Goal: Task Accomplishment & Management: Use online tool/utility

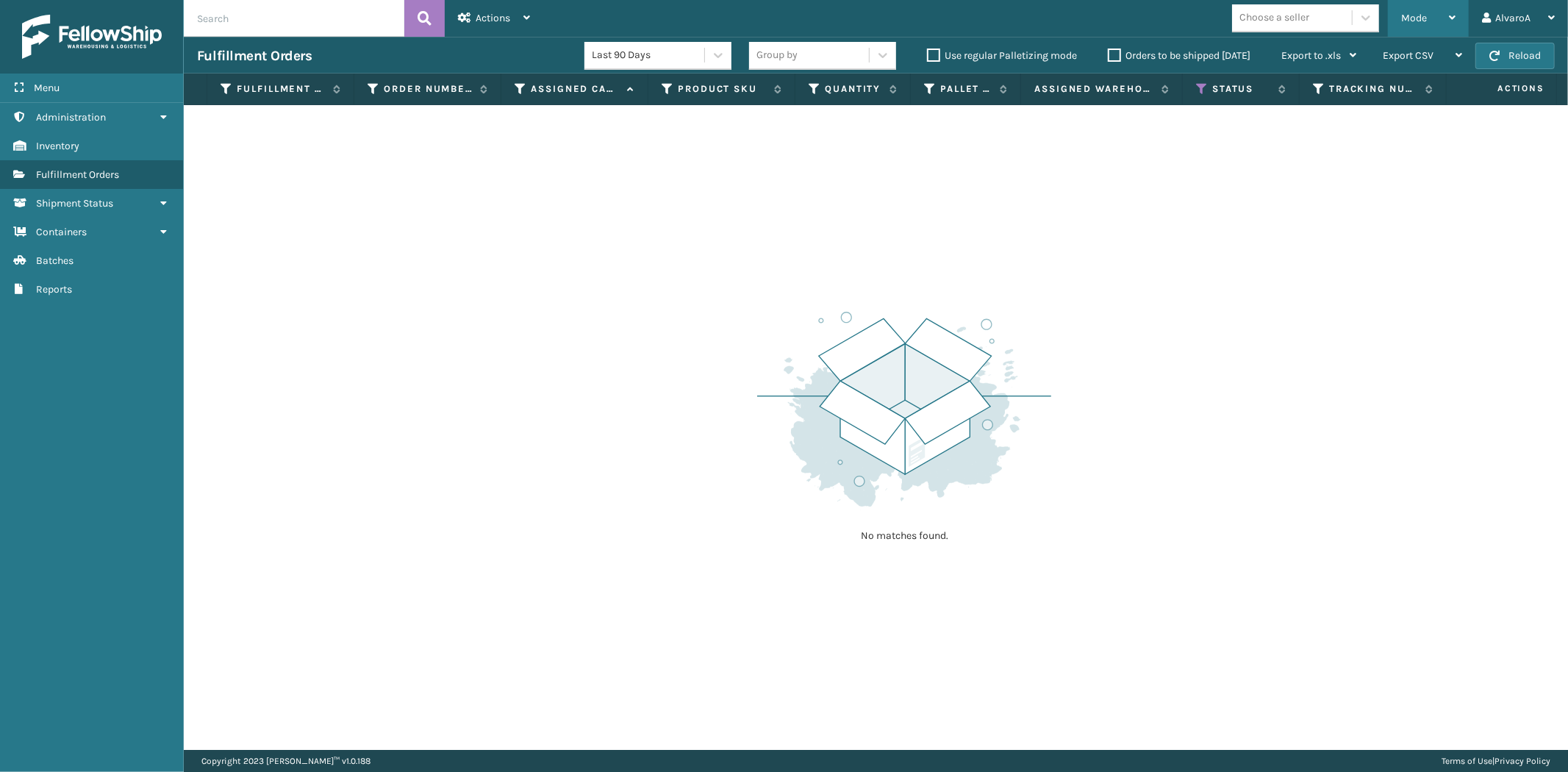
click at [1423, 18] on span "Mode" at bounding box center [1413, 18] width 26 height 12
click at [1200, 85] on icon at bounding box center [1201, 89] width 11 height 13
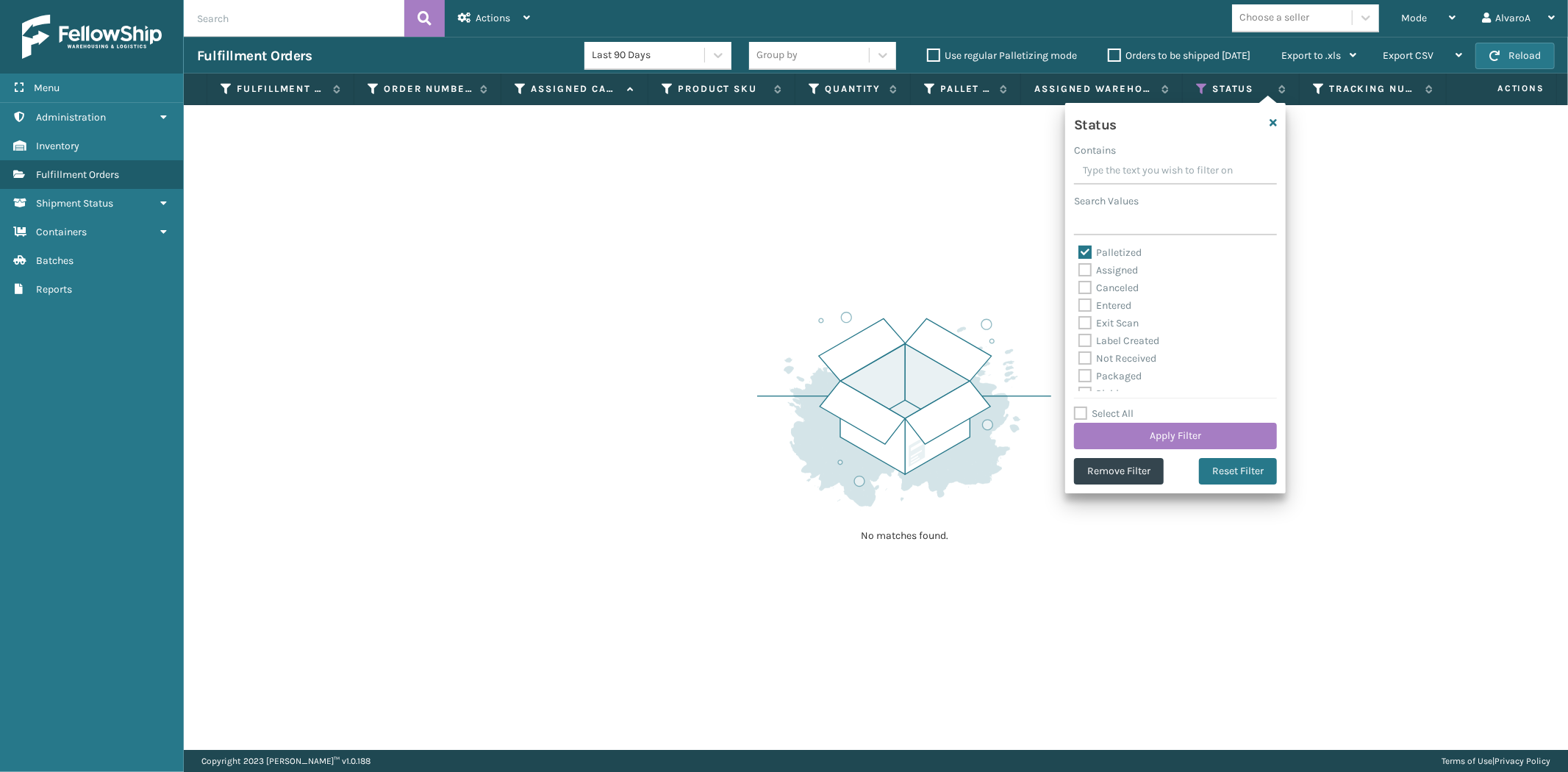
drag, startPoint x: 1130, startPoint y: 429, endPoint x: 1142, endPoint y: 399, distance: 32.3
click at [1137, 412] on div "Select All Apply Filter" at bounding box center [1175, 427] width 202 height 44
click at [1174, 425] on button "Apply Filter" at bounding box center [1175, 436] width 202 height 26
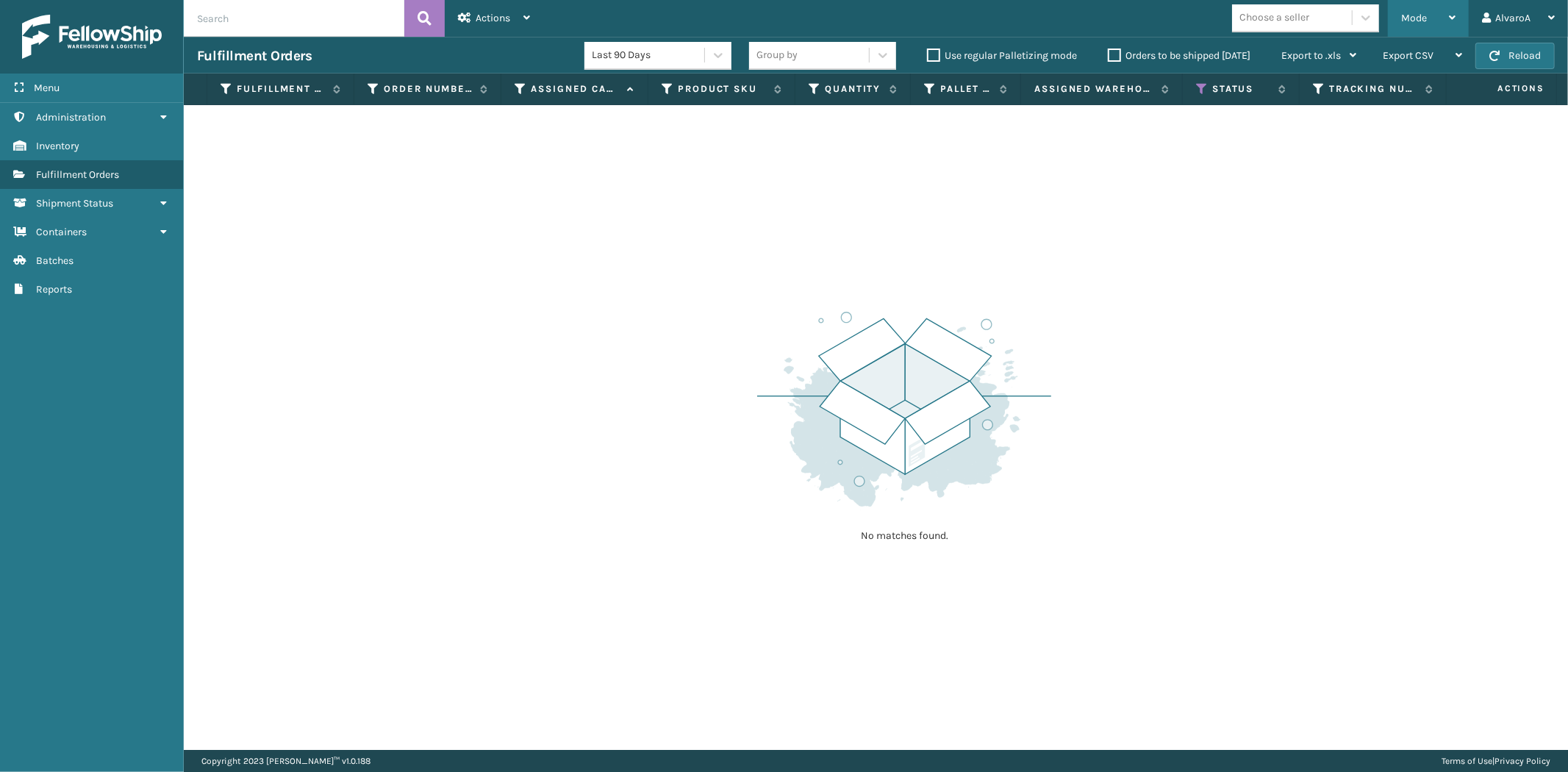
click at [1426, 24] on span "Mode" at bounding box center [1413, 18] width 26 height 12
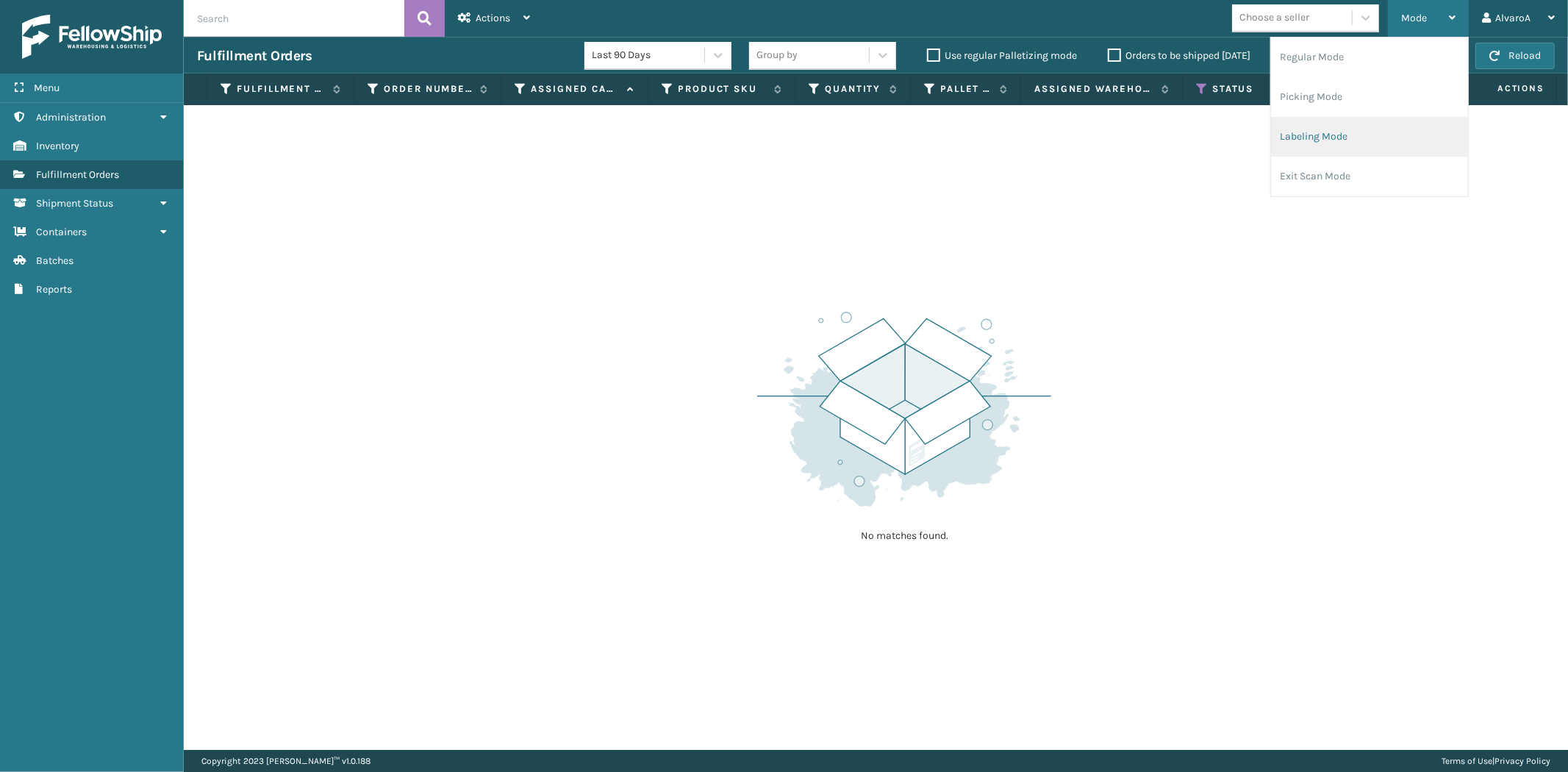
click at [1347, 126] on li "Labeling Mode" at bounding box center [1370, 136] width 197 height 40
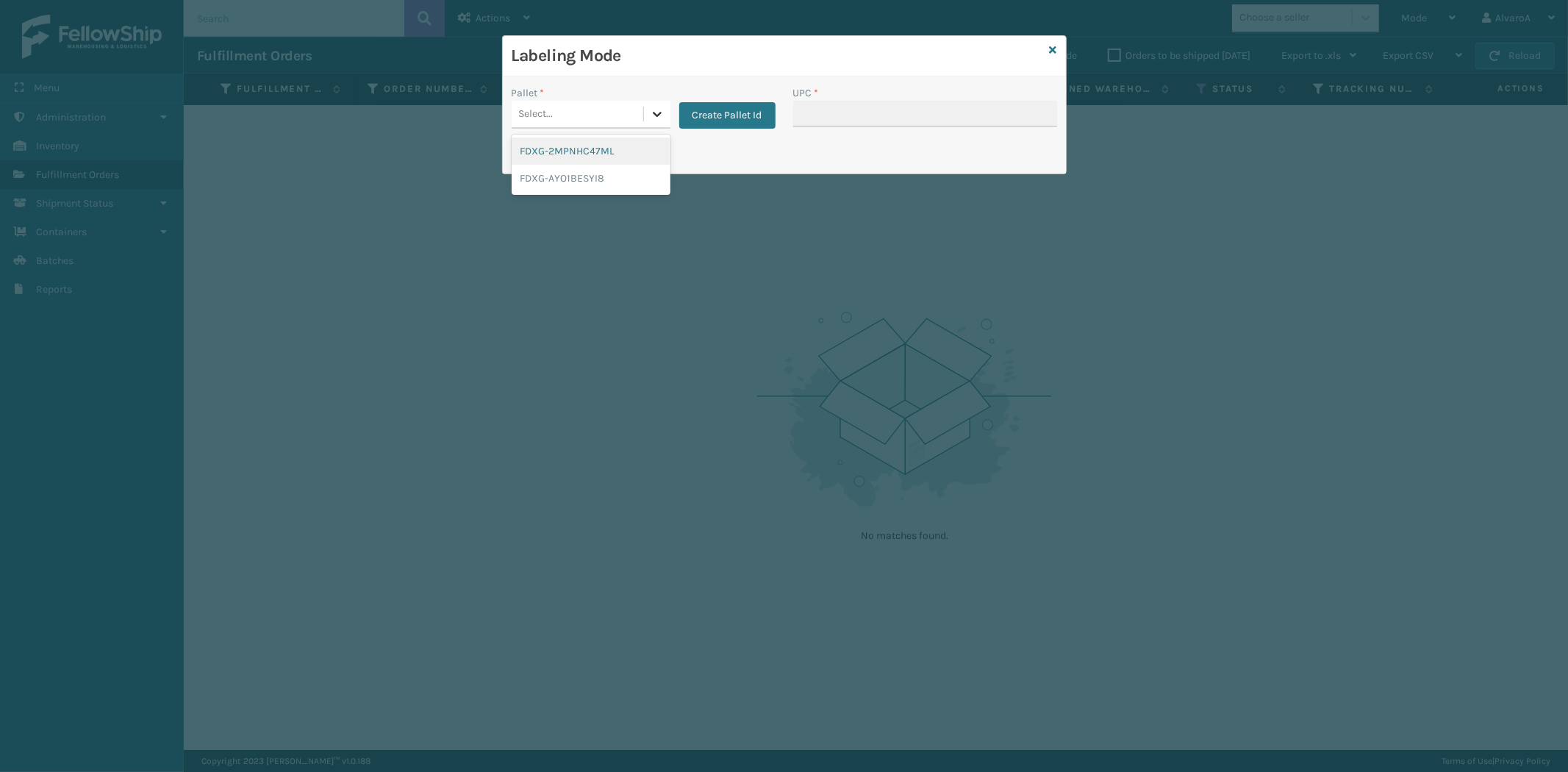
click at [661, 115] on icon at bounding box center [657, 114] width 15 height 15
click at [740, 108] on button "Create Pallet Id" at bounding box center [726, 115] width 96 height 26
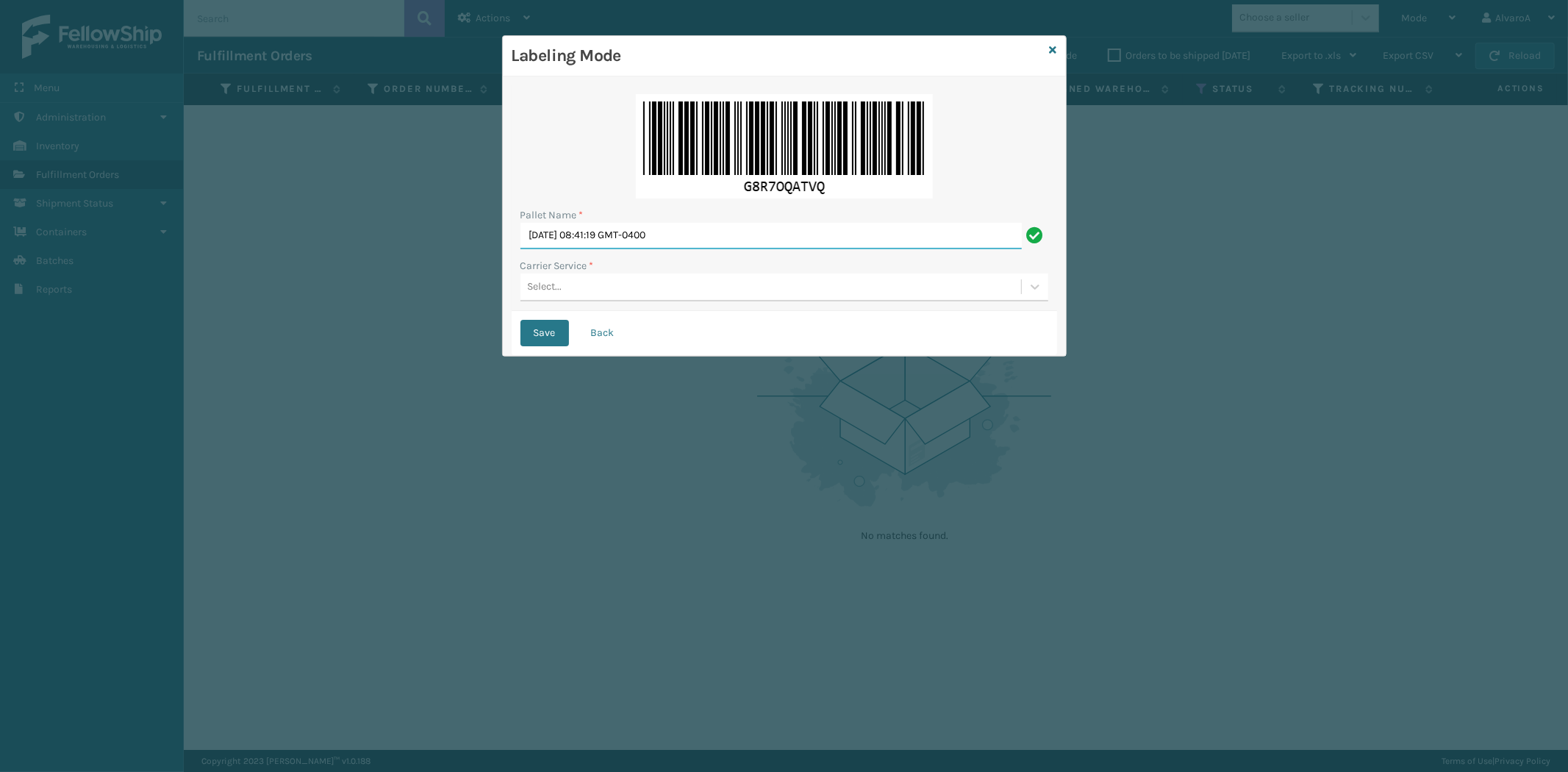
drag, startPoint x: 731, startPoint y: 234, endPoint x: 182, endPoint y: 379, distance: 567.8
click at [182, 379] on div "Labeling Mode Pallet Name * [DATE] 08:41:19 GMT-0400 Carrier Service * Select..…" at bounding box center [784, 386] width 1568 height 772
type input "LPN 503287#1"
click at [607, 291] on div "Select..." at bounding box center [770, 287] width 501 height 25
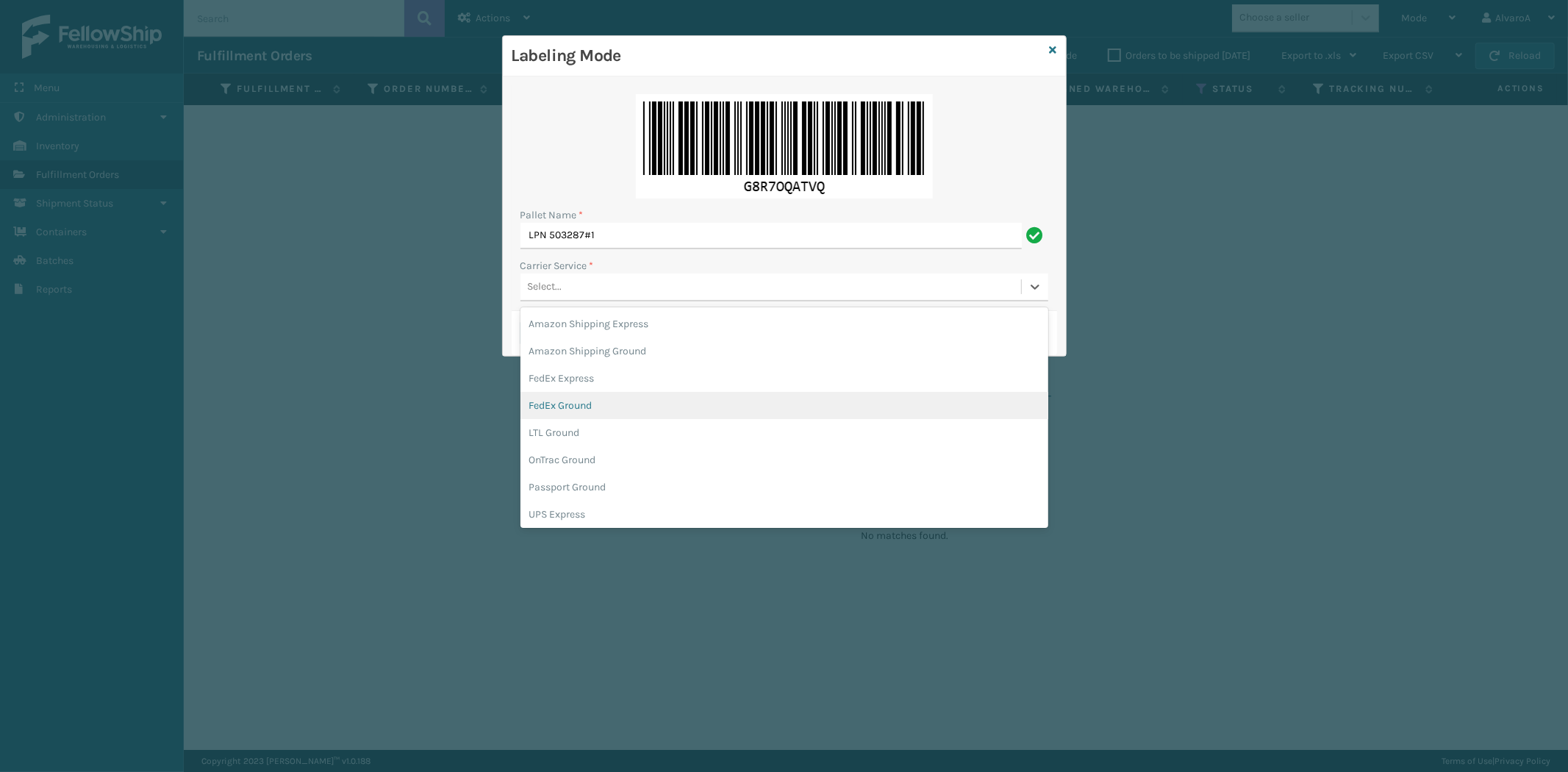
click at [570, 409] on div "FedEx Ground" at bounding box center [784, 405] width 527 height 27
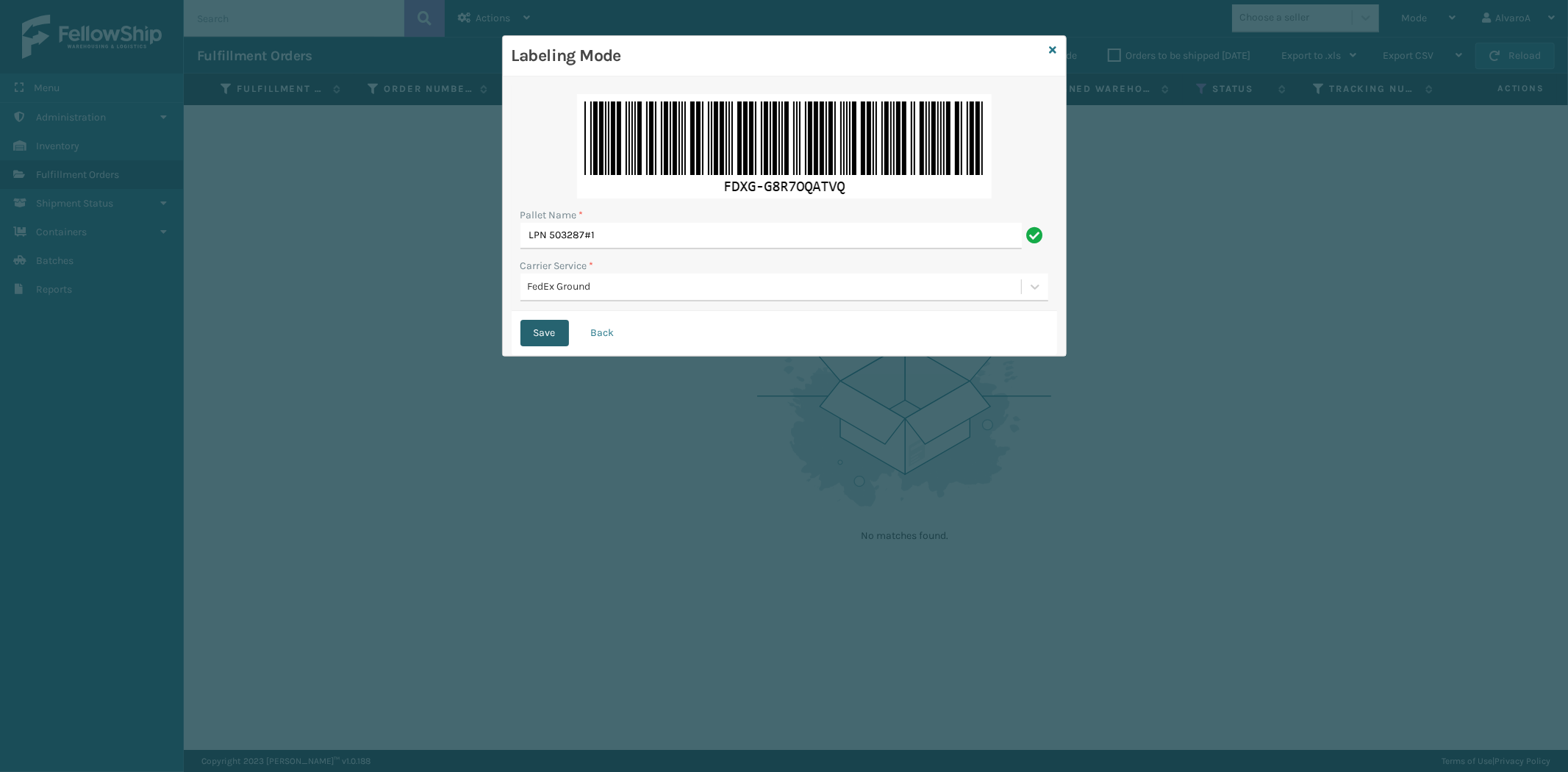
click at [539, 333] on button "Save" at bounding box center [544, 333] width 48 height 26
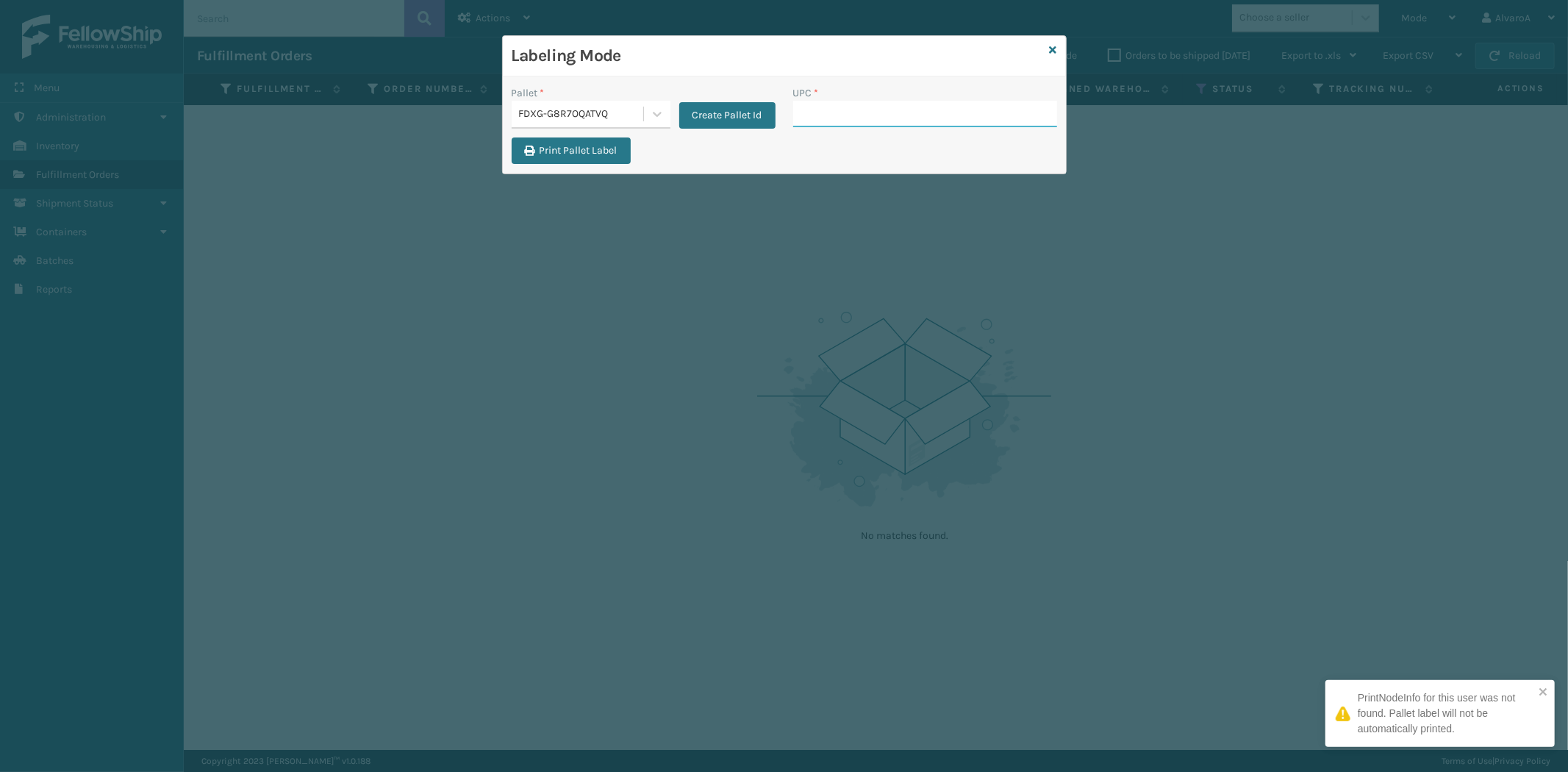
click at [829, 107] on input "UPC *" at bounding box center [925, 114] width 264 height 26
paste input "SC-CRYS3LU2012"
type input "SC-CRYS3LU2012"
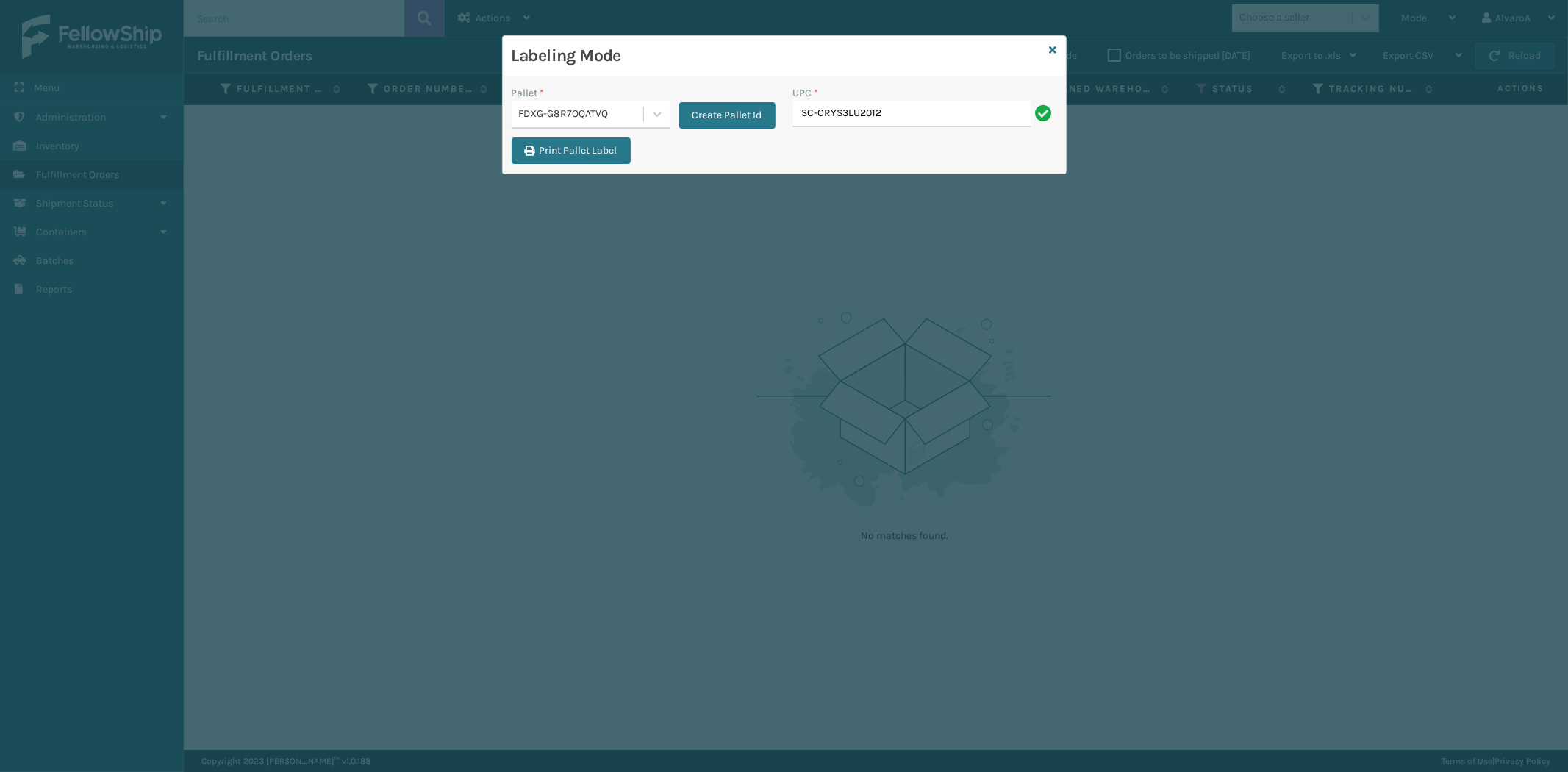
type input "SC-CRYS3LU2012"
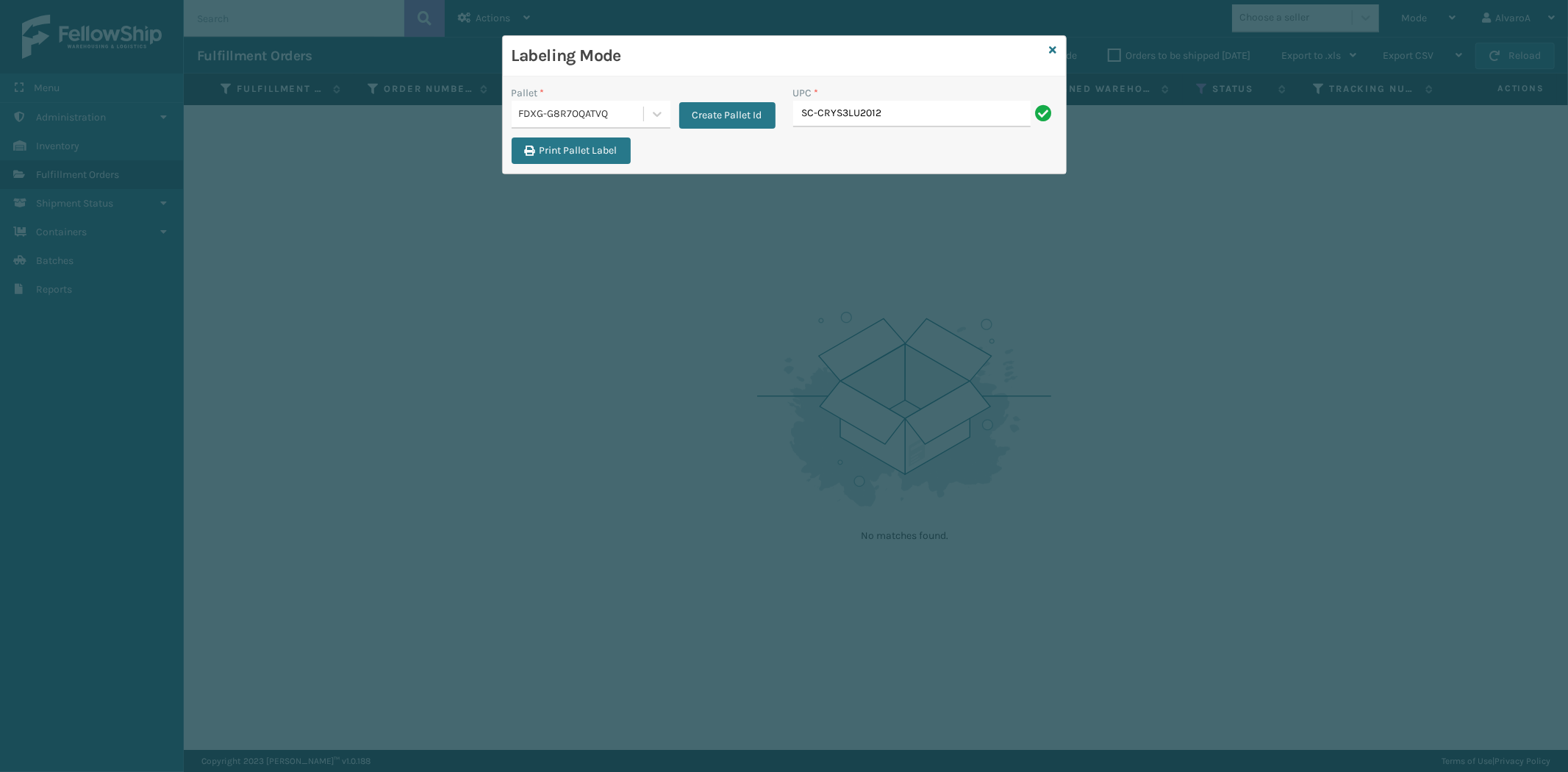
type input "SC-CRYS3LU2012"
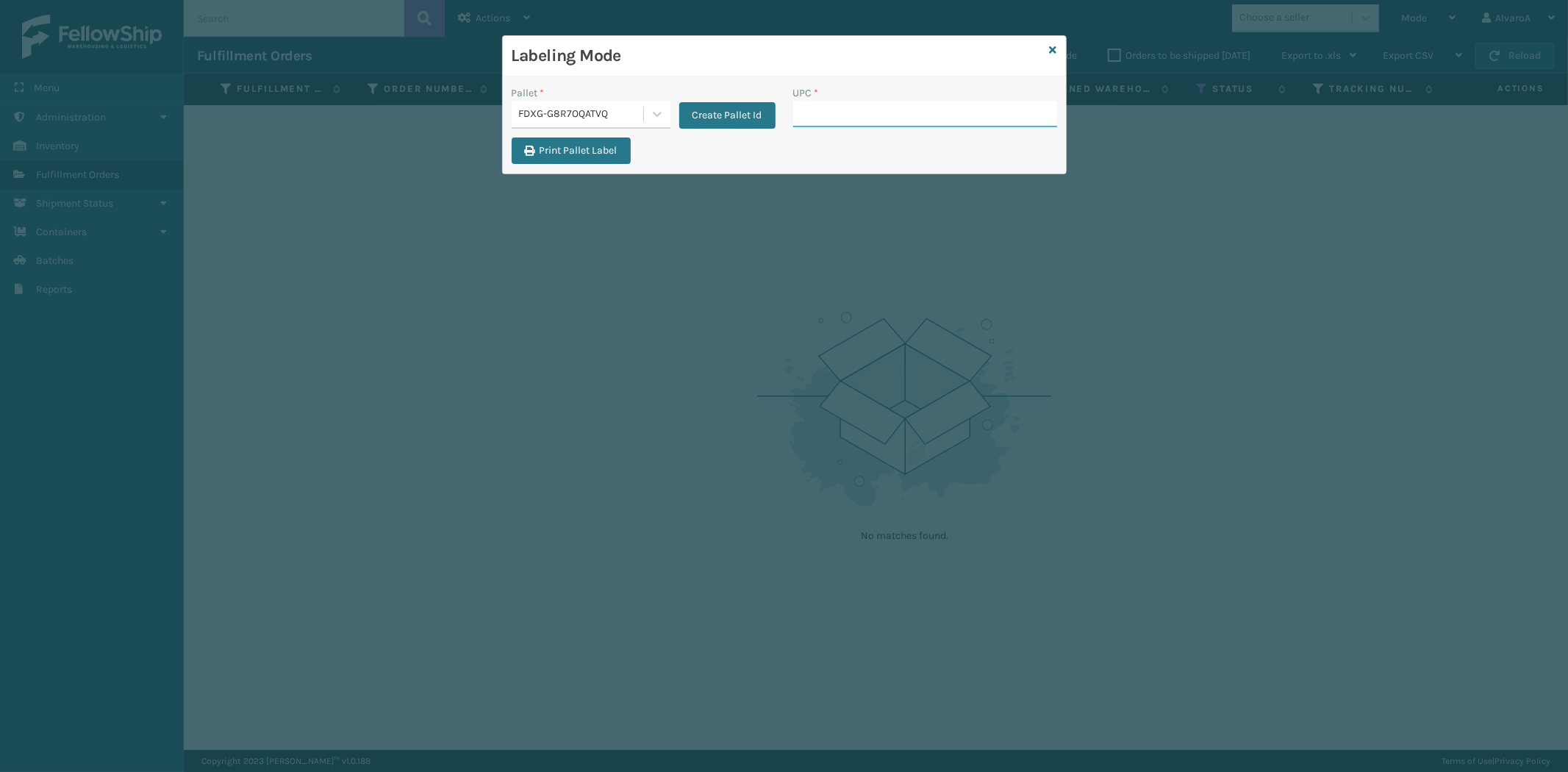
paste input "SC-CRYS3LU2012"
type input "SC-CRYS3LU2012"
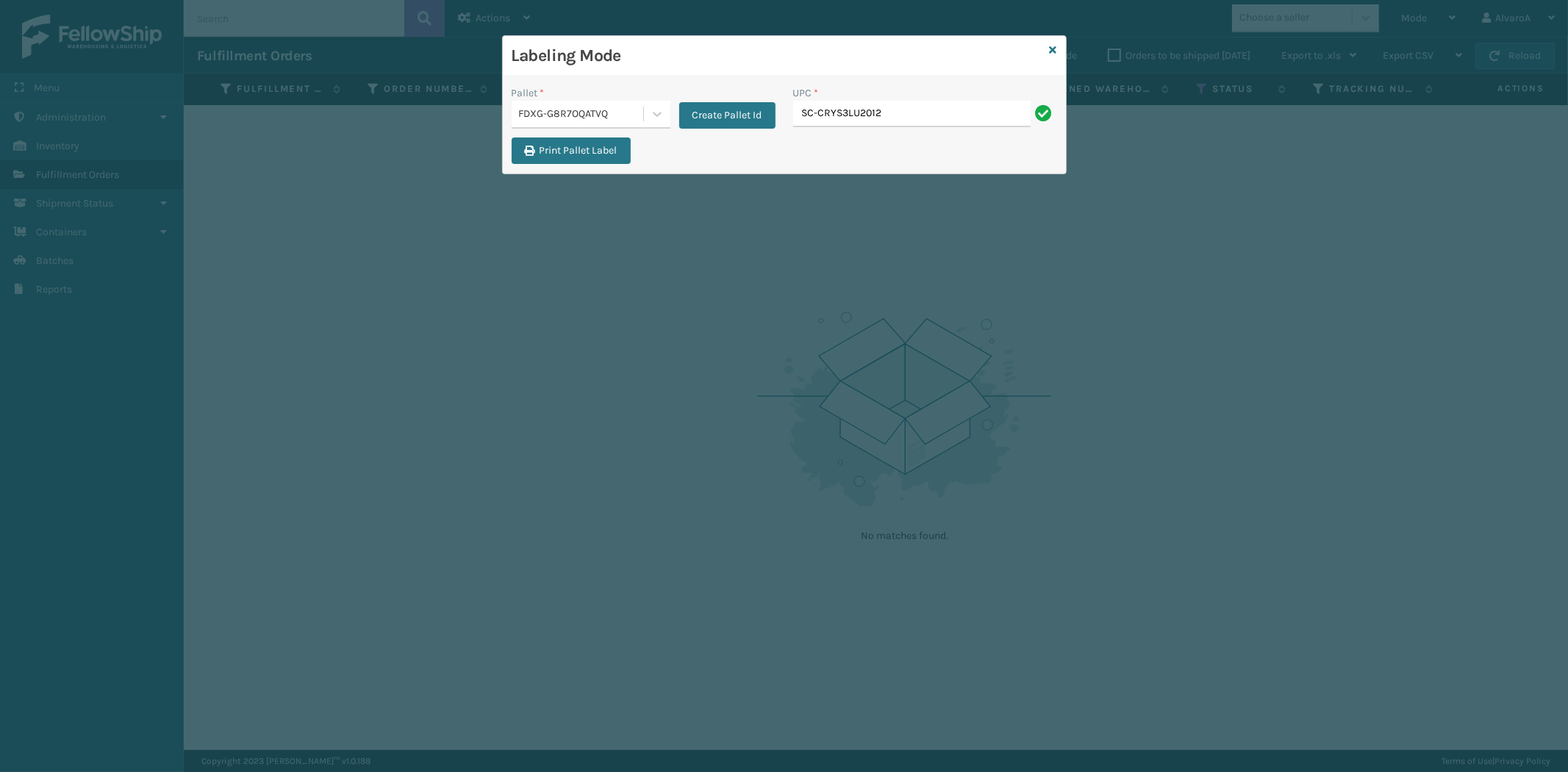
type input "SC-CRYS3LU2012"
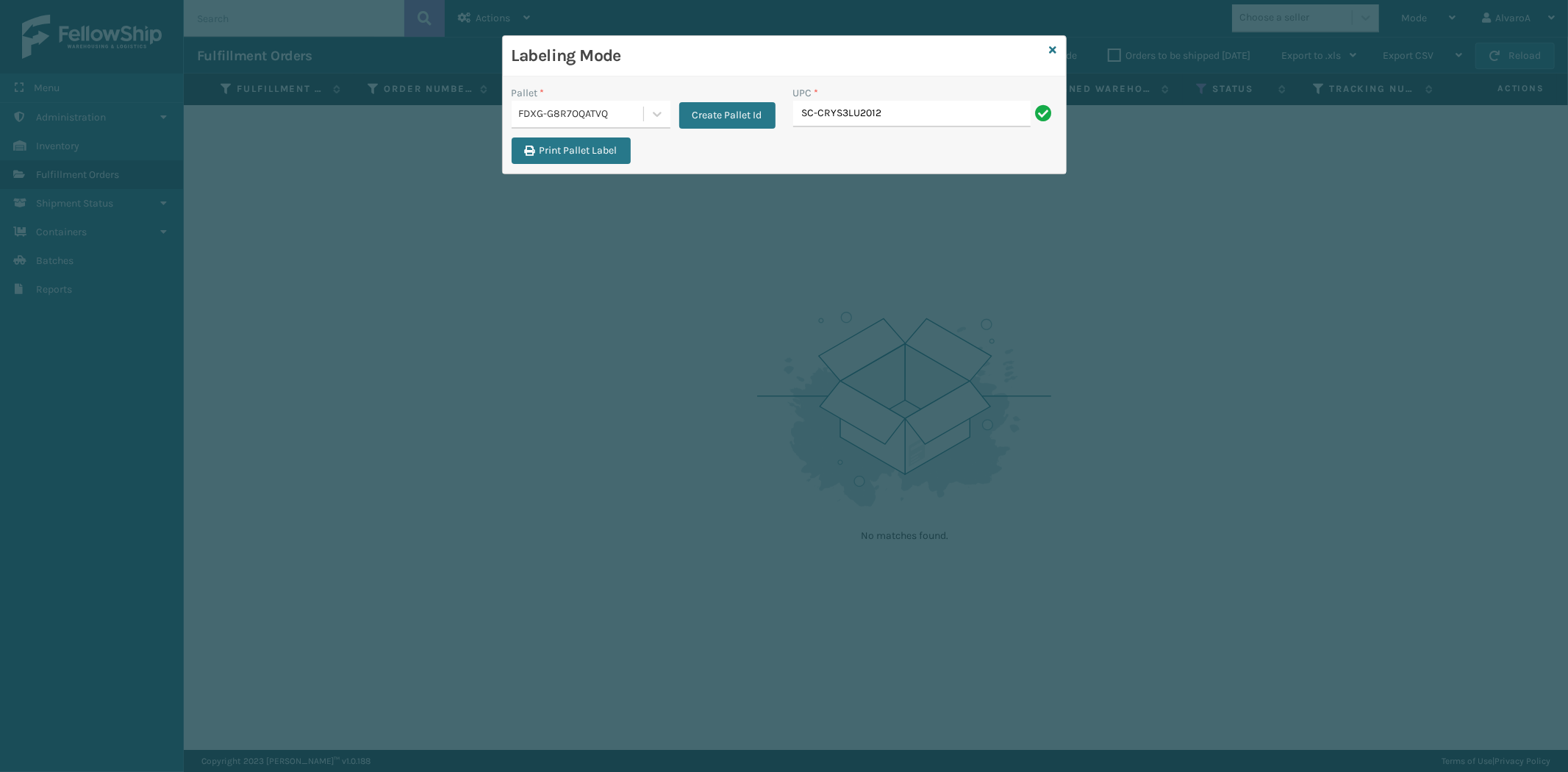
type input "SC-CRYS3LU2012"
click at [572, 140] on button "Print Pallet Label" at bounding box center [571, 151] width 119 height 26
click at [748, 106] on button "Create Pallet Id" at bounding box center [726, 115] width 96 height 26
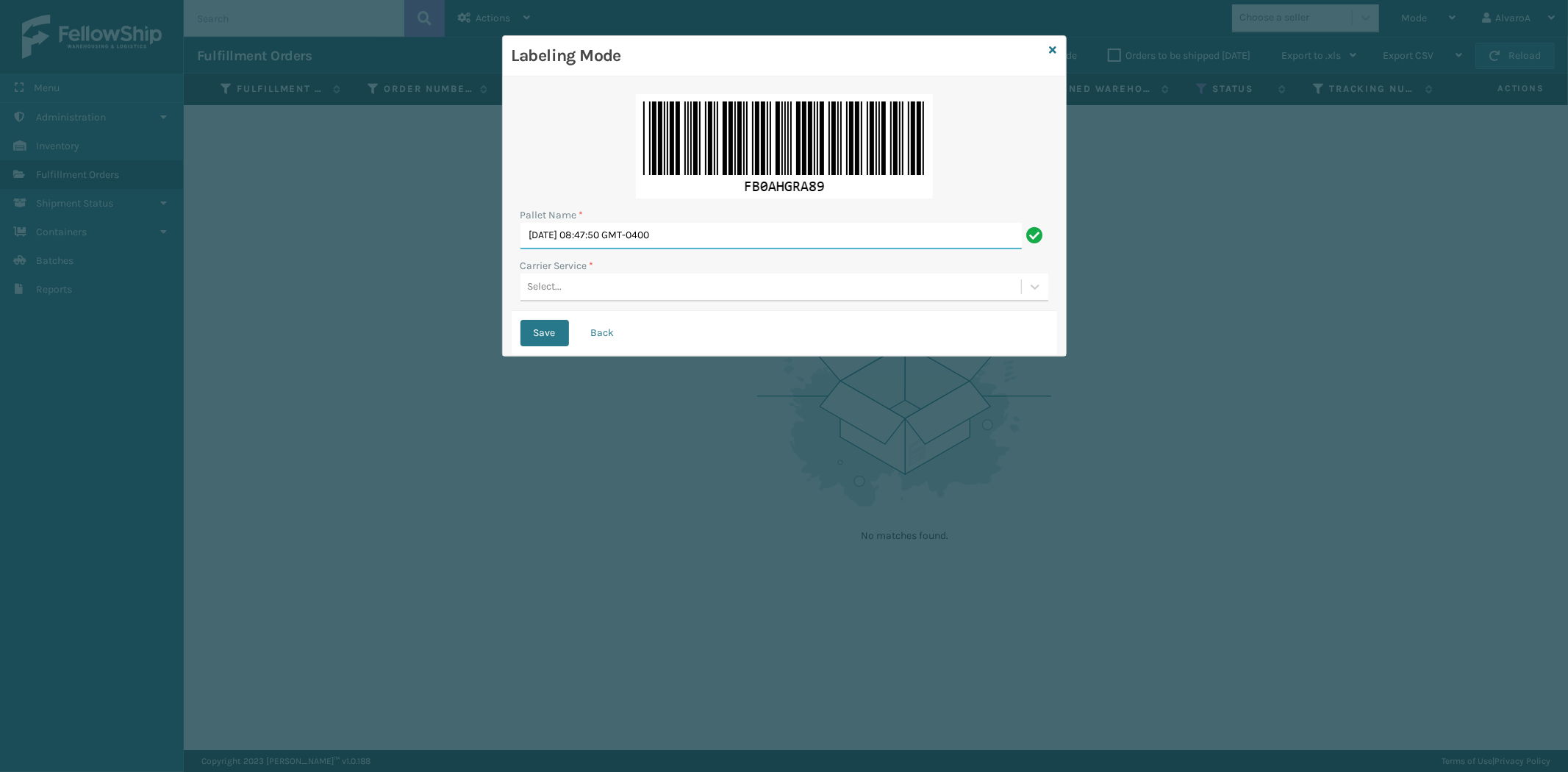
drag, startPoint x: 715, startPoint y: 241, endPoint x: 16, endPoint y: 353, distance: 707.9
click at [16, 353] on div "Labeling Mode Pallet Name * [DATE] 08:47:50 GMT-0400 Carrier Service * Select..…" at bounding box center [784, 386] width 1568 height 772
type input "LPN 503286#1"
click at [525, 290] on div "Select..." at bounding box center [770, 287] width 501 height 25
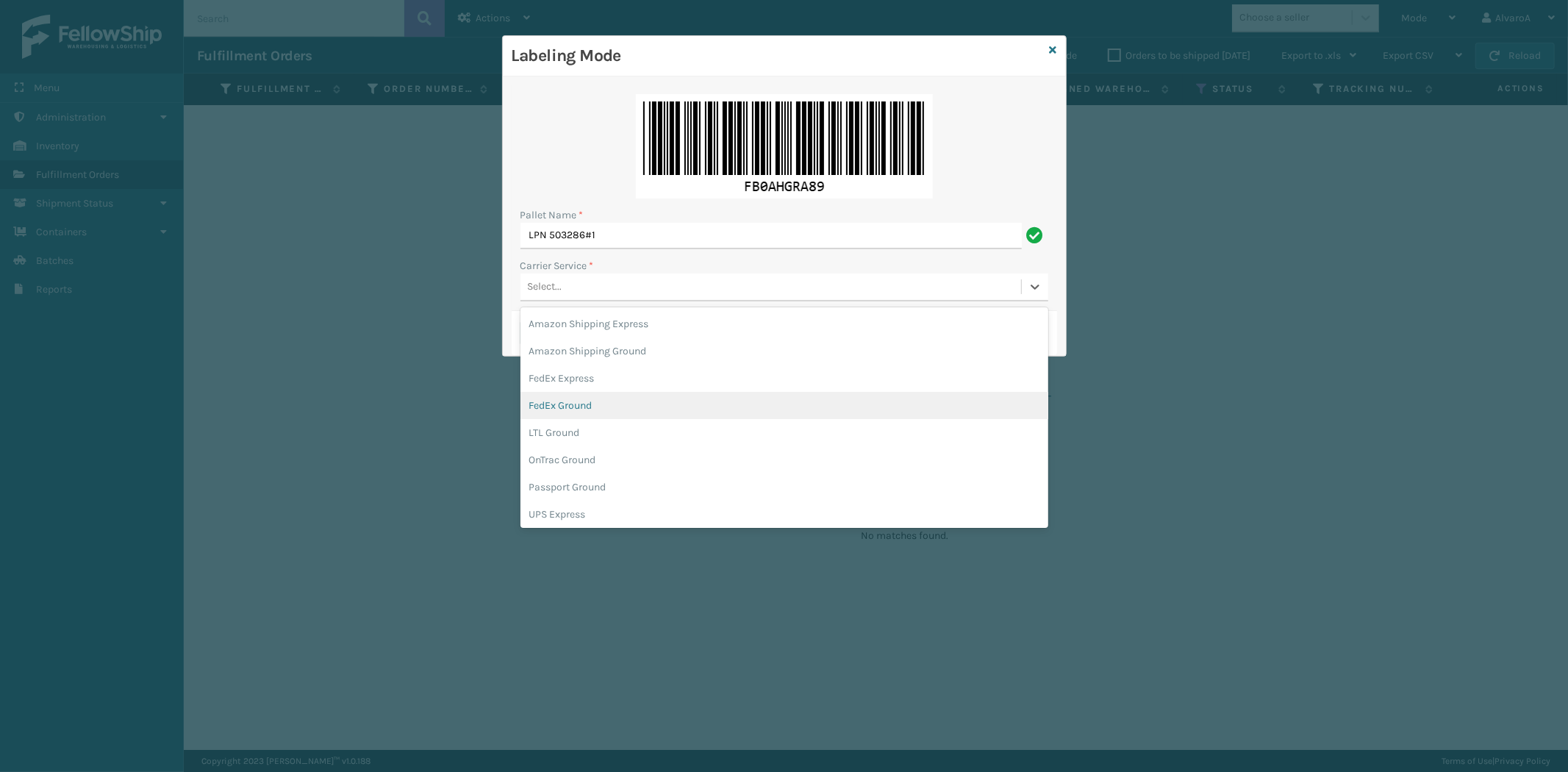
drag, startPoint x: 566, startPoint y: 404, endPoint x: 562, endPoint y: 342, distance: 62.1
click at [564, 399] on div "FedEx Ground" at bounding box center [784, 405] width 527 height 27
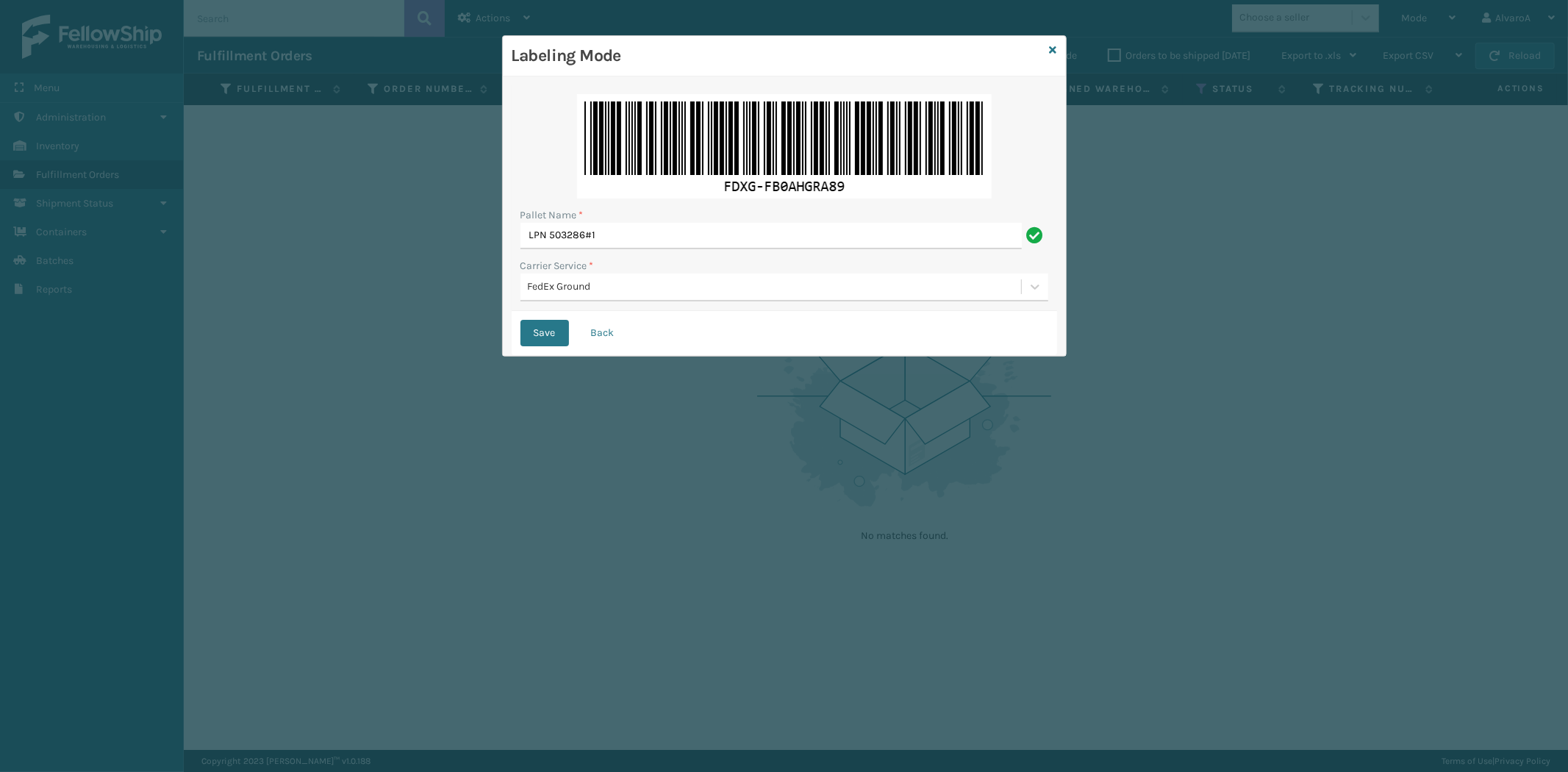
drag, startPoint x: 549, startPoint y: 329, endPoint x: 357, endPoint y: 289, distance: 196.1
click at [549, 335] on button "Save" at bounding box center [544, 333] width 48 height 26
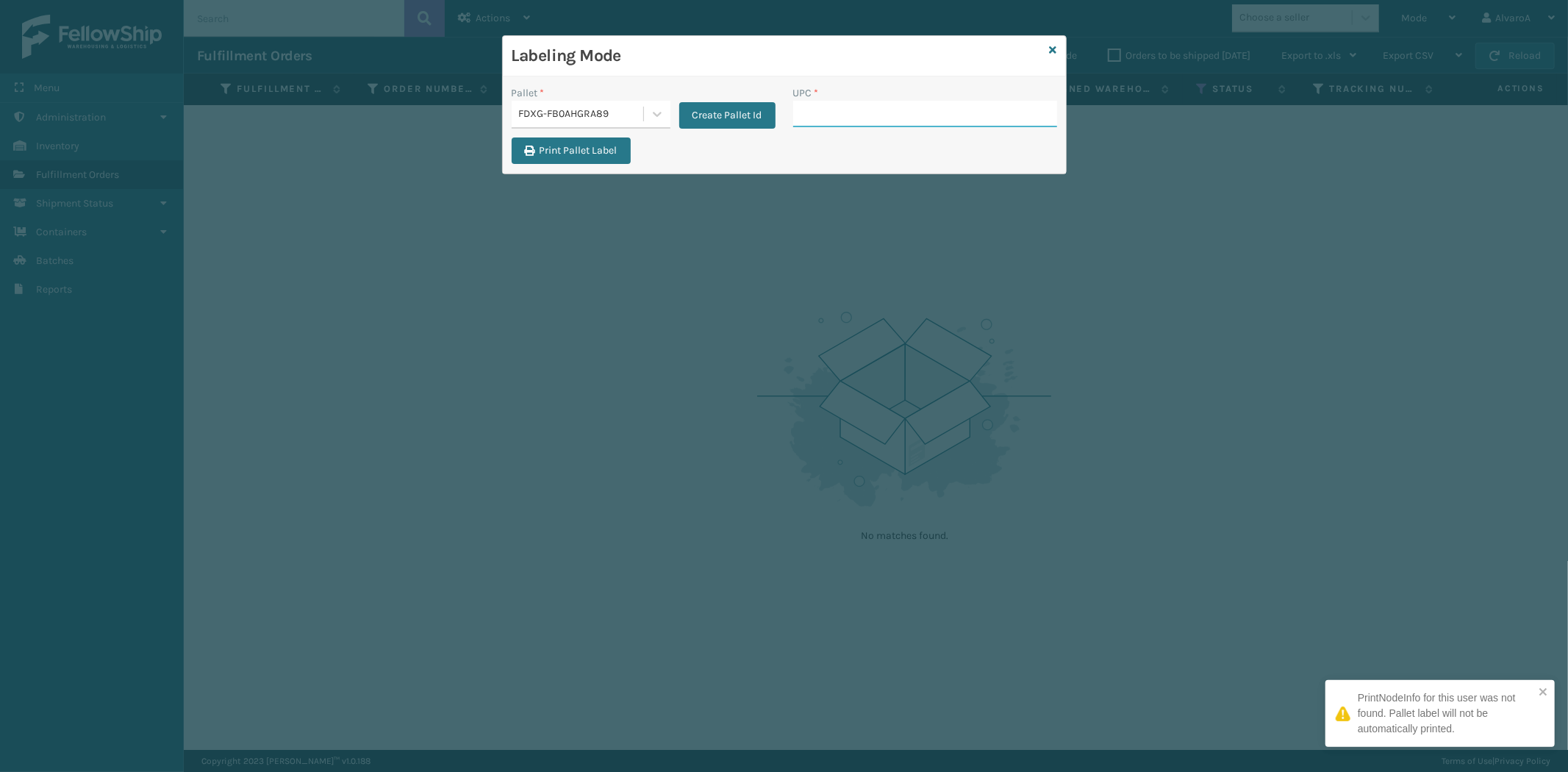
click at [832, 112] on input "UPC *" at bounding box center [925, 114] width 264 height 26
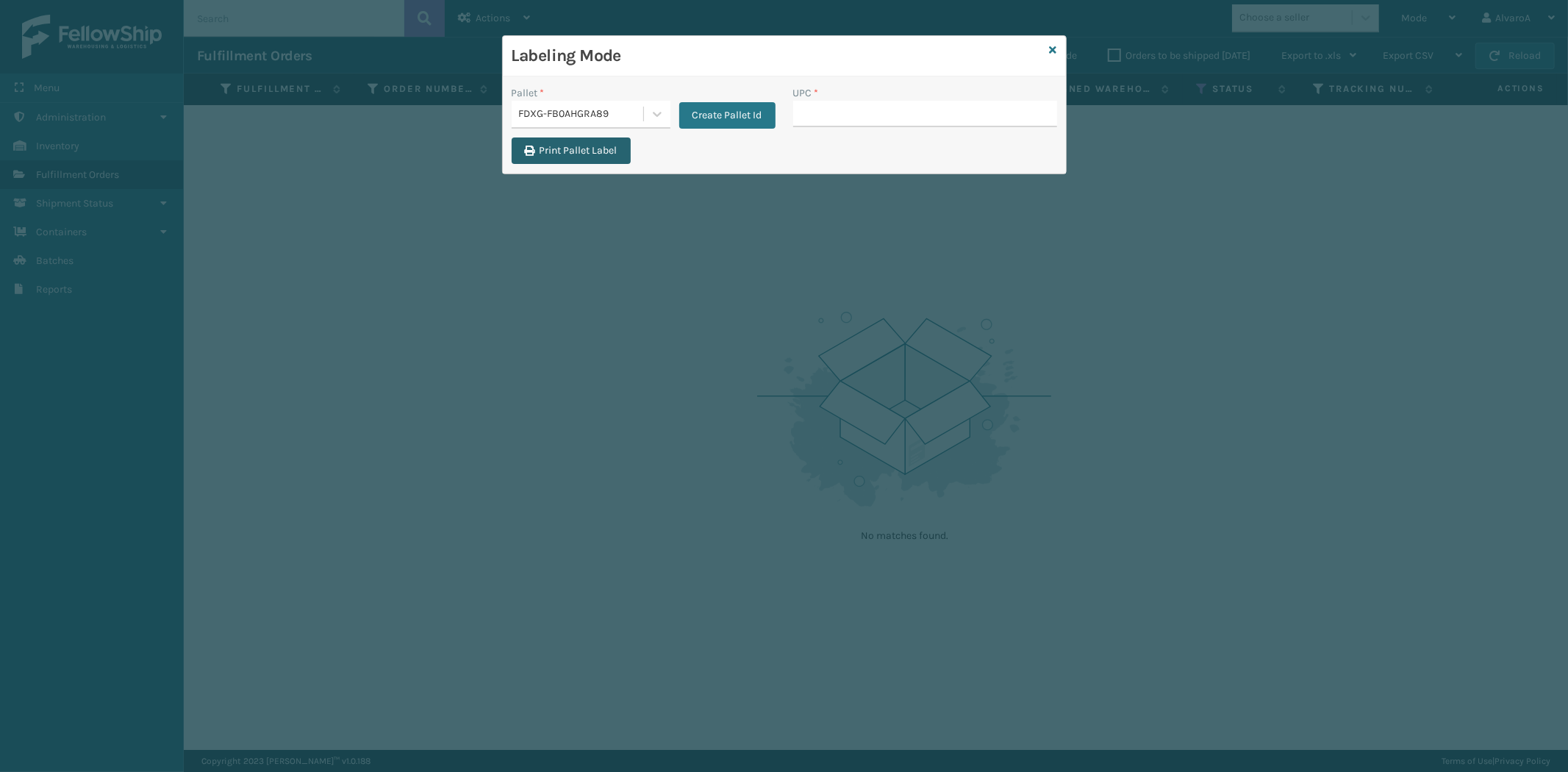
click at [566, 148] on button "Print Pallet Label" at bounding box center [571, 151] width 119 height 26
click at [699, 120] on button "Create Pallet Id" at bounding box center [726, 115] width 96 height 26
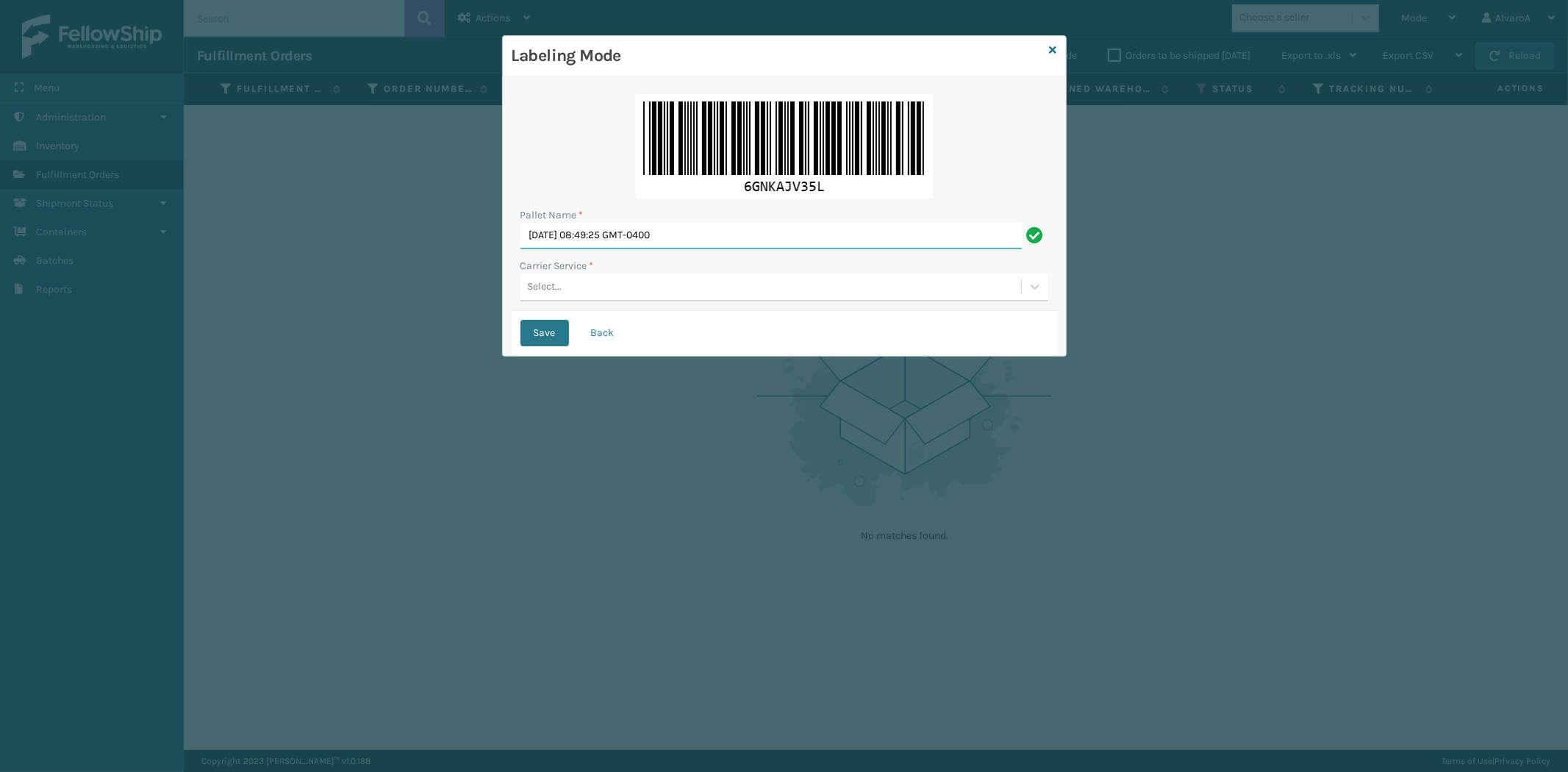
drag, startPoint x: 717, startPoint y: 232, endPoint x: 123, endPoint y: 247, distance: 594.2
click at [160, 287] on div "Labeling Mode Pallet Name * [DATE] 08:49:25 GMT-0400 Carrier Service * Select..…" at bounding box center [784, 386] width 1568 height 772
type input "LPN 503288 #1"
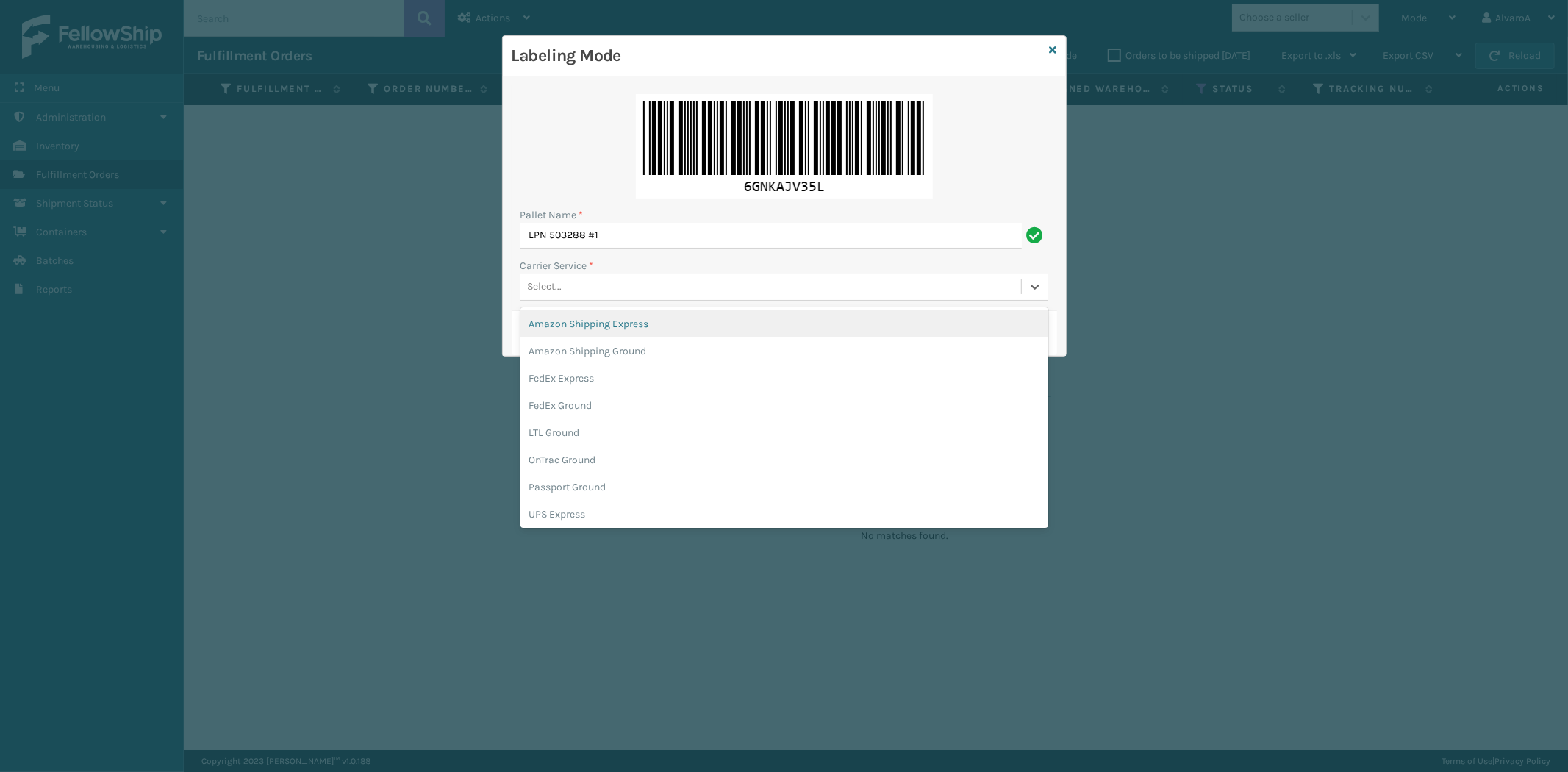
click at [550, 281] on div "Select..." at bounding box center [544, 287] width 34 height 16
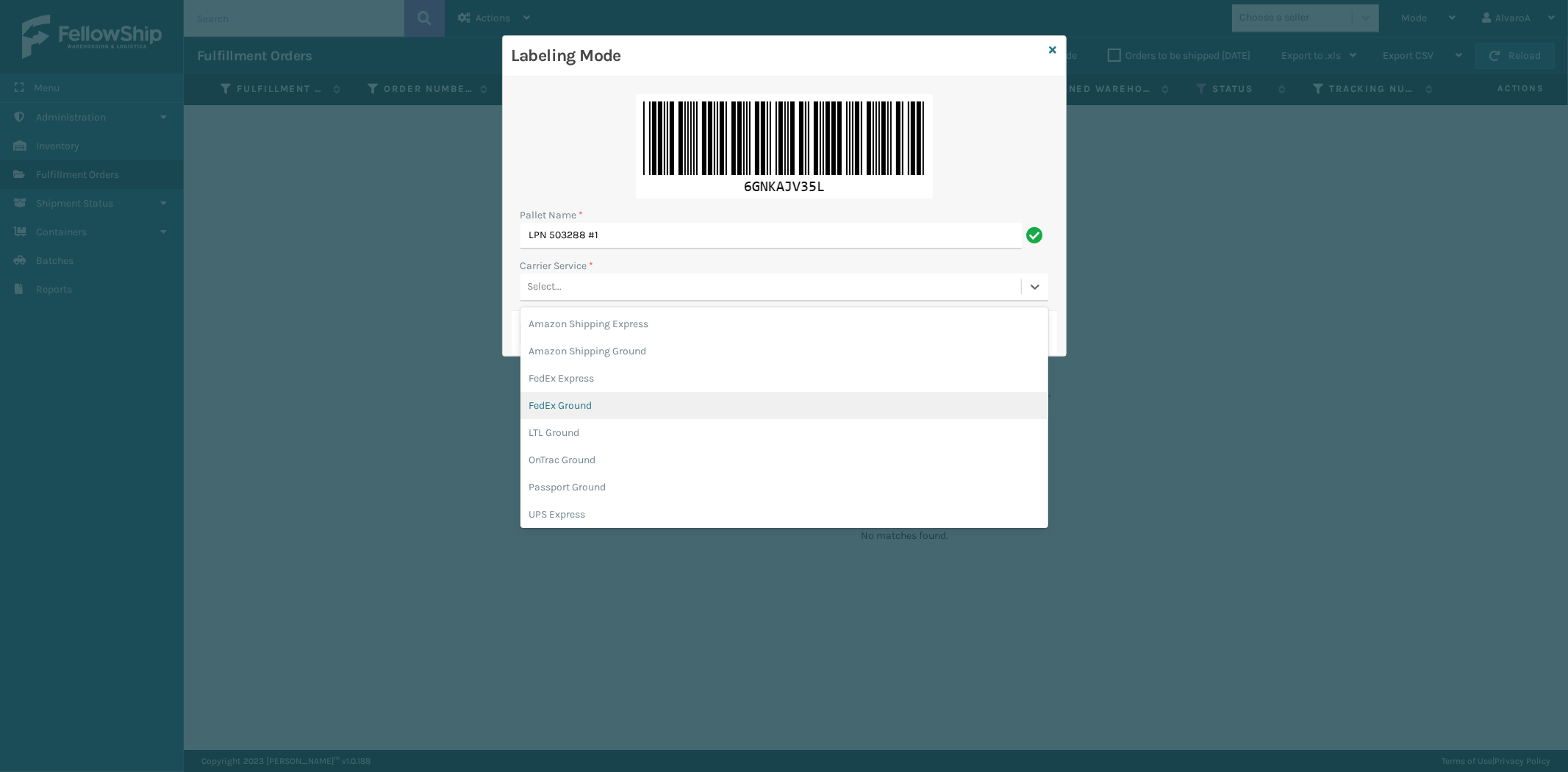
click at [559, 409] on div "FedEx Ground" at bounding box center [784, 405] width 527 height 27
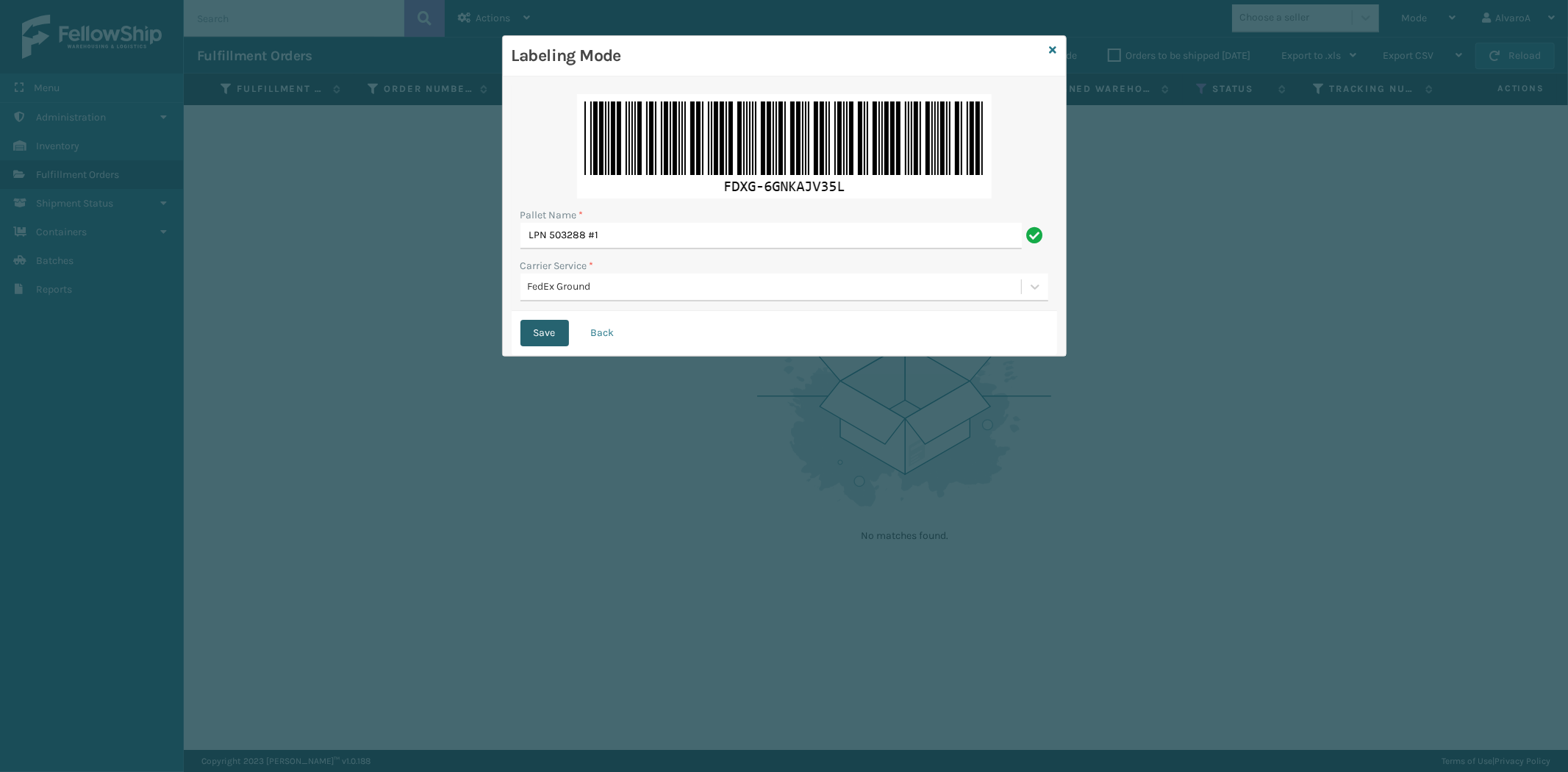
click at [553, 335] on button "Save" at bounding box center [544, 333] width 48 height 26
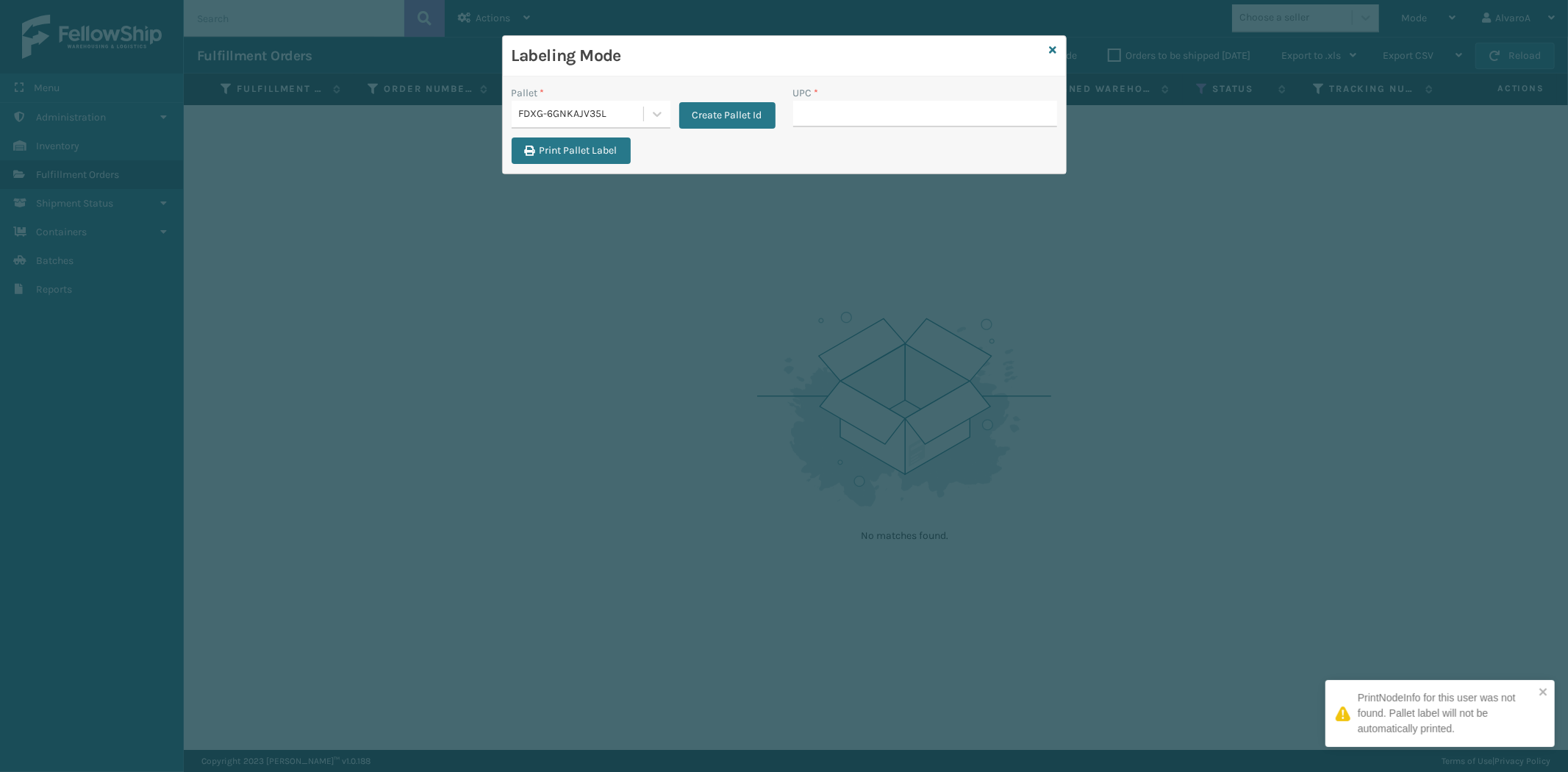
click at [828, 121] on input "UPC *" at bounding box center [925, 114] width 264 height 26
type input "L"
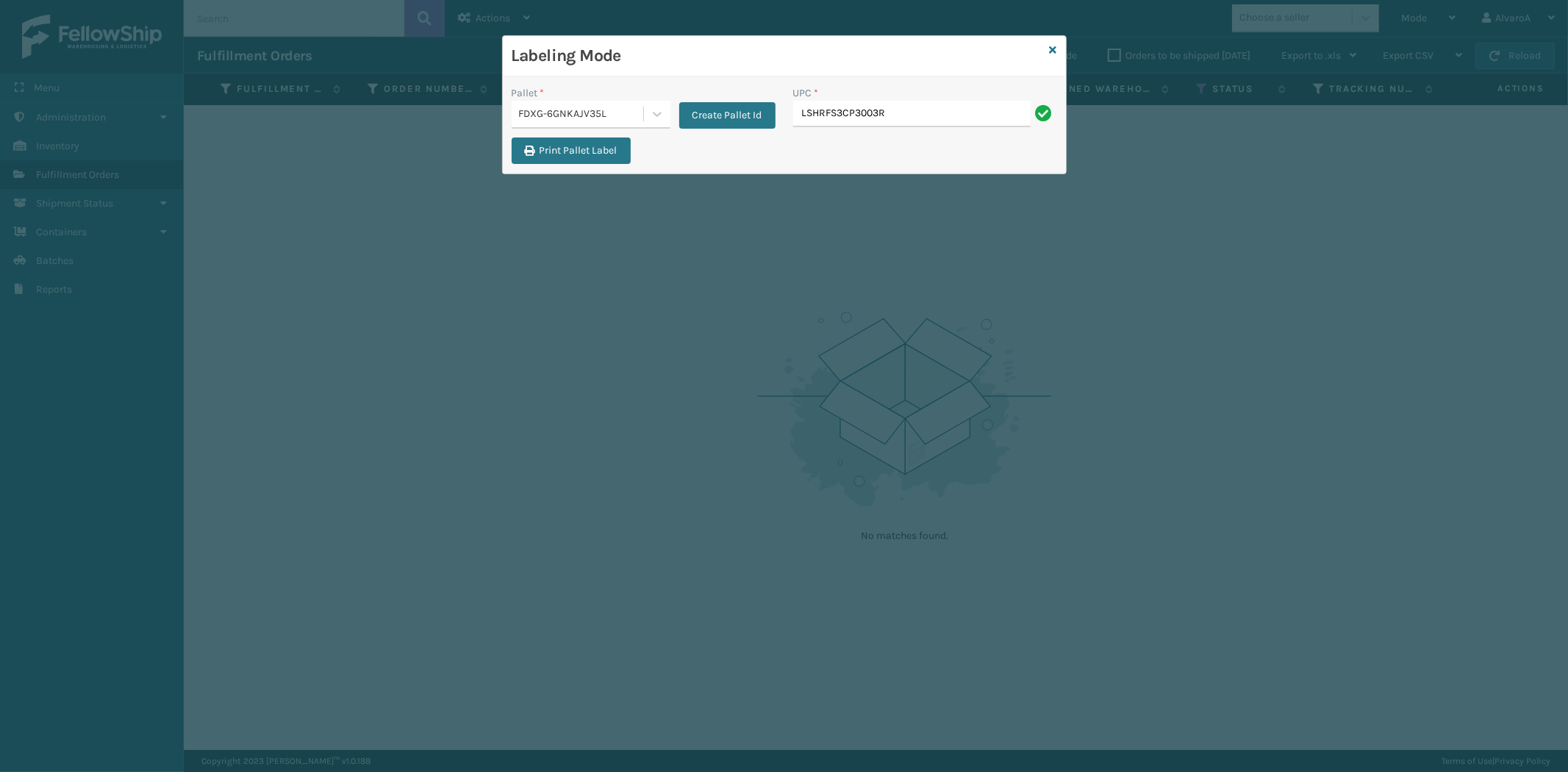
type input "LSHRFS3CP3003R"
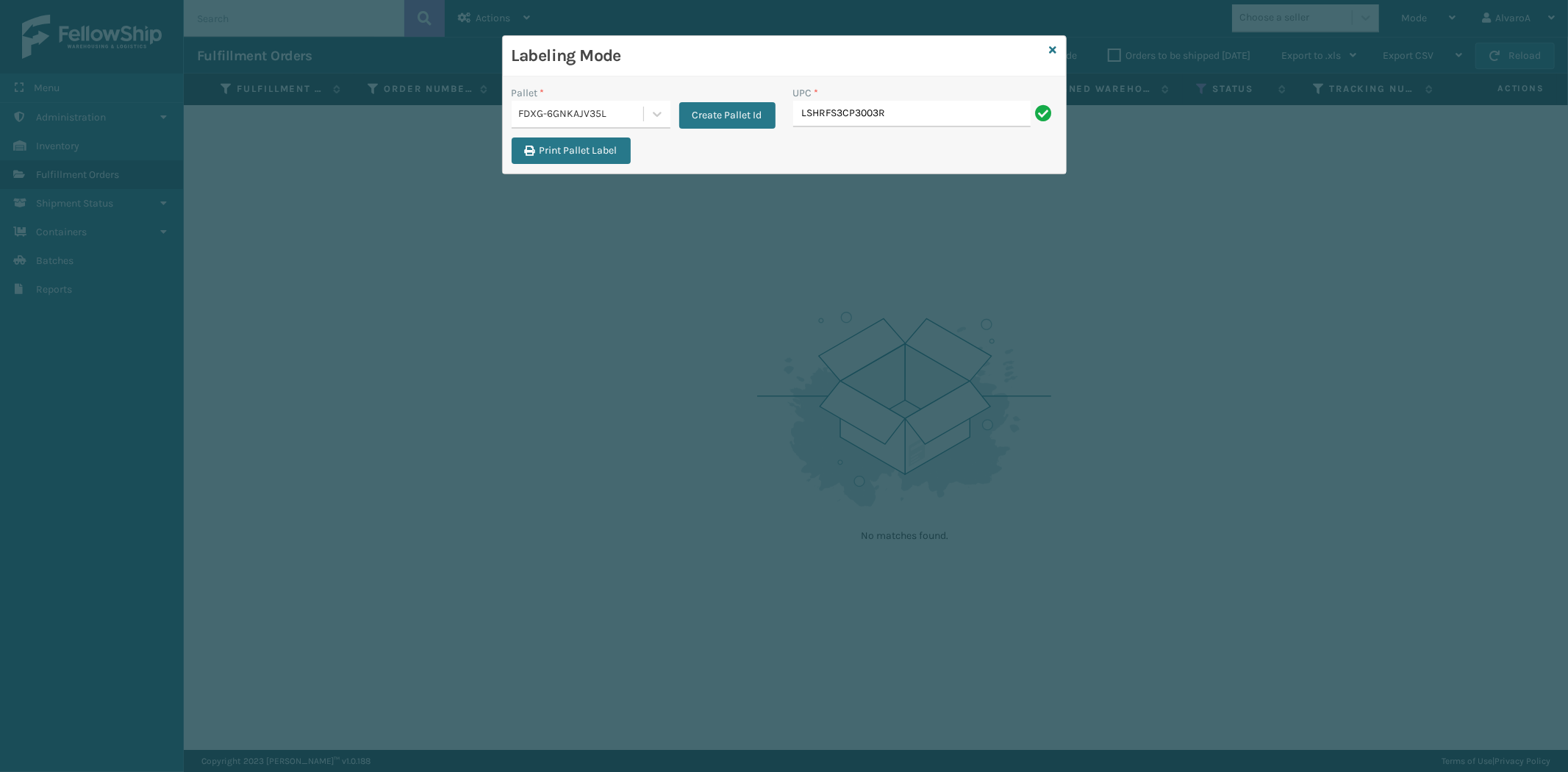
type input "LSHRFS3CP3003R"
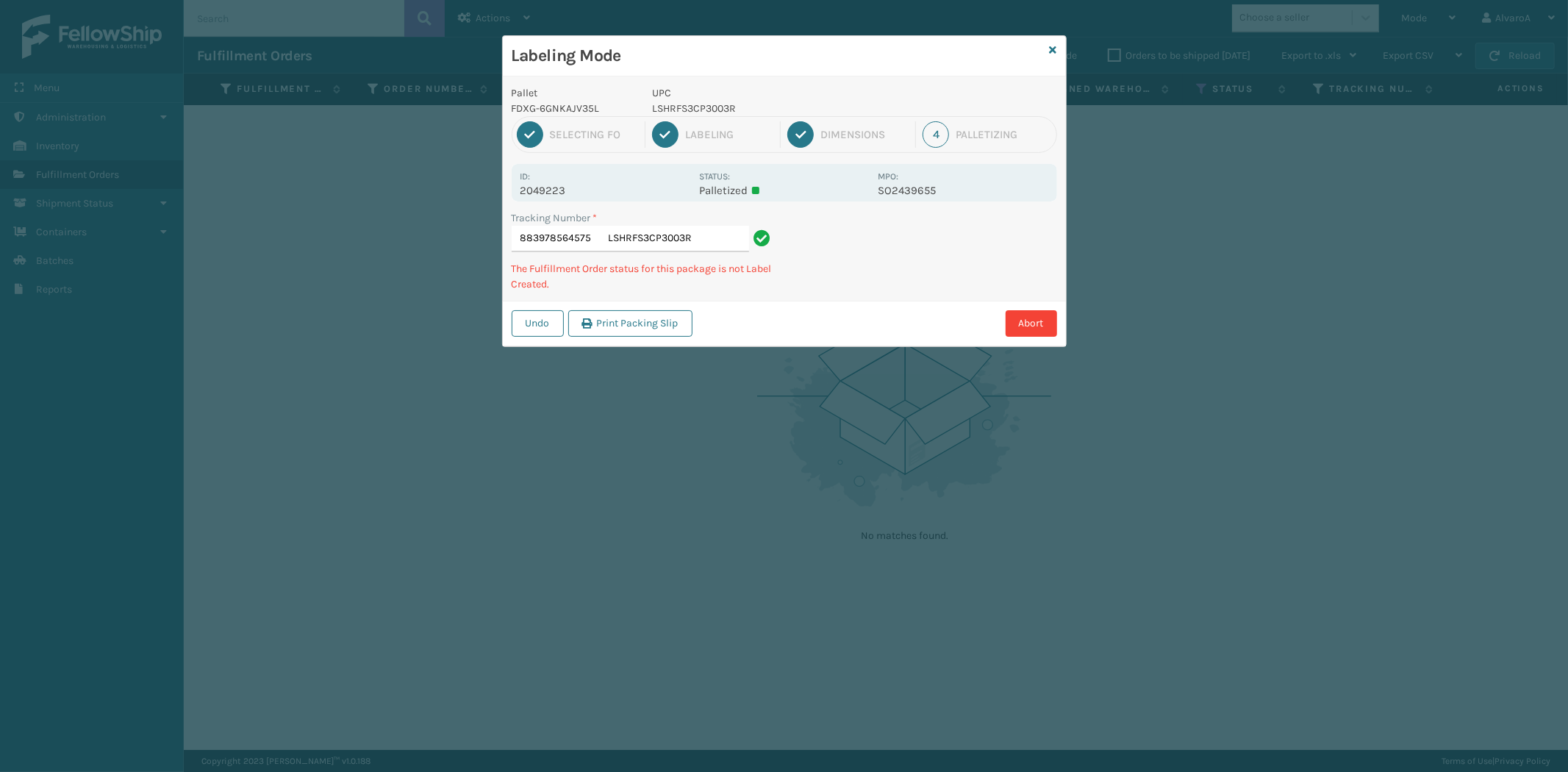
type input "883978564575 LSHRFS3CP3003"
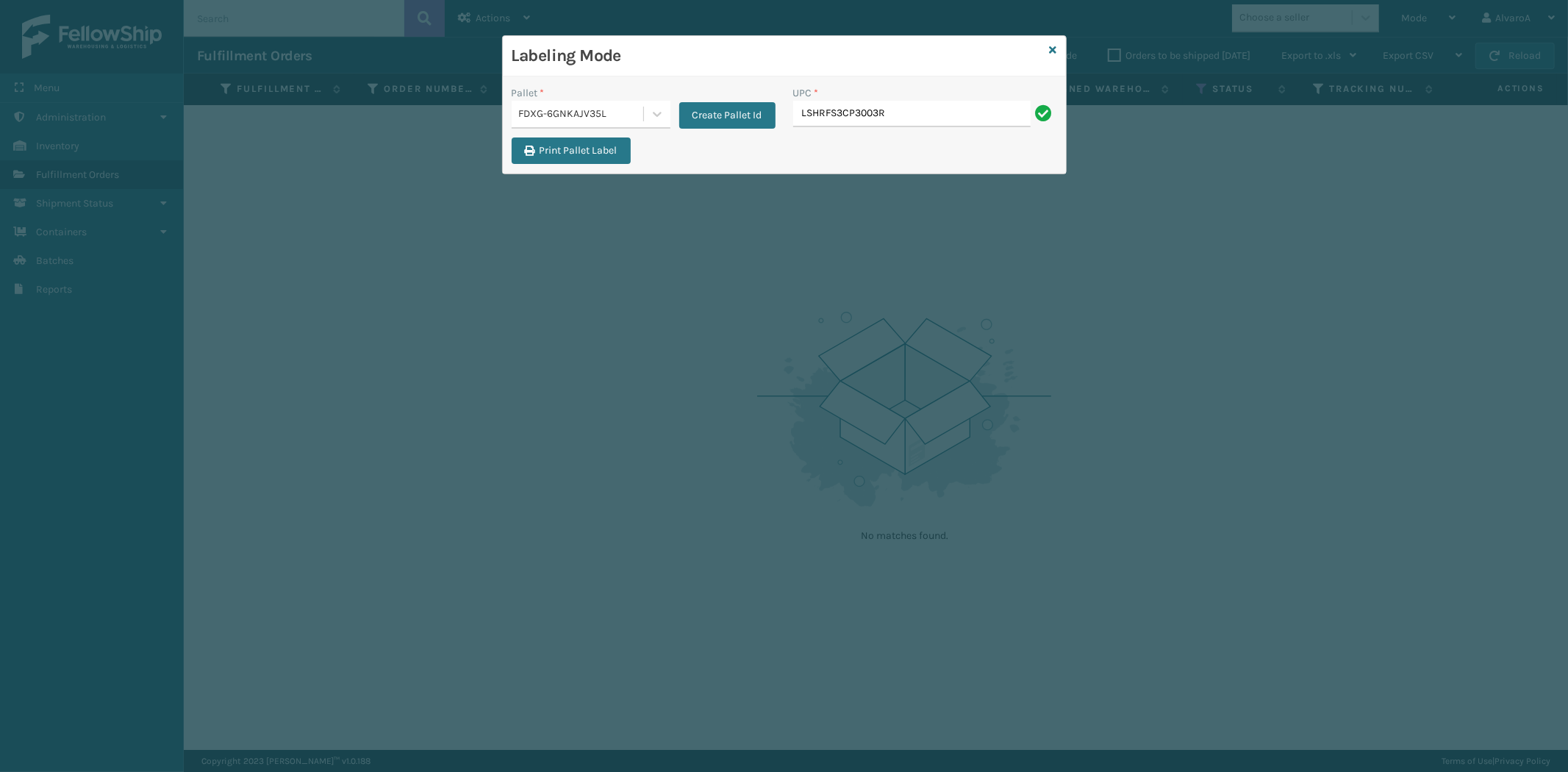
type input "LSHRFS3CP3003R"
click at [578, 144] on button "Print Pallet Label" at bounding box center [571, 151] width 119 height 26
click at [656, 110] on icon at bounding box center [657, 114] width 15 height 15
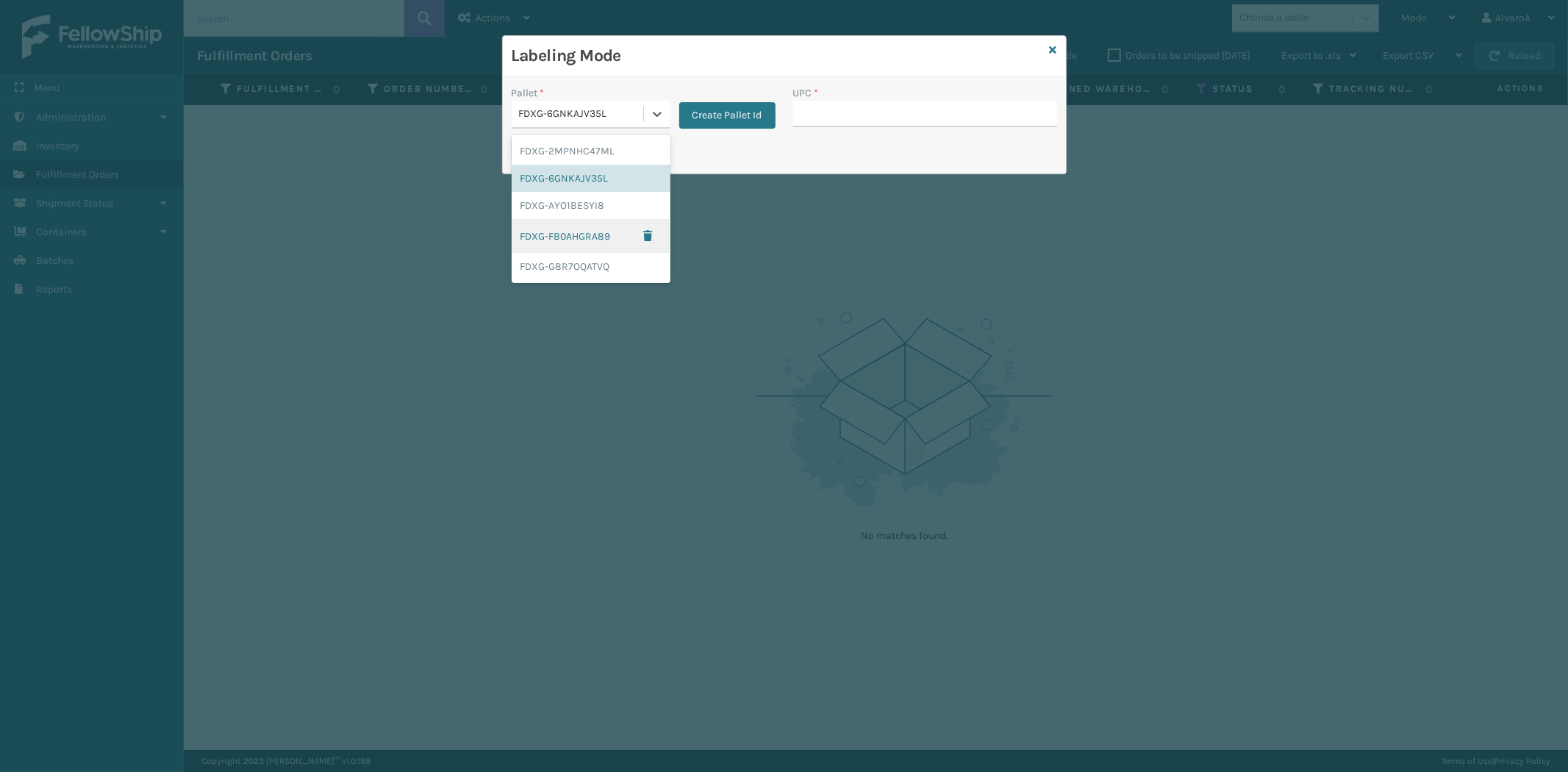
click at [595, 240] on div "FDXG-FB0AHGRA89" at bounding box center [591, 236] width 158 height 33
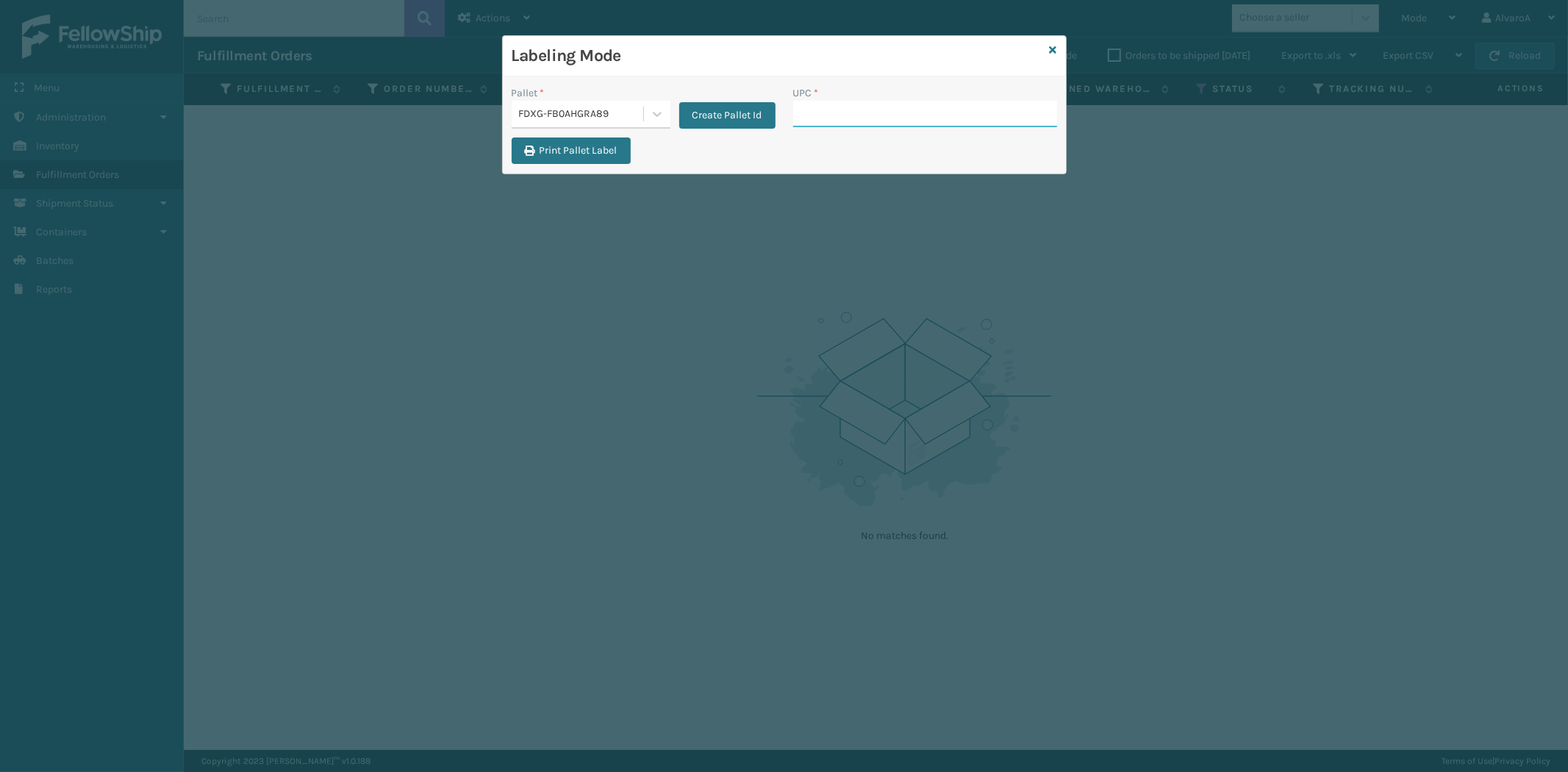
click at [839, 105] on input "UPC *" at bounding box center [925, 114] width 264 height 26
paste input "SCWDSLU2012"
type input "SCWDSLU2012"
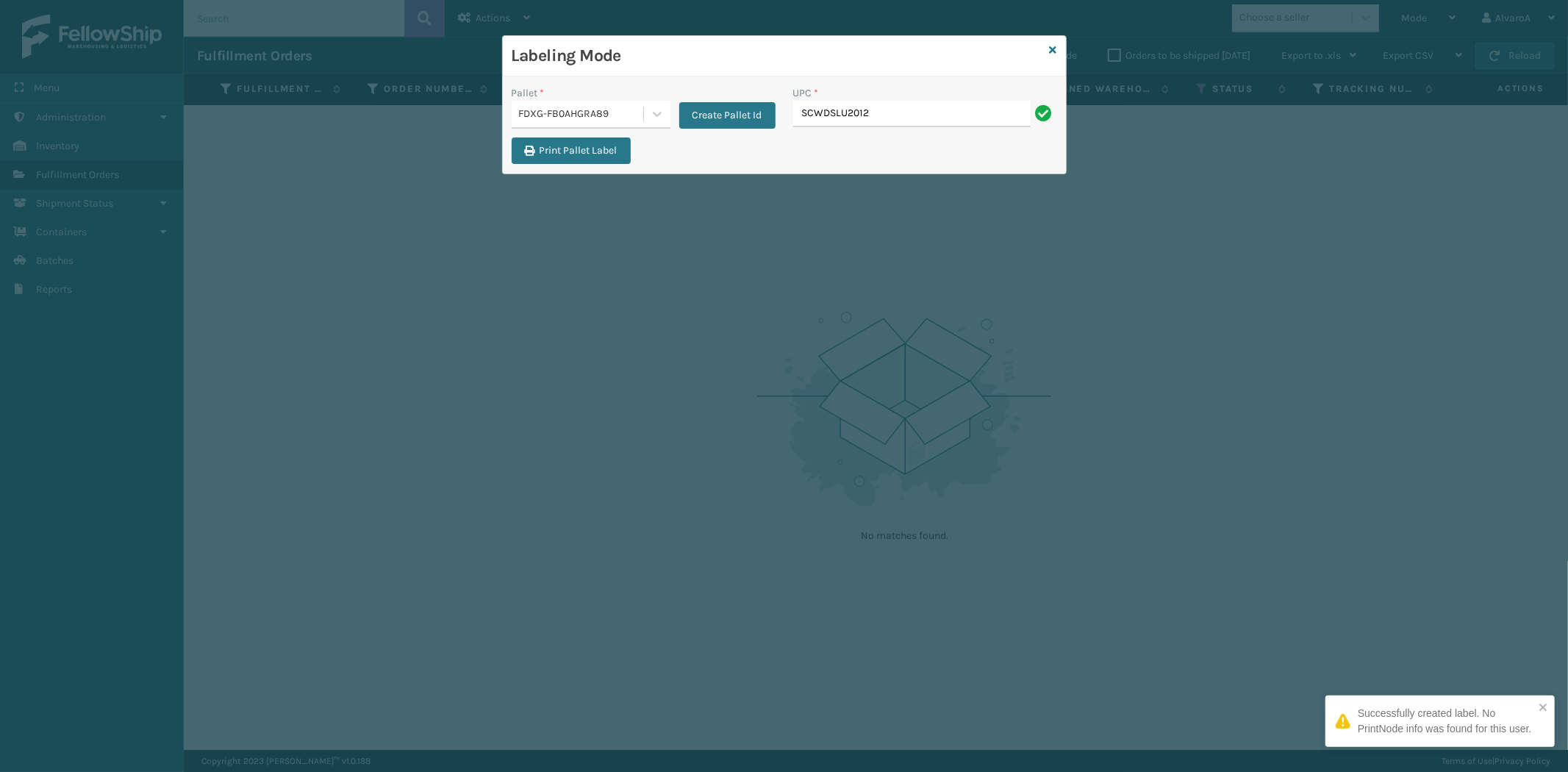
type input "SCWDSLU2012"
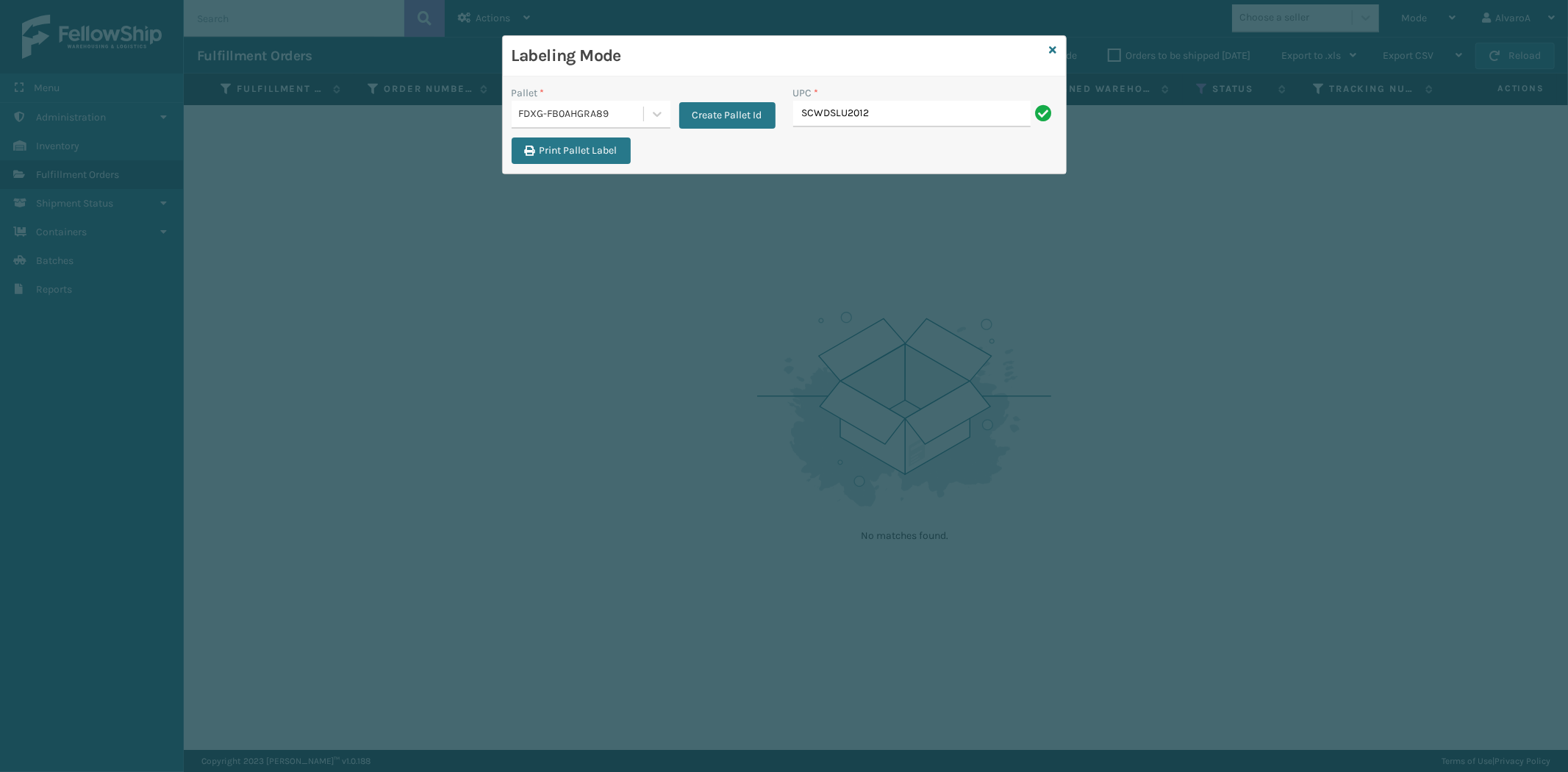
type input "SCWDSLU2012"
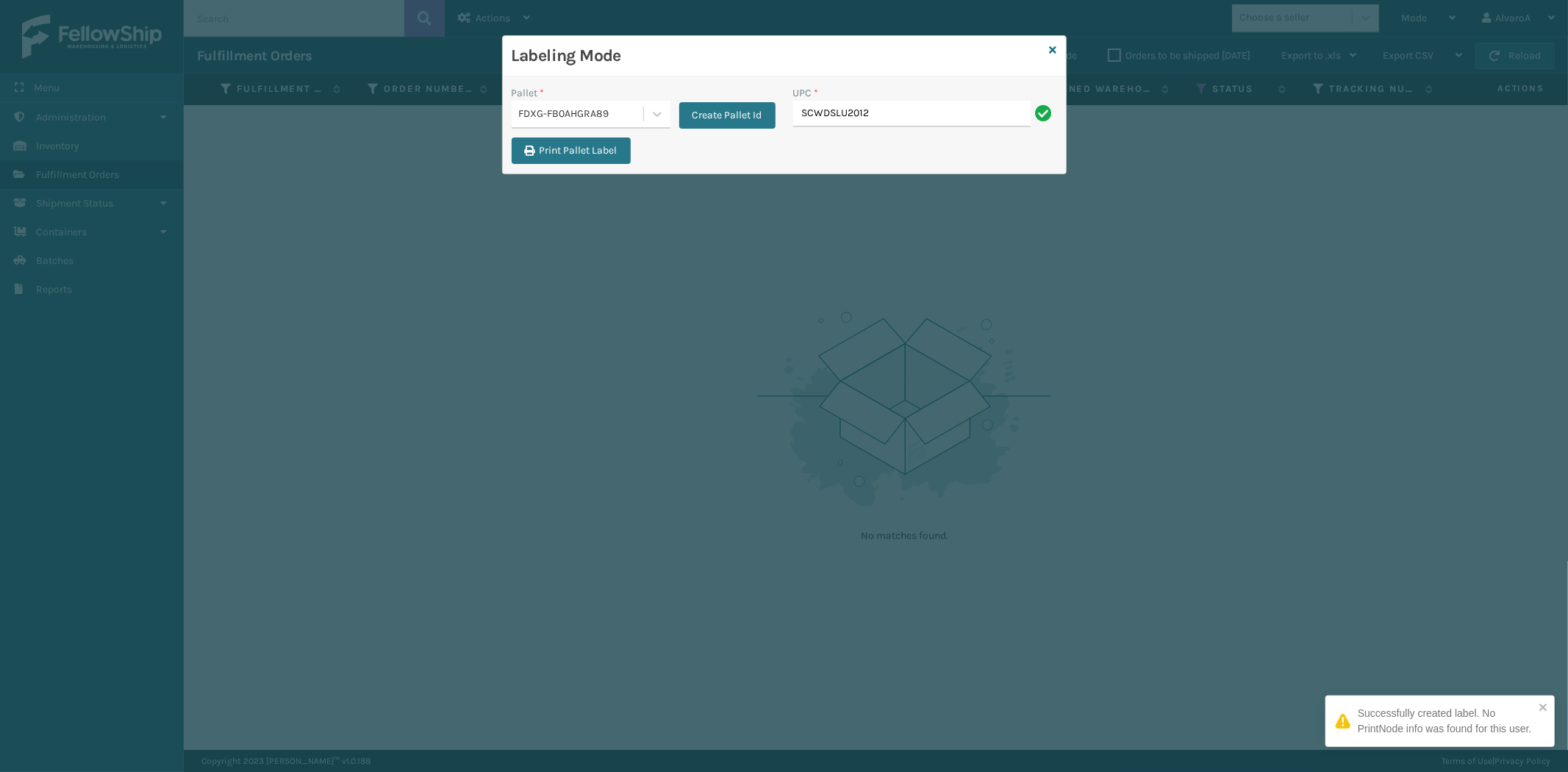
type input "SCWDSLU2012"
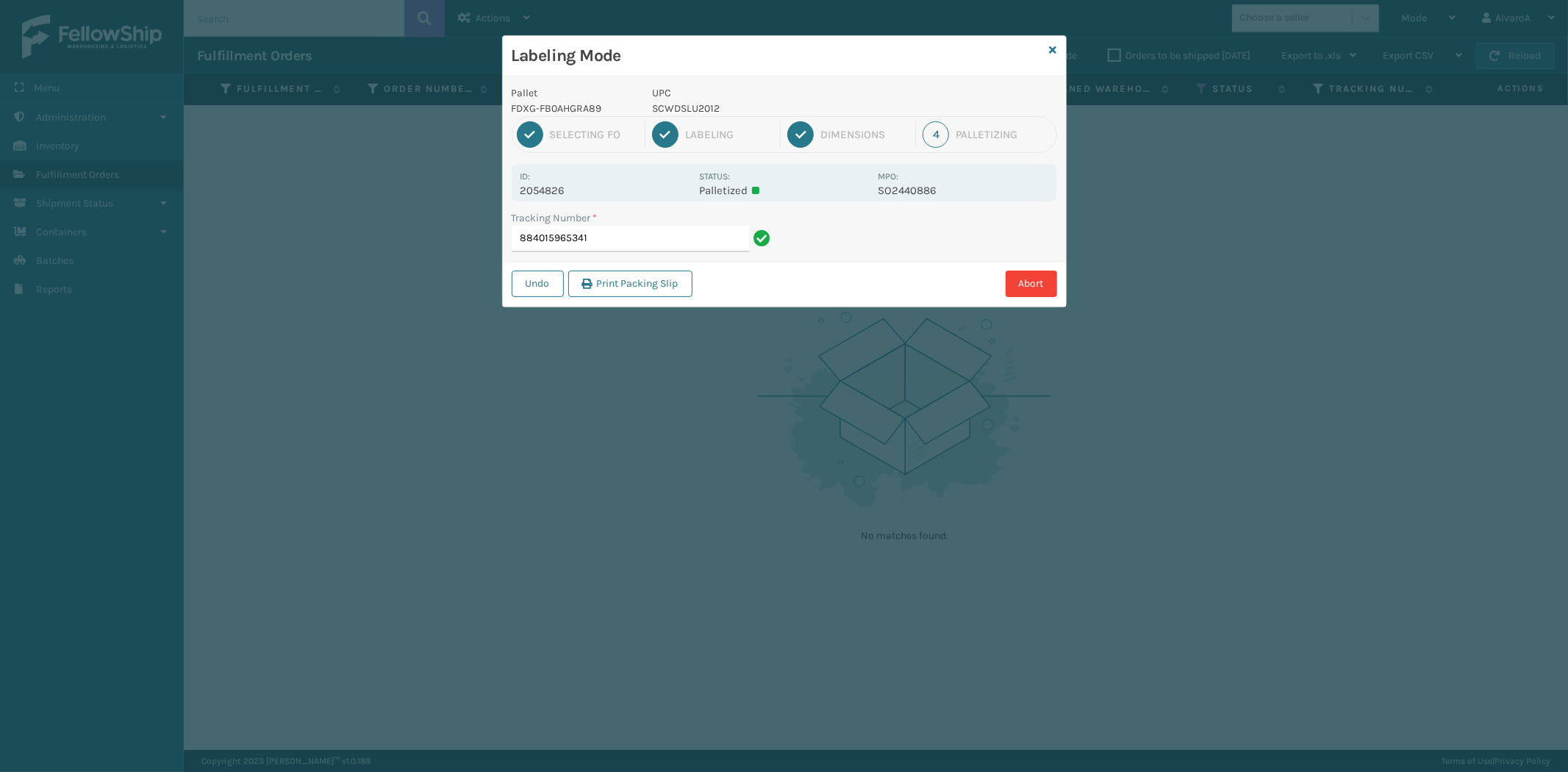
type input "884015965341 SCWDSLU2012"
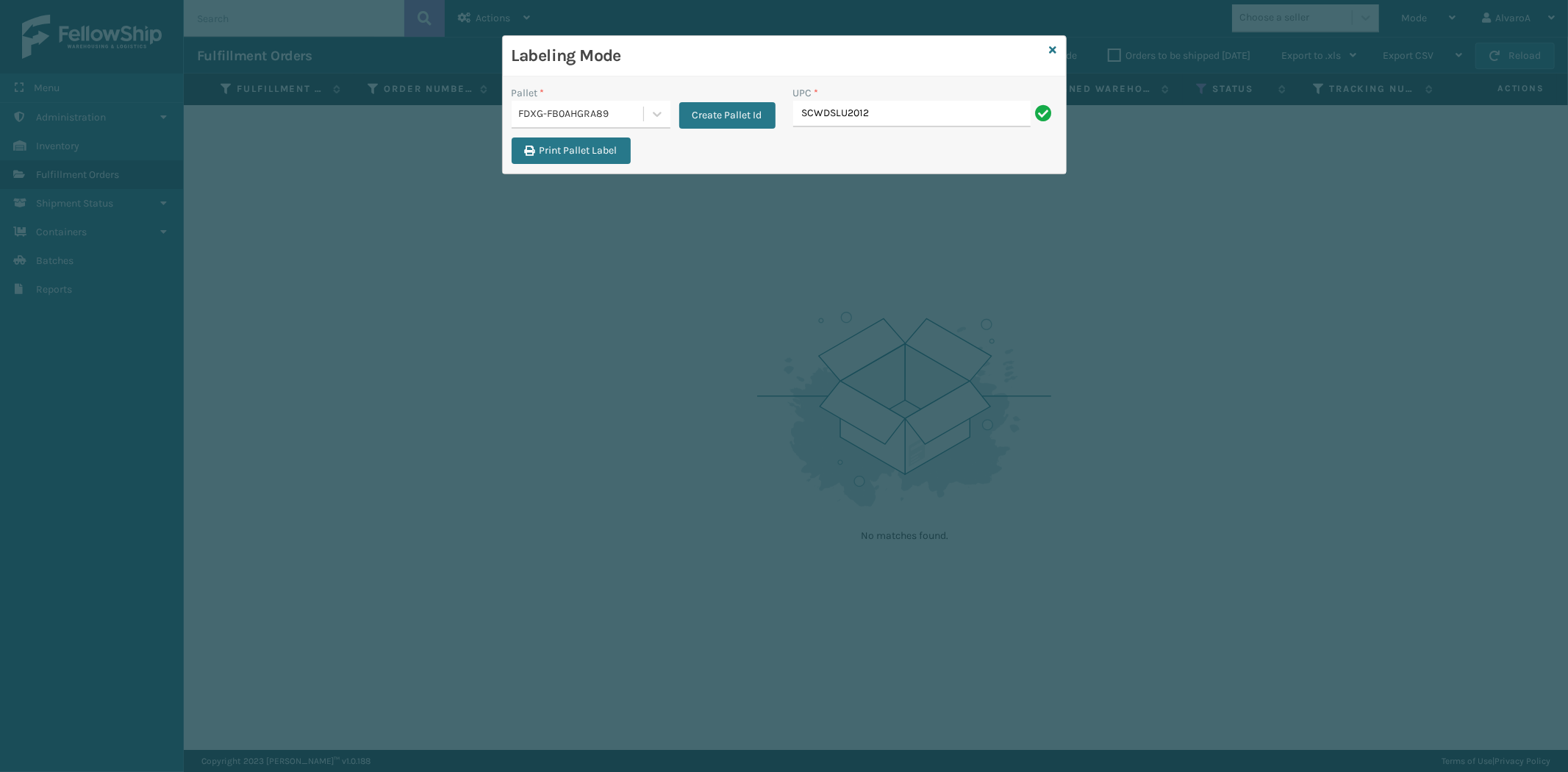
type input "SCWDSLU2012"
click at [651, 107] on div at bounding box center [657, 114] width 26 height 26
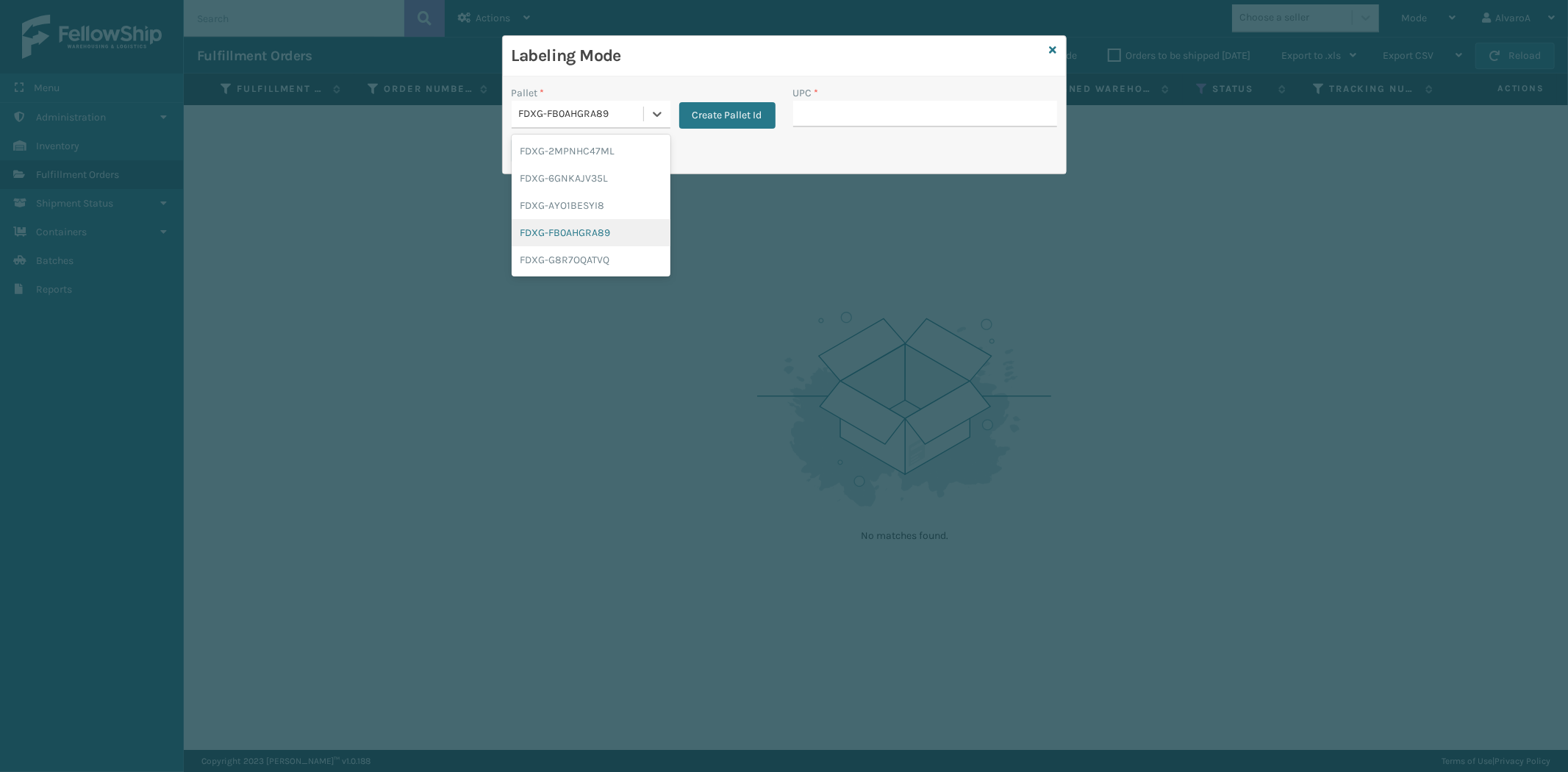
click at [585, 229] on div "FDXG-FB0AHGRA89" at bounding box center [591, 232] width 158 height 27
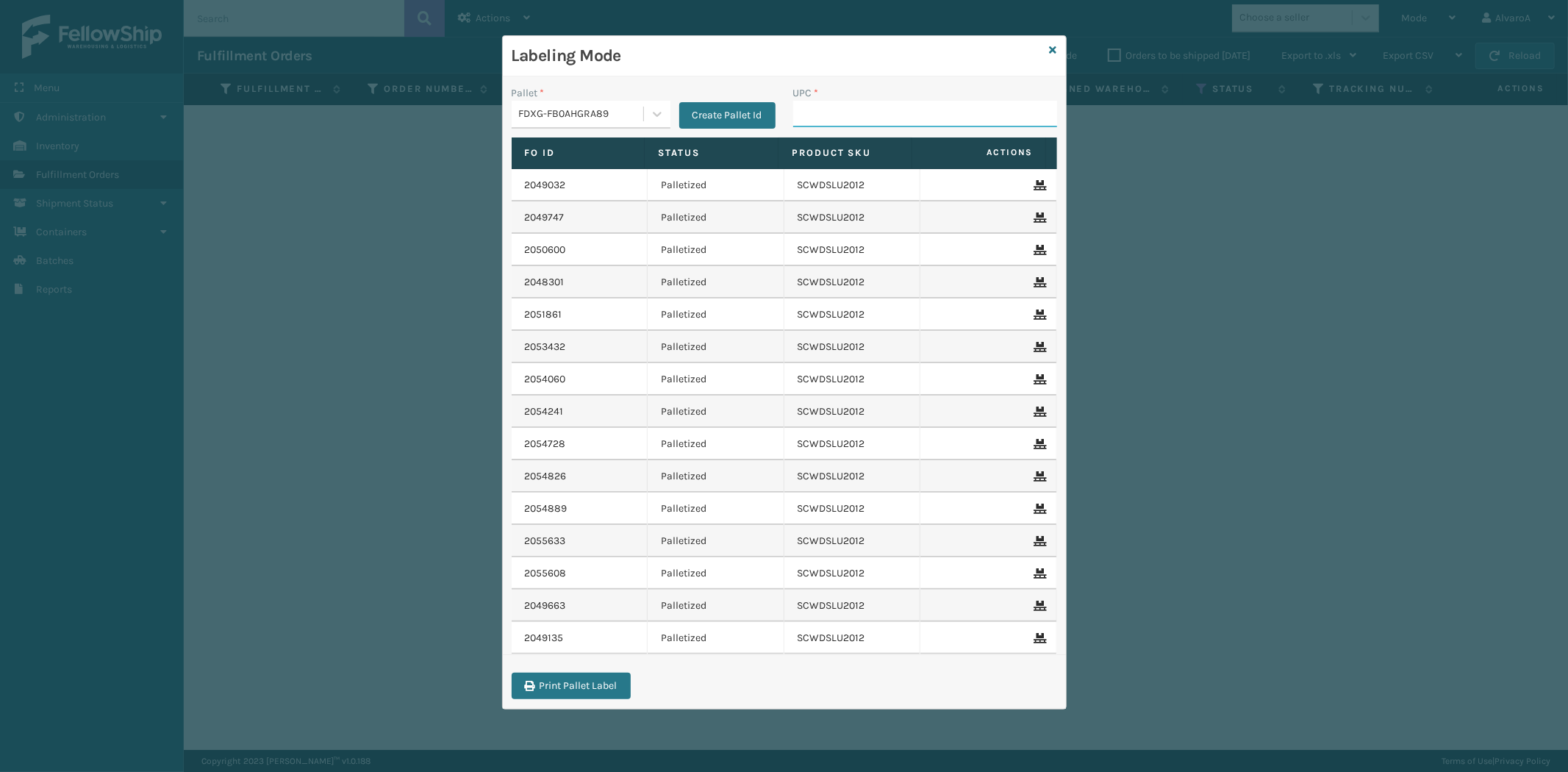
click at [850, 118] on input "UPC *" at bounding box center [925, 114] width 264 height 26
paste input "SCWDSLU2012"
type input "SCWDSLU2012"
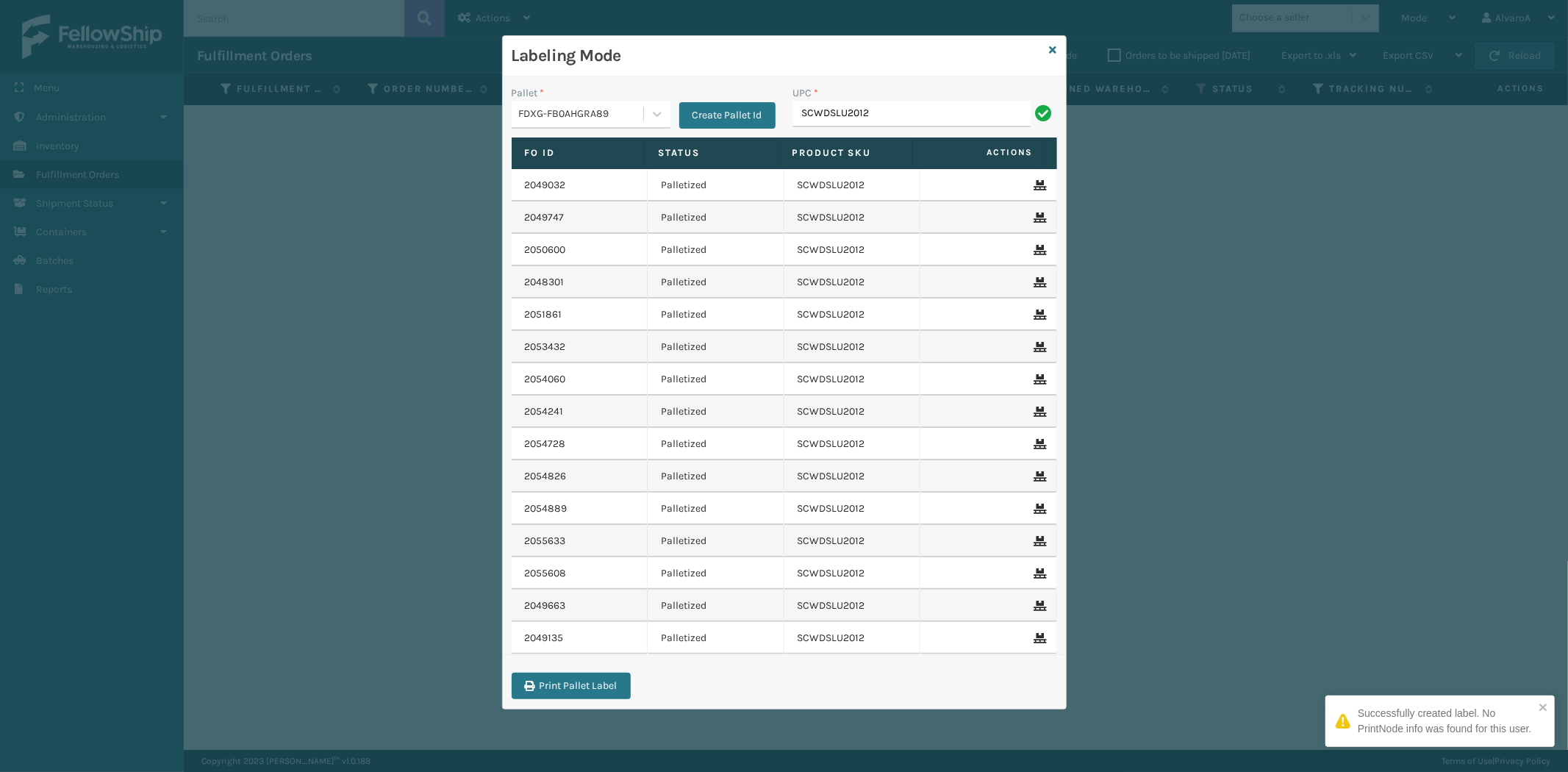
type input "SCWDSLU2012"
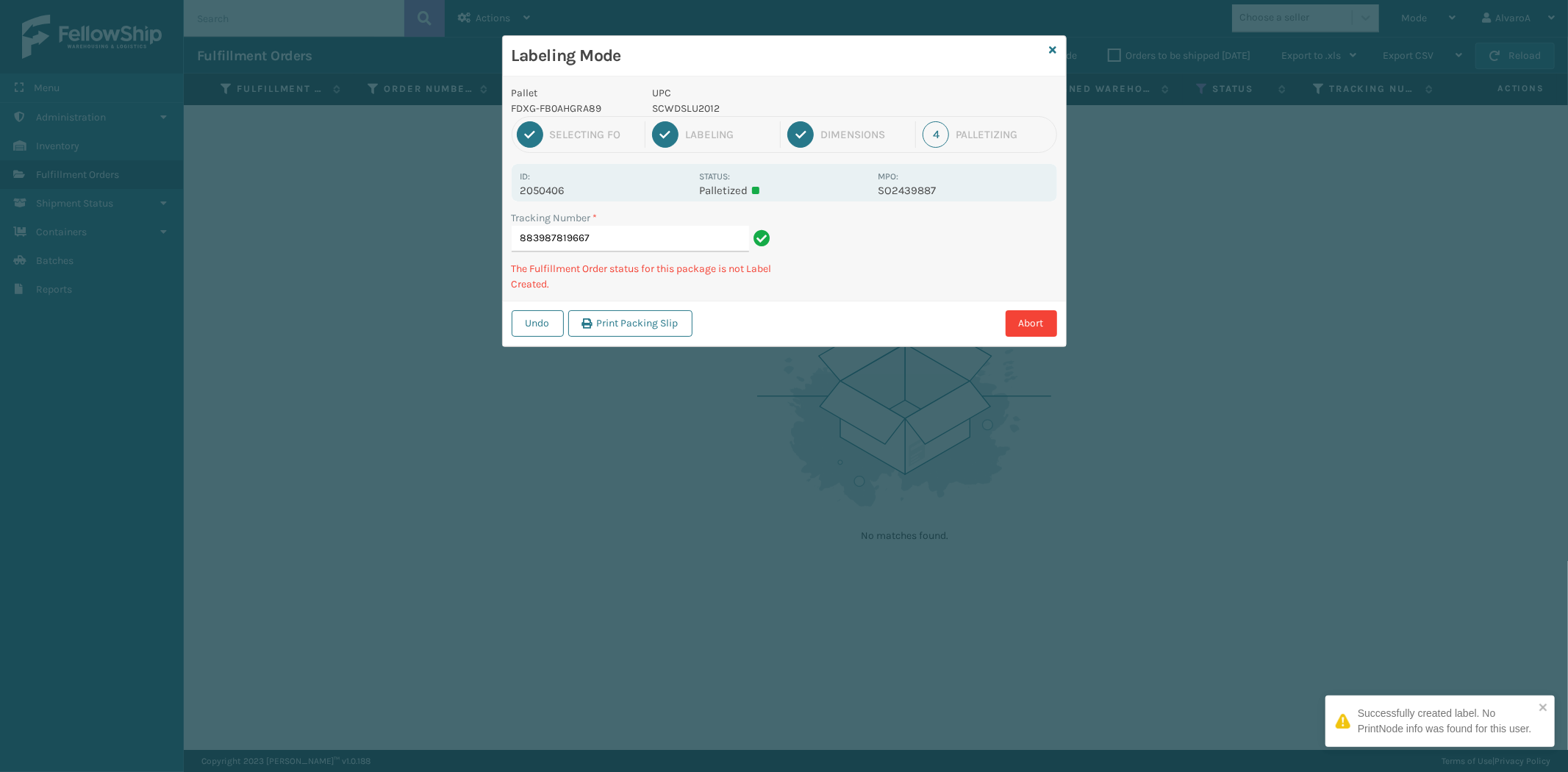
type input "883987819667 SCWDSLU2012"
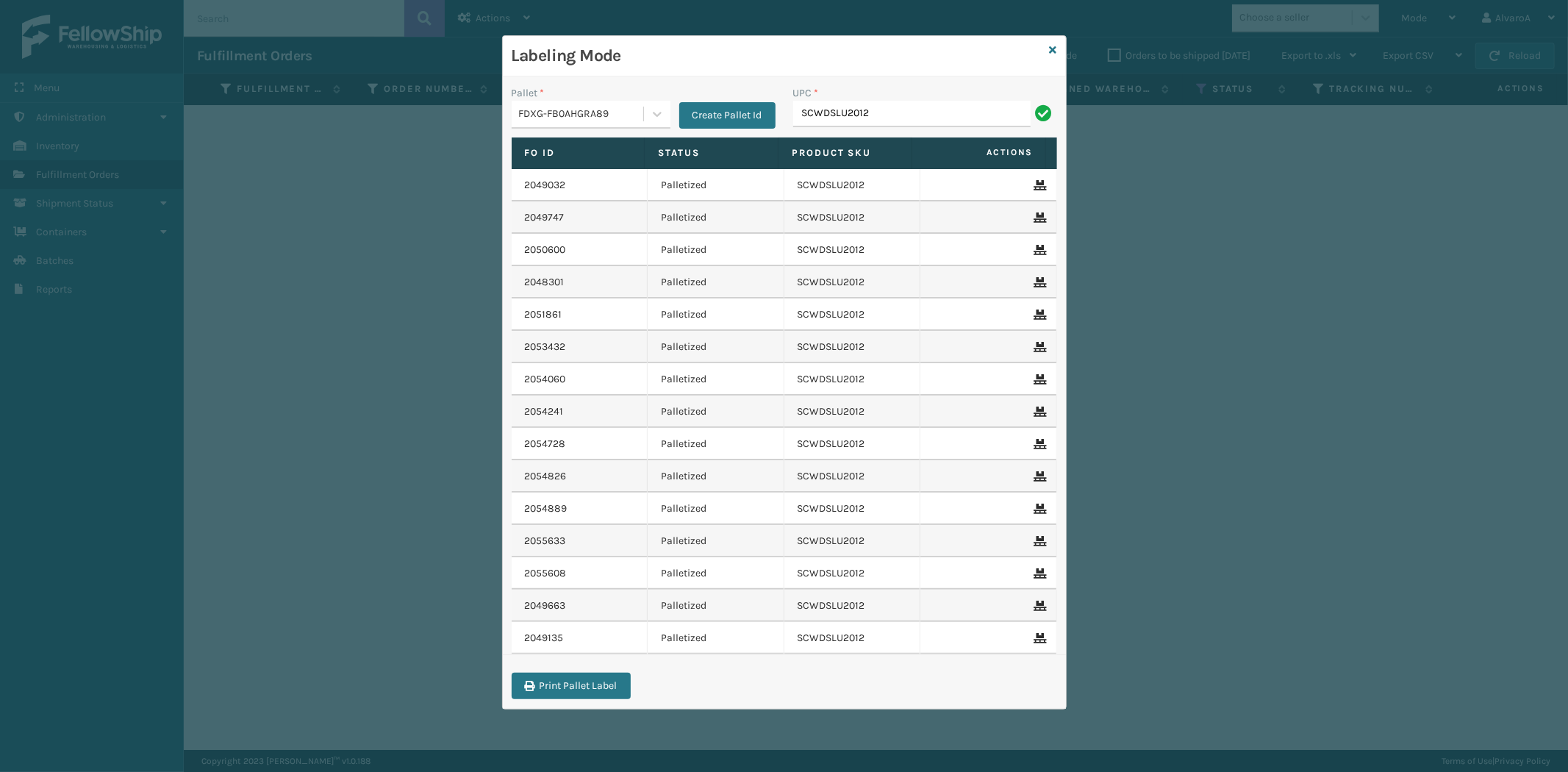
type input "SCWDSLU2012"
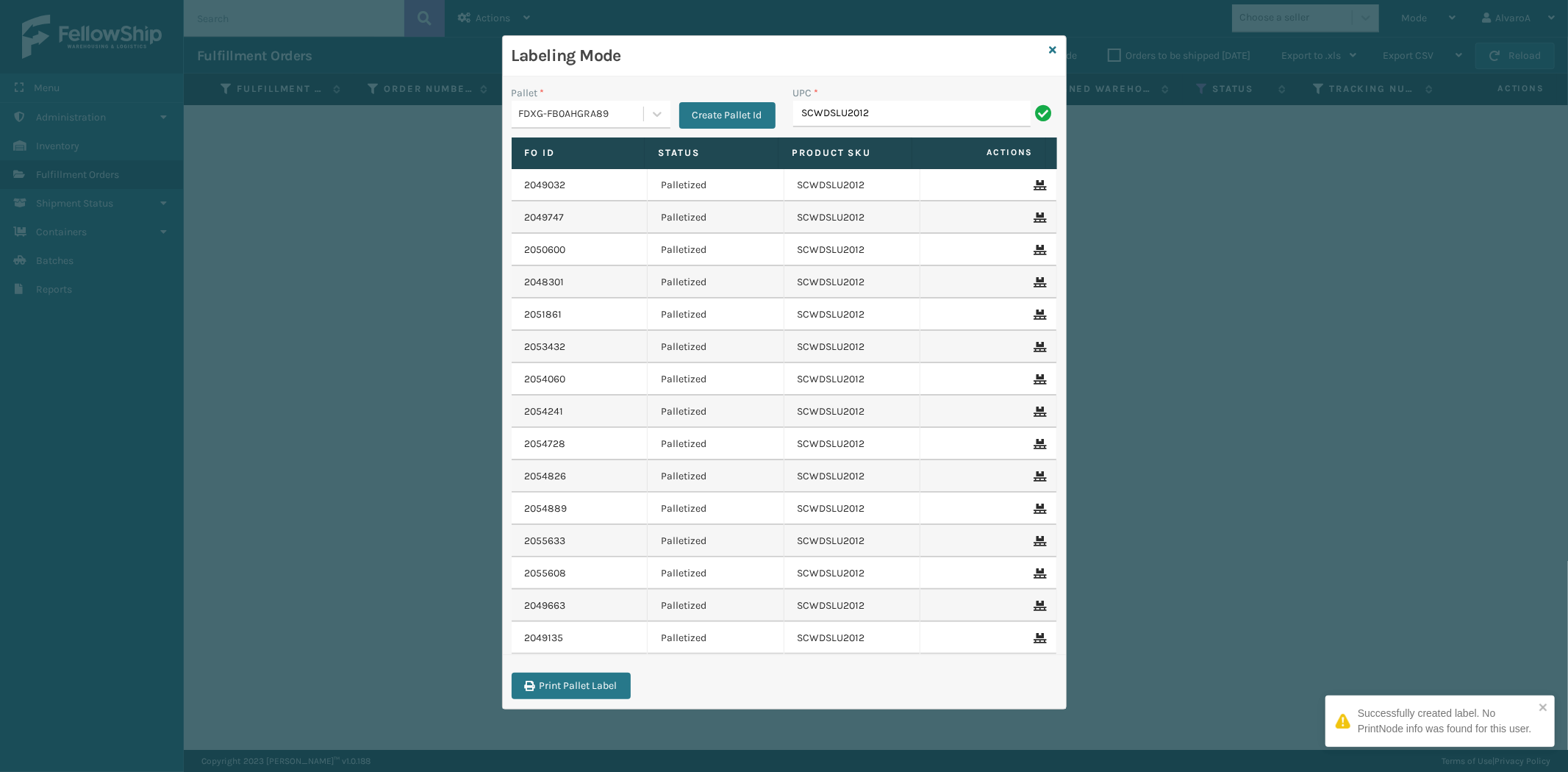
type input "SCWDSLU2012"
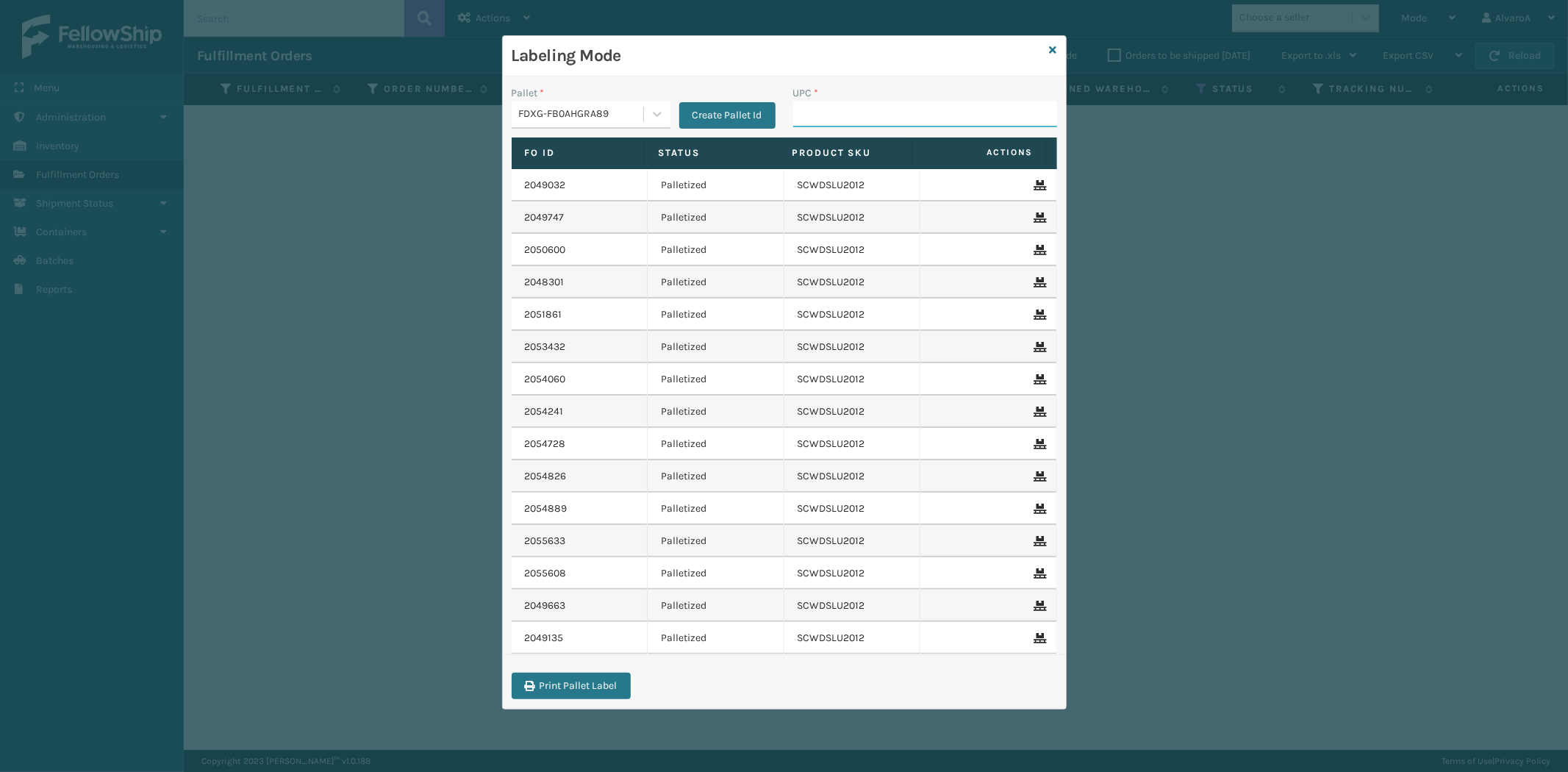
click at [864, 105] on input "UPC *" at bounding box center [925, 114] width 264 height 26
paste input "SCWDSLU2012"
type input "SCWDSLU2012"
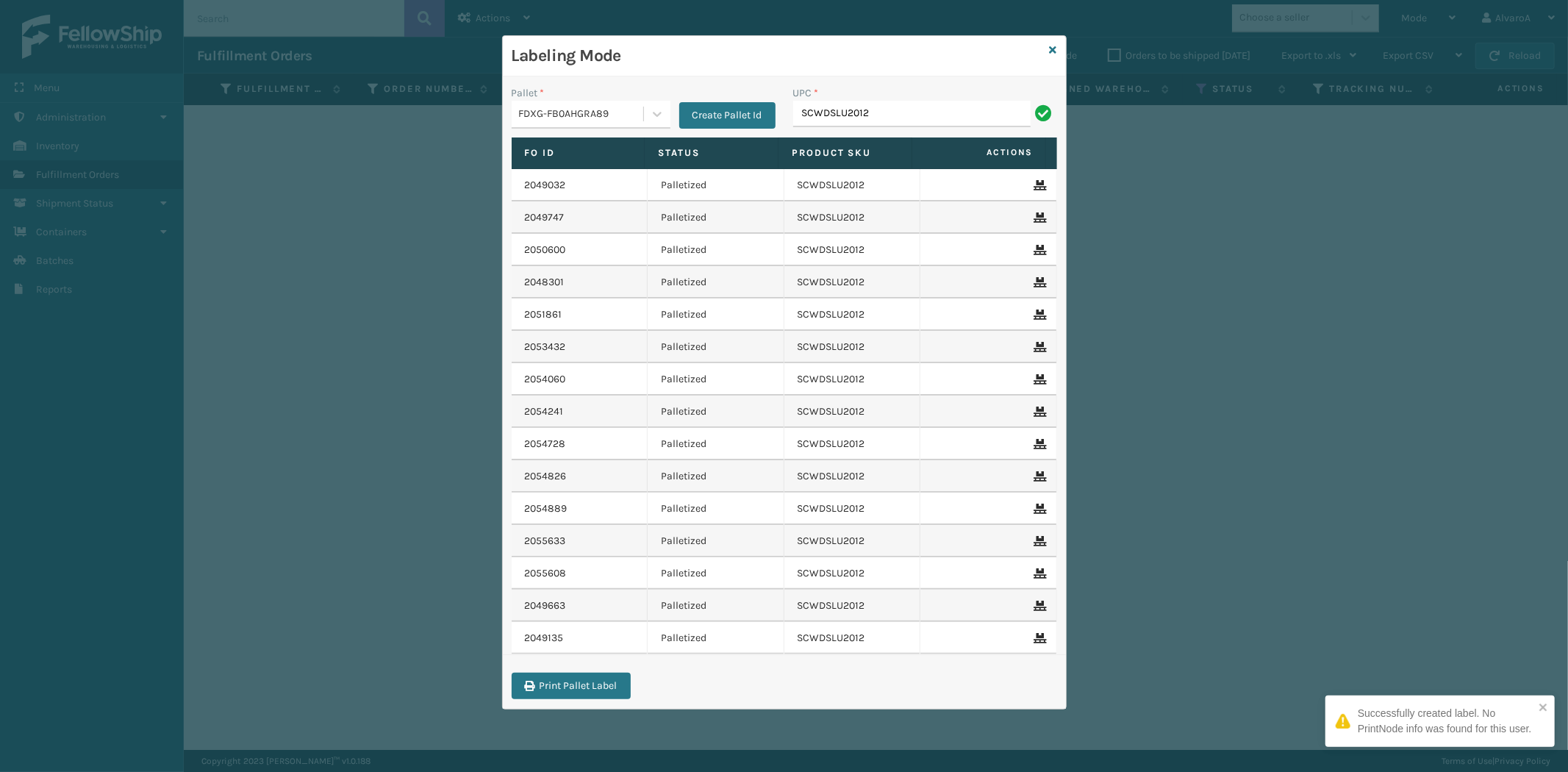
type input "SCWDSLU2012"
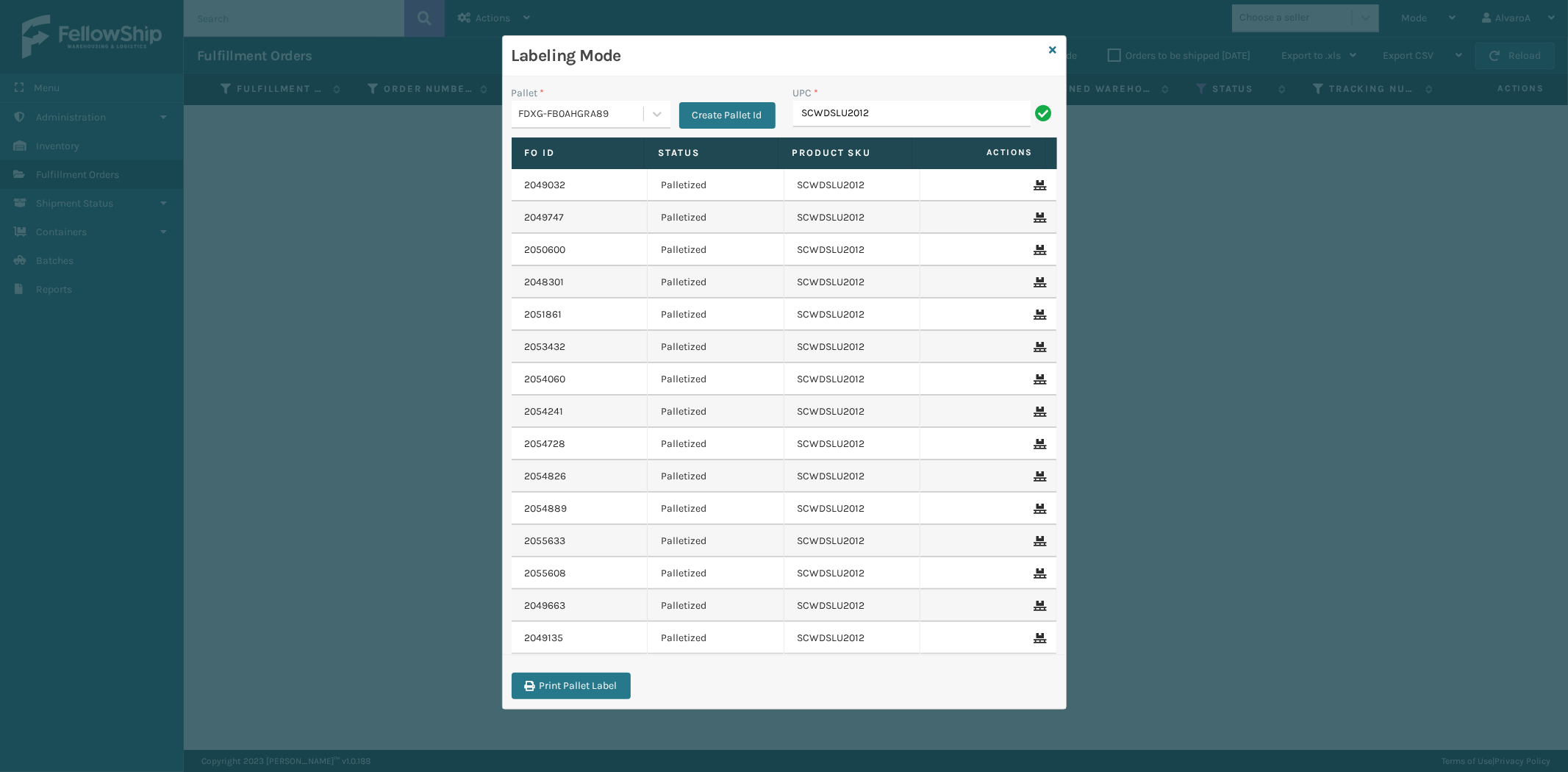
type input "SCWDSLU2012"
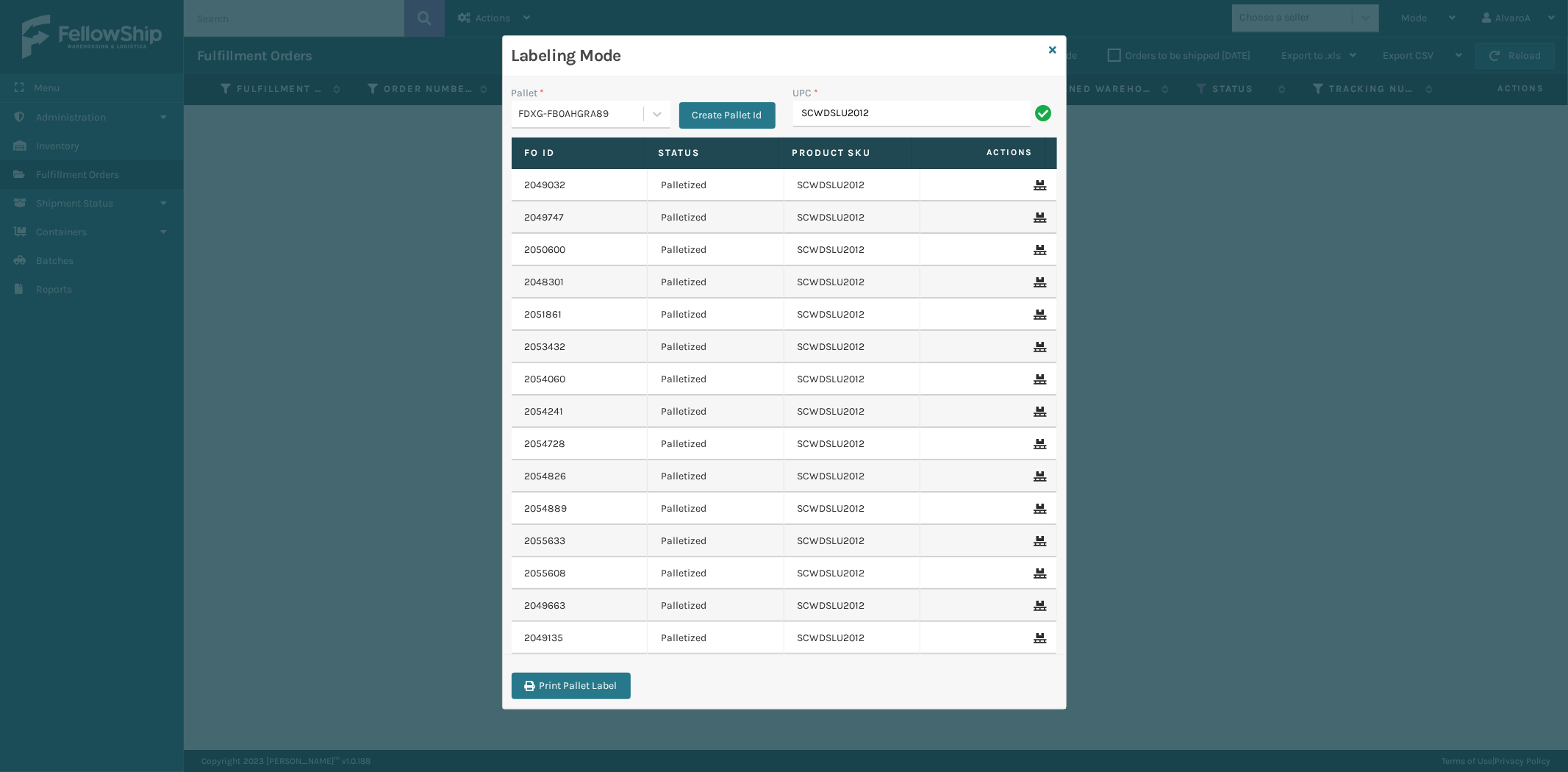
type input "SCWDSLU2012"
click at [1055, 48] on icon at bounding box center [1053, 50] width 7 height 11
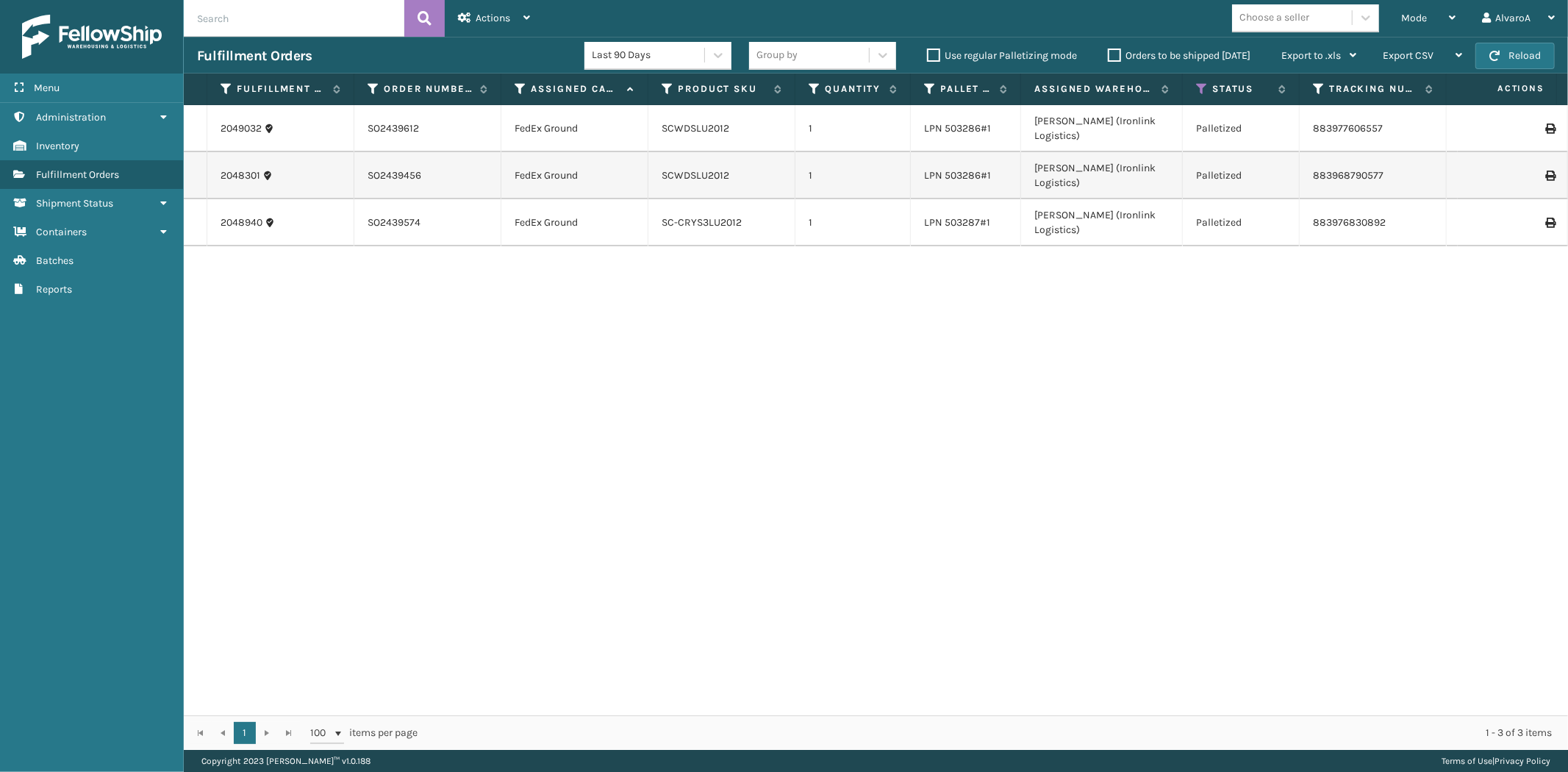
click at [1118, 56] on label "Orders to be shipped [DATE]" at bounding box center [1179, 55] width 143 height 12
click at [1108, 56] on input "Orders to be shipped [DATE]" at bounding box center [1108, 51] width 1 height 10
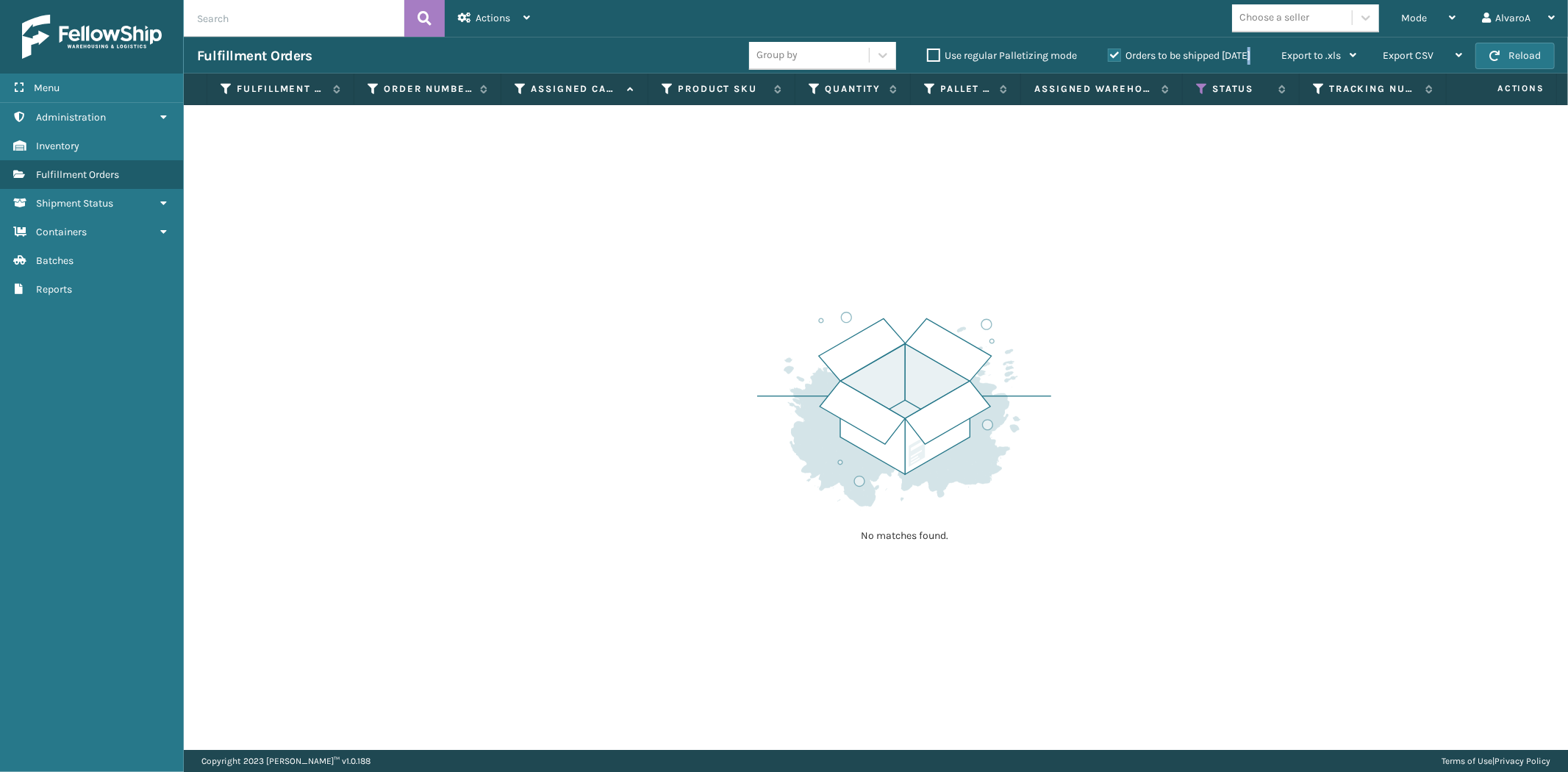
click at [1118, 56] on label "Orders to be shipped [DATE]" at bounding box center [1179, 55] width 143 height 12
click at [1108, 56] on input "Orders to be shipped [DATE]" at bounding box center [1108, 51] width 1 height 10
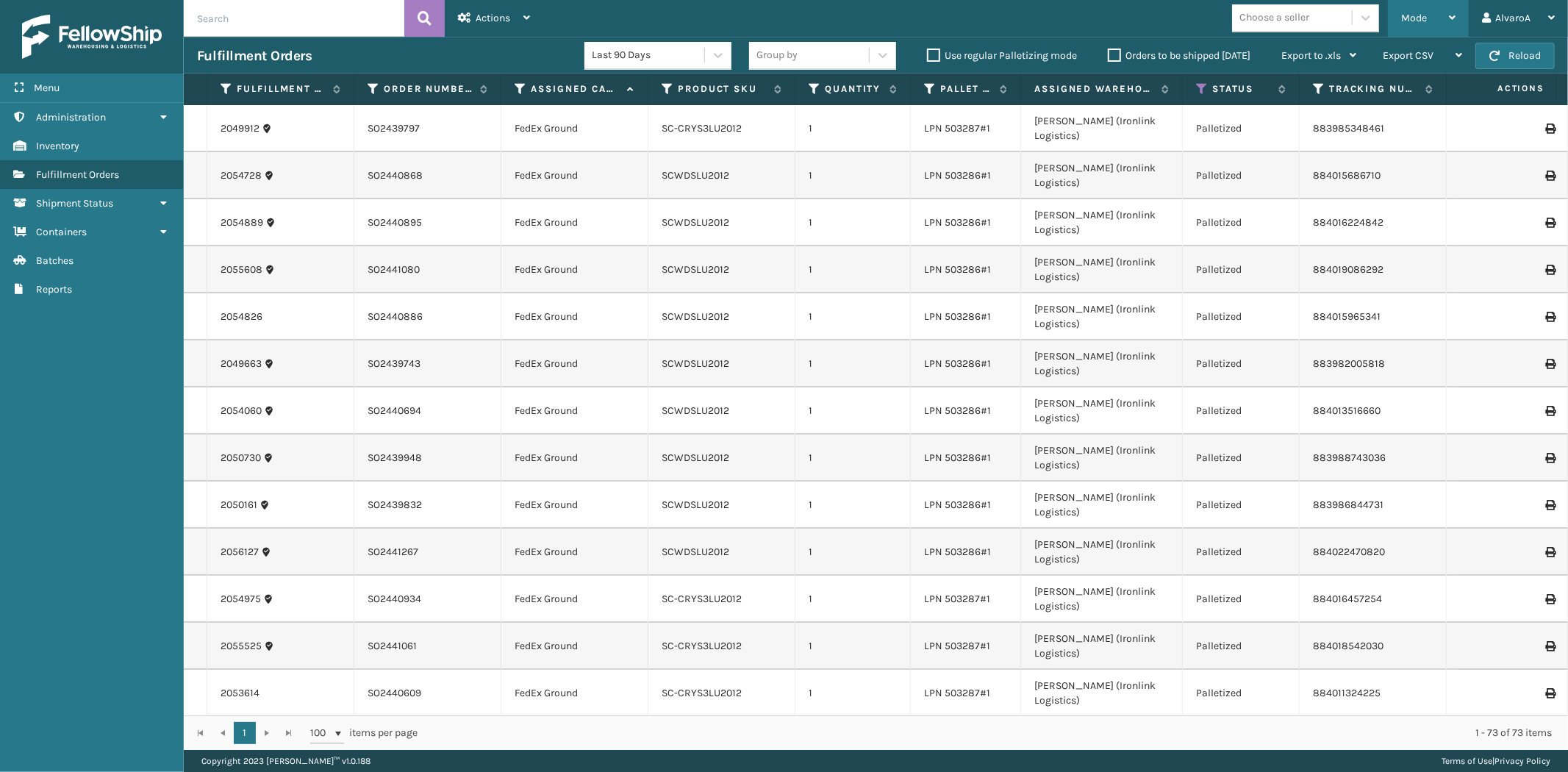
click at [1426, 25] on div "Mode" at bounding box center [1428, 18] width 55 height 37
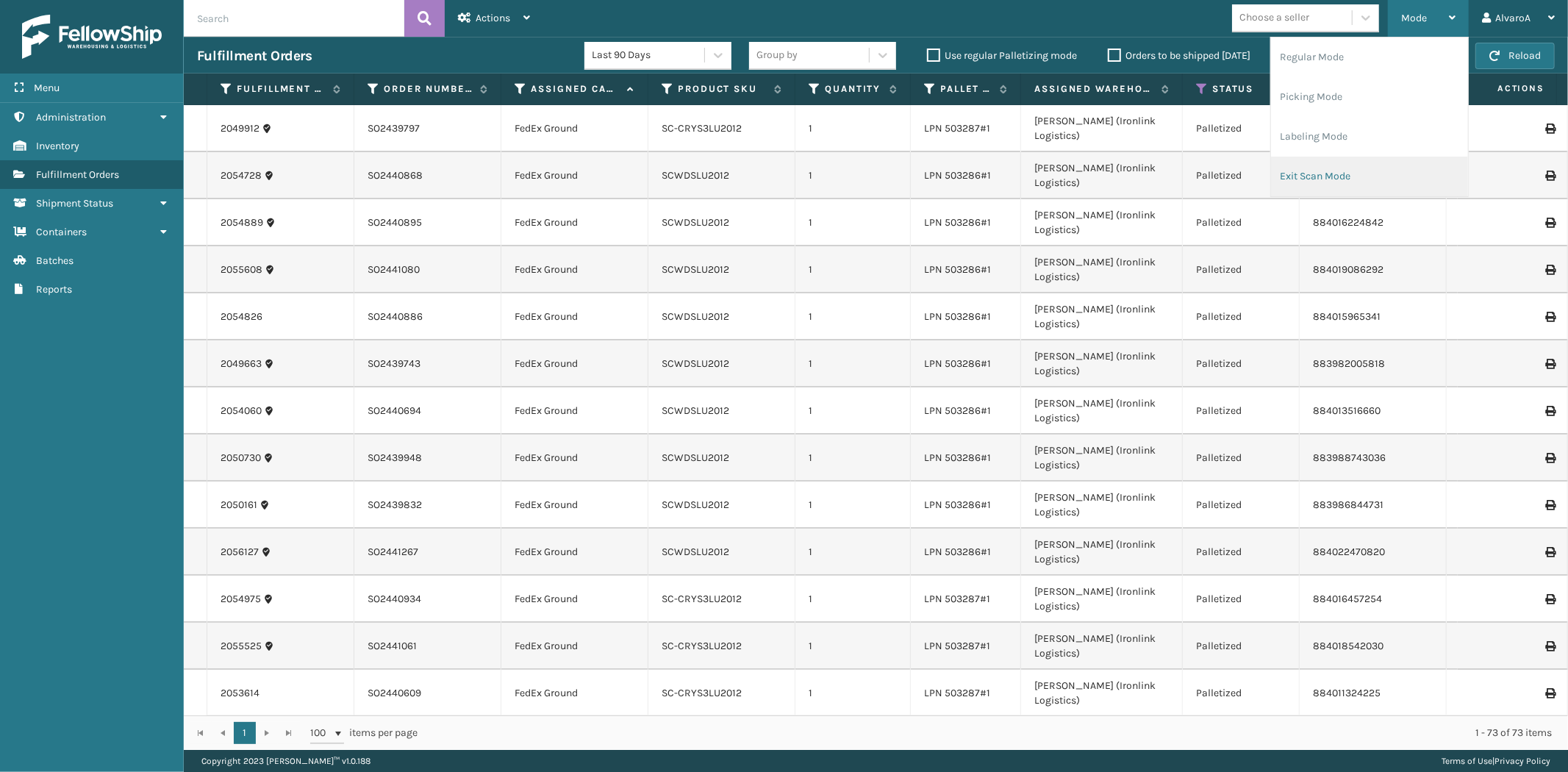
click at [1339, 173] on li "Exit Scan Mode" at bounding box center [1370, 176] width 197 height 40
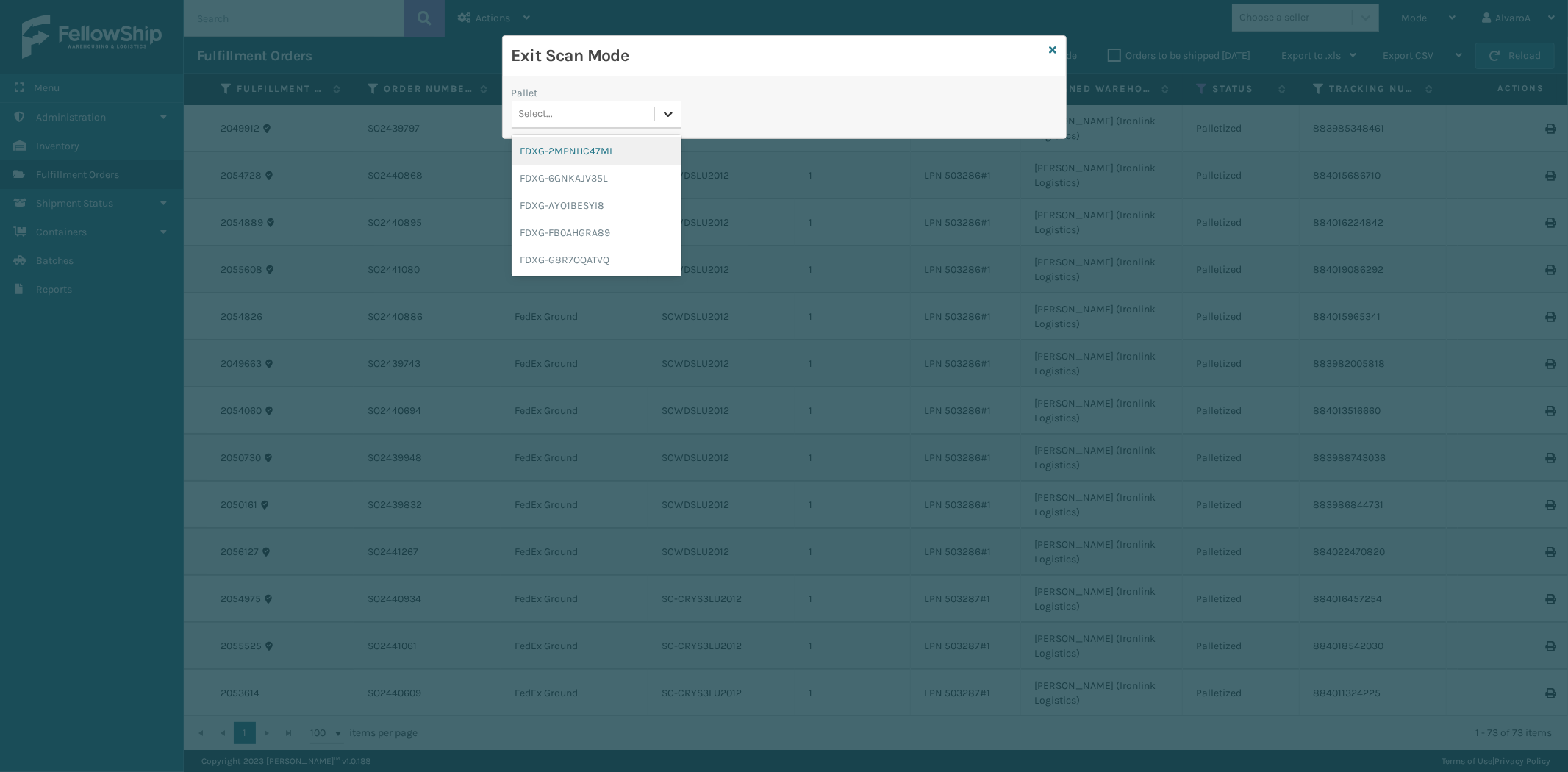
click at [665, 113] on icon at bounding box center [668, 114] width 9 height 5
click at [585, 228] on div "FDXG-FB0AHGRA89" at bounding box center [596, 232] width 170 height 27
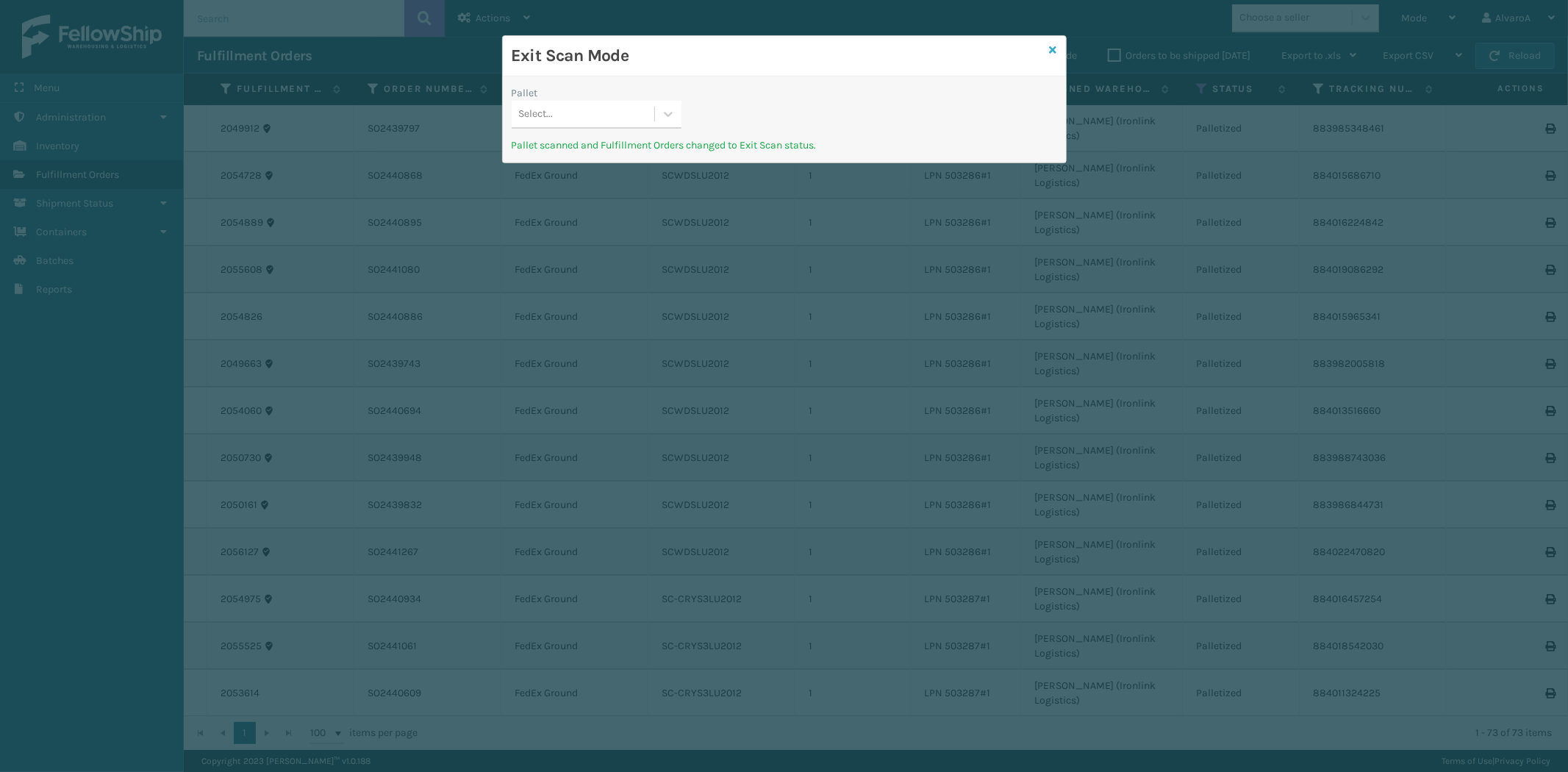
click at [1055, 42] on link at bounding box center [1053, 50] width 7 height 16
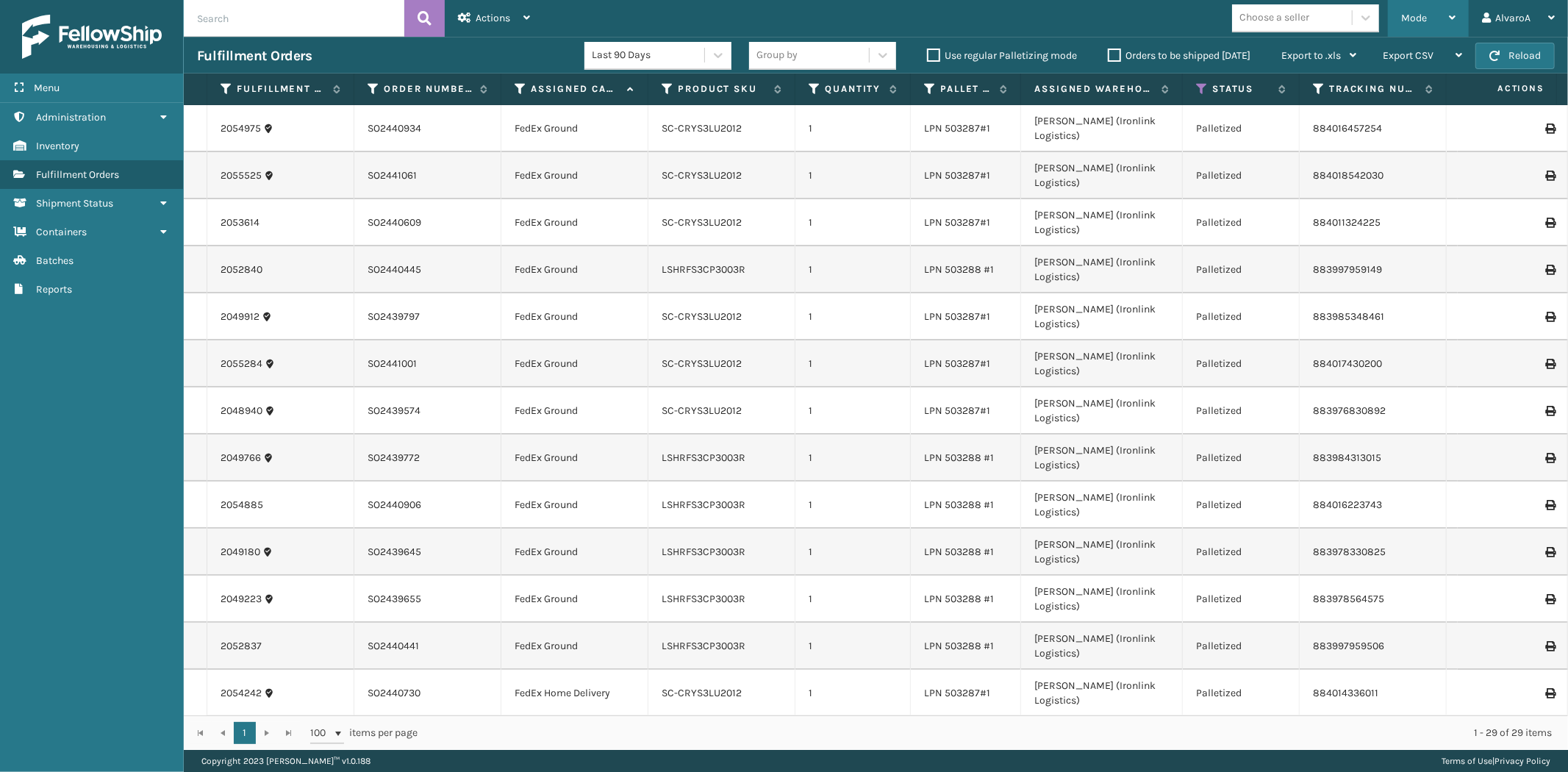
click at [1412, 20] on span "Mode" at bounding box center [1413, 18] width 26 height 12
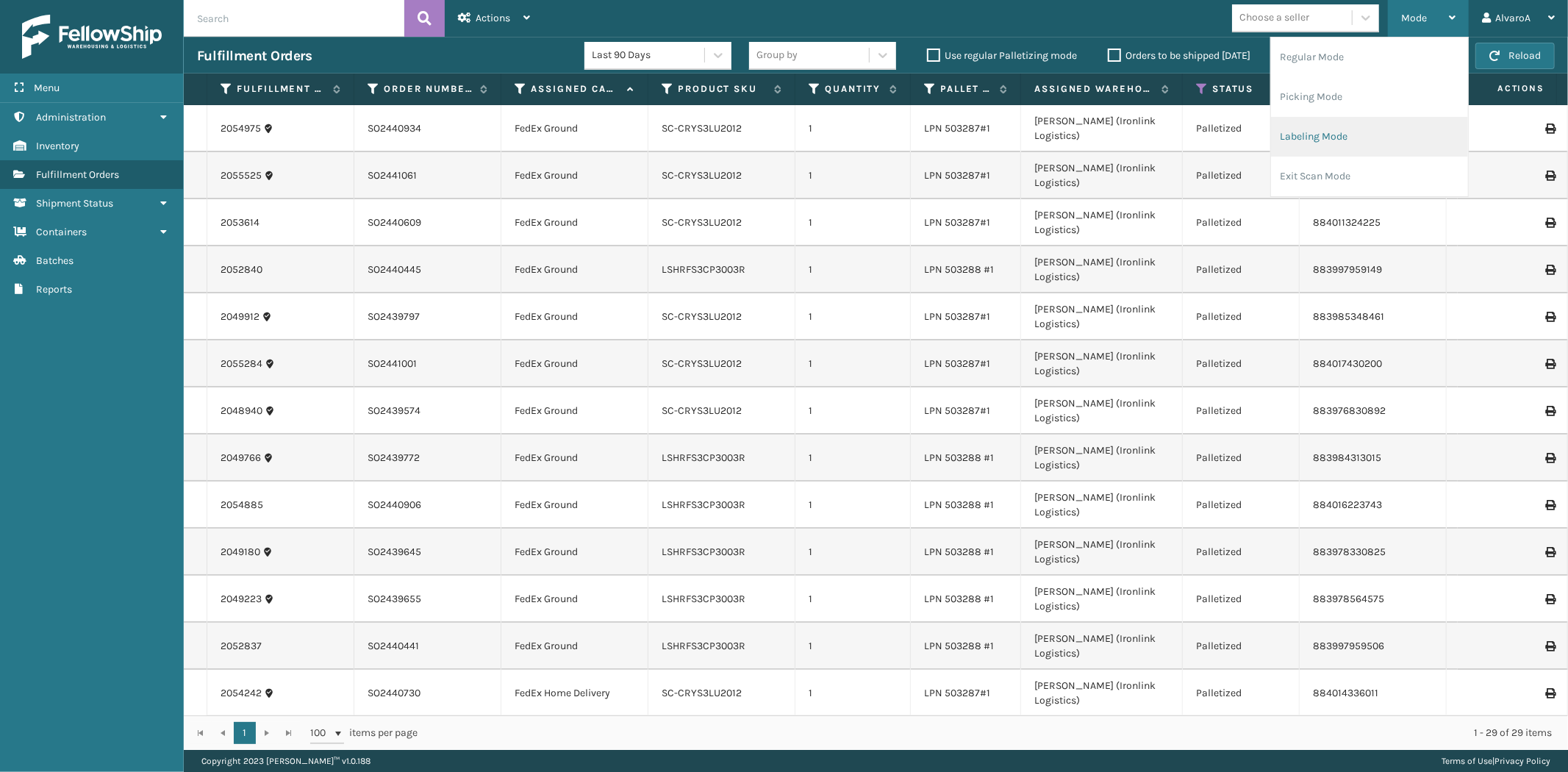
click at [1303, 129] on li "Labeling Mode" at bounding box center [1370, 136] width 197 height 40
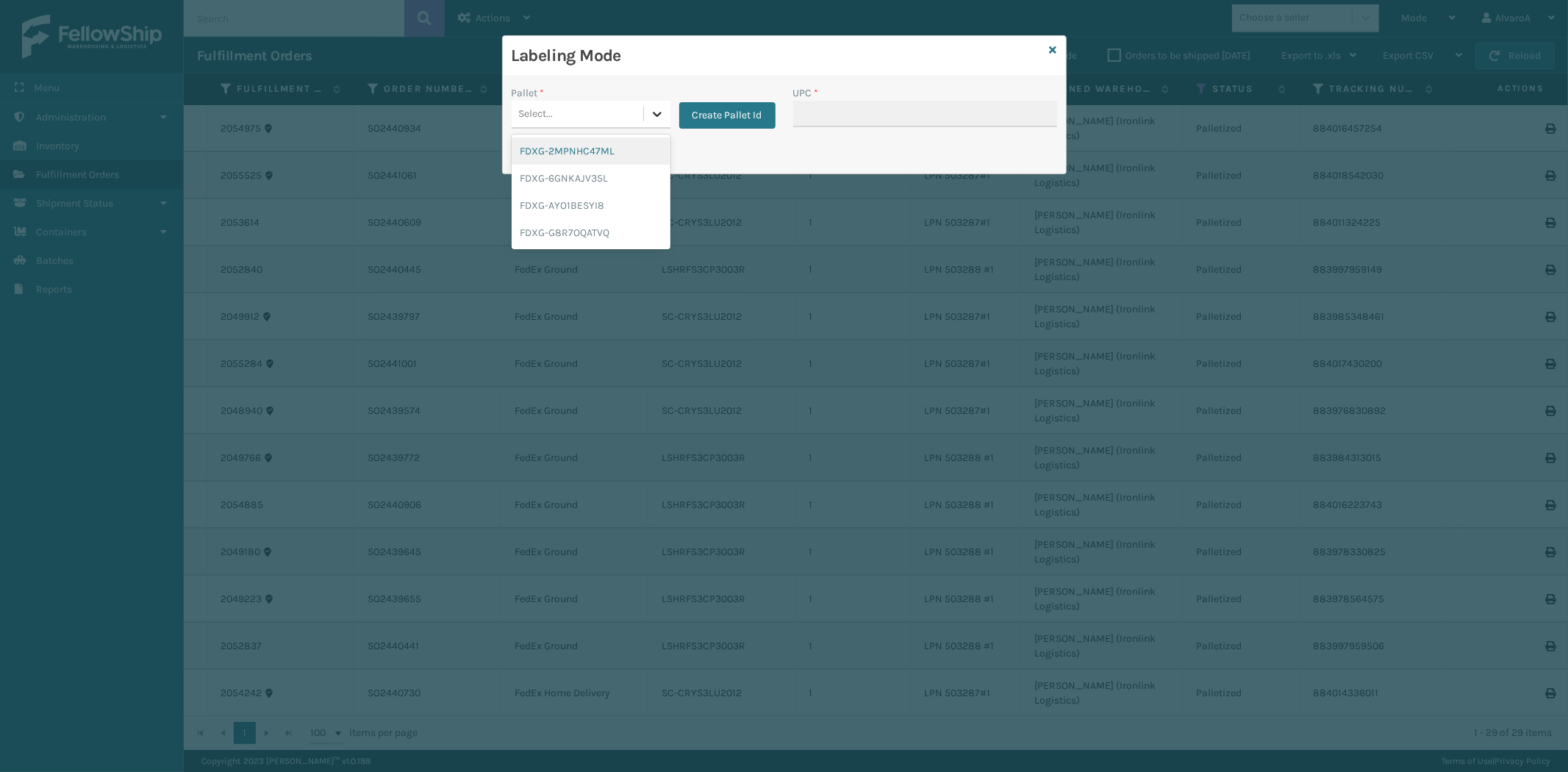
click at [651, 118] on icon at bounding box center [657, 114] width 15 height 15
click at [575, 178] on div "FDXG-6GNKAJV35L" at bounding box center [591, 178] width 158 height 27
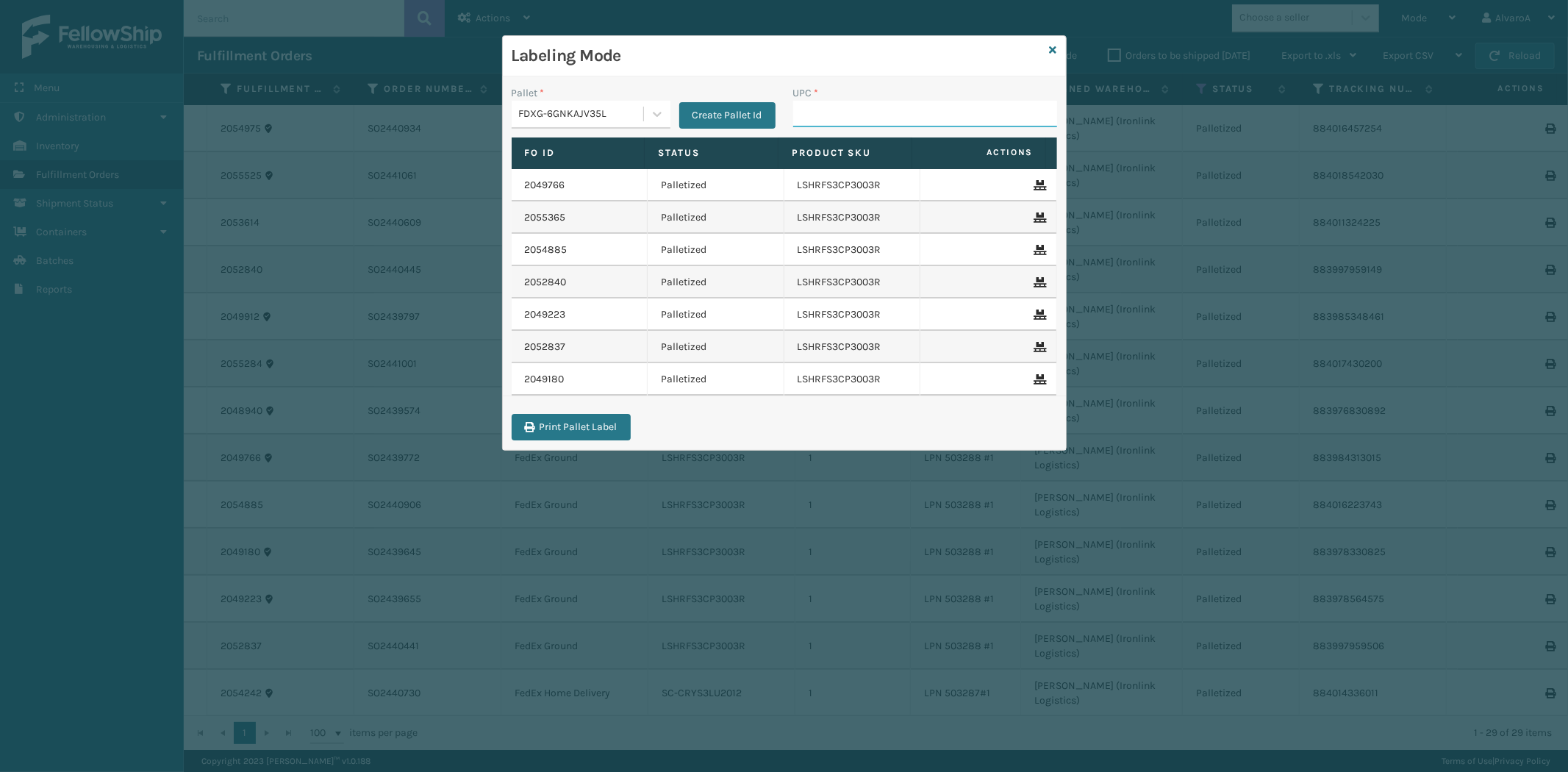
click at [938, 118] on input "UPC *" at bounding box center [925, 114] width 264 height 26
paste input "LSHRFS3CP3003R"
type input "LSHRFS3CP3003R"
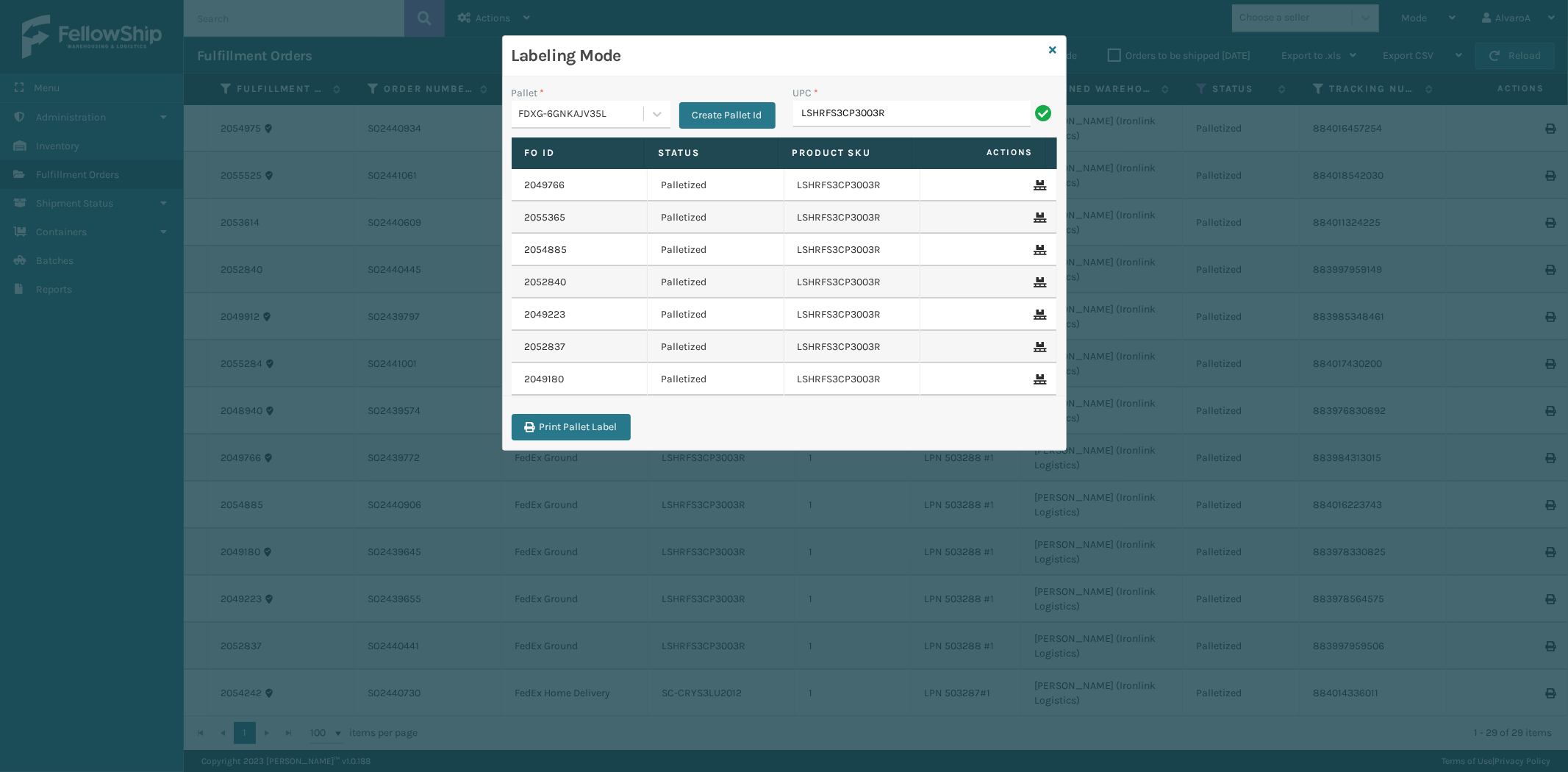
type input "LSHRFS3CP3003R"
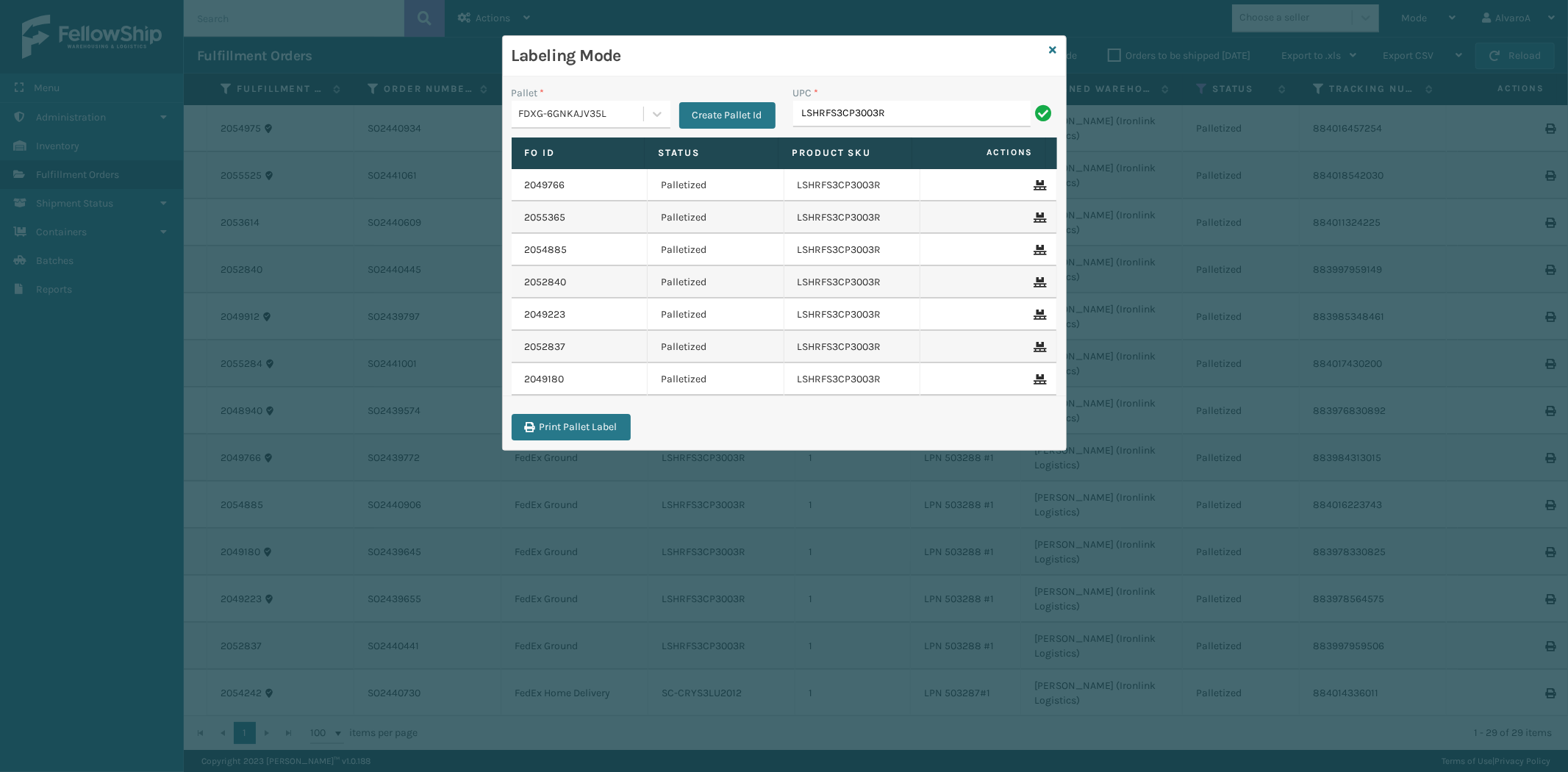
type input "LSHRFS3CP3003R"
paste input "133A013NVY"
type input "133A013NVY"
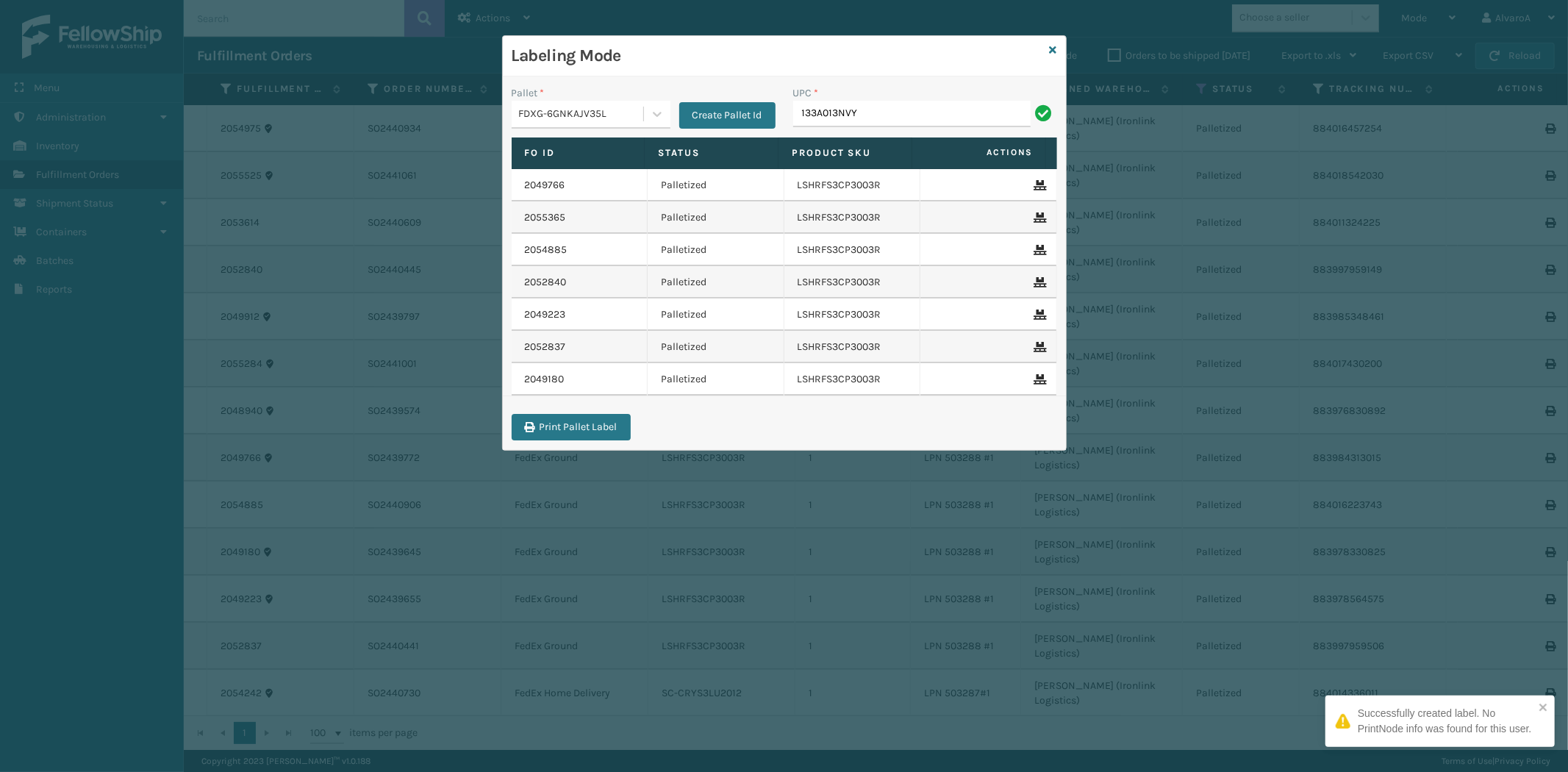
type input "133A013NVY"
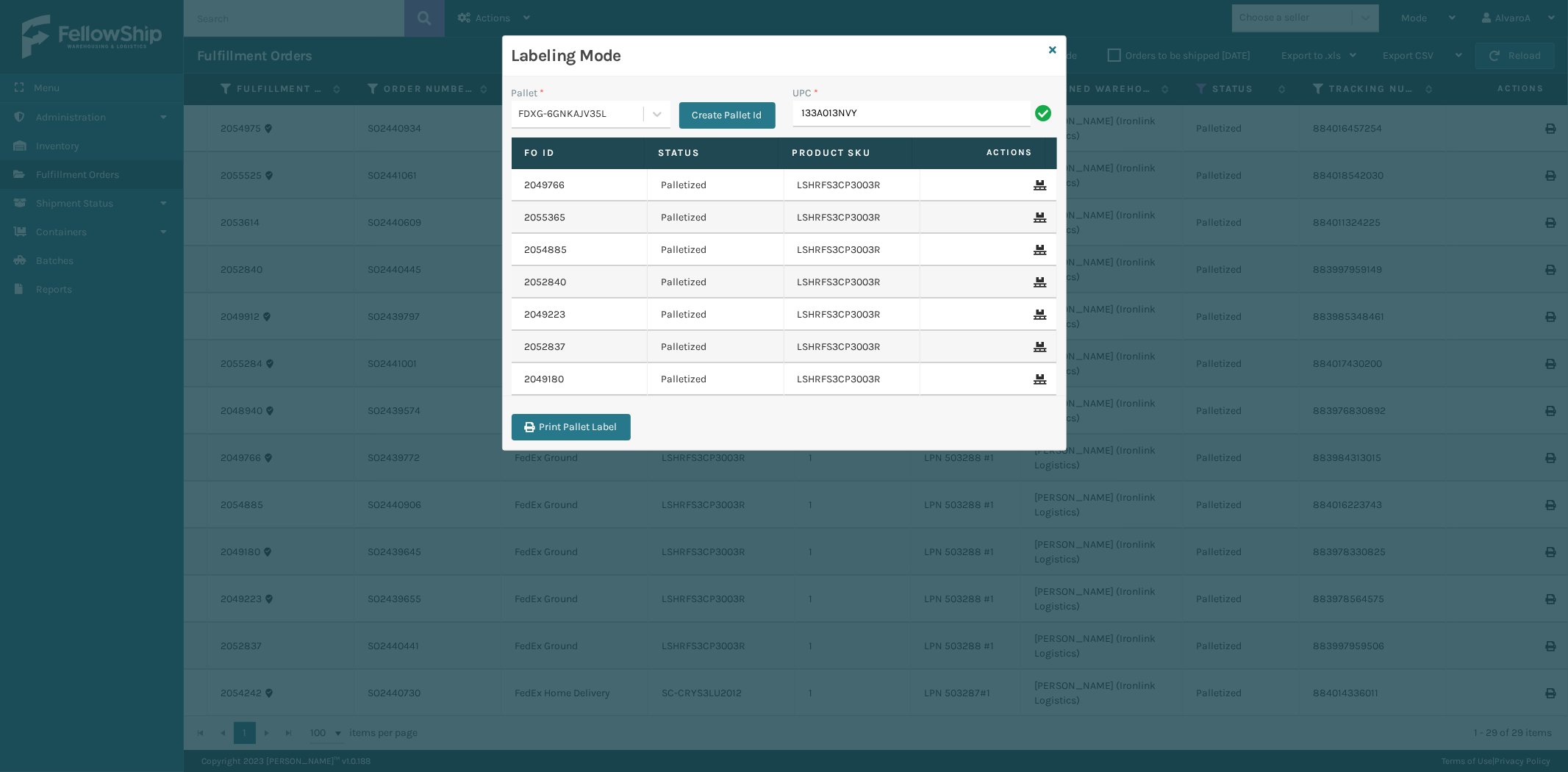
type input "133A013NVY"
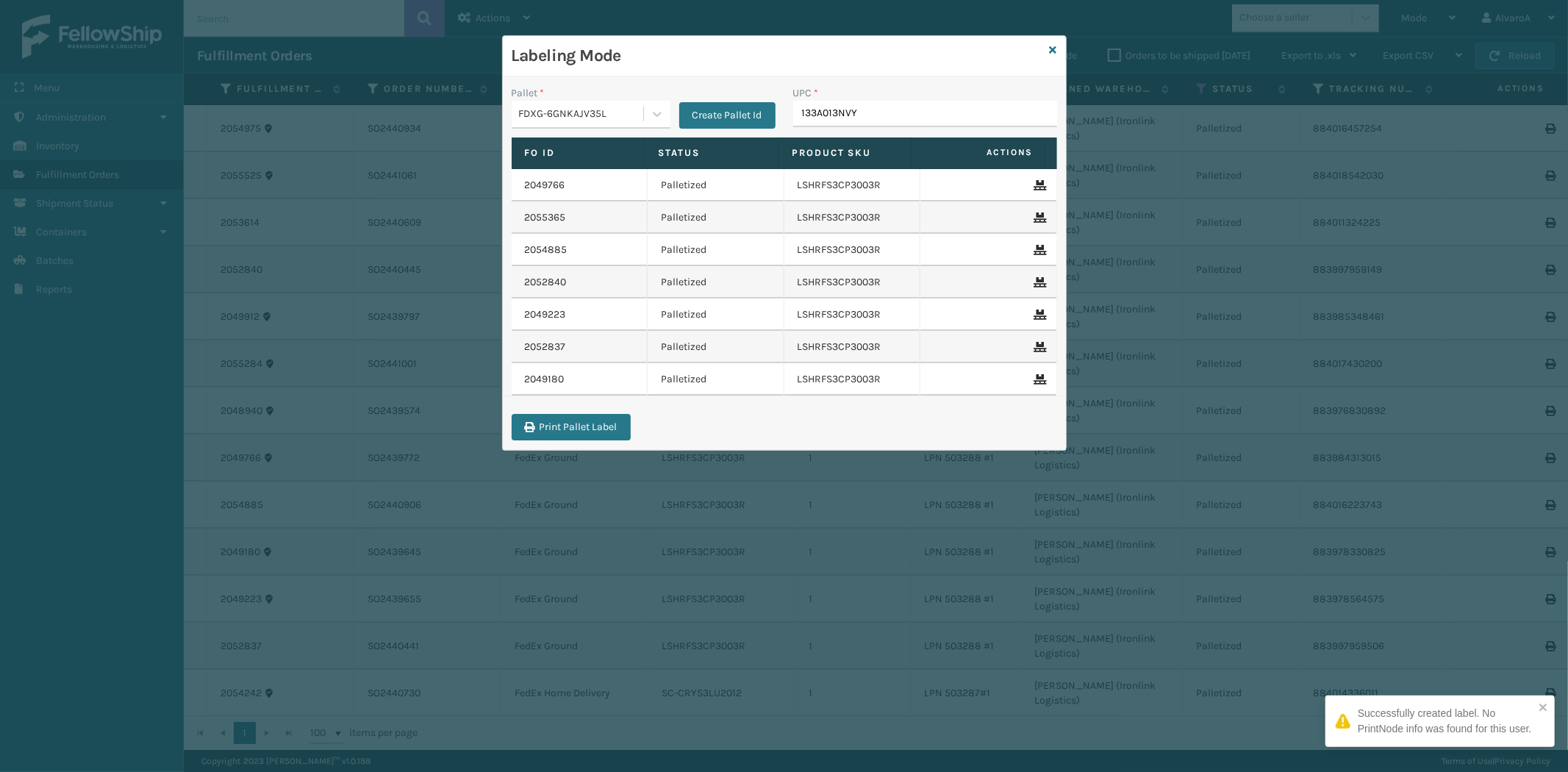
type input "133A013NVY"
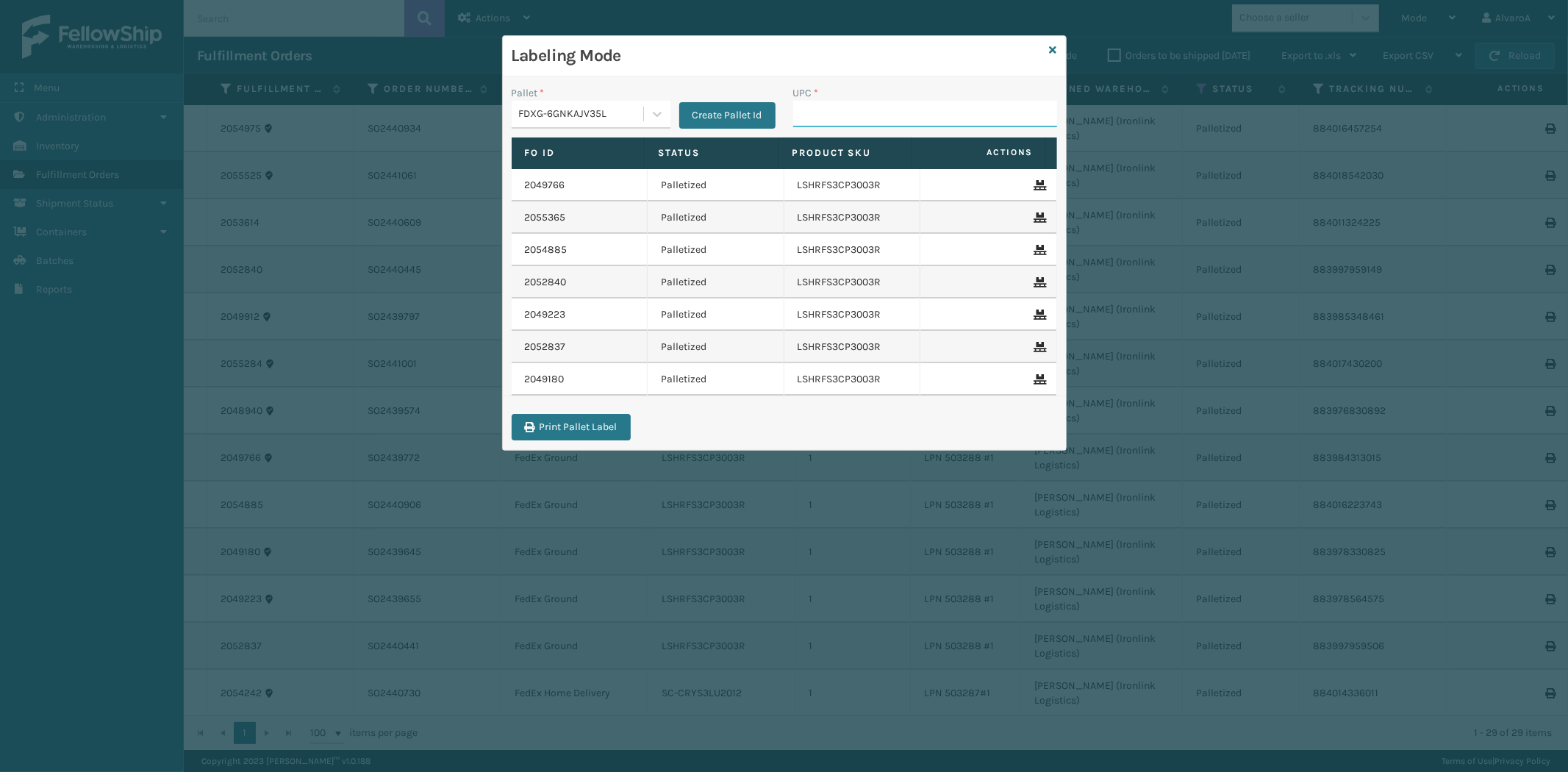
paste input "133A013NVY"
type input "133A013NVY"
click at [648, 96] on div "Pallet *" at bounding box center [591, 93] width 158 height 16
click at [650, 118] on icon at bounding box center [657, 114] width 15 height 15
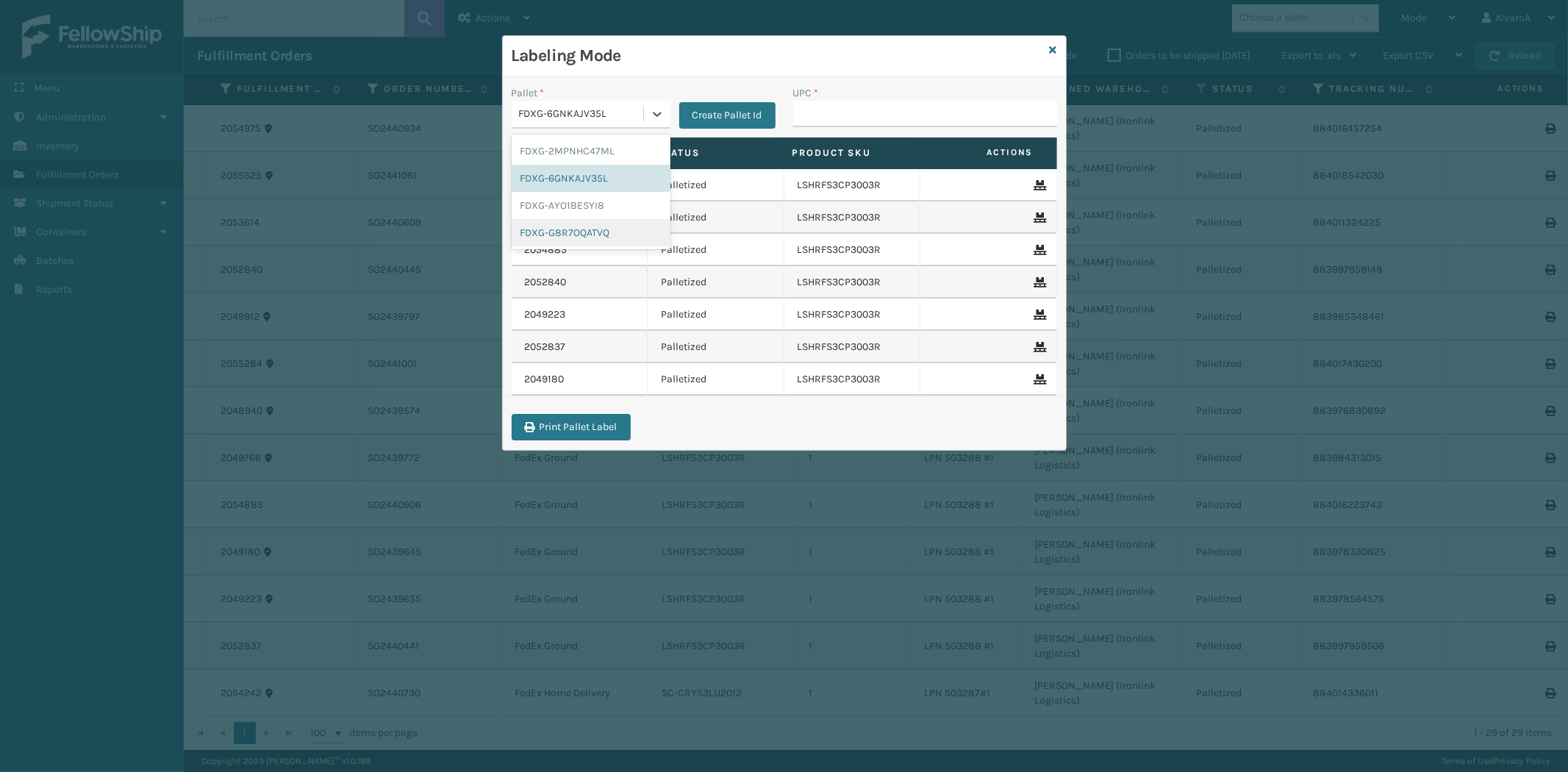
click at [568, 229] on div "FDXG-G8R7OQATVQ" at bounding box center [591, 232] width 158 height 27
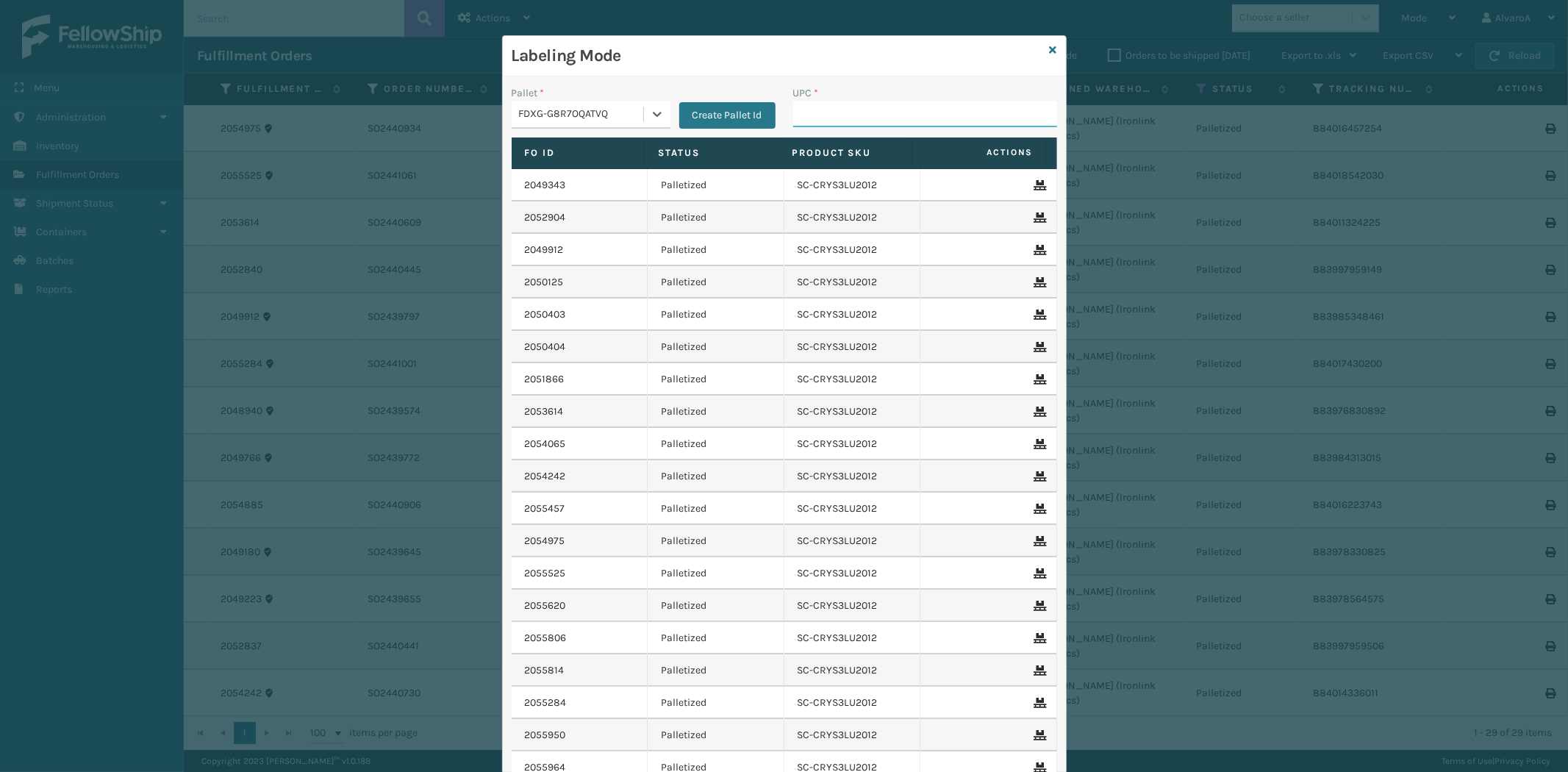
click at [843, 115] on input "UPC *" at bounding box center [925, 114] width 264 height 26
type input "SC-CRYS3LU2012"
type input "133A013NVY"
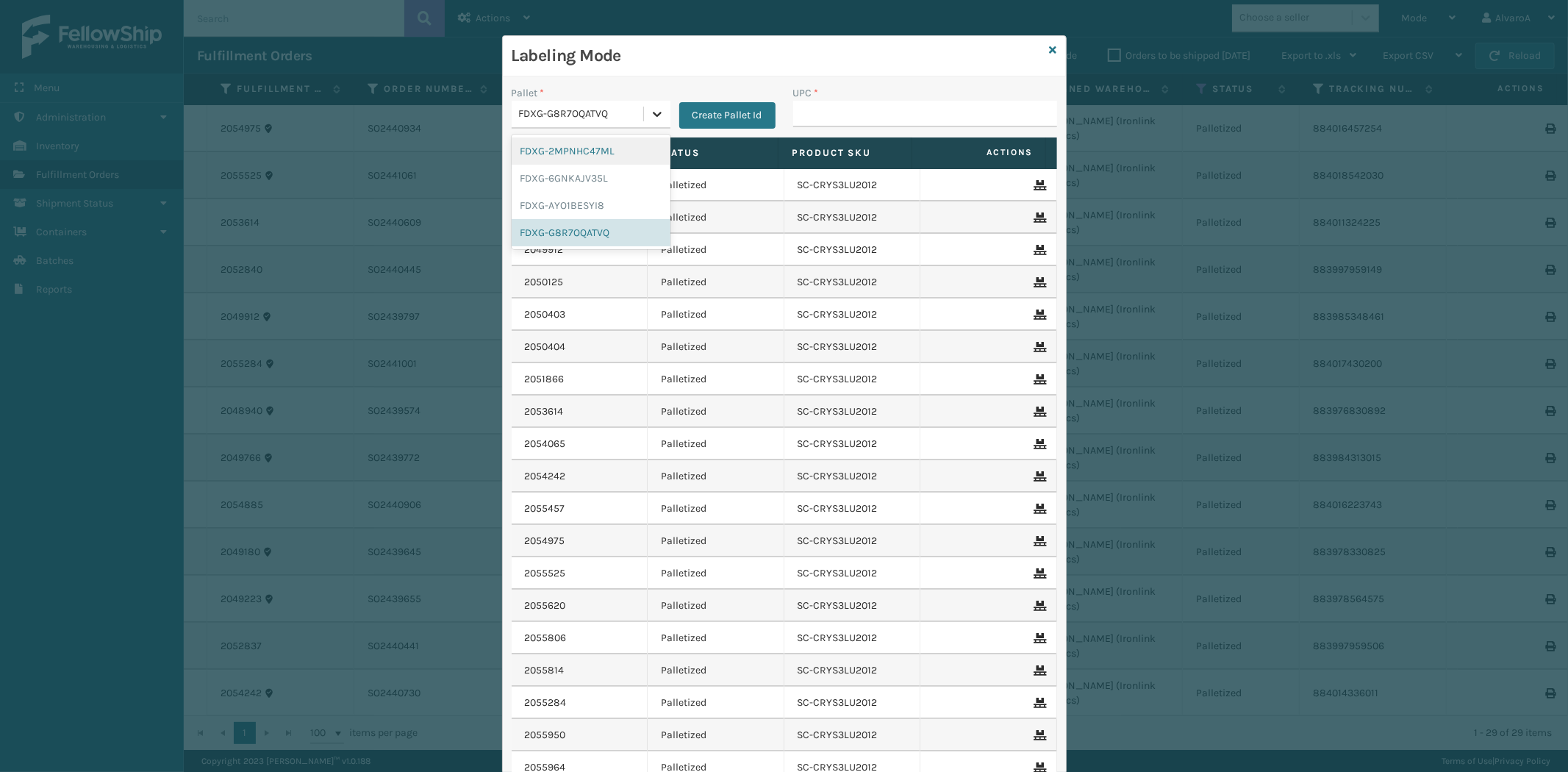
click at [652, 114] on icon at bounding box center [657, 114] width 9 height 5
click at [563, 237] on div "FDXG-G8R7OQATVQ" at bounding box center [591, 232] width 158 height 27
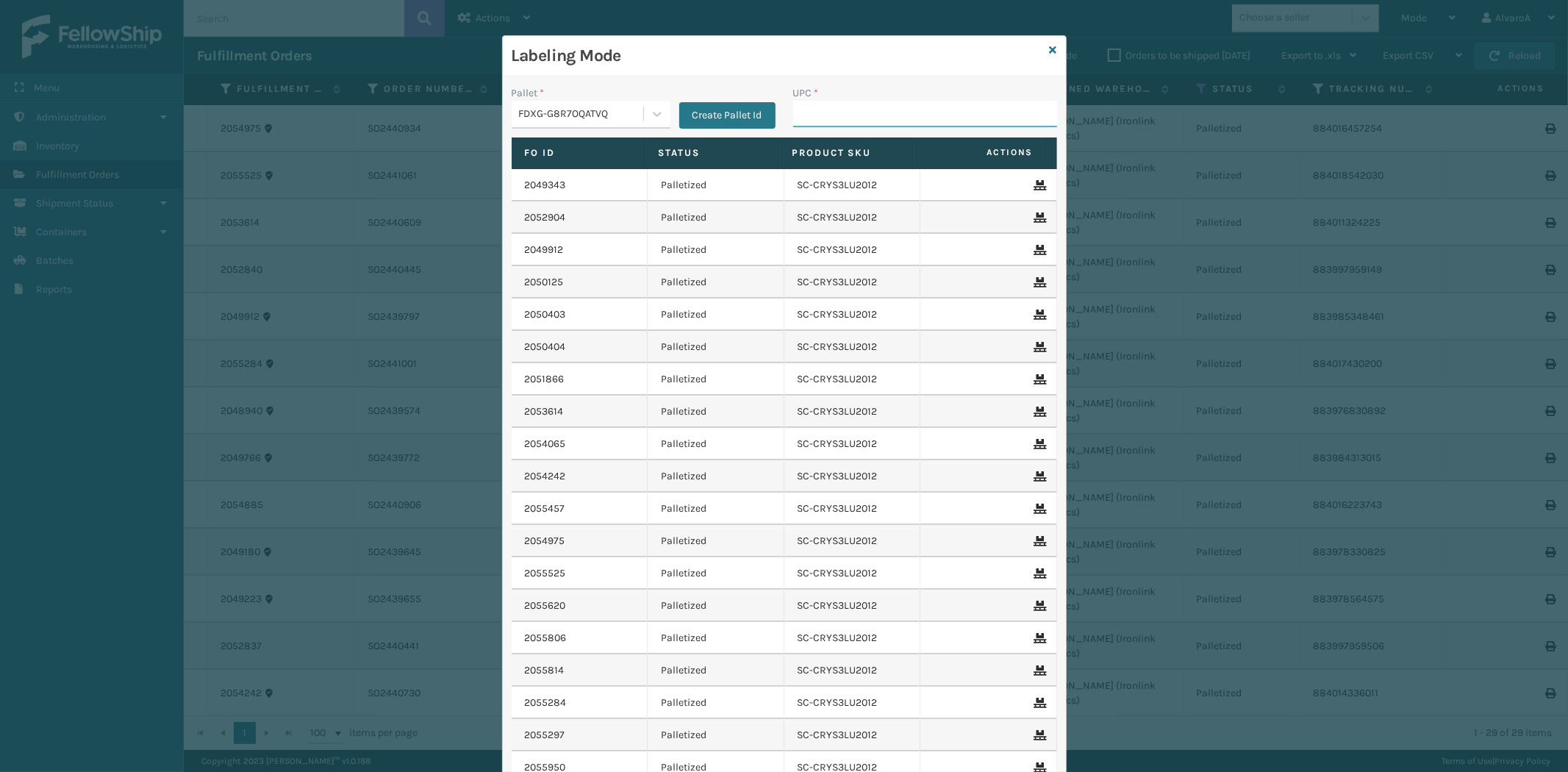
click at [798, 111] on input "UPC *" at bounding box center [925, 114] width 264 height 26
type input "SC-CRYS3LU2012"
type input "133A013NVY"
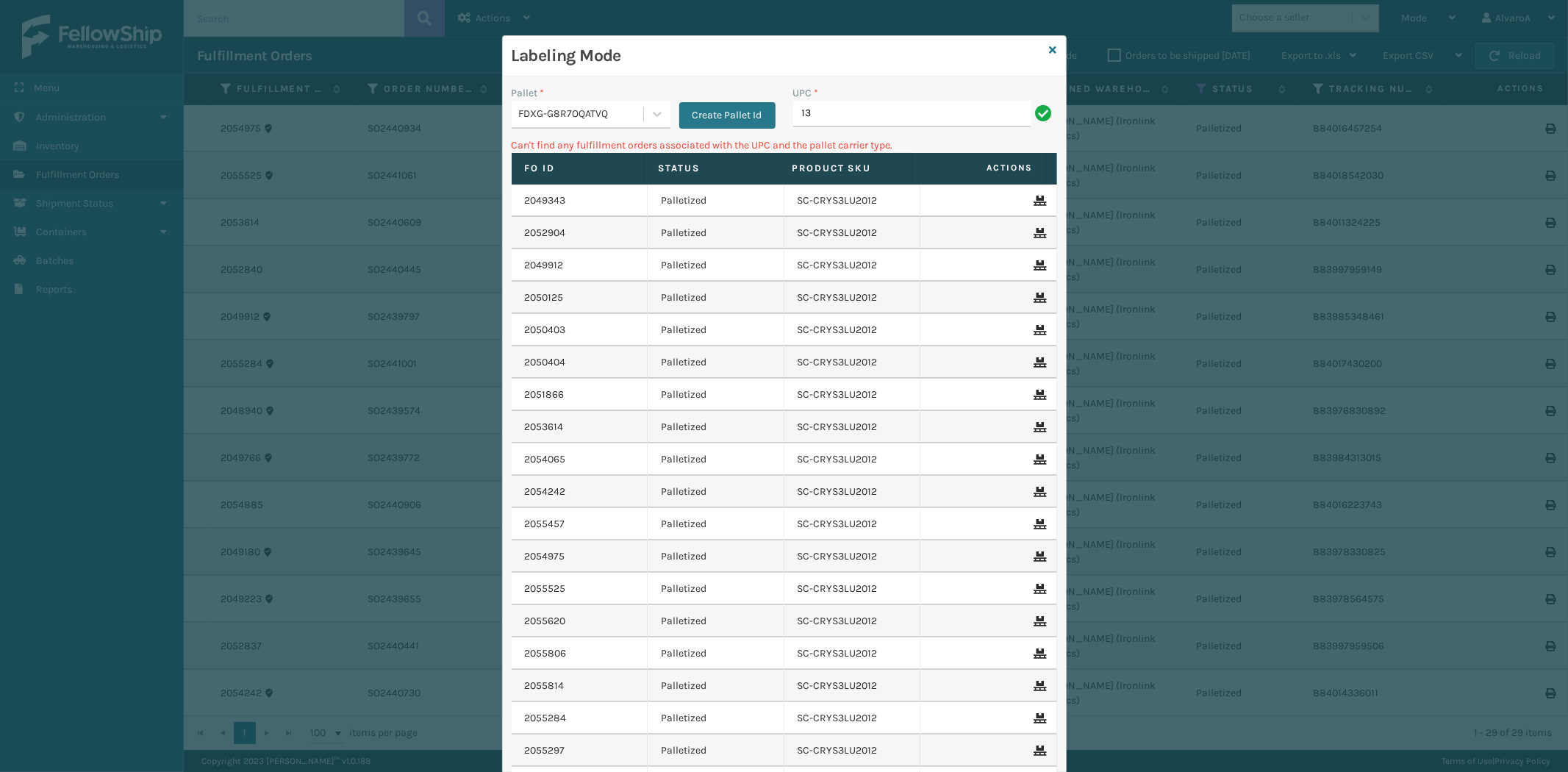
type input "1"
type input "SC-CRYS3LU2012"
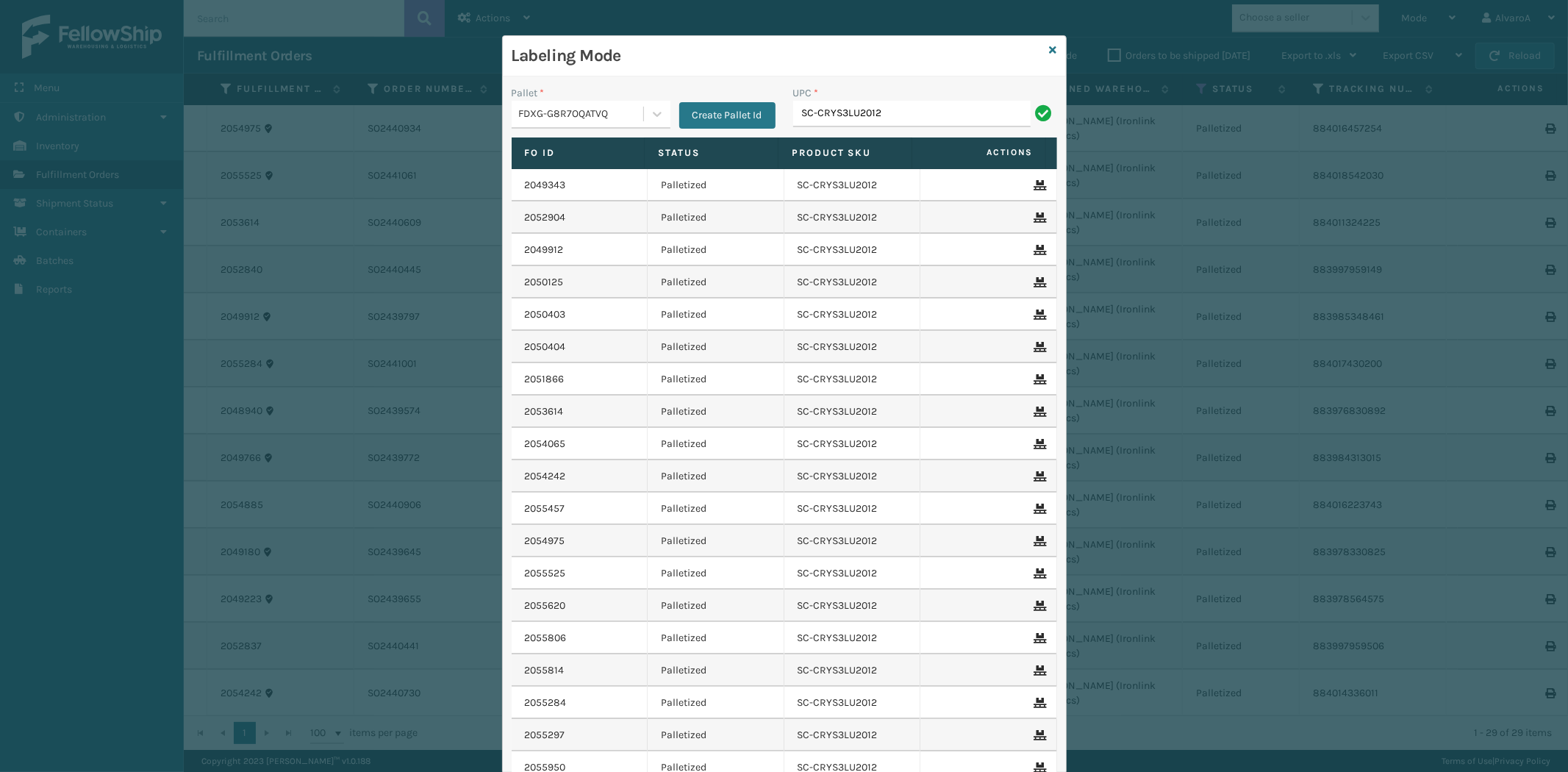
type input "SC-CRYS3LU2012"
click at [1049, 52] on div "Labeling Mode Pallet * FDXG-G8R7OQATVQ Create Pallet Id UPC * Fo Id Status Prod…" at bounding box center [784, 452] width 564 height 834
click at [1049, 52] on icon at bounding box center [1053, 50] width 7 height 11
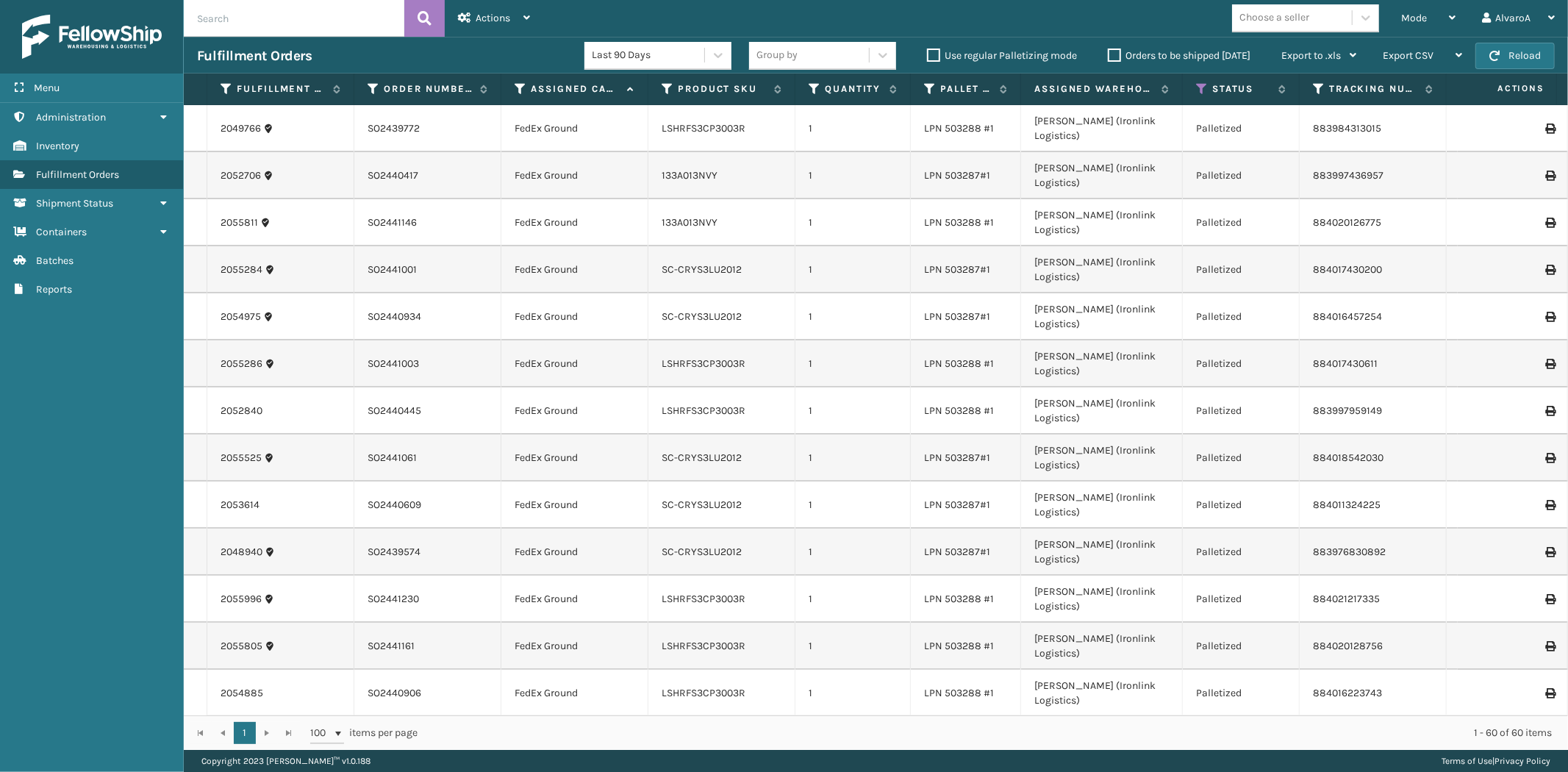
click at [1118, 56] on label "Orders to be shipped [DATE]" at bounding box center [1179, 55] width 143 height 12
click at [1108, 56] on input "Orders to be shipped [DATE]" at bounding box center [1108, 51] width 1 height 10
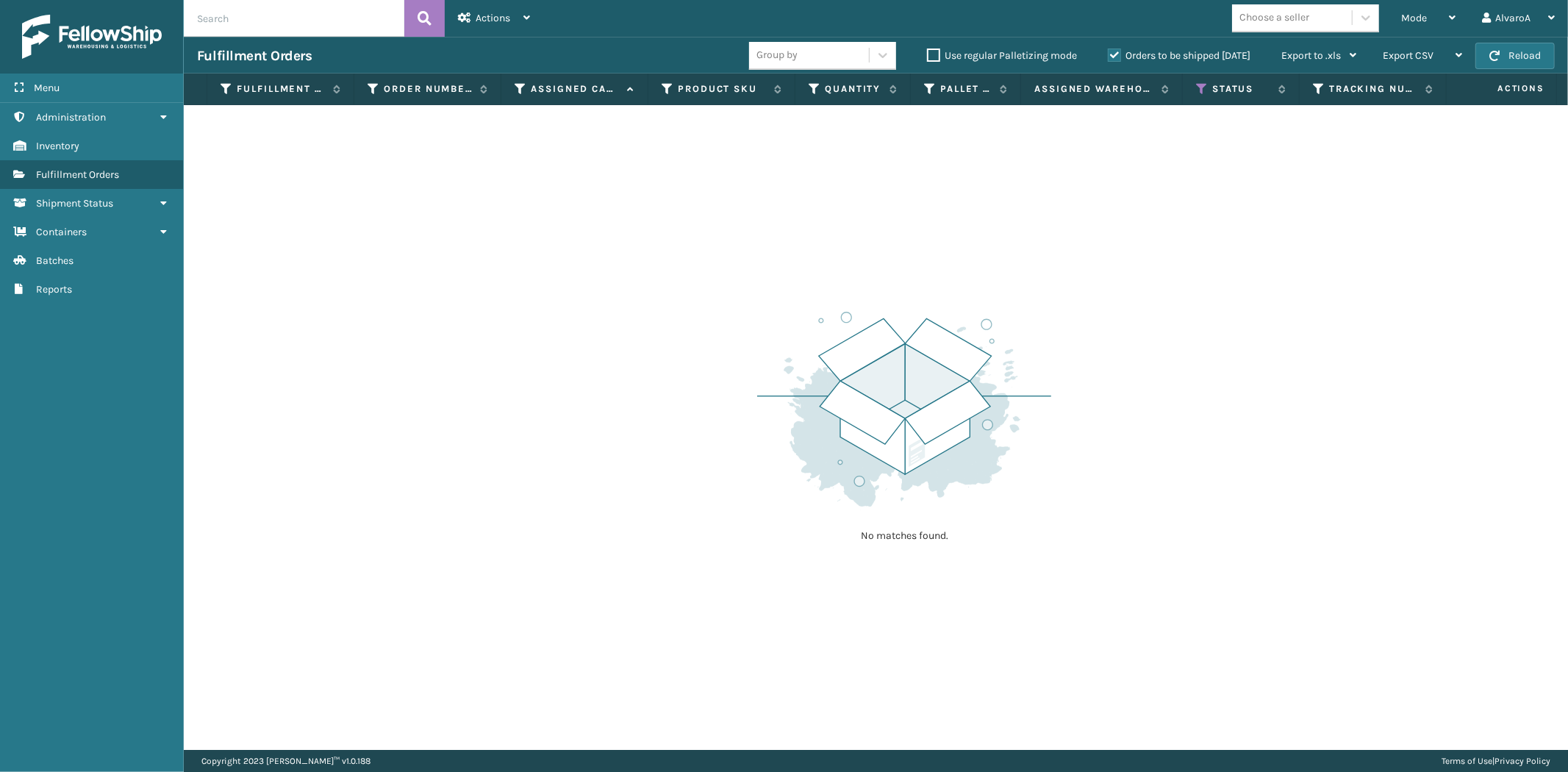
click at [1118, 56] on label "Orders to be shipped [DATE]" at bounding box center [1179, 55] width 143 height 12
click at [1108, 56] on input "Orders to be shipped [DATE]" at bounding box center [1108, 51] width 1 height 10
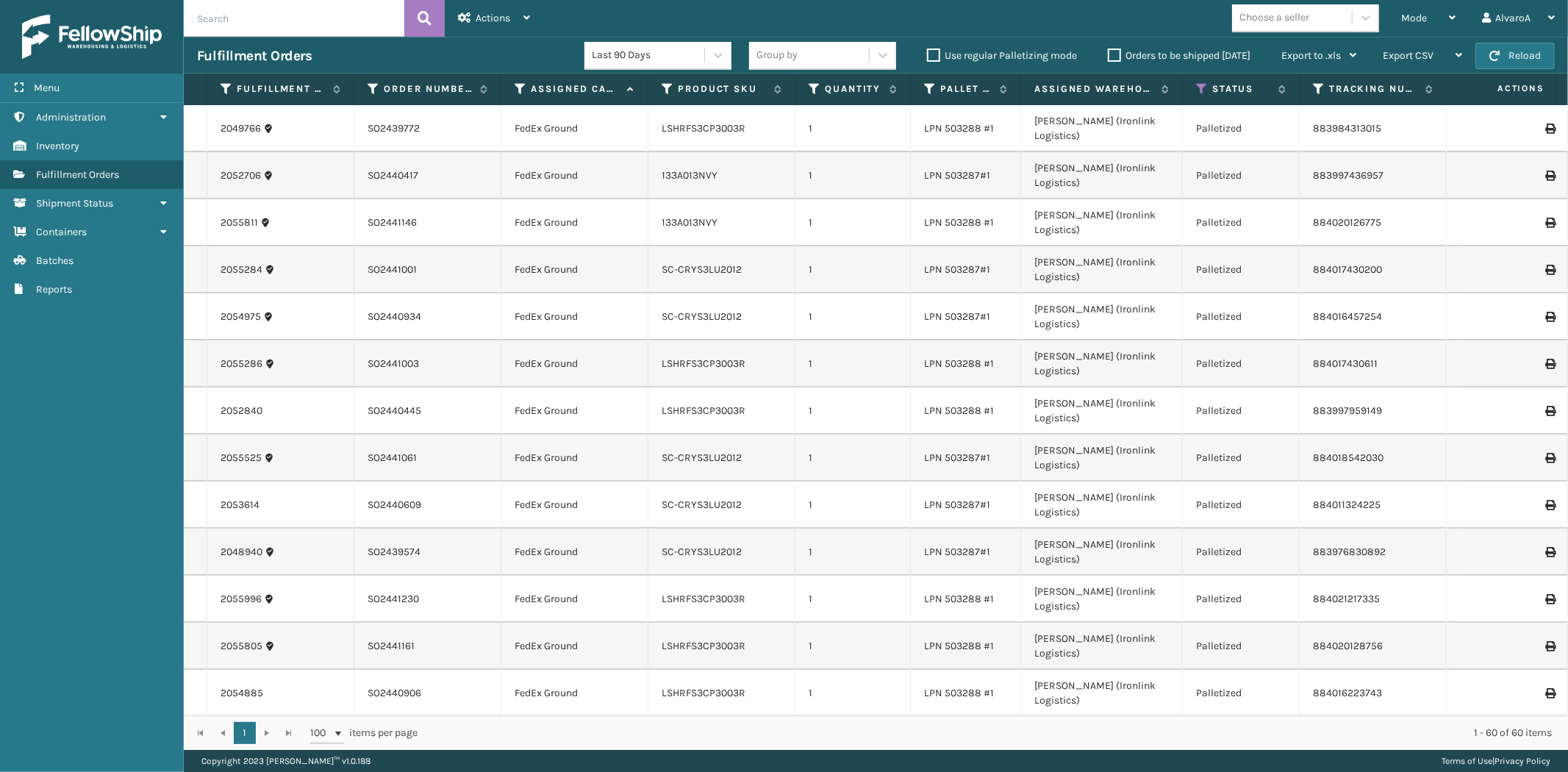
scroll to position [1342, 0]
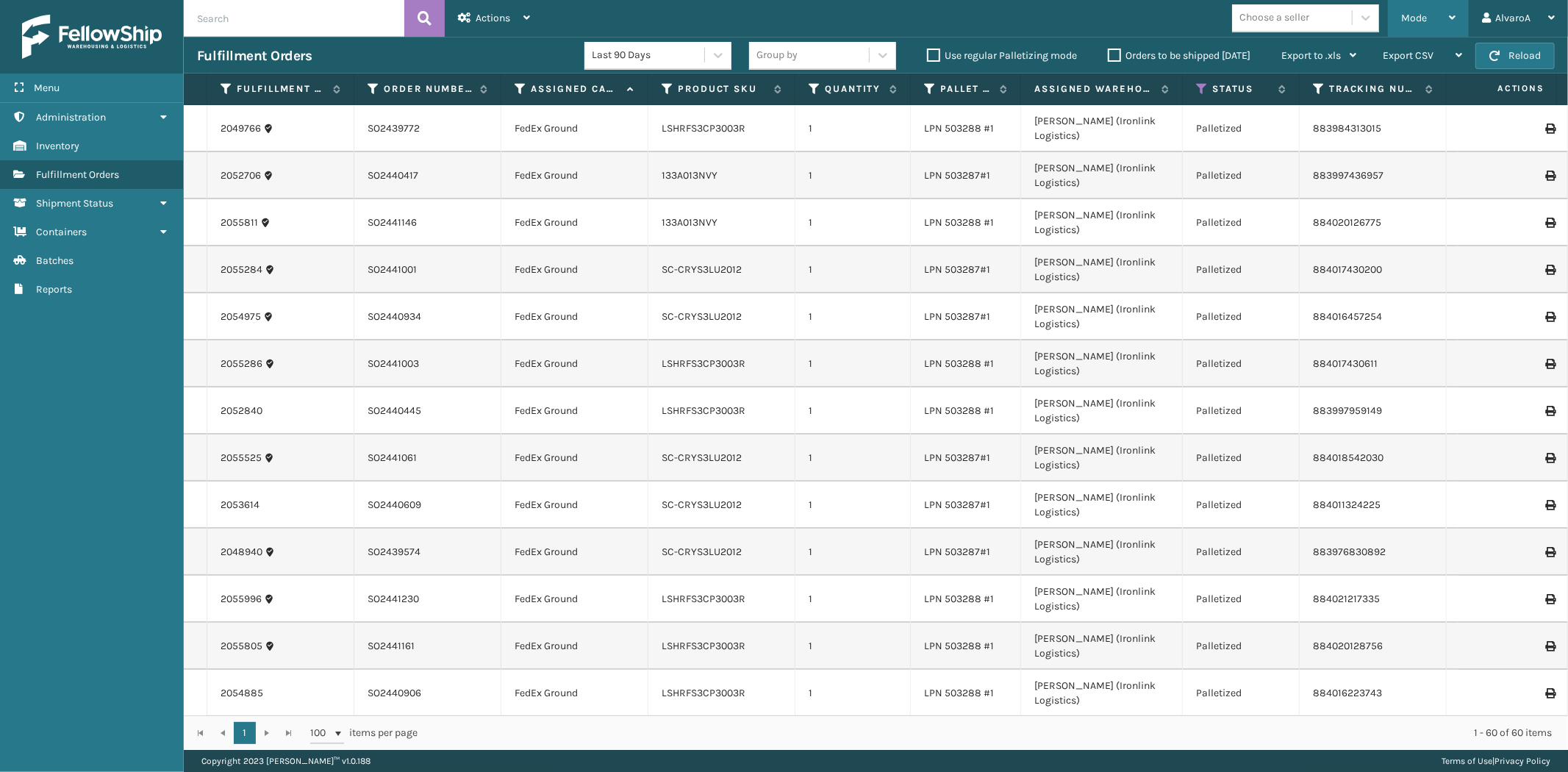
click at [1427, 23] on div "Mode" at bounding box center [1428, 18] width 55 height 37
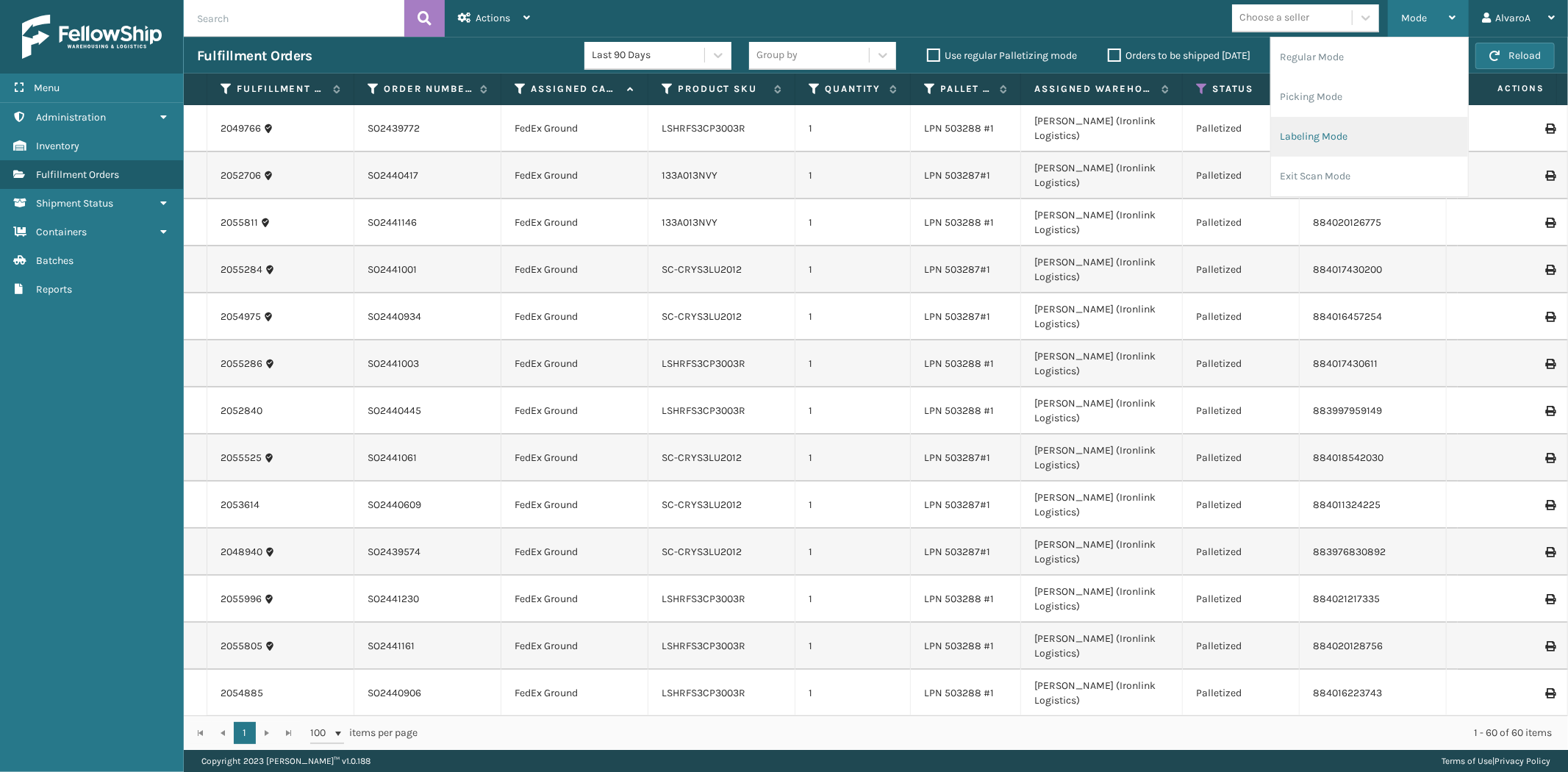
click at [1289, 140] on li "Labeling Mode" at bounding box center [1370, 136] width 197 height 40
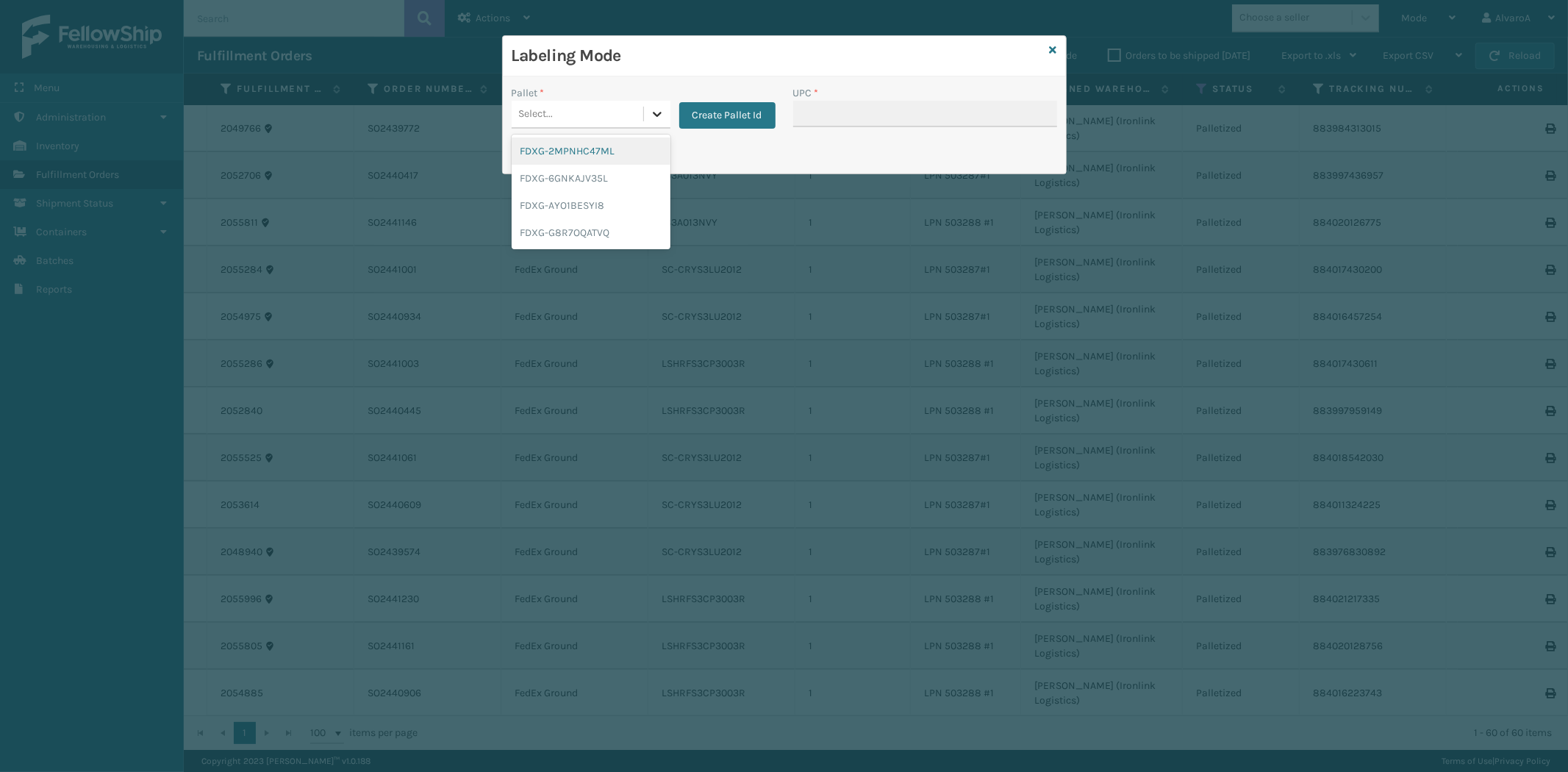
click at [651, 120] on icon at bounding box center [657, 114] width 15 height 15
click at [577, 224] on div "FDXG-G8R7OQATVQ" at bounding box center [591, 232] width 158 height 27
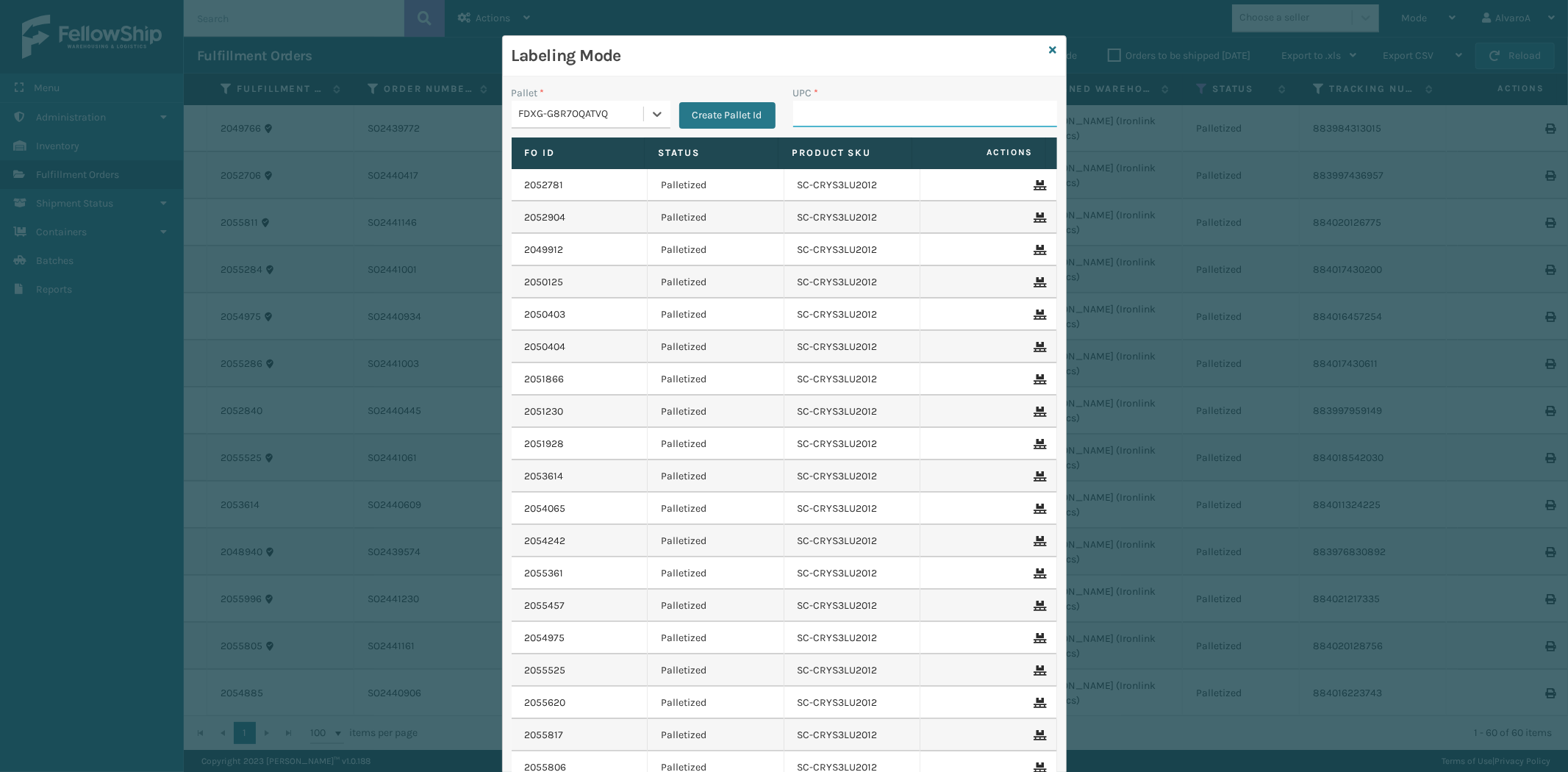
click at [854, 118] on input "UPC *" at bounding box center [925, 114] width 264 height 26
paste input "SC-CRYS3LU2012"
type input "SC-CRYS3LU2012"
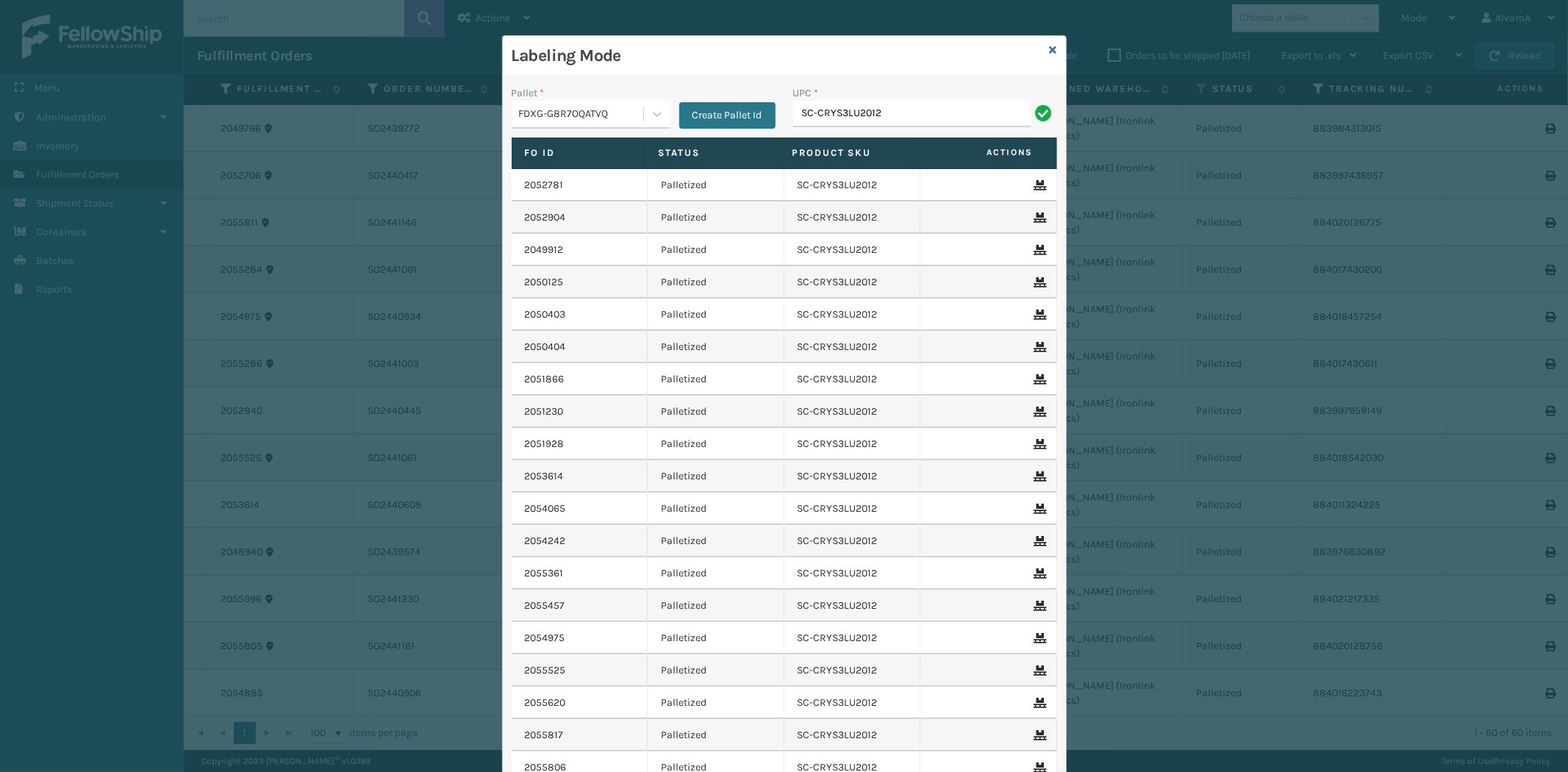
type input "SC-CRYS3LU2012"
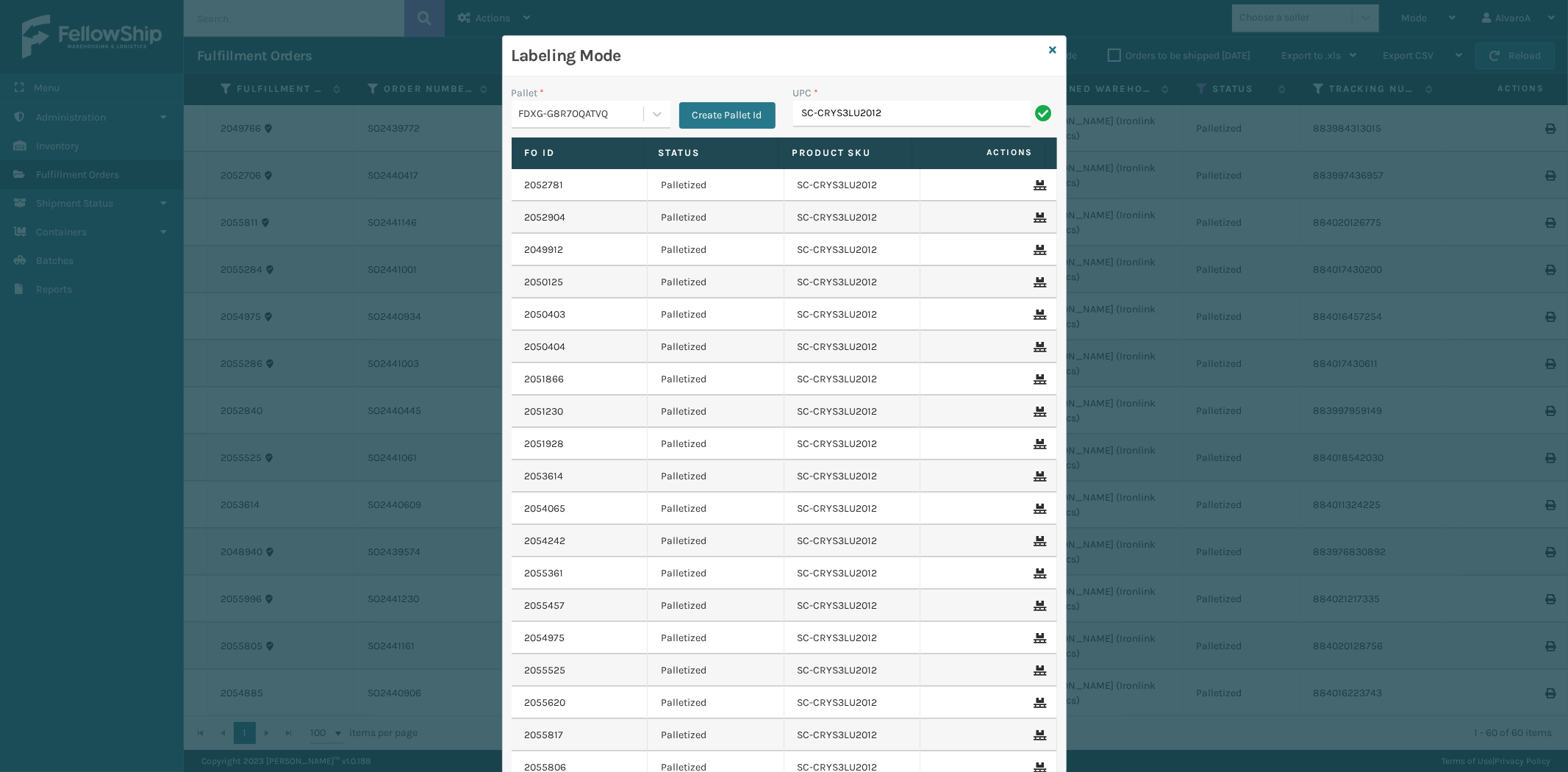
type input "SC-CRYS3LU2012"
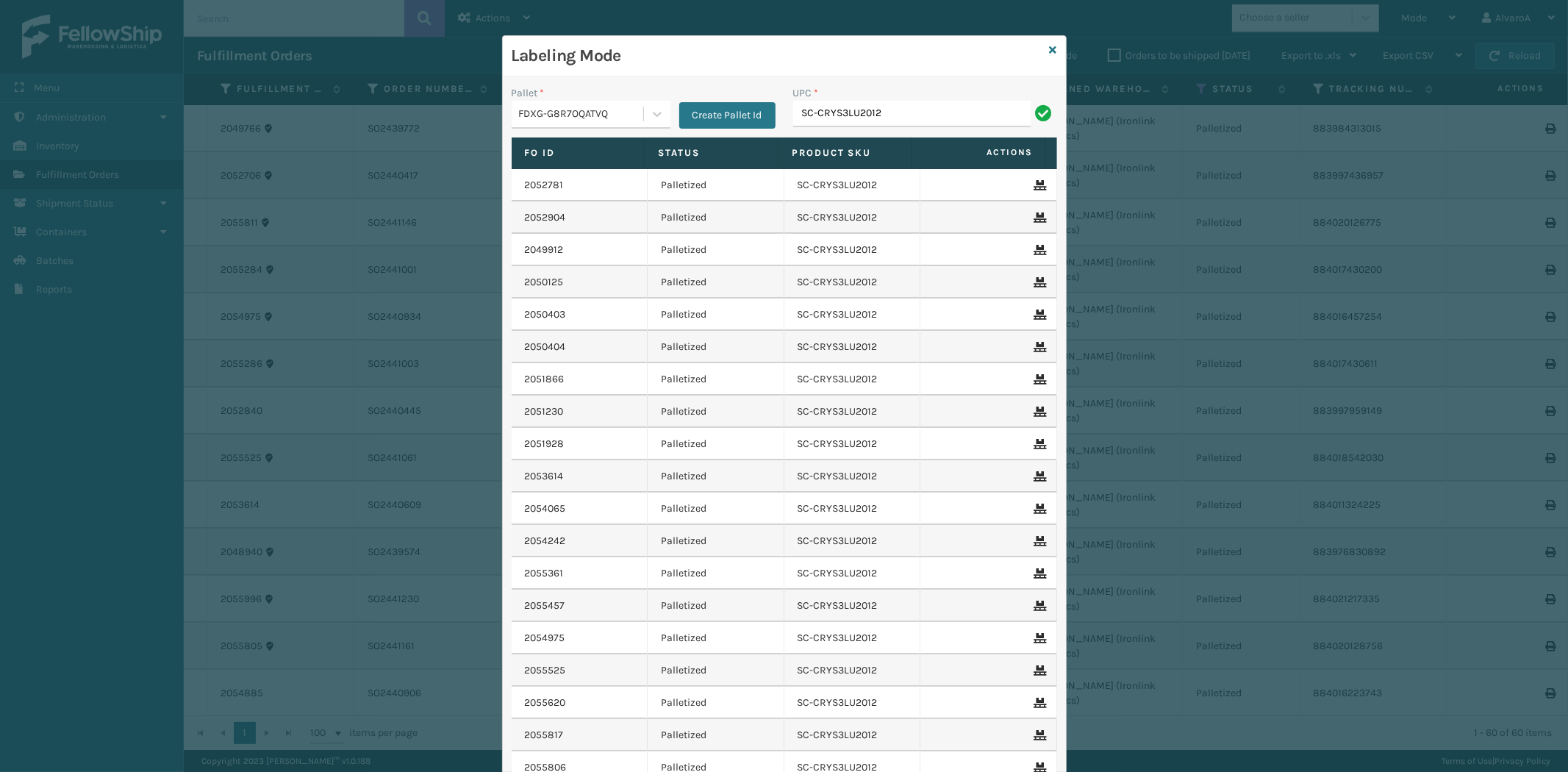
type input "SC-CRYS3LU2012"
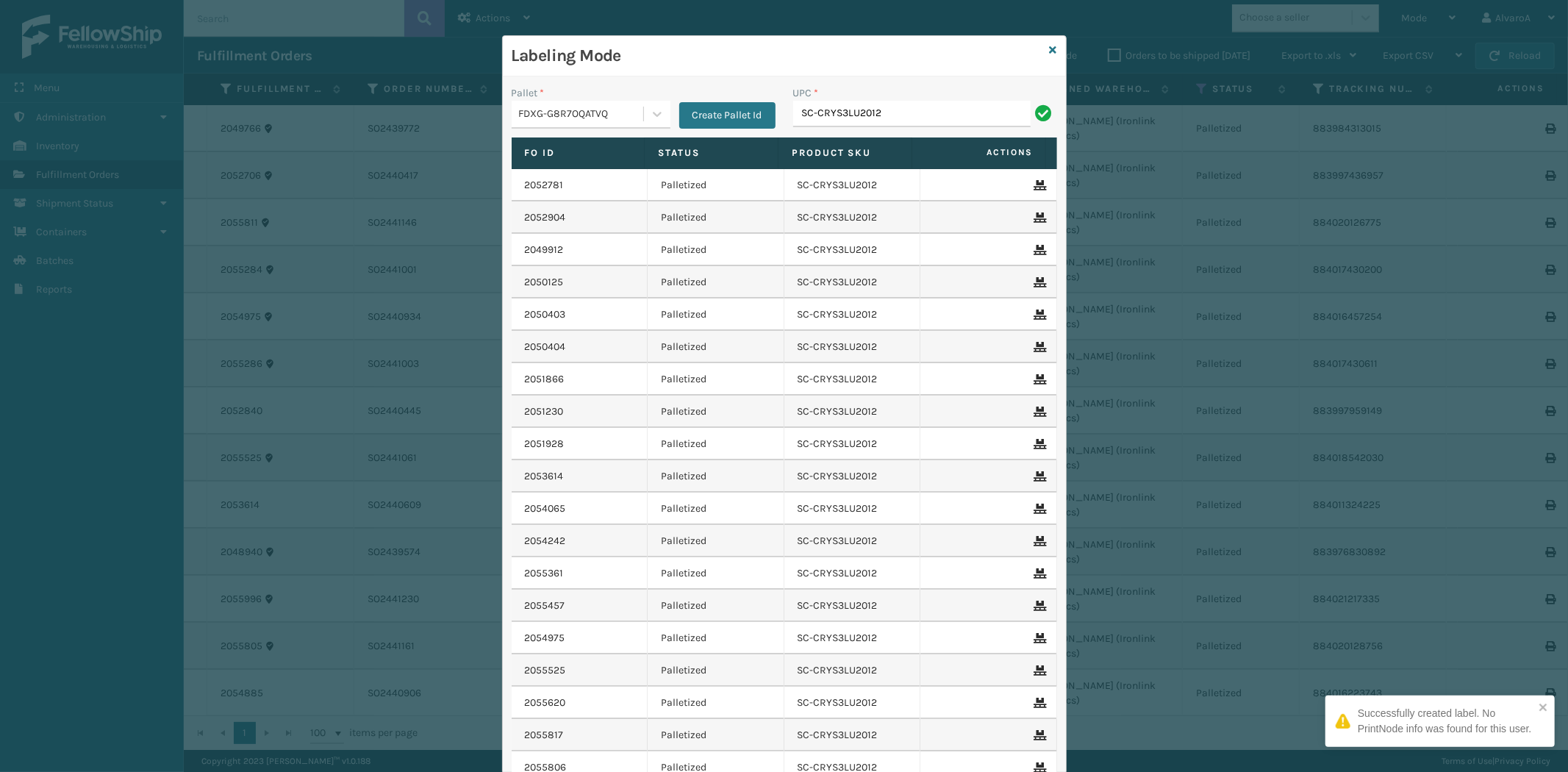
type input "SC-CRYS3LU2012"
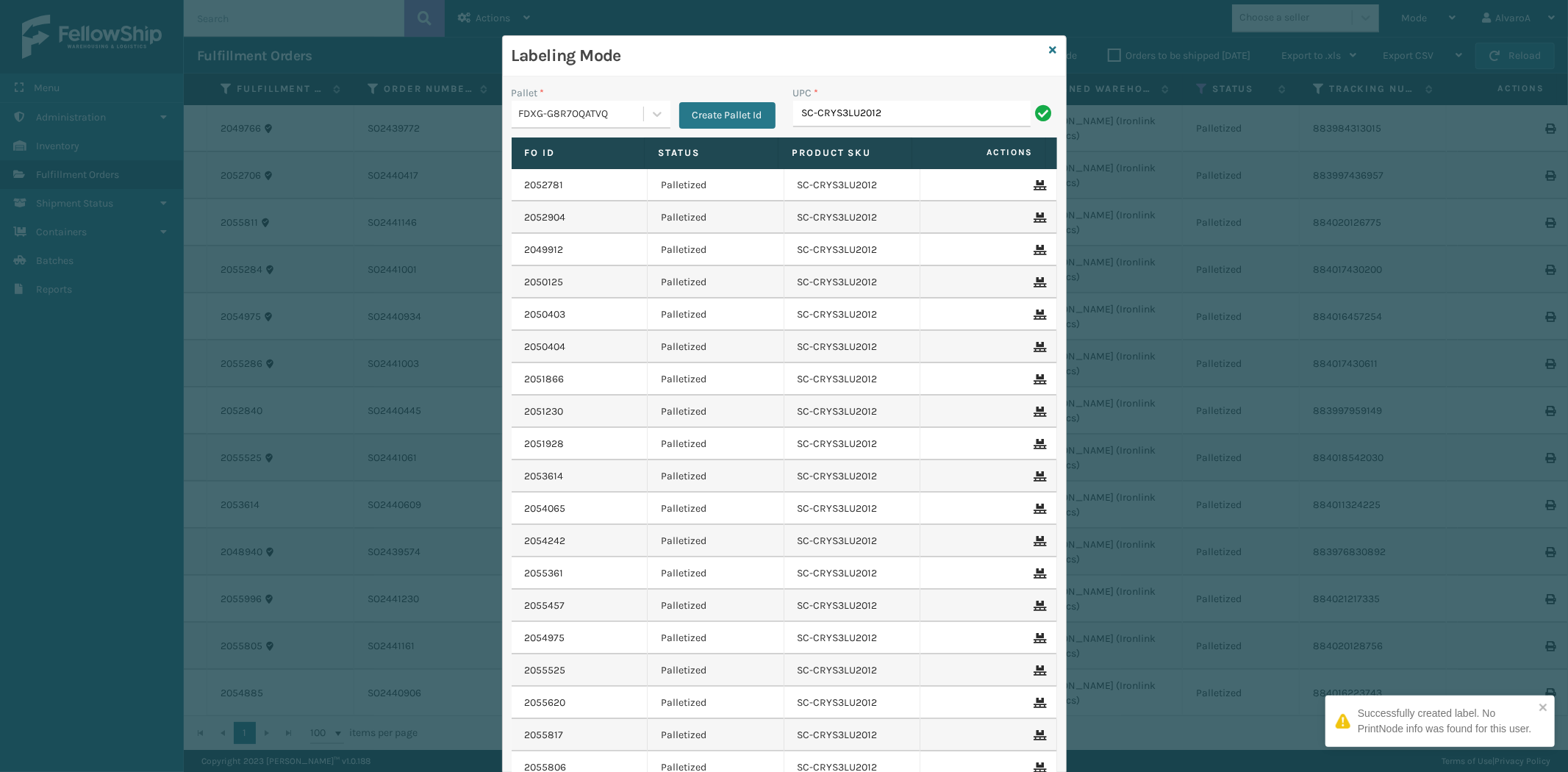
type input "SC-CRYS3LU2012"
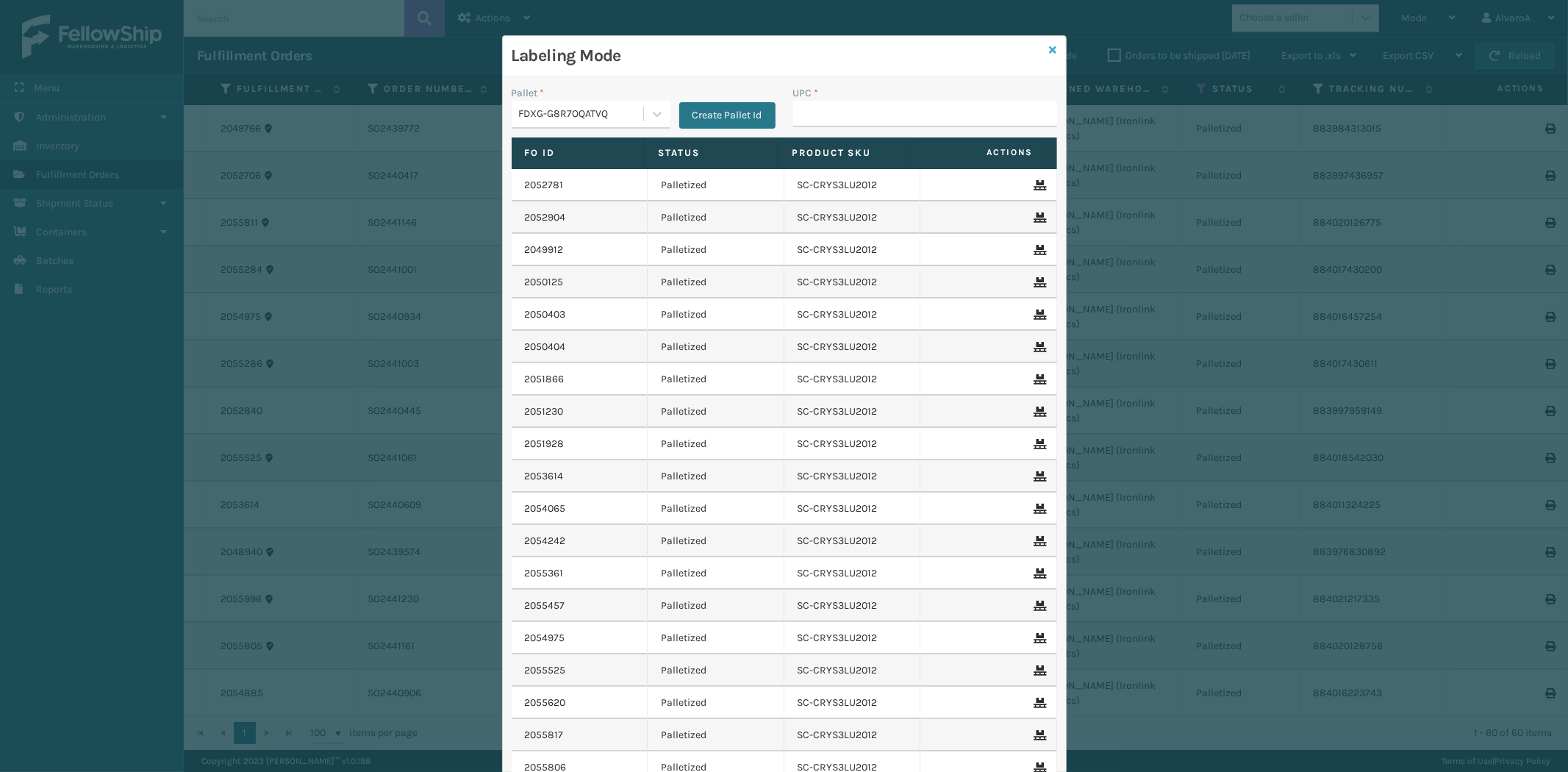
click at [1049, 45] on icon at bounding box center [1053, 50] width 7 height 11
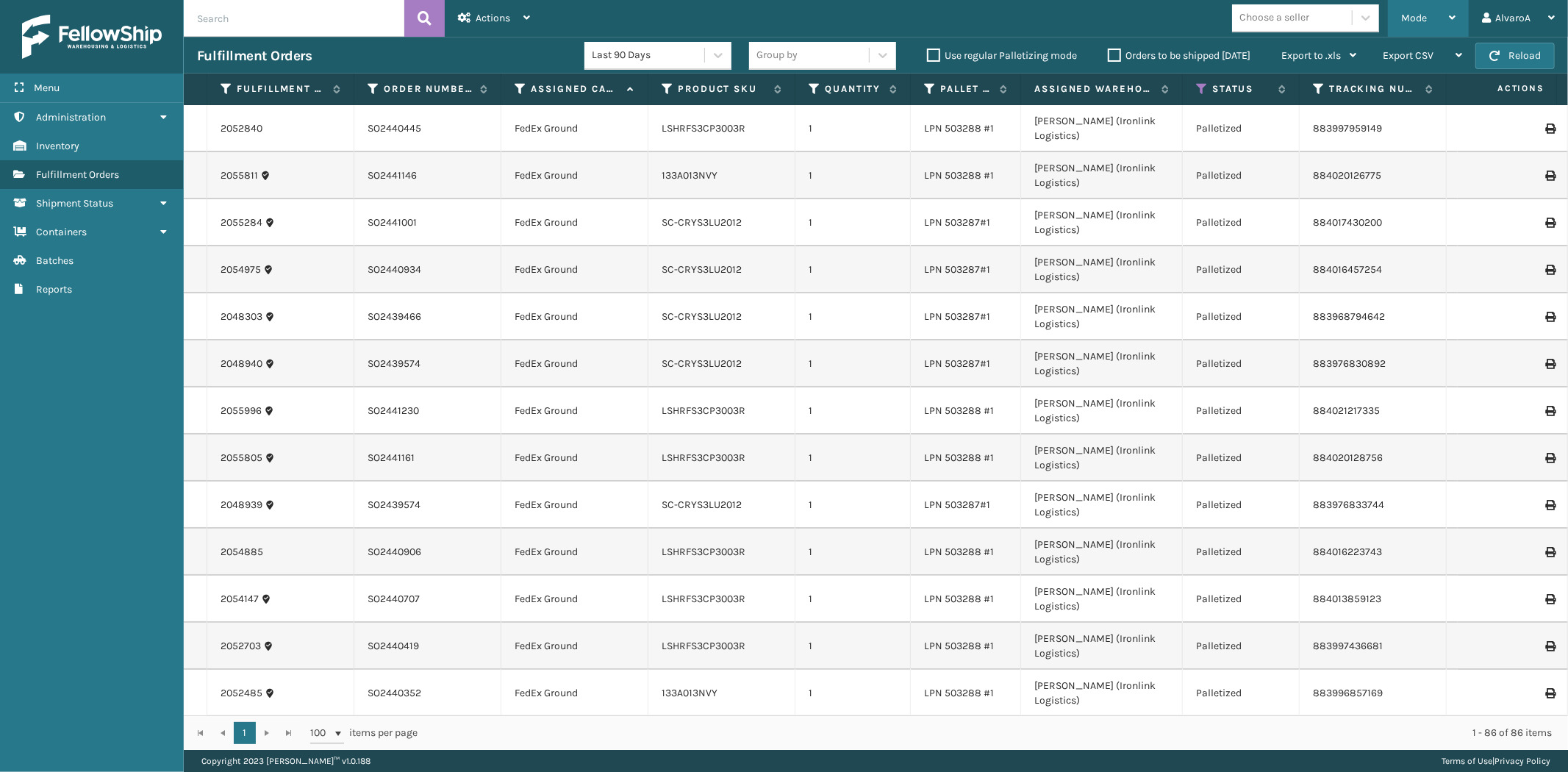
click at [1428, 18] on div "Mode" at bounding box center [1428, 18] width 55 height 37
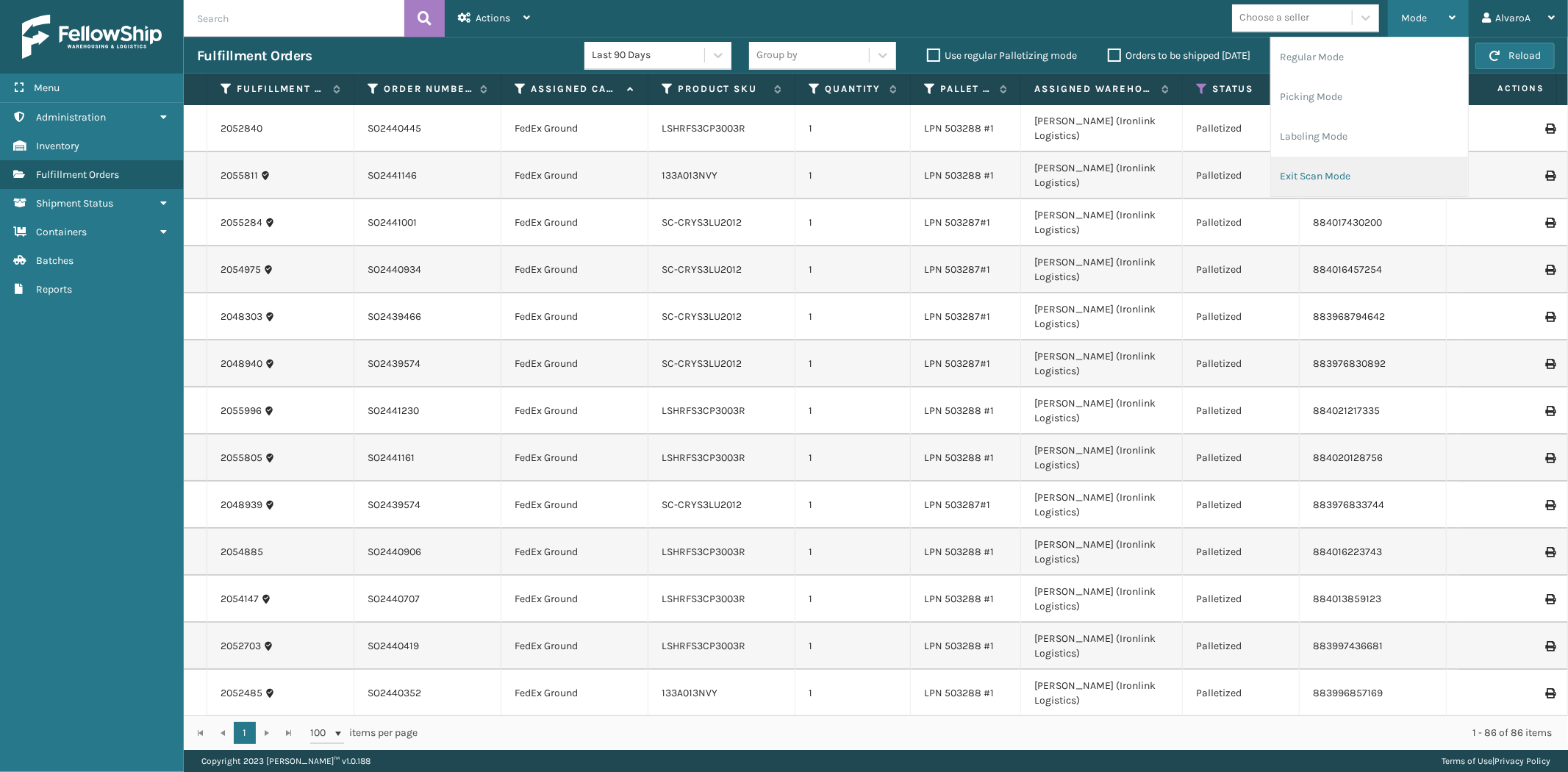
click at [1317, 172] on li "Exit Scan Mode" at bounding box center [1370, 176] width 197 height 40
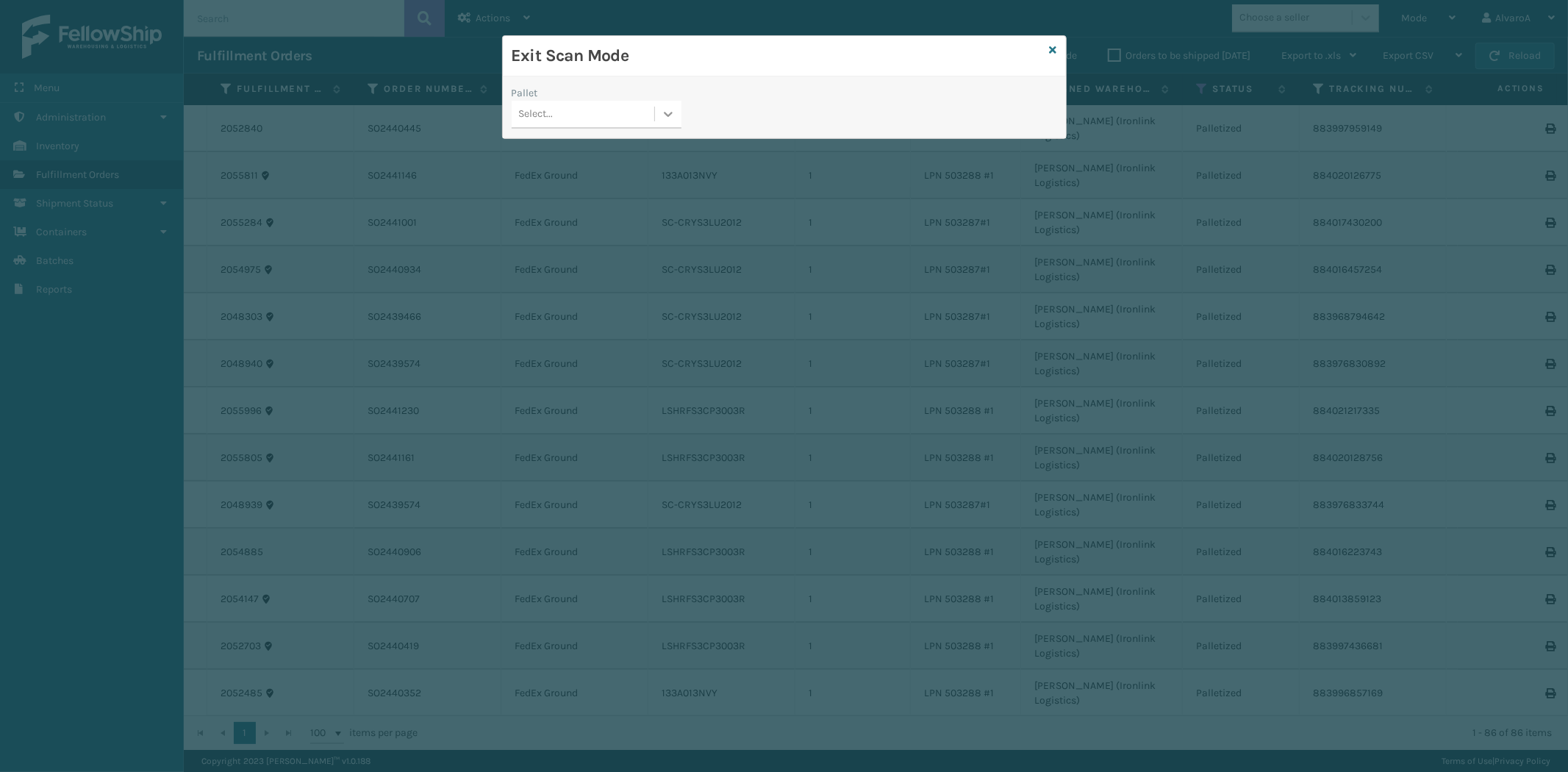
click at [662, 120] on icon at bounding box center [668, 114] width 15 height 15
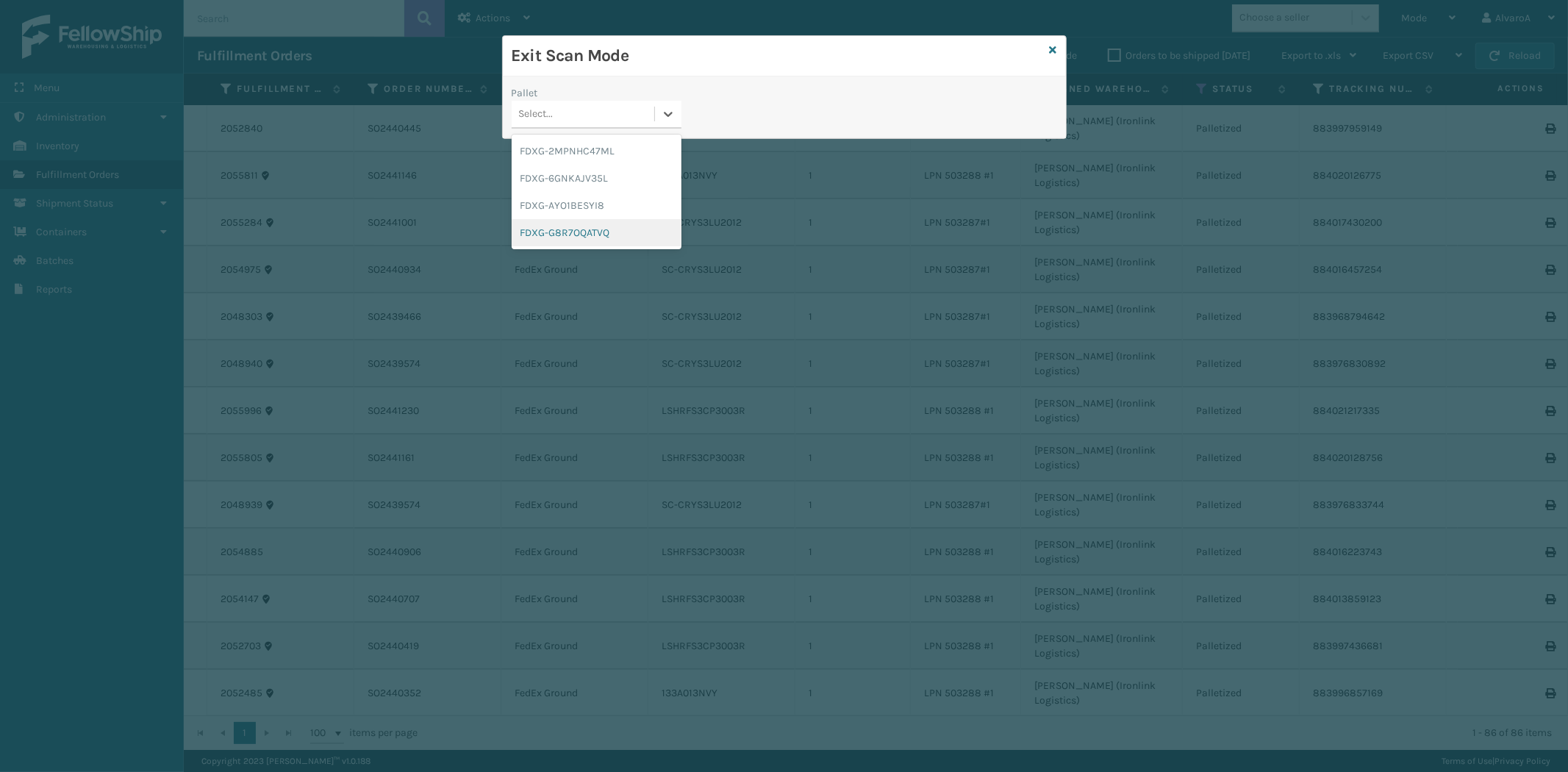
click at [561, 229] on div "FDXG-G8R7OQATVQ" at bounding box center [596, 232] width 170 height 27
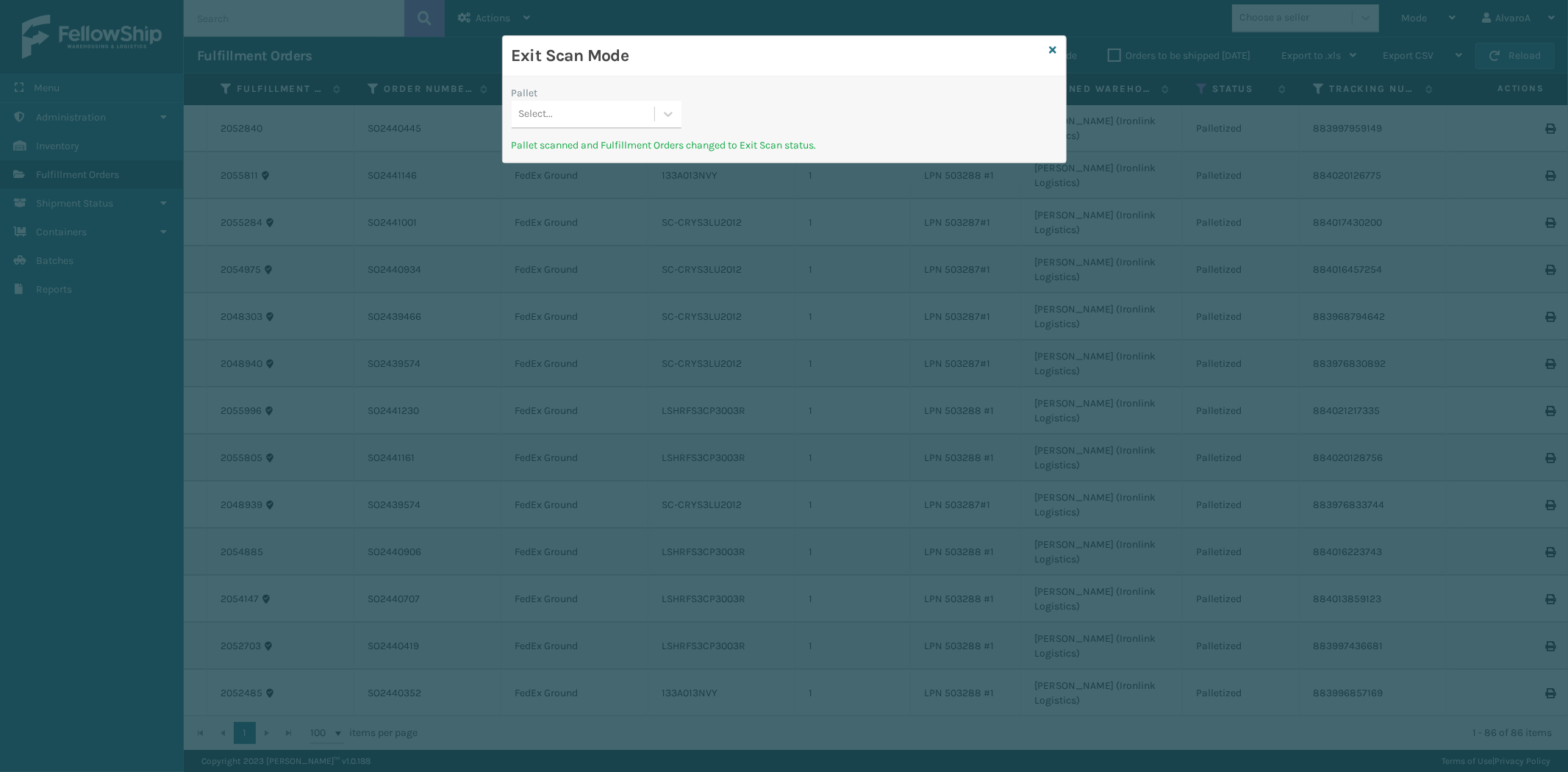
click at [1049, 47] on div "Exit Scan Mode" at bounding box center [784, 56] width 563 height 40
click at [1051, 50] on icon at bounding box center [1053, 50] width 7 height 11
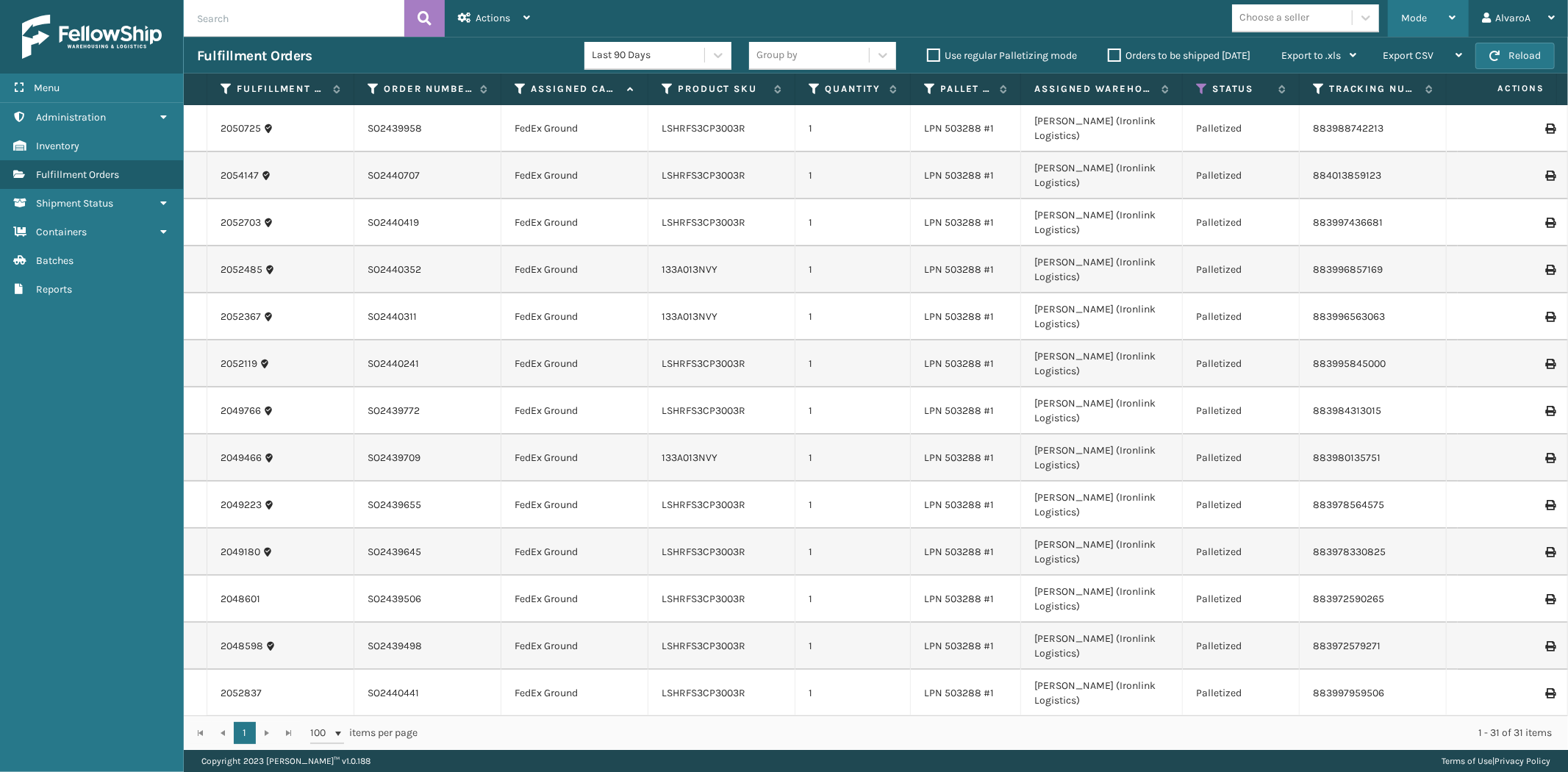
click at [1417, 23] on span "Mode" at bounding box center [1413, 18] width 26 height 12
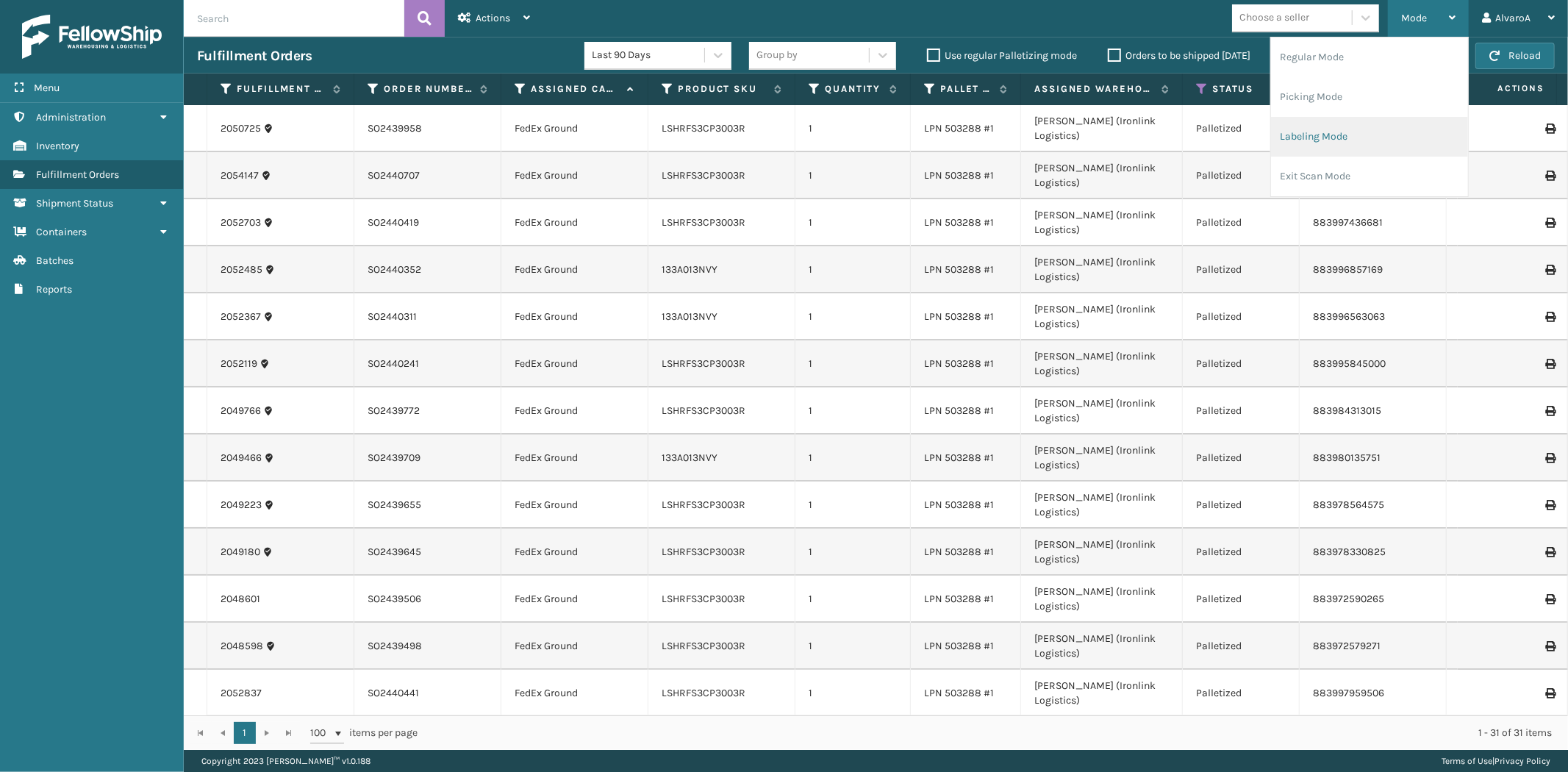
click at [1329, 138] on li "Labeling Mode" at bounding box center [1370, 136] width 197 height 40
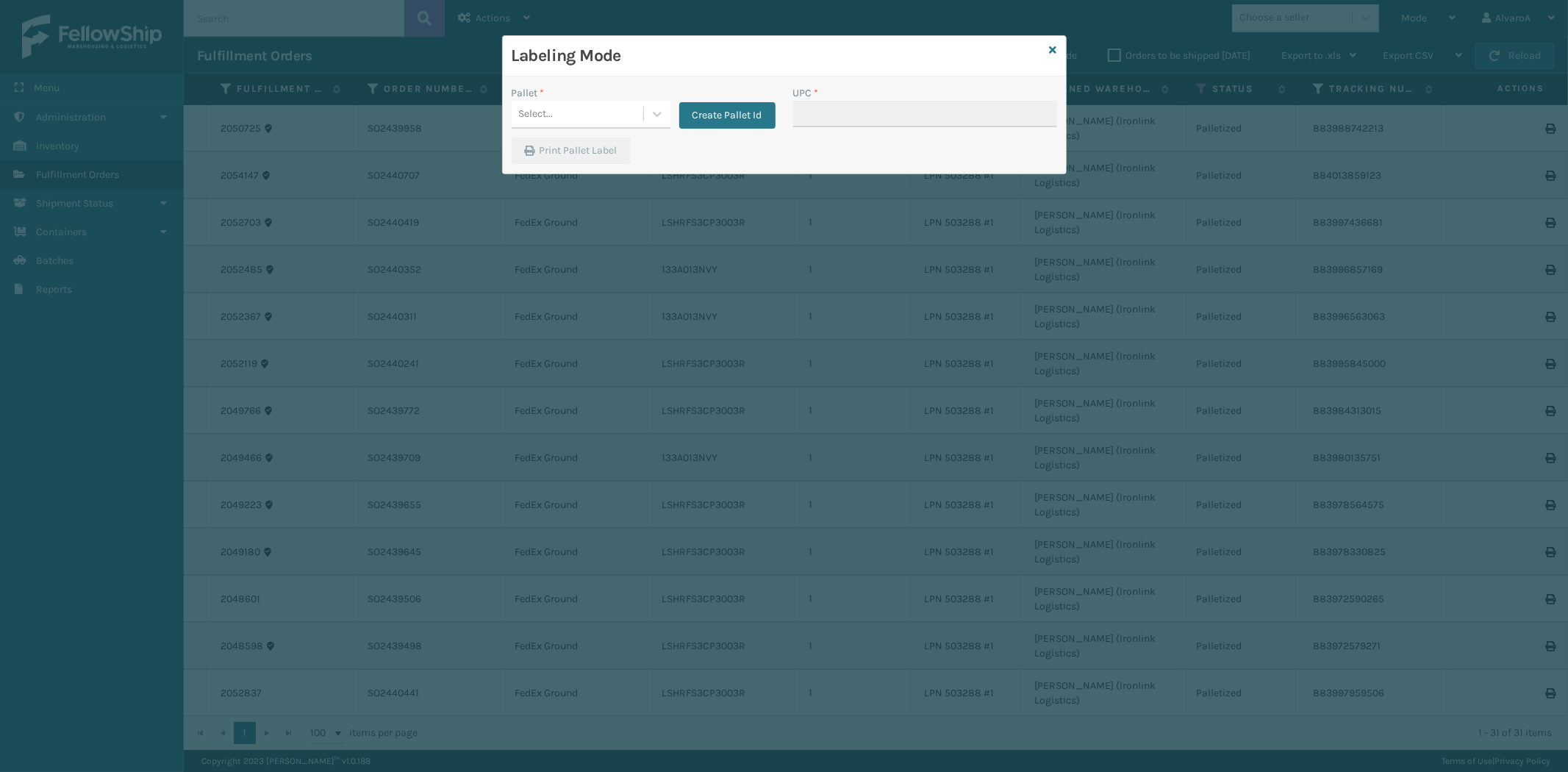
click at [657, 130] on div "Pallet * Select... Create Pallet Id" at bounding box center [644, 111] width 282 height 52
click at [652, 114] on icon at bounding box center [657, 114] width 9 height 5
click at [1049, 51] on icon at bounding box center [1053, 50] width 7 height 11
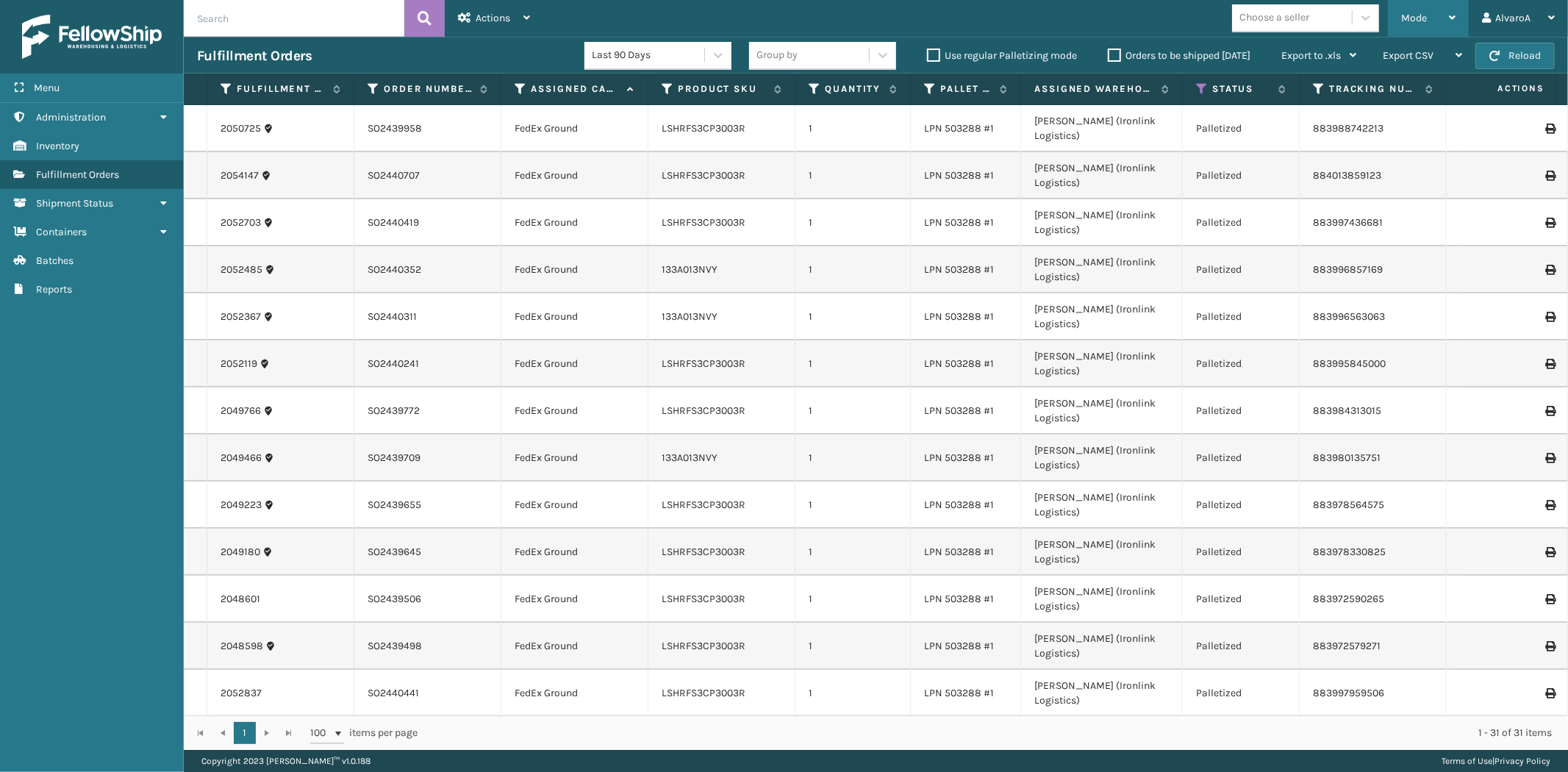
click at [1434, 26] on div "Mode" at bounding box center [1428, 18] width 55 height 37
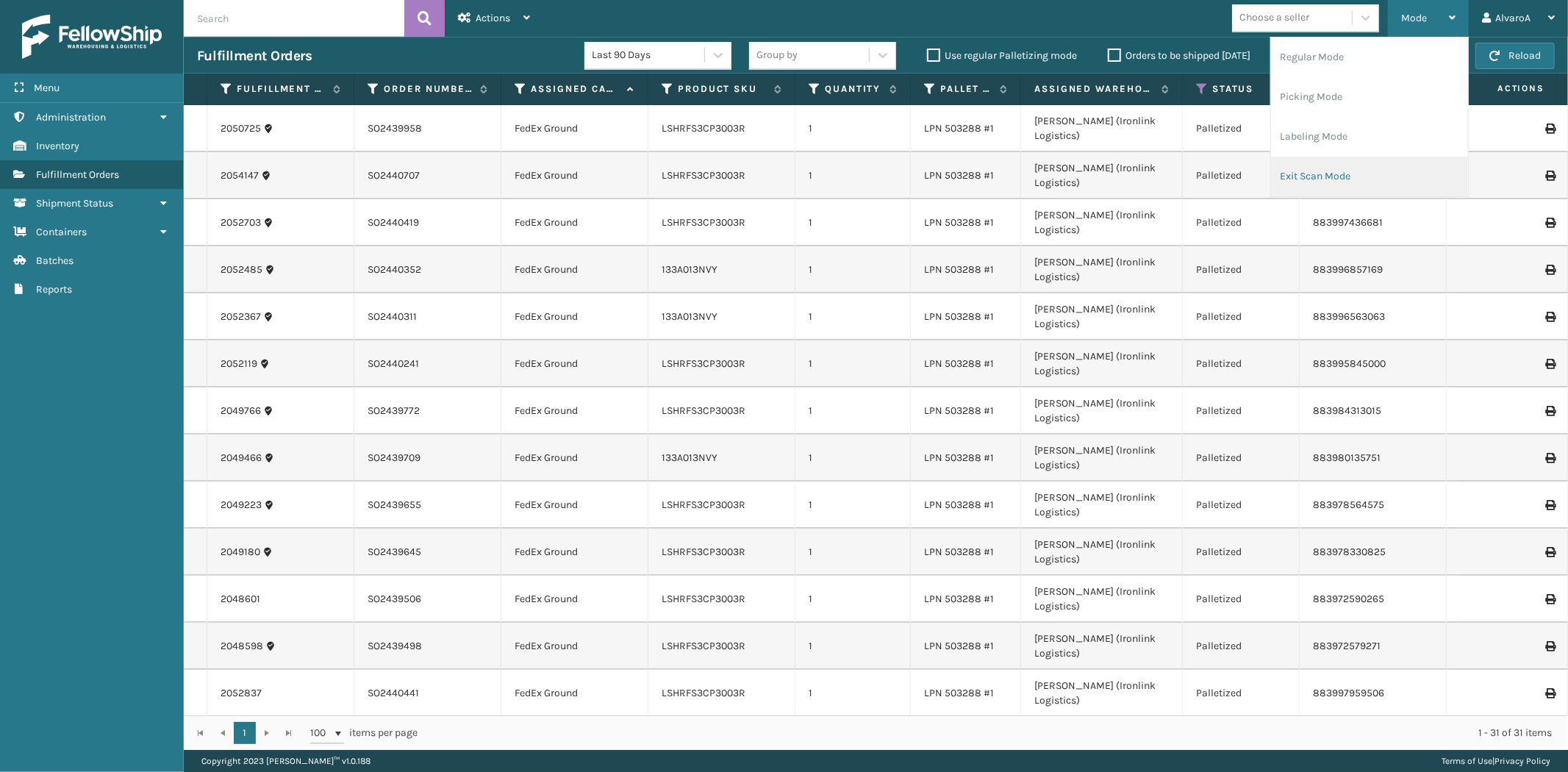
click at [1294, 167] on li "Exit Scan Mode" at bounding box center [1370, 176] width 197 height 40
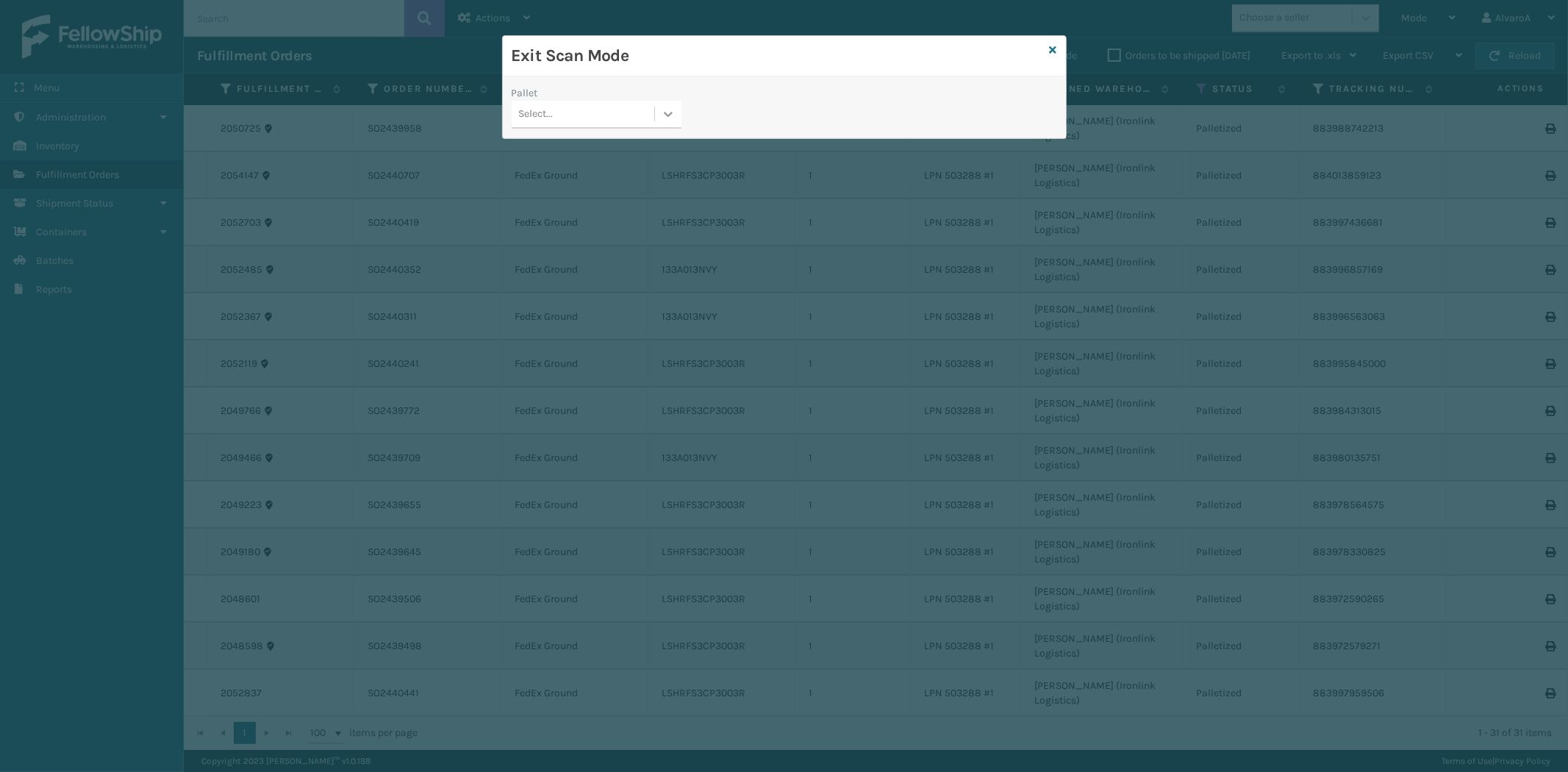
click at [674, 121] on icon at bounding box center [668, 114] width 15 height 15
click at [571, 172] on div "FDXG-6GNKAJV35L" at bounding box center [596, 178] width 170 height 27
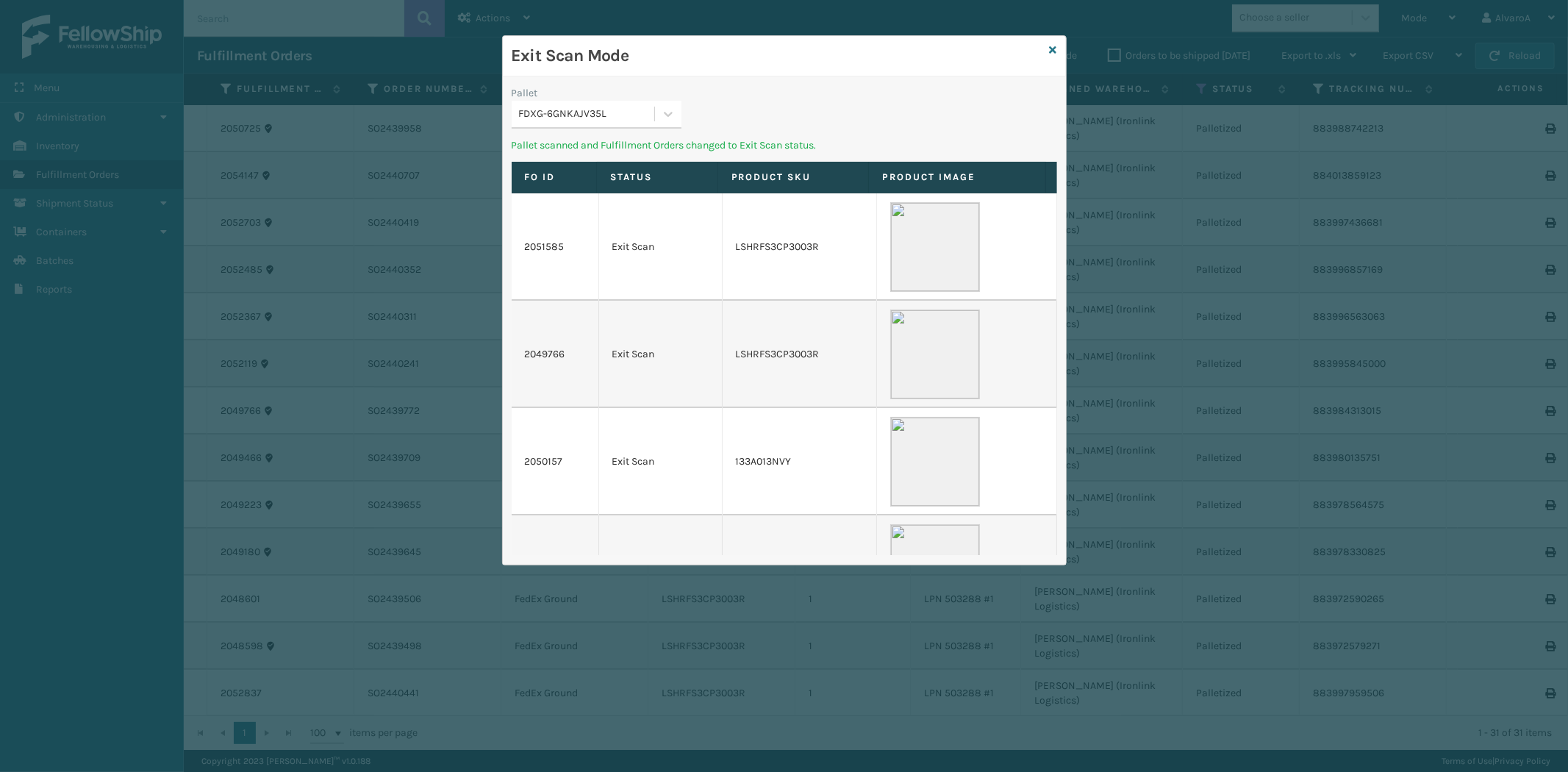
click at [1056, 49] on div "Exit Scan Mode" at bounding box center [784, 56] width 563 height 40
click at [1053, 48] on icon at bounding box center [1053, 50] width 7 height 11
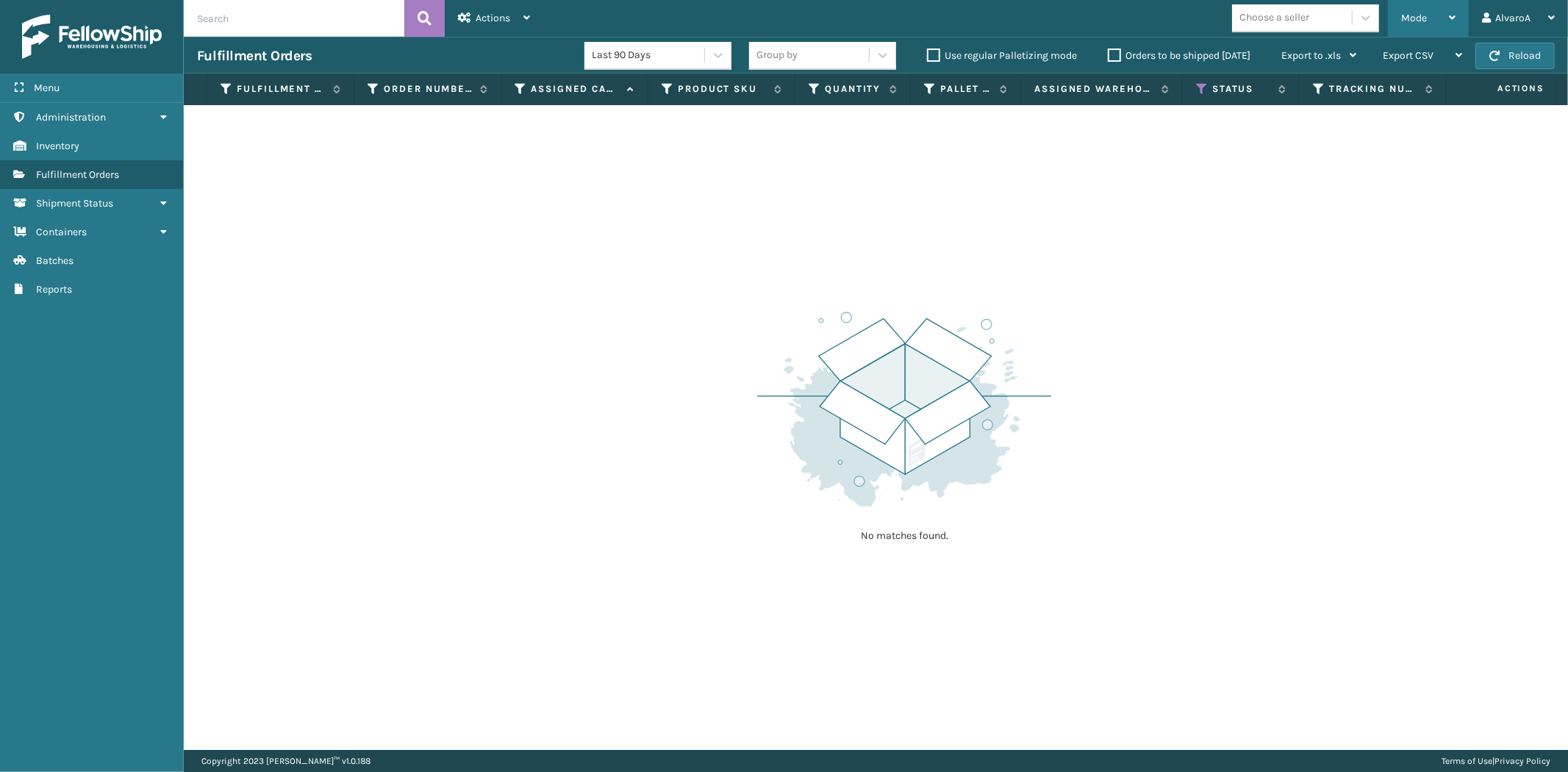
click at [1427, 11] on div "Mode" at bounding box center [1428, 18] width 55 height 37
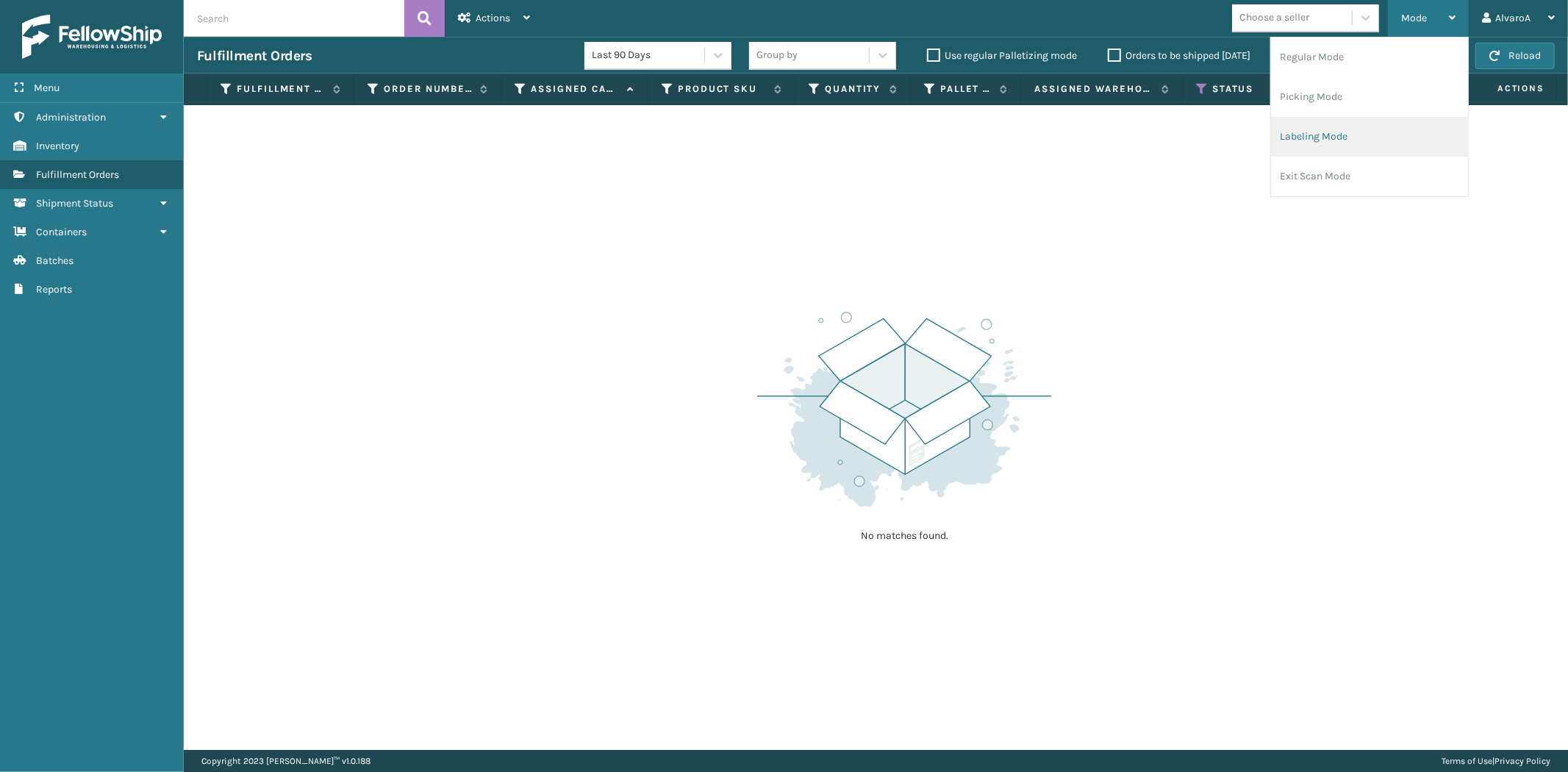
click at [1348, 136] on li "Labeling Mode" at bounding box center [1370, 136] width 197 height 40
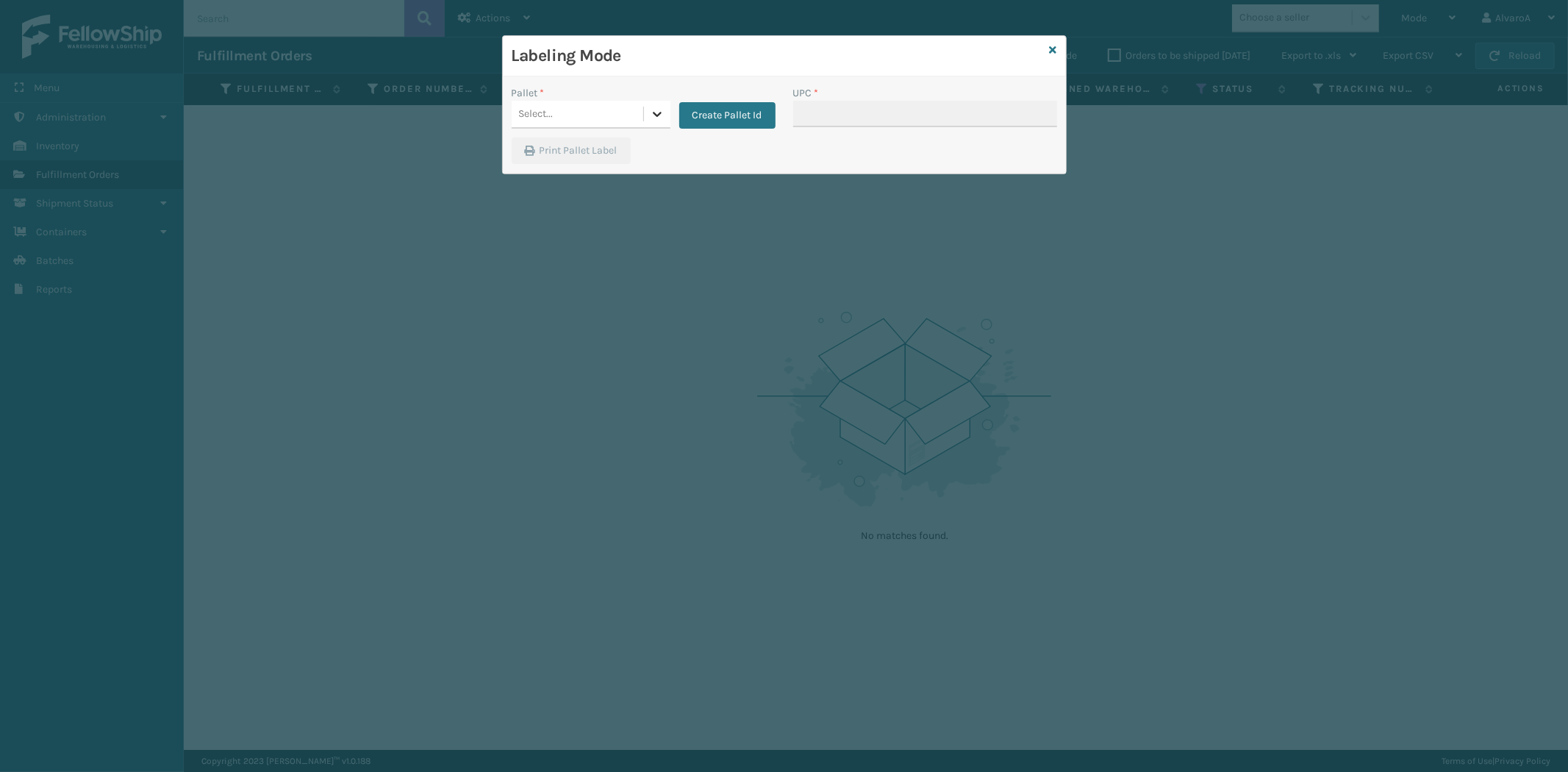
click at [662, 114] on icon at bounding box center [657, 114] width 15 height 15
click at [731, 105] on button "Create Pallet Id" at bounding box center [726, 115] width 96 height 26
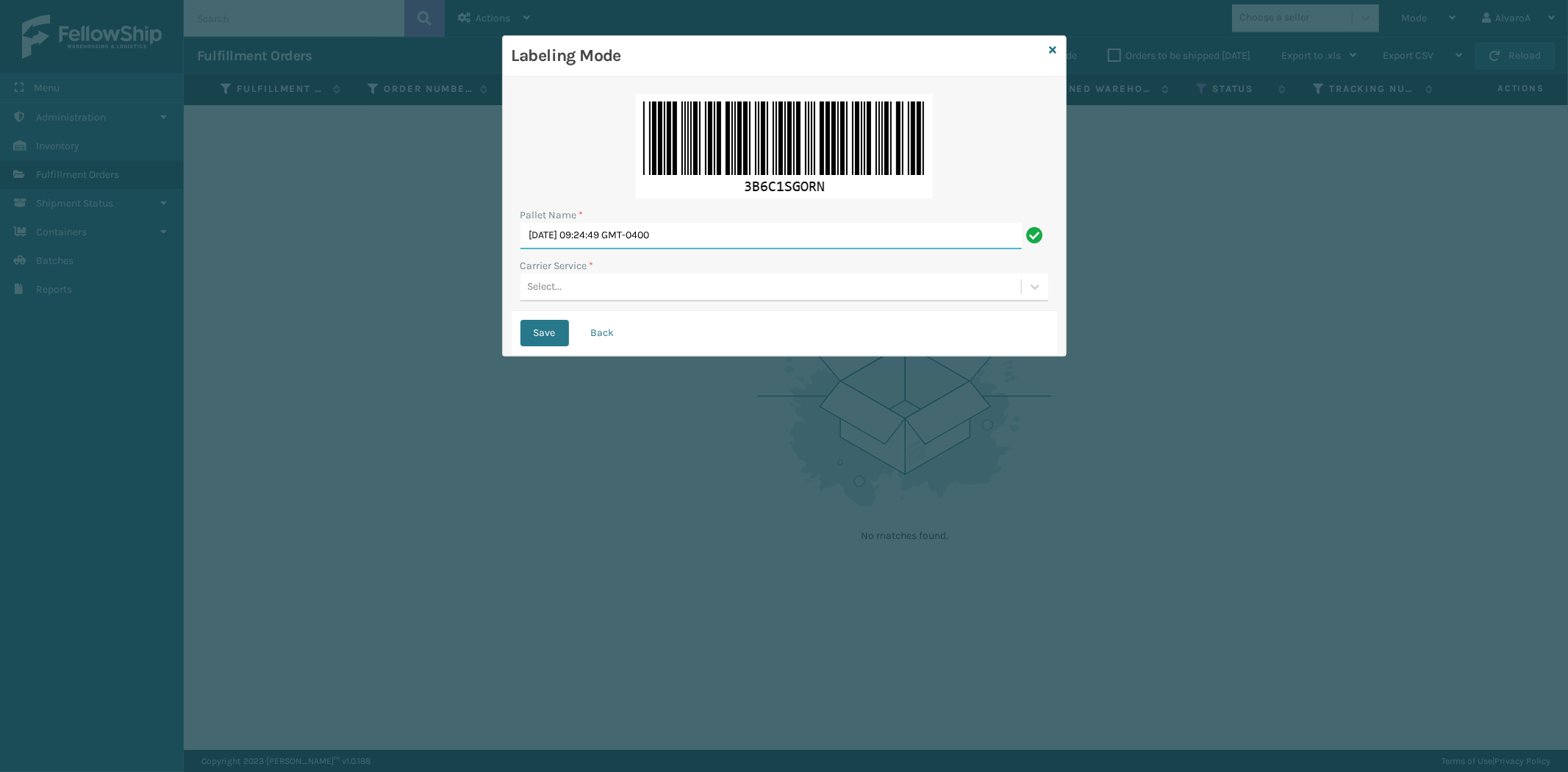
drag, startPoint x: 717, startPoint y: 229, endPoint x: 421, endPoint y: 261, distance: 297.7
click at [407, 294] on div "Labeling Mode Pallet Name * [DATE] 09:24:49 GMT-0400 Carrier Service * Select..…" at bounding box center [784, 386] width 1568 height 772
type input "LPN 503285#1"
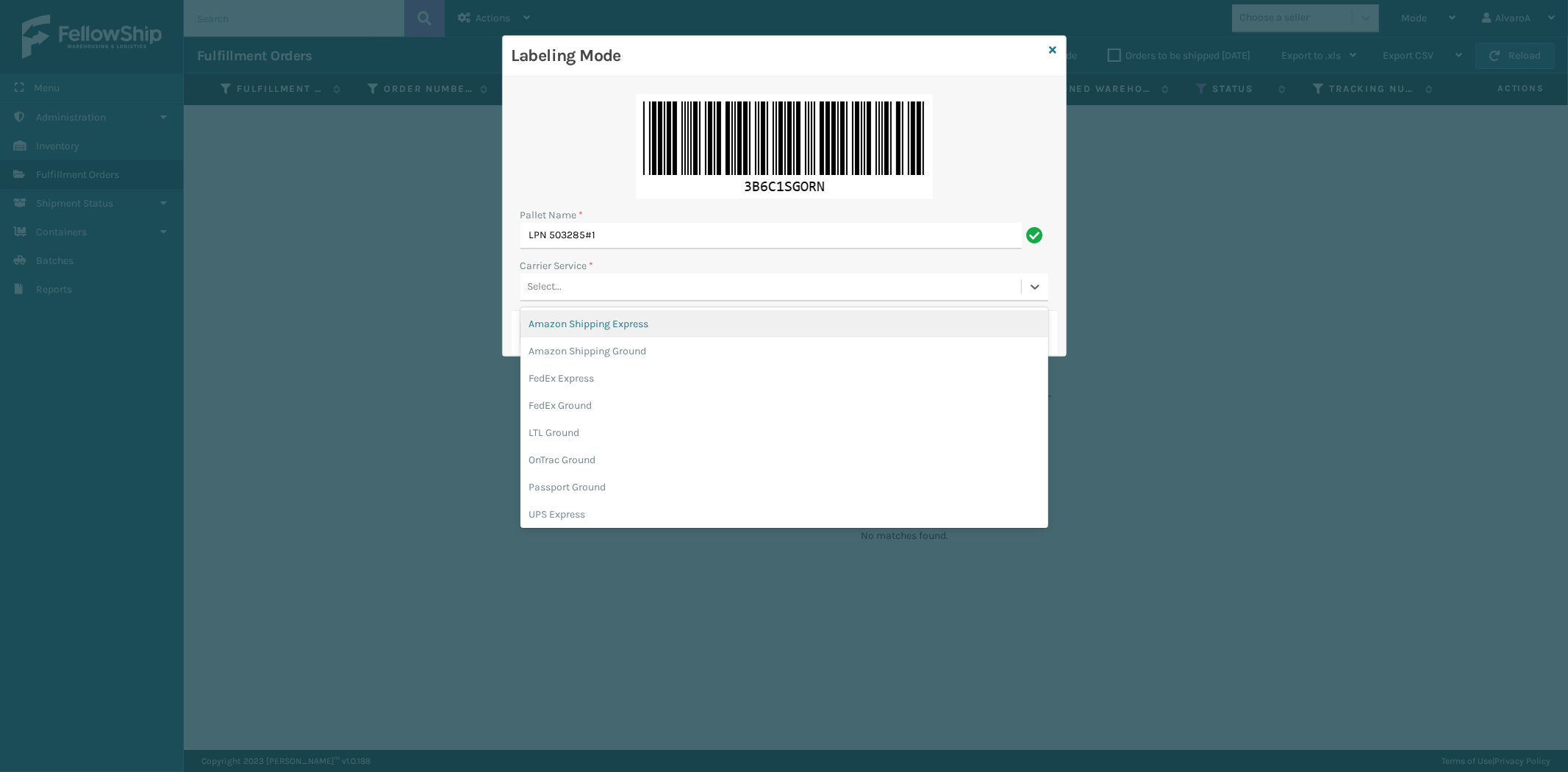
click at [545, 279] on div "Select..." at bounding box center [770, 287] width 501 height 25
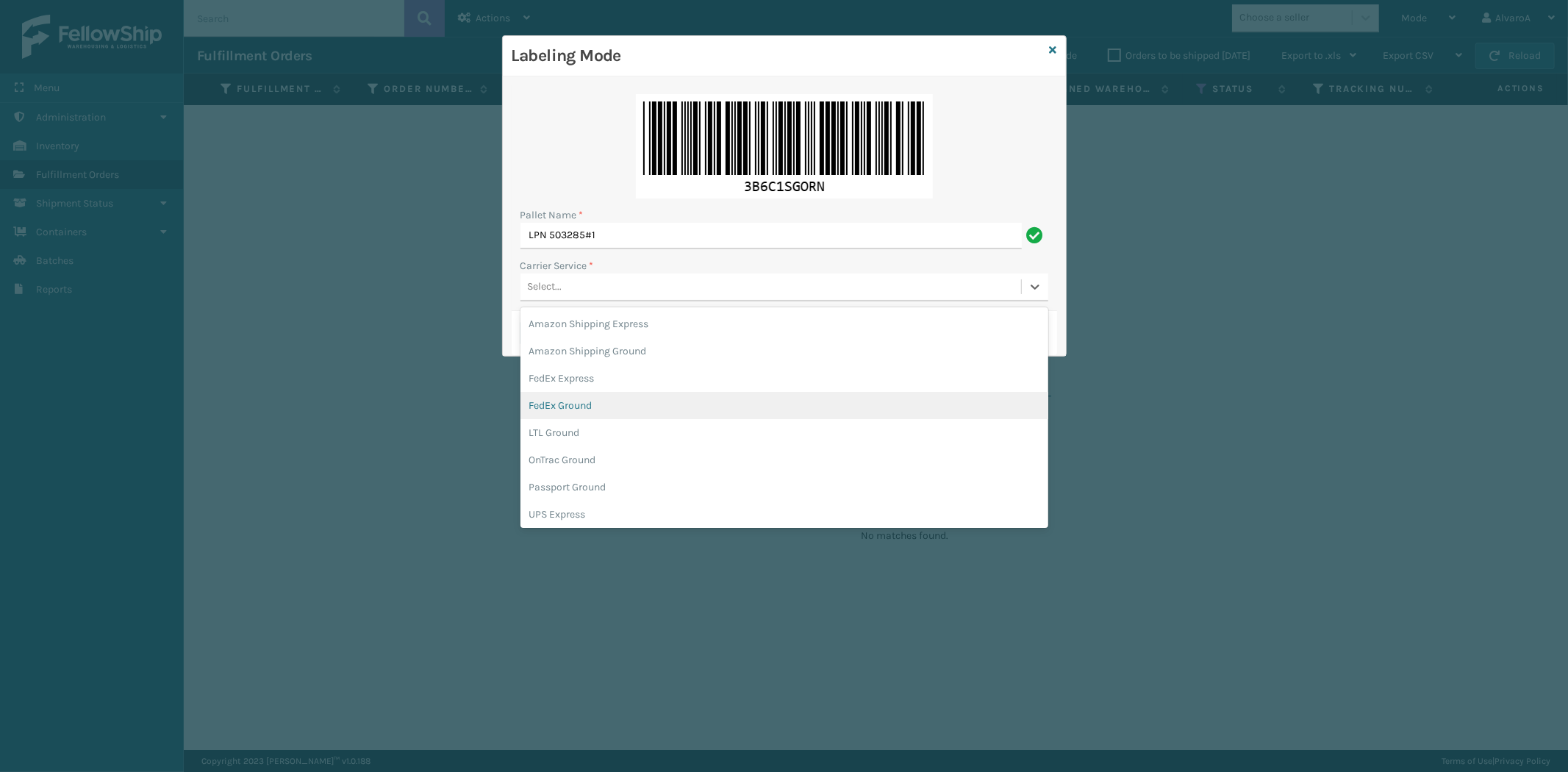
click at [599, 408] on div "FedEx Ground" at bounding box center [784, 405] width 527 height 27
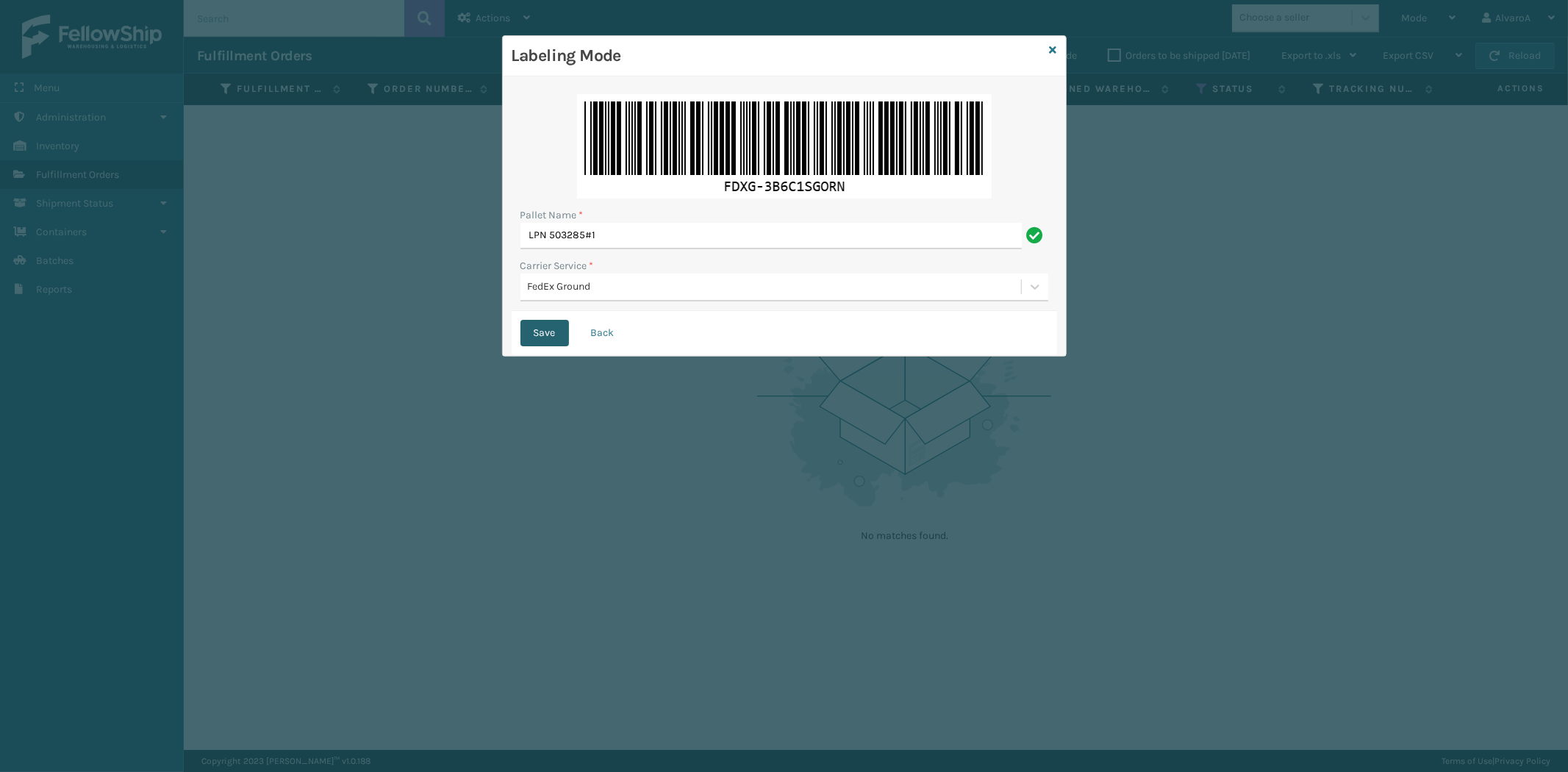
click at [541, 333] on button "Save" at bounding box center [544, 333] width 48 height 26
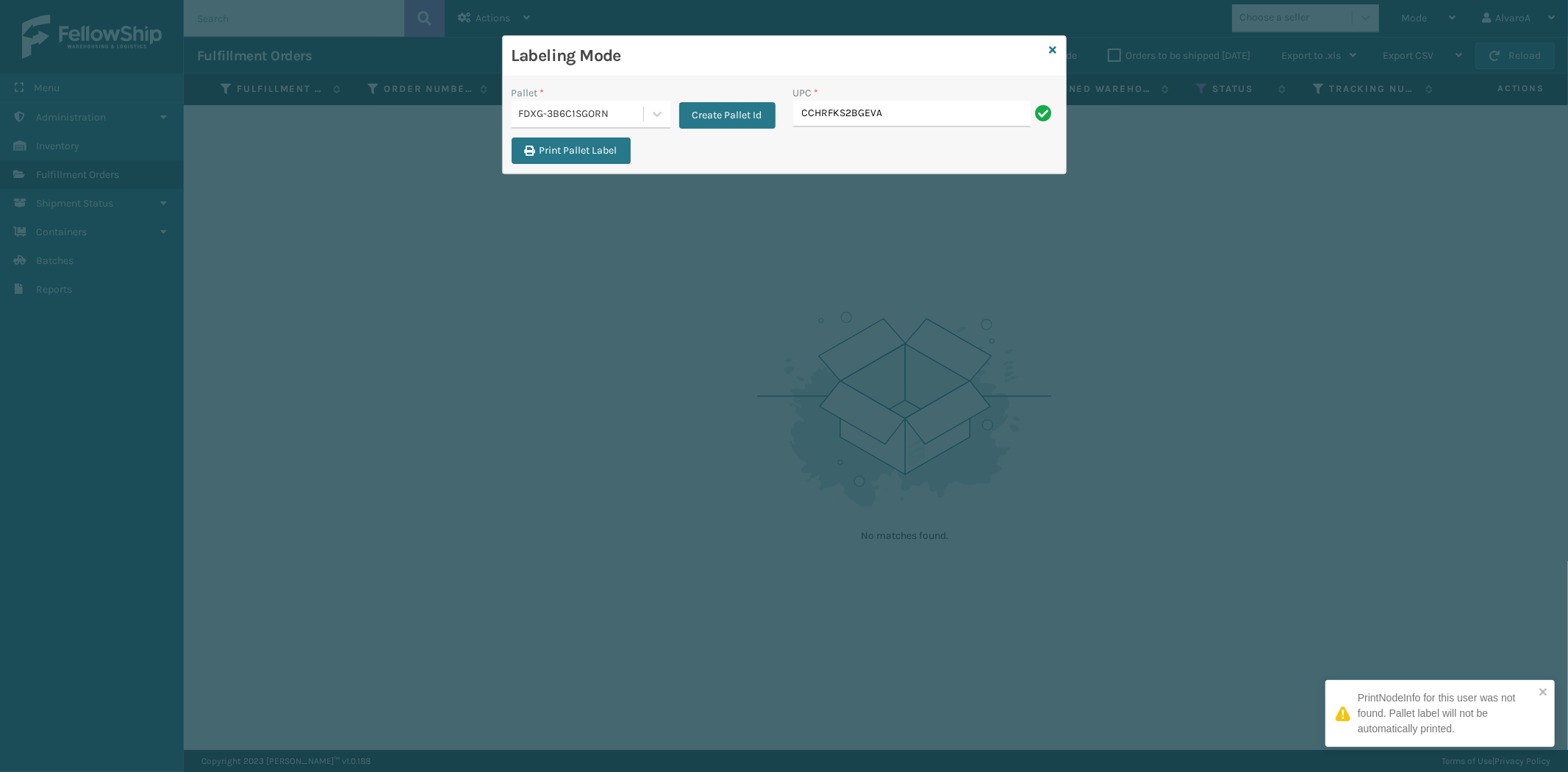
type input "CCHRFKS2BGEVA"
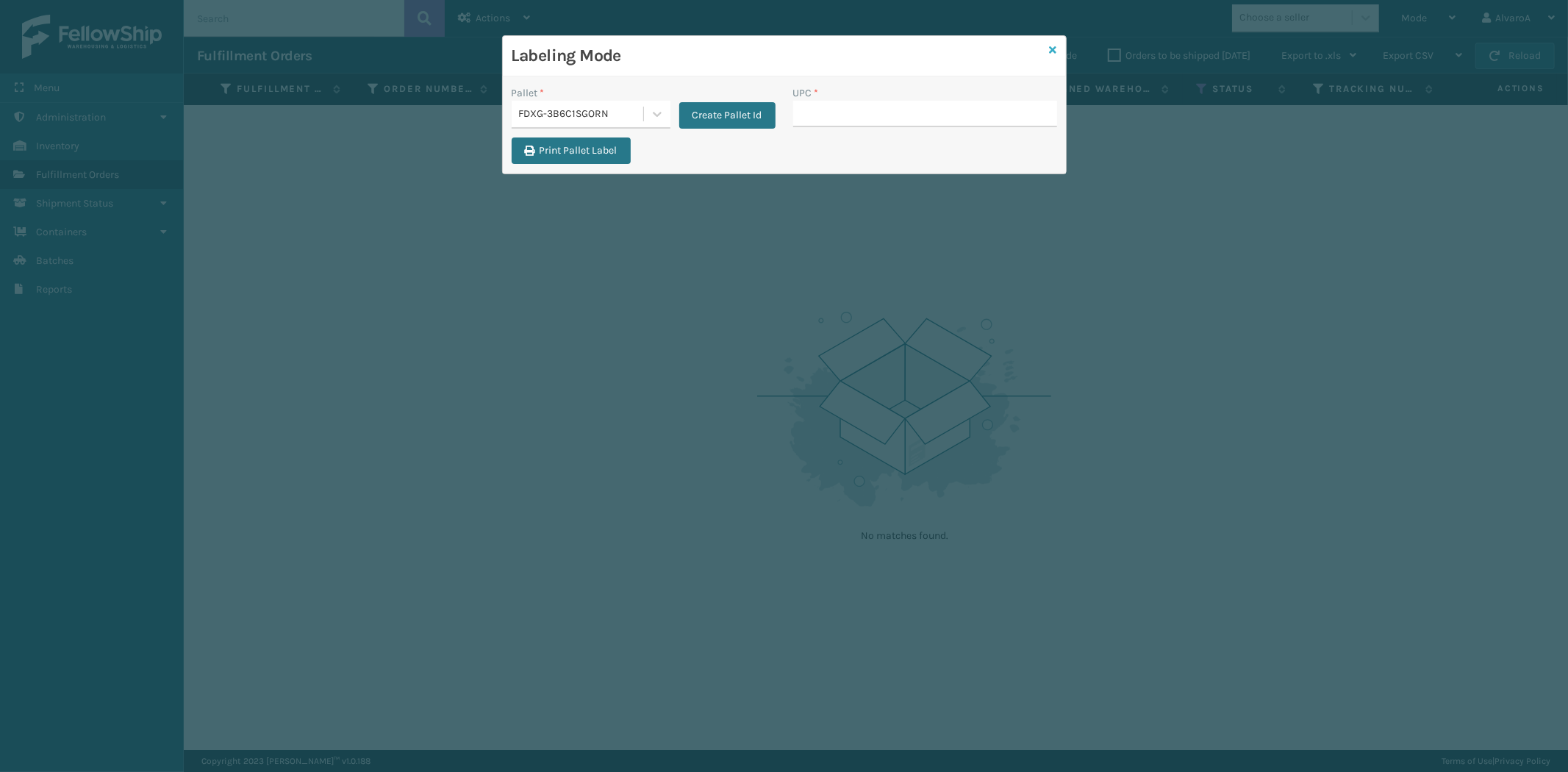
click at [1053, 50] on icon at bounding box center [1053, 50] width 7 height 11
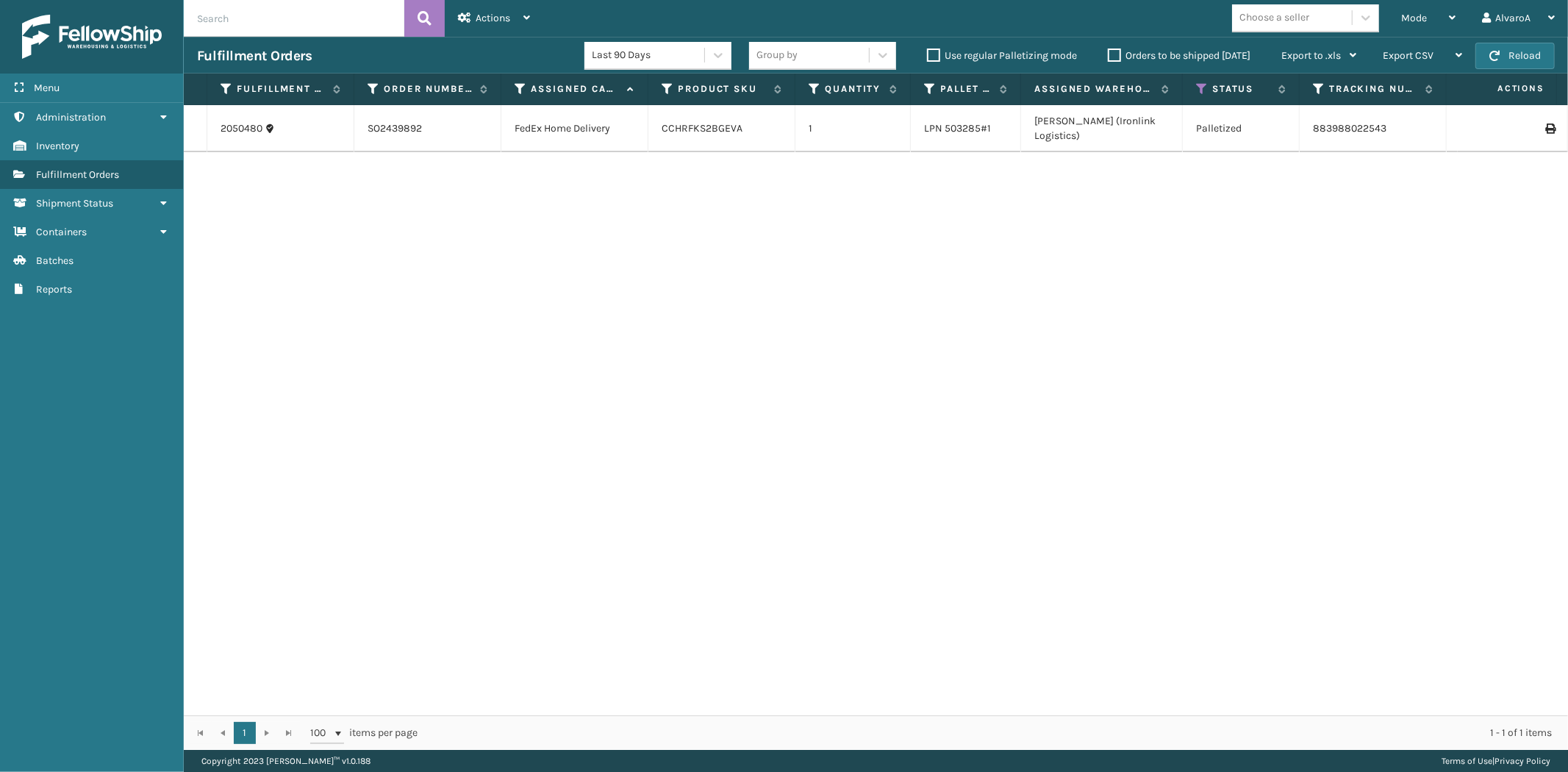
click at [1545, 123] on icon at bounding box center [1550, 129] width 9 height 11
click at [1392, 8] on div "Mode Regular Mode Picking Mode Labeling Mode Exit Scan Mode" at bounding box center [1428, 18] width 81 height 37
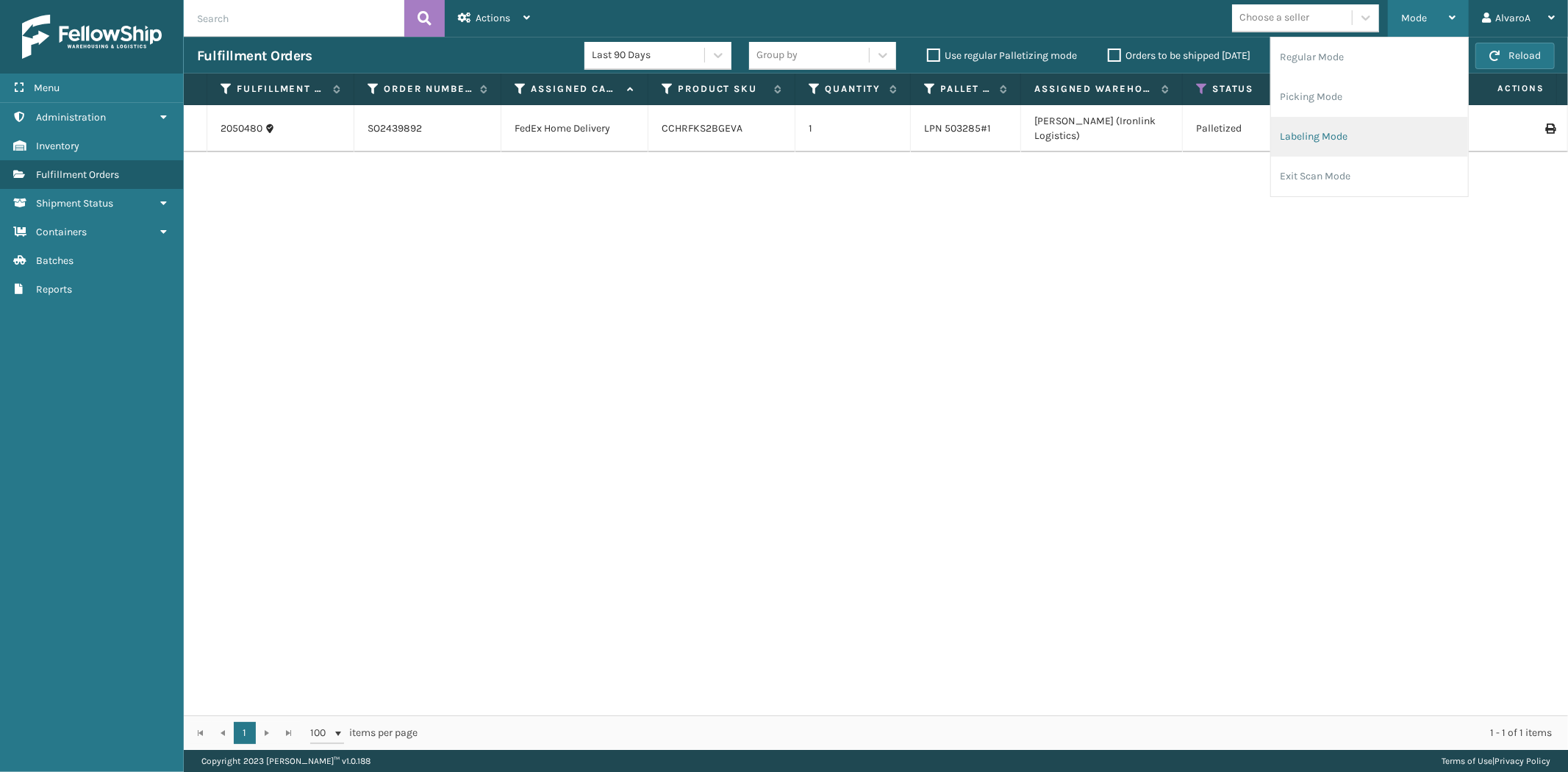
click at [1360, 143] on li "Labeling Mode" at bounding box center [1370, 136] width 197 height 40
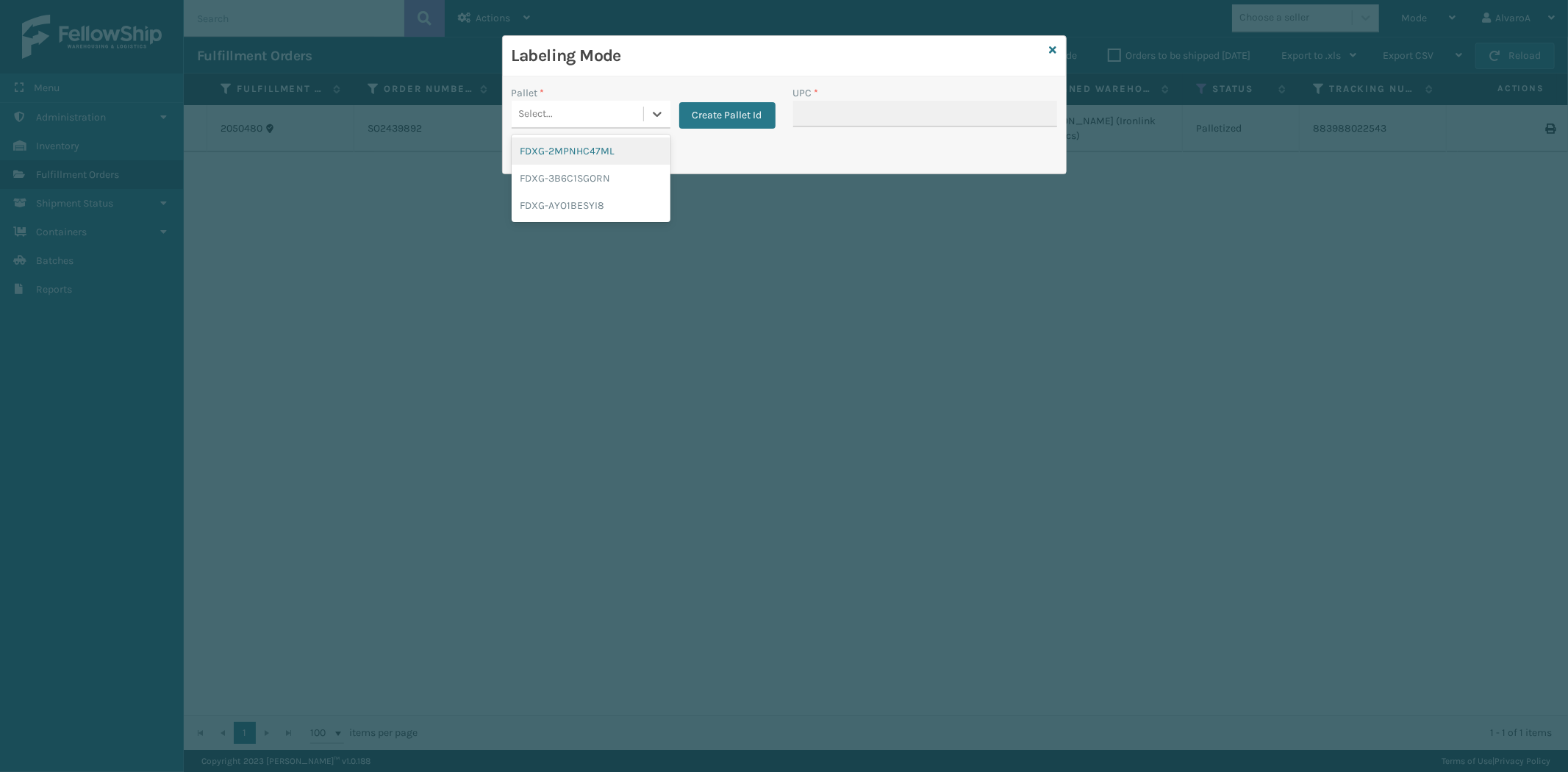
click at [633, 114] on div "Select..." at bounding box center [577, 114] width 131 height 25
click at [568, 181] on div "FDXG-3B6C1SGORN" at bounding box center [591, 178] width 158 height 27
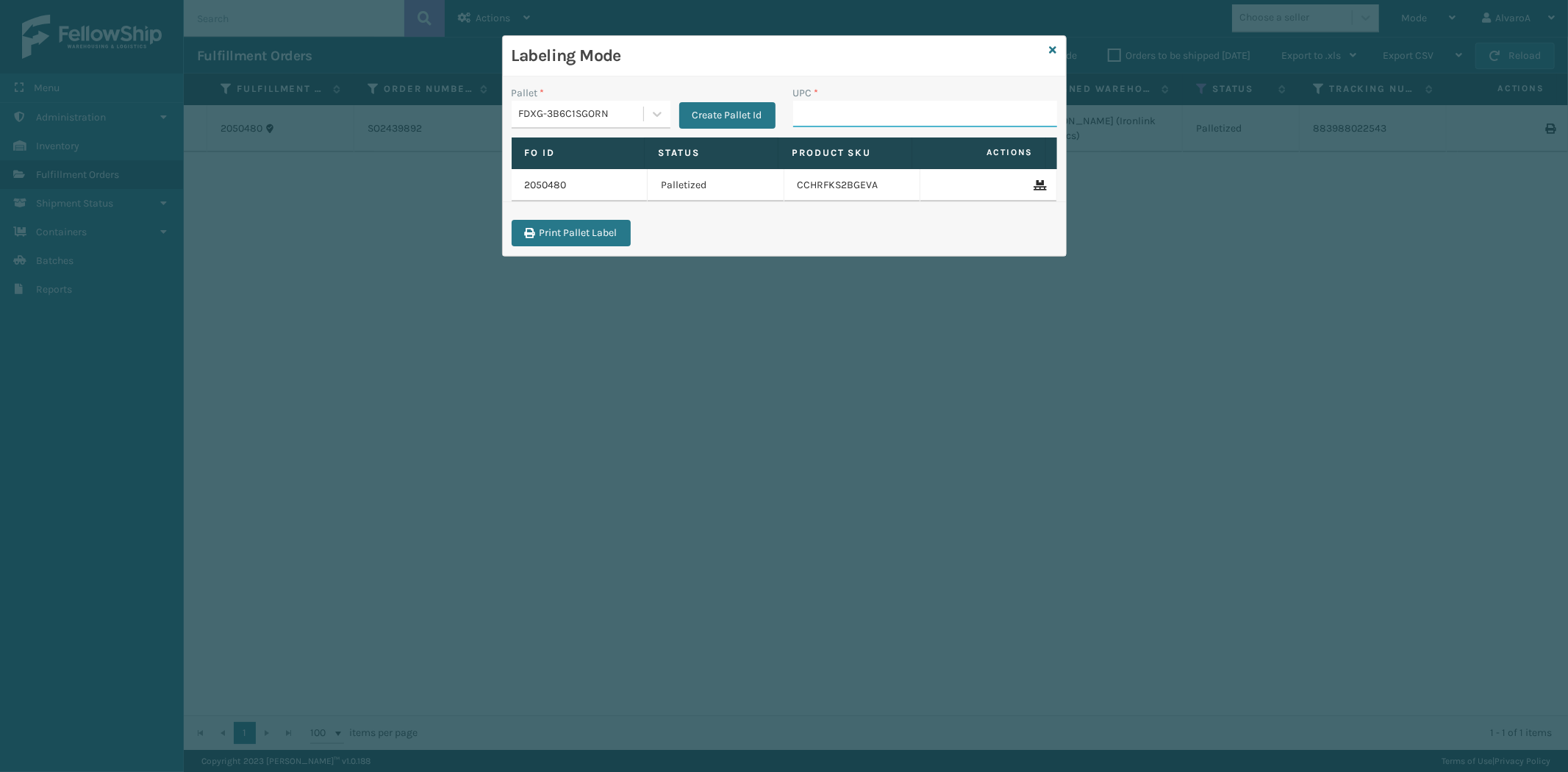
click at [806, 108] on input "UPC *" at bounding box center [925, 114] width 264 height 26
paste input "CCHRFKS2BGEVA"
type input "CCHRFKS2BGEVA"
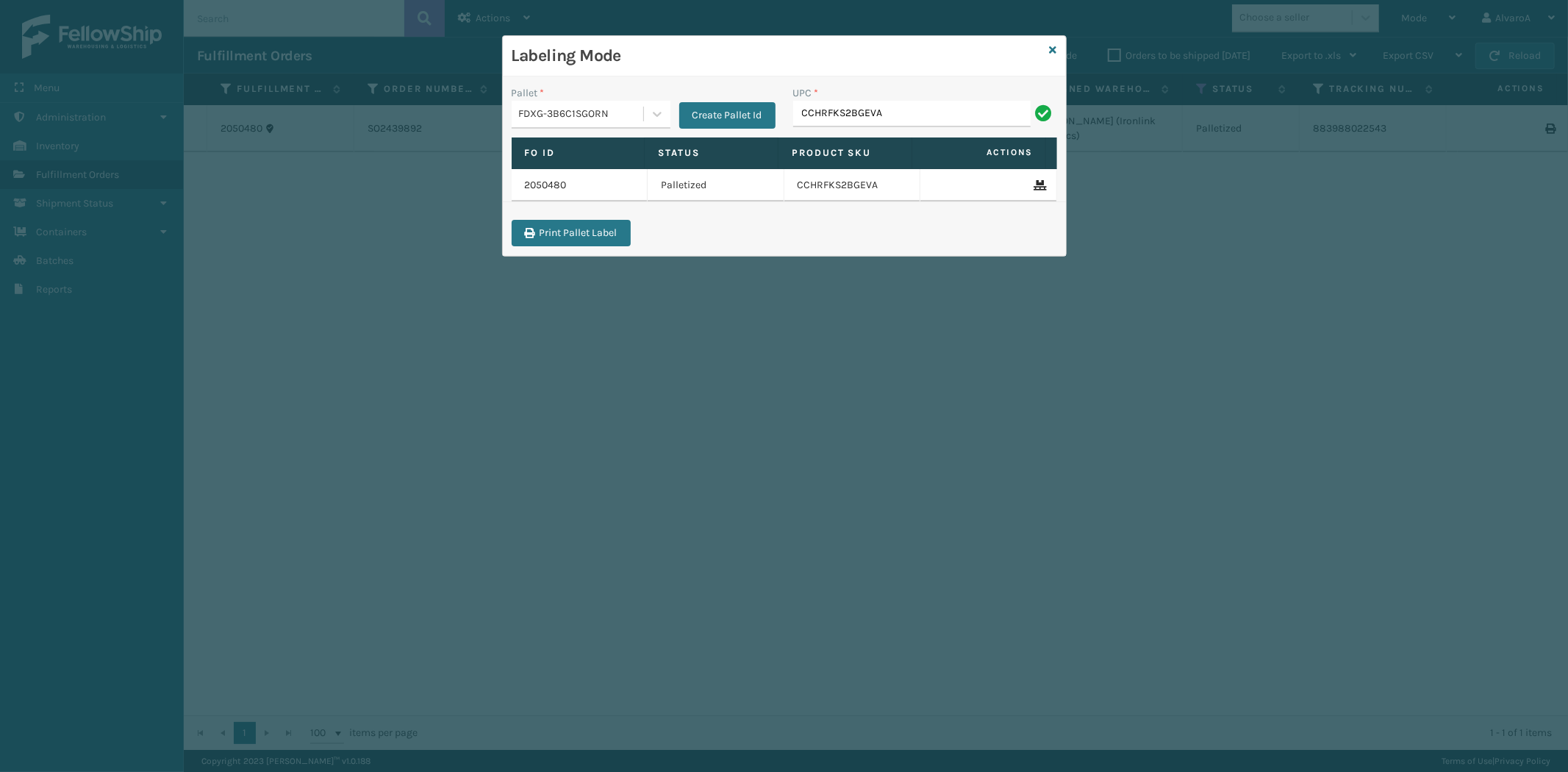
type input "CCHRFKS2BGEVA"
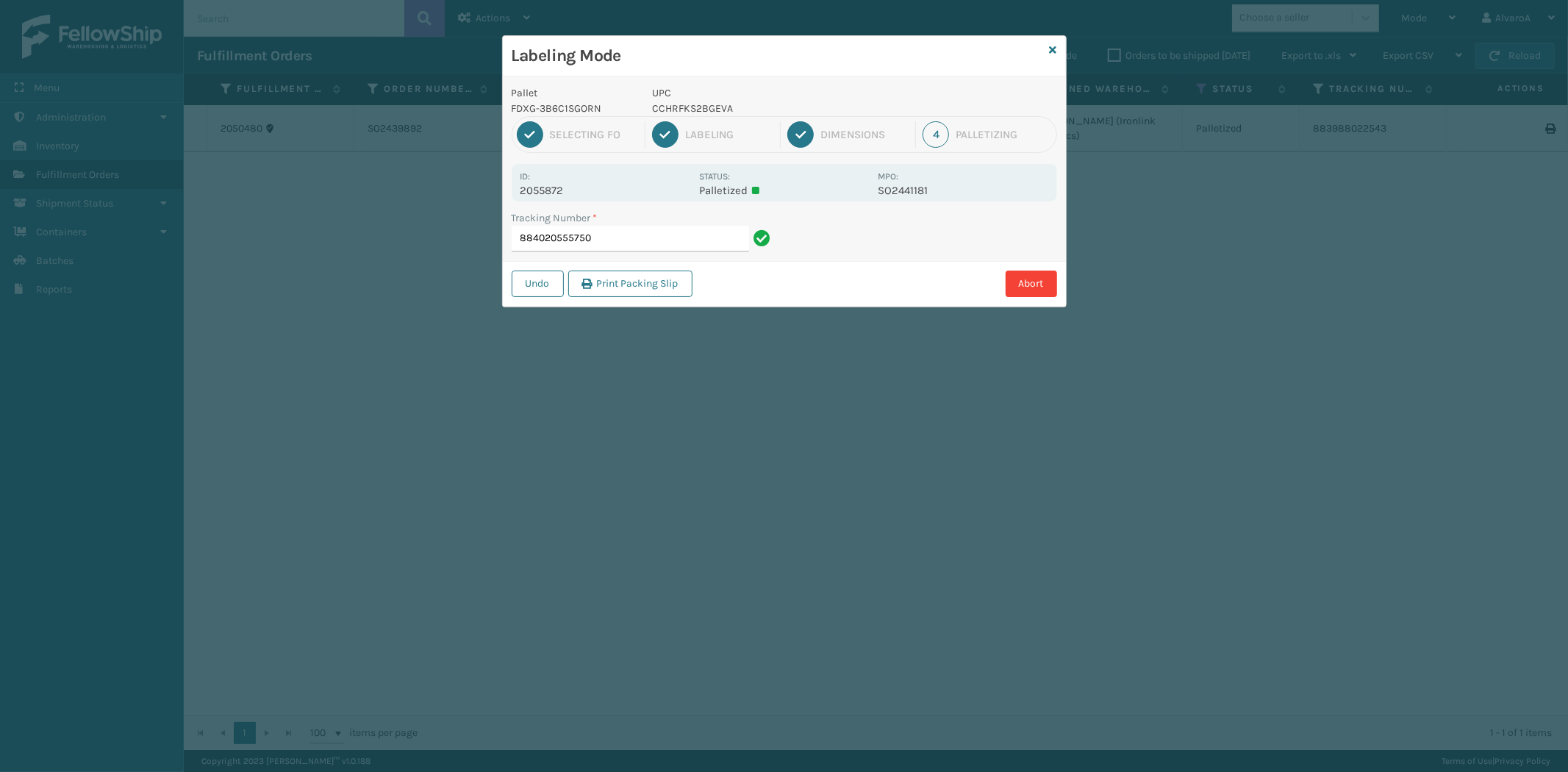
type input "884020555750 CCHRFKS2BGEVA"
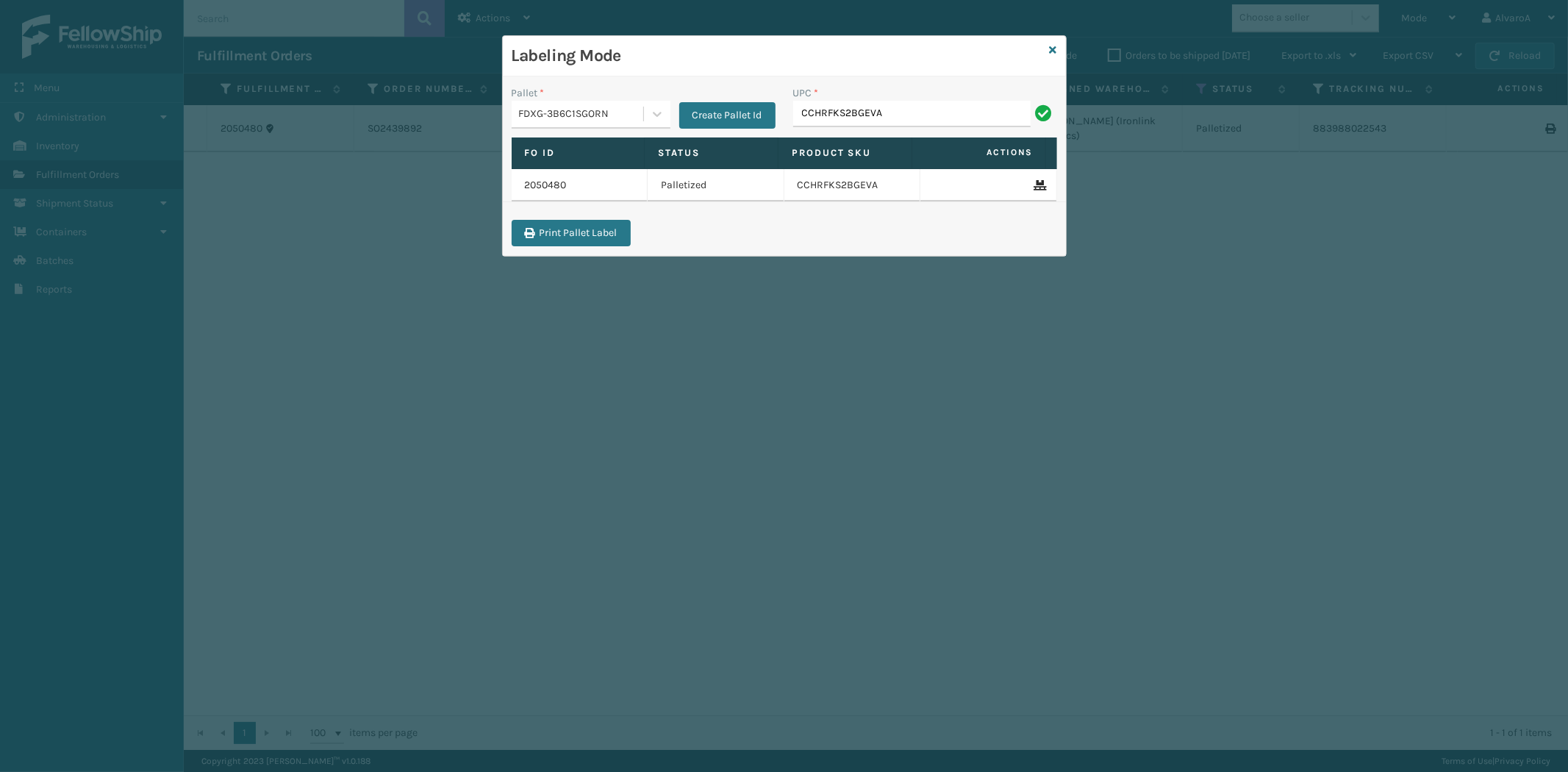
type input "CCHRFKS2BGEVA"
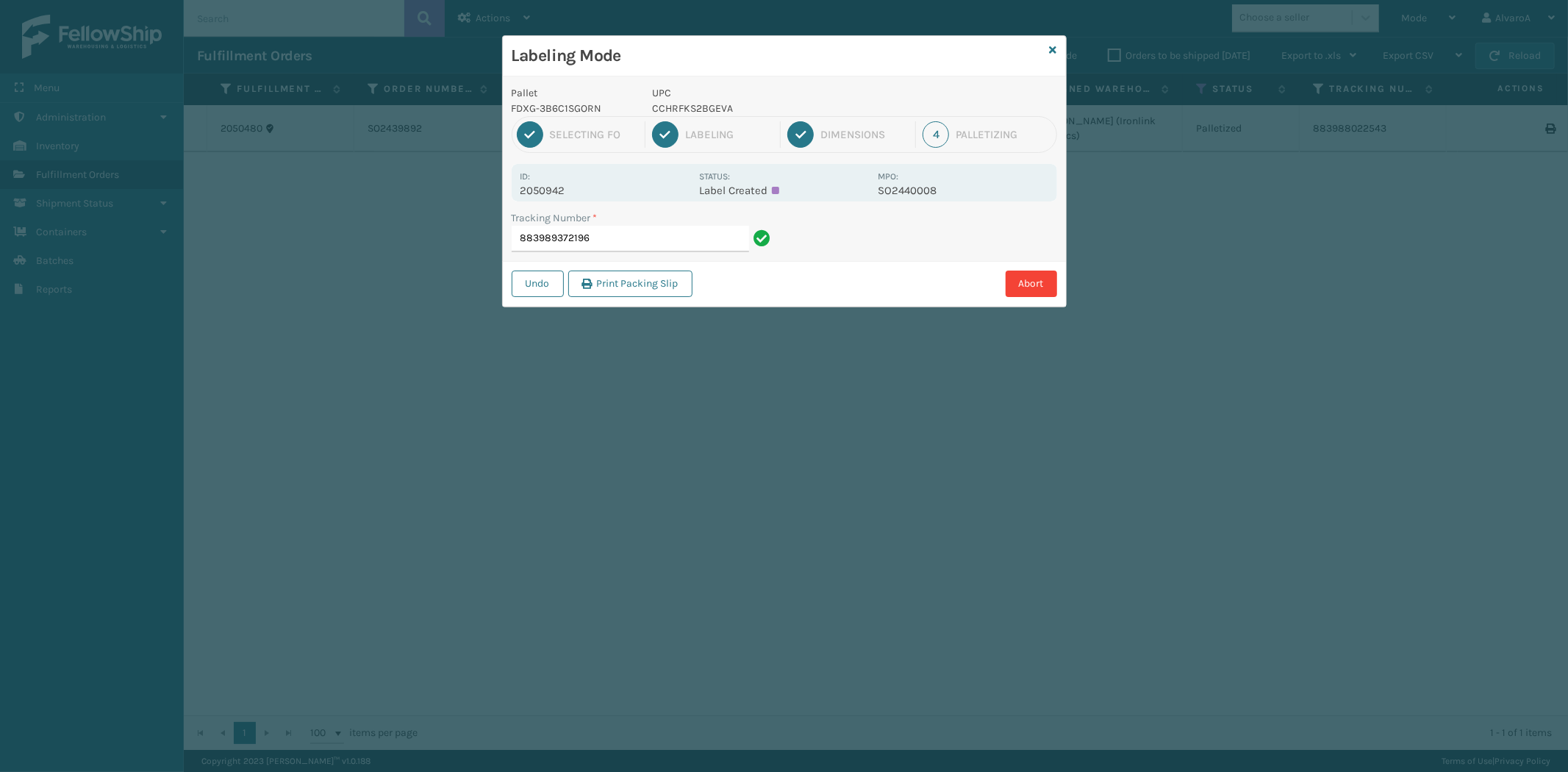
type input "883989372196"
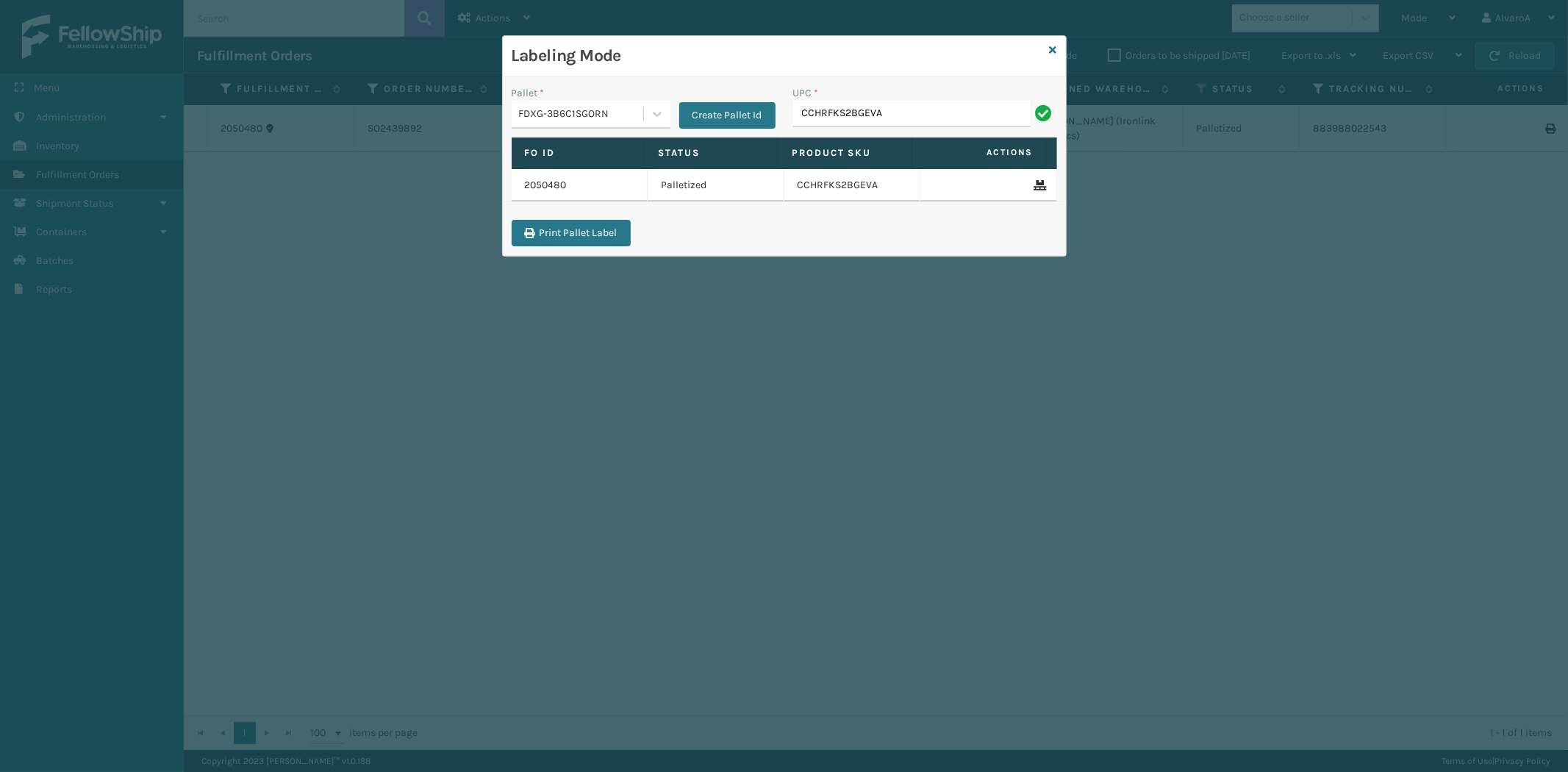
type input "CCHRFKS2BGEVA"
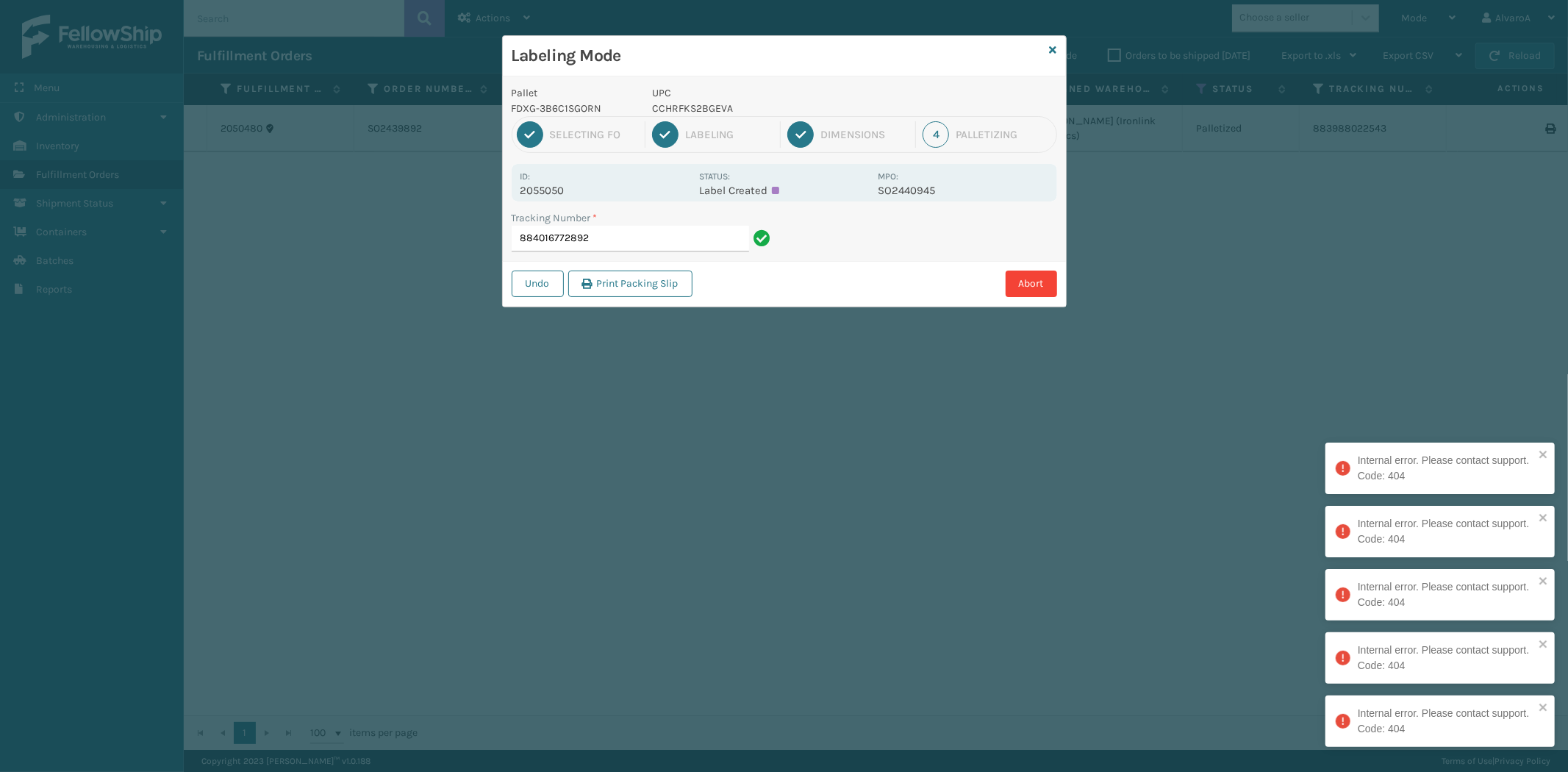
type input "884016772892"
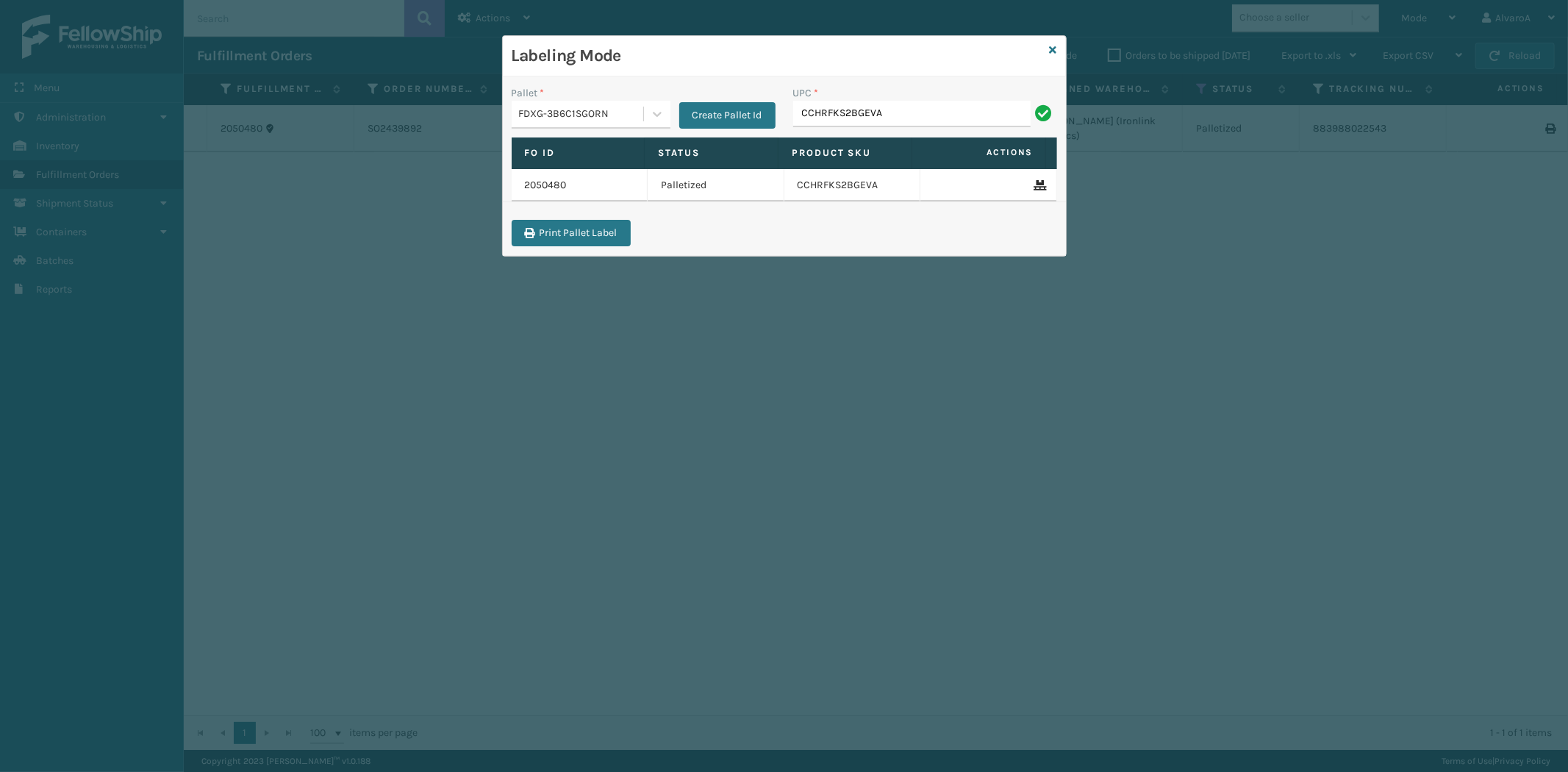
type input "CCHRFKS2BGEVA"
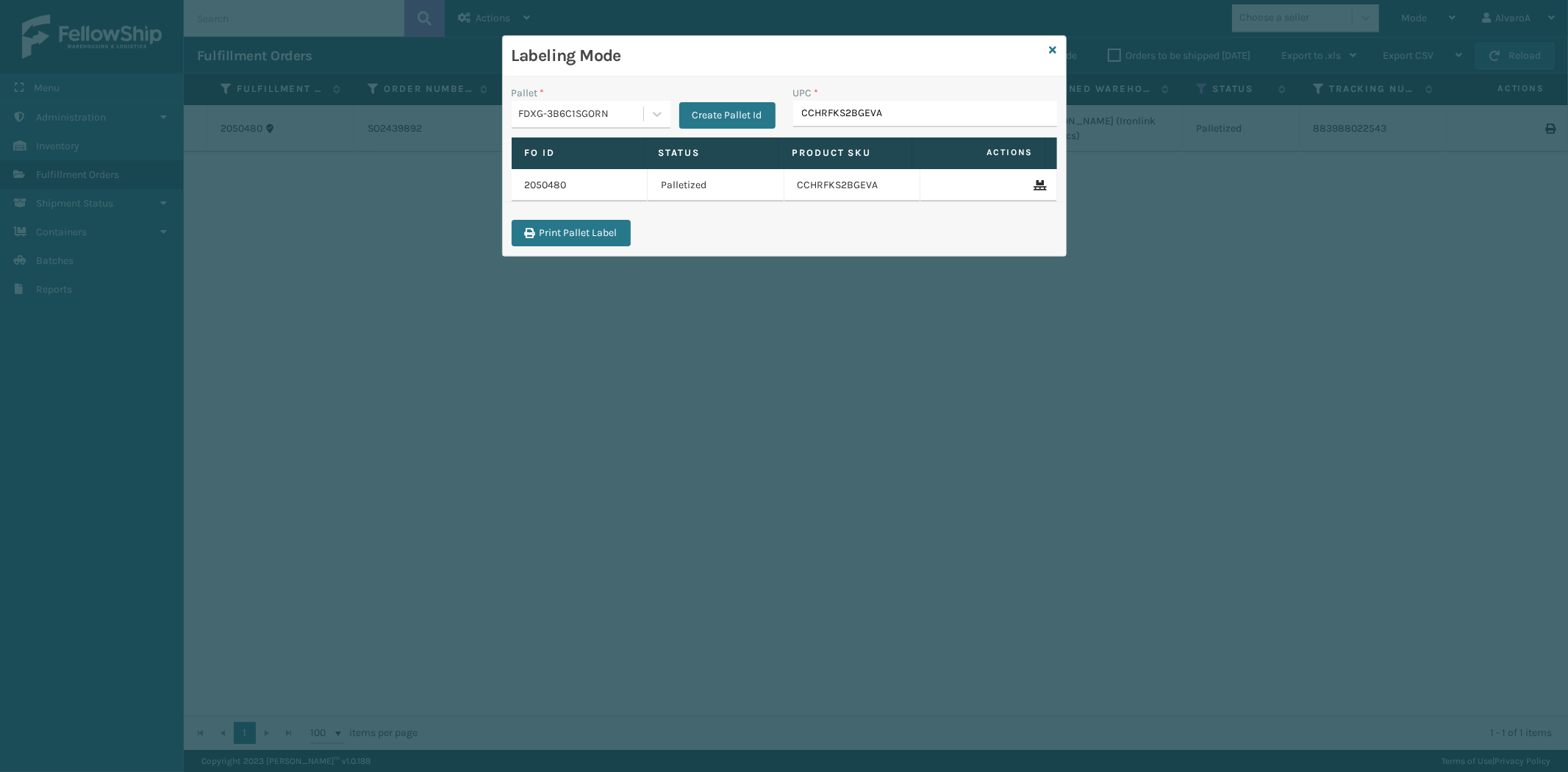
type input "CCHRFKS2BGEVA"
click at [656, 107] on div at bounding box center [657, 114] width 26 height 26
click at [600, 173] on div "FDXG-3B6C1SGORN" at bounding box center [591, 178] width 158 height 27
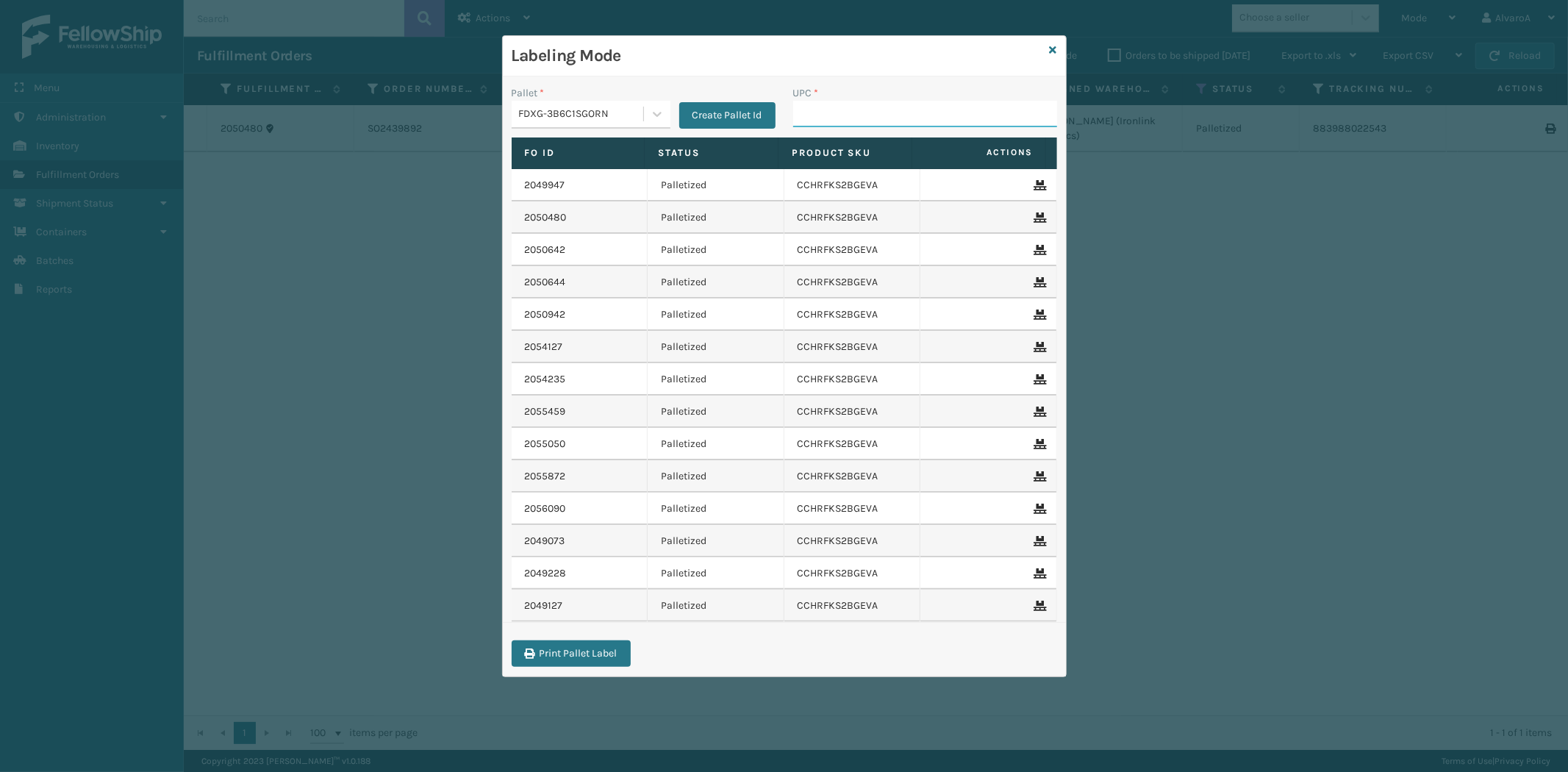
click at [821, 110] on input "UPC *" at bounding box center [925, 114] width 264 height 26
paste input "CCHRFKS2BGEVA"
type input "CCHRFKS2BGEVA"
click at [637, 107] on div "FDXG-3B6C1SGORN" at bounding box center [581, 114] width 126 height 16
click at [597, 176] on div "FDXG-3B6C1SGORN" at bounding box center [591, 178] width 158 height 27
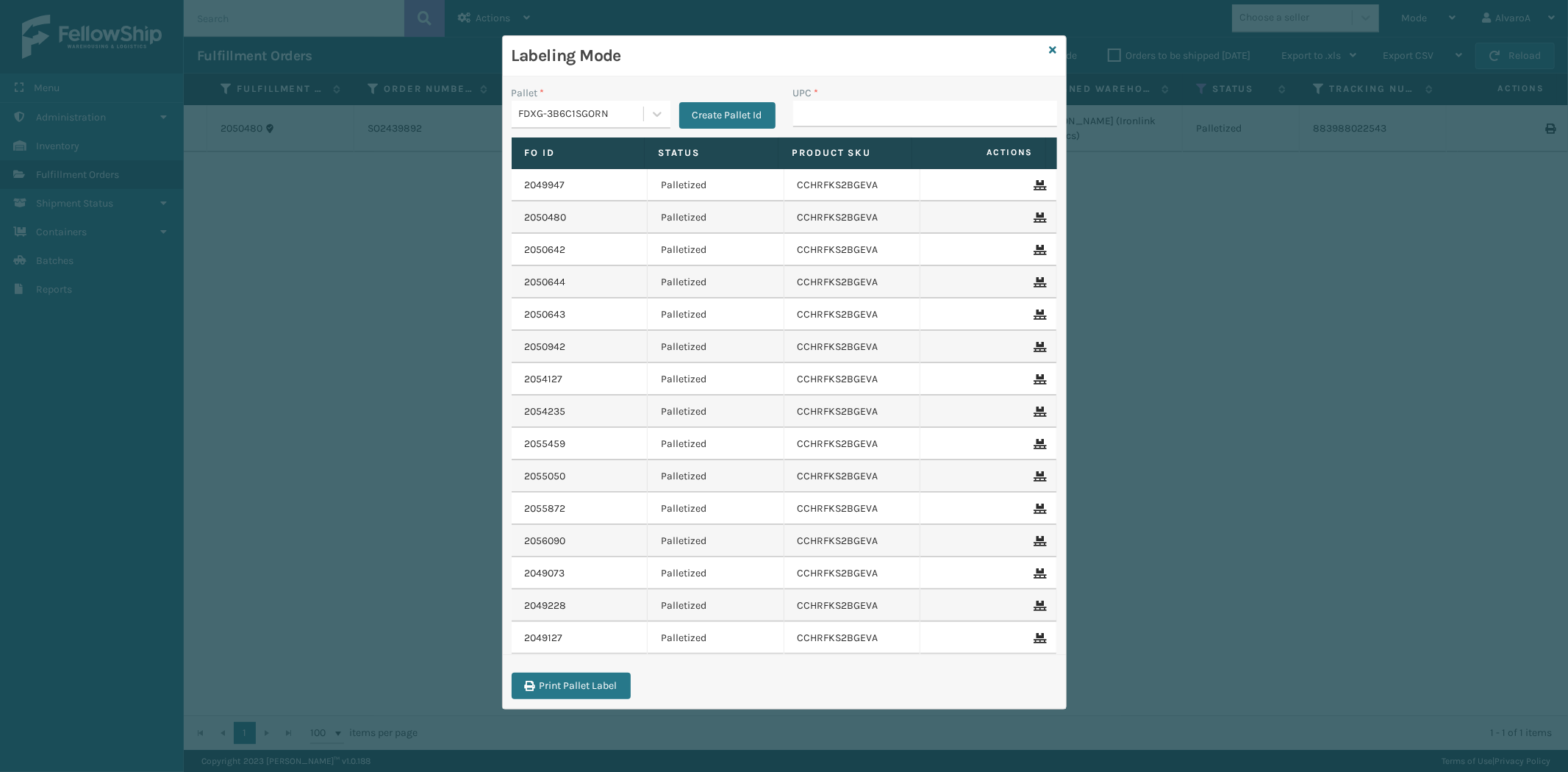
click at [875, 97] on div "UPC *" at bounding box center [925, 93] width 264 height 16
click at [875, 111] on input "UPC *" at bounding box center [925, 114] width 264 height 26
paste input "CCHRFKS2BGEVA"
type input "CCHRFKS2BGEVA"
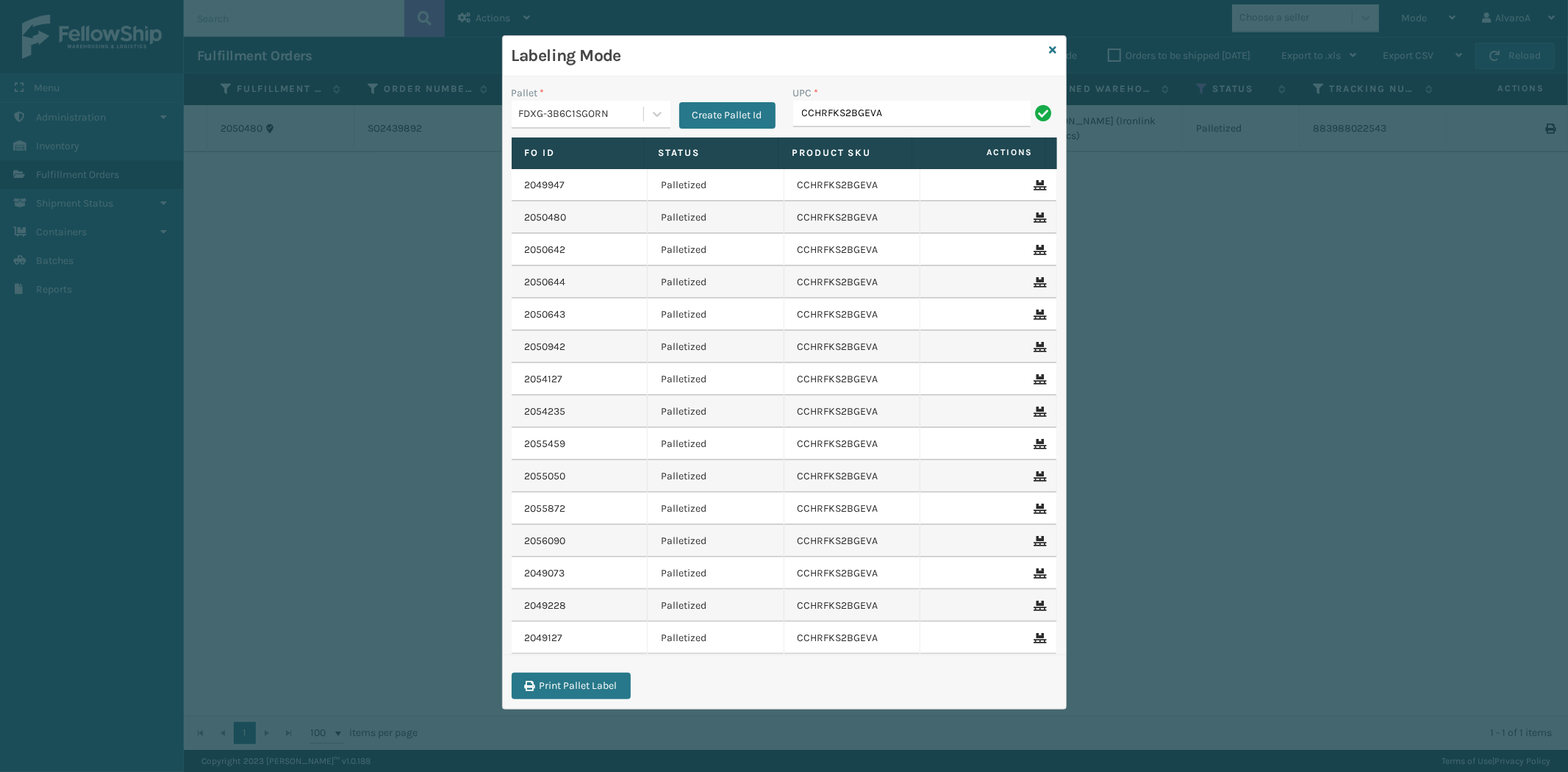
type input "CCHRFKS2BGEVA"
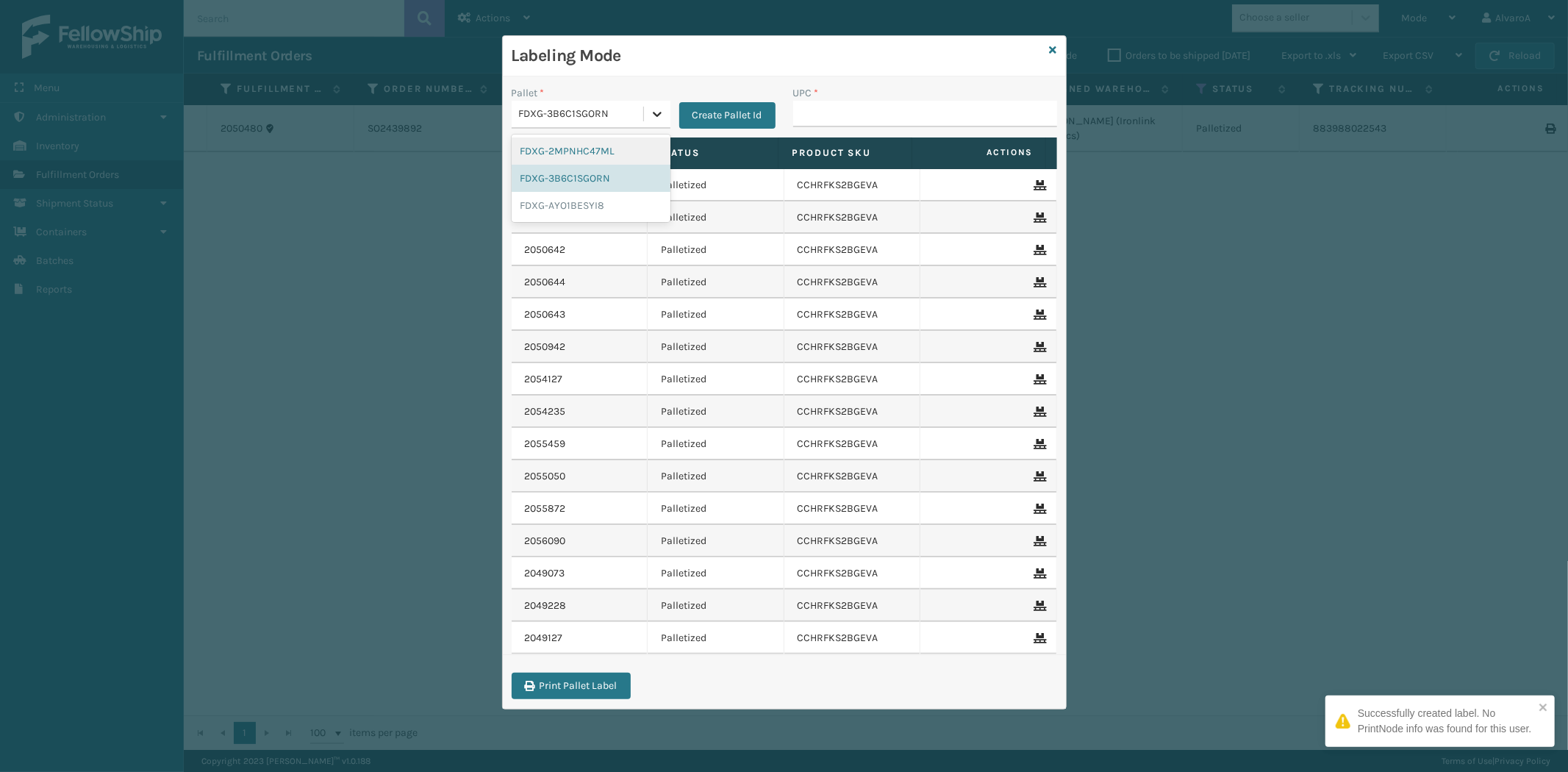
click at [655, 109] on icon at bounding box center [657, 114] width 15 height 15
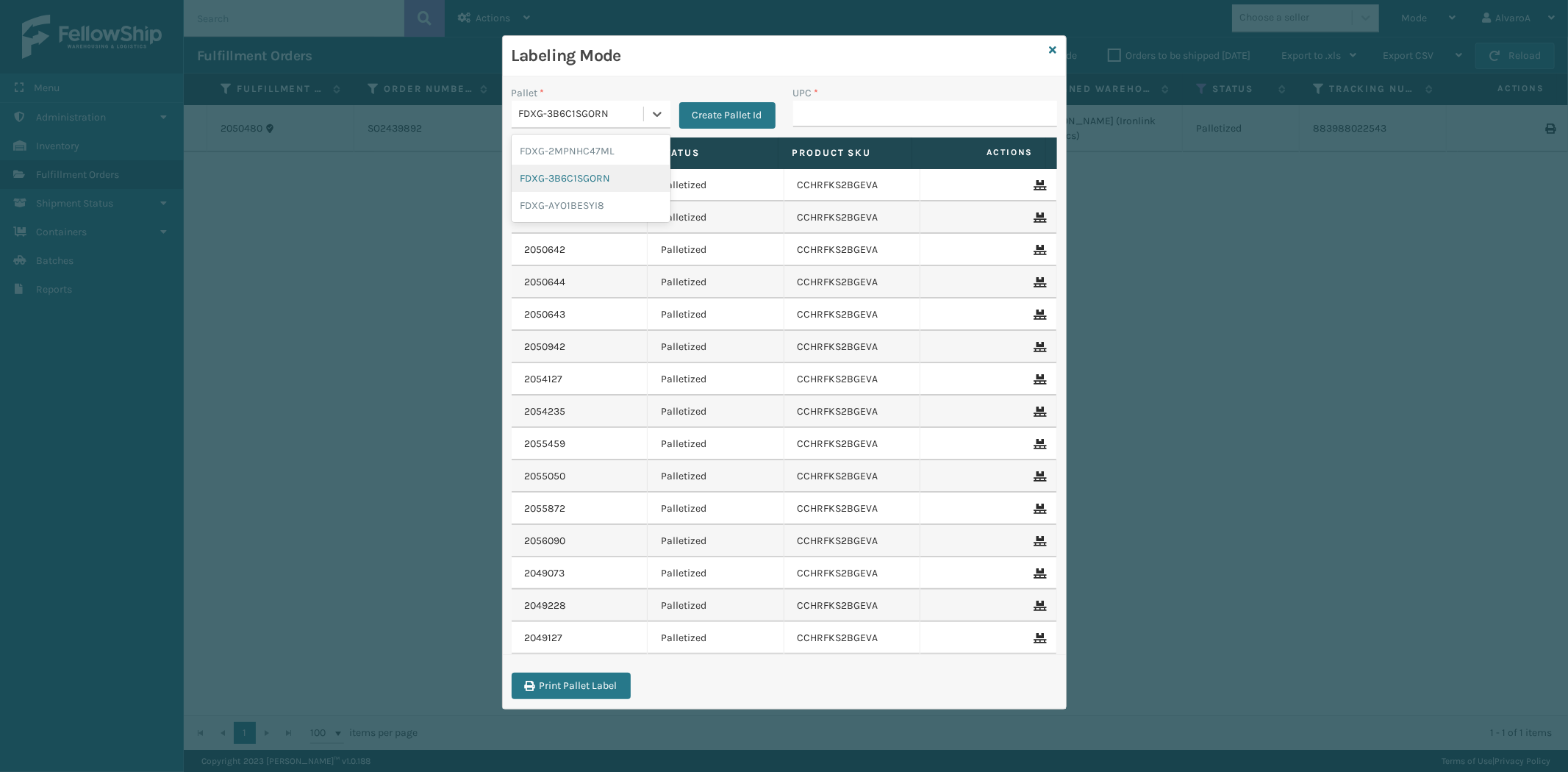
click at [627, 176] on div "FDXG-3B6C1SGORN" at bounding box center [591, 178] width 158 height 27
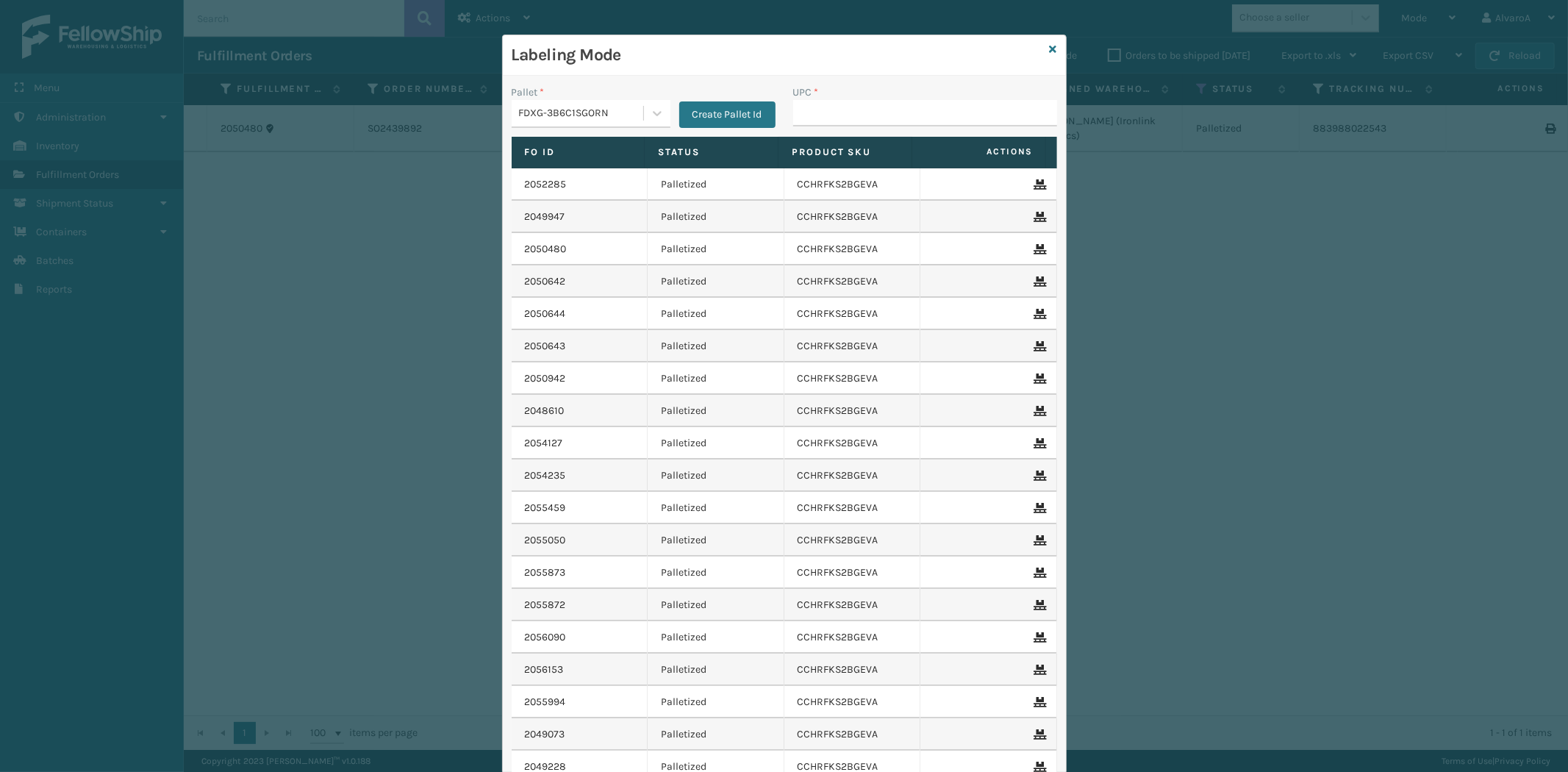
scroll to position [0, 0]
click at [828, 109] on input "UPC *" at bounding box center [925, 114] width 264 height 26
paste input "CCHRFKS2BGEVA"
type input "CCHRFKS2BGEVA"
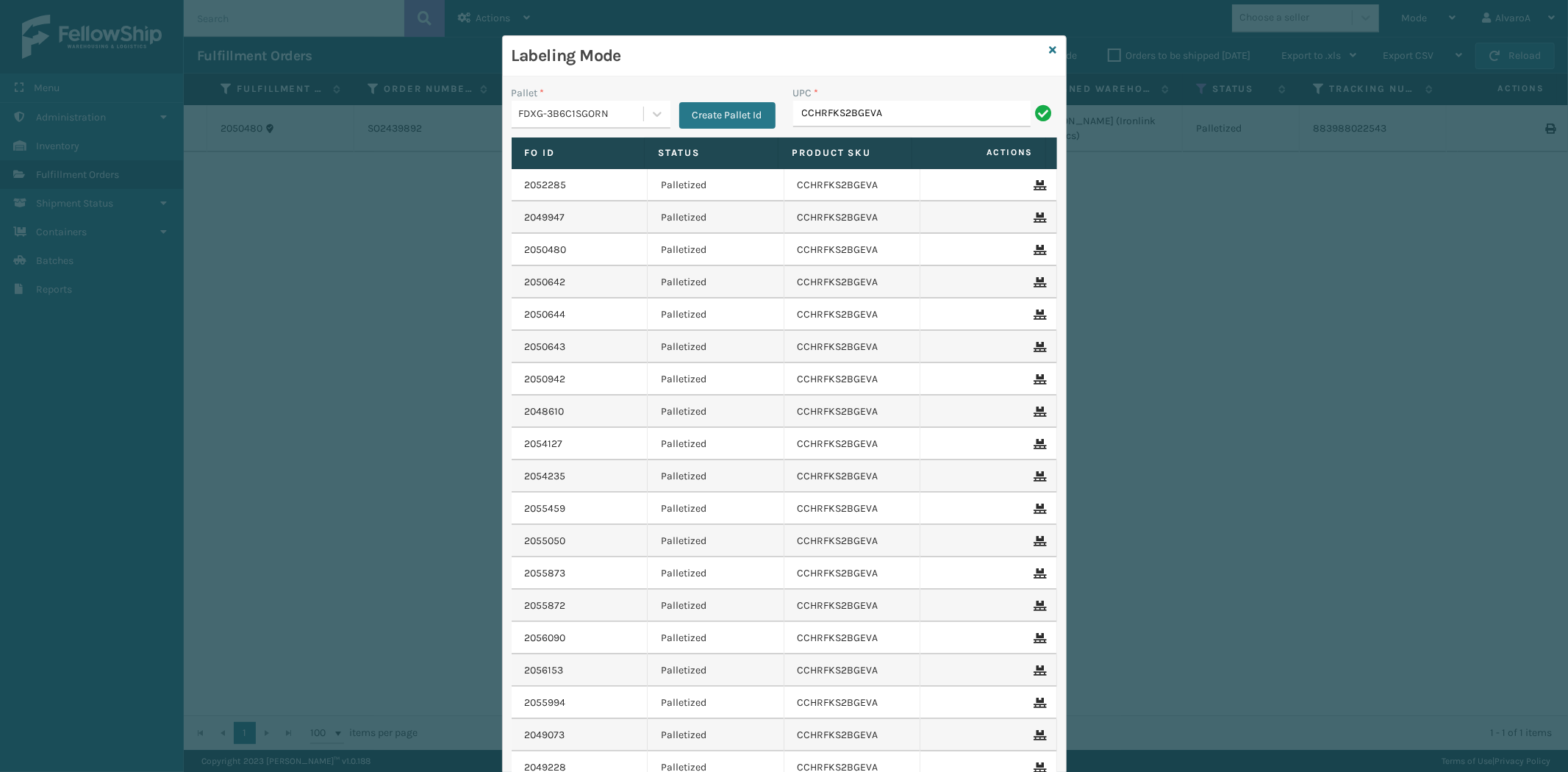
type input "CCHRFKS2BGEVA"
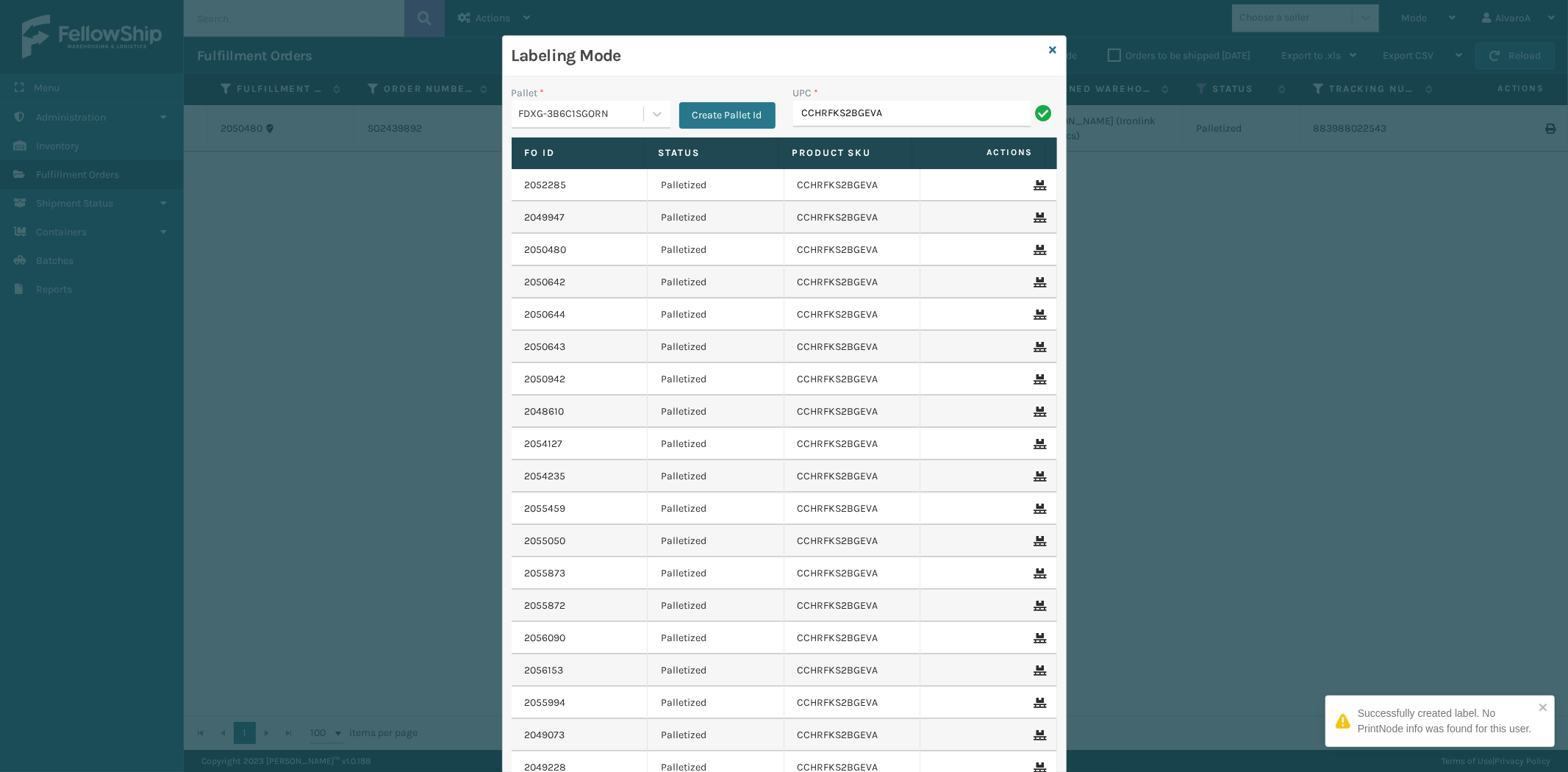
type input "CCHRFKS2BGEVA"
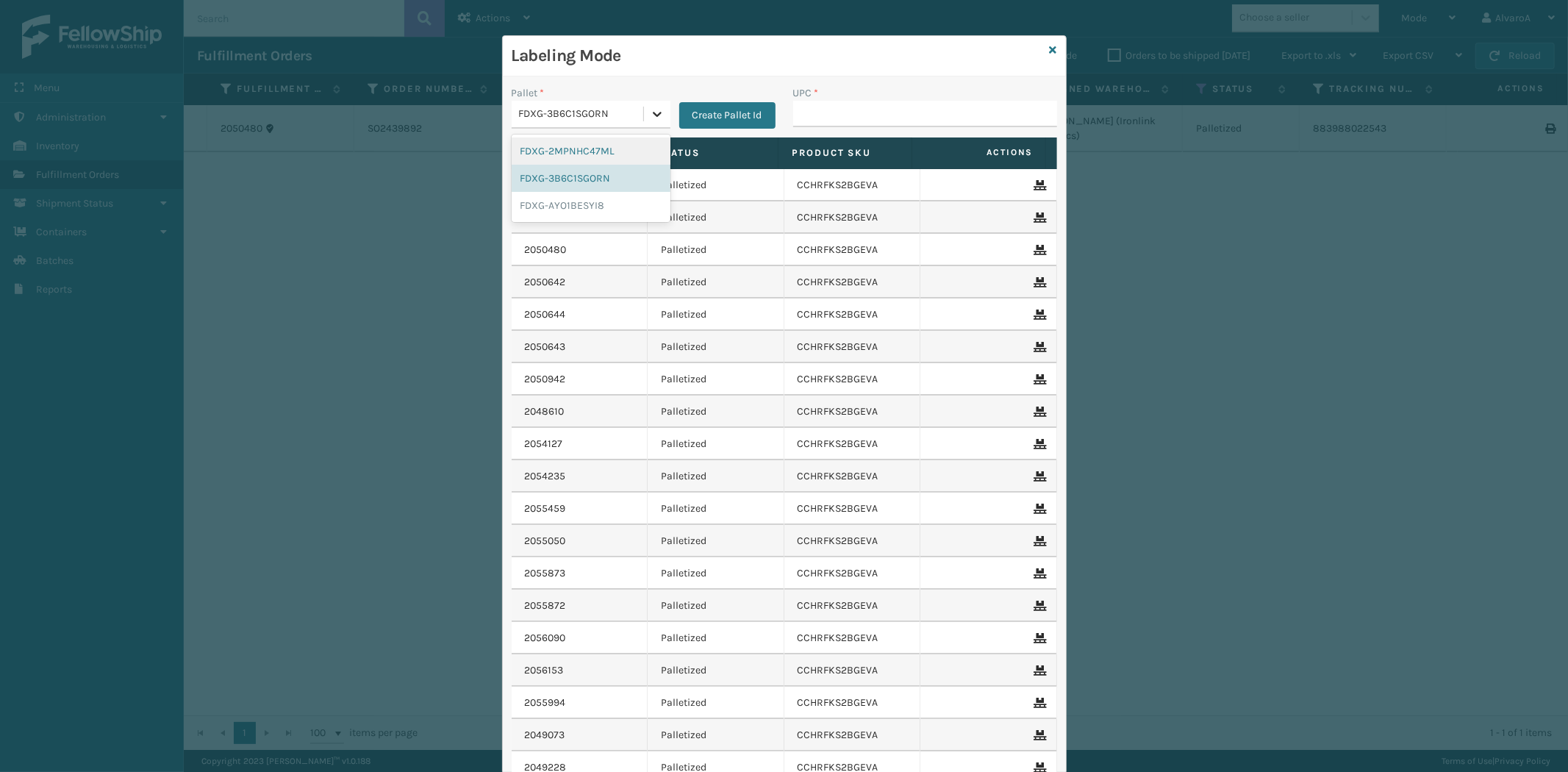
click at [650, 113] on icon at bounding box center [657, 114] width 15 height 15
click at [581, 181] on div "FDXG-3B6C1SGORN" at bounding box center [591, 178] width 158 height 27
click at [1049, 47] on icon at bounding box center [1053, 50] width 7 height 11
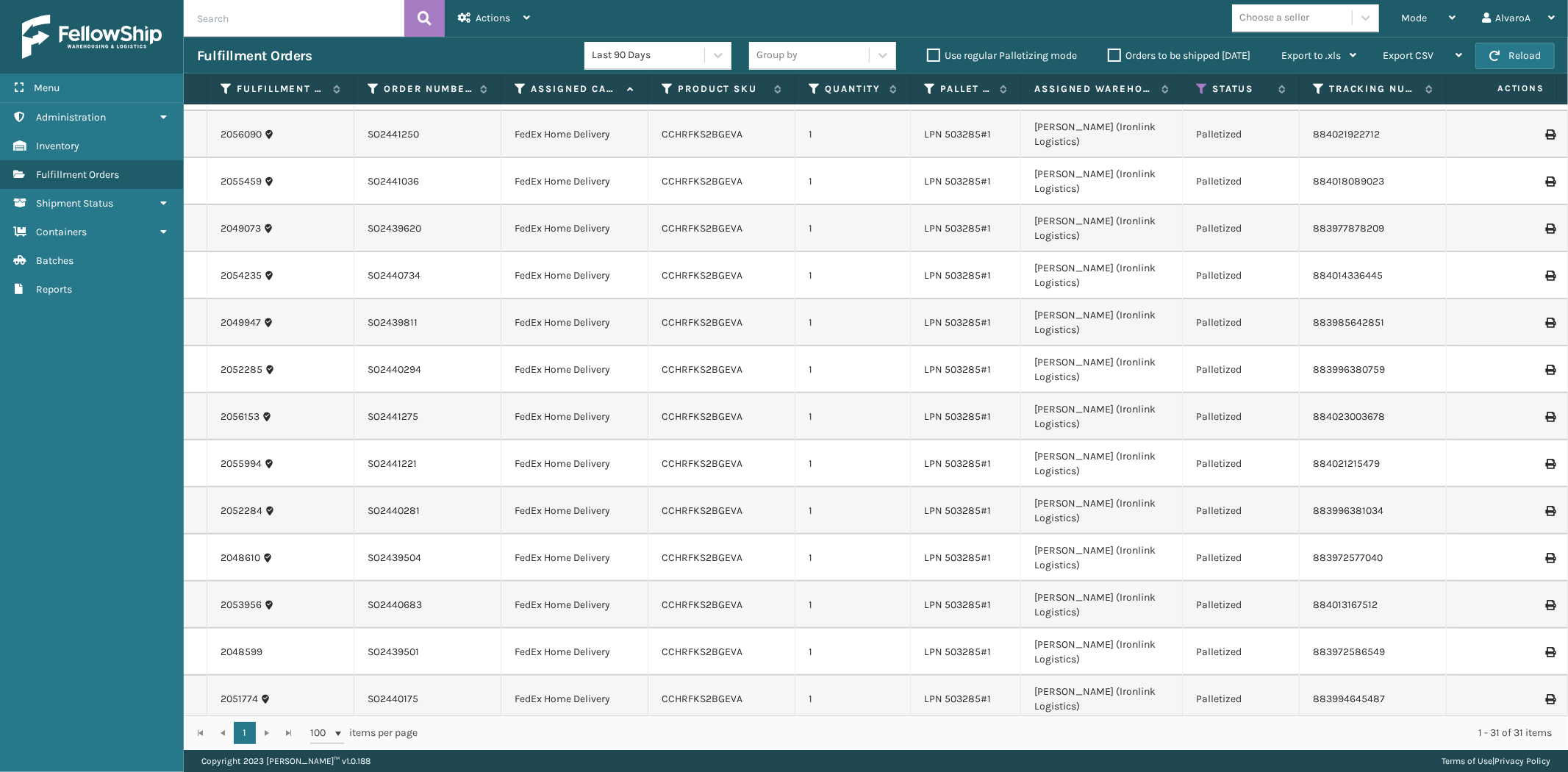
scroll to position [404, 0]
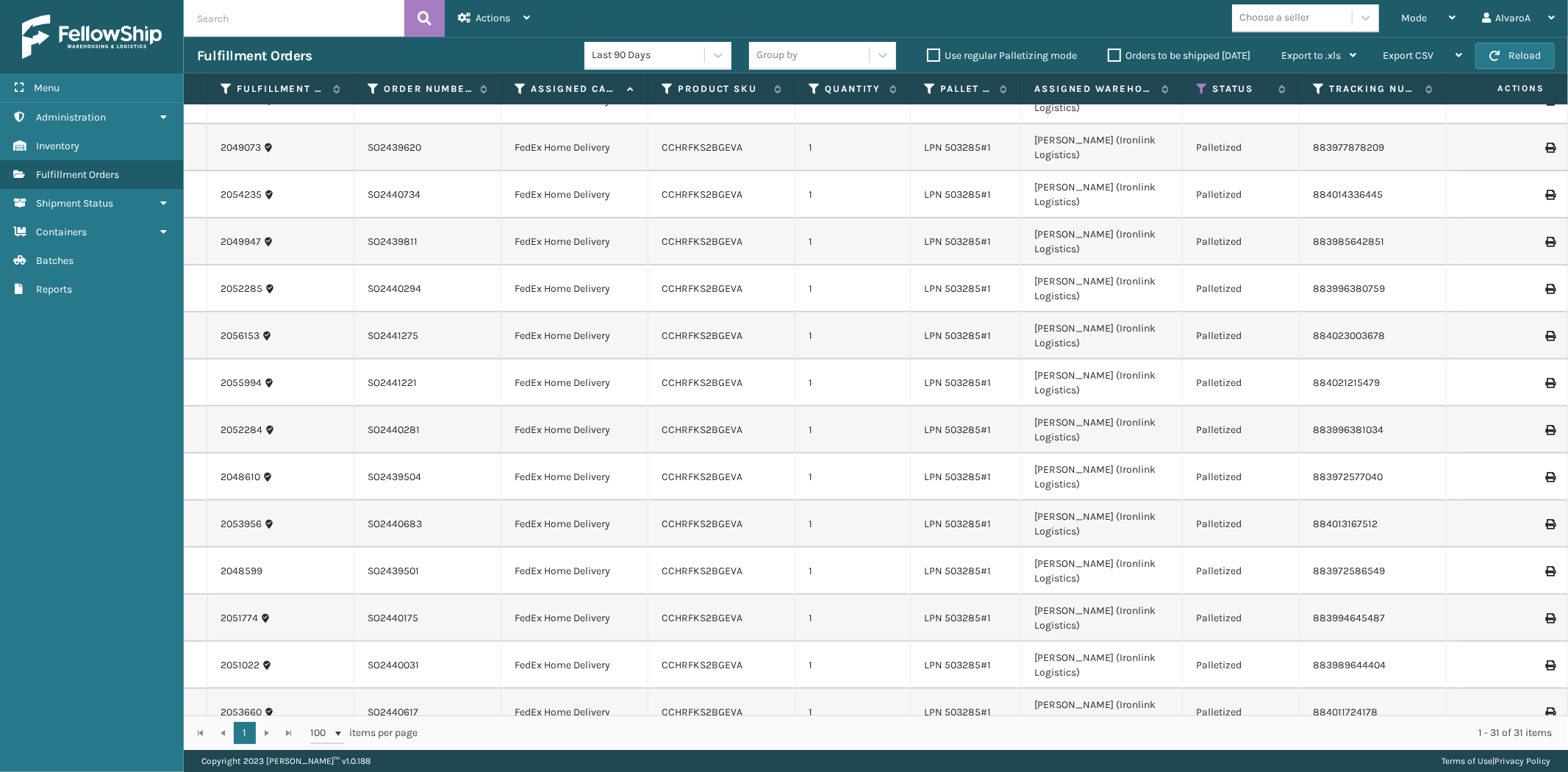
click at [938, 55] on label "Use regular Palletizing mode" at bounding box center [1002, 55] width 150 height 12
click at [928, 55] on input "Use regular Palletizing mode" at bounding box center [927, 51] width 1 height 10
click at [1427, 12] on div "Mode" at bounding box center [1428, 18] width 55 height 37
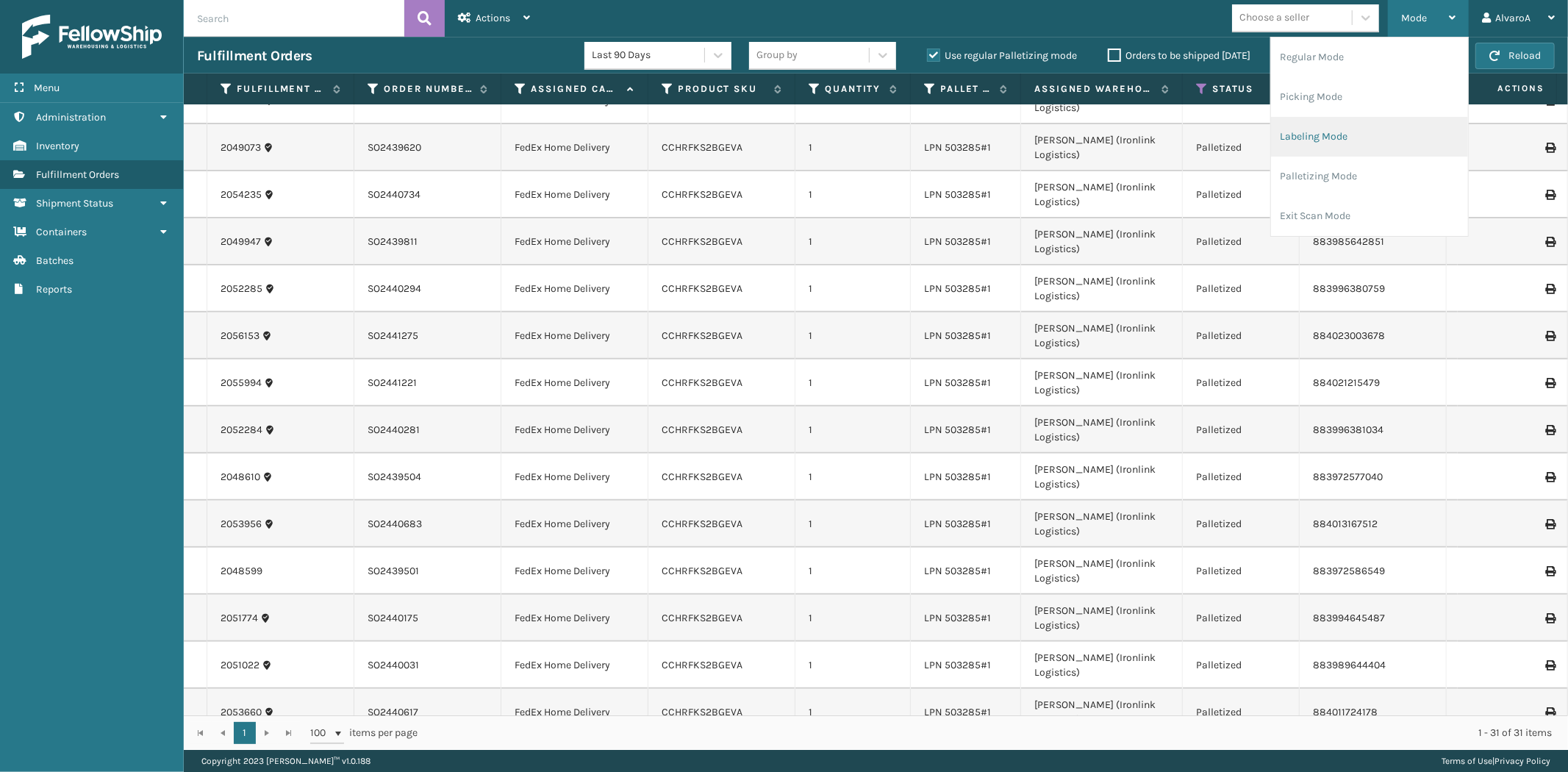
click at [1343, 143] on li "Labeling Mode" at bounding box center [1370, 136] width 197 height 40
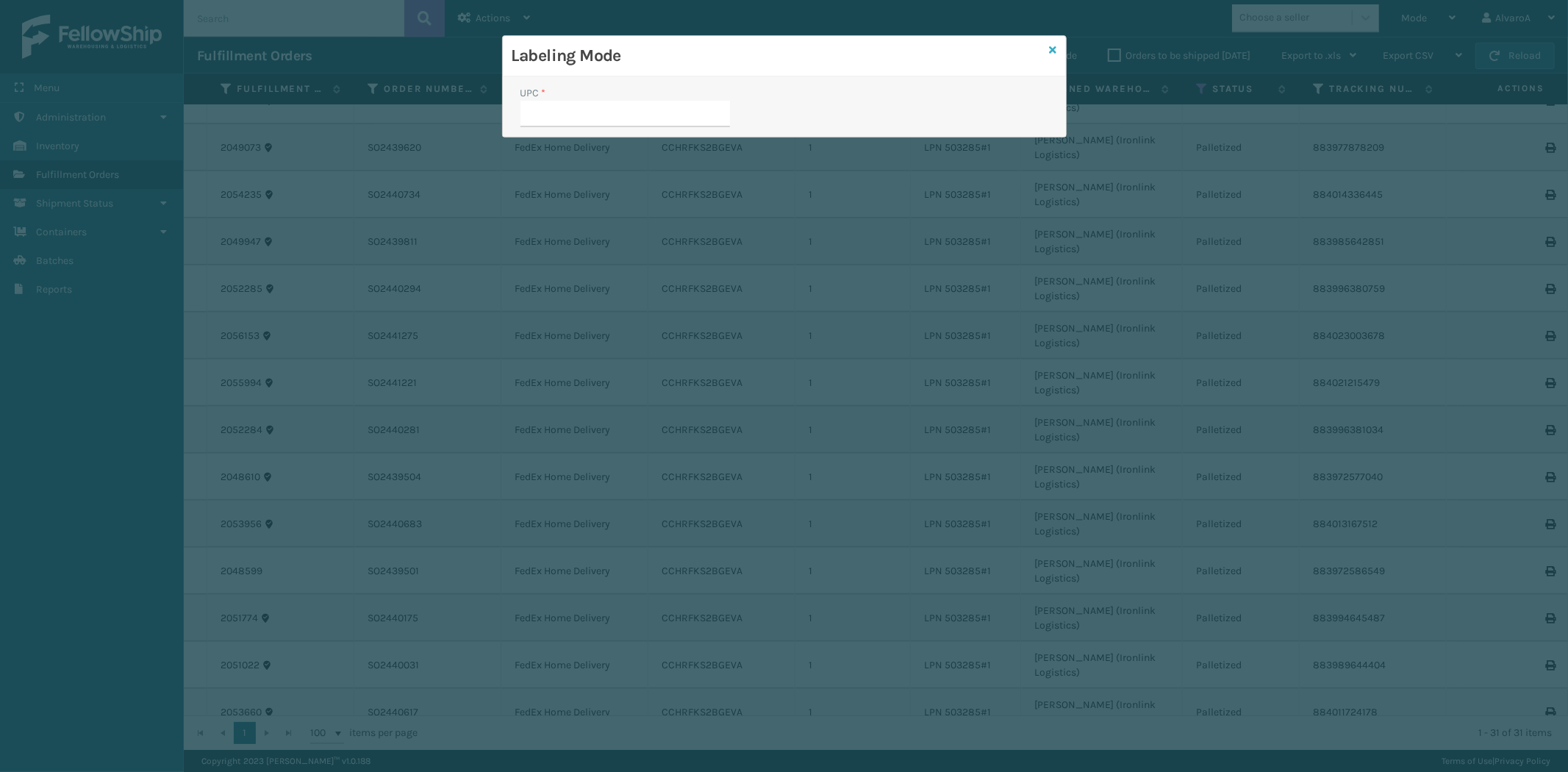
click at [1055, 47] on icon at bounding box center [1053, 50] width 7 height 11
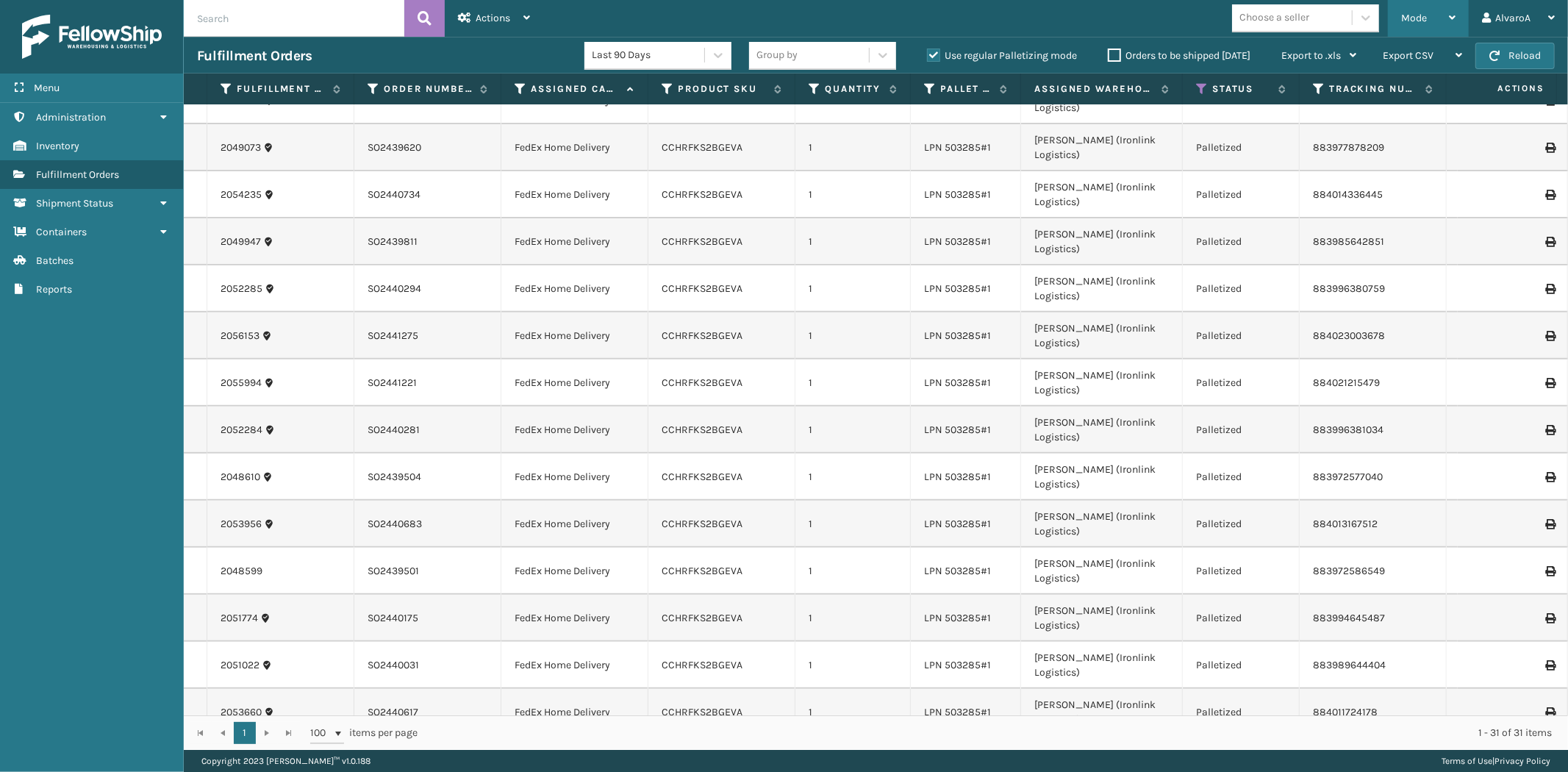
click at [1415, 16] on span "Mode" at bounding box center [1413, 18] width 26 height 12
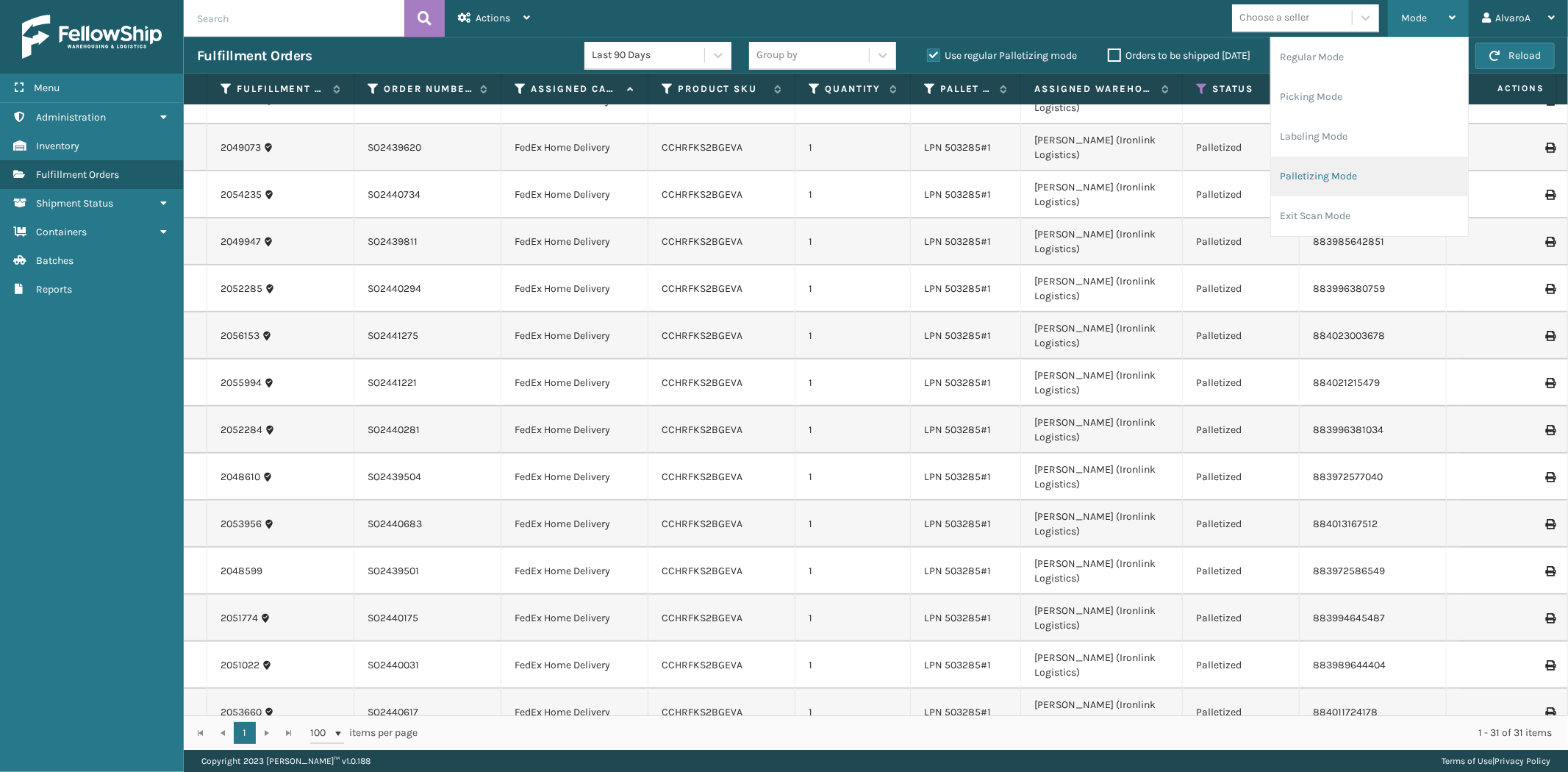
click at [1309, 171] on li "Palletizing Mode" at bounding box center [1370, 176] width 197 height 40
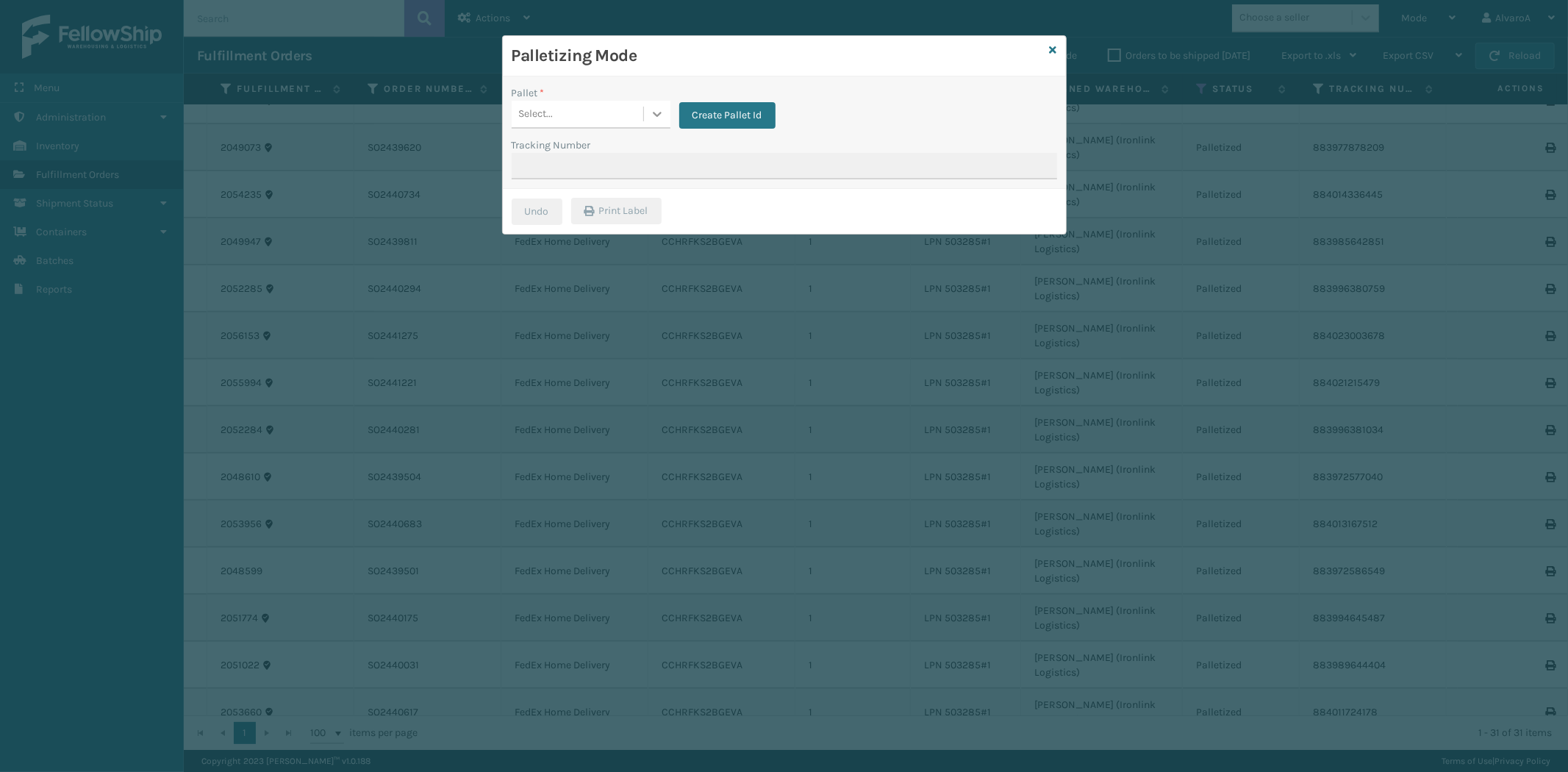
click at [655, 111] on icon at bounding box center [657, 114] width 15 height 15
click at [576, 178] on div "FDXG-3B6C1SGORN" at bounding box center [591, 178] width 158 height 27
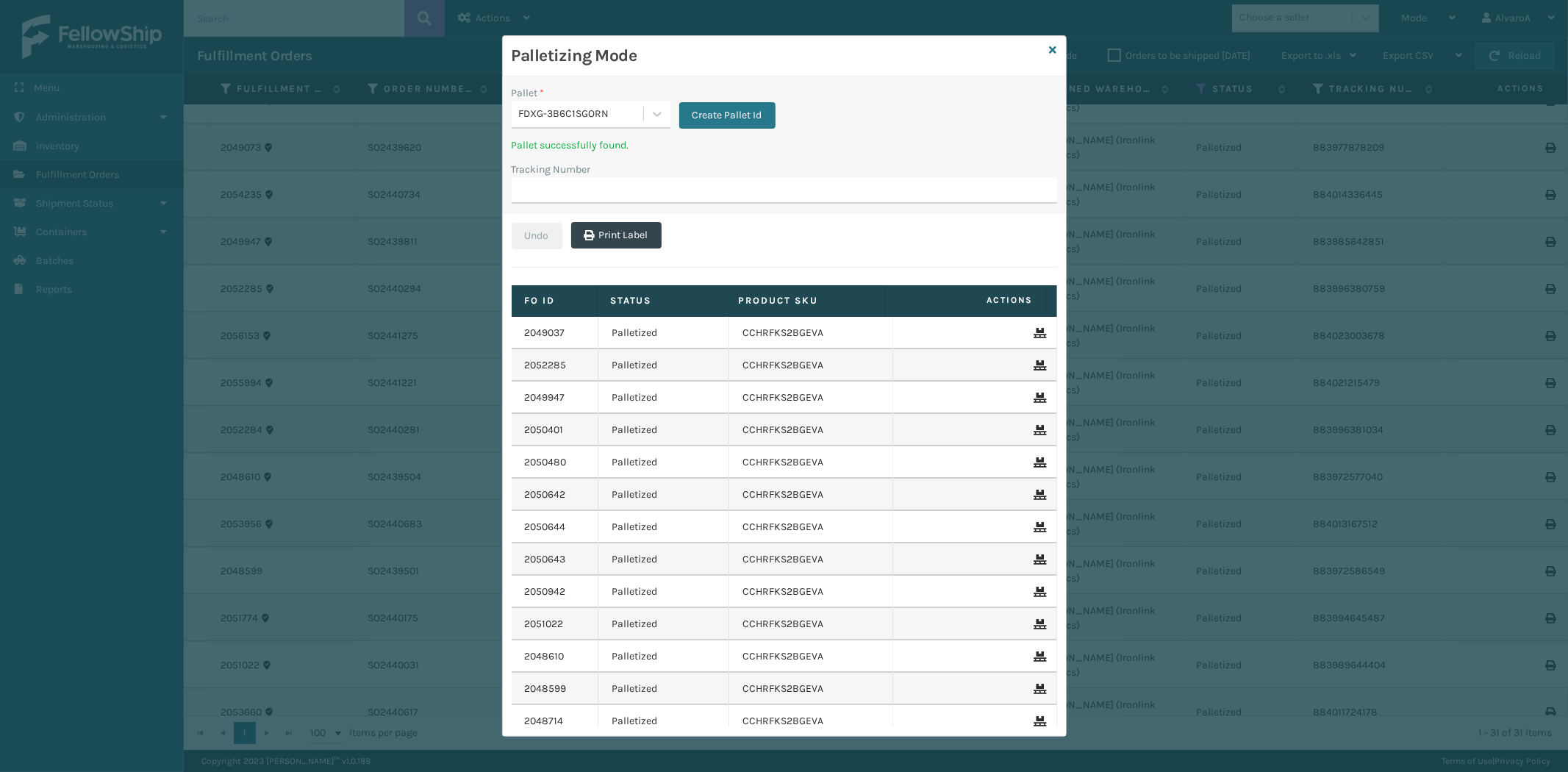
scroll to position [592, 0]
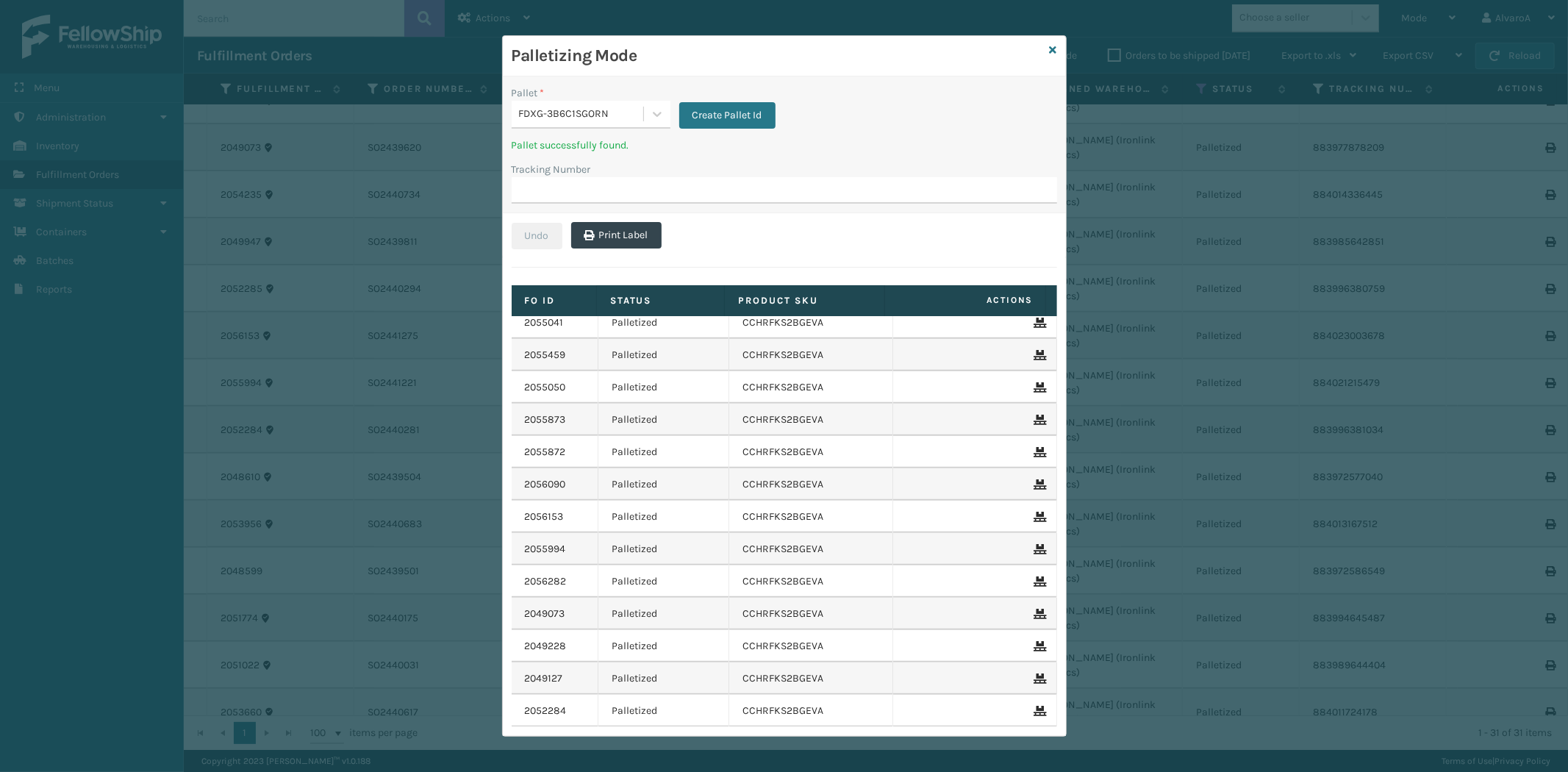
click at [1034, 577] on icon at bounding box center [1039, 582] width 9 height 11
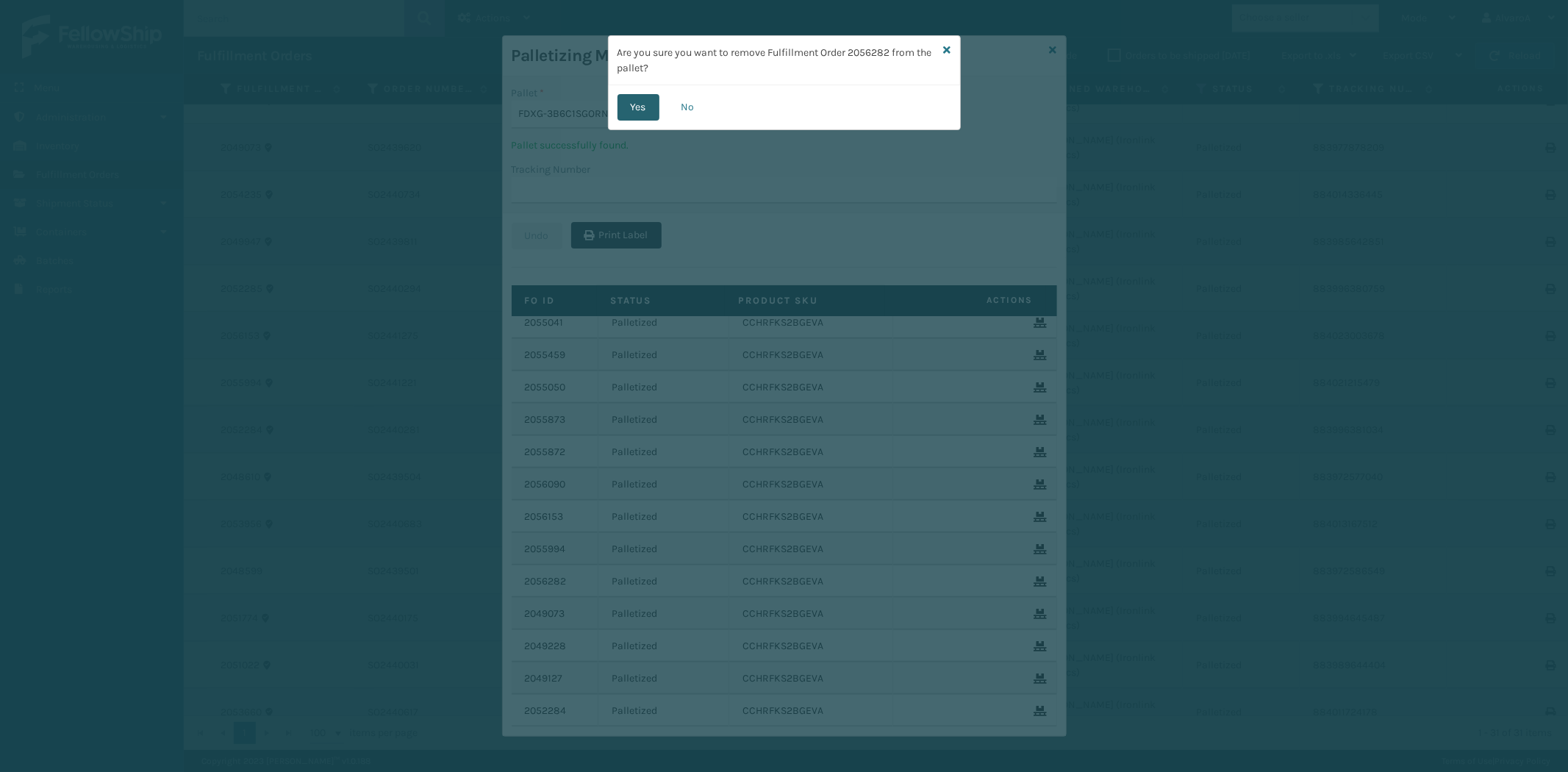
click at [621, 98] on button "Yes" at bounding box center [638, 107] width 42 height 26
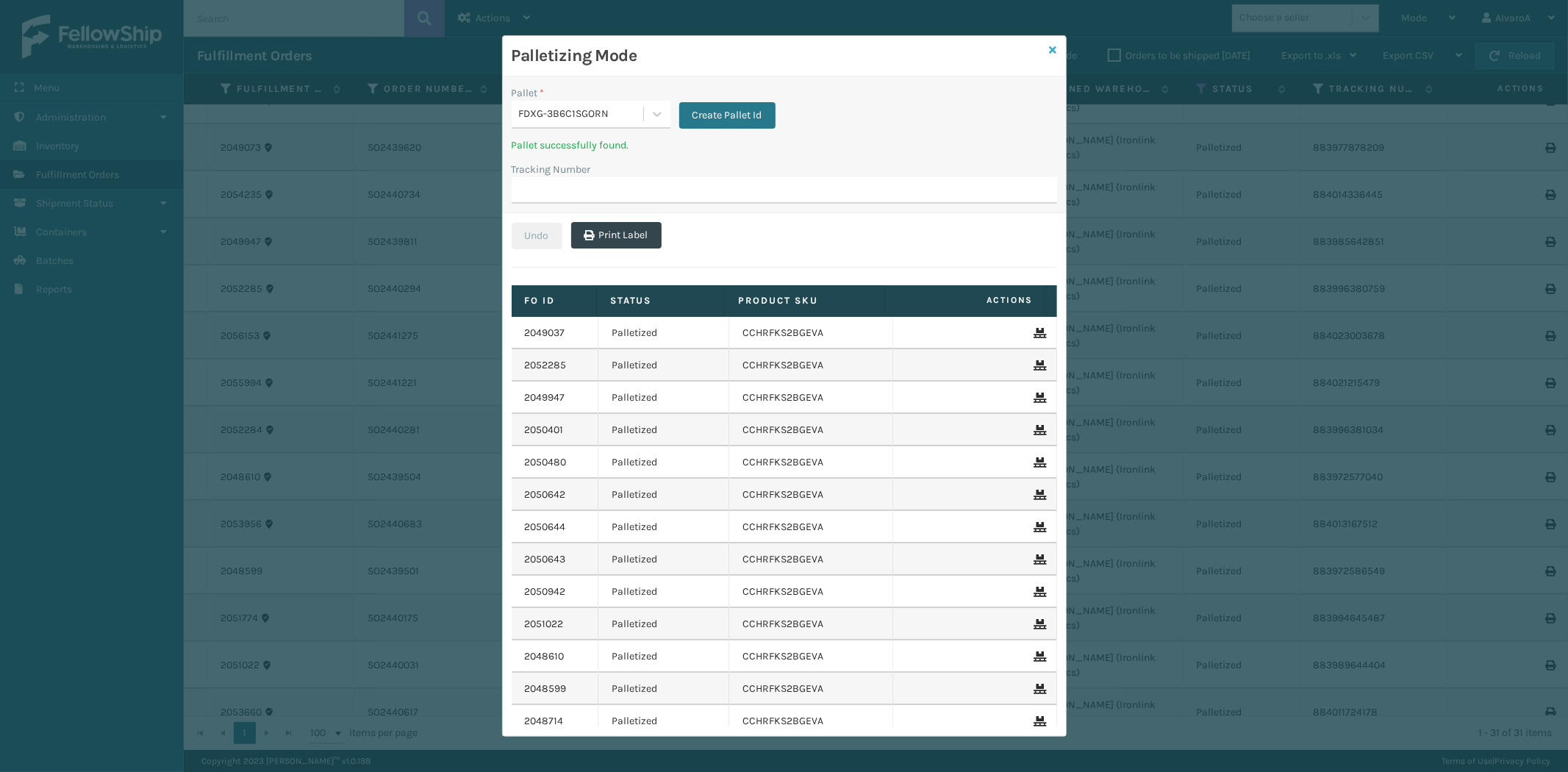
click at [1052, 46] on icon at bounding box center [1053, 50] width 7 height 11
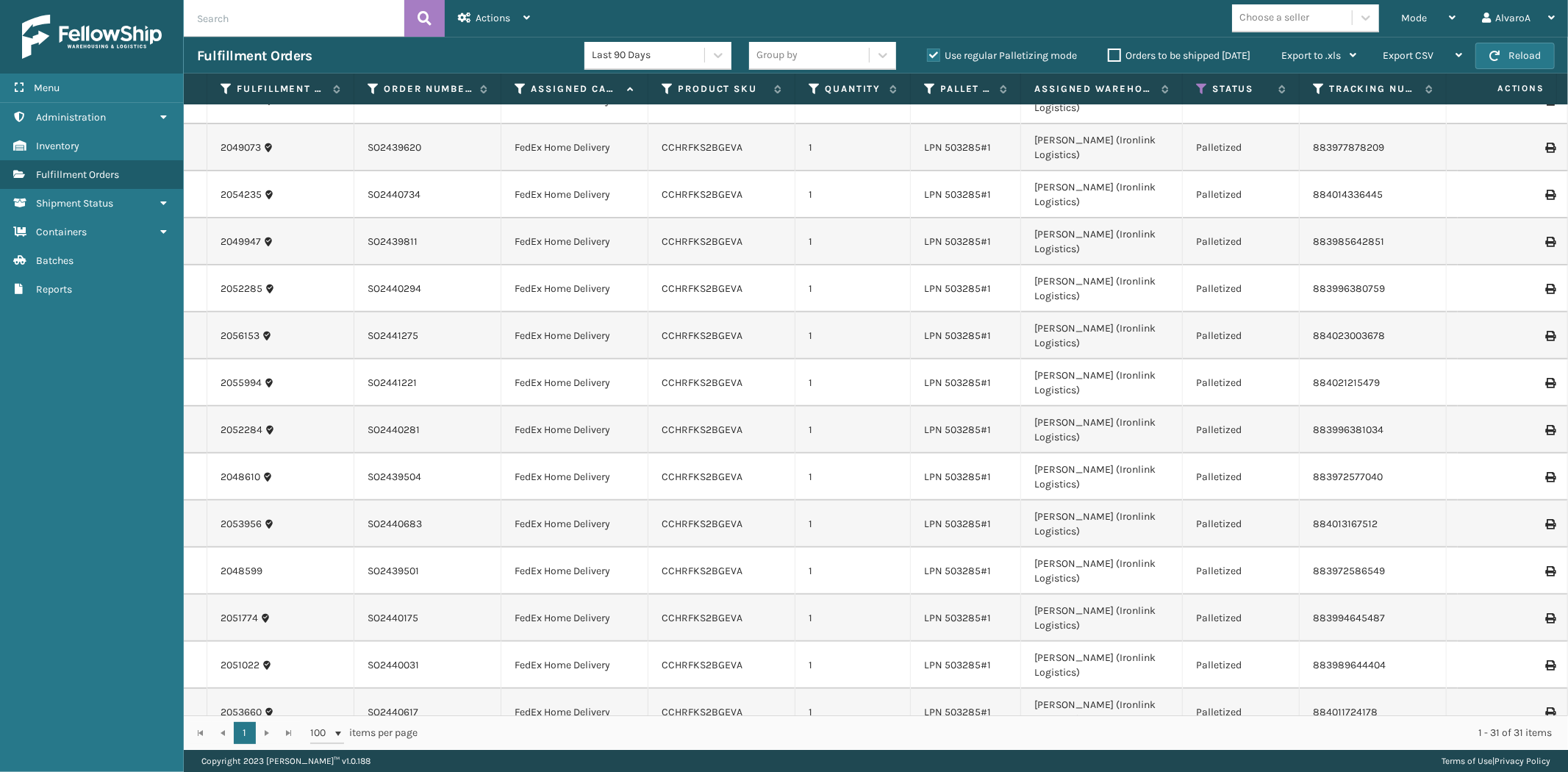
click at [927, 54] on label "Use regular Palletizing mode" at bounding box center [1002, 55] width 150 height 12
click at [927, 54] on input "Use regular Palletizing mode" at bounding box center [927, 51] width 1 height 10
checkbox input "false"
click at [1120, 51] on label "Orders to be shipped [DATE]" at bounding box center [1179, 55] width 143 height 12
click at [1108, 51] on input "Orders to be shipped [DATE]" at bounding box center [1108, 51] width 1 height 10
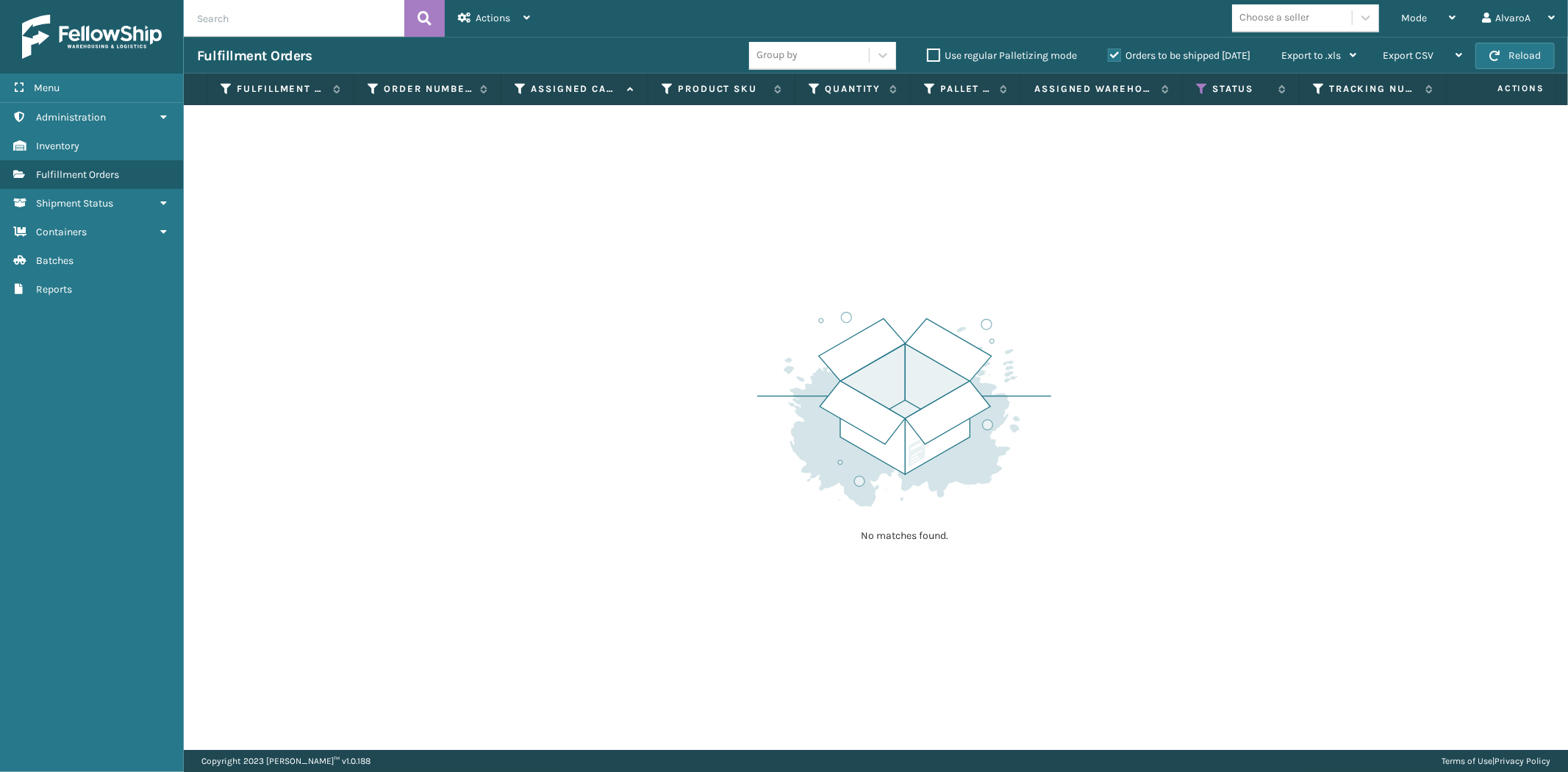
click at [1120, 51] on label "Orders to be shipped [DATE]" at bounding box center [1179, 55] width 143 height 12
click at [1108, 51] on input "Orders to be shipped [DATE]" at bounding box center [1108, 51] width 1 height 10
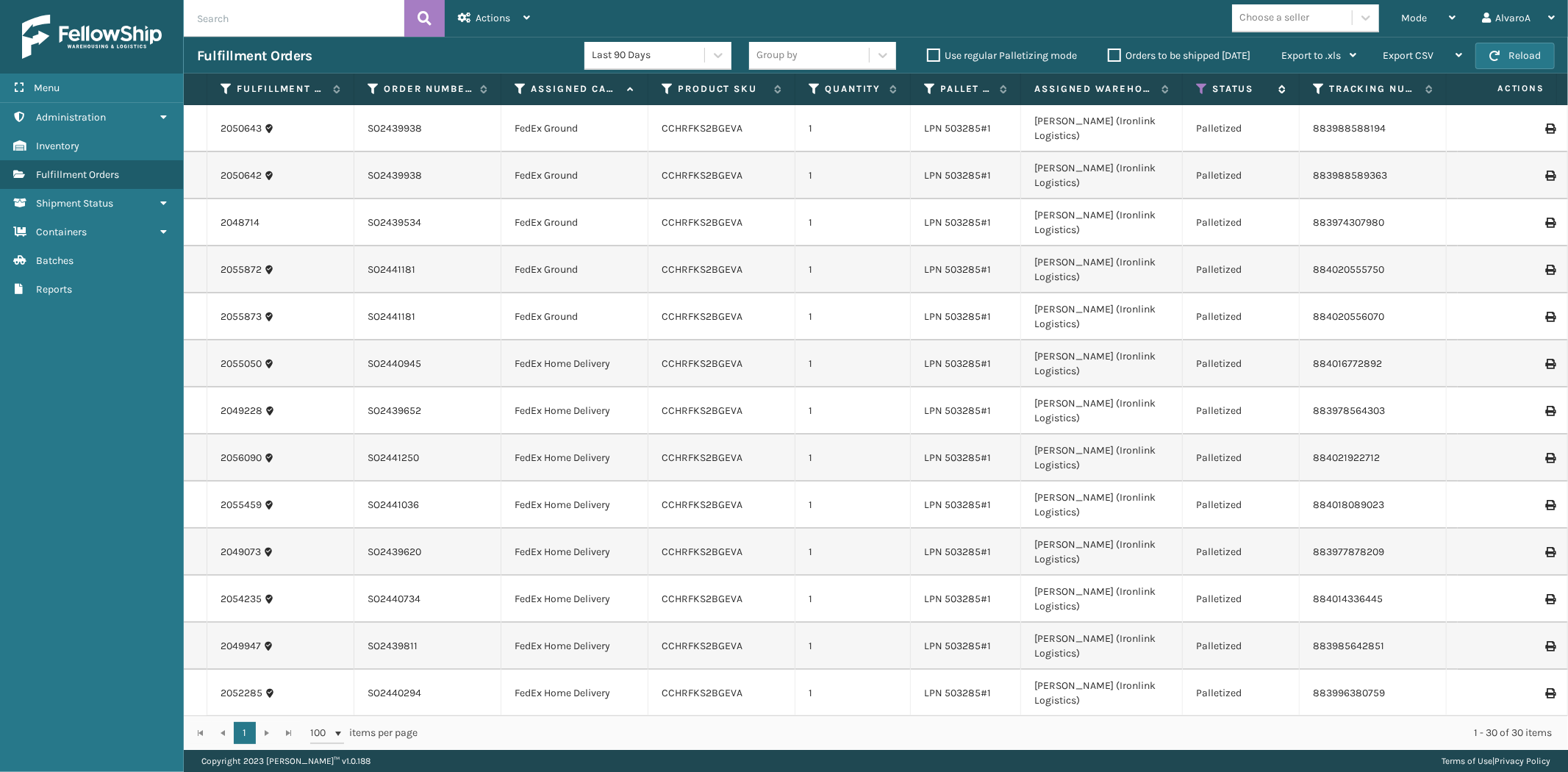
click at [1202, 83] on icon at bounding box center [1201, 89] width 11 height 13
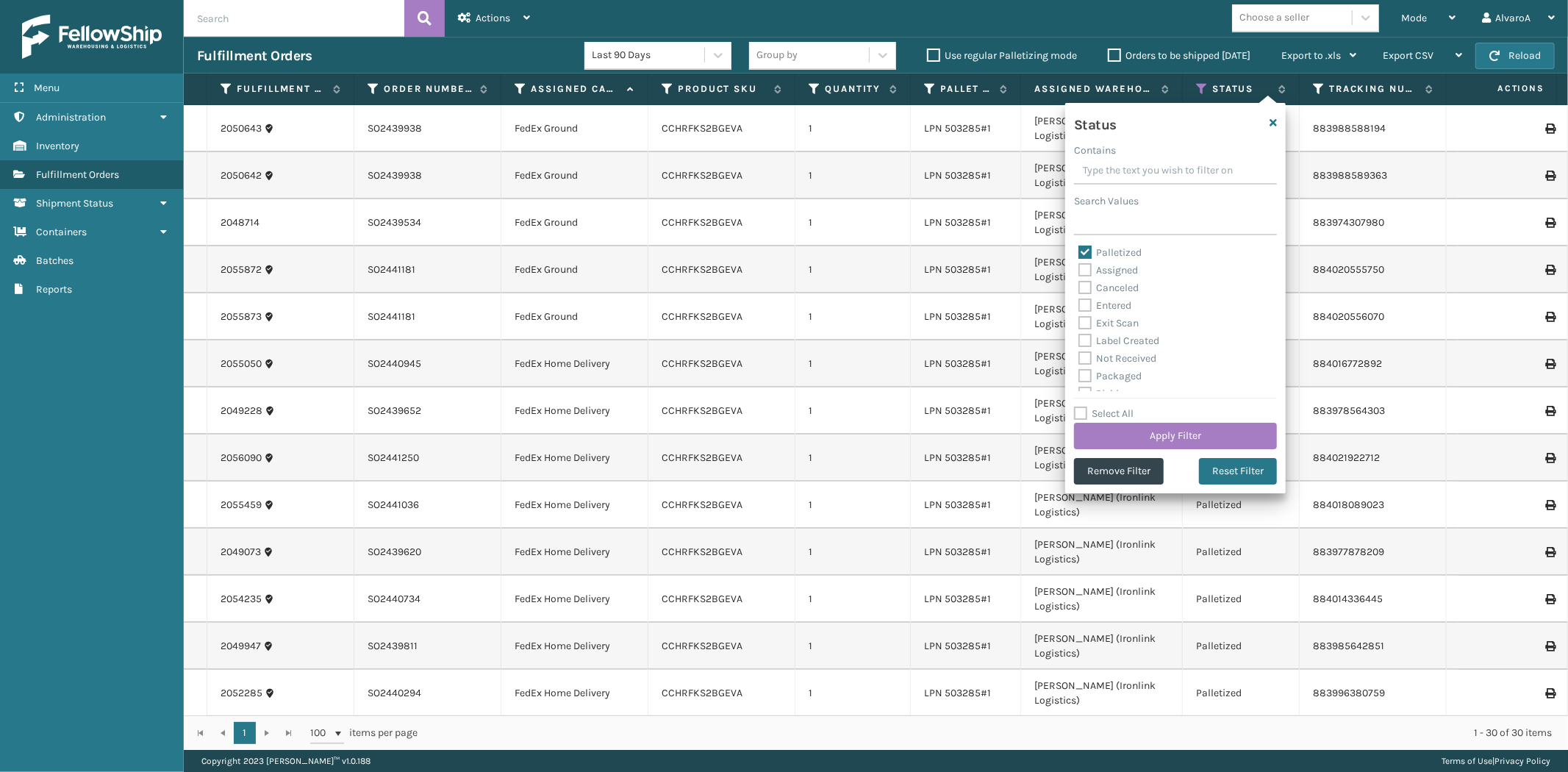
click at [1085, 246] on label "Palletized" at bounding box center [1110, 253] width 63 height 12
click at [1079, 246] on input "Palletized" at bounding box center [1078, 248] width 1 height 10
checkbox input "false"
drag, startPoint x: 1083, startPoint y: 305, endPoint x: 1093, endPoint y: 340, distance: 36.4
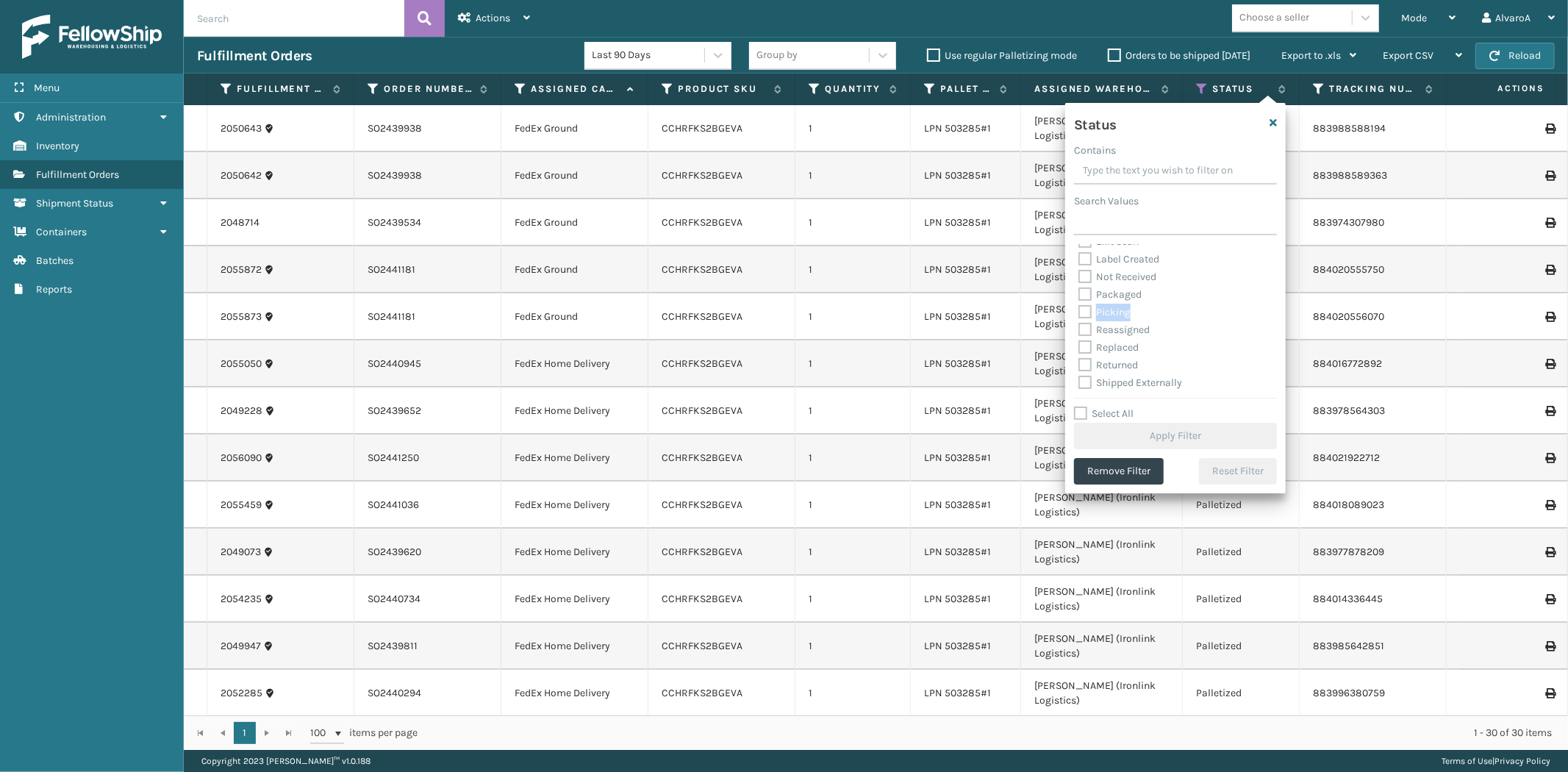
click at [1084, 306] on label "Picking" at bounding box center [1104, 312] width 52 height 12
click at [1086, 317] on label "Picking" at bounding box center [1104, 312] width 52 height 12
click at [1079, 313] on input "Picking" at bounding box center [1078, 308] width 1 height 10
checkbox input "true"
click at [1123, 430] on button "Apply Filter" at bounding box center [1175, 436] width 202 height 26
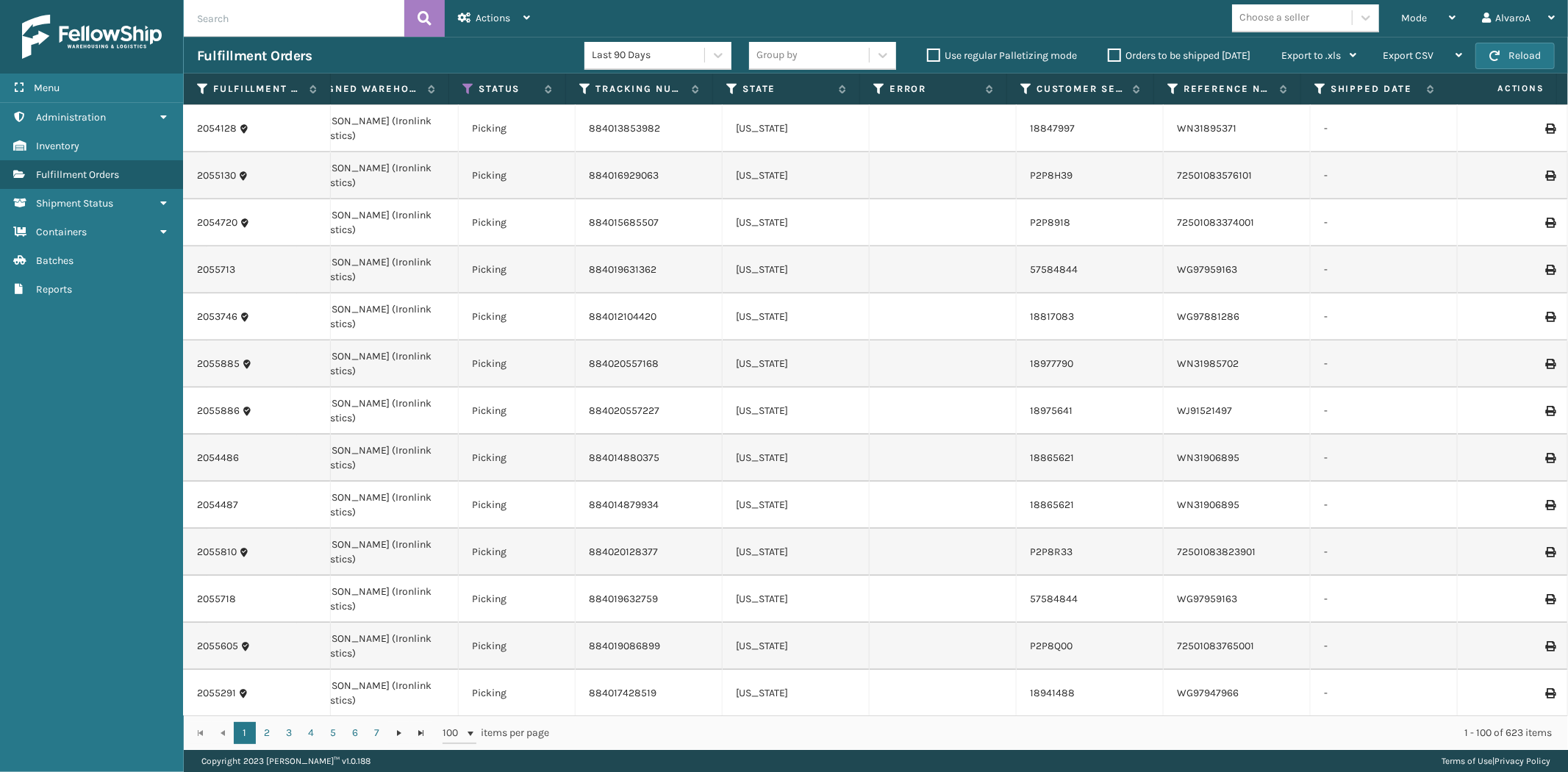
scroll to position [0, 0]
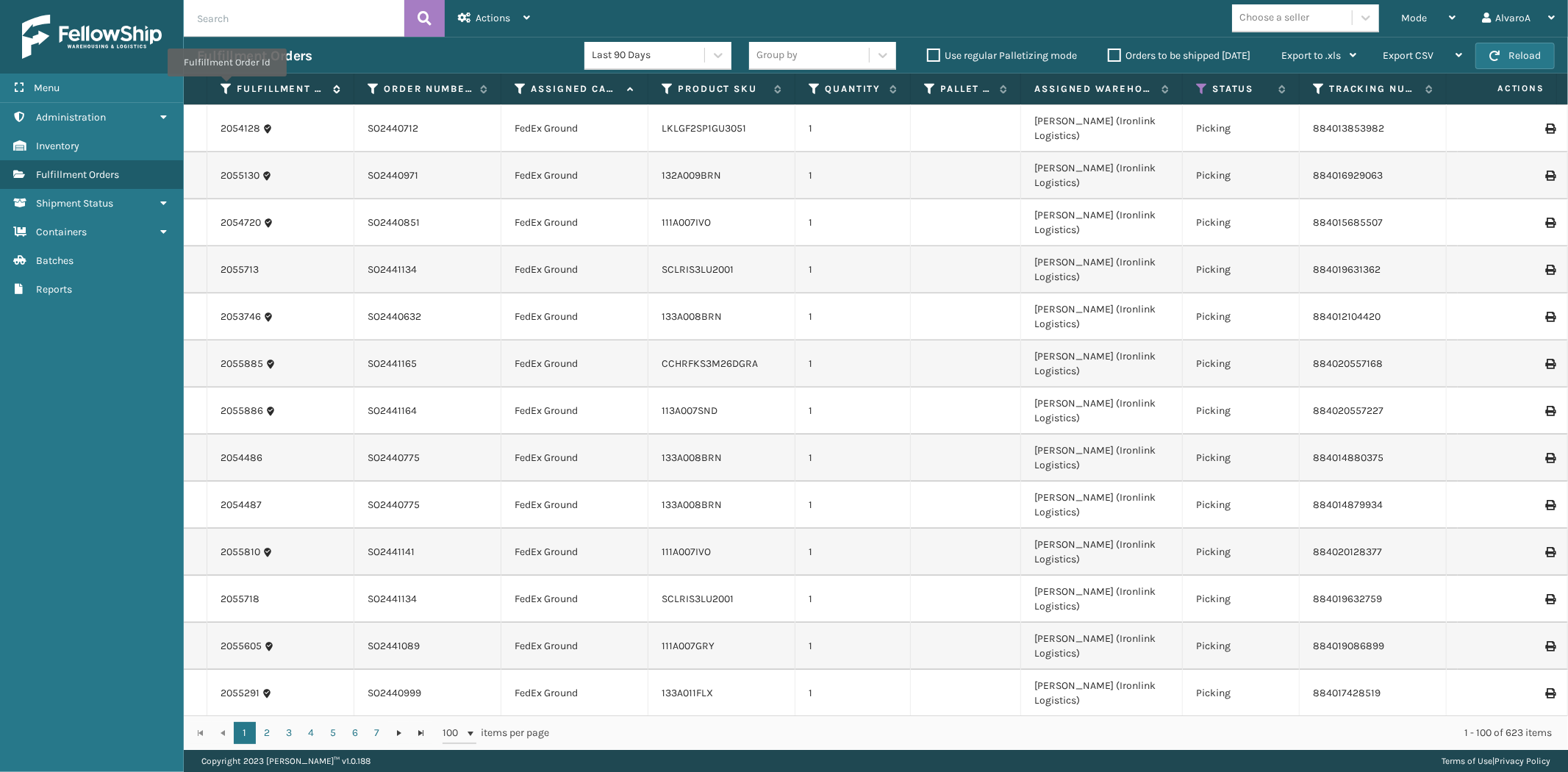
click at [226, 87] on icon at bounding box center [225, 89] width 11 height 13
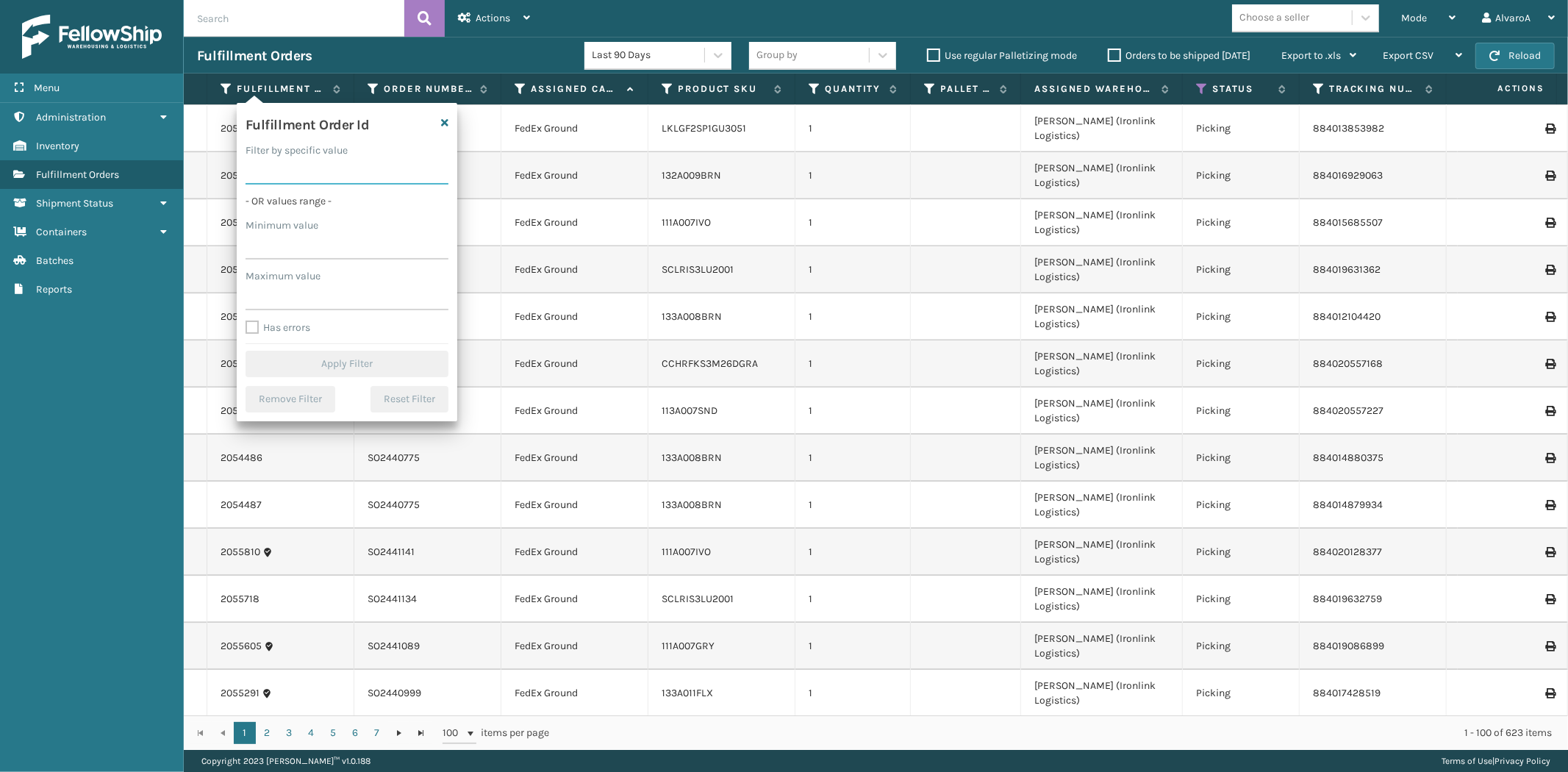
click at [270, 166] on input "Filter by specific value" at bounding box center [347, 172] width 202 height 26
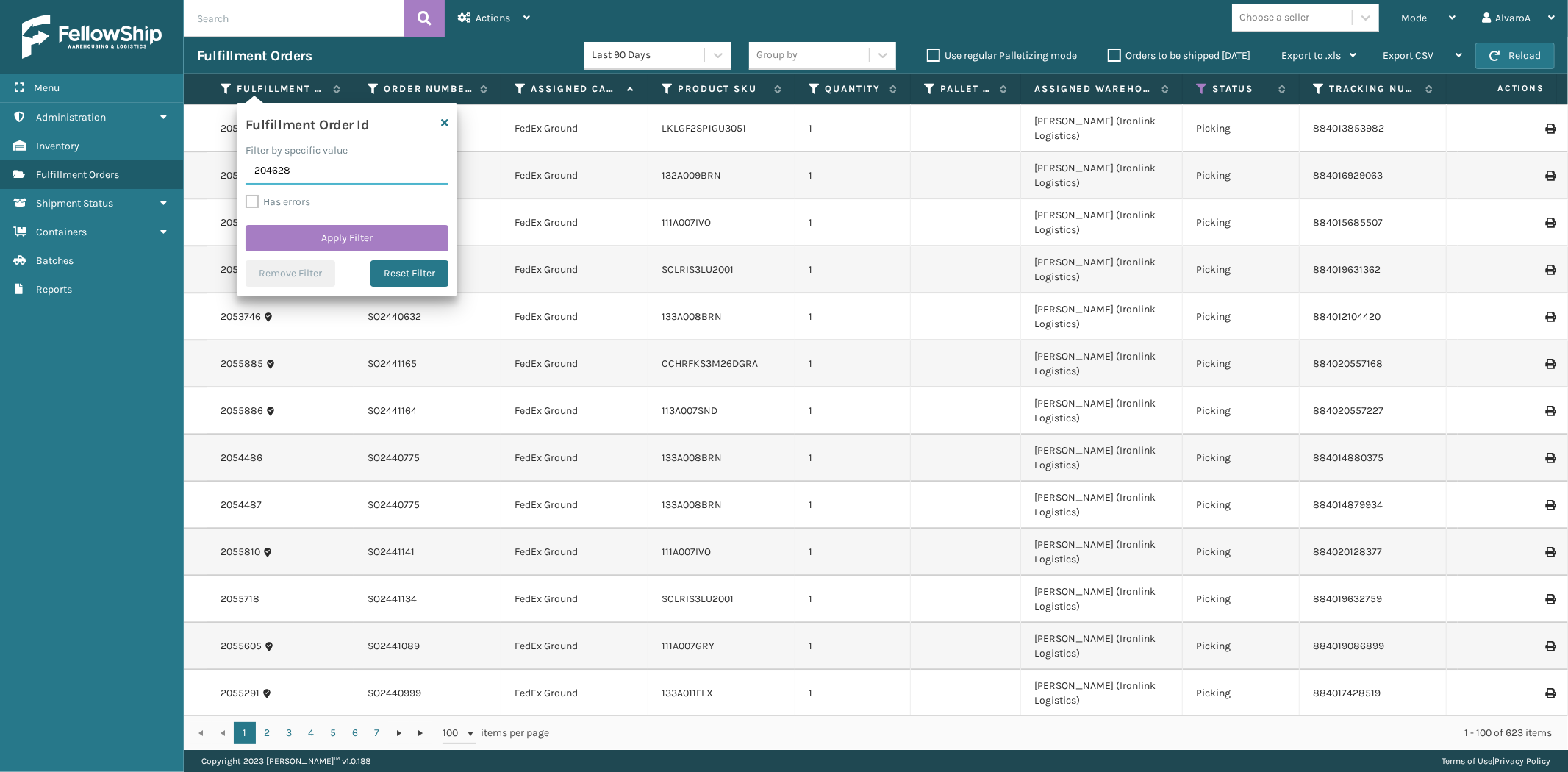
type input "2046282"
click button "Apply Filter" at bounding box center [347, 238] width 202 height 26
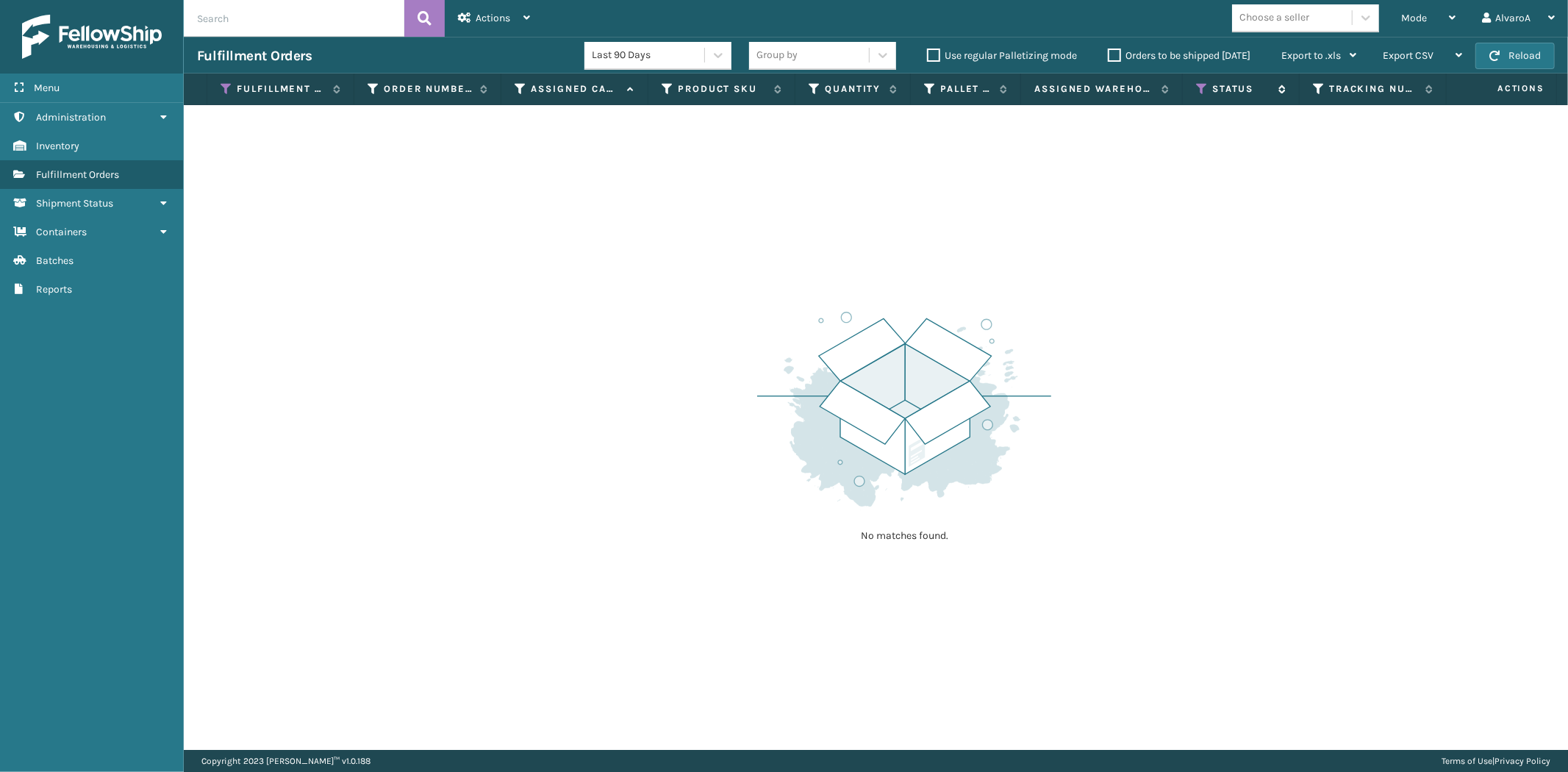
click at [1208, 85] on div "Status" at bounding box center [1240, 89] width 90 height 13
click at [1203, 90] on icon at bounding box center [1201, 89] width 11 height 13
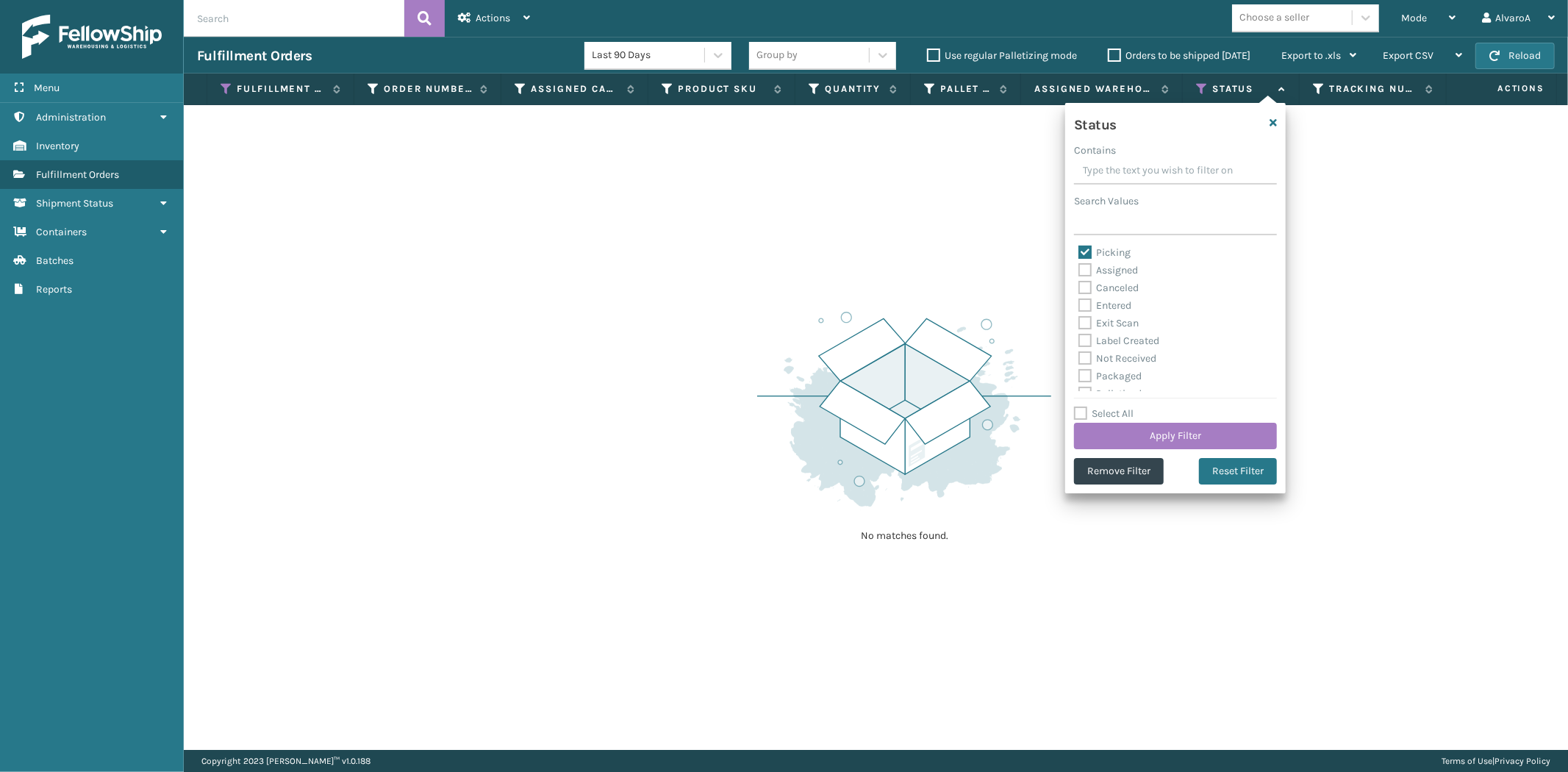
click at [1086, 408] on label "Select All" at bounding box center [1104, 414] width 60 height 12
click at [1086, 407] on input "Select All" at bounding box center [1184, 406] width 220 height 2
checkbox input "true"
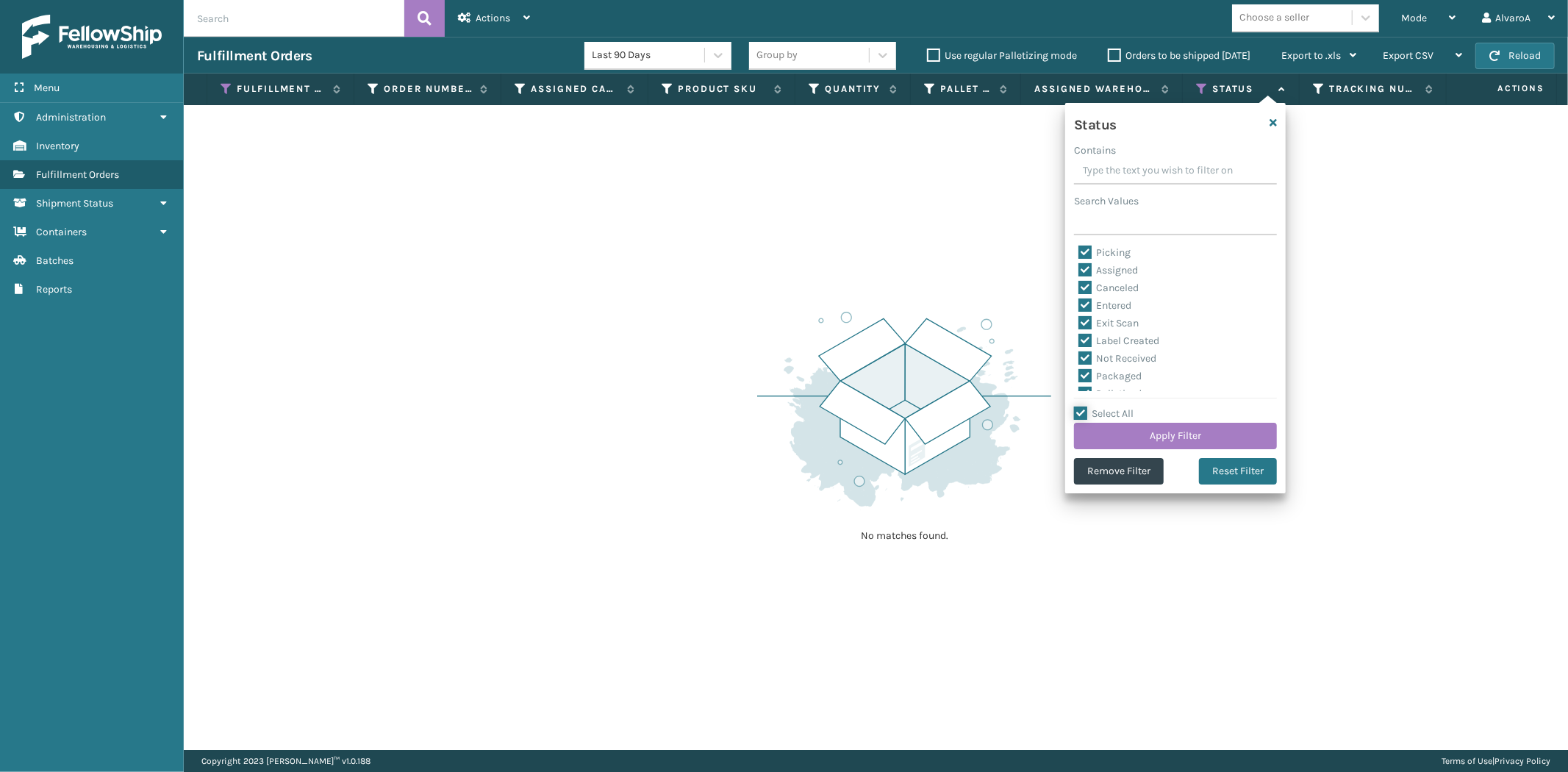
checkbox input "true"
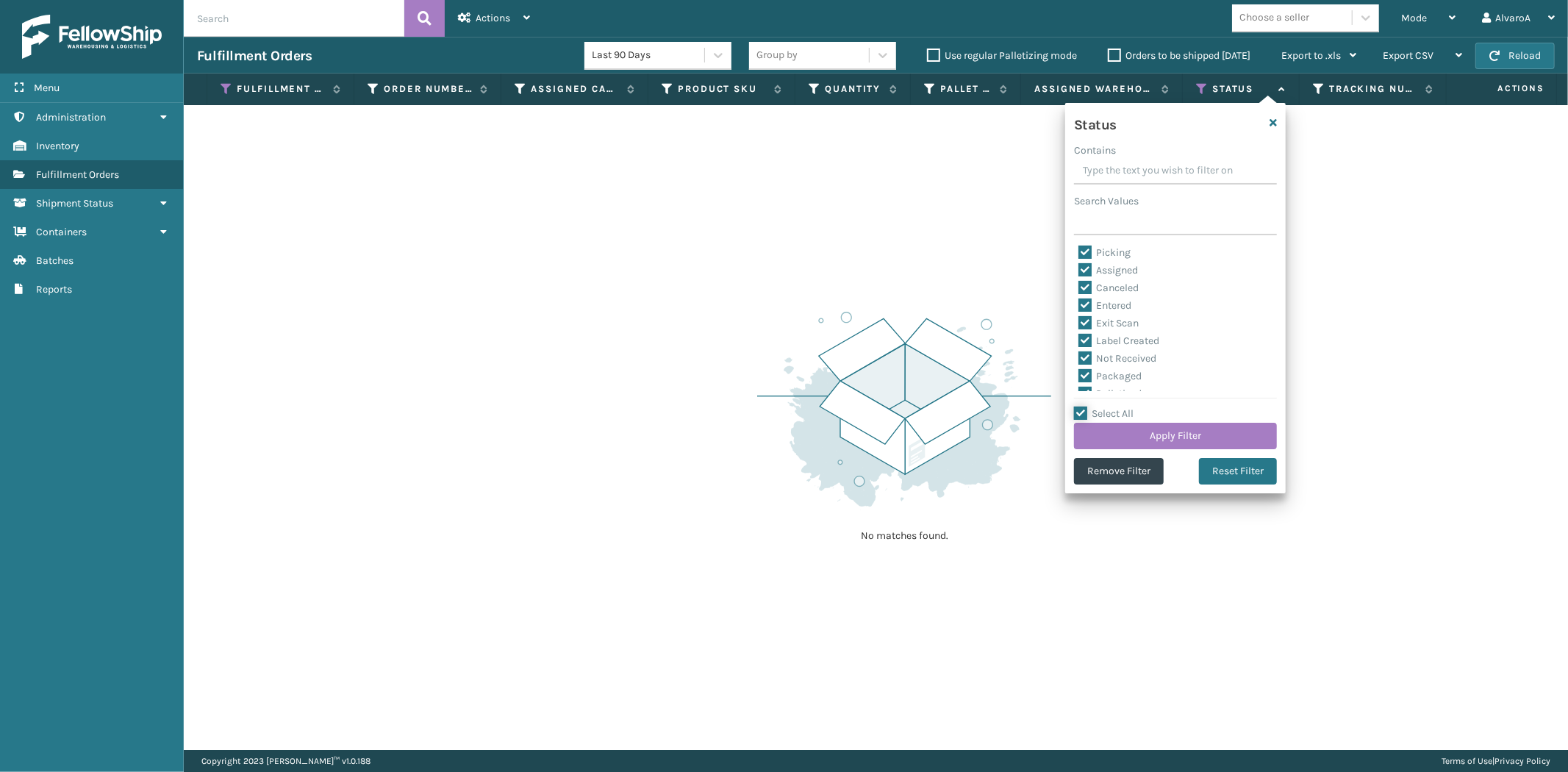
checkbox input "true"
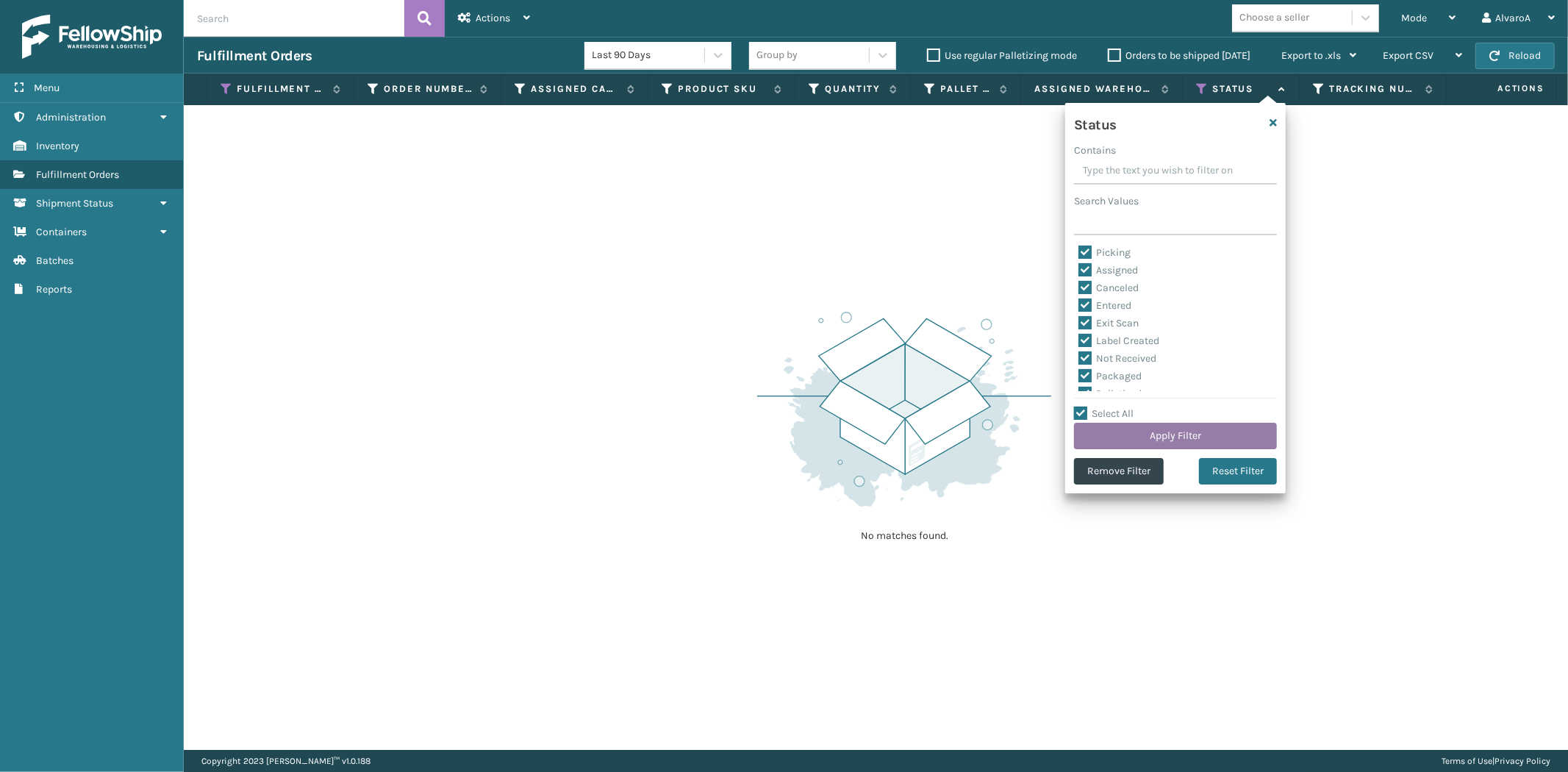
click at [1088, 430] on button "Apply Filter" at bounding box center [1175, 436] width 202 height 26
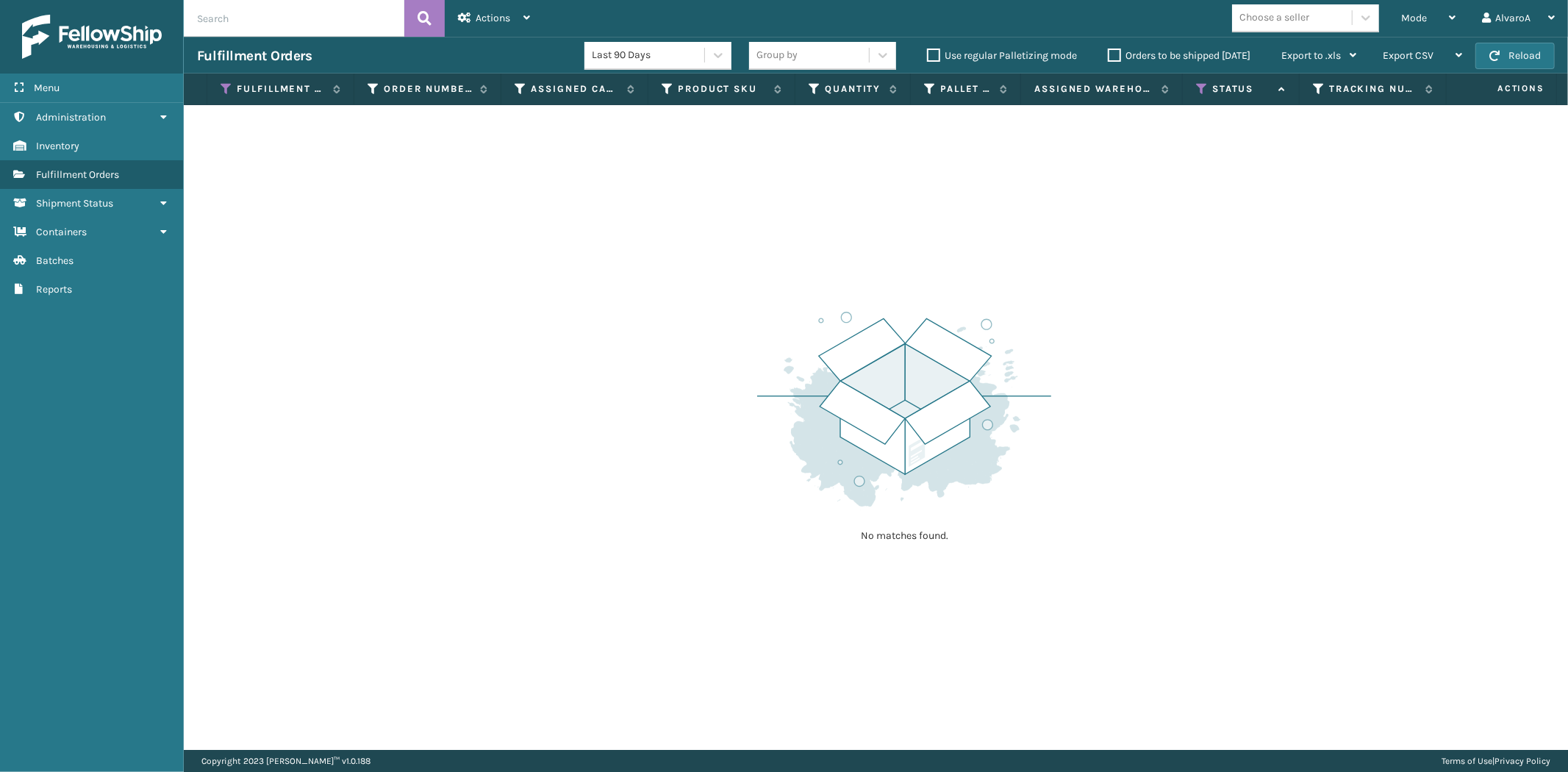
click at [1119, 55] on label "Orders to be shipped [DATE]" at bounding box center [1179, 55] width 143 height 12
click at [1108, 55] on input "Orders to be shipped [DATE]" at bounding box center [1108, 51] width 1 height 10
click at [1119, 55] on label "Orders to be shipped [DATE]" at bounding box center [1179, 55] width 143 height 12
click at [1108, 55] on input "Orders to be shipped [DATE]" at bounding box center [1108, 51] width 1 height 10
click at [222, 91] on icon at bounding box center [225, 89] width 11 height 13
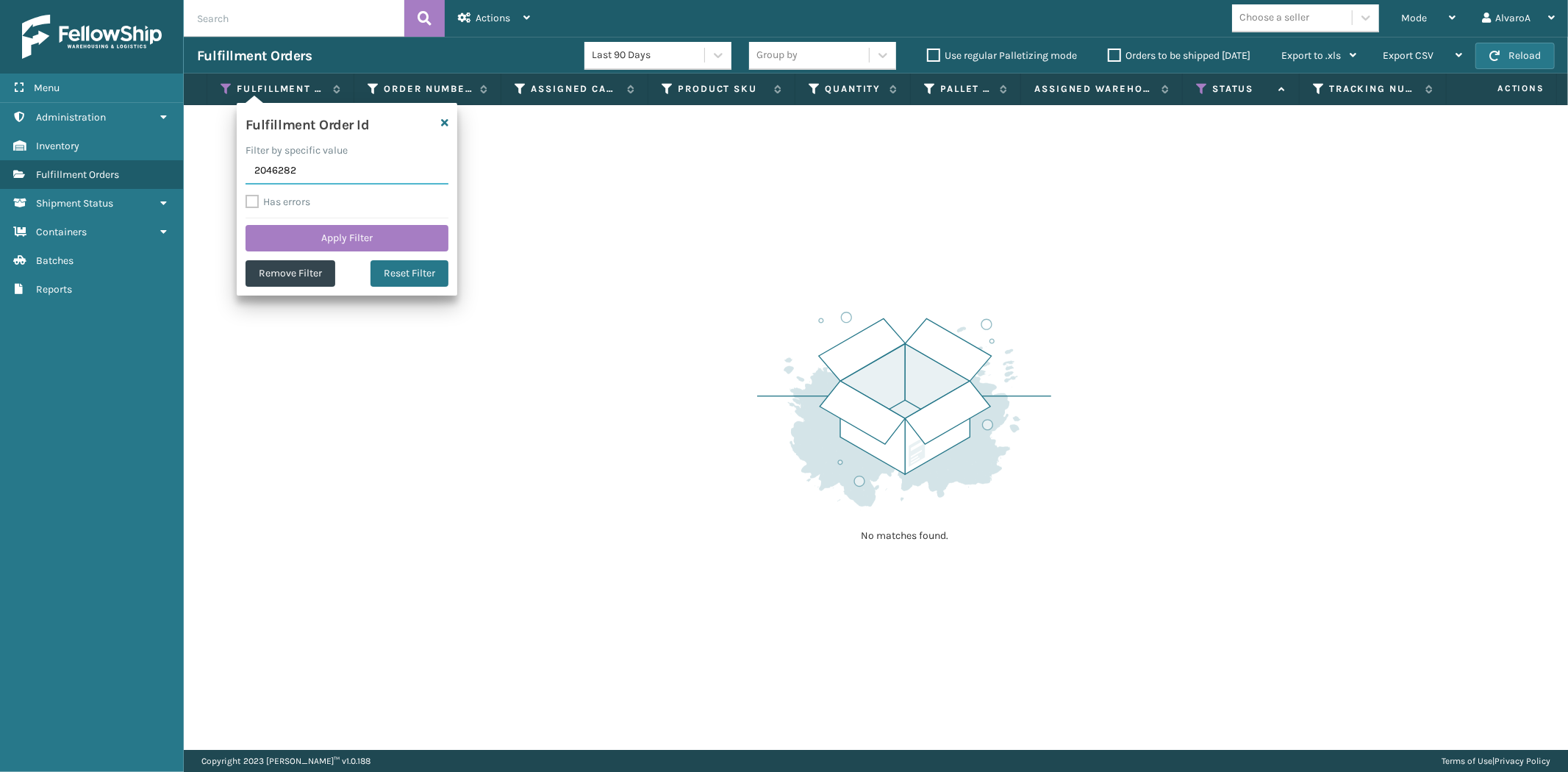
drag, startPoint x: 305, startPoint y: 167, endPoint x: 235, endPoint y: 179, distance: 71.0
click at [235, 179] on section "Fulfillment Orders Last 90 Days Group by Use regular Palletizing mode Orders to…" at bounding box center [876, 393] width 1384 height 713
type input "2056282"
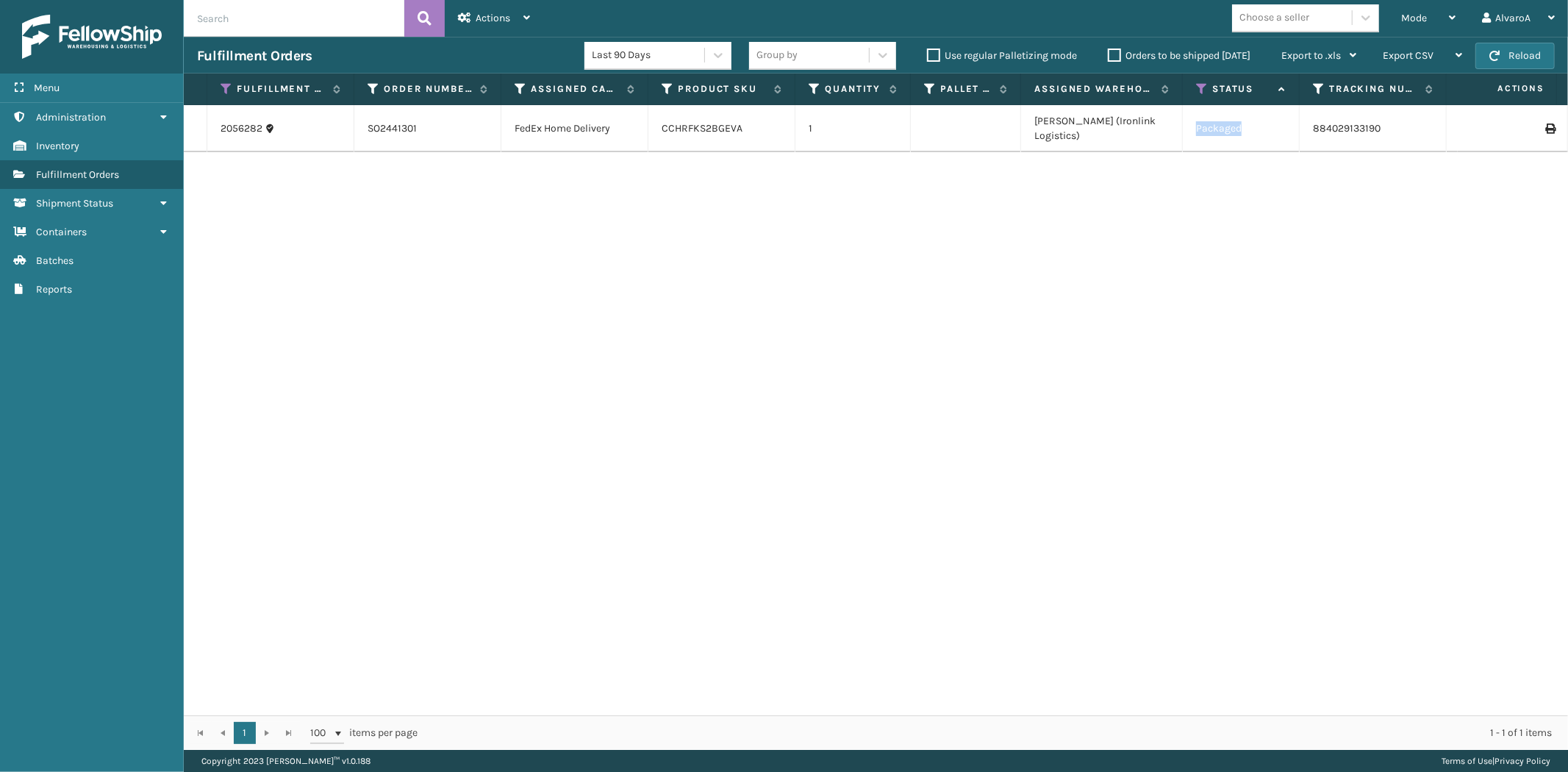
drag, startPoint x: 1249, startPoint y: 121, endPoint x: 1191, endPoint y: 129, distance: 58.5
click at [1191, 129] on td "Packaged" at bounding box center [1240, 128] width 117 height 47
copy td "Packaged"
click at [1218, 166] on div "2056282 SO2441301 FedEx Home Delivery CCHRFKS2BGEVA 1 [PERSON_NAME] (Ironlink L…" at bounding box center [876, 409] width 1384 height 610
click at [231, 121] on link "2056282" at bounding box center [241, 129] width 42 height 15
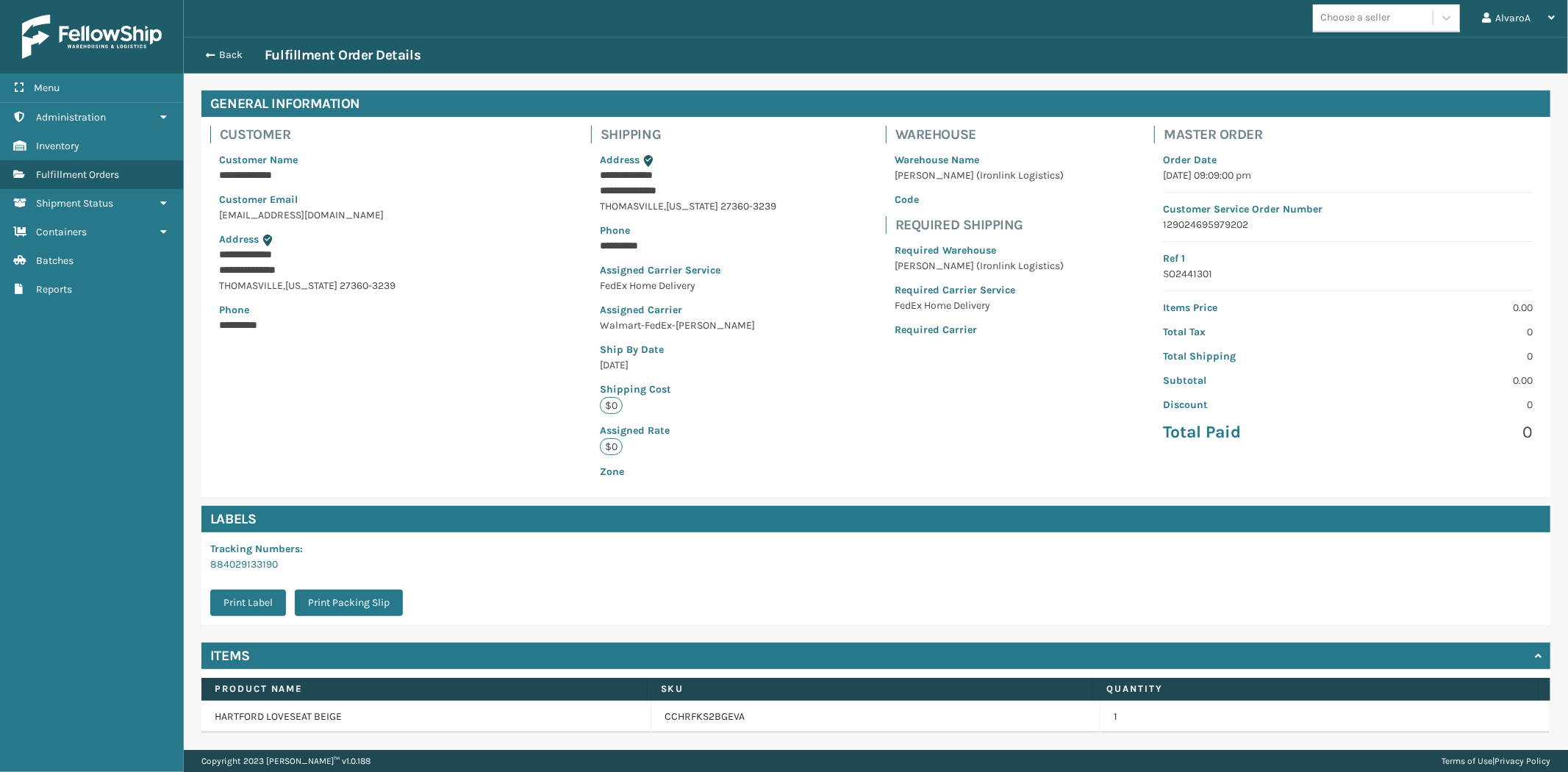
scroll to position [96, 0]
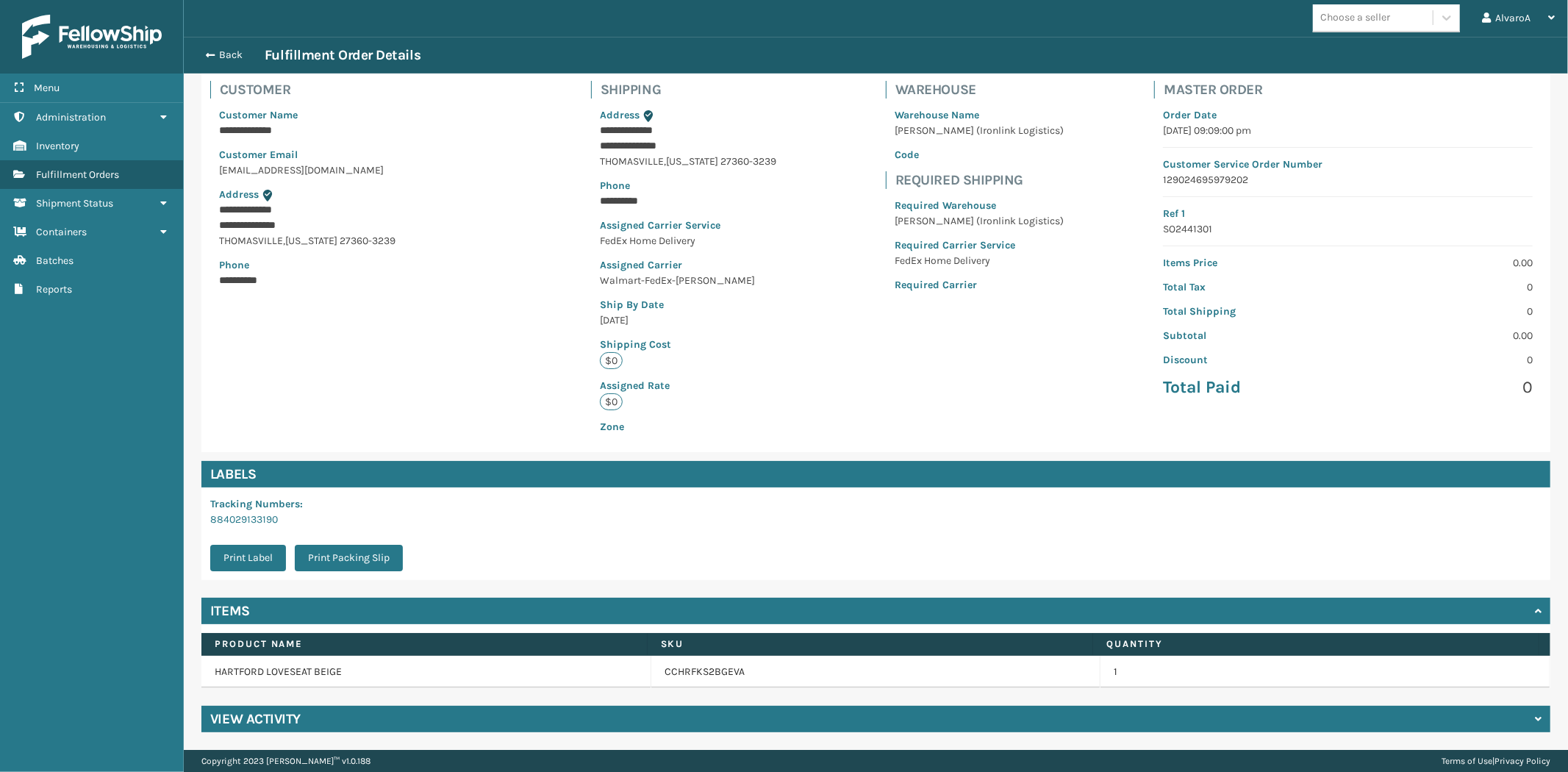
drag, startPoint x: 356, startPoint y: 717, endPoint x: 357, endPoint y: 707, distance: 10.0
click at [356, 719] on div "View Activity" at bounding box center [876, 719] width 1349 height 26
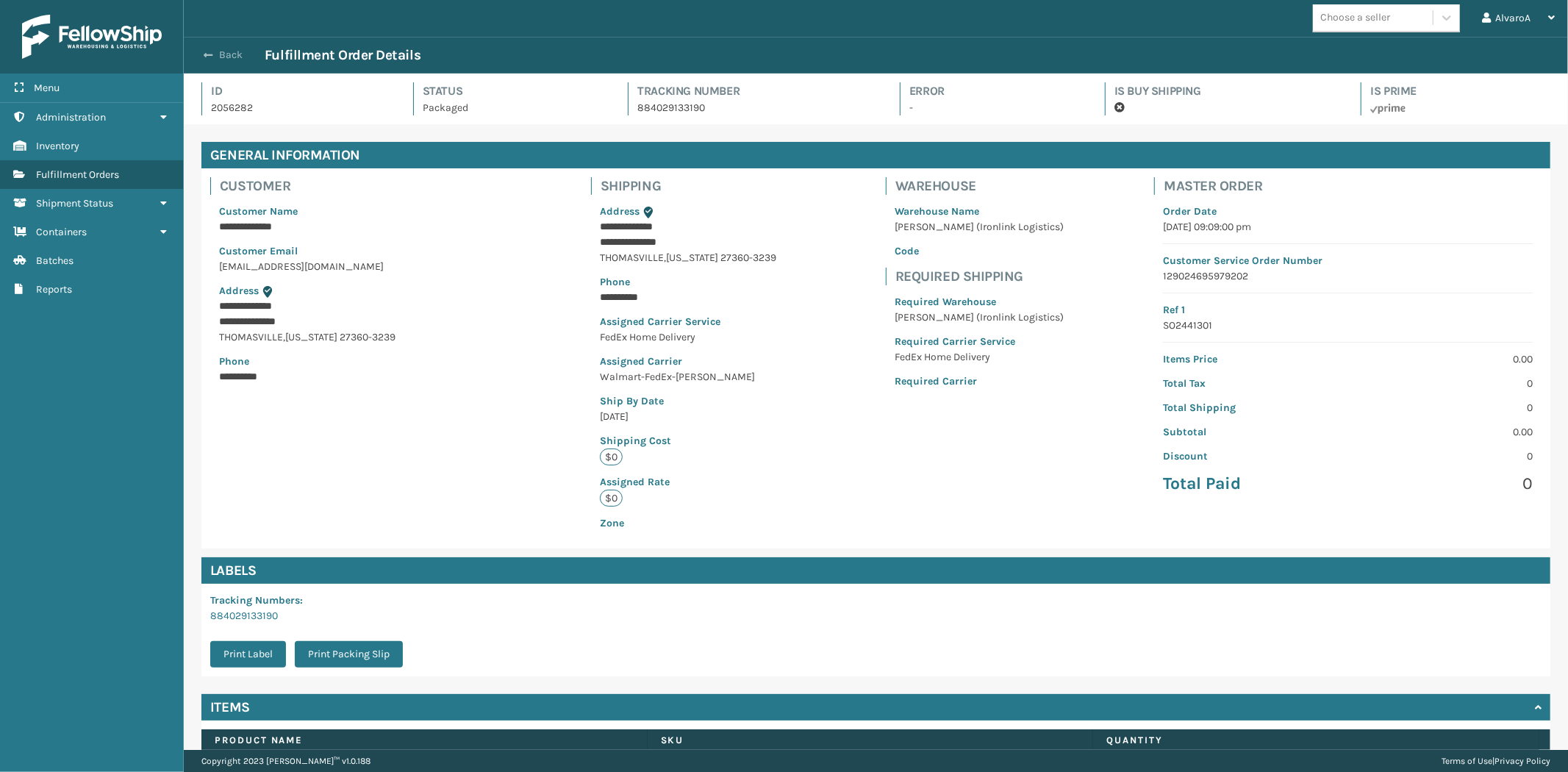
click at [226, 54] on button "Back" at bounding box center [231, 55] width 68 height 13
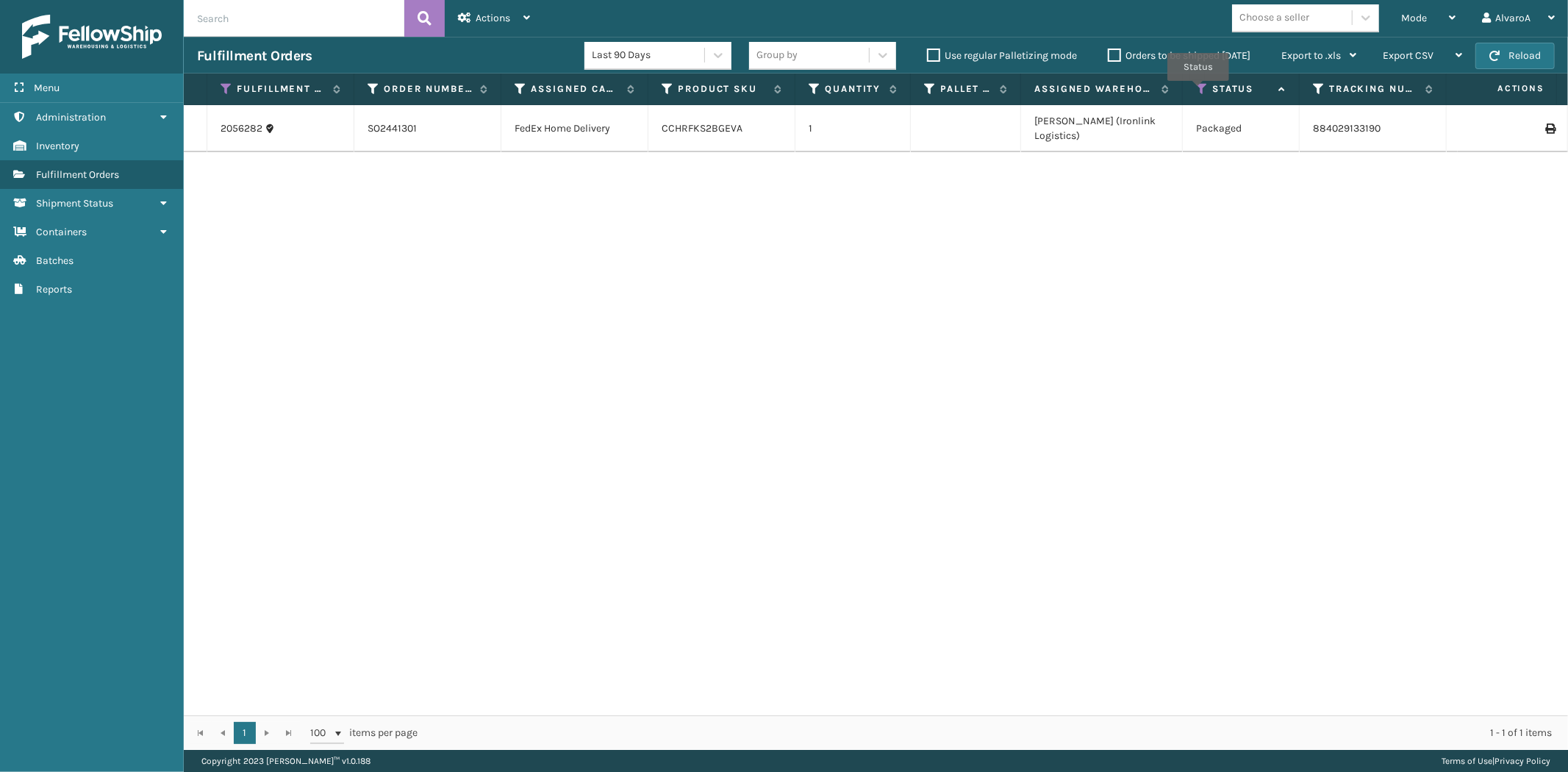
drag, startPoint x: 1198, startPoint y: 92, endPoint x: 1201, endPoint y: 99, distance: 7.6
click at [1199, 92] on icon at bounding box center [1201, 89] width 11 height 13
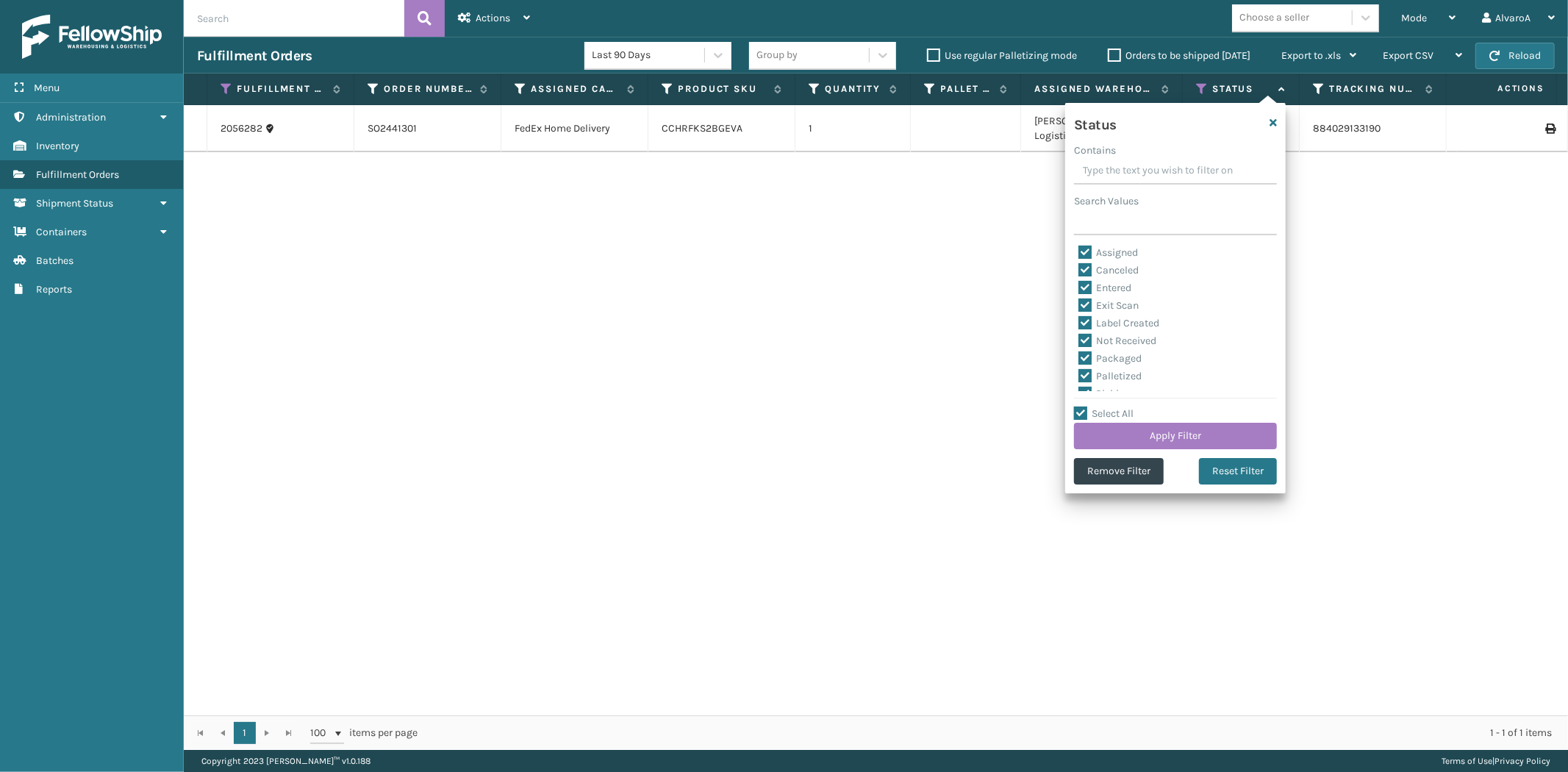
click at [1097, 410] on label "Select All" at bounding box center [1104, 414] width 60 height 12
click at [1097, 407] on input "Select All" at bounding box center [1184, 406] width 220 height 2
checkbox input "false"
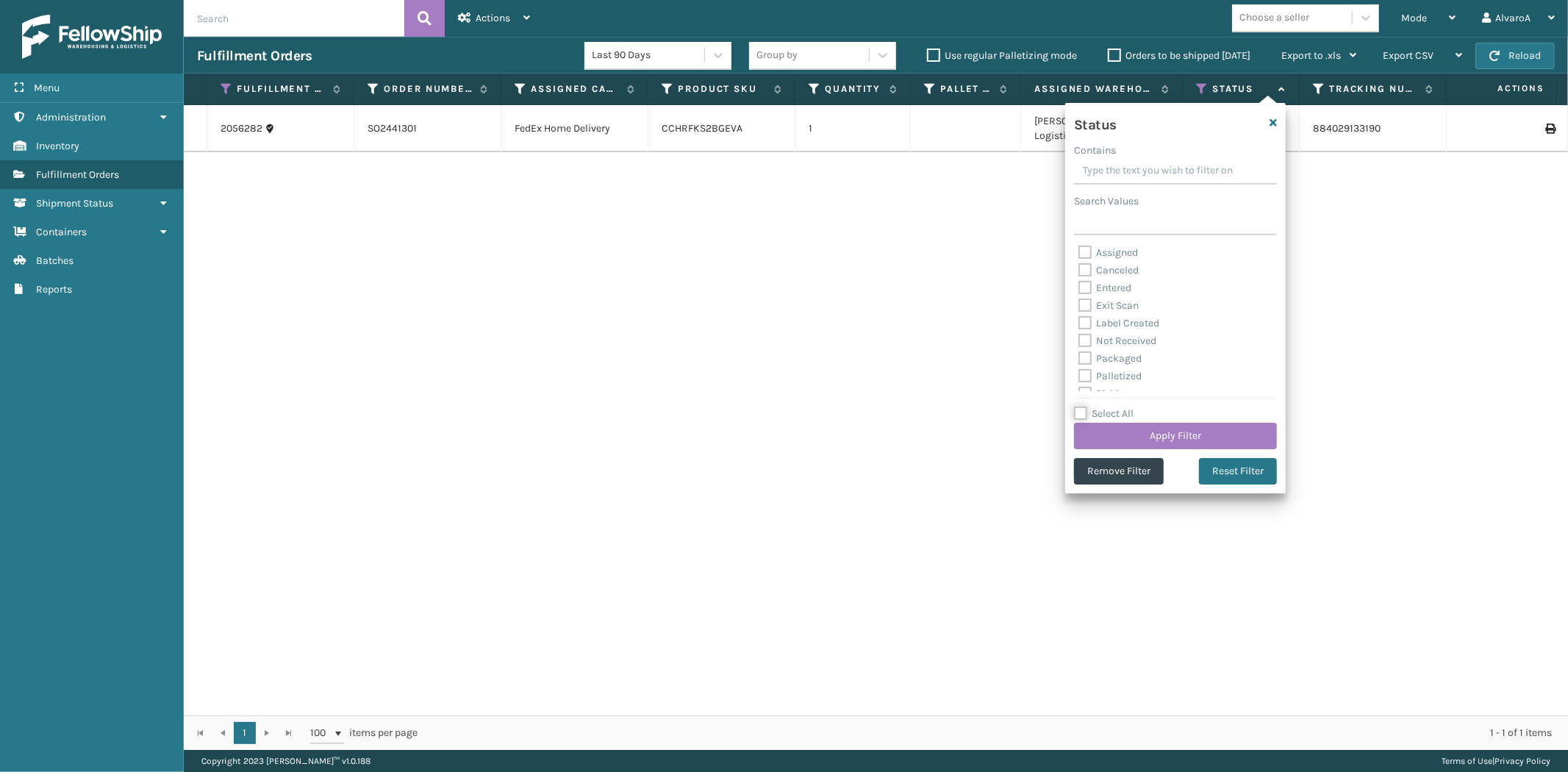
checkbox input "false"
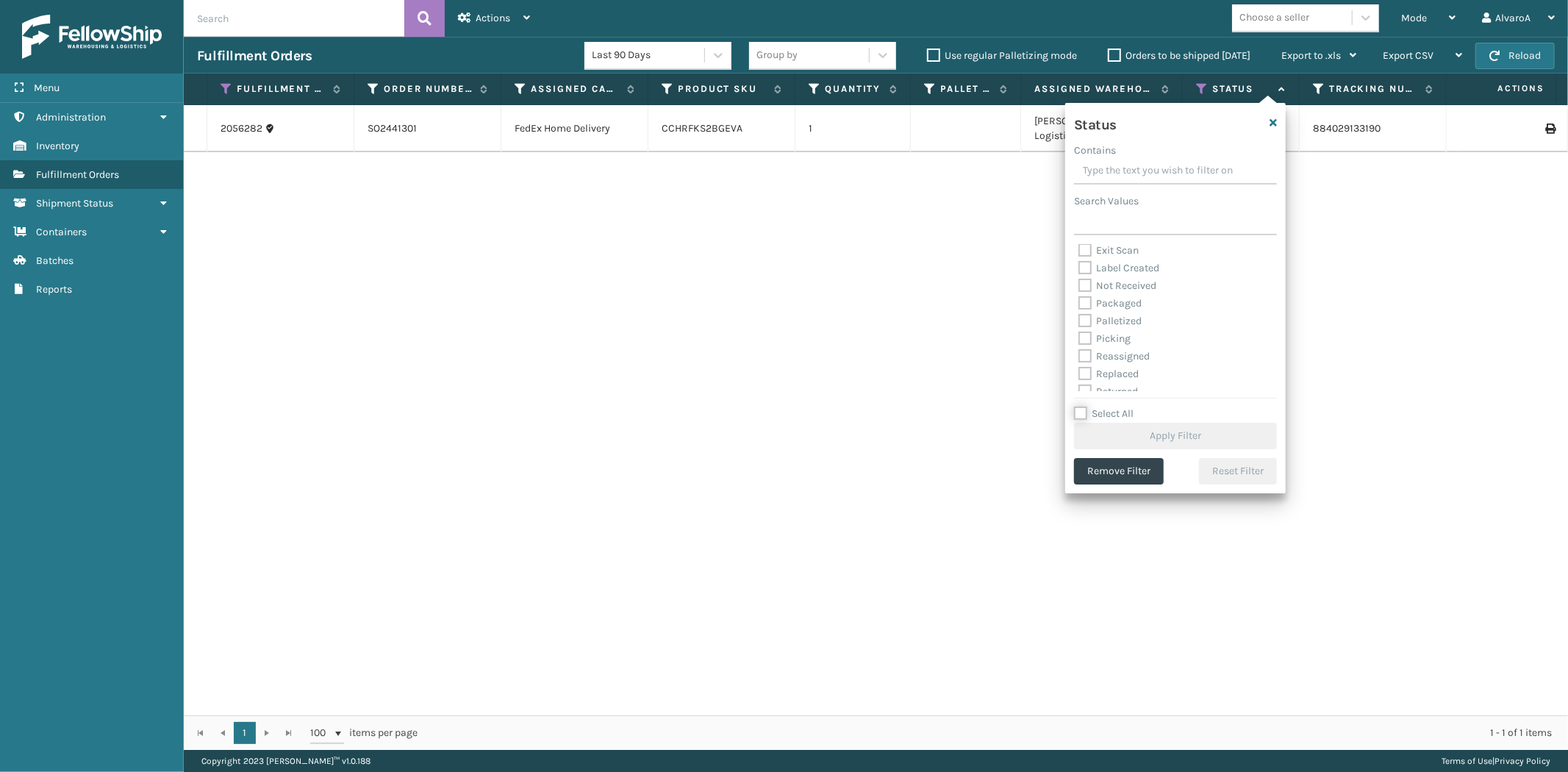
scroll to position [82, 0]
click at [1112, 312] on label "Picking" at bounding box center [1104, 312] width 52 height 12
click at [1079, 312] on input "Picking" at bounding box center [1078, 308] width 1 height 10
click at [1110, 437] on button "Apply Filter" at bounding box center [1175, 436] width 202 height 26
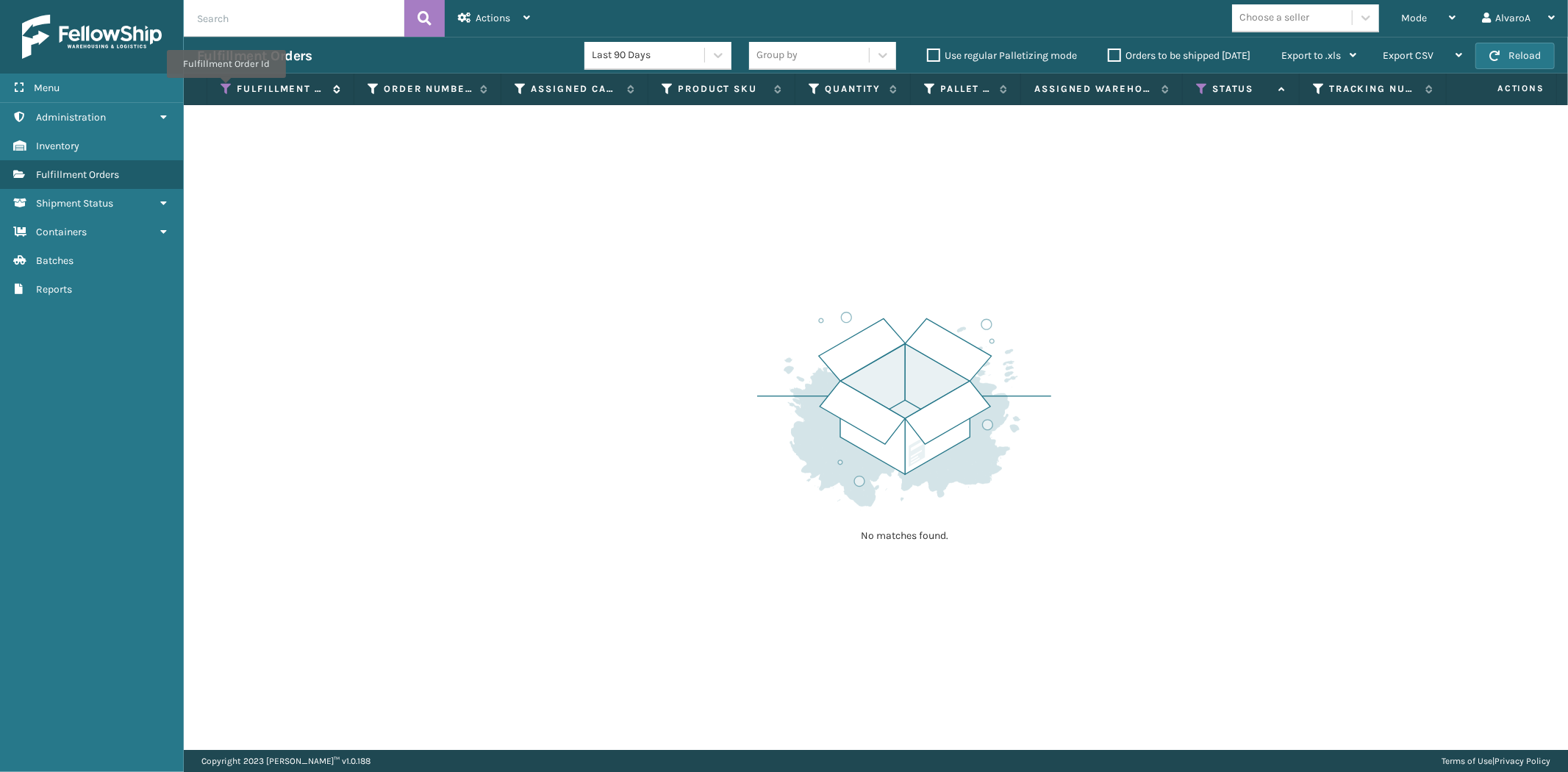
click at [225, 88] on icon at bounding box center [225, 89] width 11 height 13
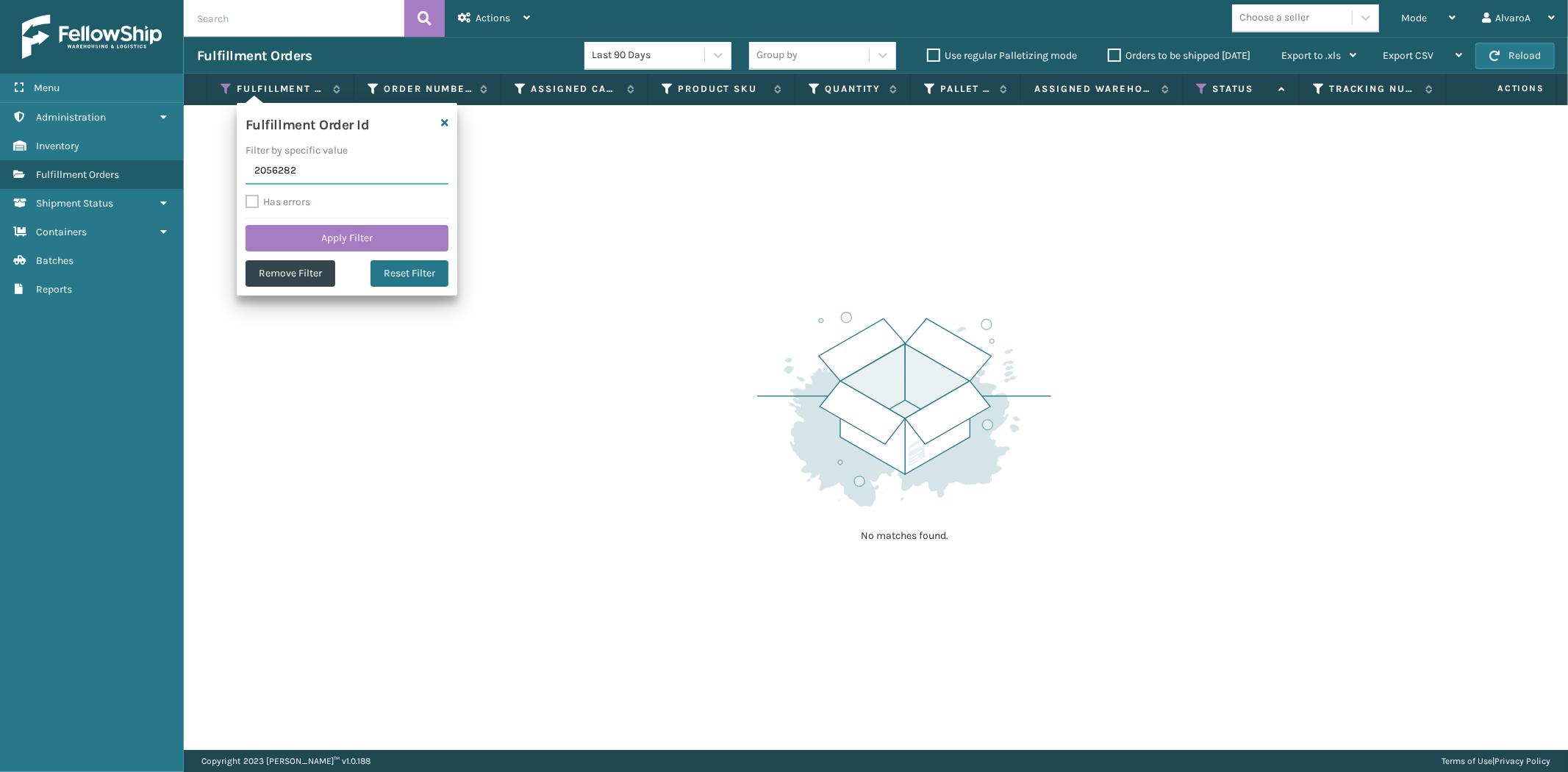
click at [301, 172] on input "2056282" at bounding box center [347, 172] width 202 height 26
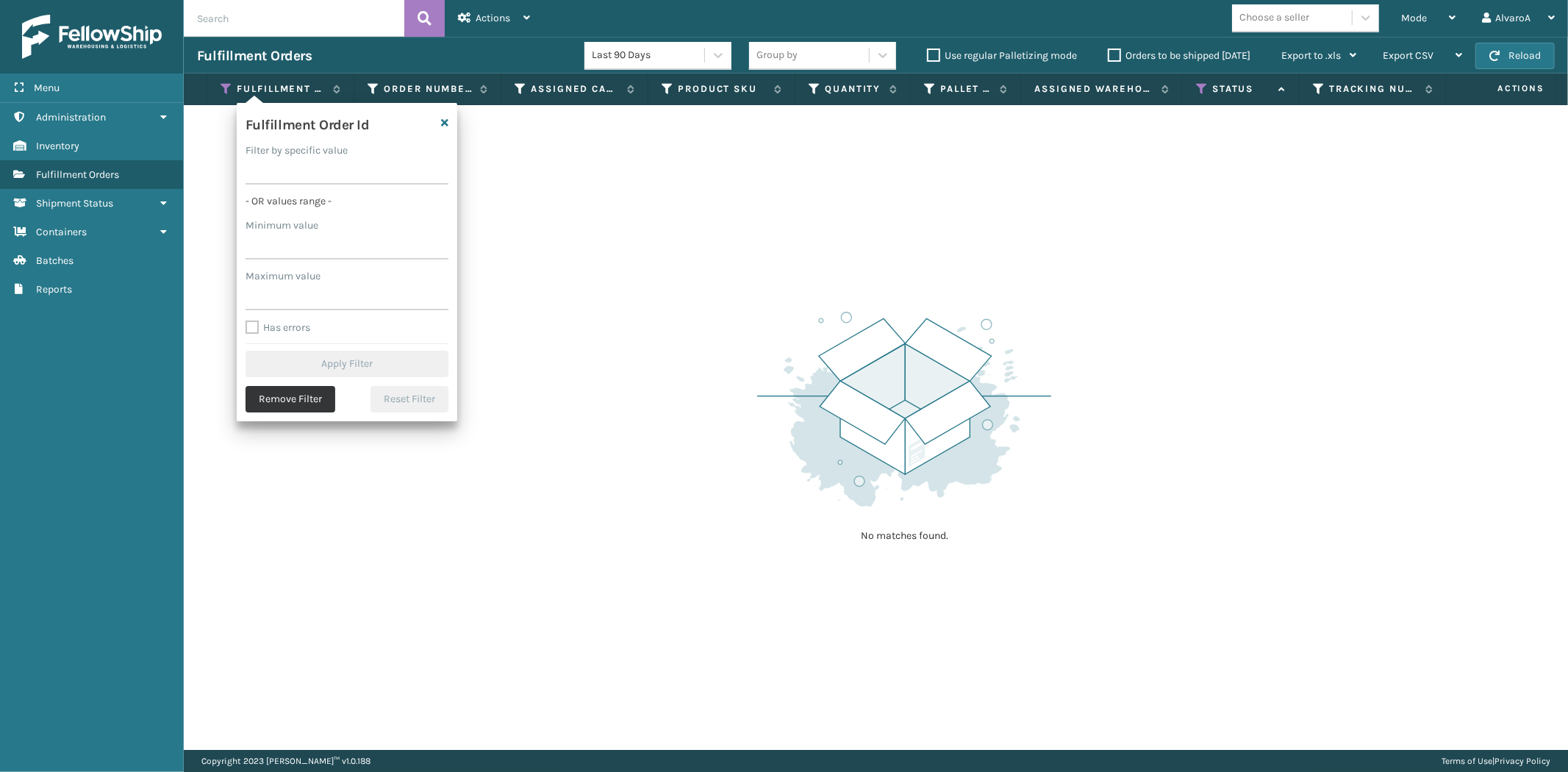
click at [310, 404] on button "Remove Filter" at bounding box center [291, 399] width 90 height 26
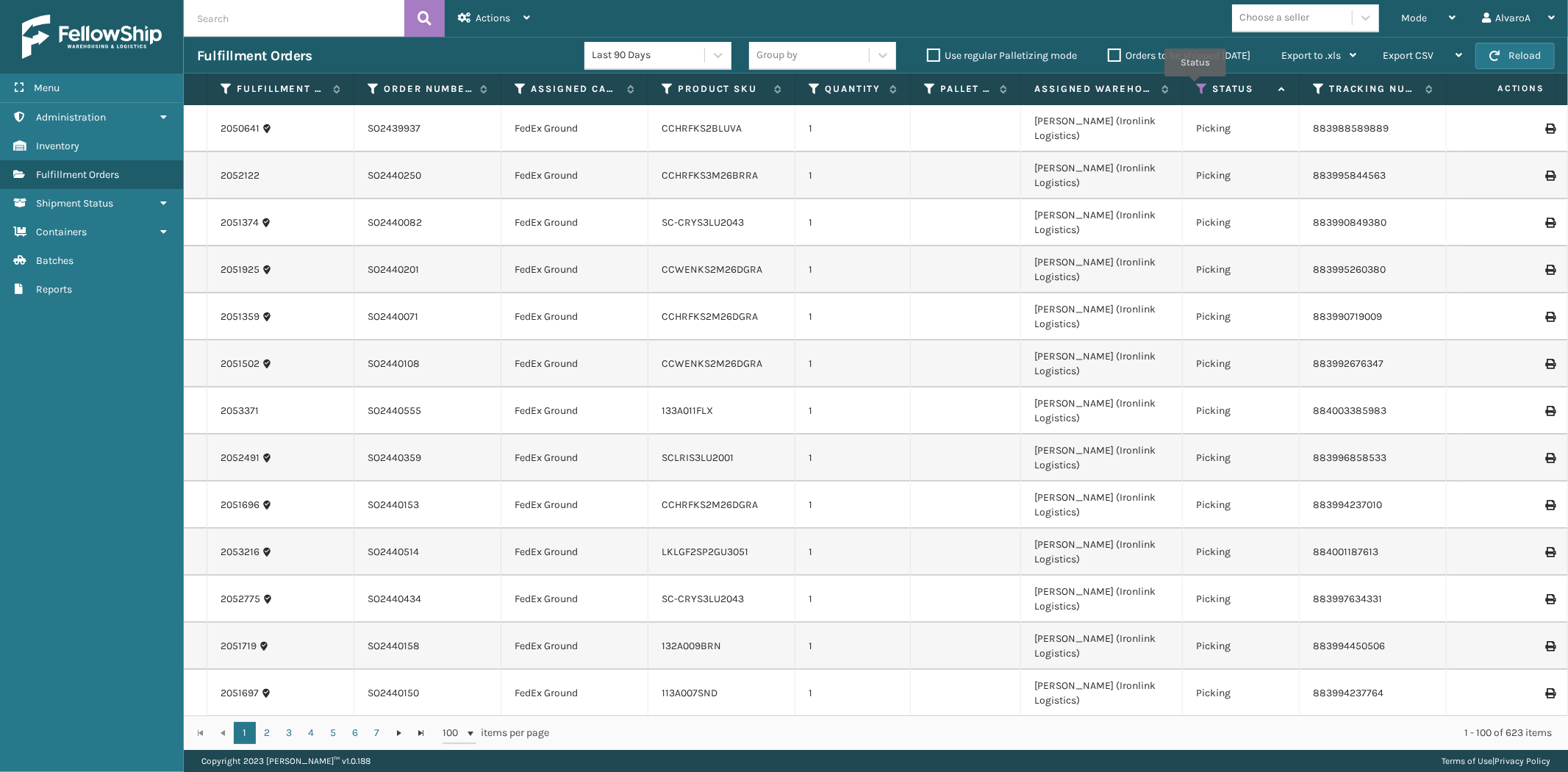
click at [1196, 87] on icon at bounding box center [1201, 89] width 11 height 13
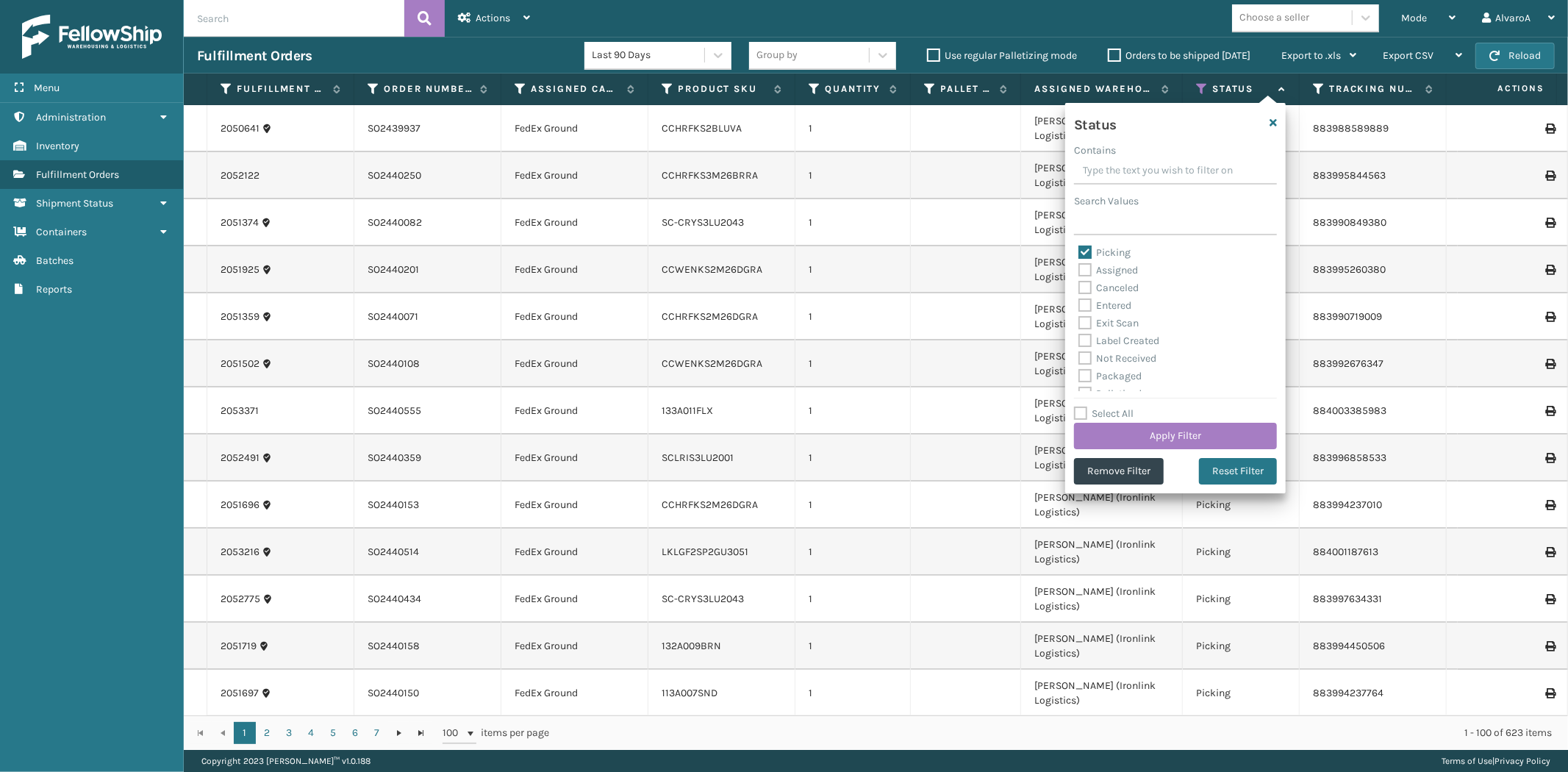
click at [1097, 253] on label "Picking" at bounding box center [1104, 253] width 52 height 12
click at [1079, 253] on input "Picking" at bounding box center [1078, 248] width 1 height 10
click at [1089, 269] on label "Assigned" at bounding box center [1108, 270] width 60 height 12
click at [1079, 269] on input "Assigned" at bounding box center [1078, 266] width 1 height 10
click at [1130, 427] on button "Apply Filter" at bounding box center [1175, 436] width 202 height 26
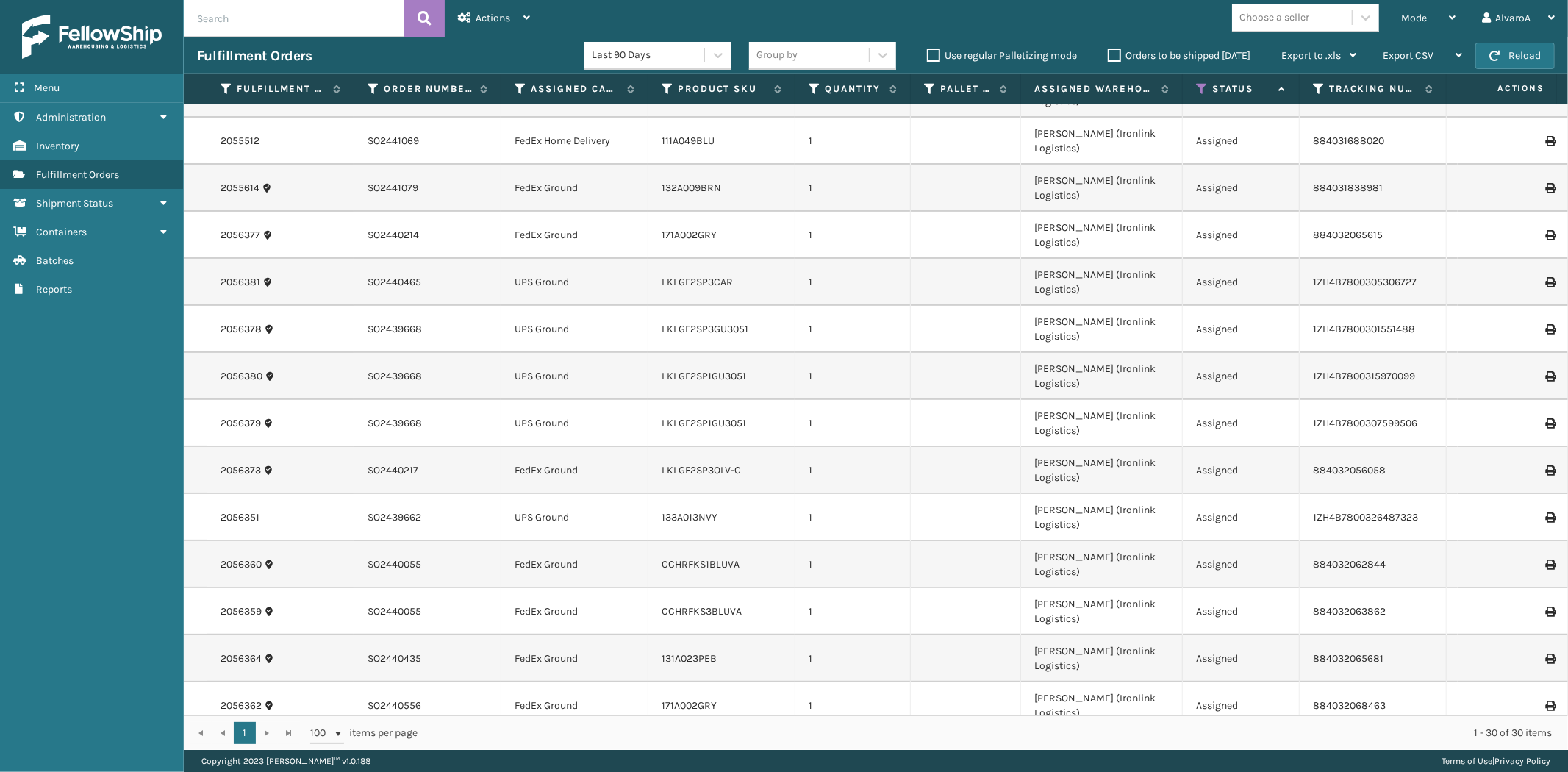
scroll to position [0, 0]
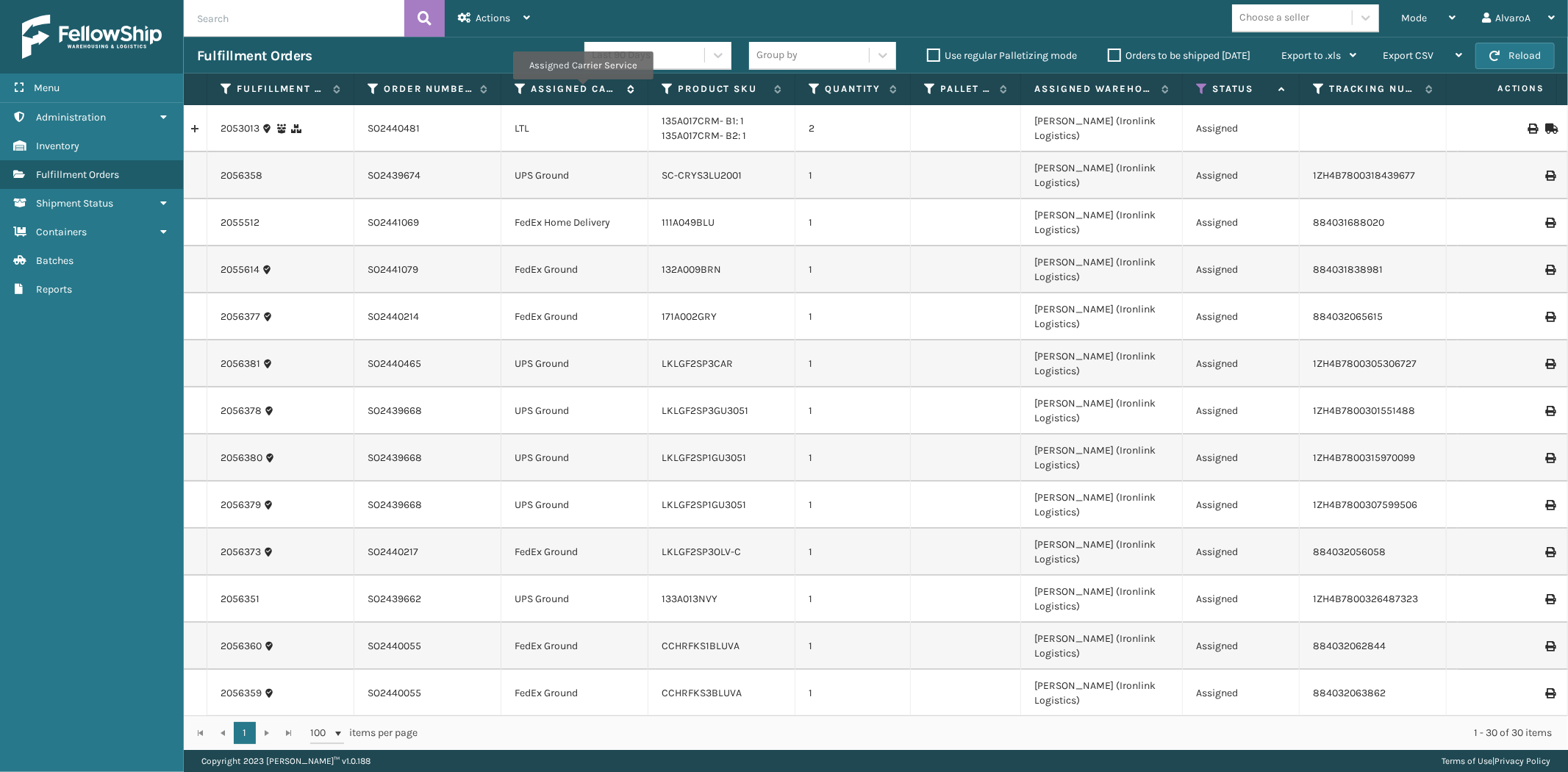
click at [582, 90] on label "Assigned Carrier Service" at bounding box center [575, 89] width 89 height 13
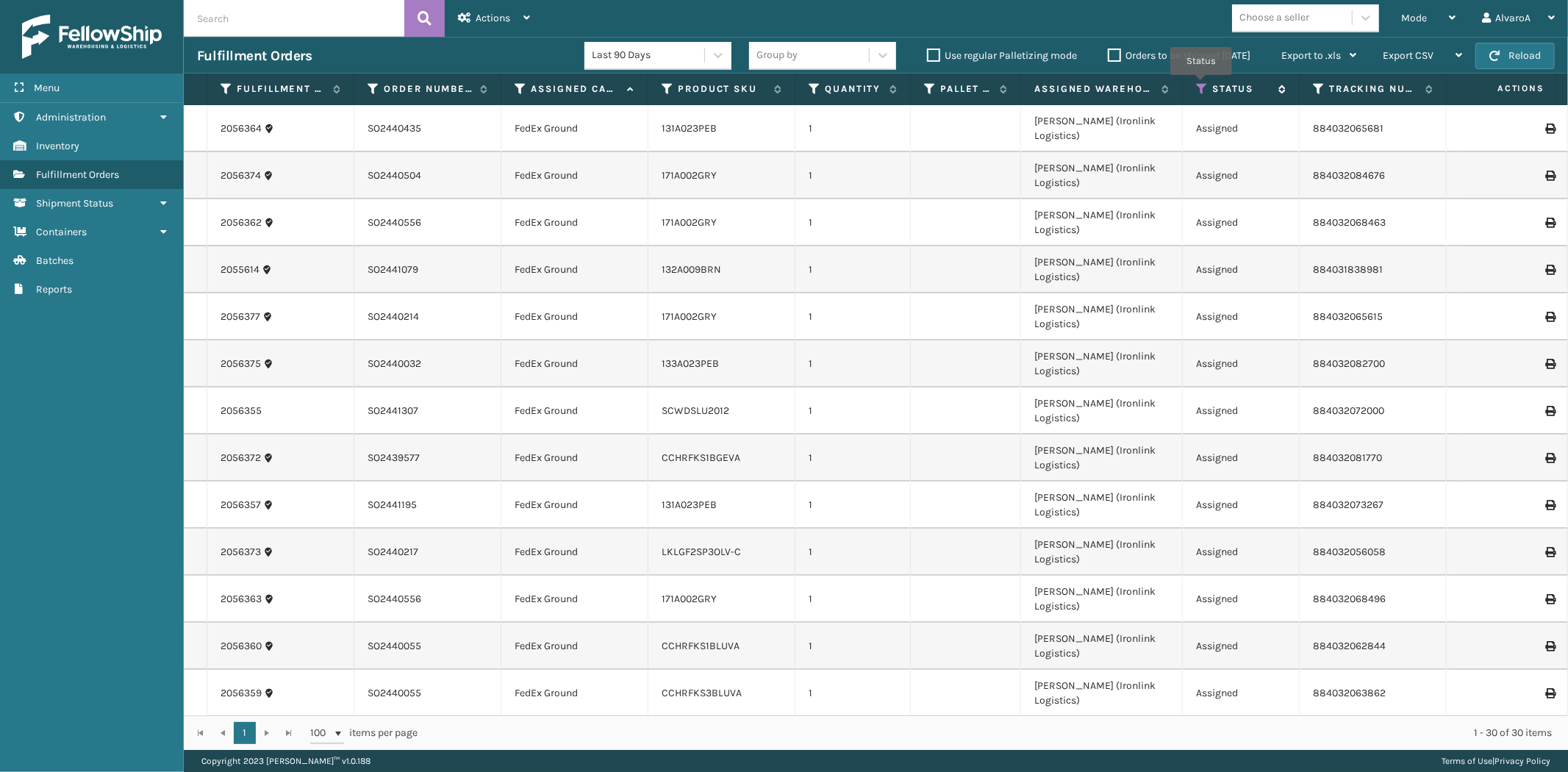
click at [1200, 85] on icon at bounding box center [1201, 89] width 11 height 13
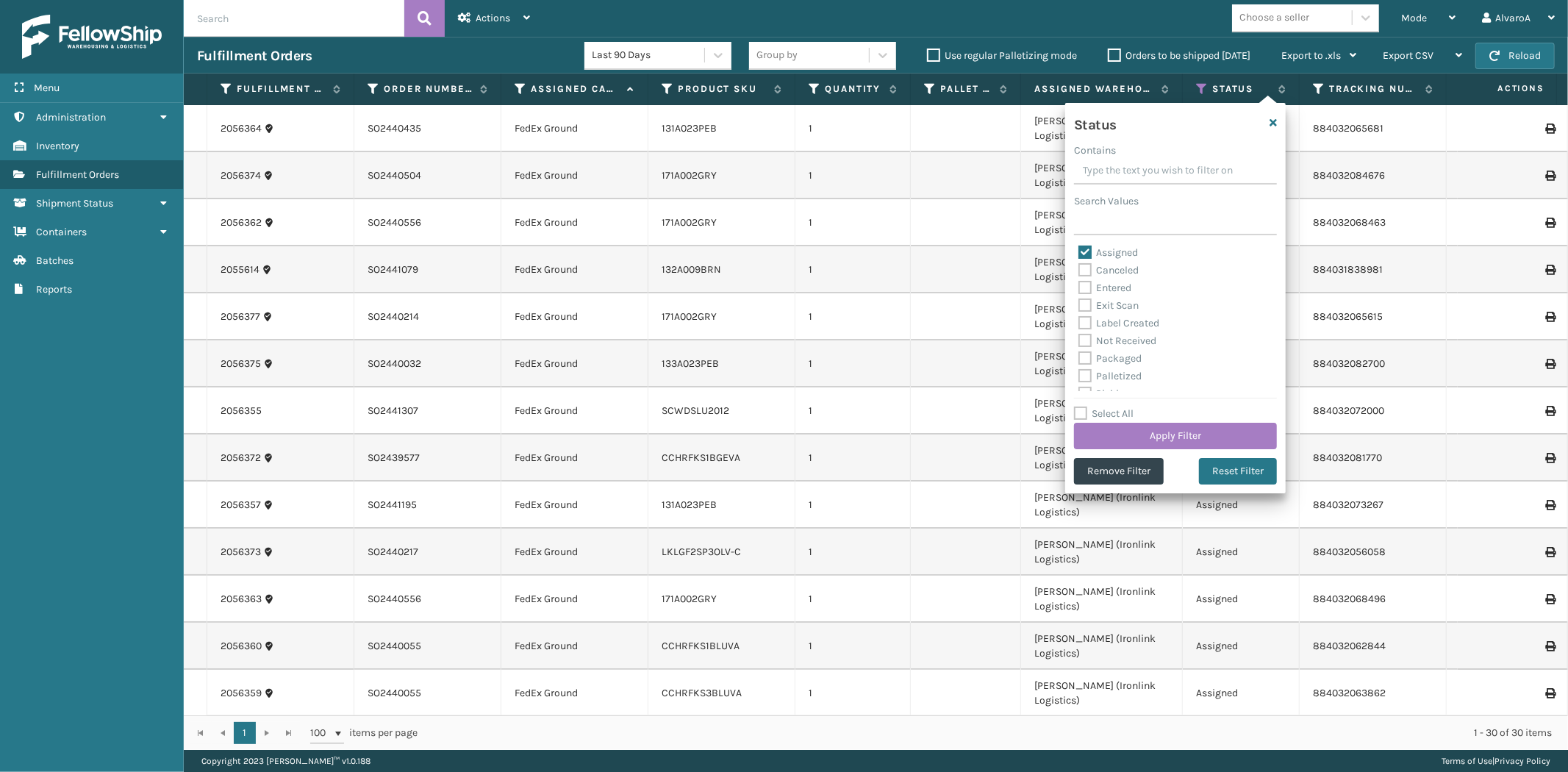
click at [1085, 252] on label "Assigned" at bounding box center [1108, 253] width 60 height 12
click at [1079, 252] on input "Assigned" at bounding box center [1078, 248] width 1 height 10
click at [1090, 291] on label "Palletized" at bounding box center [1110, 294] width 63 height 12
click at [1079, 291] on input "Palletized" at bounding box center [1078, 290] width 1 height 10
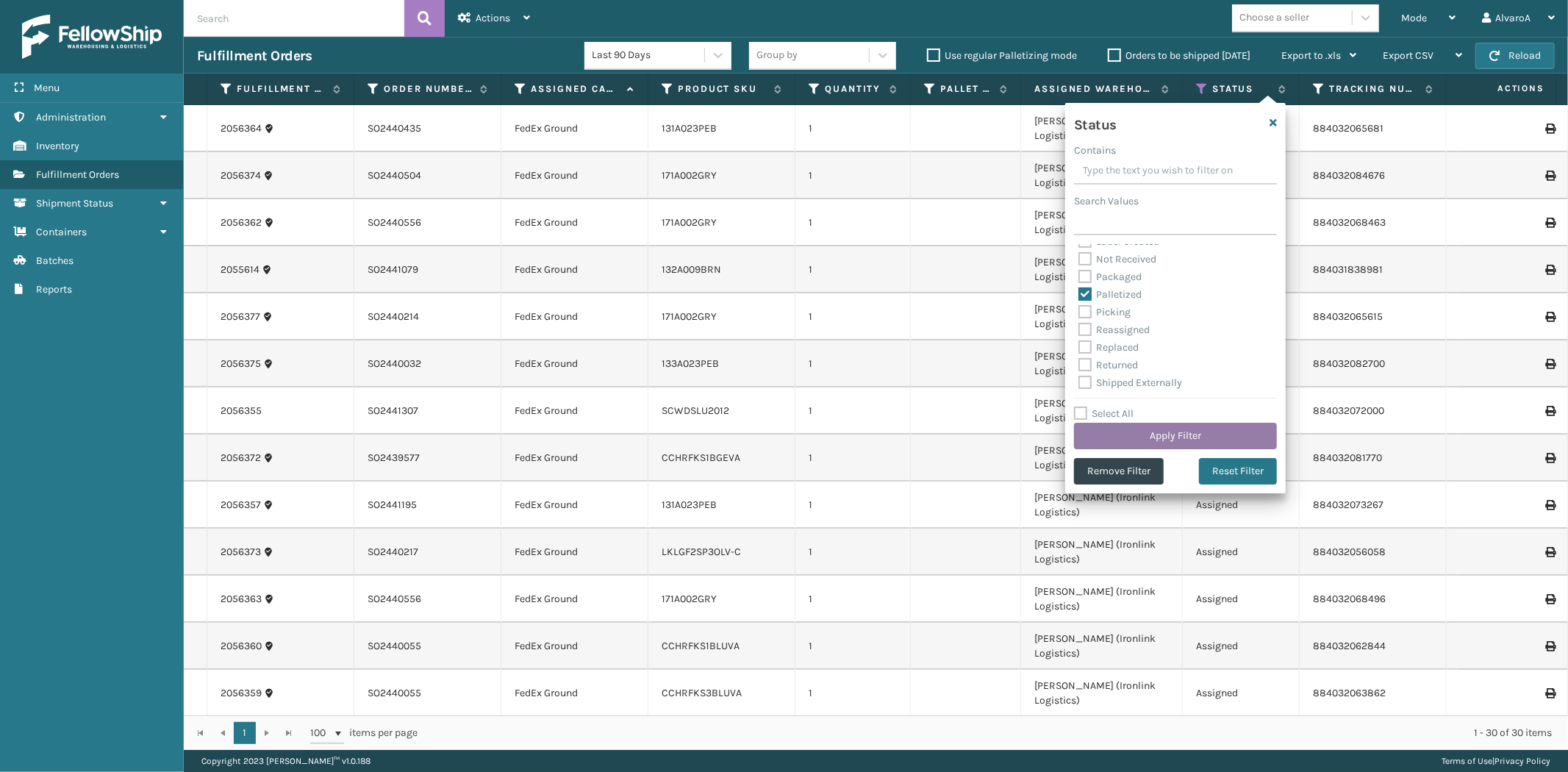
click at [1095, 439] on button "Apply Filter" at bounding box center [1175, 436] width 202 height 26
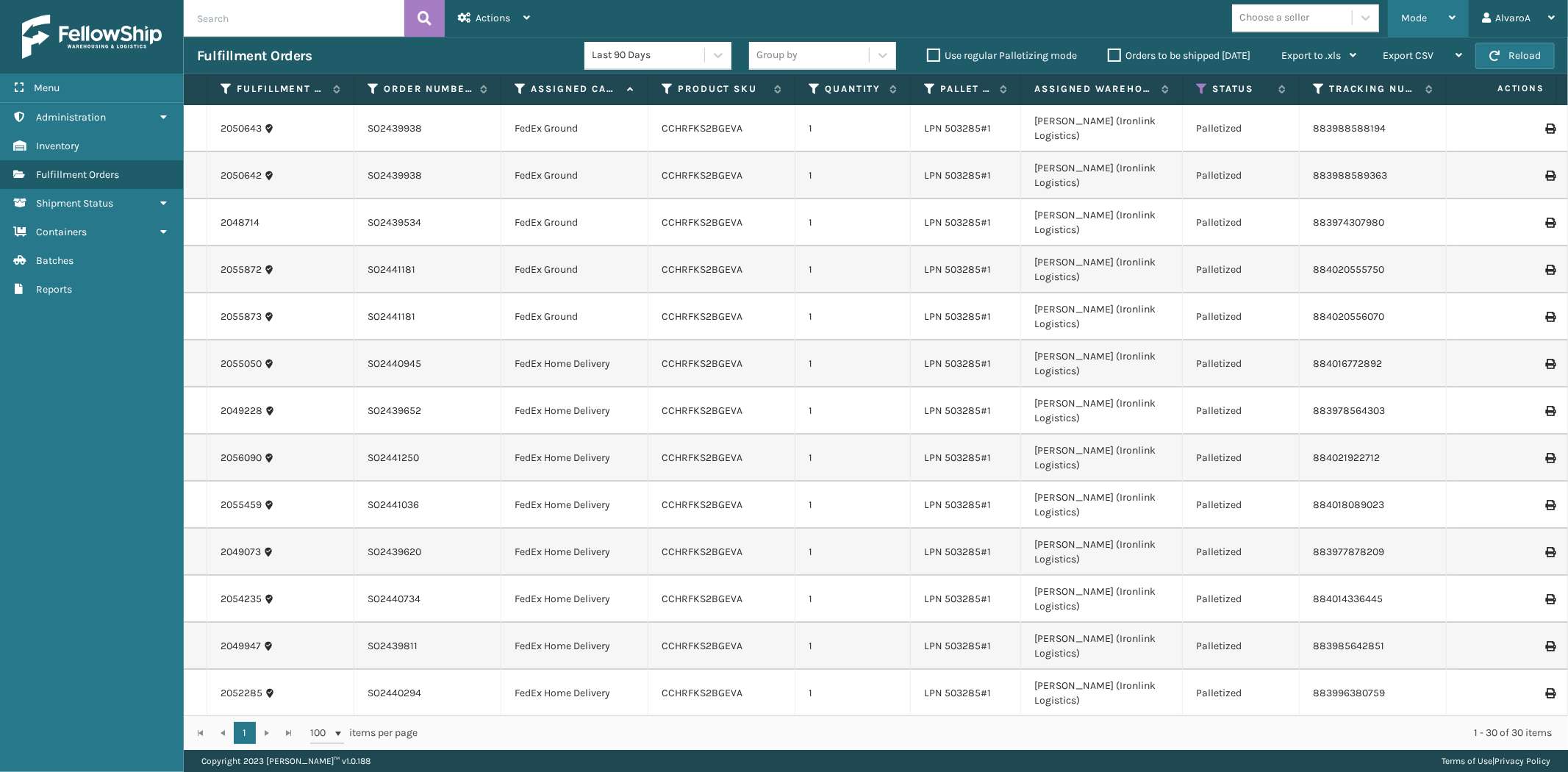
click at [1414, 28] on div "Mode" at bounding box center [1428, 18] width 55 height 37
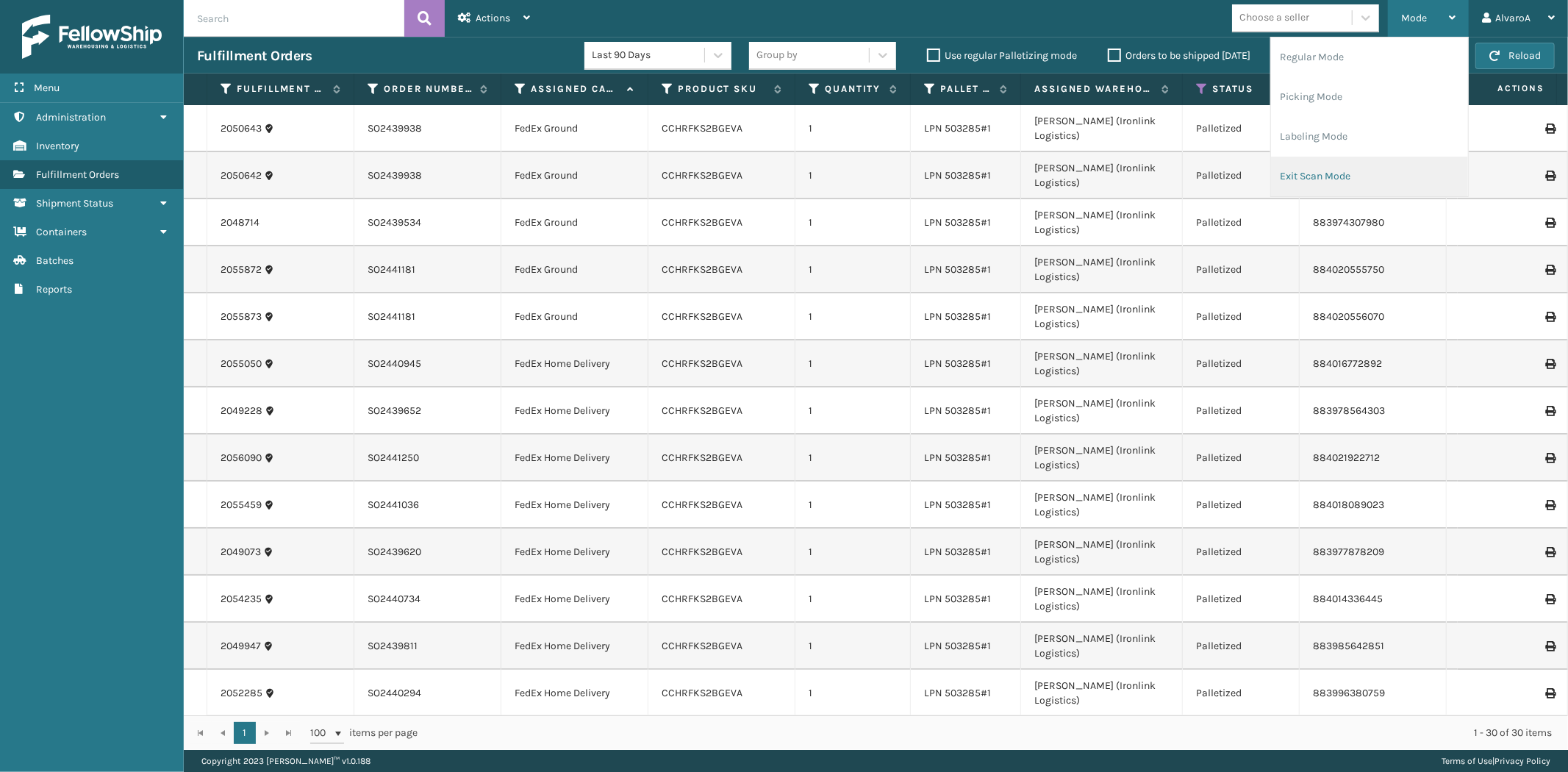
click at [1321, 176] on li "Exit Scan Mode" at bounding box center [1370, 176] width 197 height 40
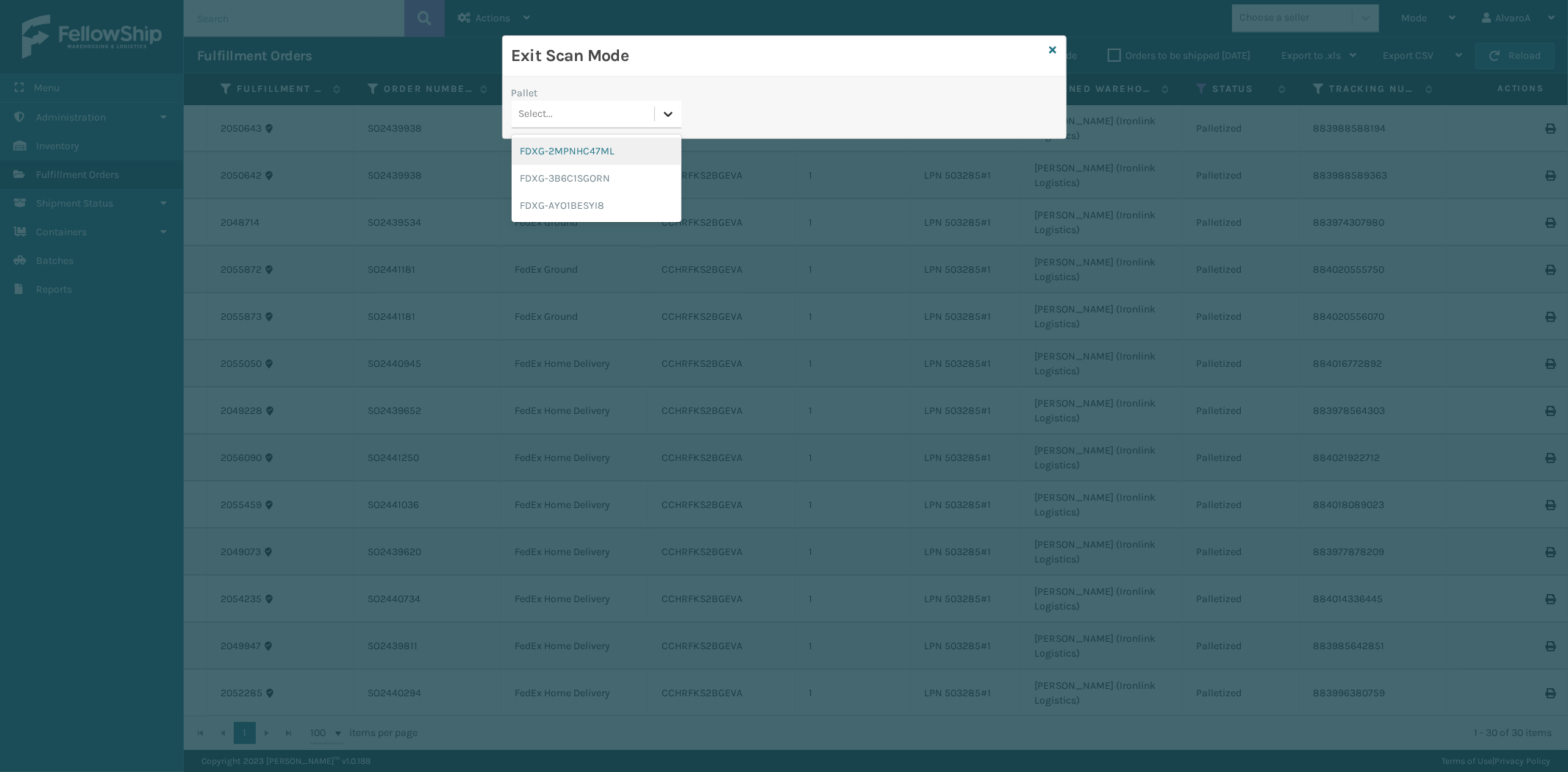
click at [666, 113] on icon at bounding box center [668, 114] width 15 height 15
drag, startPoint x: 573, startPoint y: 175, endPoint x: 937, endPoint y: 69, distance: 379.1
click at [574, 175] on div "FDXG-3B6C1SGORN" at bounding box center [596, 178] width 170 height 27
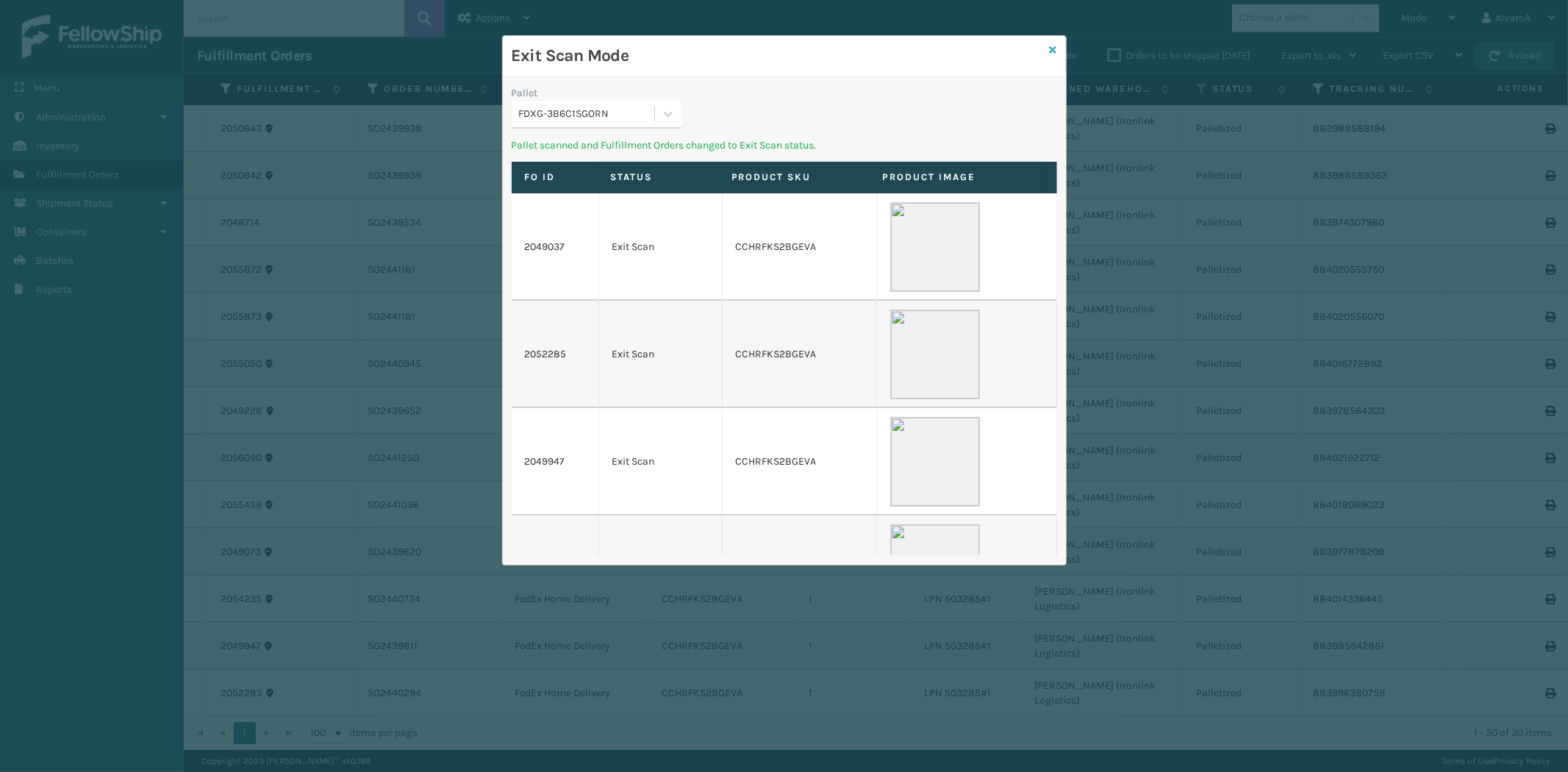
click at [1055, 51] on icon at bounding box center [1053, 50] width 7 height 11
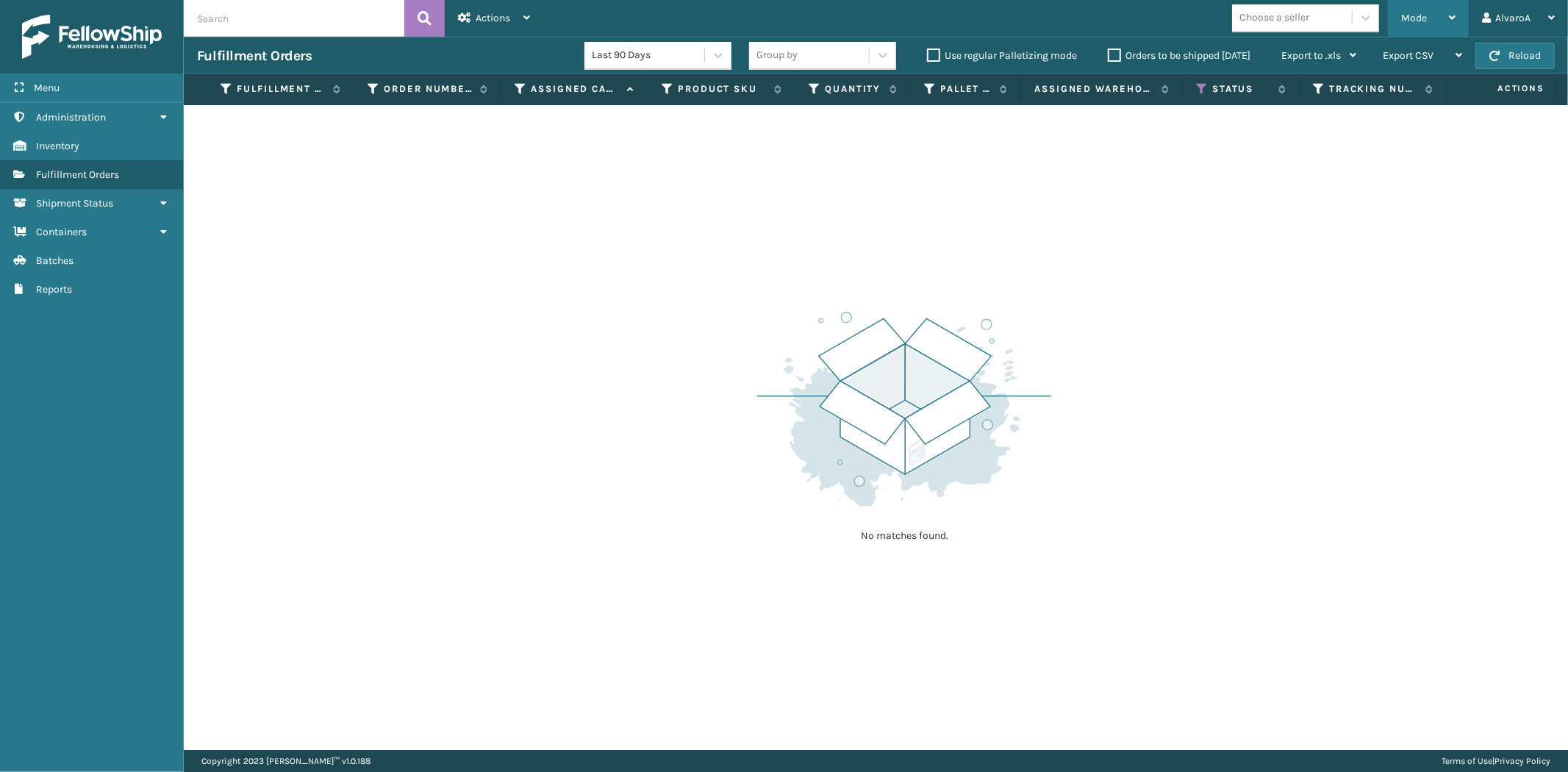
click at [1400, 20] on div "Mode Regular Mode Picking Mode Labeling Mode Exit Scan Mode" at bounding box center [1428, 18] width 81 height 37
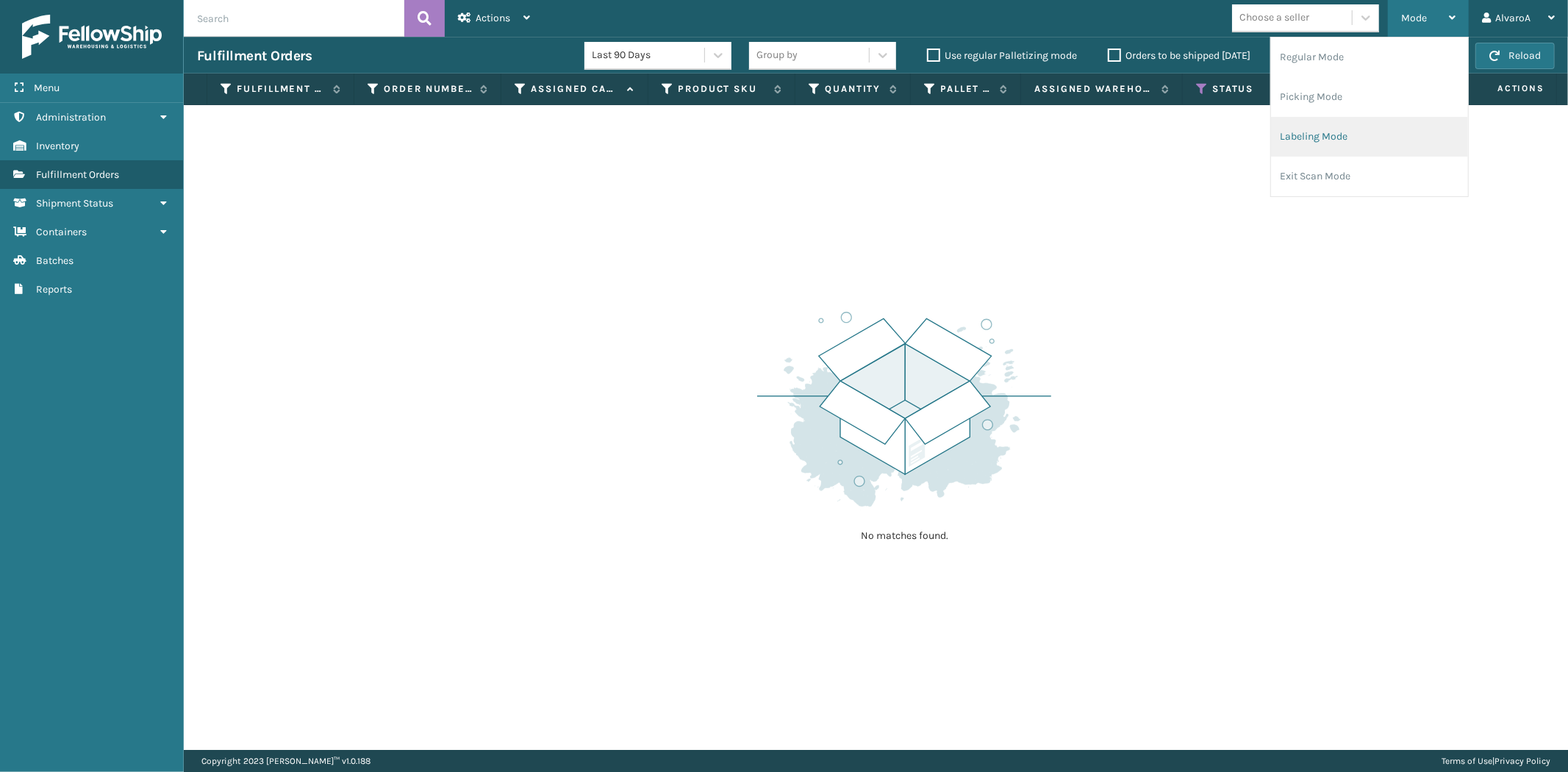
click at [1319, 135] on li "Labeling Mode" at bounding box center [1370, 136] width 197 height 40
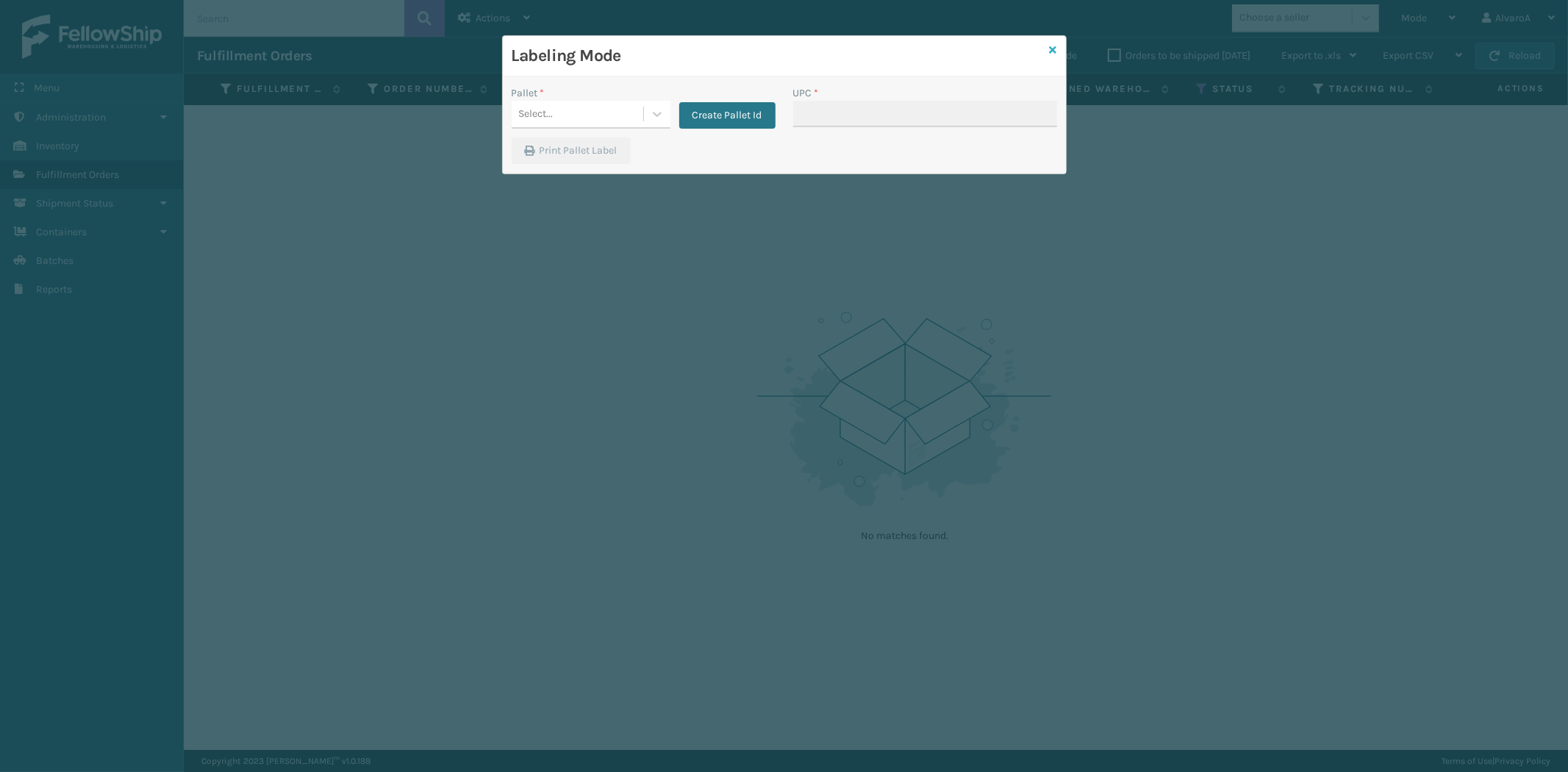
click at [1049, 47] on icon at bounding box center [1053, 50] width 7 height 11
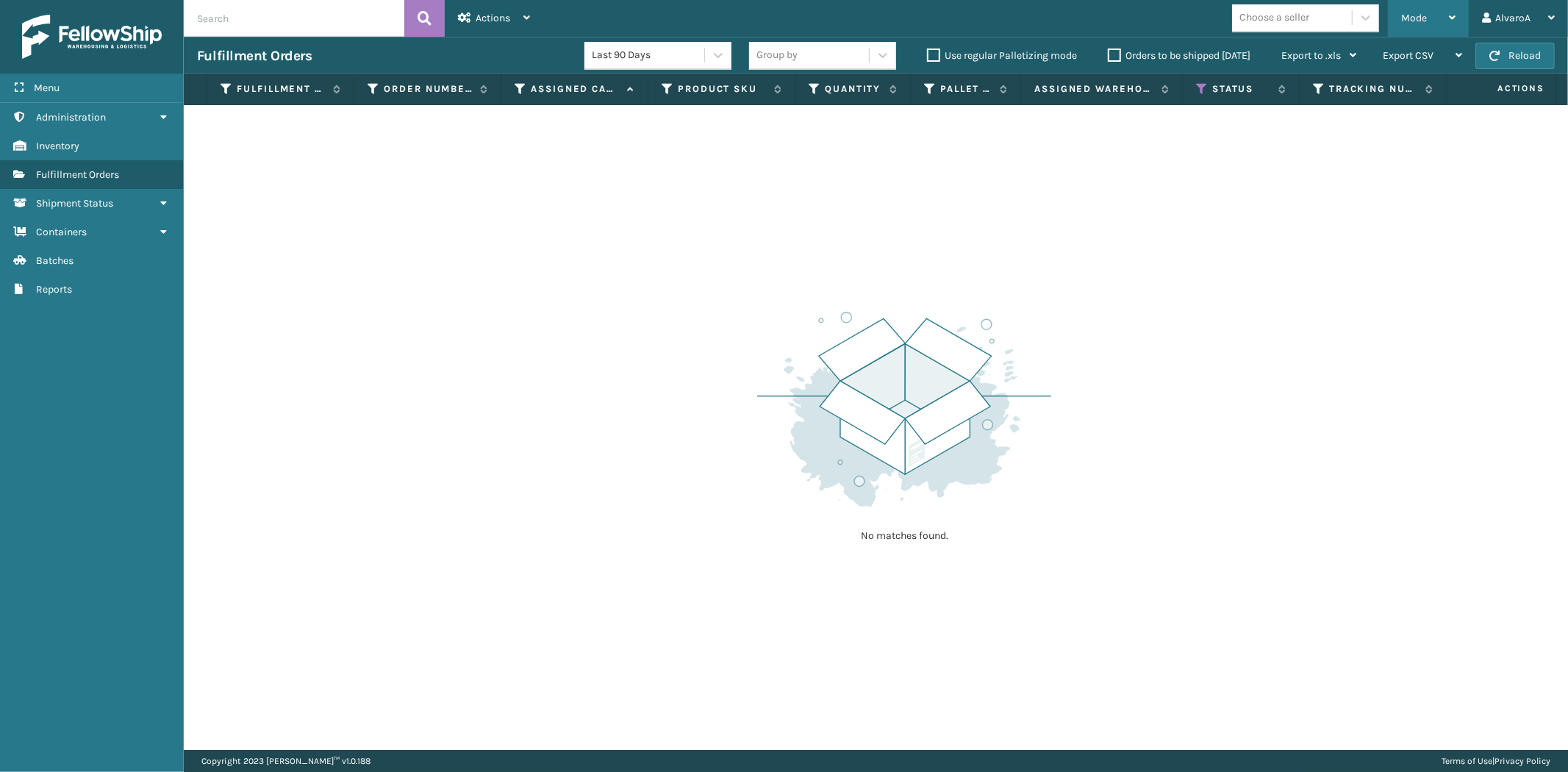
click at [1405, 19] on span "Mode" at bounding box center [1413, 18] width 26 height 12
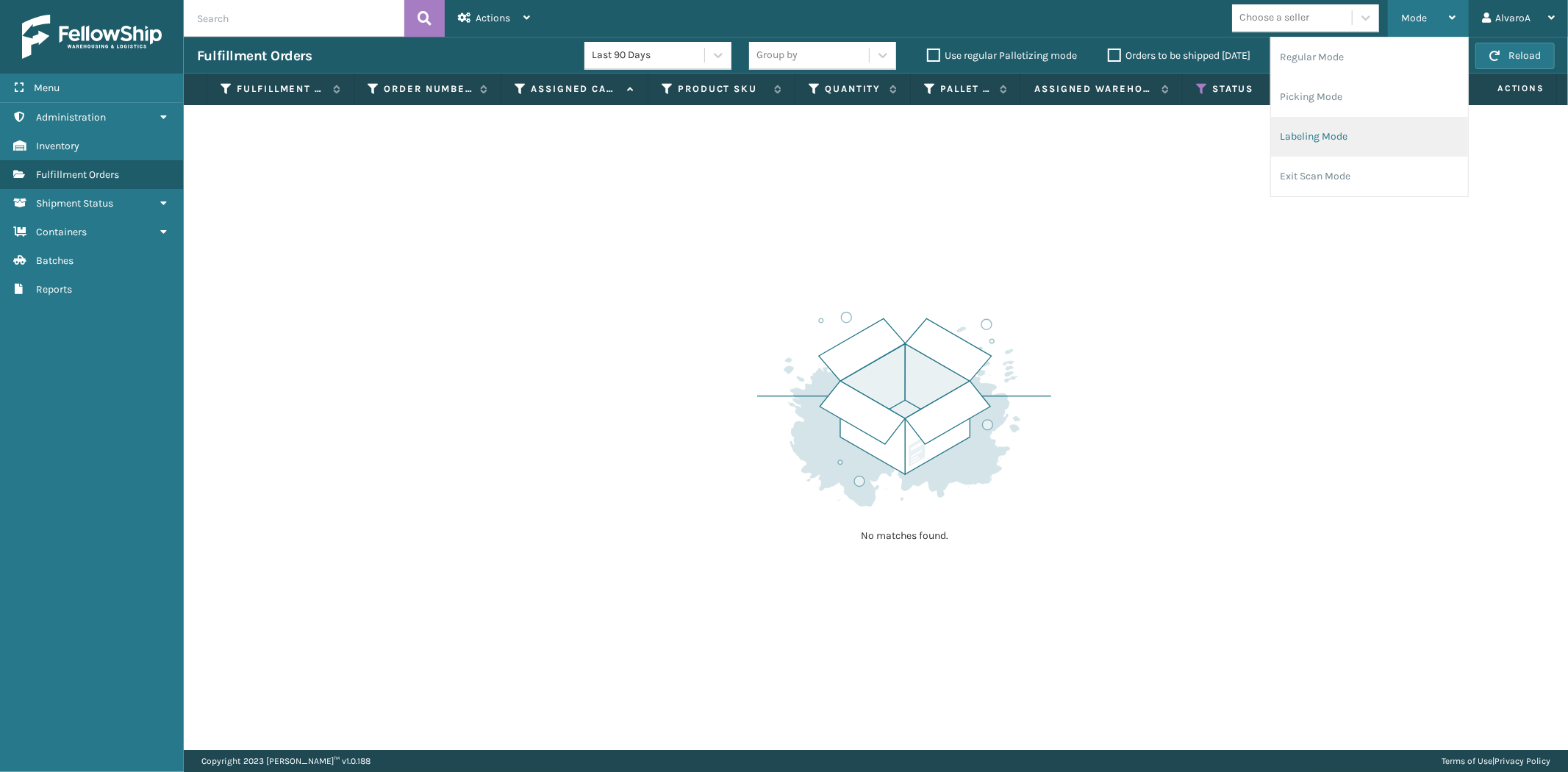
click at [1310, 140] on li "Labeling Mode" at bounding box center [1370, 136] width 197 height 40
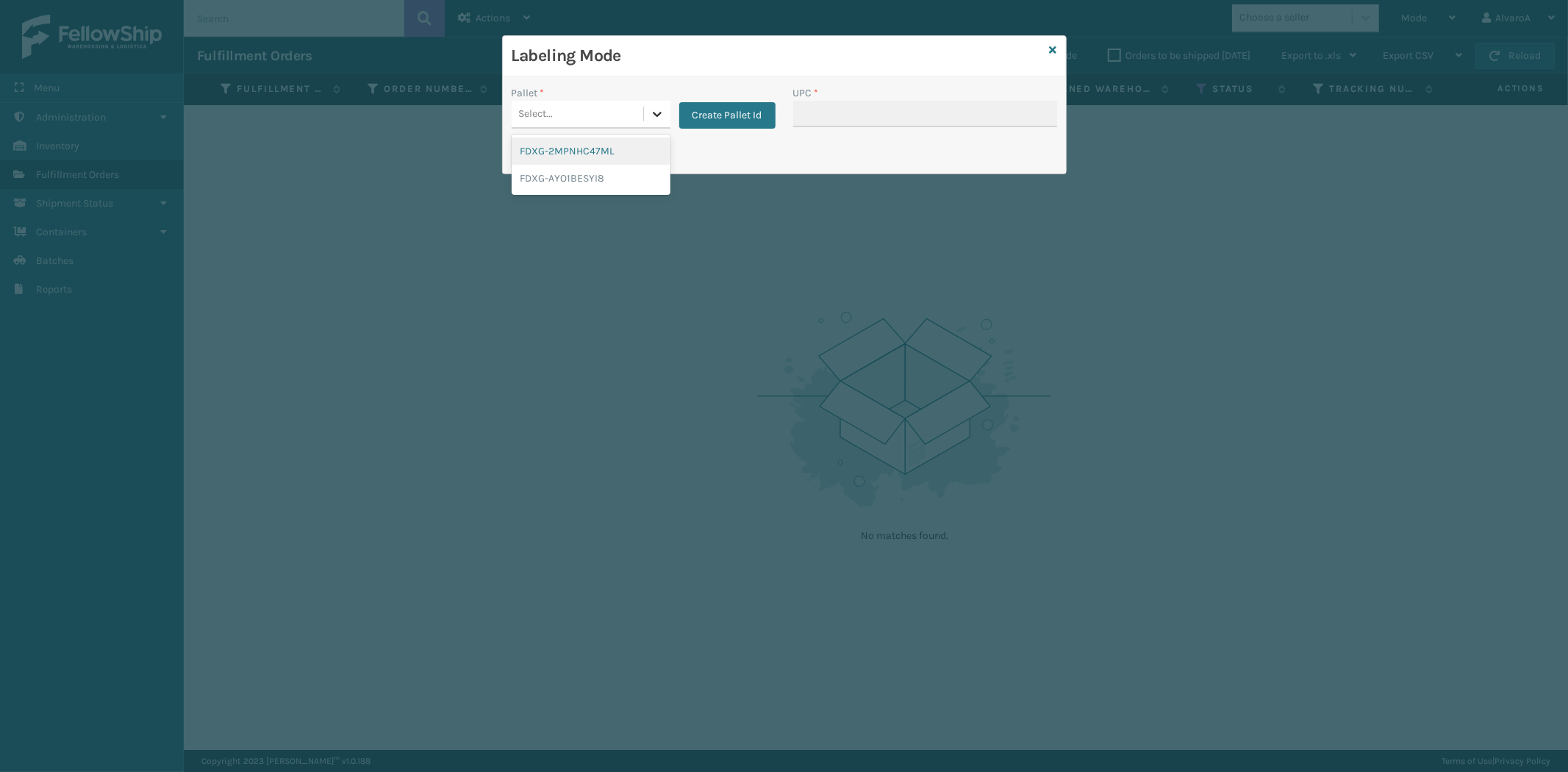
click at [652, 111] on icon at bounding box center [657, 114] width 15 height 15
click at [651, 114] on icon at bounding box center [657, 114] width 15 height 15
click at [714, 110] on button "Create Pallet Id" at bounding box center [726, 115] width 96 height 26
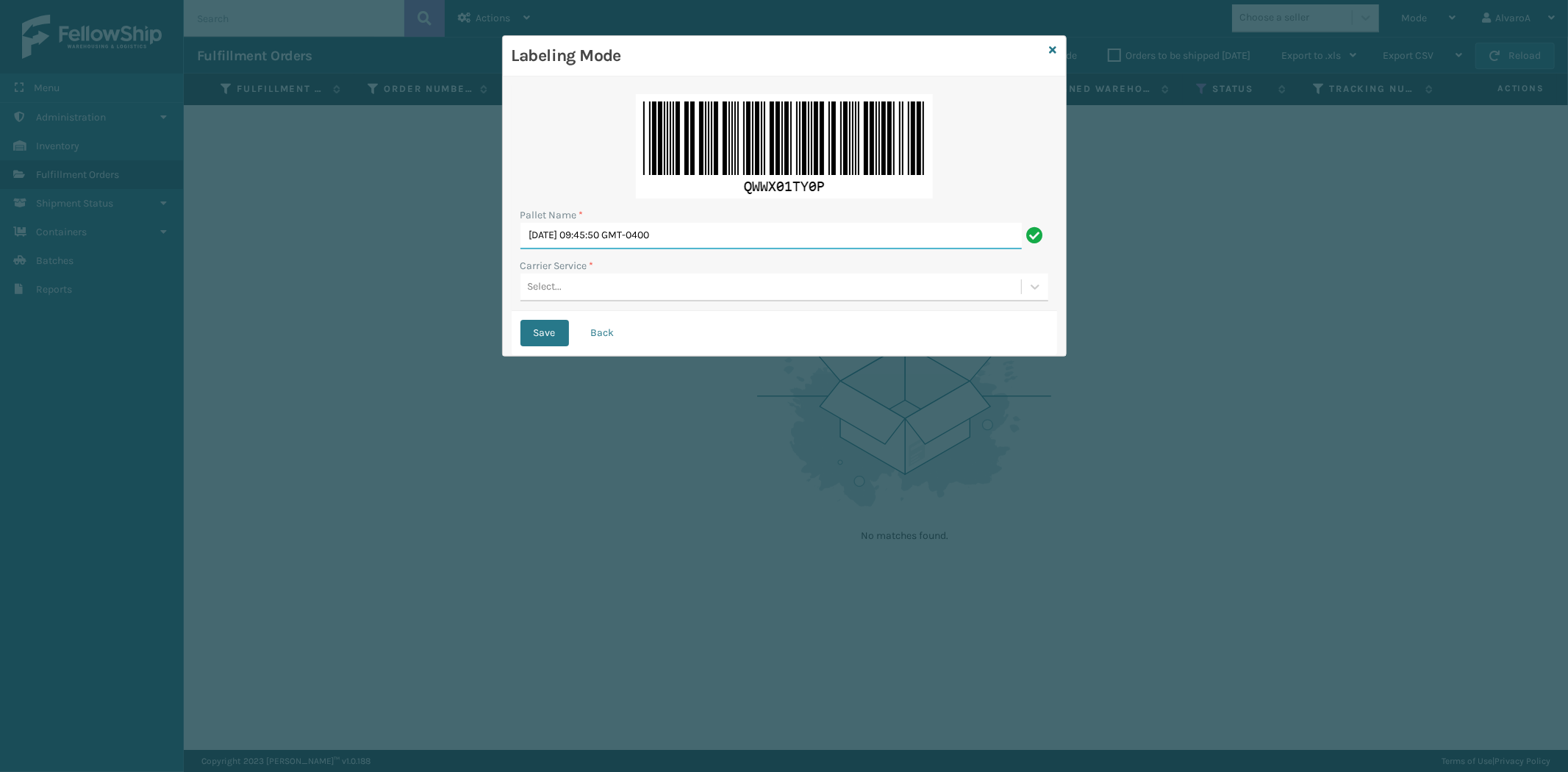
drag, startPoint x: 750, startPoint y: 239, endPoint x: 223, endPoint y: 332, distance: 535.1
click at [224, 332] on div "Labeling Mode Pallet Name * [DATE] 09:45:50 GMT-0400 Carrier Service * Select..…" at bounding box center [784, 386] width 1568 height 772
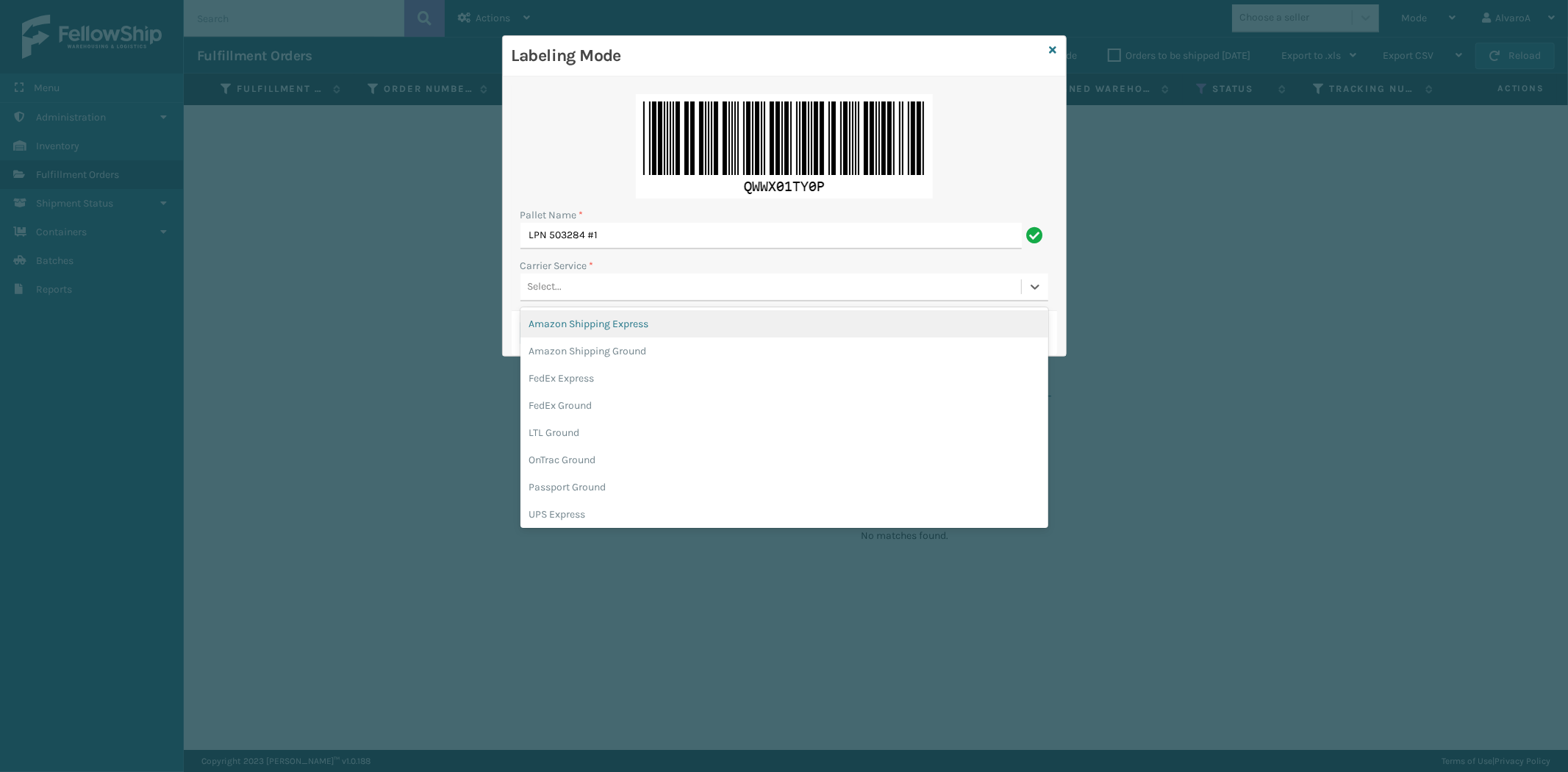
click at [578, 287] on div "Select..." at bounding box center [770, 287] width 501 height 25
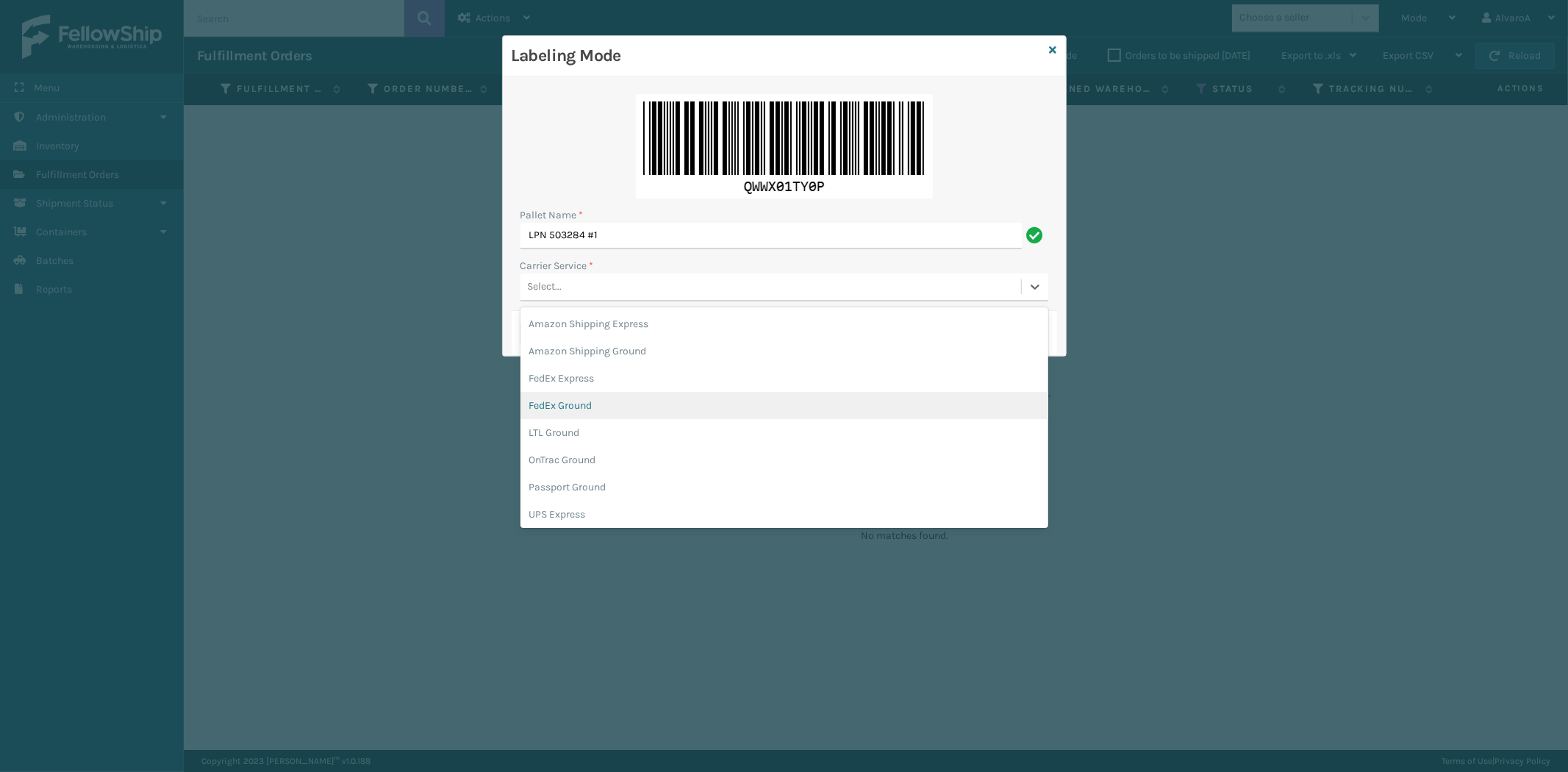
click at [555, 405] on div "FedEx Ground" at bounding box center [784, 405] width 527 height 27
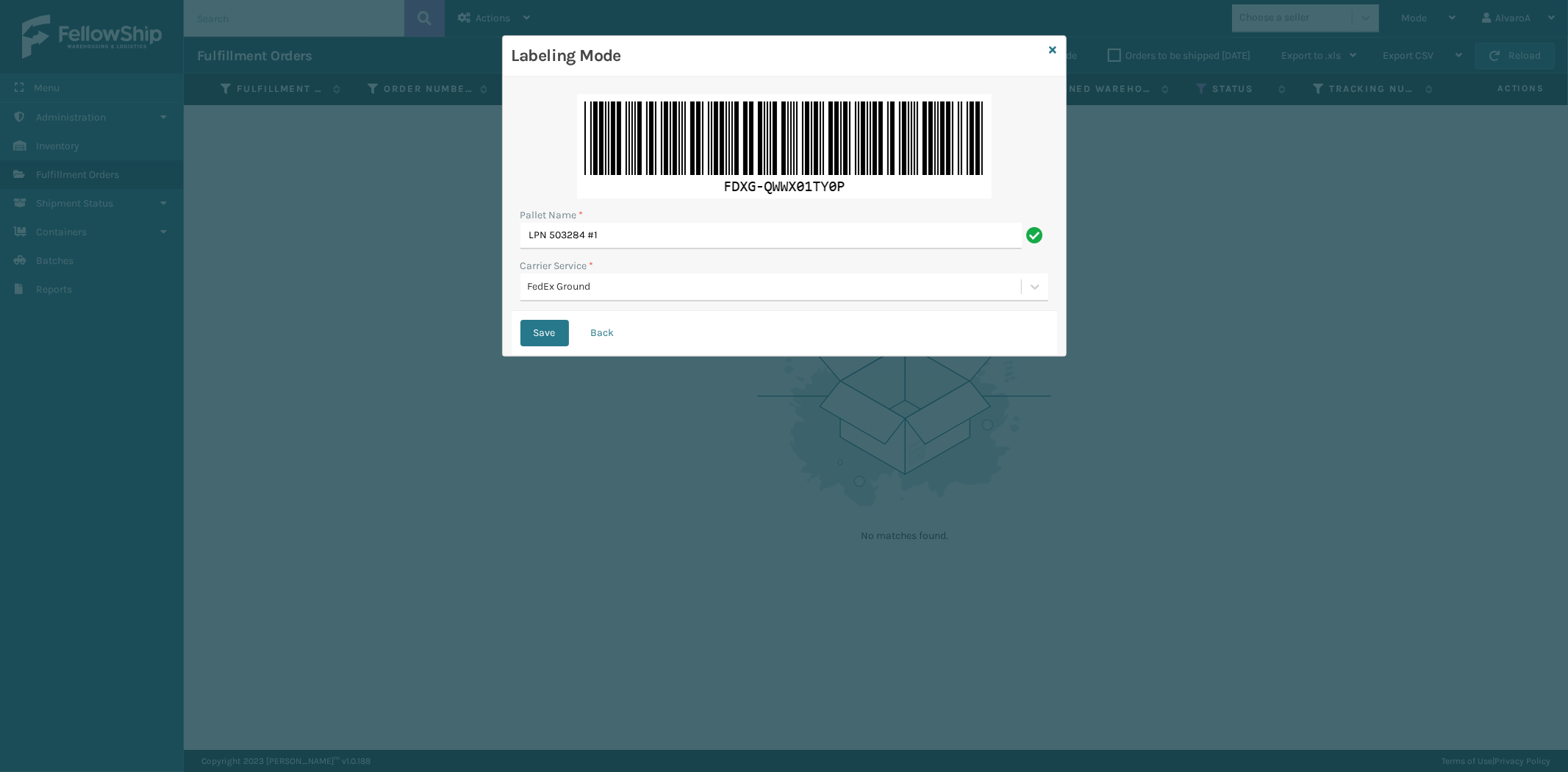
drag, startPoint x: 535, startPoint y: 336, endPoint x: 659, endPoint y: 217, distance: 171.9
click at [540, 335] on button "Save" at bounding box center [544, 333] width 48 height 26
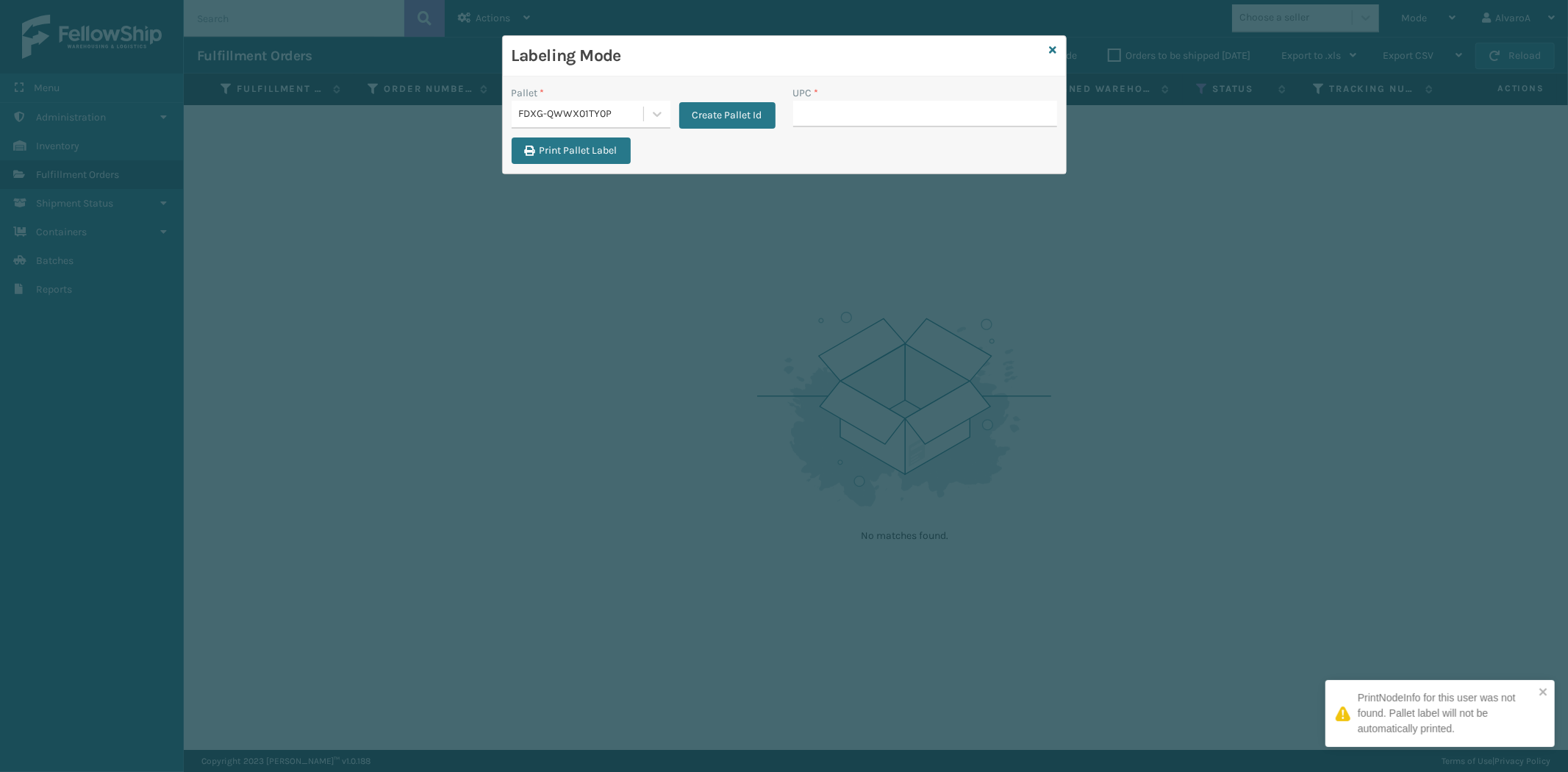
click at [830, 114] on input "UPC *" at bounding box center [925, 114] width 264 height 26
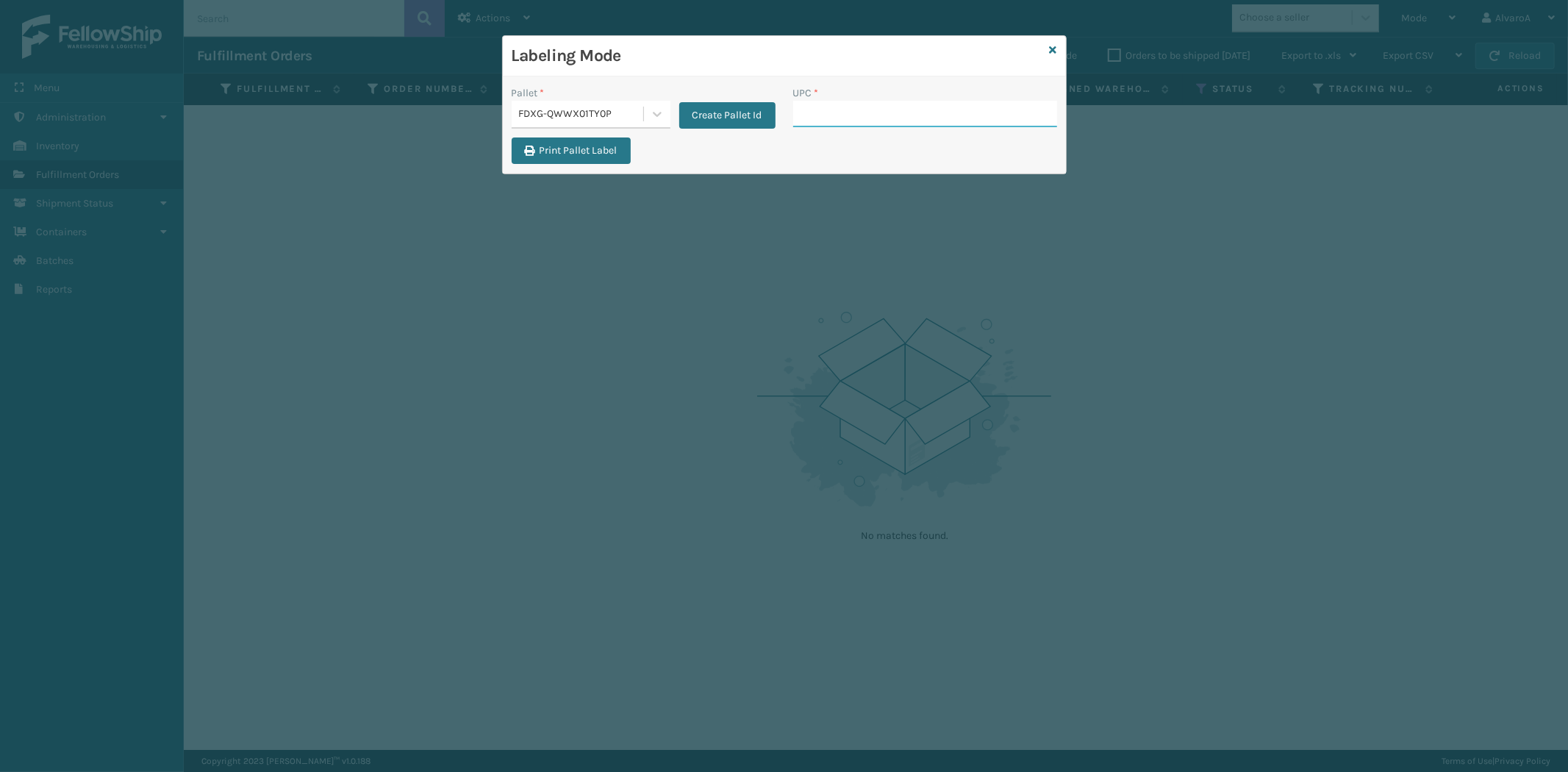
paste input "LKLGF2SP3OLV-C"
paste input "111A049BLU"
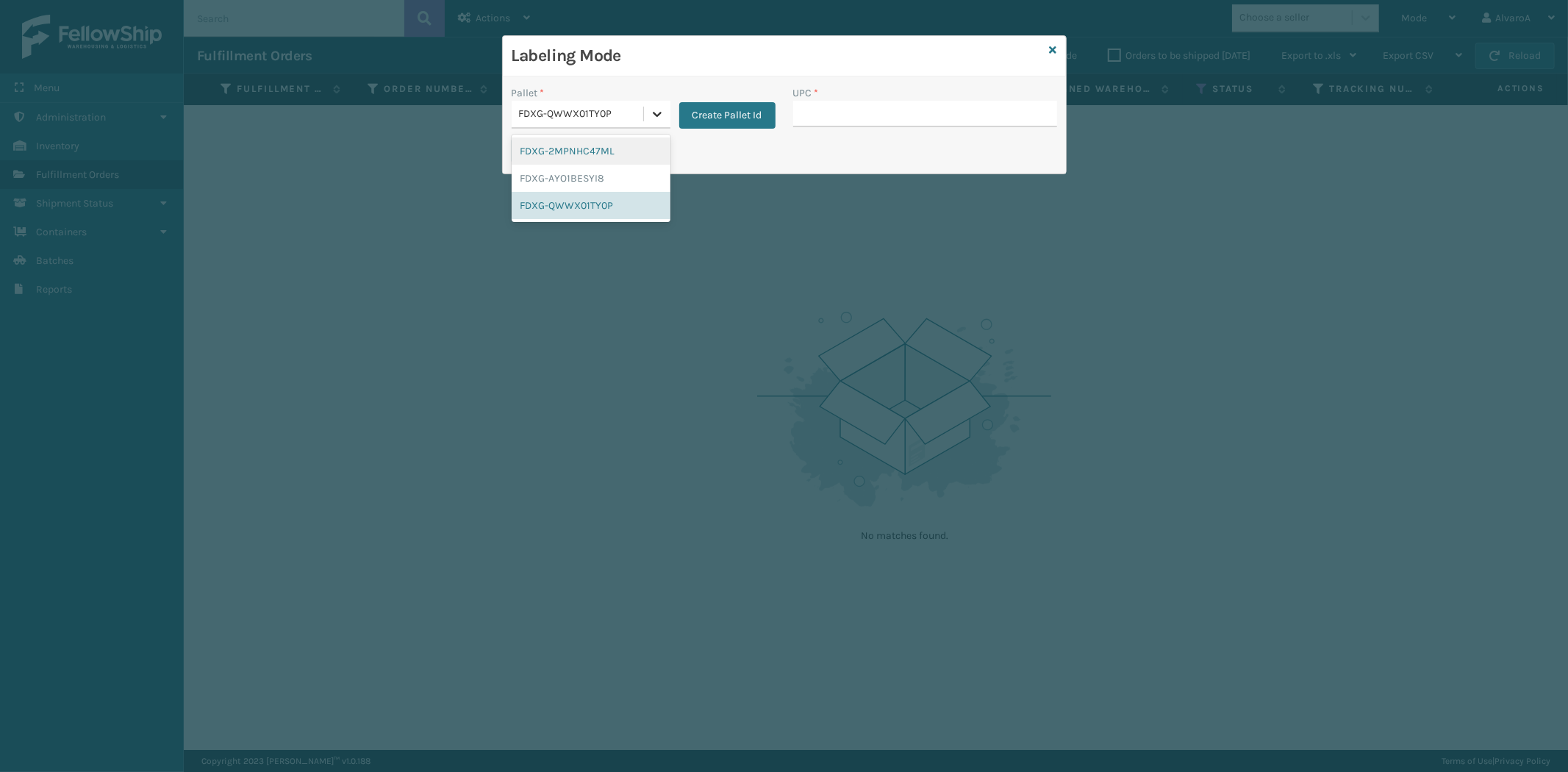
click at [666, 109] on div at bounding box center [657, 114] width 26 height 26
click at [560, 213] on div "FDXG-QWWX01TY0P" at bounding box center [591, 205] width 158 height 27
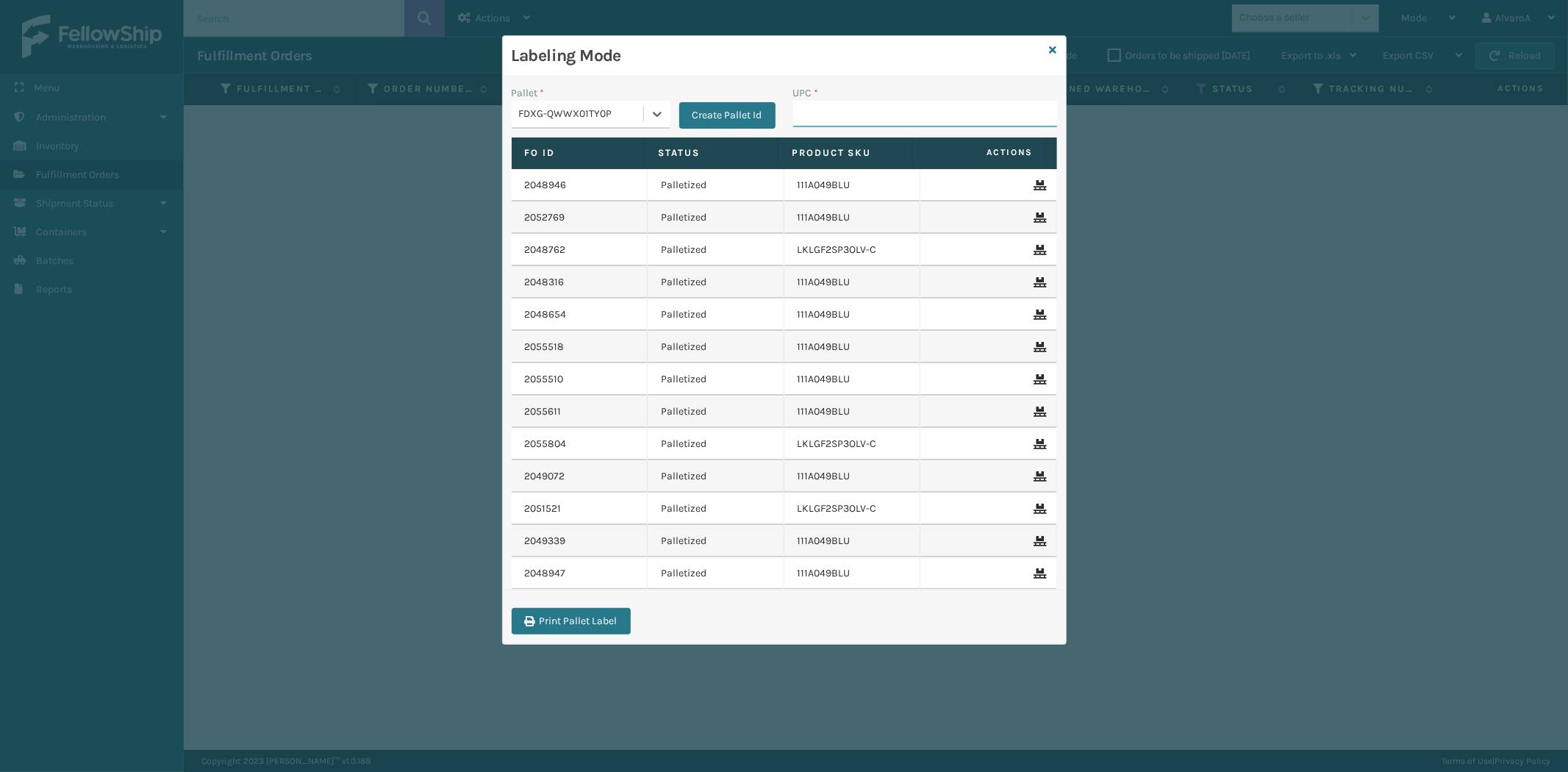
click at [843, 103] on input "UPC *" at bounding box center [925, 114] width 264 height 26
paste input "111A049BLU"
click at [707, 109] on button "Create Pallet Id" at bounding box center [726, 115] width 96 height 26
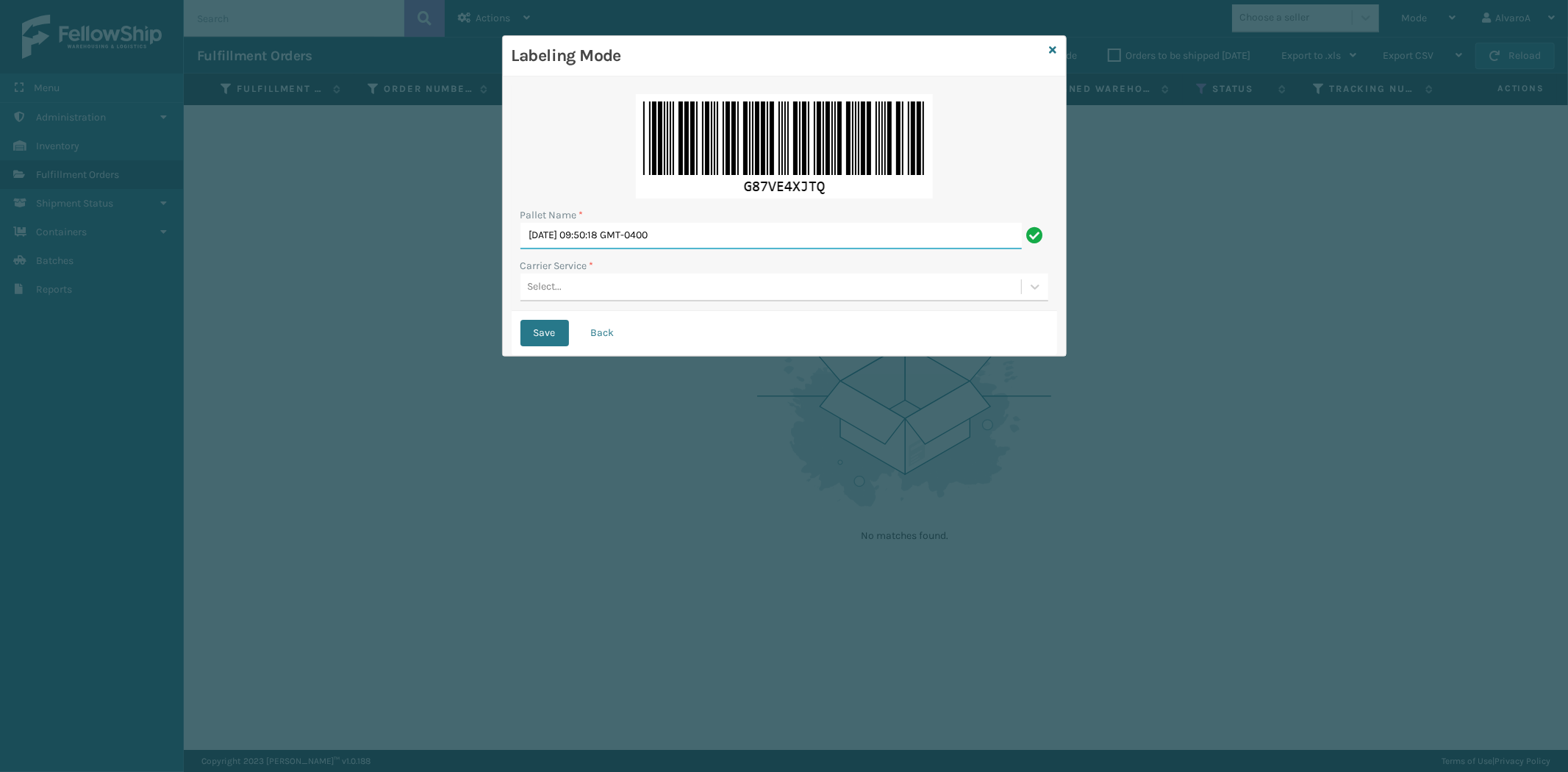
drag, startPoint x: 718, startPoint y: 238, endPoint x: 453, endPoint y: 268, distance: 266.7
click at [453, 268] on div "Labeling Mode Pallet Name * [DATE] 09:50:18 GMT-0400 Carrier Service * Select..…" at bounding box center [784, 386] width 1568 height 772
click at [569, 290] on div "Select..." at bounding box center [770, 287] width 501 height 25
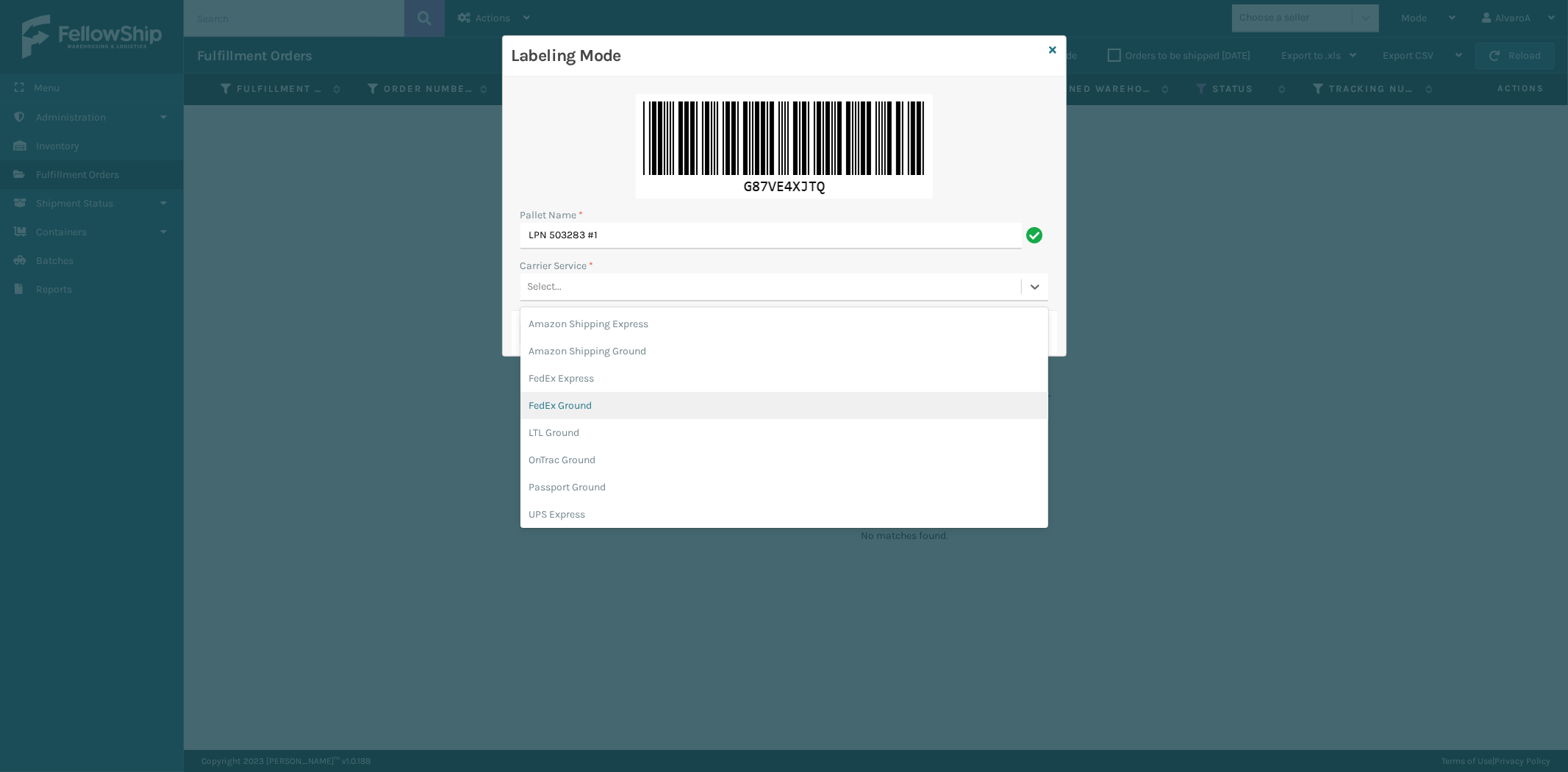
click at [566, 400] on div "FedEx Ground" at bounding box center [784, 405] width 527 height 27
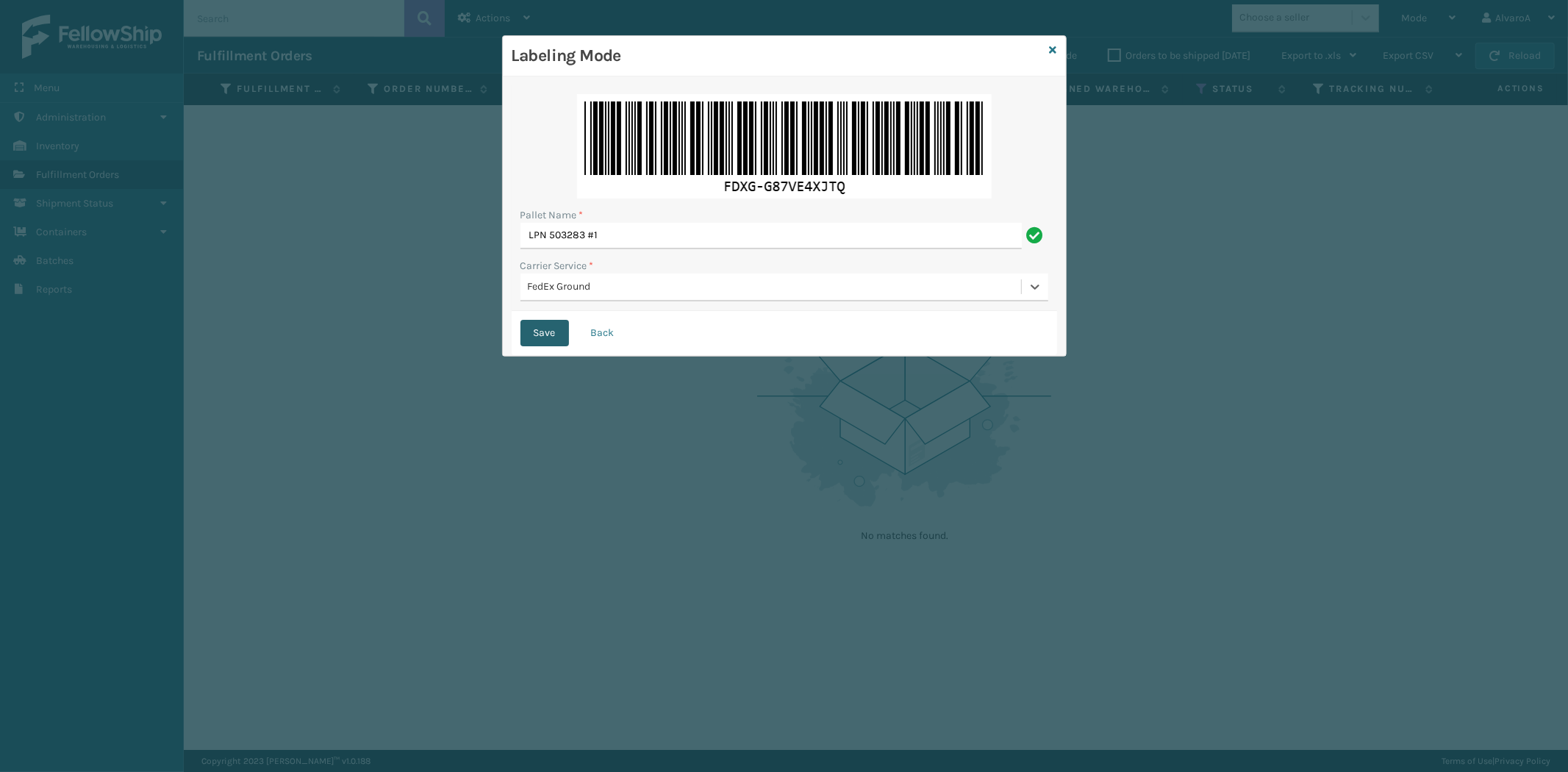
click at [544, 334] on button "Save" at bounding box center [544, 333] width 48 height 26
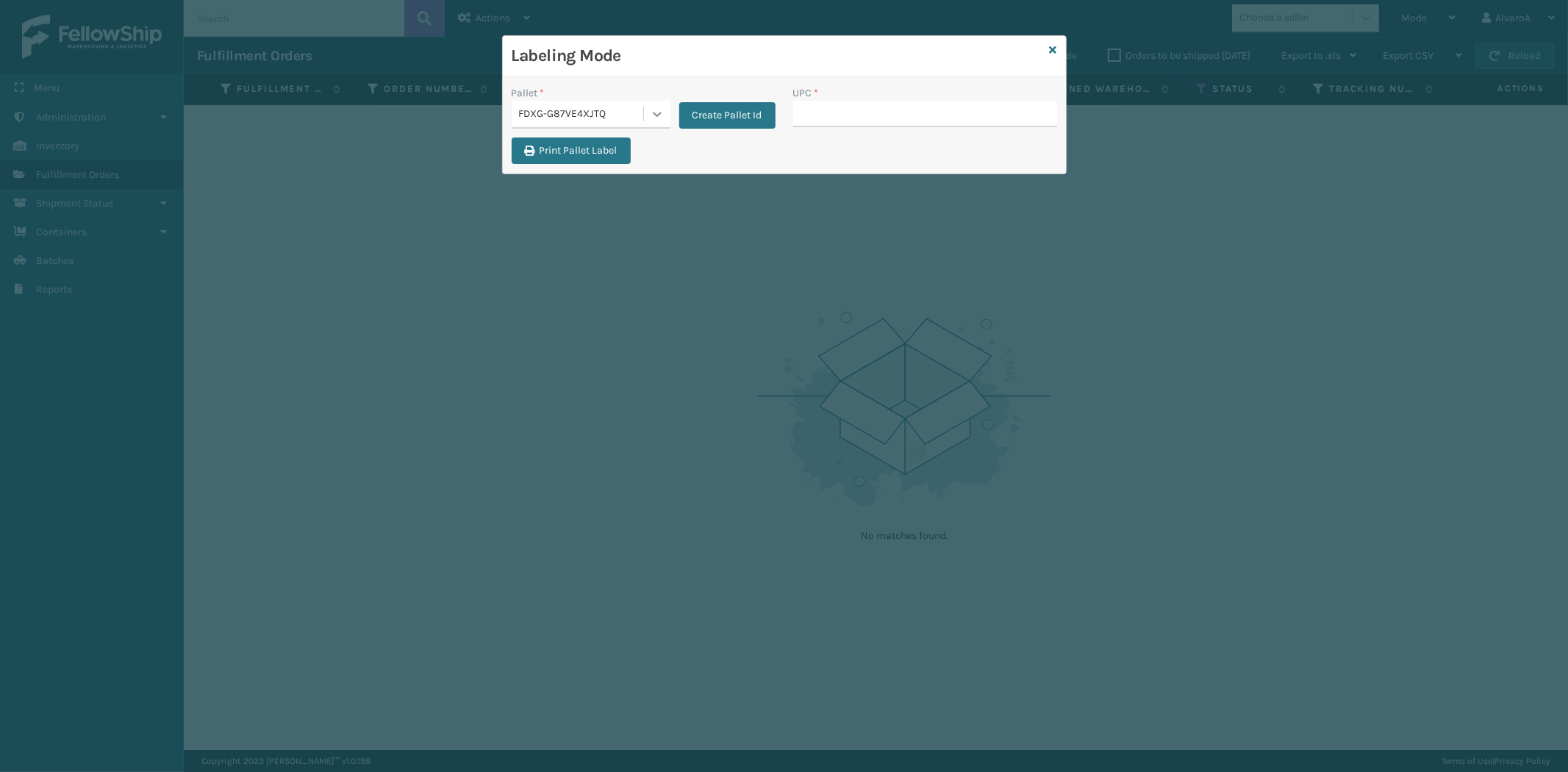
click at [652, 118] on icon at bounding box center [657, 114] width 15 height 15
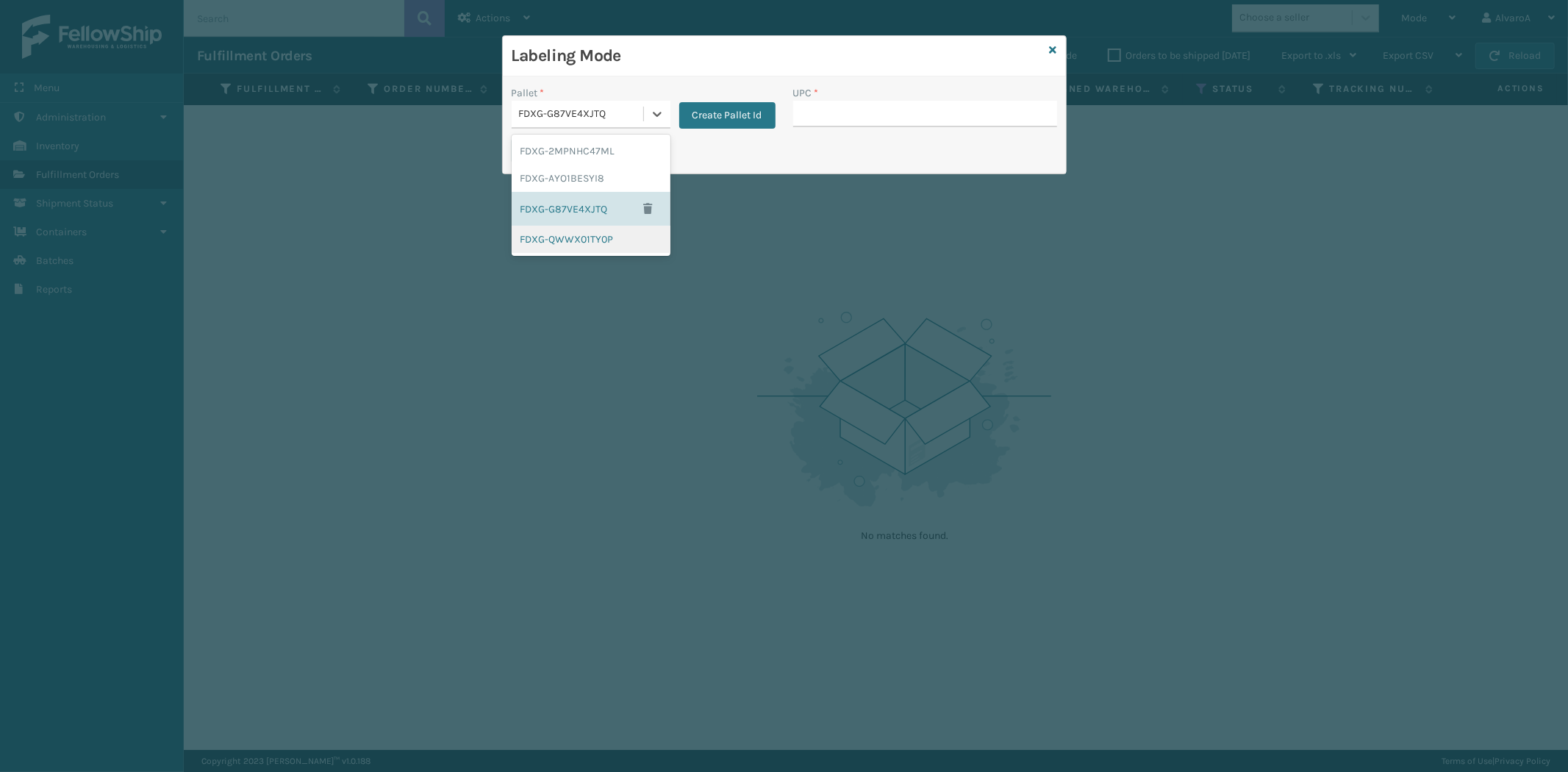
click at [560, 243] on div "FDXG-QWWX01TY0P" at bounding box center [591, 239] width 158 height 27
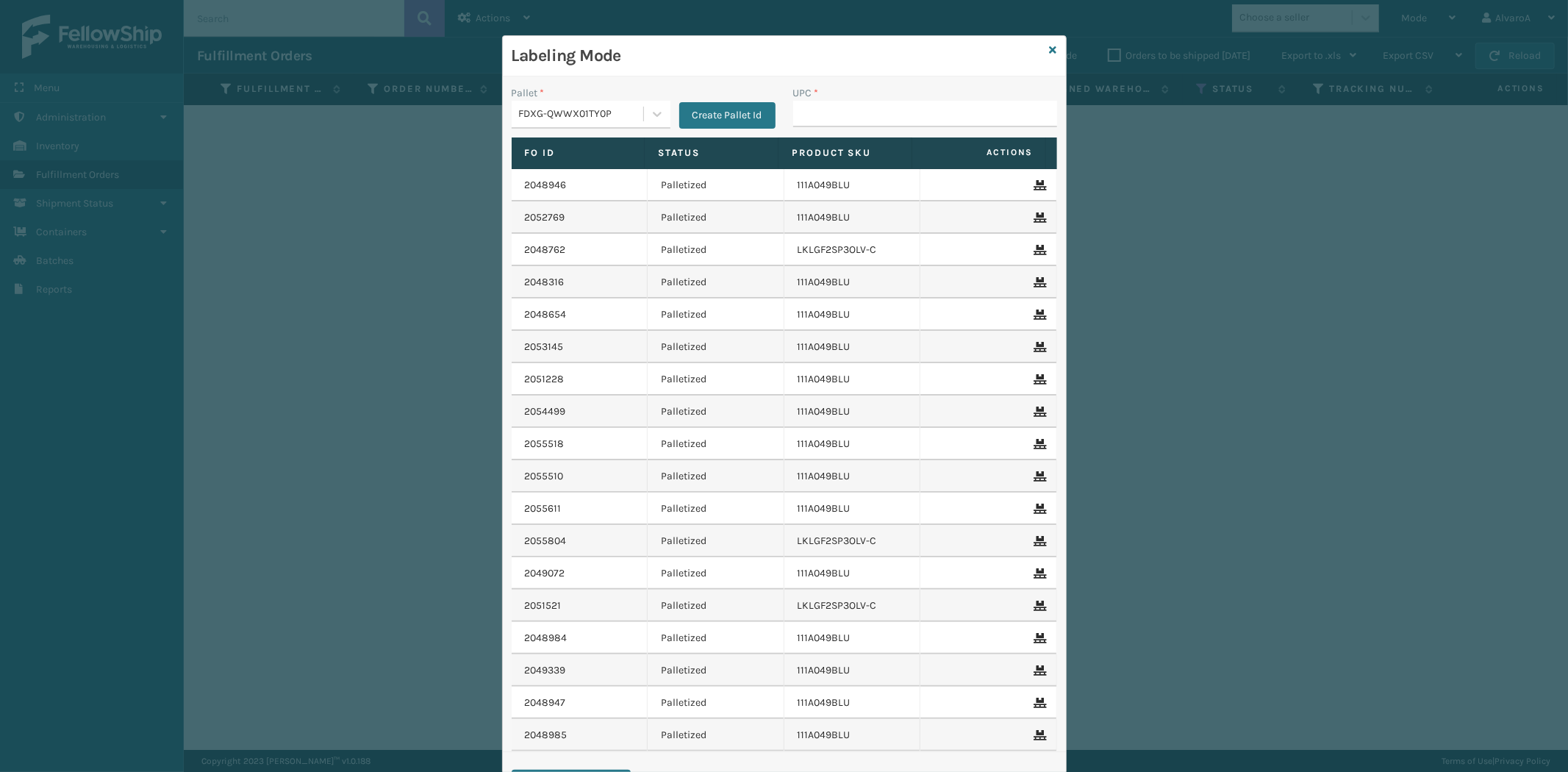
click at [827, 92] on div "UPC *" at bounding box center [925, 93] width 264 height 16
click at [821, 107] on input "UPC *" at bounding box center [925, 114] width 264 height 26
click at [795, 105] on input "UPC *" at bounding box center [925, 114] width 264 height 26
paste input "LKLGF2SP3OLV-C"
click at [1049, 49] on icon at bounding box center [1053, 50] width 7 height 11
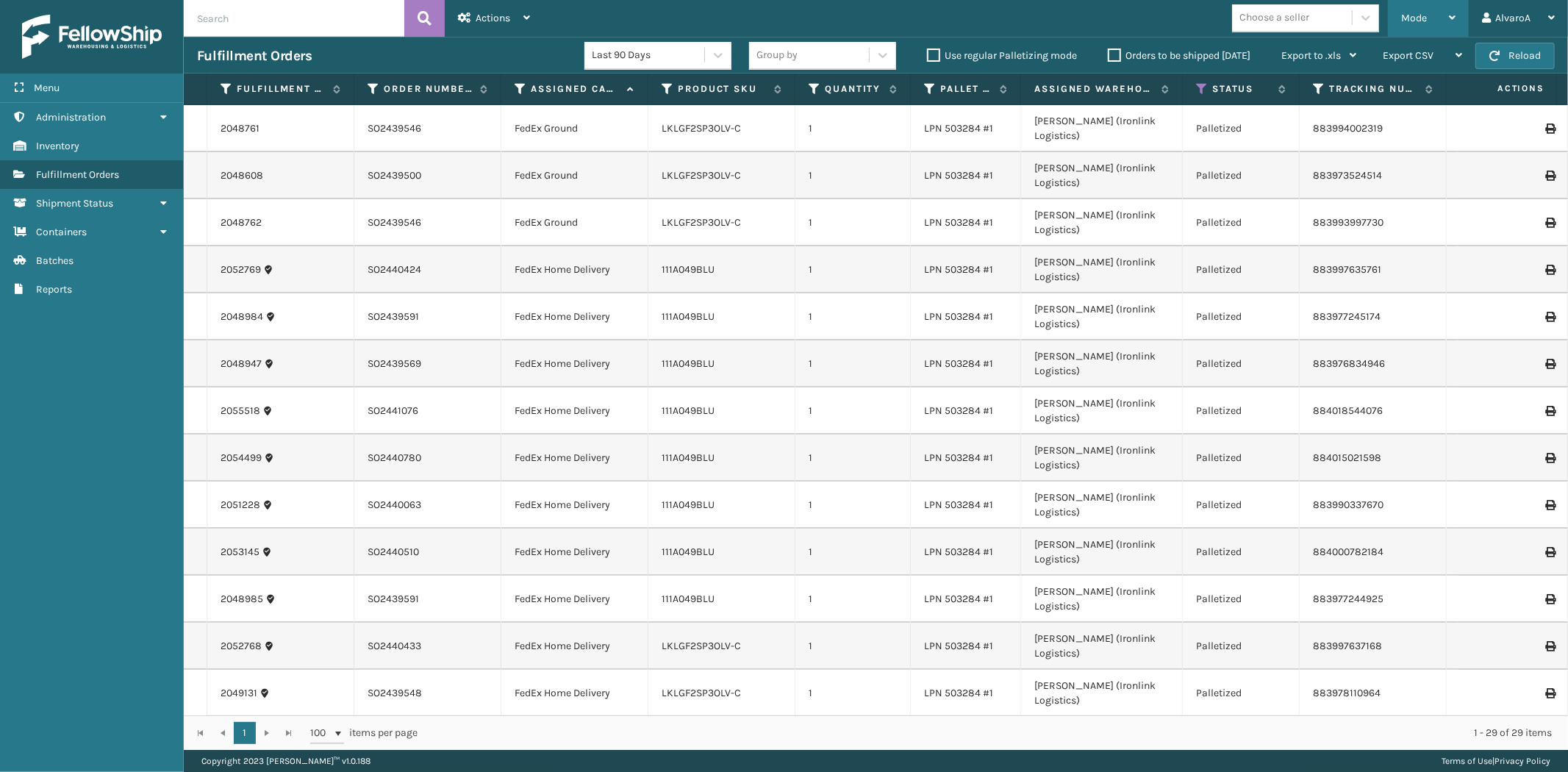
click at [1409, 26] on div "Mode" at bounding box center [1428, 18] width 55 height 37
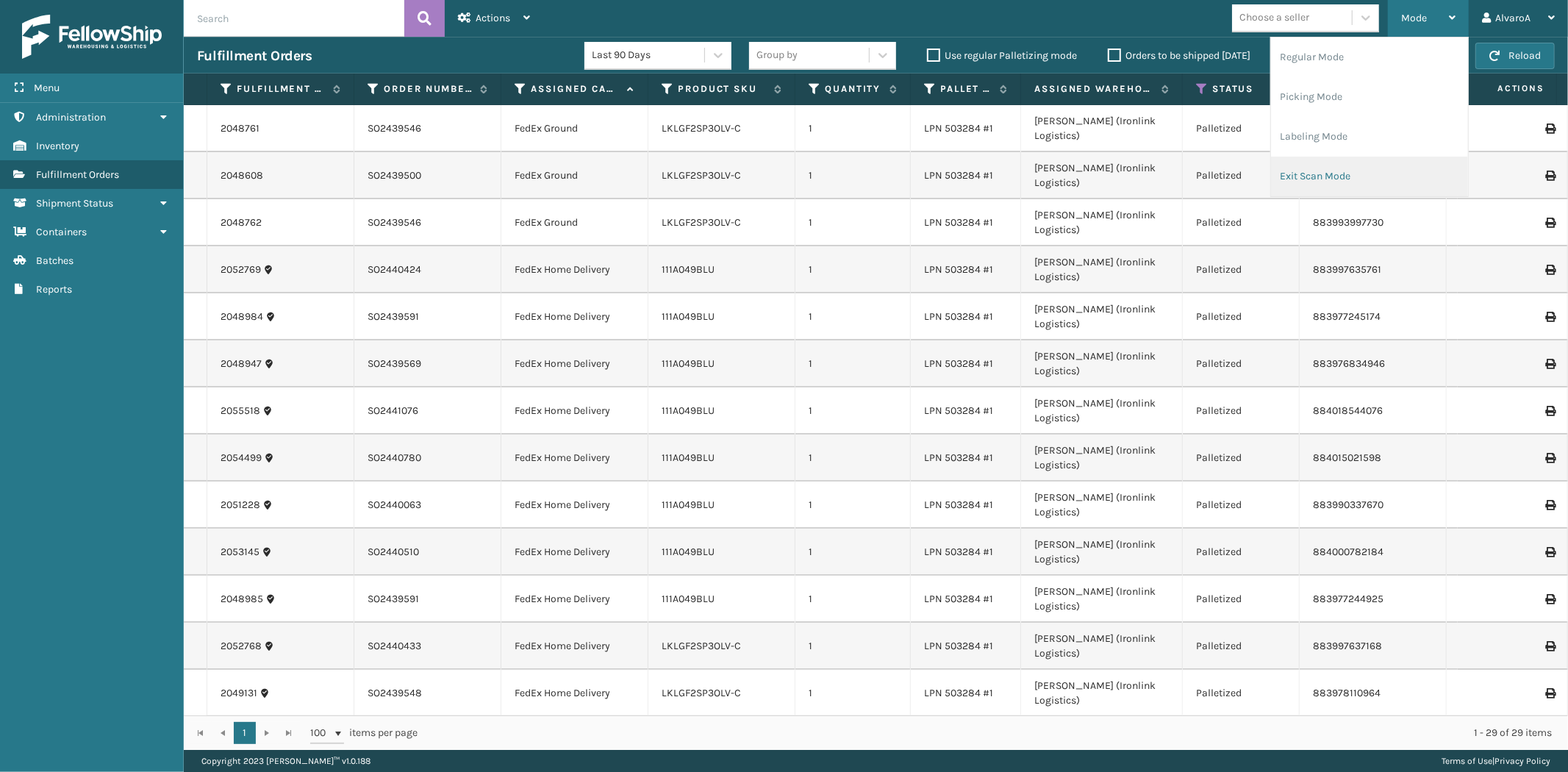
click at [1289, 174] on li "Exit Scan Mode" at bounding box center [1370, 176] width 197 height 40
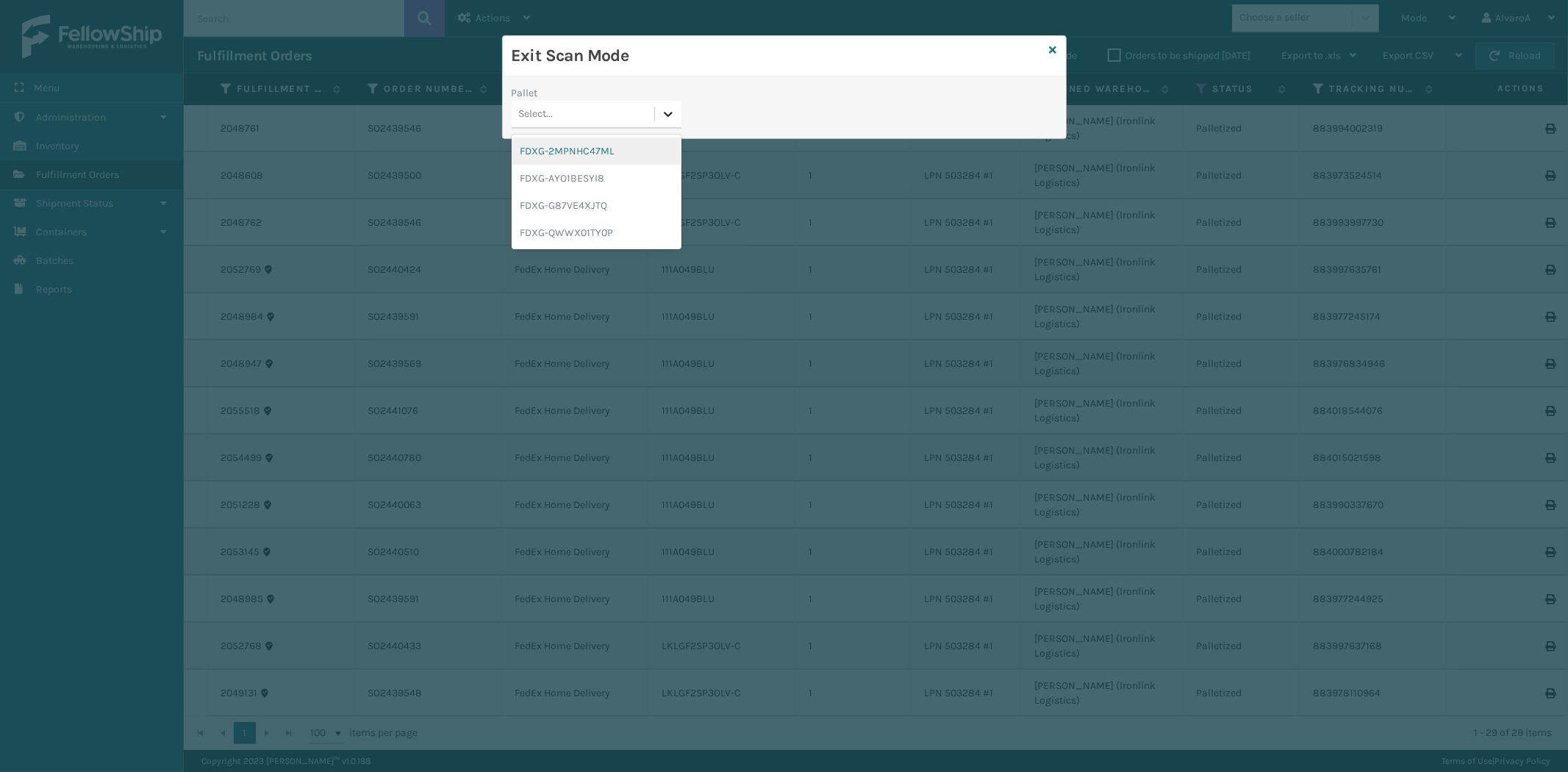
click at [666, 118] on icon at bounding box center [668, 114] width 15 height 15
drag, startPoint x: 571, startPoint y: 233, endPoint x: 562, endPoint y: 150, distance: 83.5
click at [571, 233] on div "FDXG-QWWX01TY0P" at bounding box center [596, 232] width 170 height 27
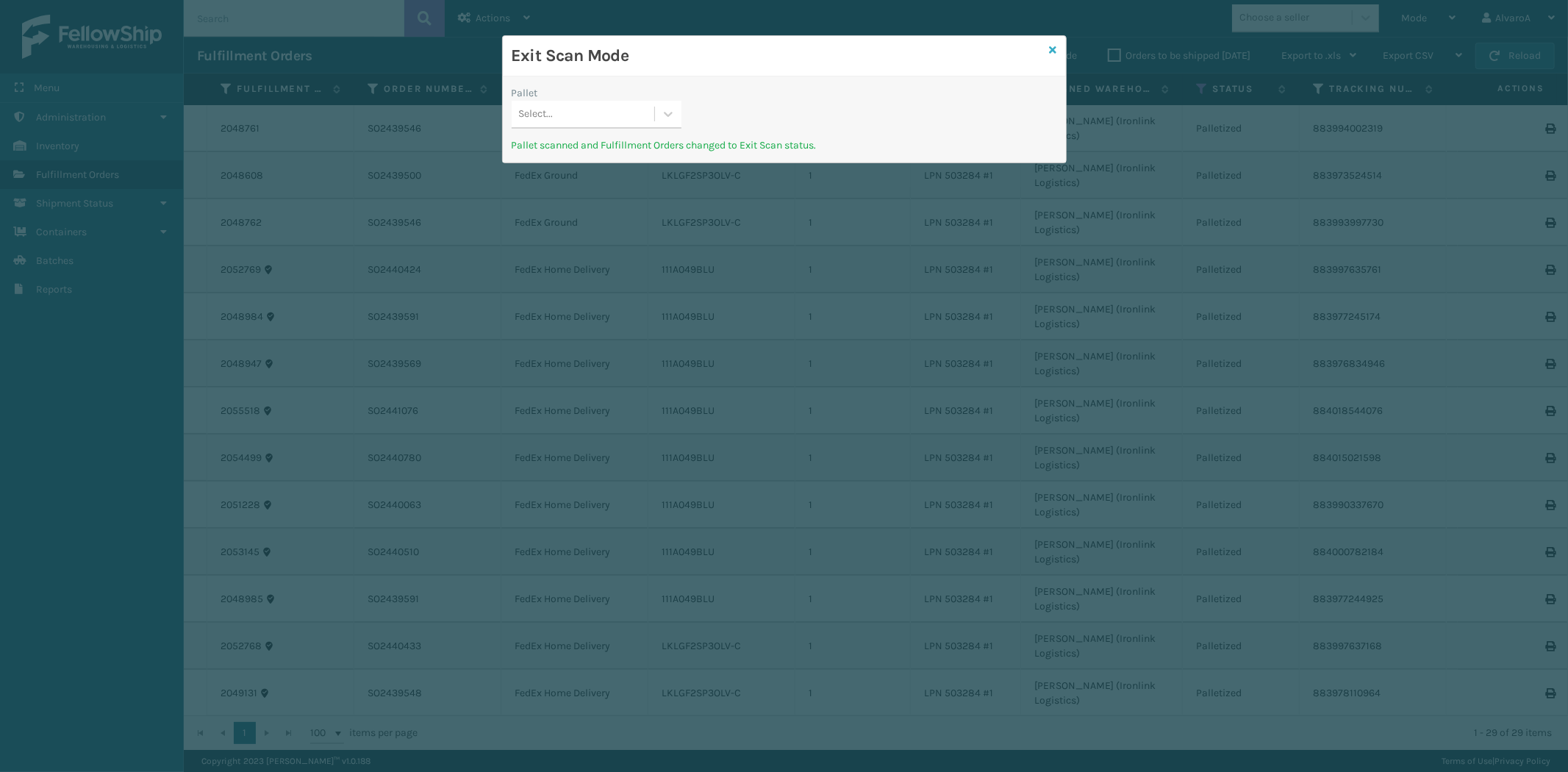
click at [1052, 49] on icon at bounding box center [1053, 50] width 7 height 11
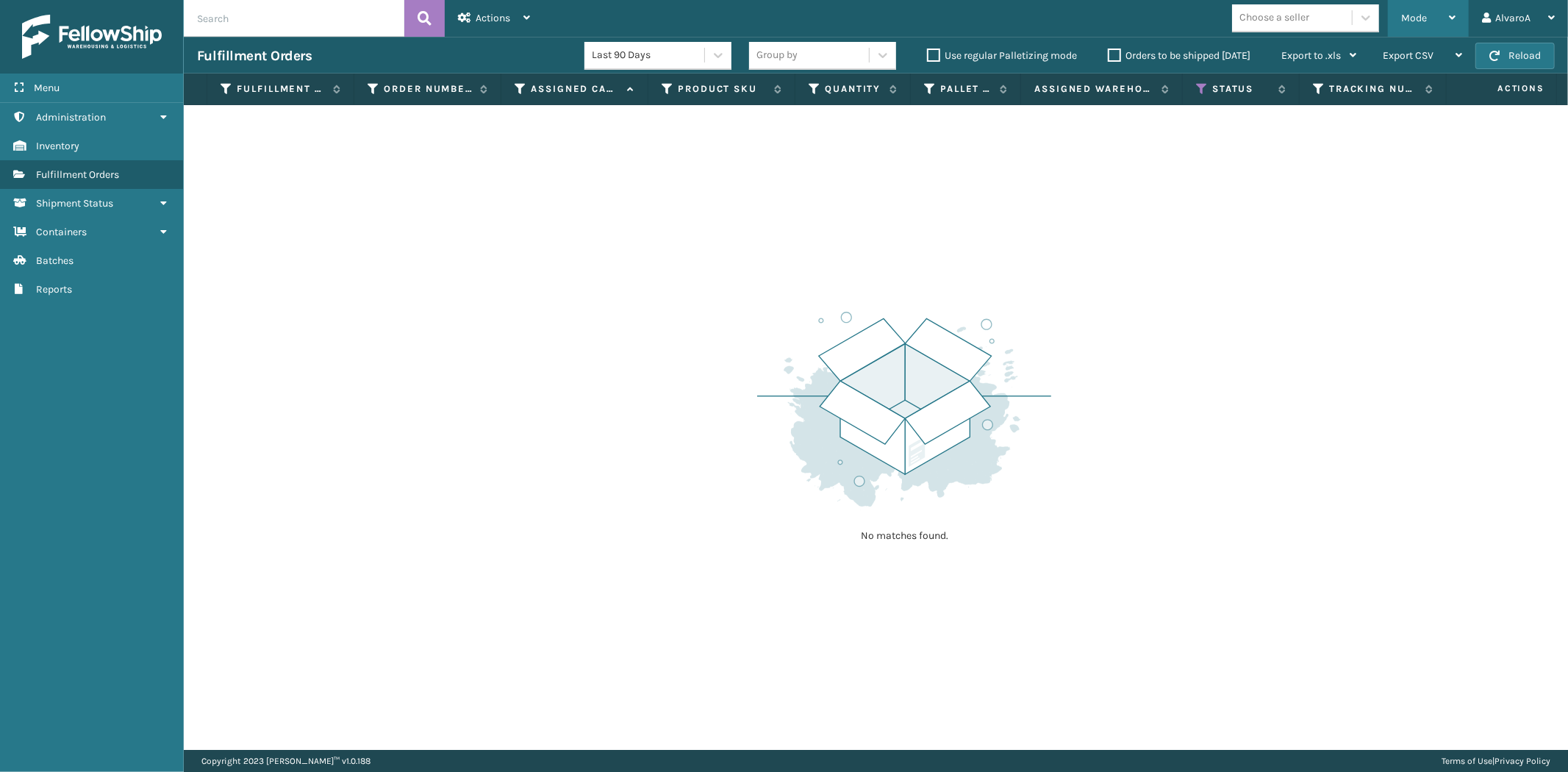
click at [1452, 20] on icon at bounding box center [1453, 18] width 7 height 11
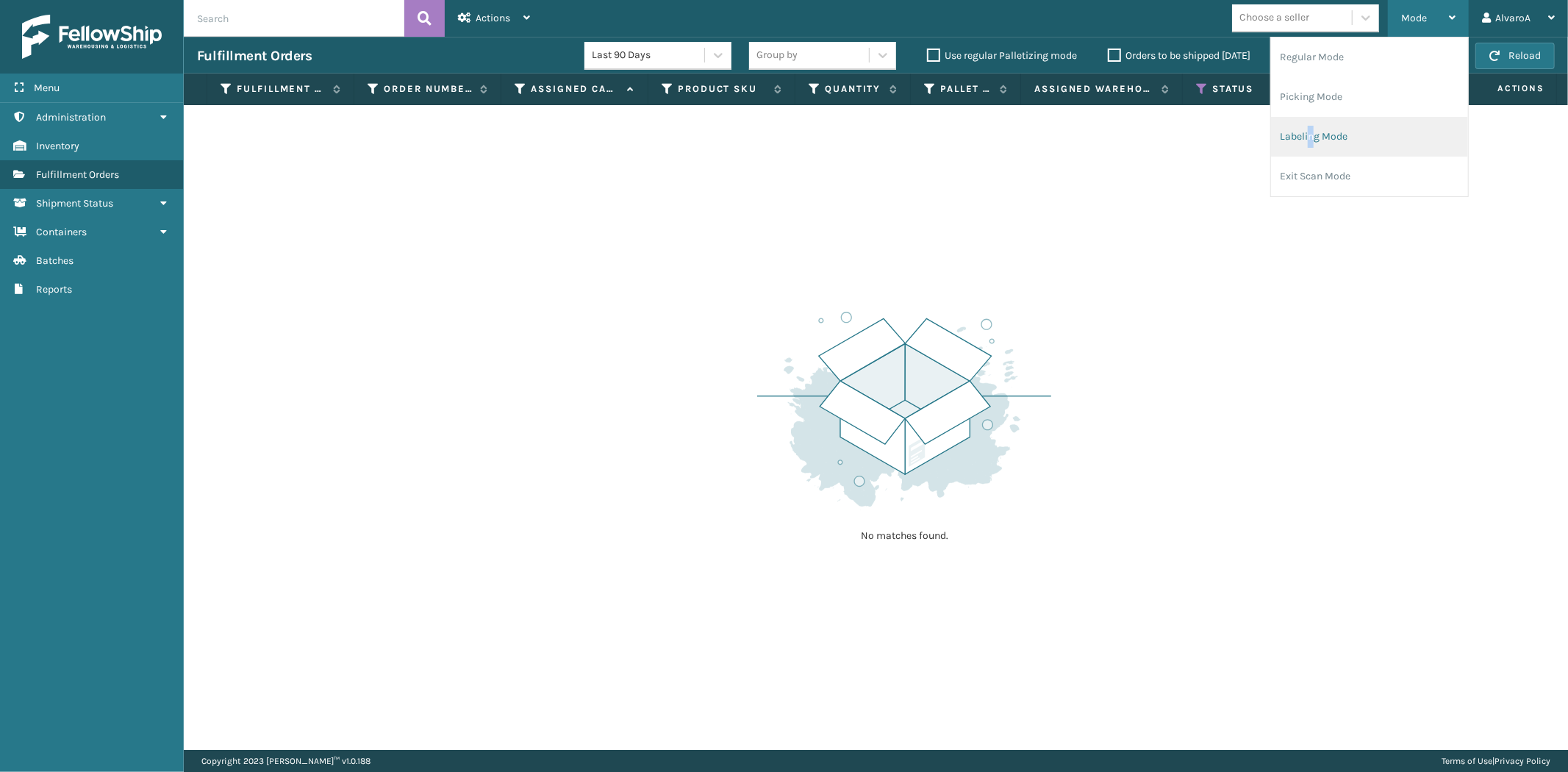
click at [1312, 132] on li "Labeling Mode" at bounding box center [1370, 136] width 197 height 40
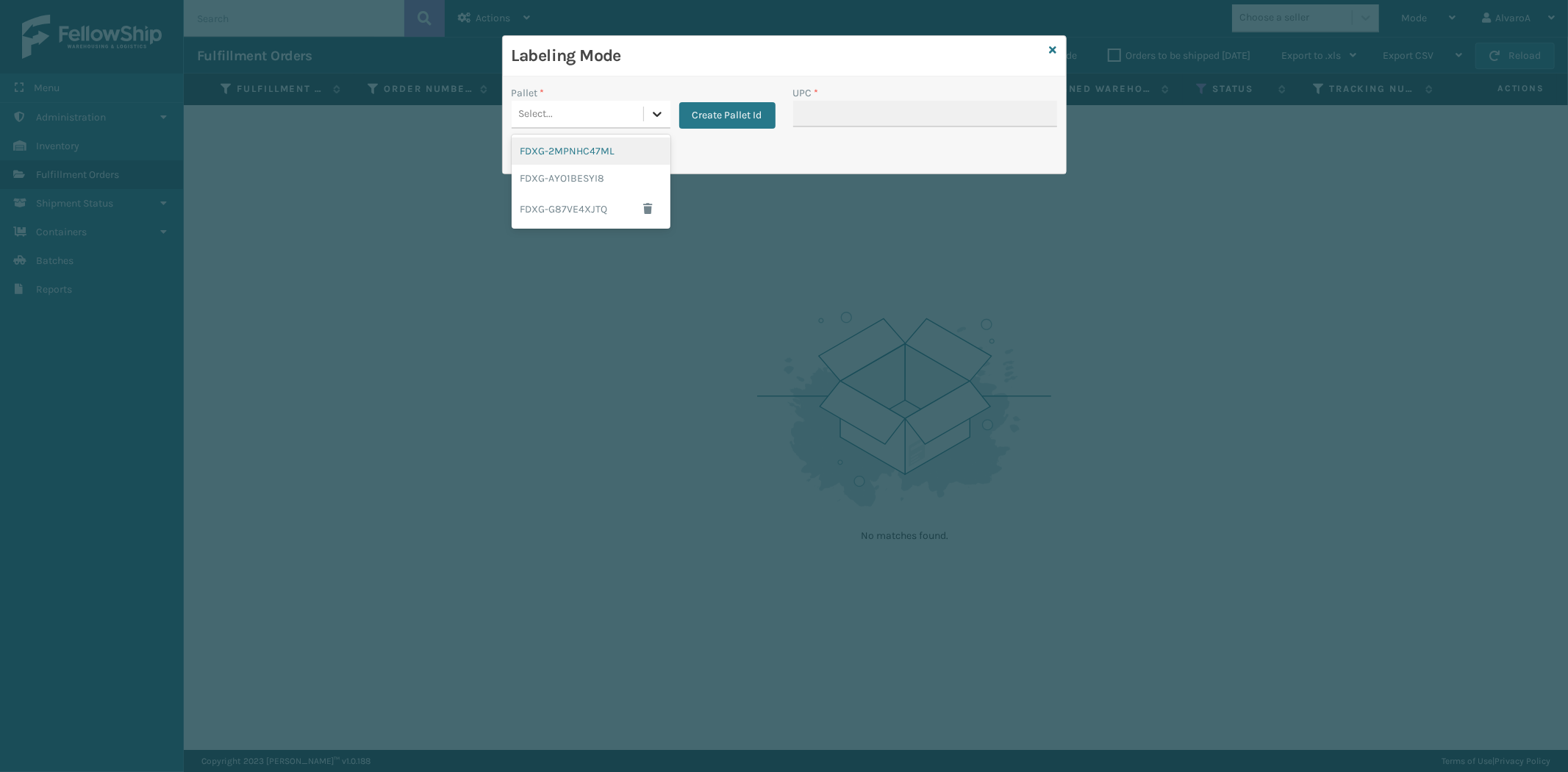
click at [657, 113] on icon at bounding box center [657, 114] width 15 height 15
click at [559, 224] on div "FDXG-G87VE4XJTQ" at bounding box center [591, 209] width 158 height 33
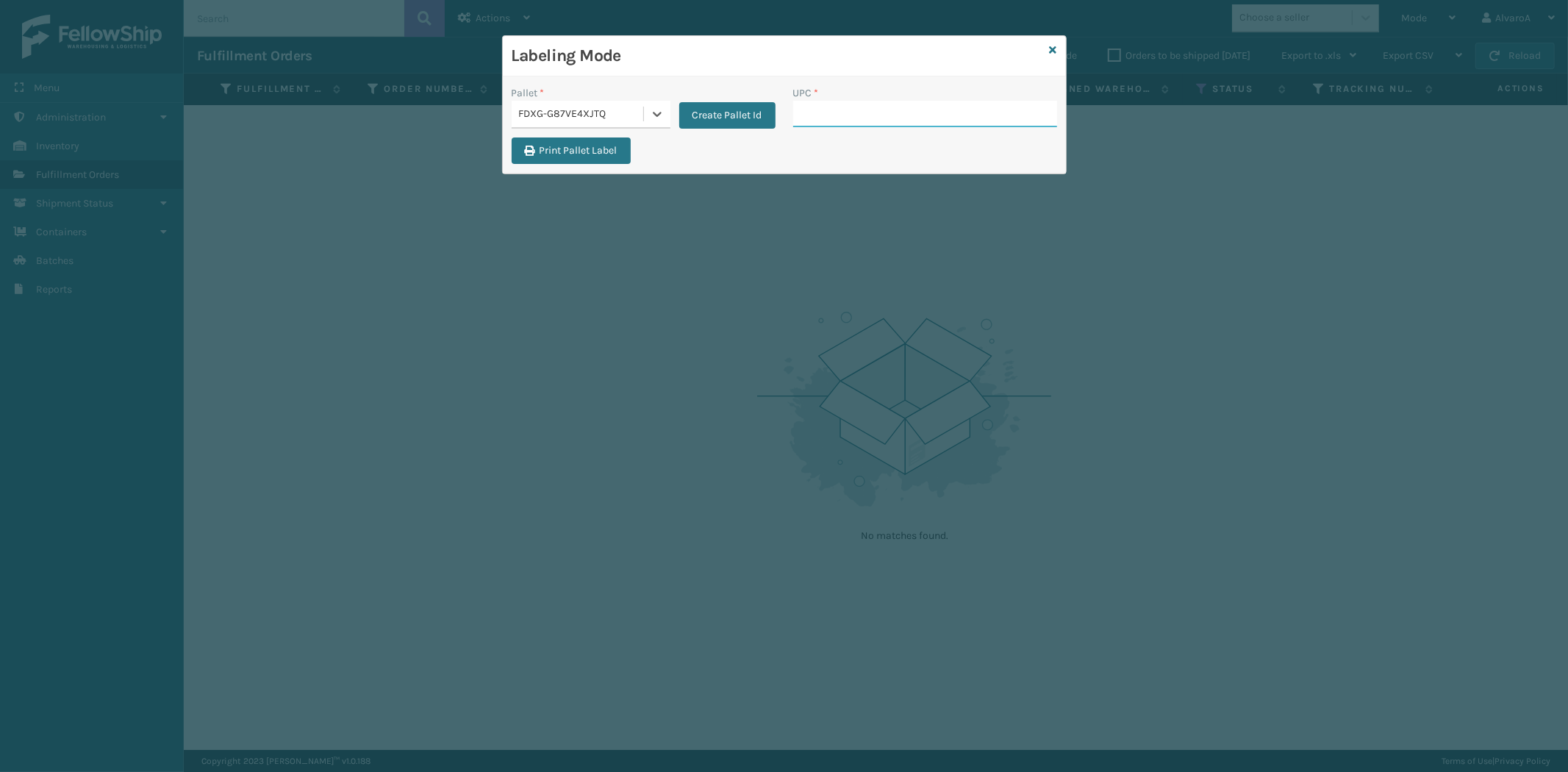
click at [887, 113] on input "UPC *" at bounding box center [925, 114] width 264 height 26
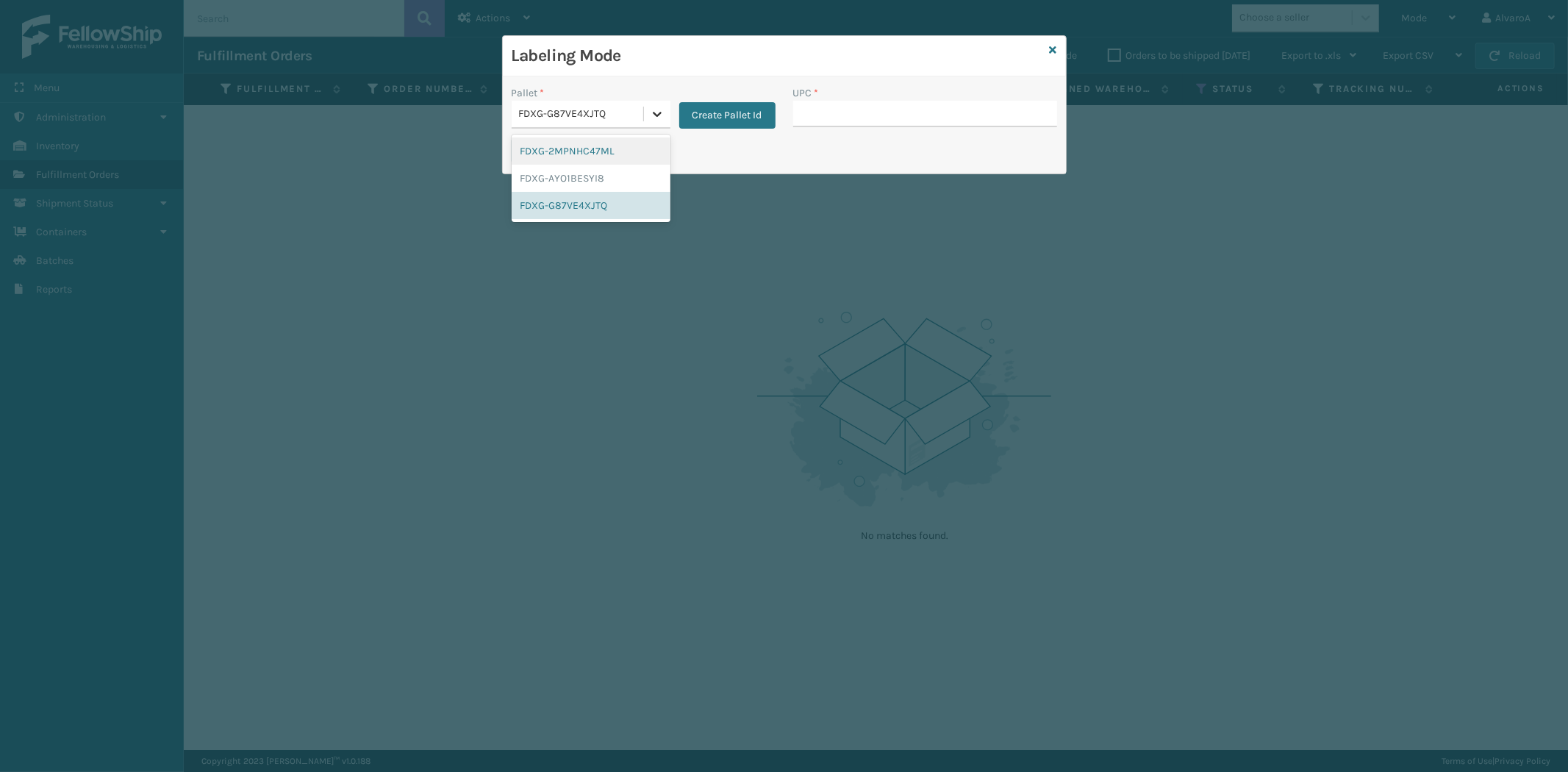
click at [655, 115] on icon at bounding box center [657, 114] width 9 height 5
click at [593, 200] on div "FDXG-G87VE4XJTQ" at bounding box center [591, 205] width 158 height 27
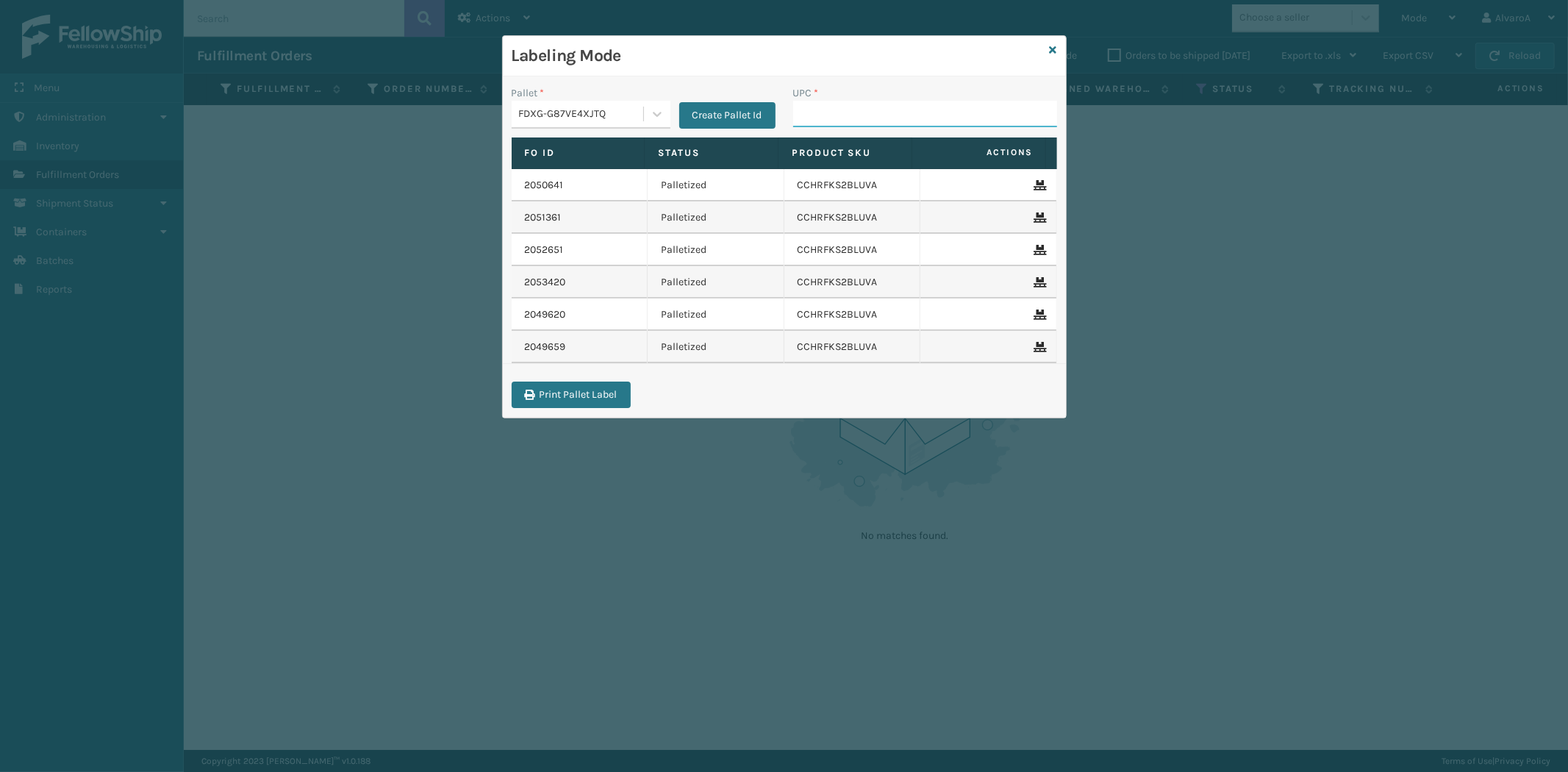
click at [860, 114] on input "UPC *" at bounding box center [925, 114] width 264 height 26
paste input "CCHRFKS2BLUVA"
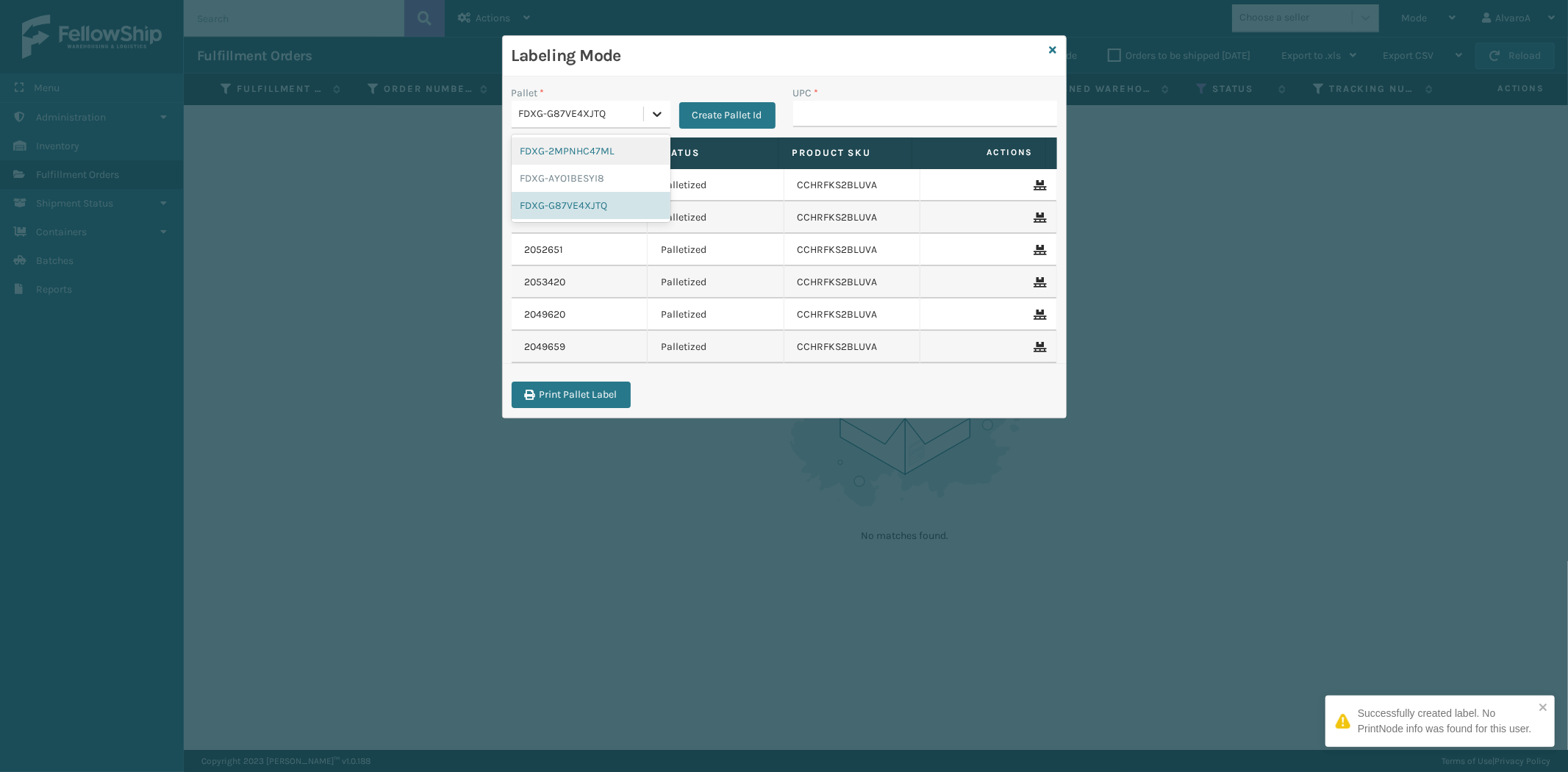
click at [666, 109] on div at bounding box center [657, 114] width 26 height 26
click at [600, 204] on div "FDXG-G87VE4XJTQ" at bounding box center [591, 205] width 158 height 27
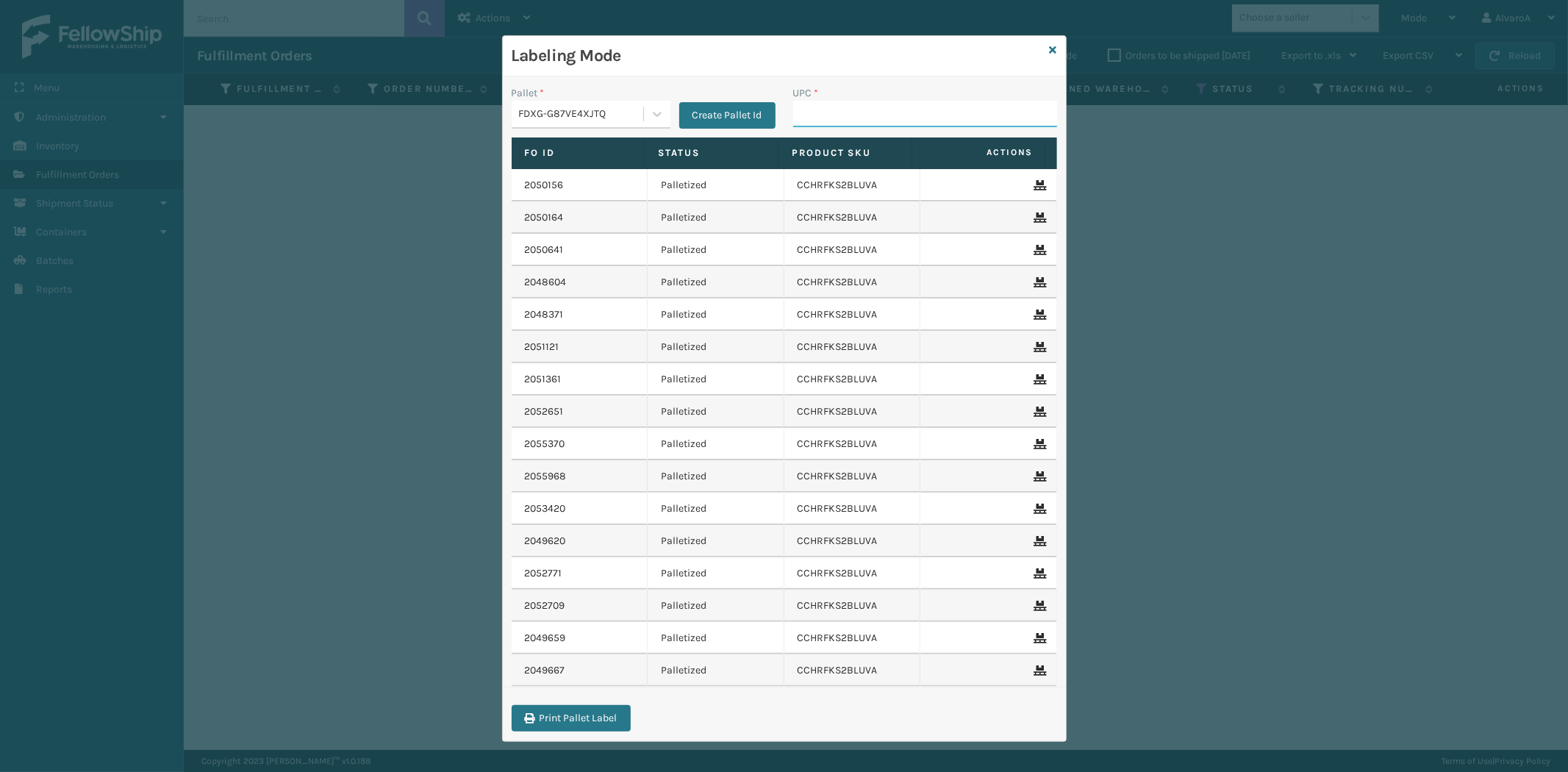
click at [823, 105] on input "UPC *" at bounding box center [925, 114] width 264 height 26
paste input "CCHRFKS2BLUVA"
click at [807, 119] on input "UPC *" at bounding box center [925, 114] width 264 height 26
click at [1049, 47] on icon at bounding box center [1053, 50] width 7 height 11
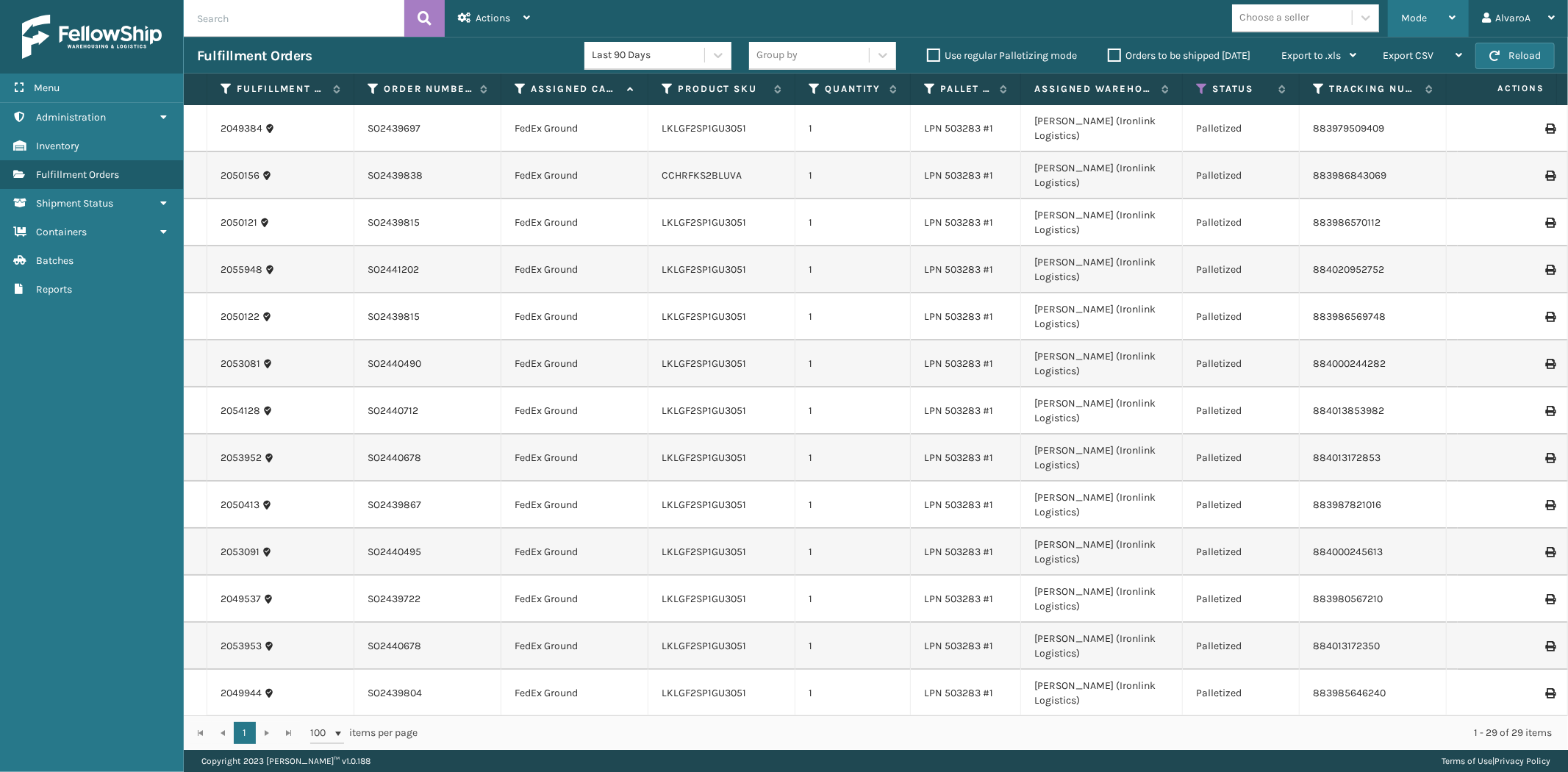
click at [1421, 19] on span "Mode" at bounding box center [1413, 18] width 26 height 12
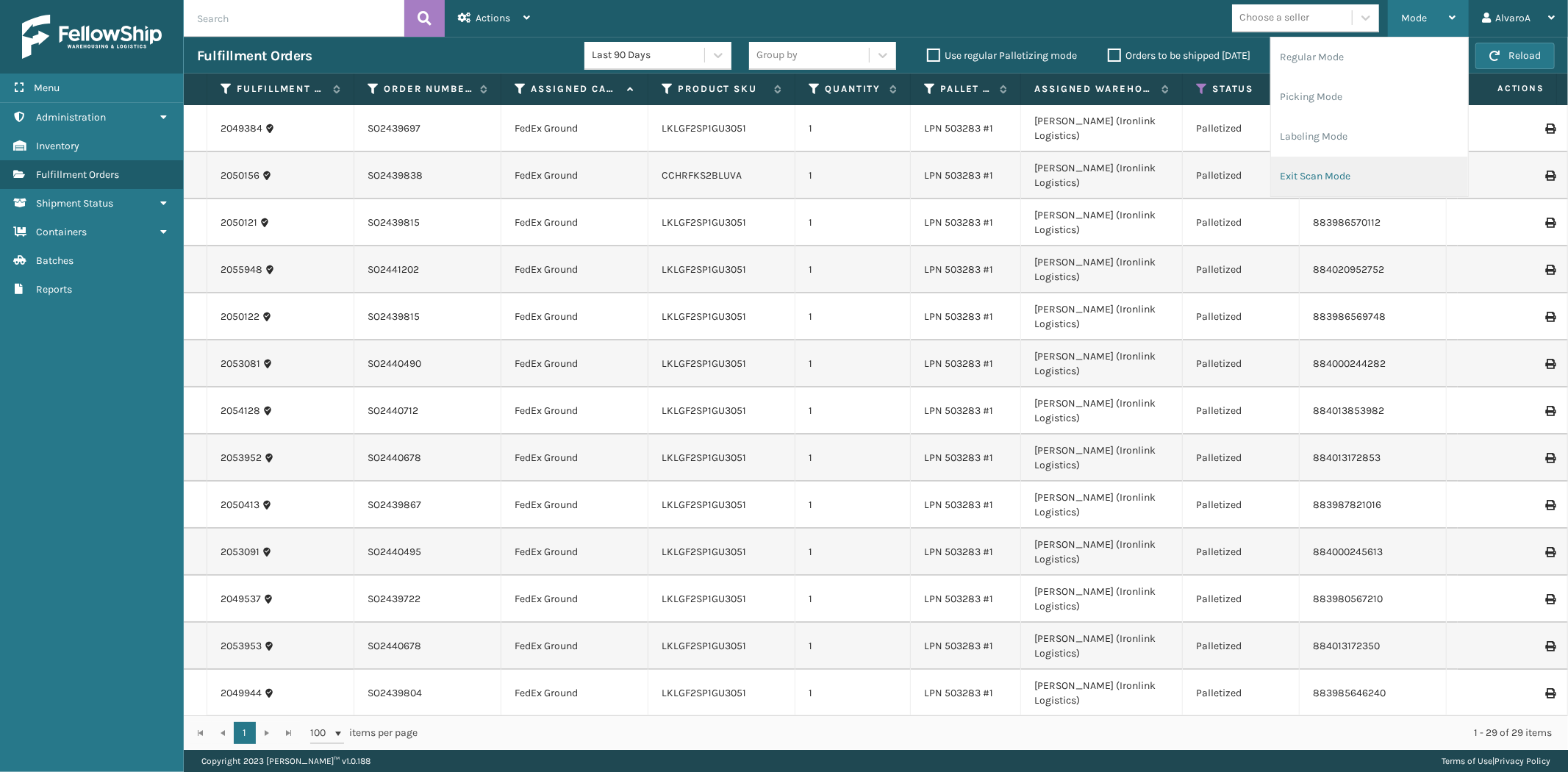
click at [1309, 174] on li "Exit Scan Mode" at bounding box center [1370, 176] width 197 height 40
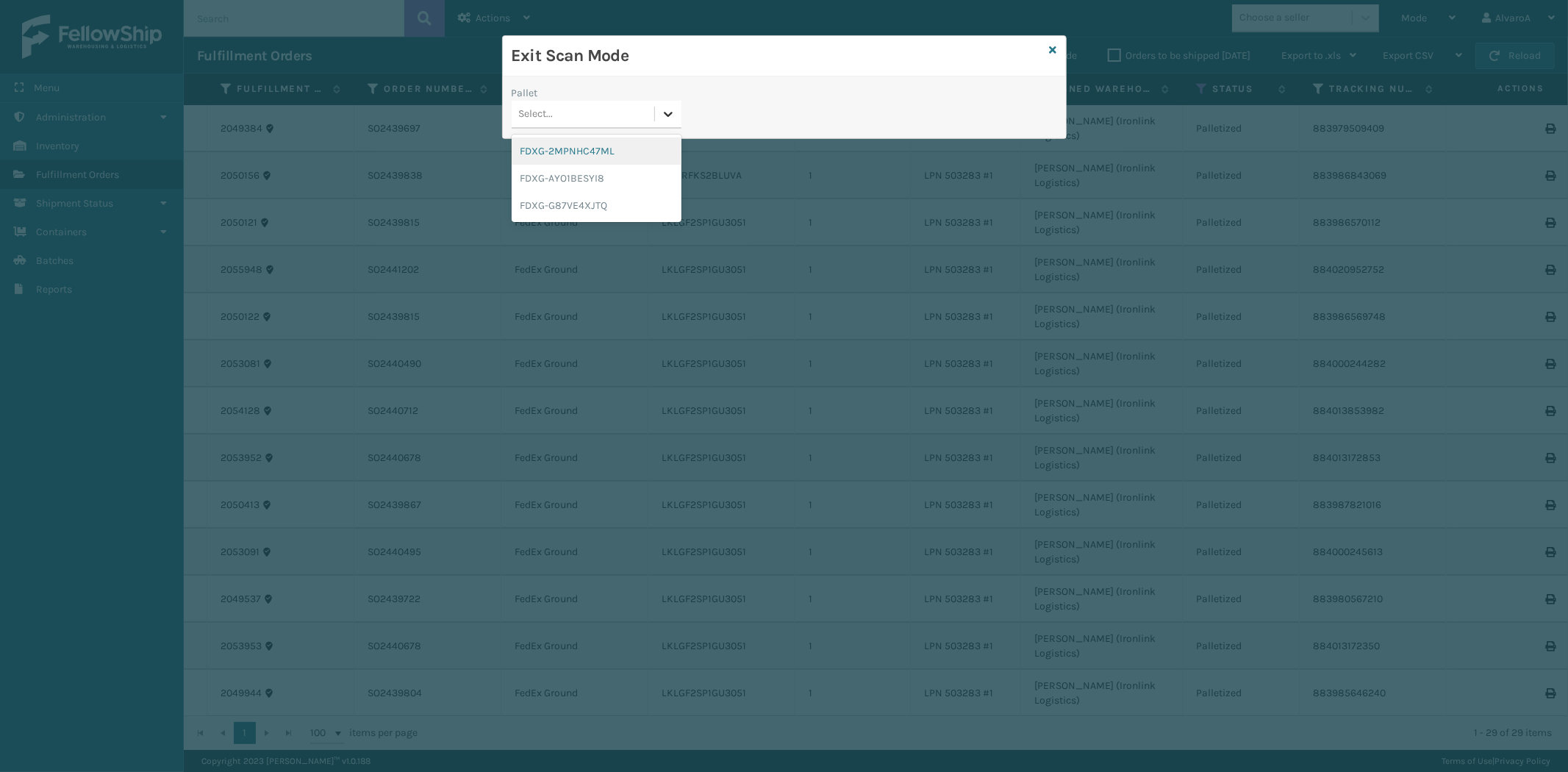
click at [677, 121] on div at bounding box center [668, 114] width 26 height 26
click at [590, 198] on div "FDXG-G87VE4XJTQ" at bounding box center [596, 205] width 170 height 27
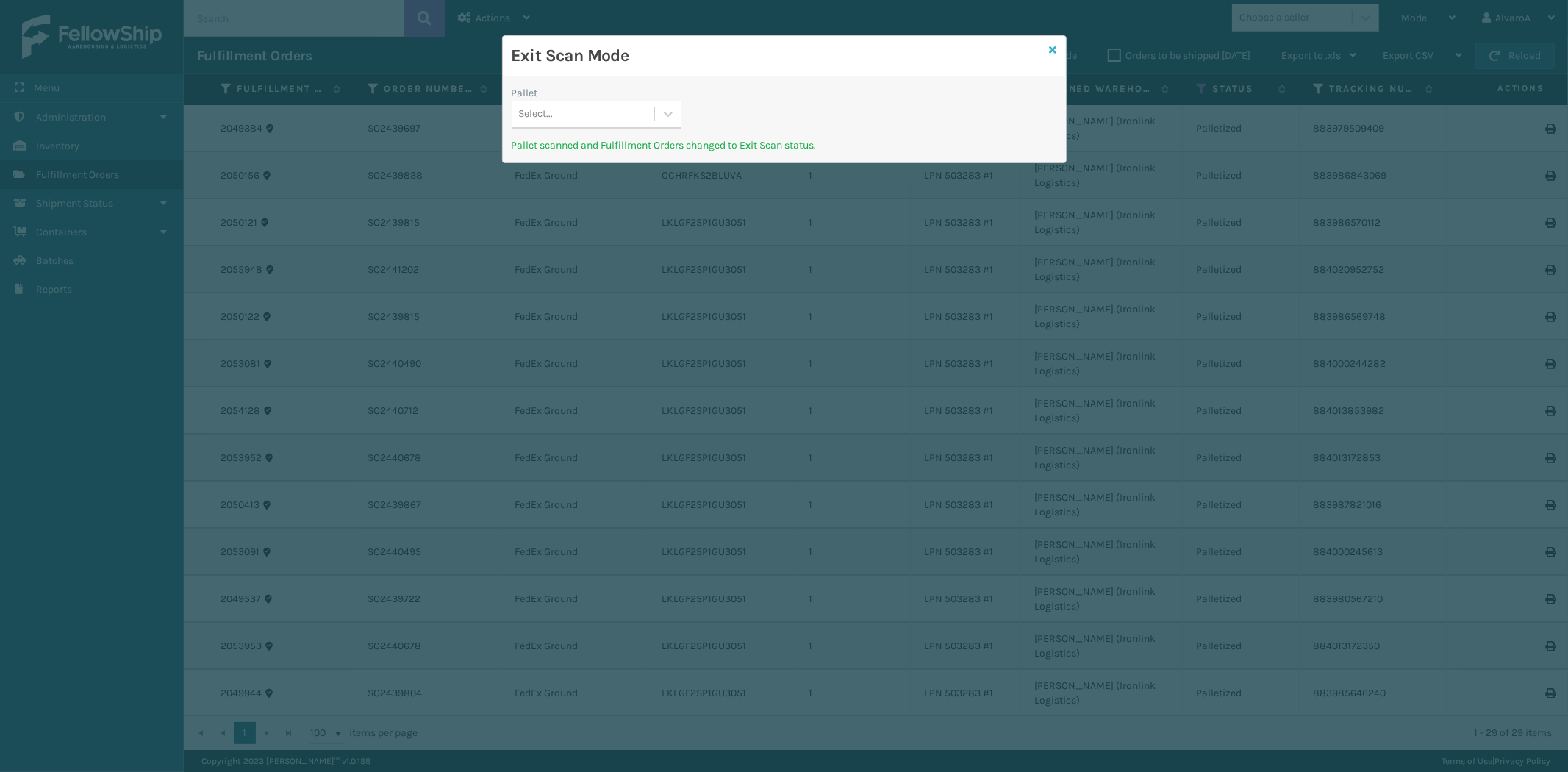
click at [1051, 46] on icon at bounding box center [1053, 50] width 7 height 11
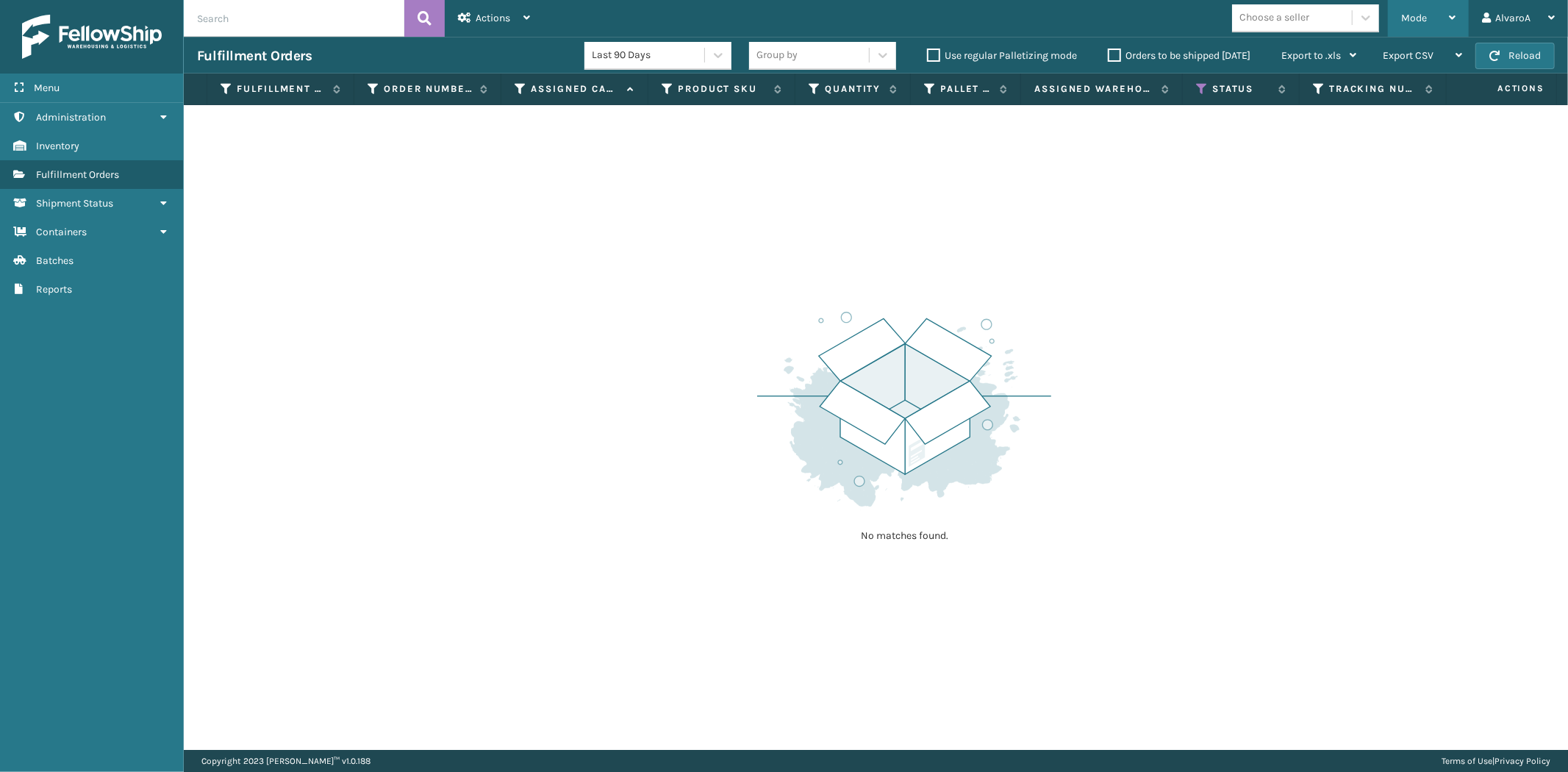
click at [1412, 16] on span "Mode" at bounding box center [1413, 18] width 26 height 12
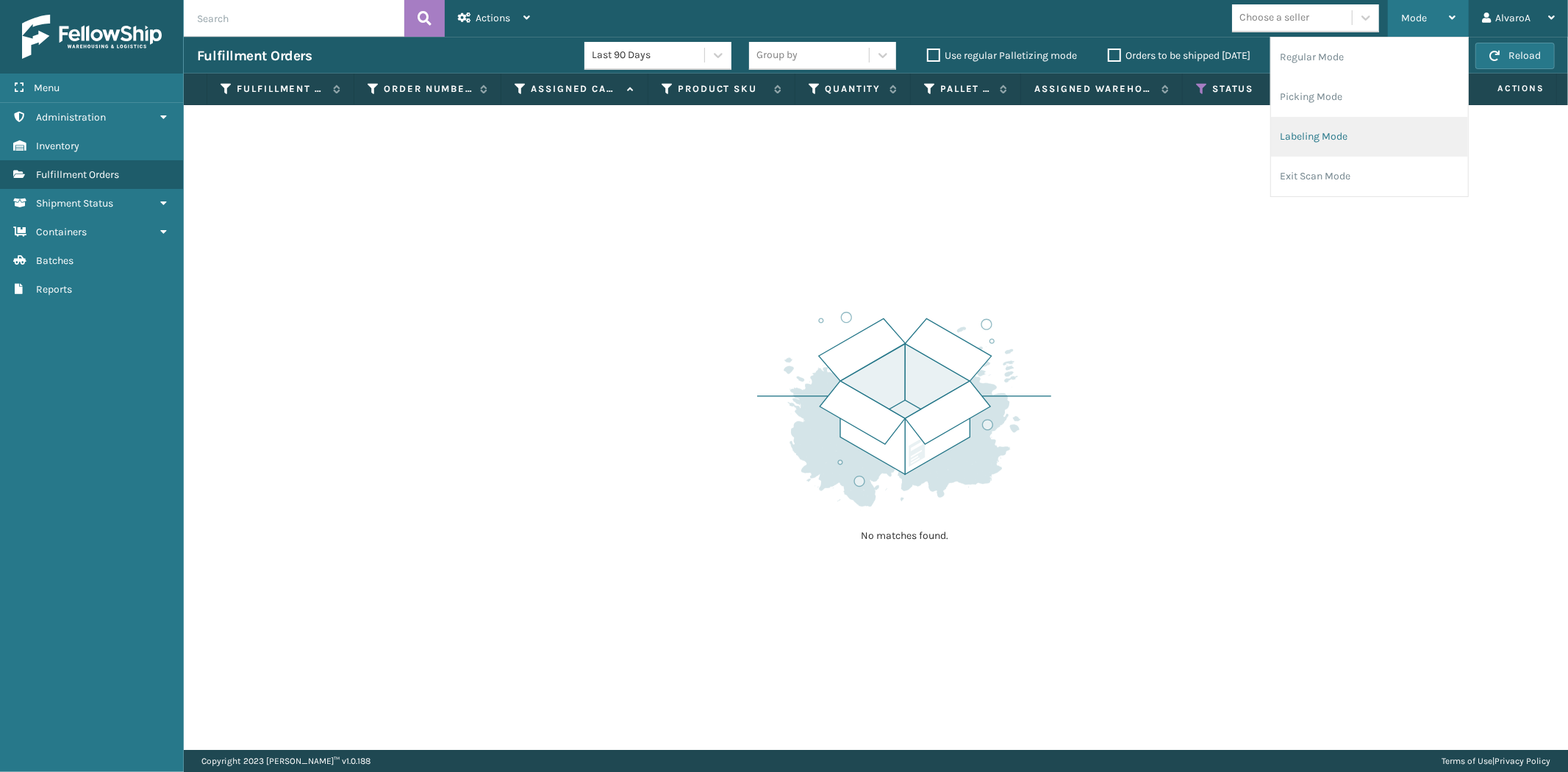
click at [1325, 144] on li "Labeling Mode" at bounding box center [1370, 136] width 197 height 40
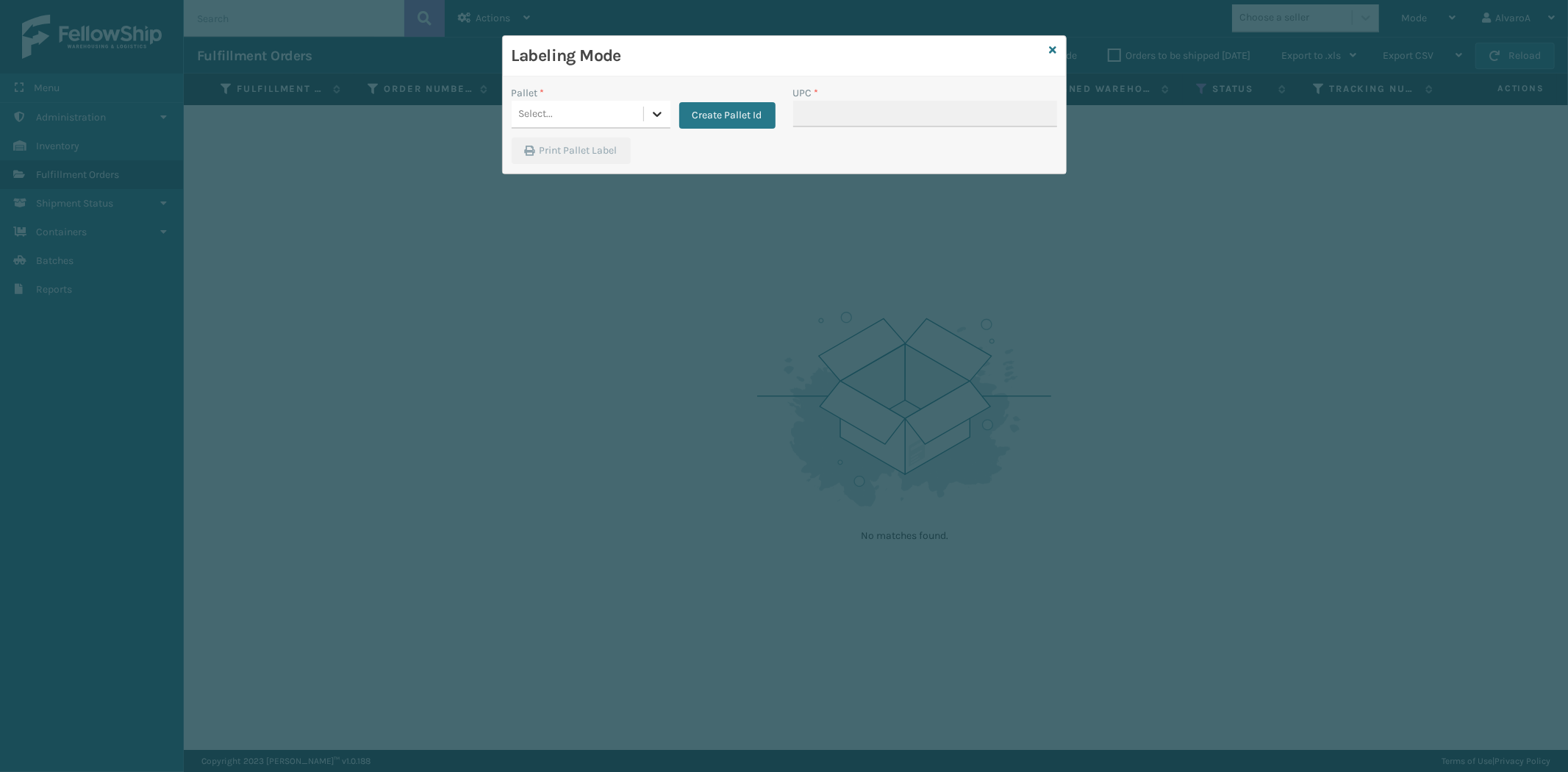
click at [647, 114] on div at bounding box center [657, 114] width 26 height 26
click at [718, 114] on button "Create Pallet Id" at bounding box center [726, 115] width 96 height 26
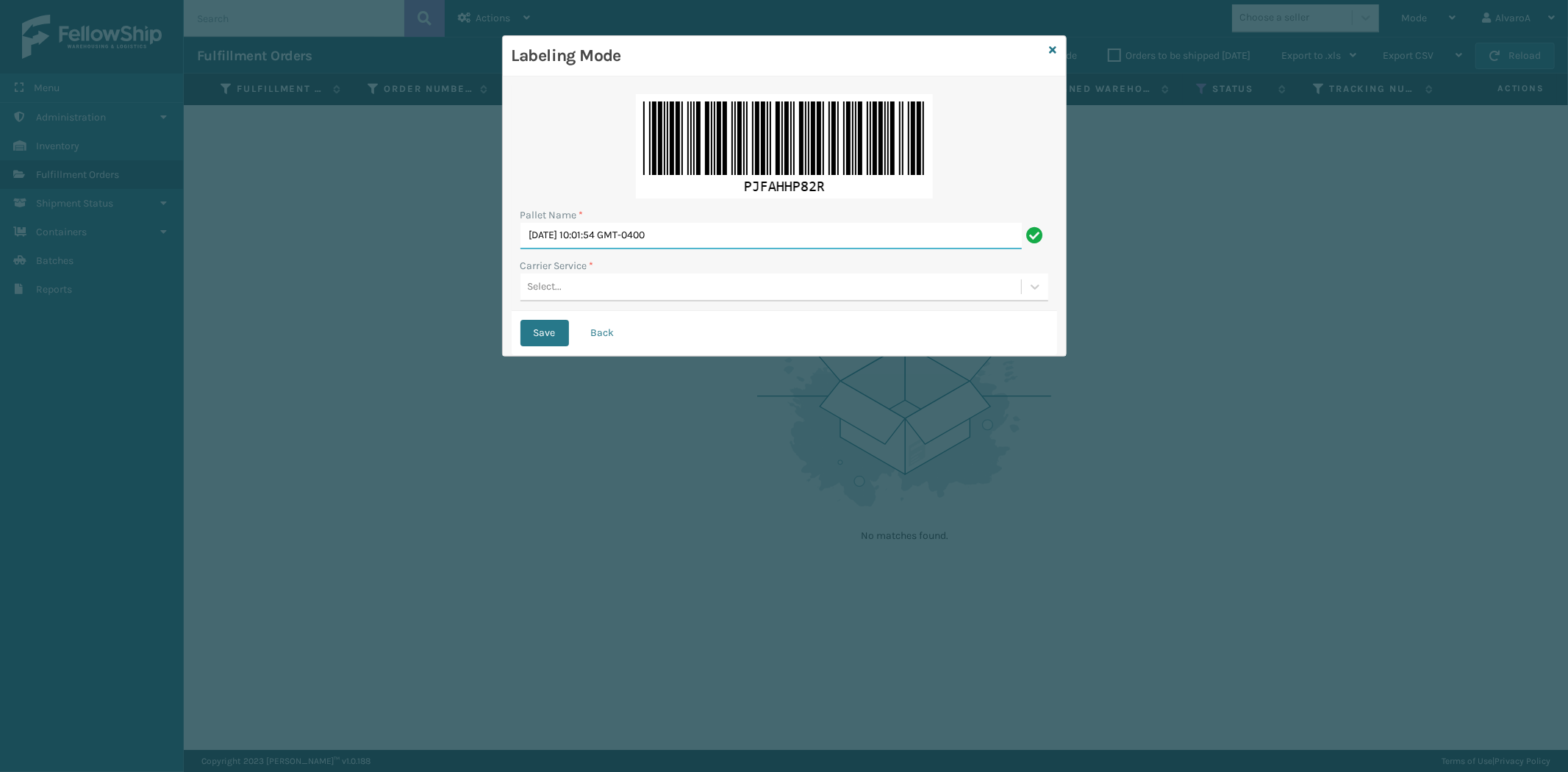
drag, startPoint x: 717, startPoint y: 232, endPoint x: 225, endPoint y: 326, distance: 500.9
click at [225, 326] on div "Labeling Mode Pallet Name * [DATE] 10:01:54 GMT-0400 Carrier Service * Select..…" at bounding box center [784, 386] width 1568 height 772
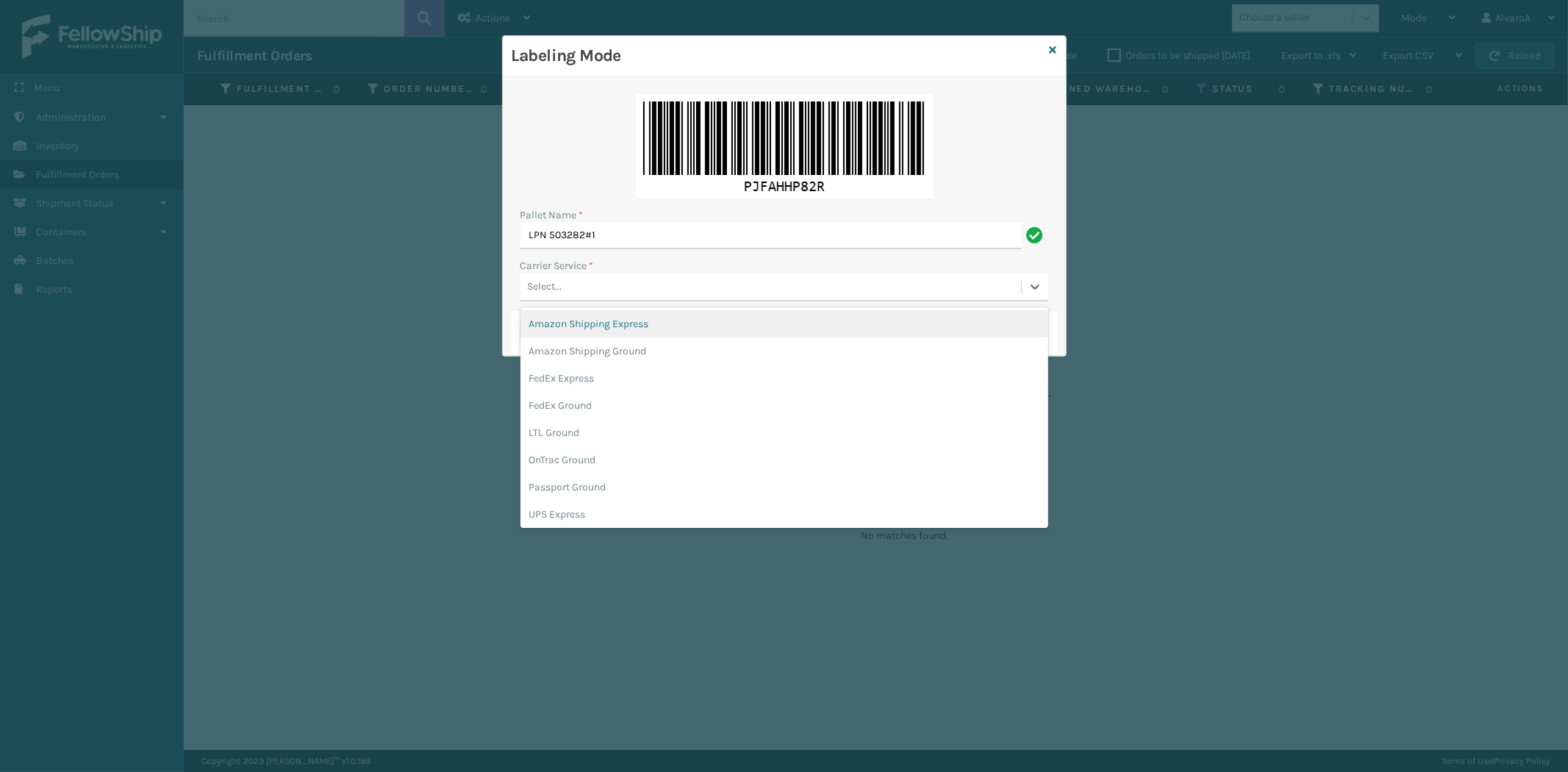
click at [571, 297] on div "Select..." at bounding box center [770, 287] width 501 height 25
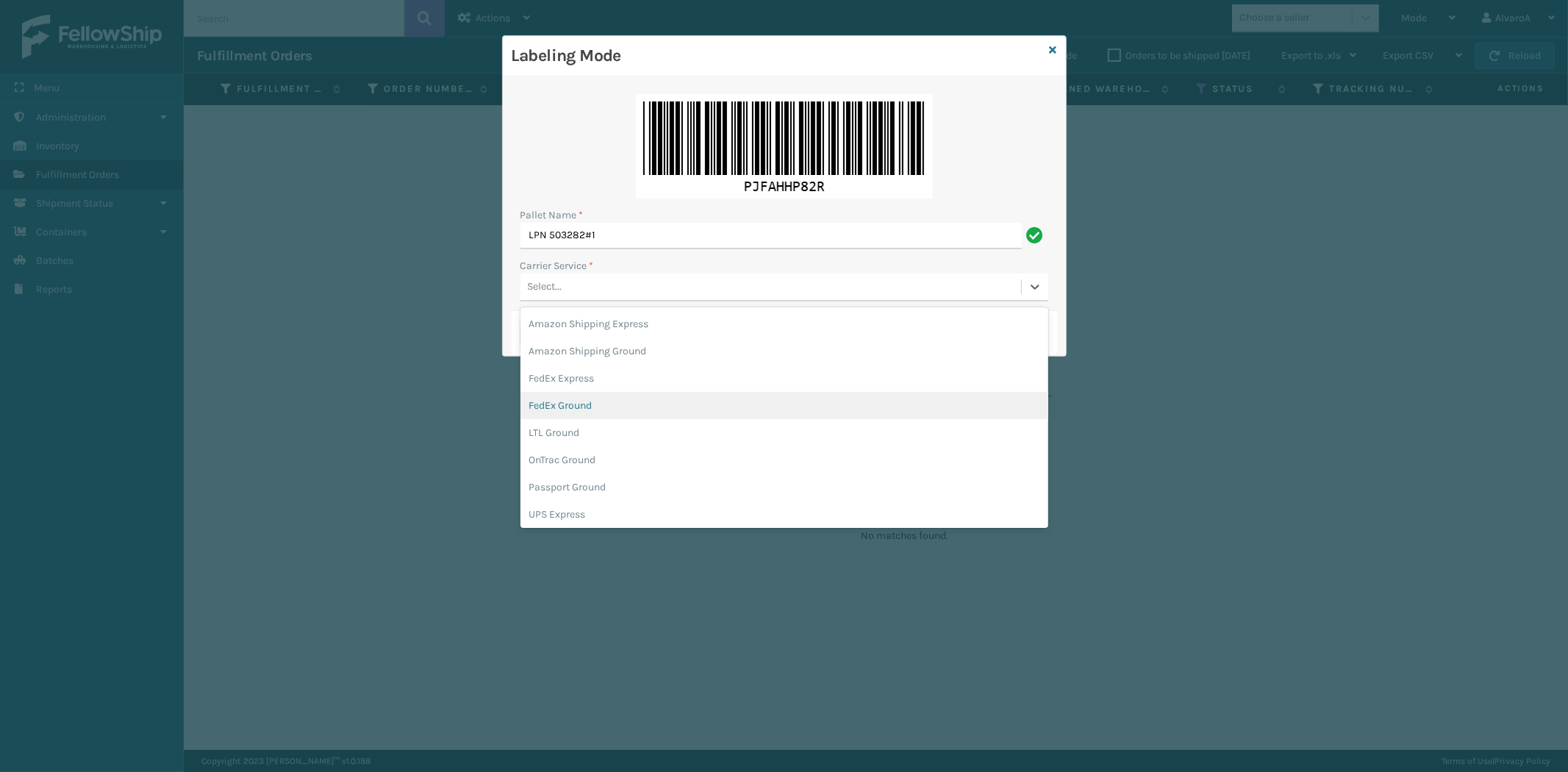
click at [596, 399] on div "FedEx Ground" at bounding box center [784, 405] width 527 height 27
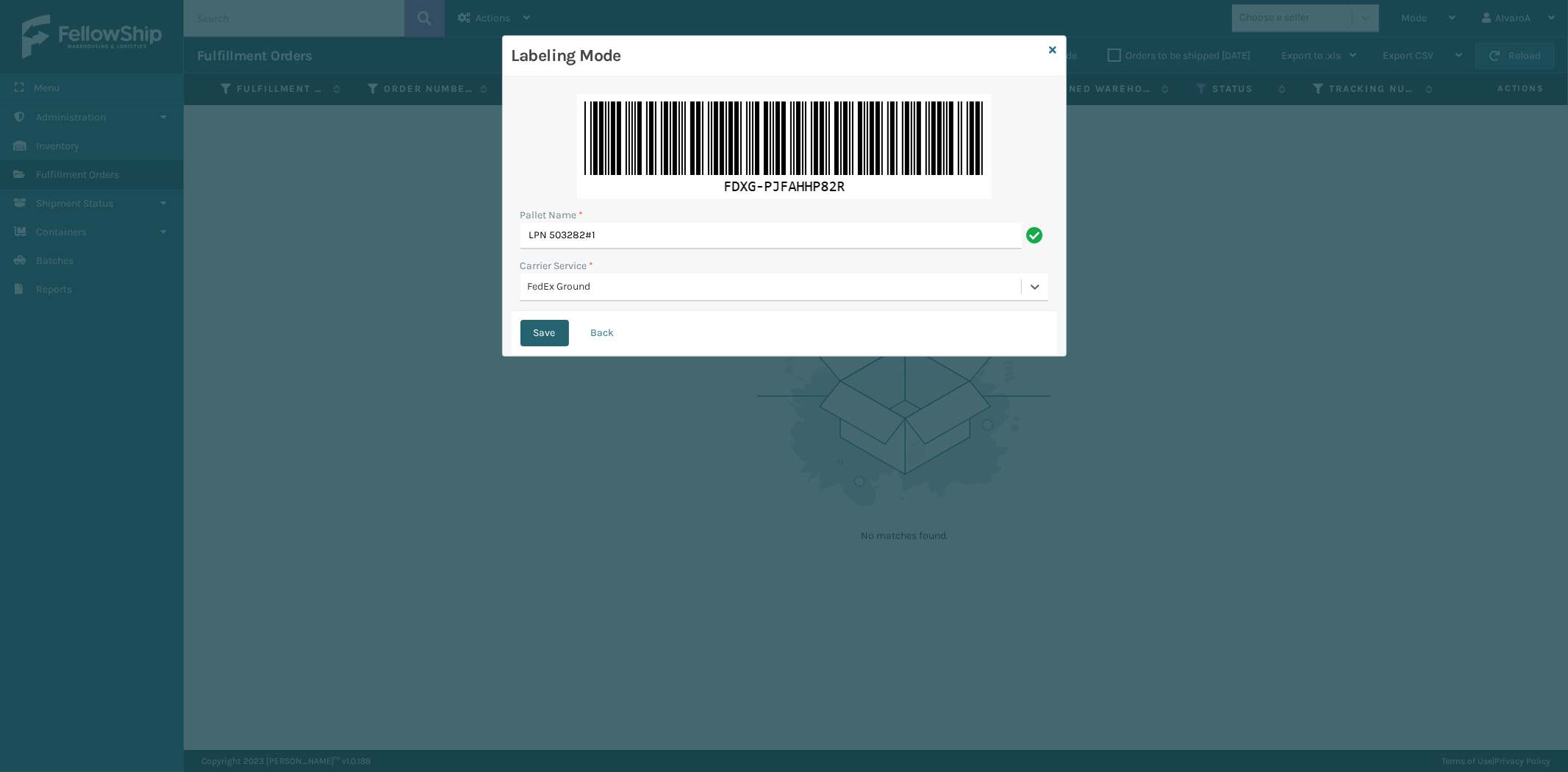
click at [542, 341] on button "Save" at bounding box center [544, 333] width 48 height 26
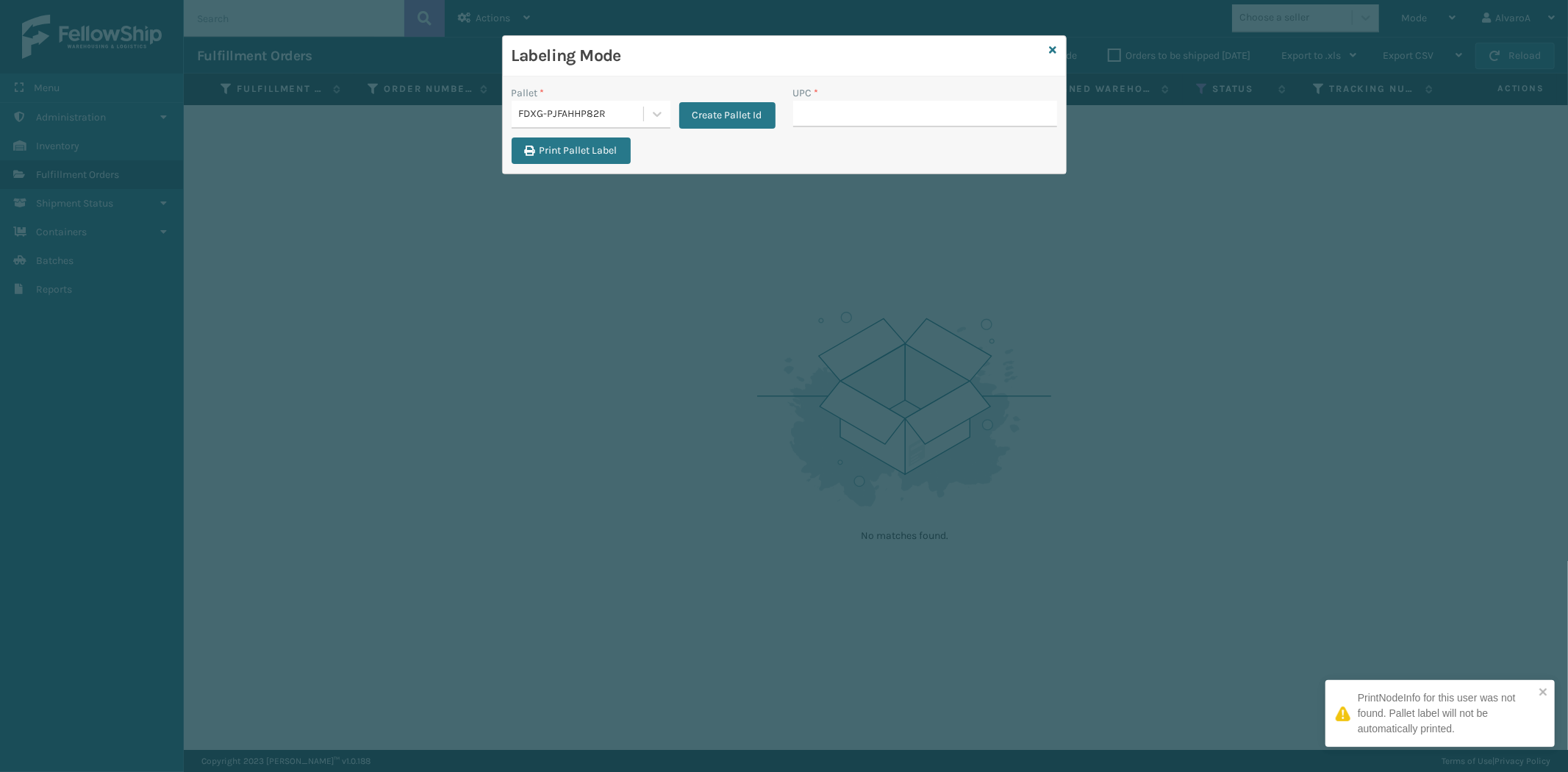
click at [873, 120] on input "UPC *" at bounding box center [925, 114] width 264 height 26
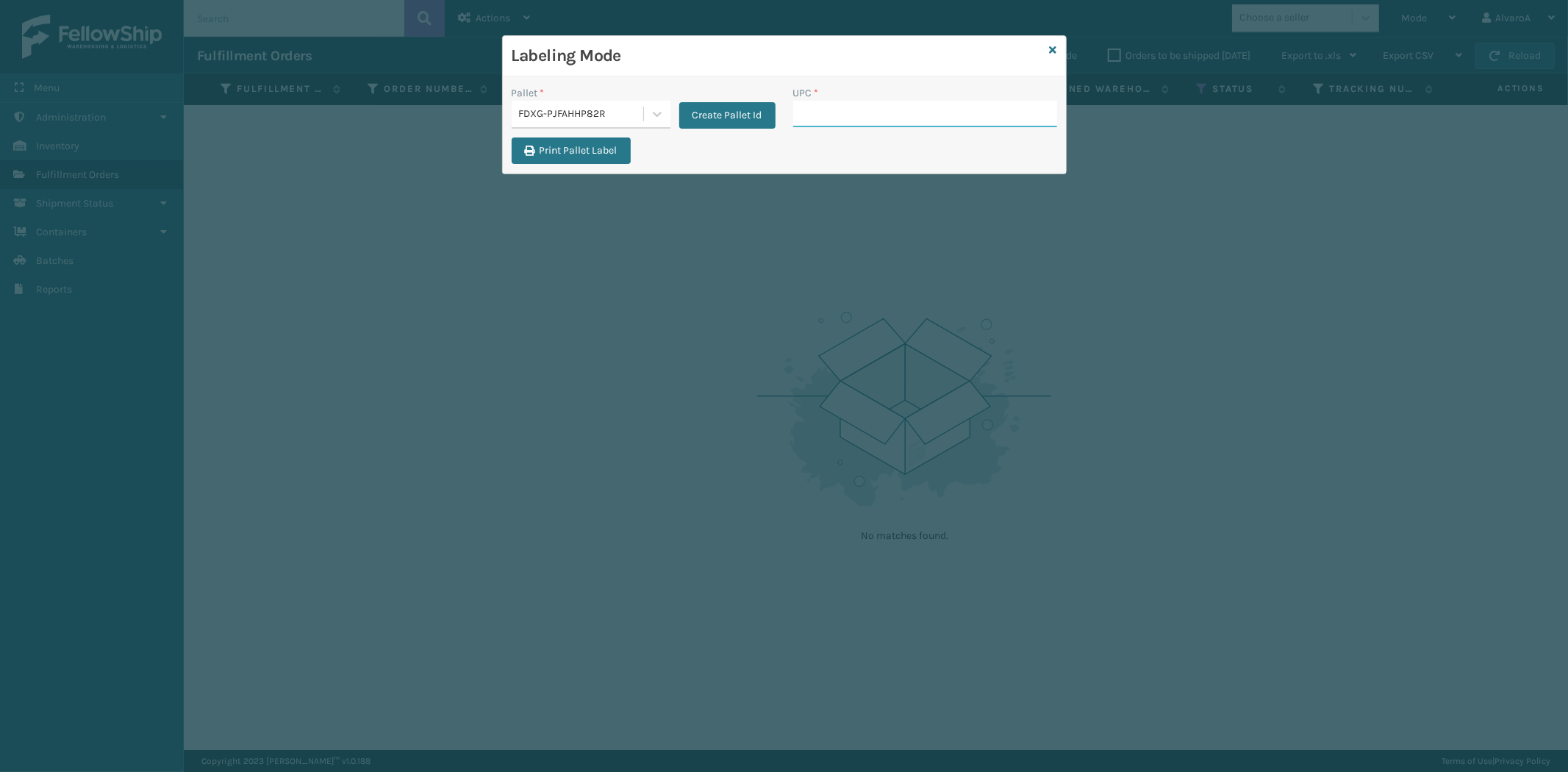
paste input "SC-CRYS3LU2001"
paste input "RR-PRK1CM2045"
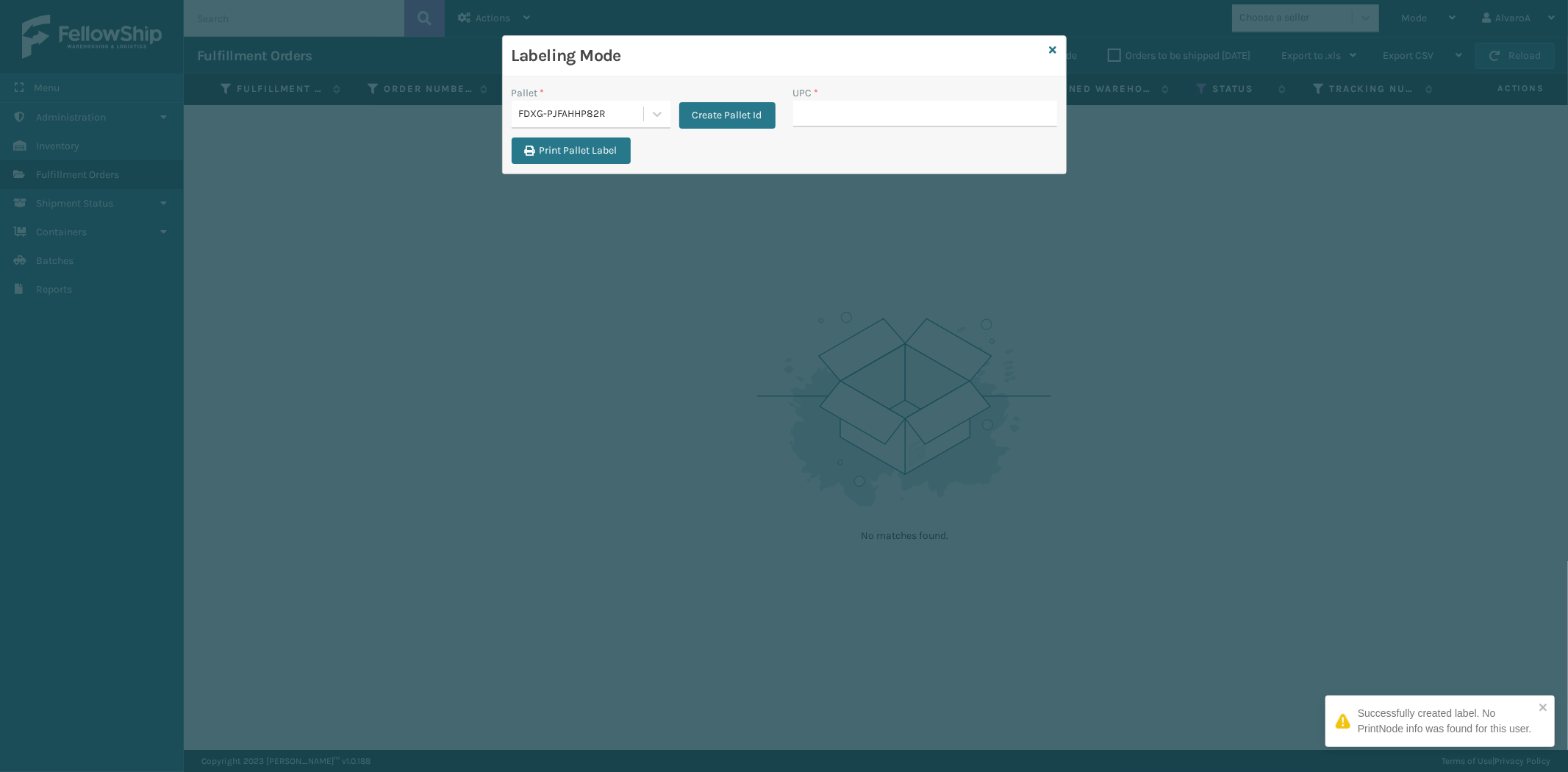
click at [660, 96] on div "Pallet *" at bounding box center [591, 93] width 158 height 16
click at [660, 105] on div at bounding box center [657, 114] width 26 height 26
click at [599, 195] on div "FDXG-PJFAHHP82R" at bounding box center [591, 205] width 158 height 27
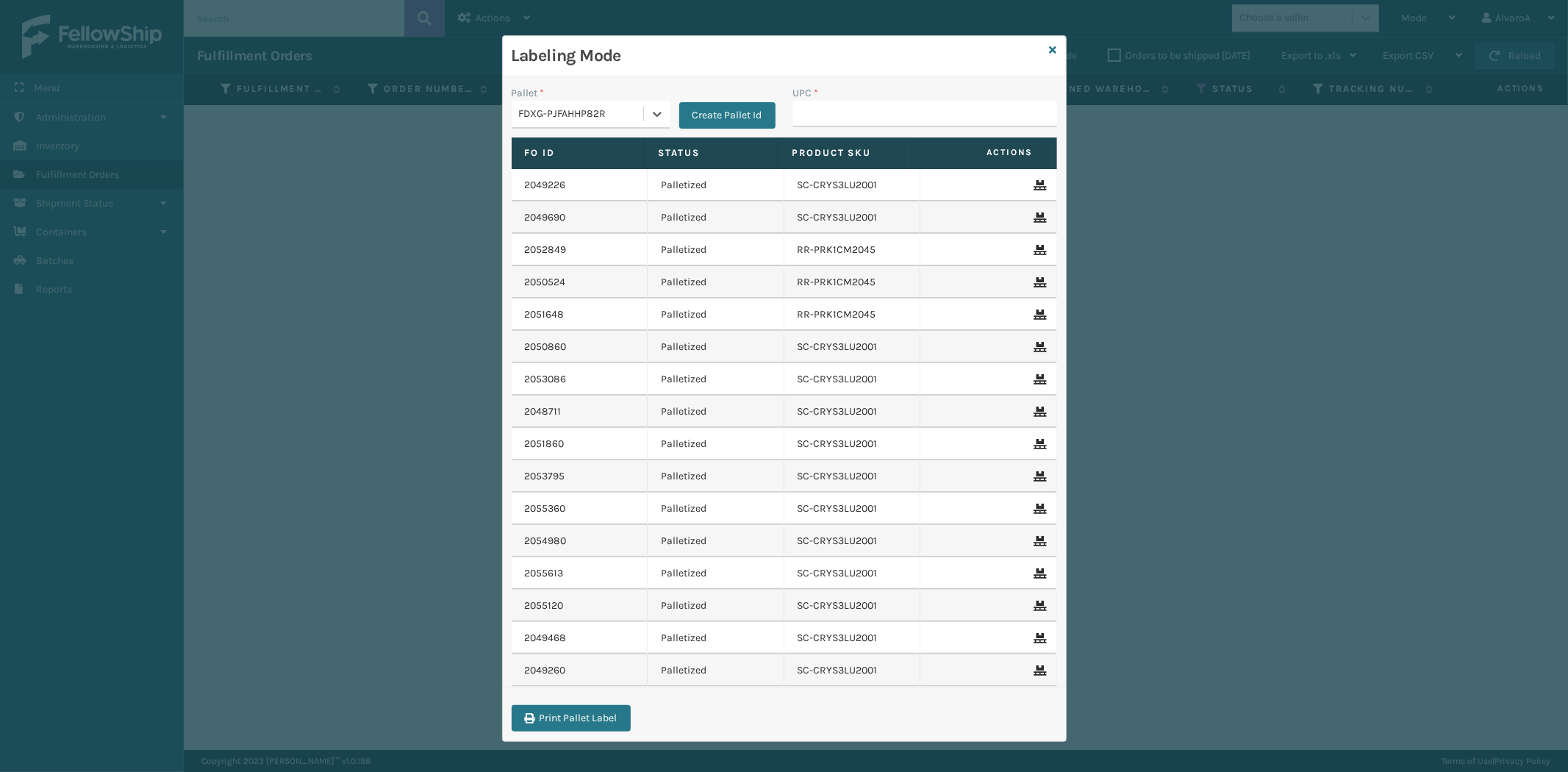
drag, startPoint x: 846, startPoint y: 83, endPoint x: 848, endPoint y: 92, distance: 9.2
click at [848, 92] on div "Pallet * option FDXG-PJFAHHP82R, selected. 0 results available. Select is focus…" at bounding box center [784, 408] width 563 height 665
click at [840, 118] on input "UPC *" at bounding box center [925, 114] width 264 height 26
paste input "RR-PRK1CM2045"
click at [654, 114] on icon at bounding box center [657, 114] width 15 height 15
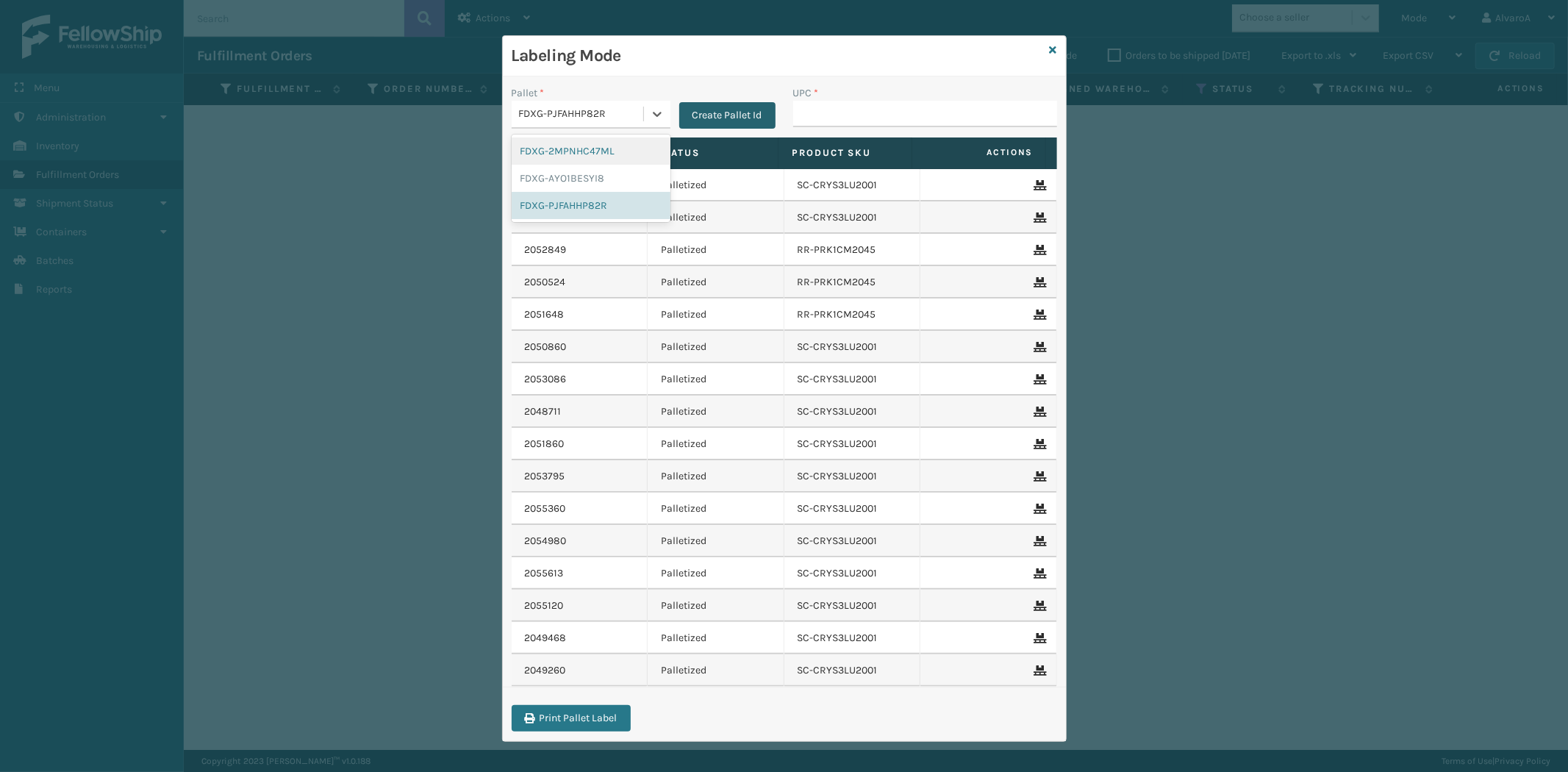
click at [692, 112] on button "Create Pallet Id" at bounding box center [726, 115] width 96 height 26
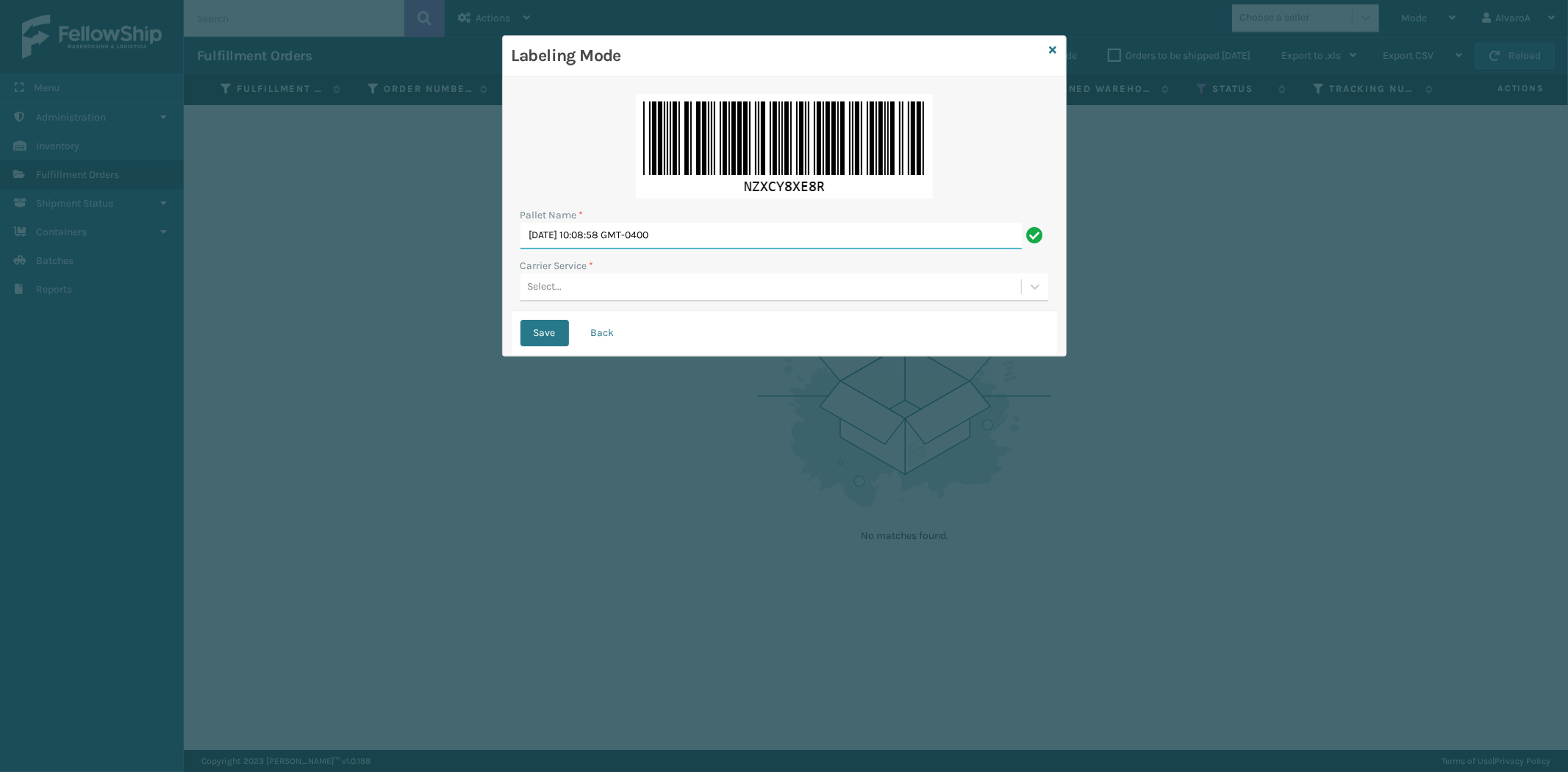
drag, startPoint x: 718, startPoint y: 229, endPoint x: 469, endPoint y: 300, distance: 258.9
click at [471, 300] on div "Labeling Mode Pallet Name * [DATE] 10:08:58 GMT-0400 Carrier Service * Select..…" at bounding box center [784, 386] width 1568 height 772
click at [578, 290] on div "Select..." at bounding box center [770, 287] width 501 height 25
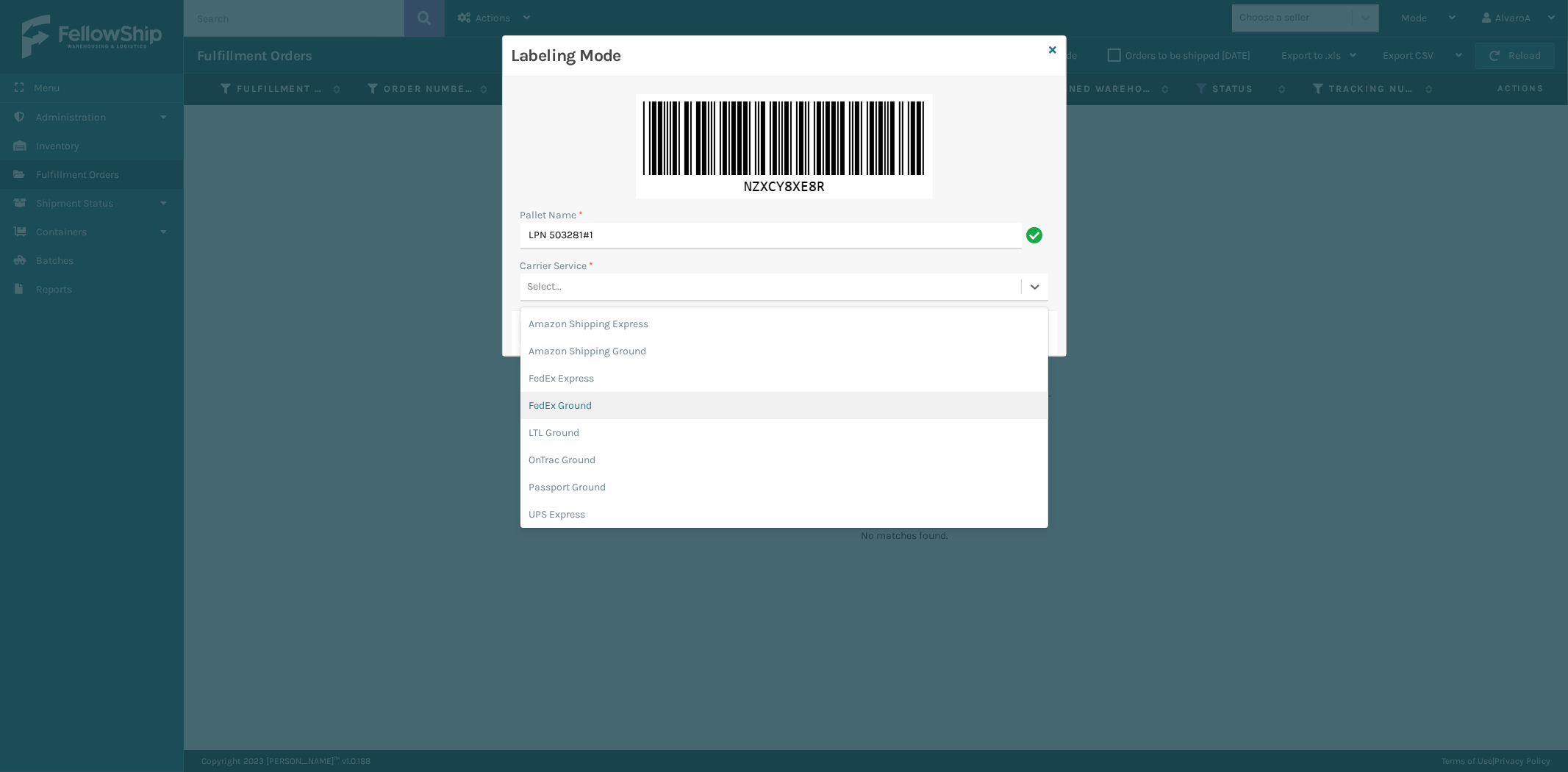
drag, startPoint x: 579, startPoint y: 408, endPoint x: 557, endPoint y: 364, distance: 49.2
click at [579, 405] on div "FedEx Ground" at bounding box center [784, 405] width 527 height 27
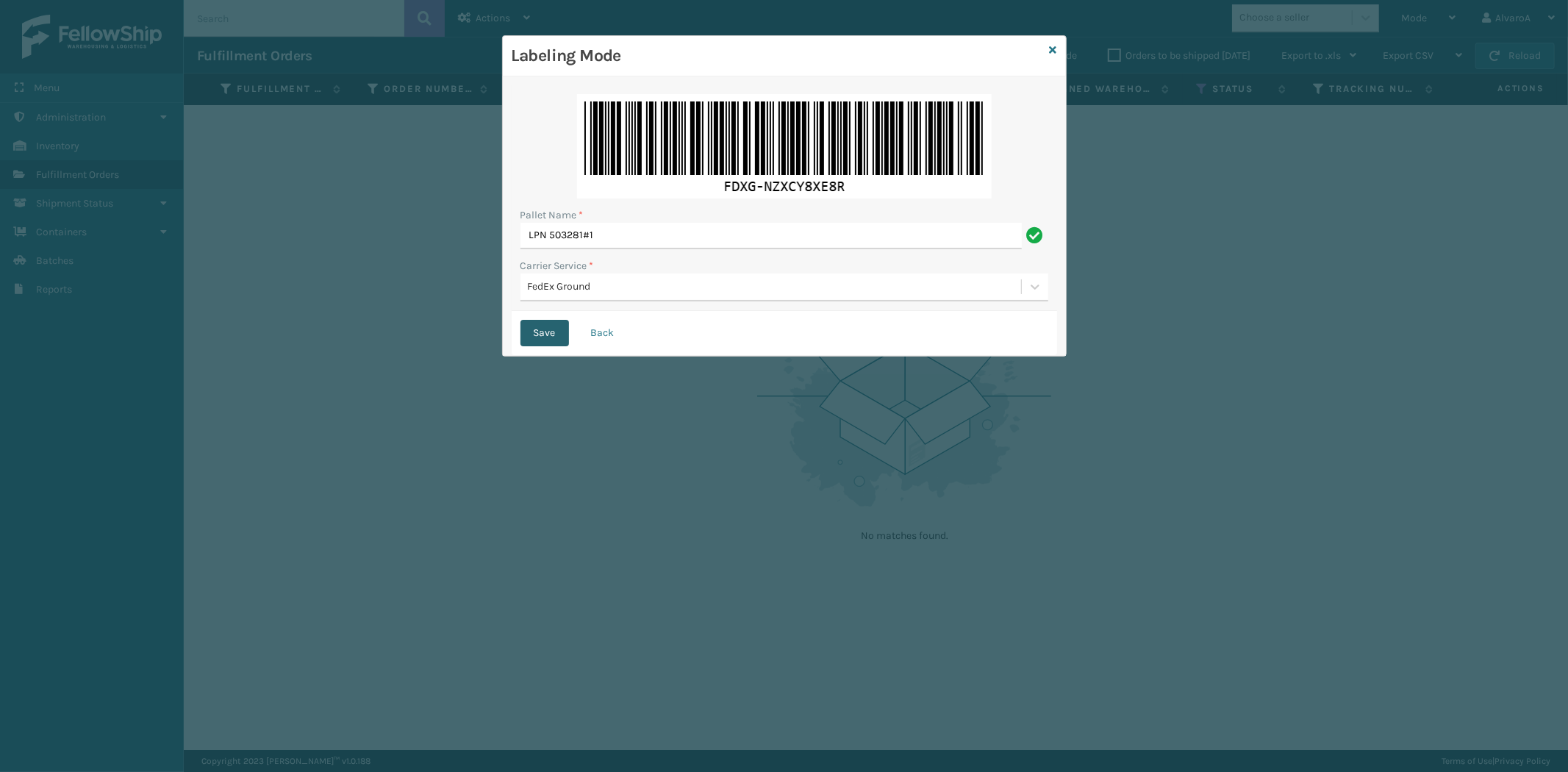
click at [541, 331] on button "Save" at bounding box center [544, 333] width 48 height 26
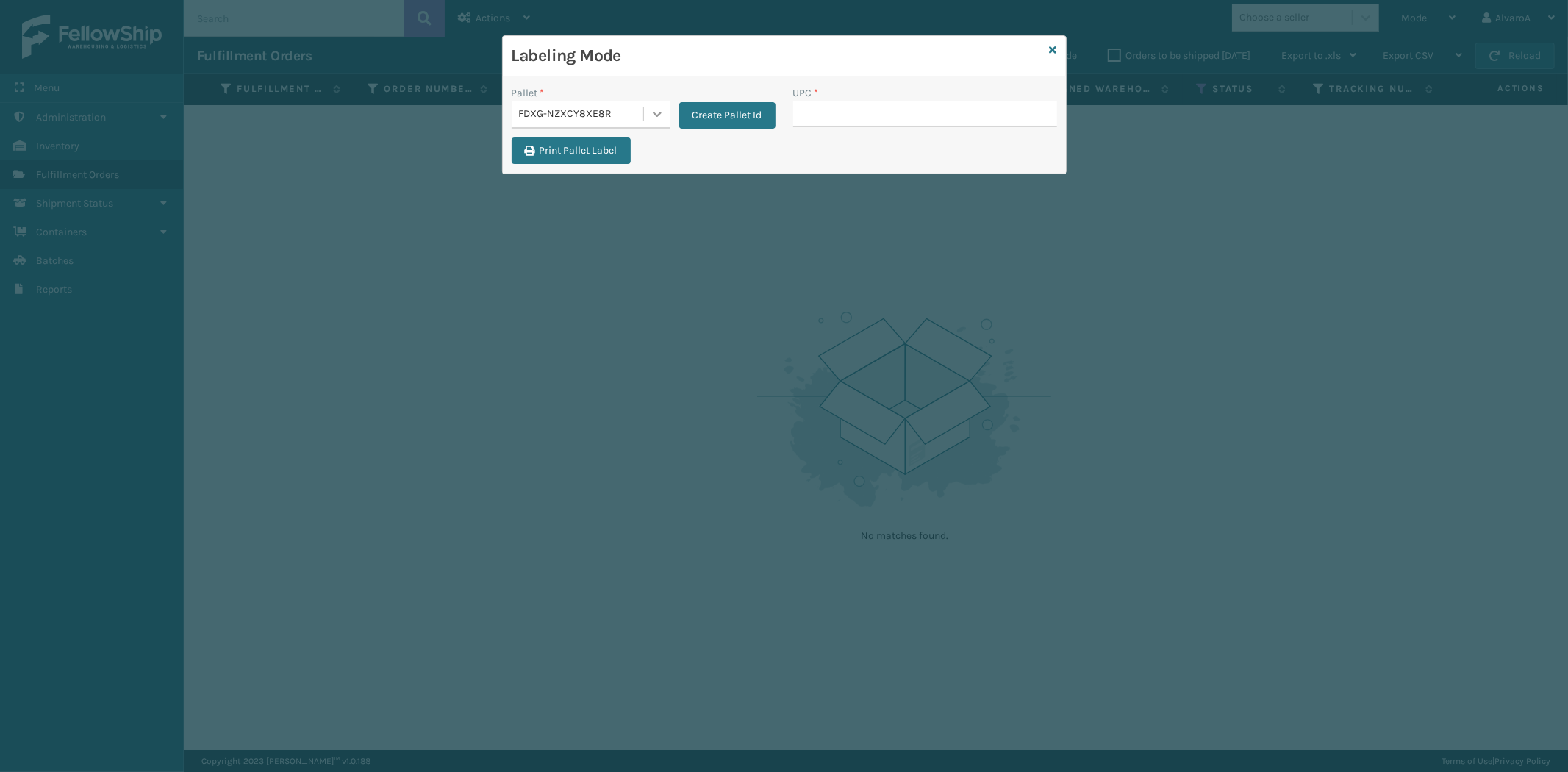
click at [647, 108] on div at bounding box center [657, 114] width 26 height 26
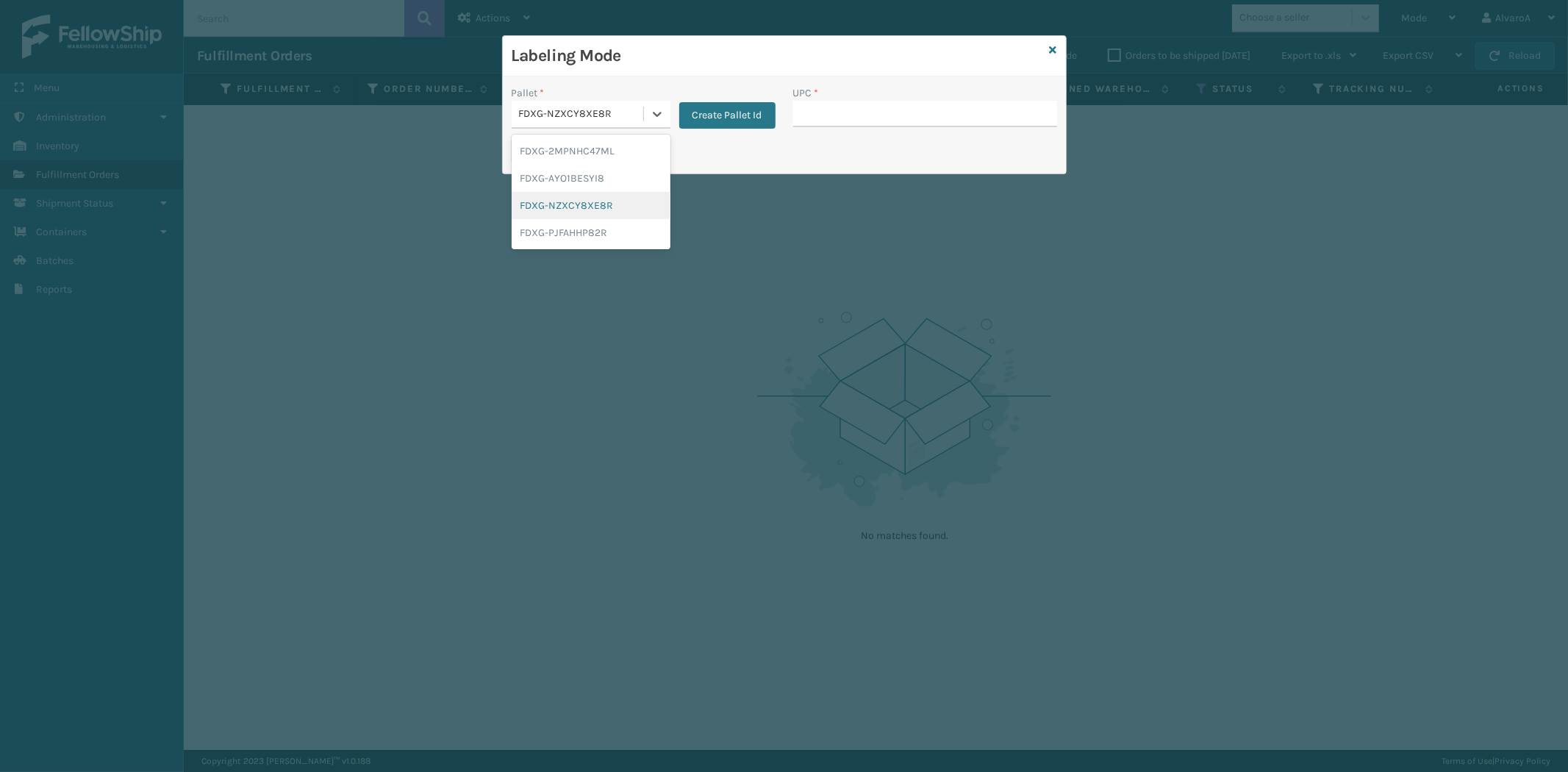
click at [600, 202] on div "FDXG-NZXCY8XE8R" at bounding box center [591, 205] width 158 height 27
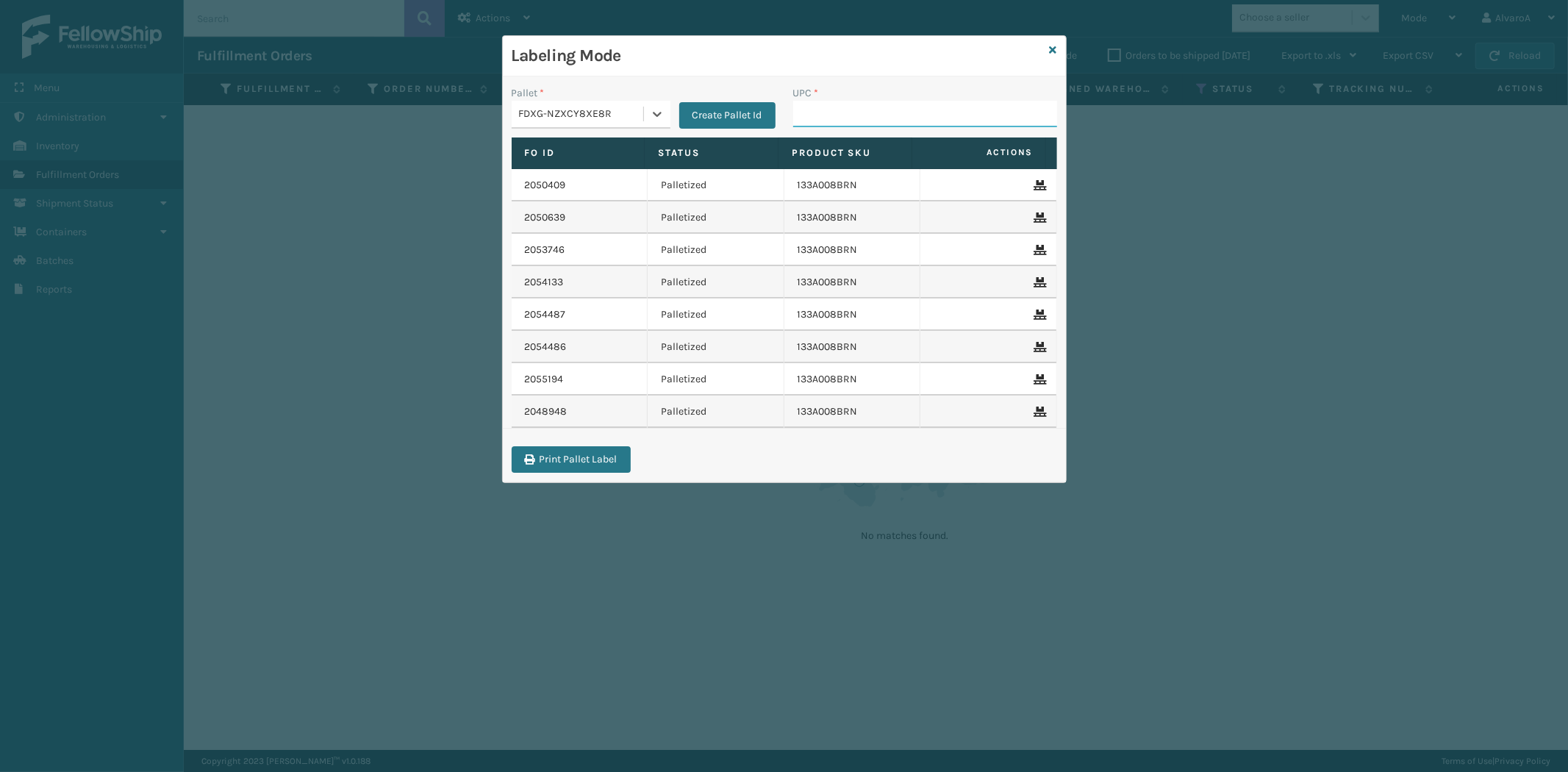
click at [827, 120] on input "UPC *" at bounding box center [925, 114] width 264 height 26
paste input "133A008BRN"
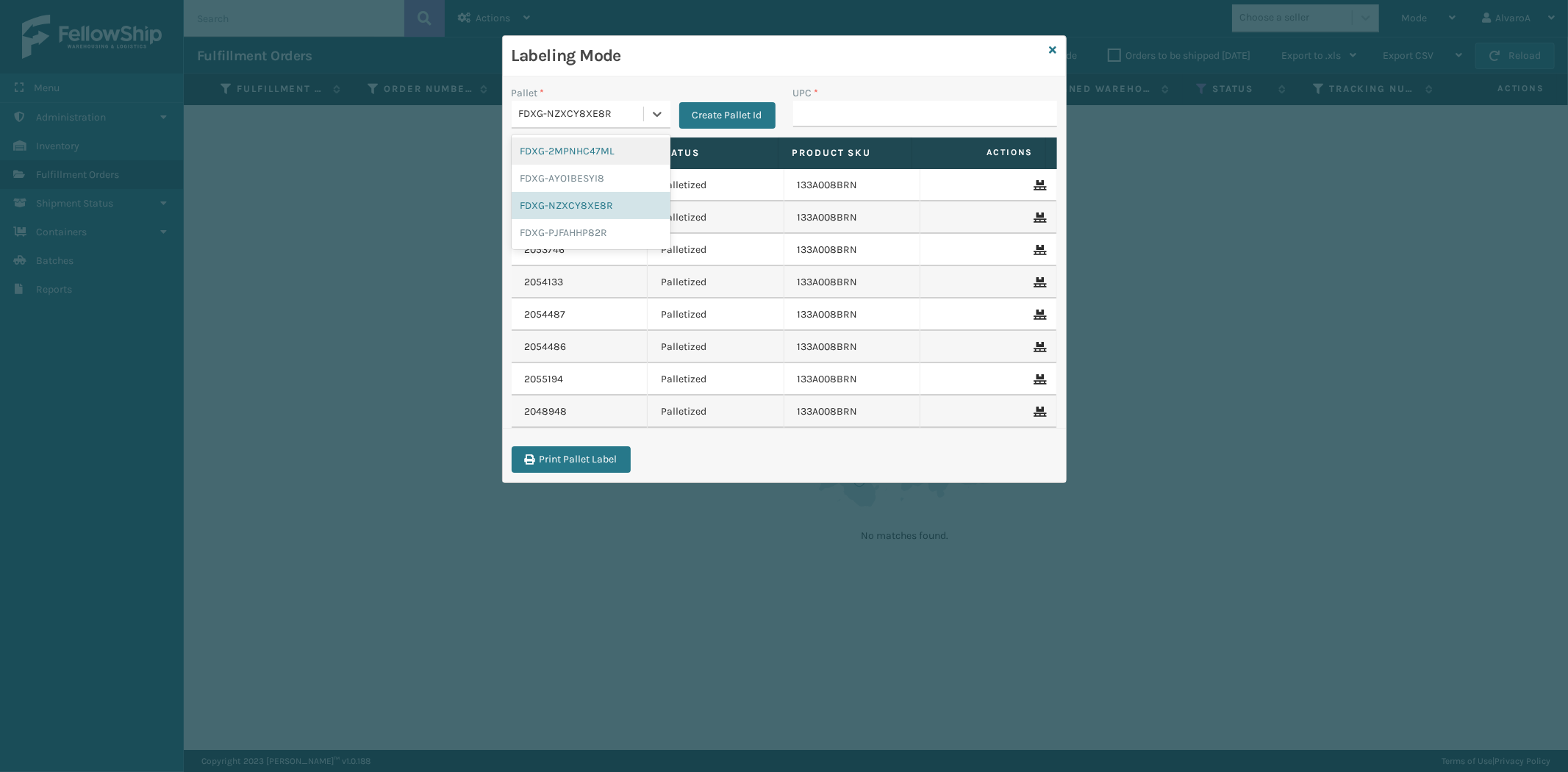
drag, startPoint x: 654, startPoint y: 114, endPoint x: 637, endPoint y: 129, distance: 22.7
click at [654, 112] on icon at bounding box center [657, 114] width 15 height 15
click at [592, 202] on div "FDXG-NZXCY8XE8R" at bounding box center [591, 205] width 158 height 27
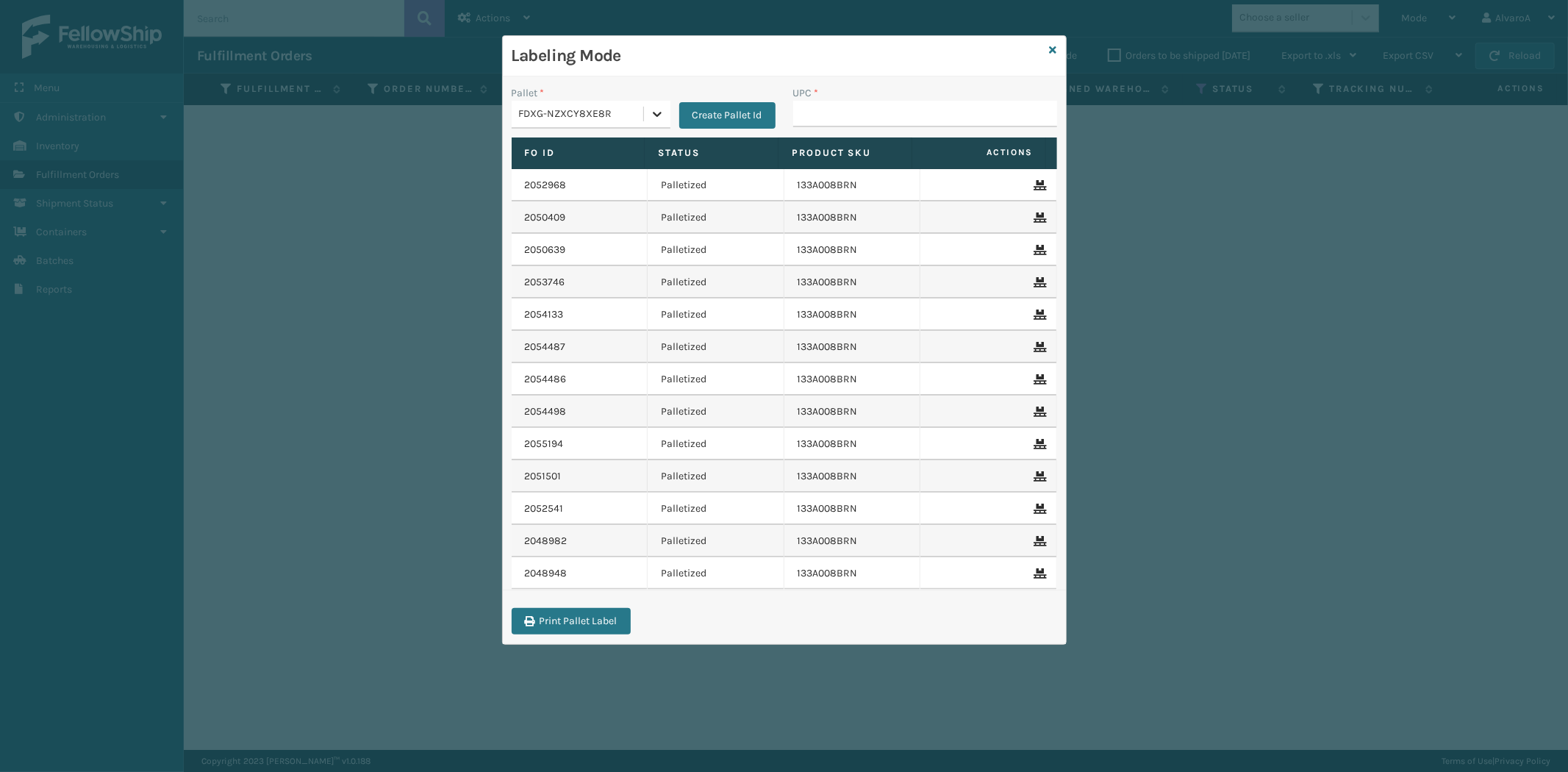
click at [667, 109] on div at bounding box center [657, 114] width 26 height 26
click at [561, 200] on div "FDXG-NZXCY8XE8R" at bounding box center [591, 205] width 158 height 27
click at [1052, 49] on icon at bounding box center [1053, 50] width 7 height 11
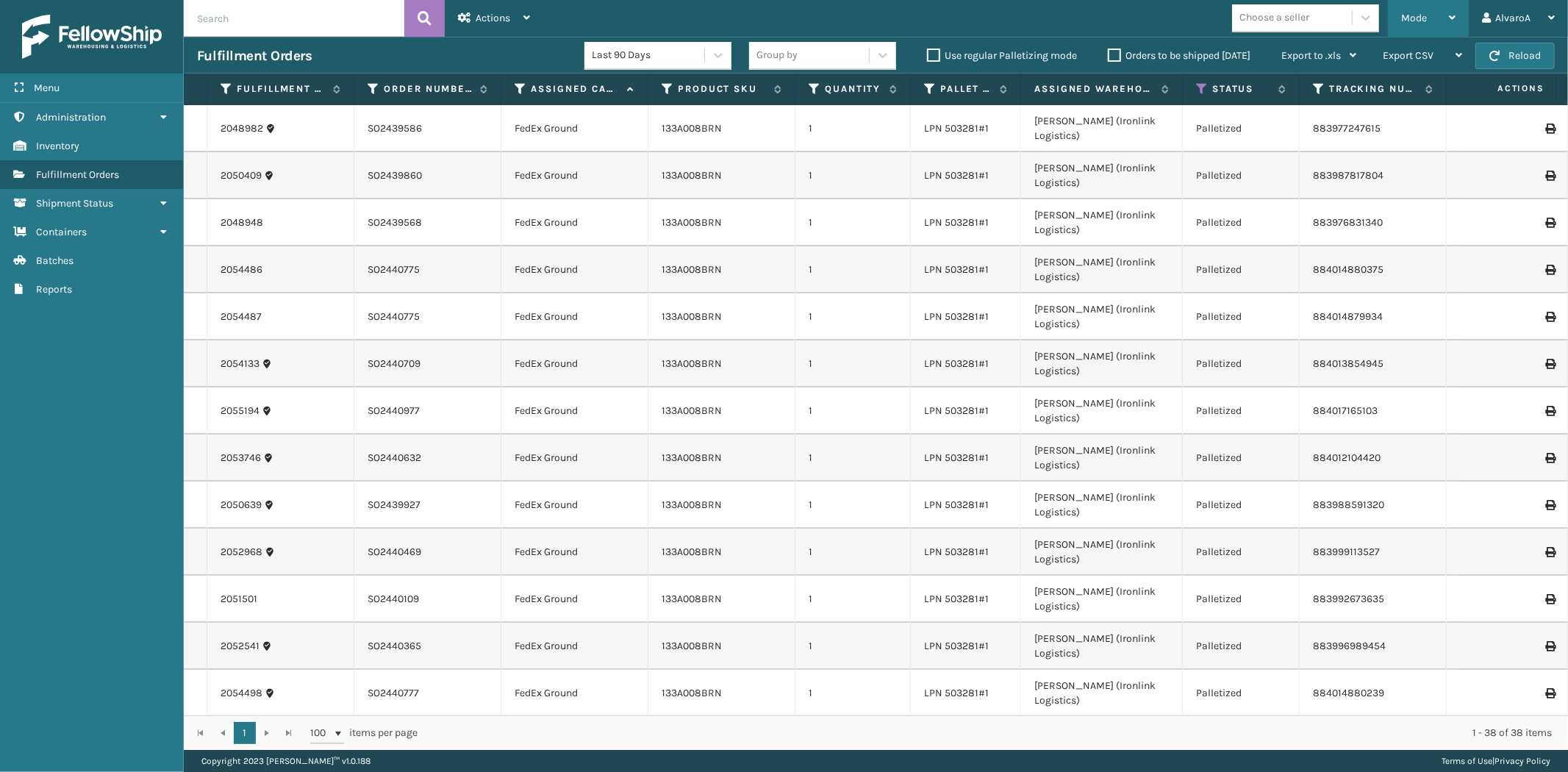
click at [1405, 13] on span "Mode" at bounding box center [1413, 18] width 26 height 12
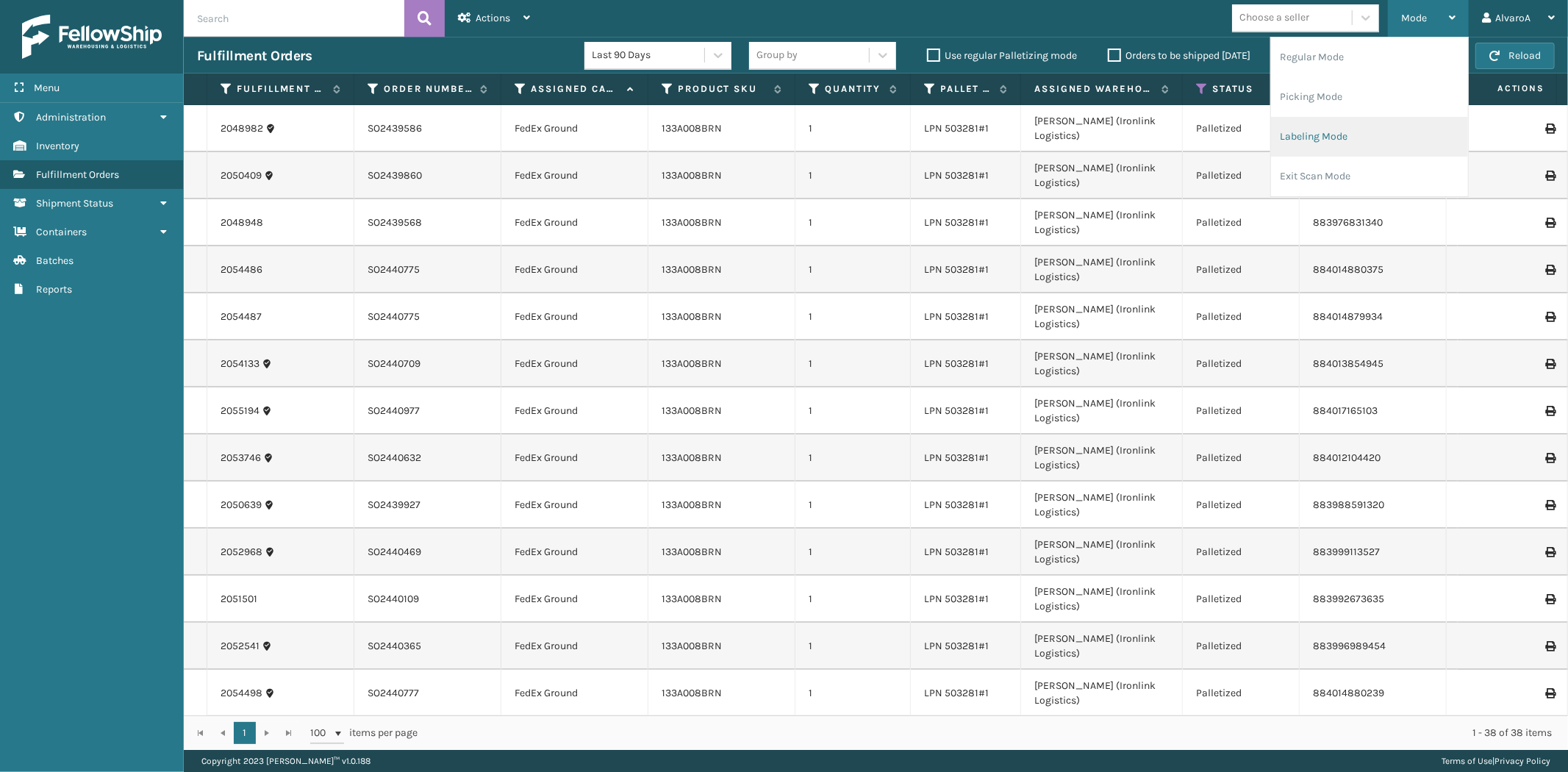
click at [1303, 142] on li "Labeling Mode" at bounding box center [1370, 136] width 197 height 40
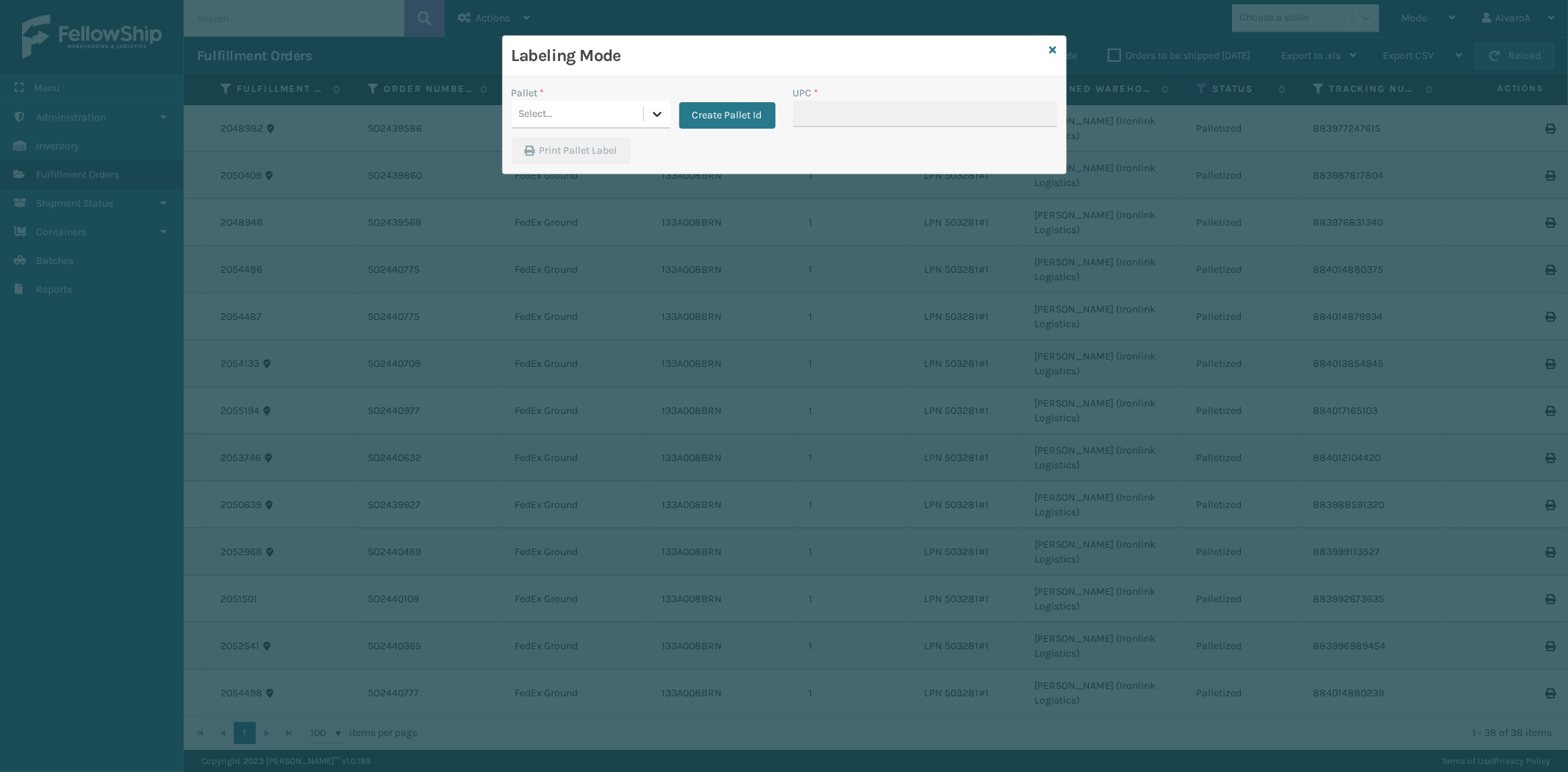
click at [655, 121] on icon at bounding box center [657, 114] width 15 height 15
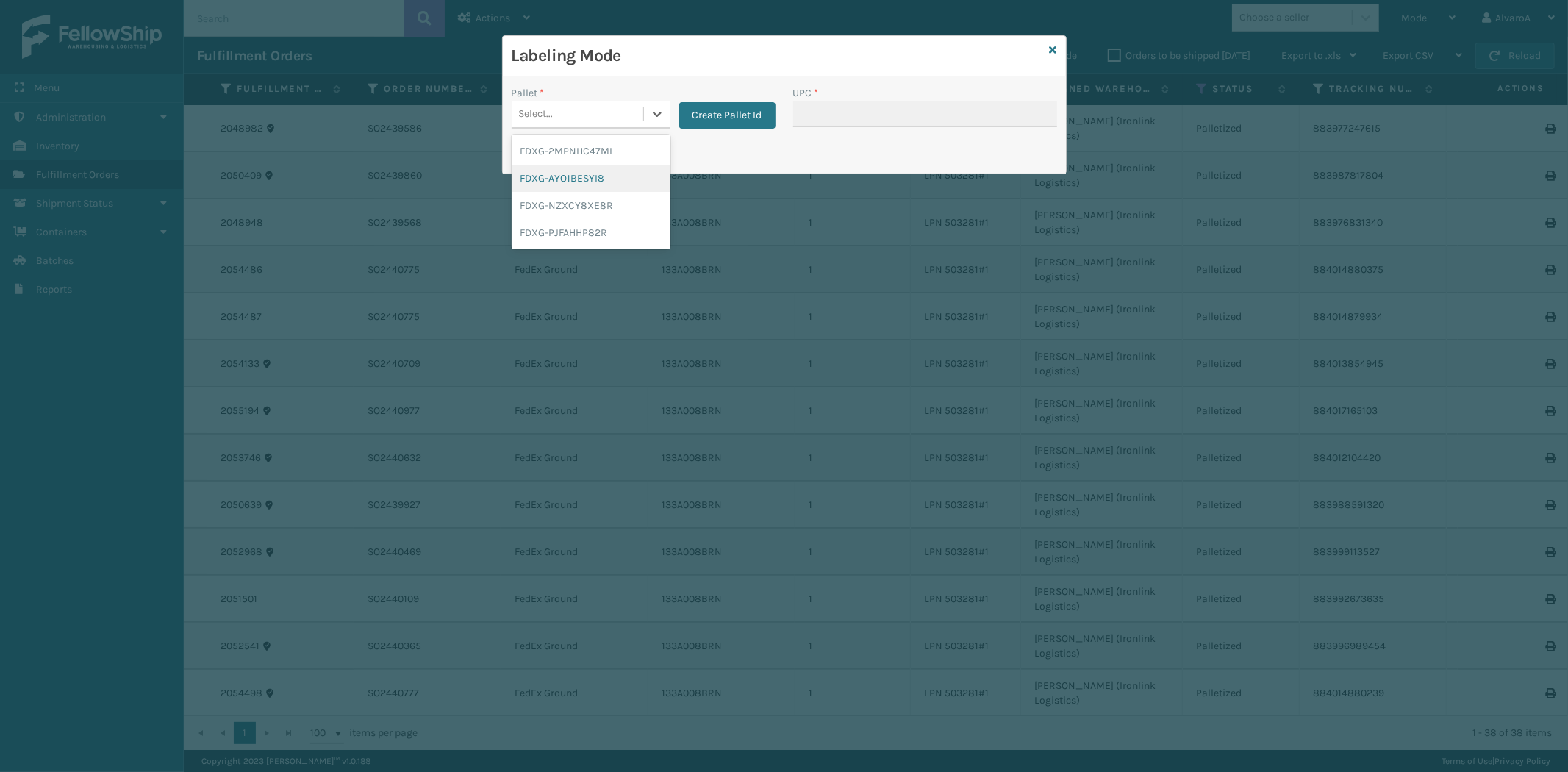
click at [586, 180] on div "FDXG-AYO1BESYI8" at bounding box center [591, 178] width 158 height 27
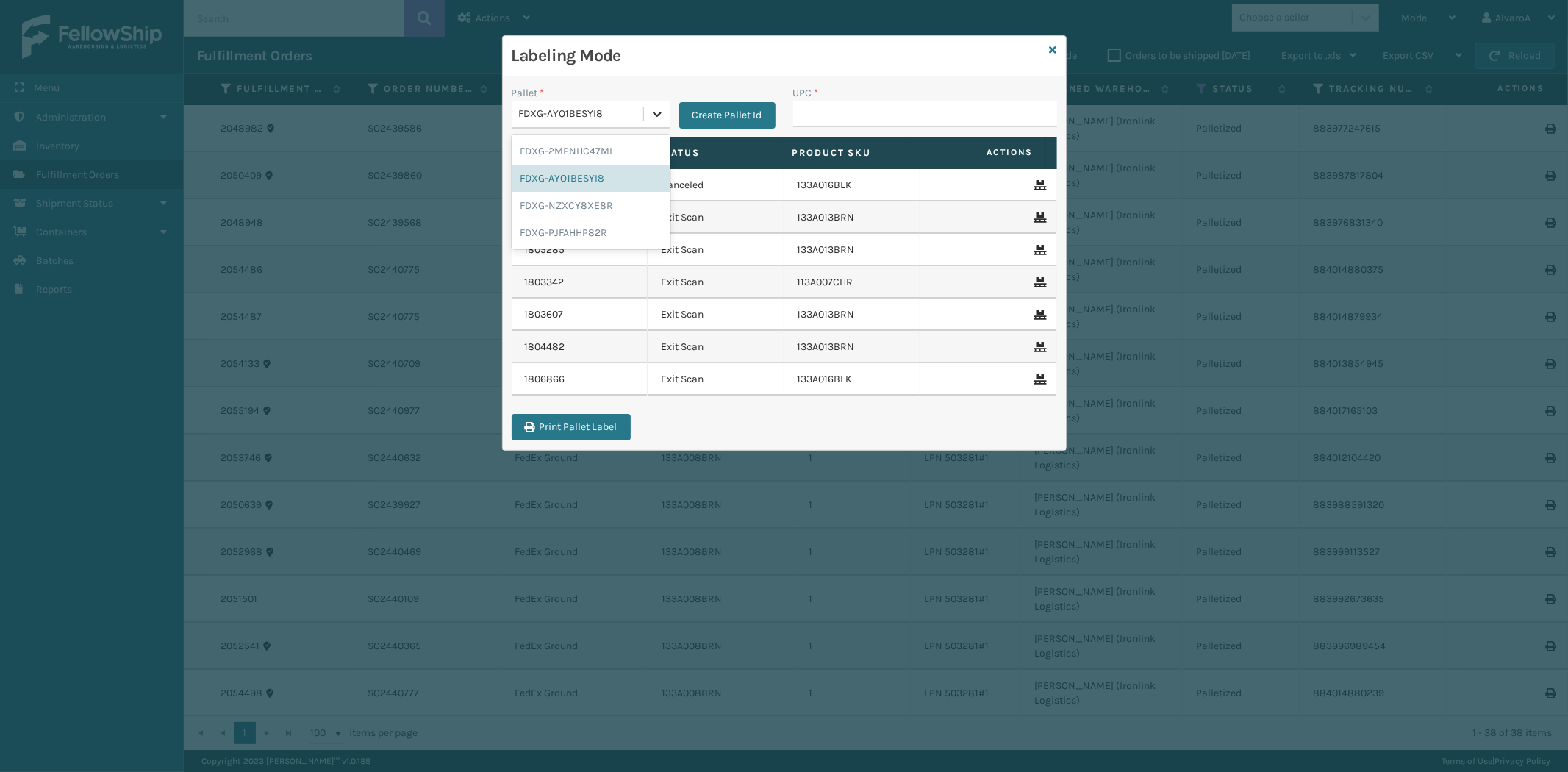
click at [652, 116] on icon at bounding box center [657, 114] width 15 height 15
click at [571, 197] on div "FDXG-NZXCY8XE8R" at bounding box center [591, 205] width 158 height 27
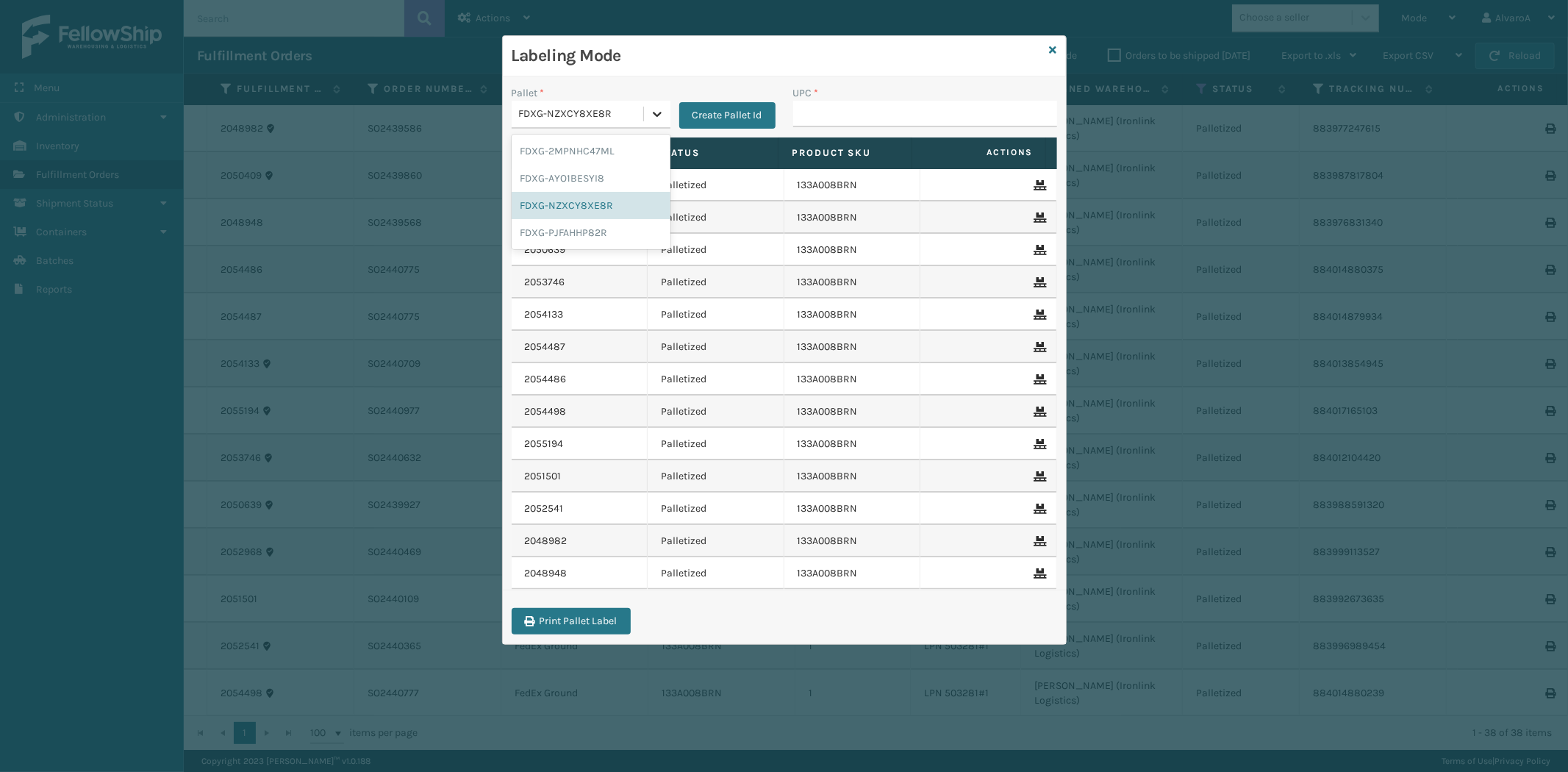
click at [663, 108] on icon at bounding box center [657, 114] width 15 height 15
click at [559, 235] on div "FDXG-PJFAHHP82R" at bounding box center [591, 232] width 158 height 27
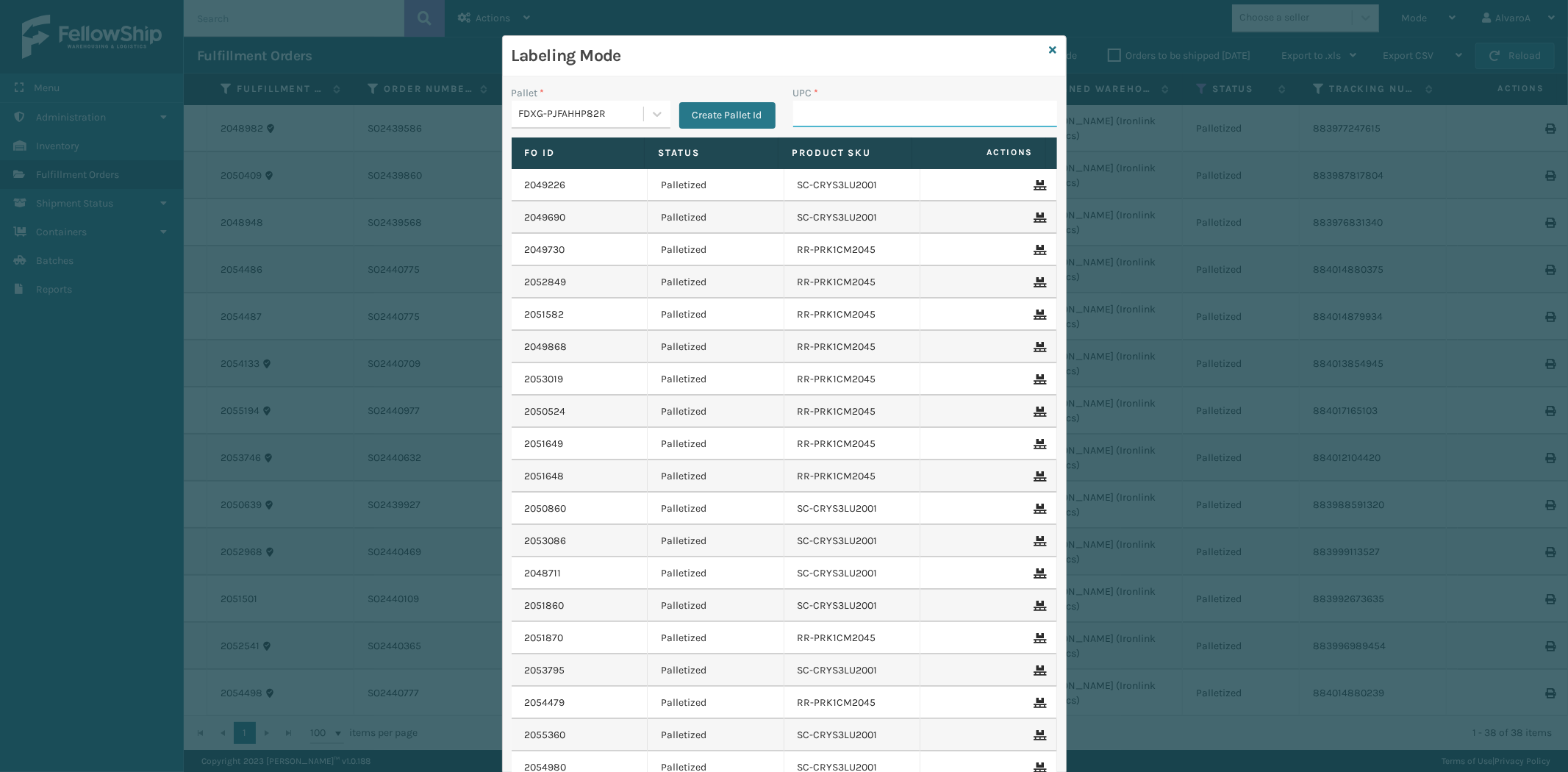
click at [853, 114] on input "UPC *" at bounding box center [925, 114] width 264 height 26
paste input "133A008BRN"
drag, startPoint x: 889, startPoint y: 114, endPoint x: 607, endPoint y: 175, distance: 288.5
click at [607, 175] on div "Pallet * FDXG-PJFAHHP82R Create Pallet Id UPC * 133A008BRN Fo Id Status Product…" at bounding box center [784, 472] width 563 height 791
click at [1049, 48] on icon at bounding box center [1053, 50] width 7 height 11
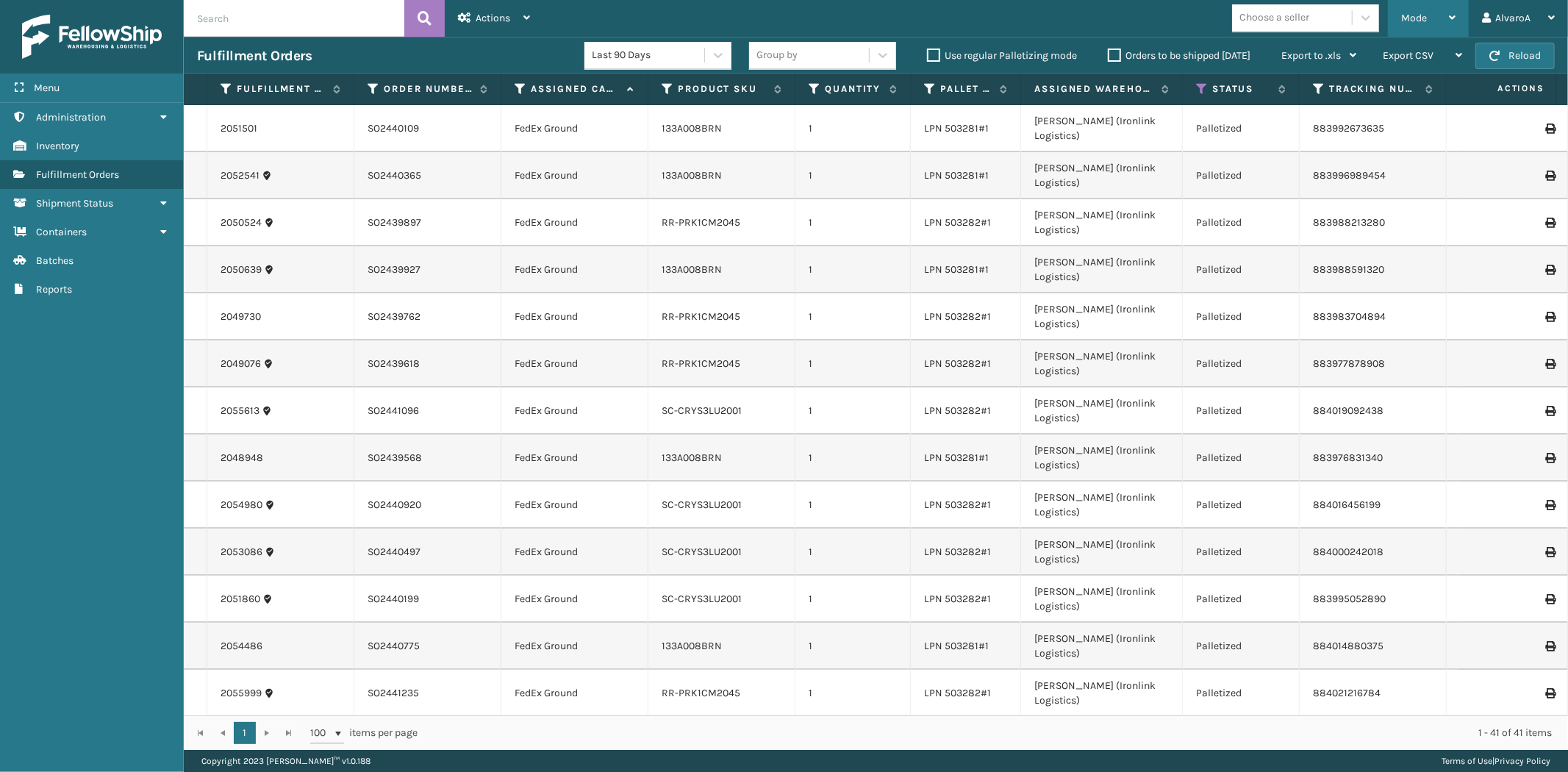
click at [1422, 26] on div "Mode" at bounding box center [1428, 18] width 55 height 37
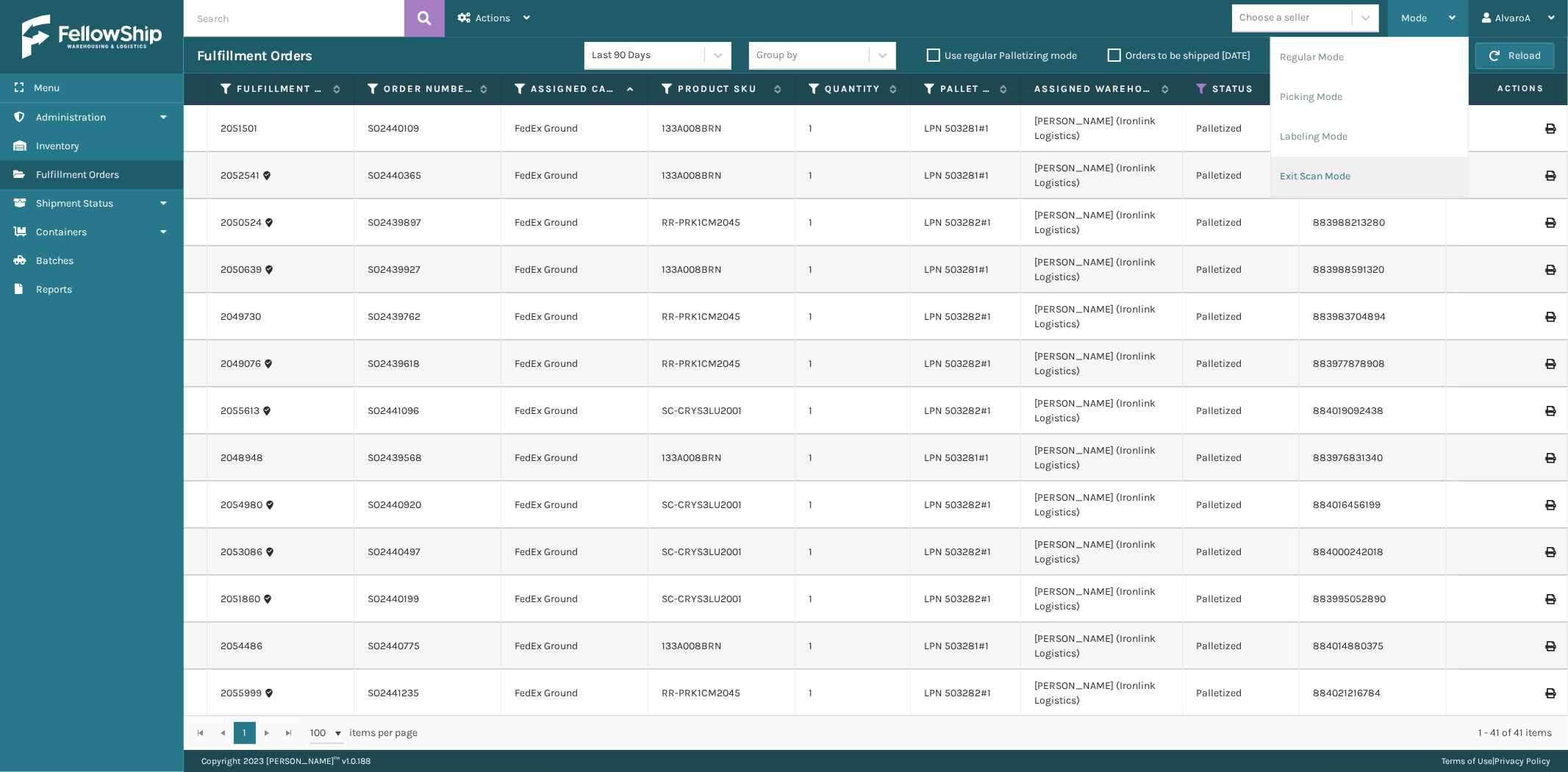
click at [1311, 173] on li "Exit Scan Mode" at bounding box center [1370, 176] width 197 height 40
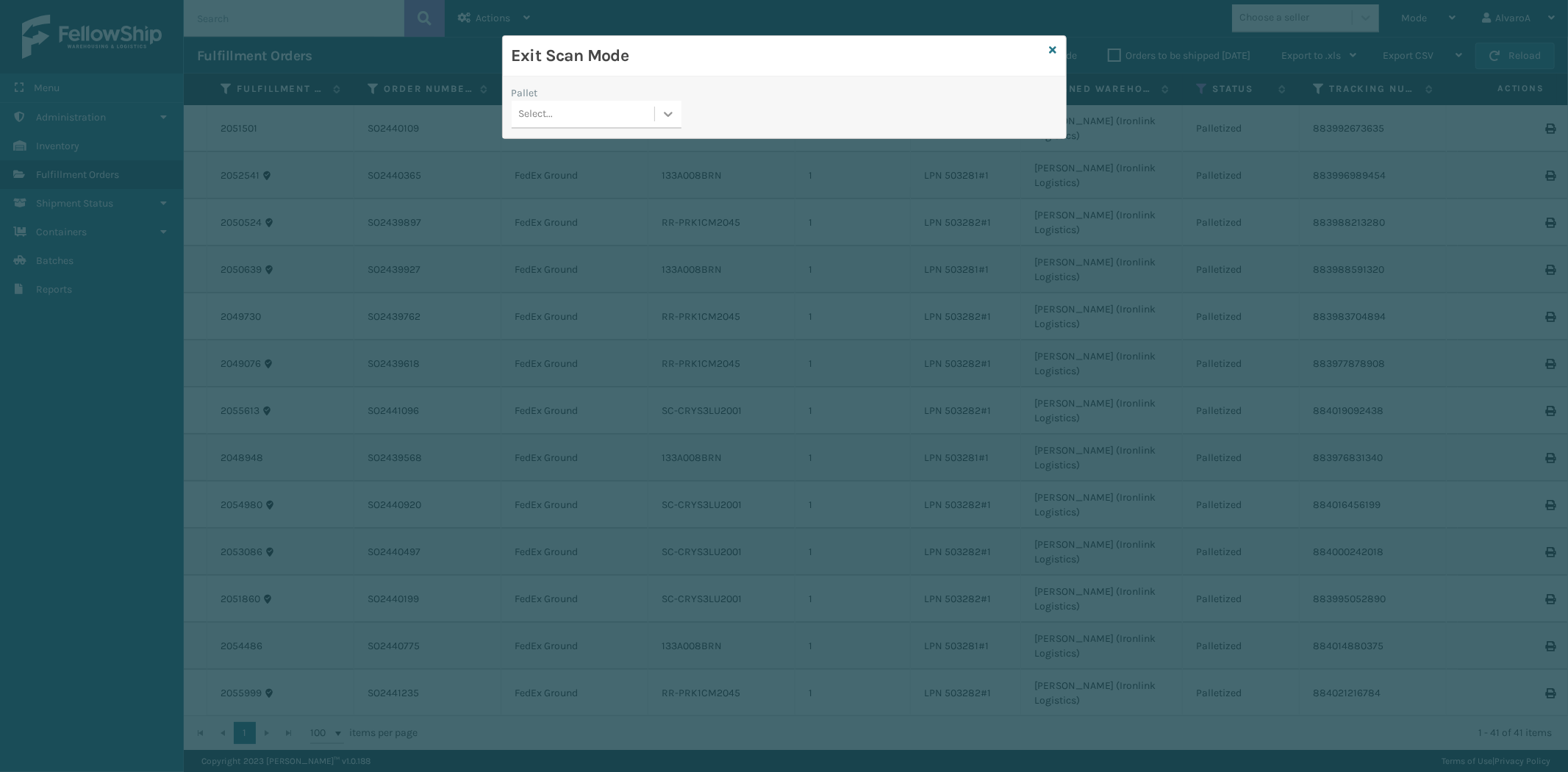
click at [672, 107] on icon at bounding box center [668, 114] width 15 height 15
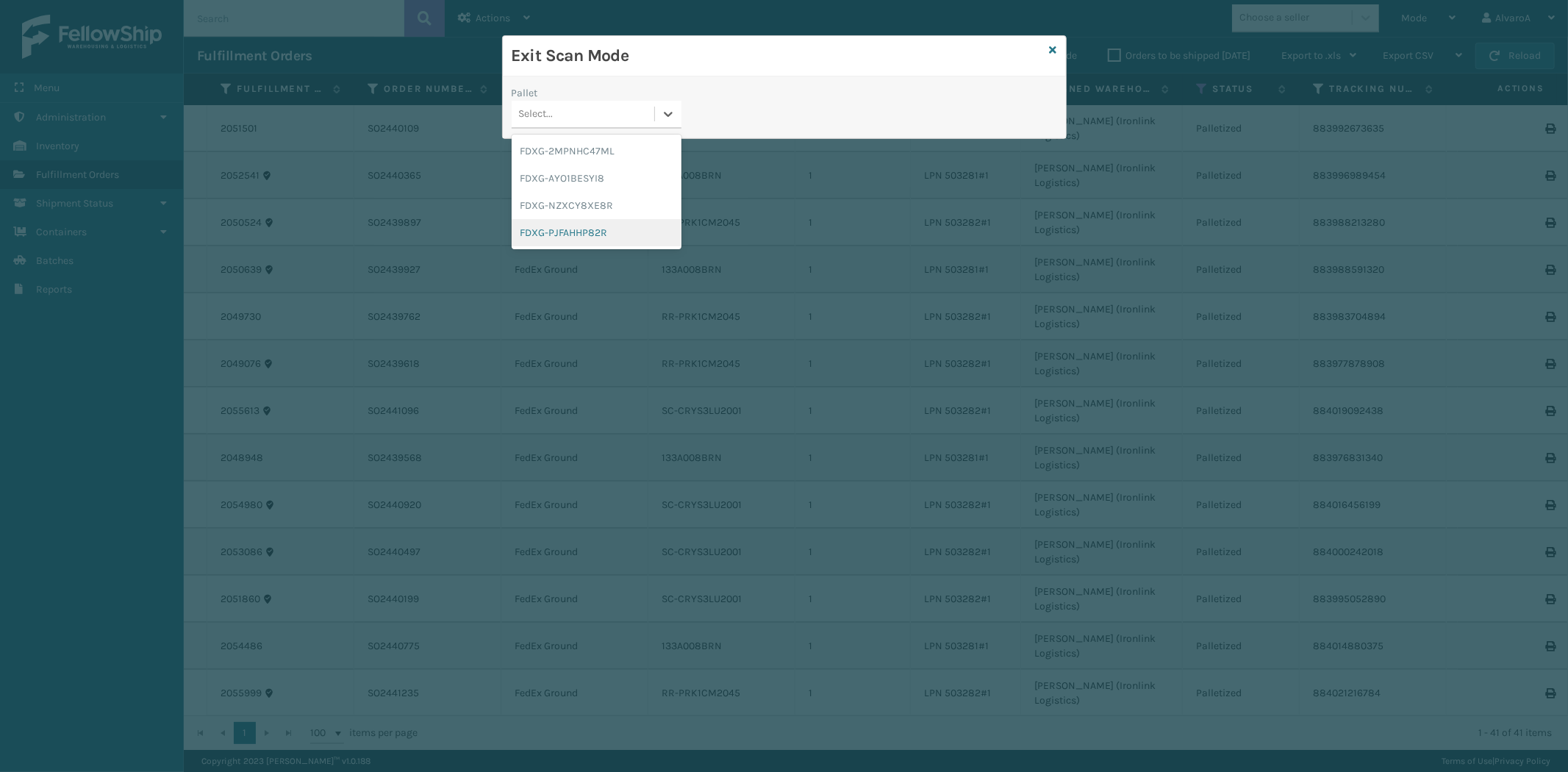
click at [568, 230] on div "FDXG-PJFAHHP82R" at bounding box center [596, 232] width 170 height 27
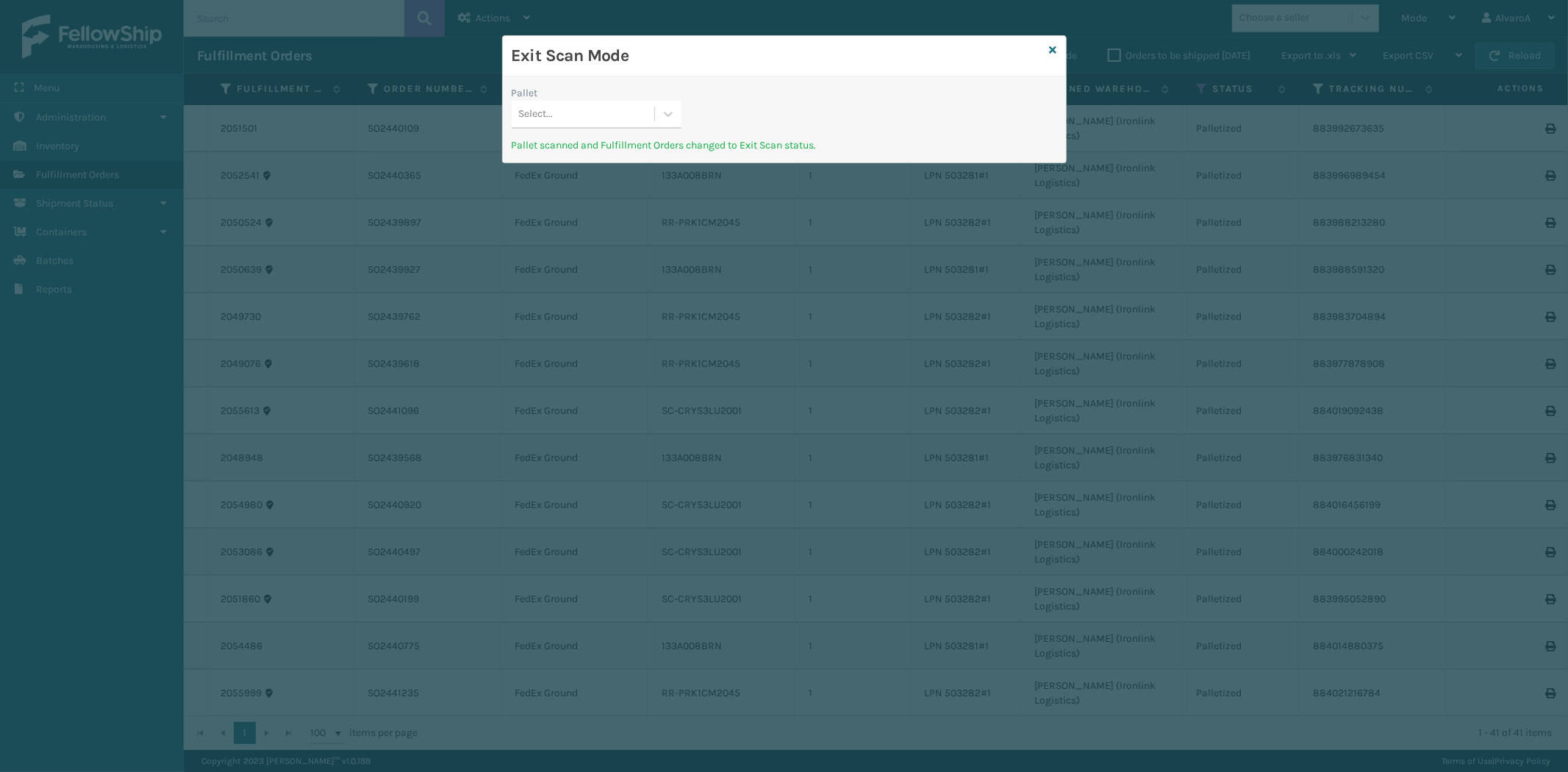
click at [1057, 48] on div "Exit Scan Mode" at bounding box center [784, 56] width 563 height 40
click at [666, 114] on icon at bounding box center [668, 114] width 15 height 15
click at [1053, 48] on icon at bounding box center [1053, 50] width 7 height 11
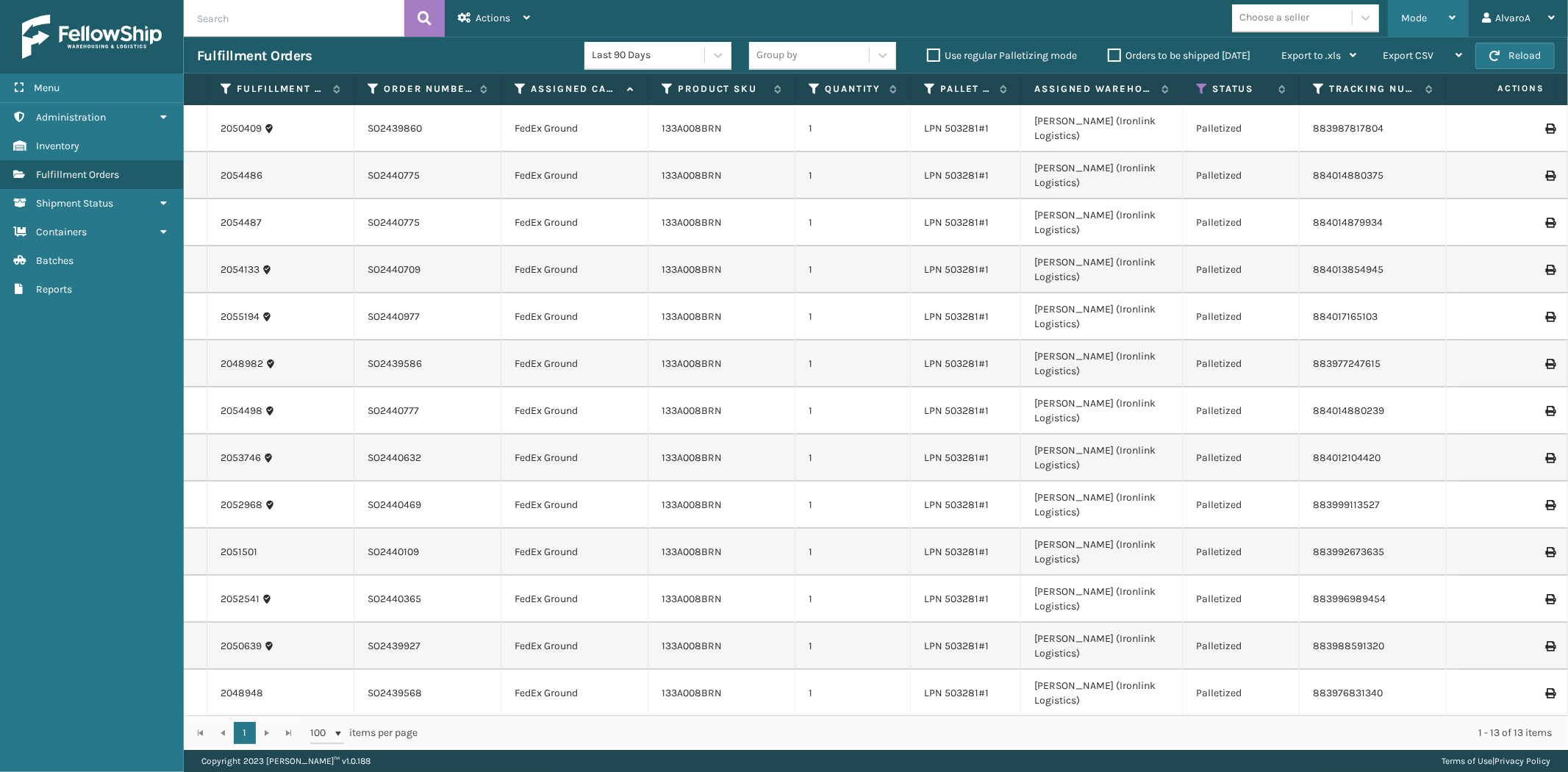
click at [1433, 13] on div "Mode" at bounding box center [1428, 18] width 55 height 37
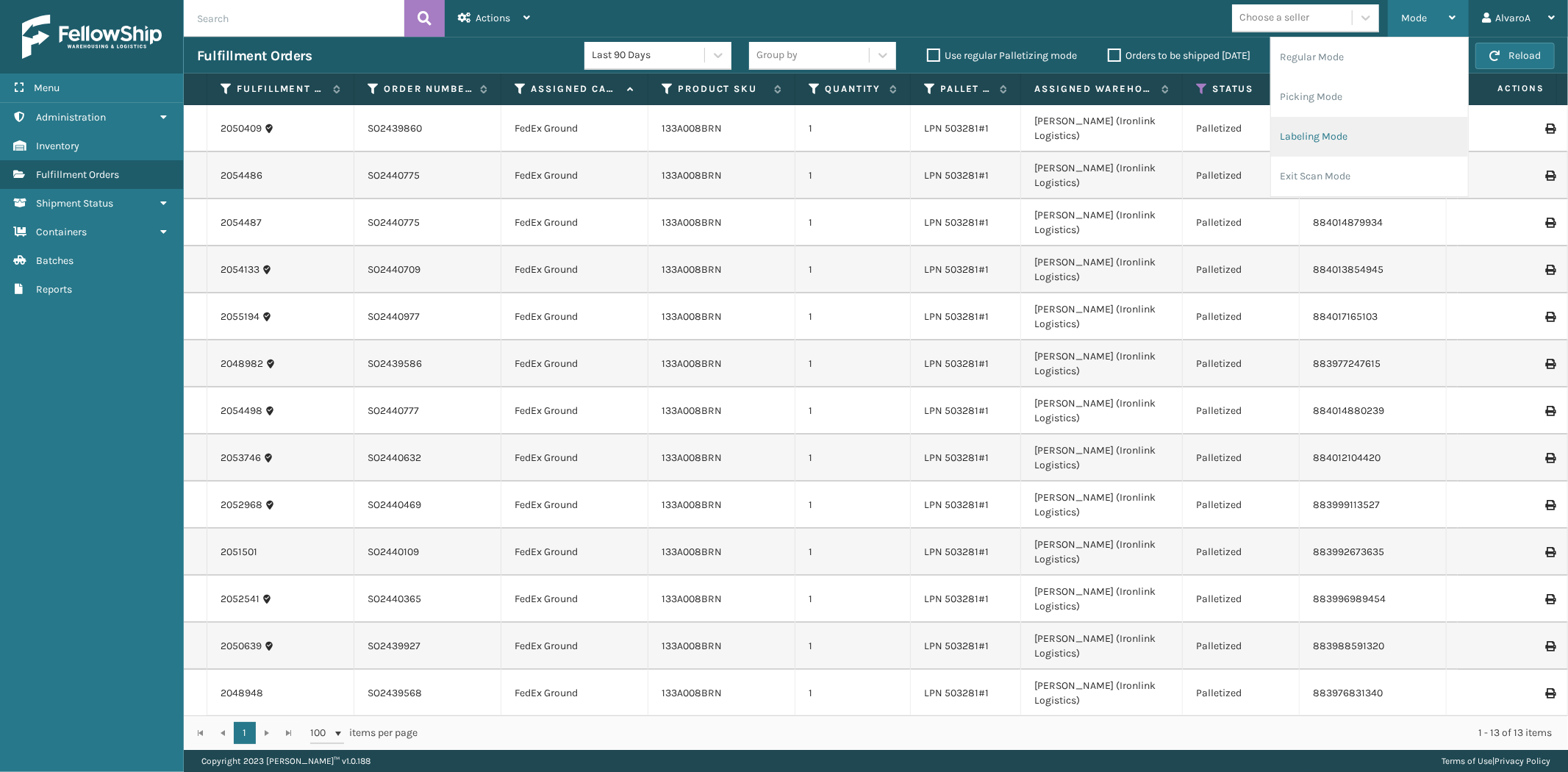
click at [1312, 144] on li "Labeling Mode" at bounding box center [1370, 136] width 197 height 40
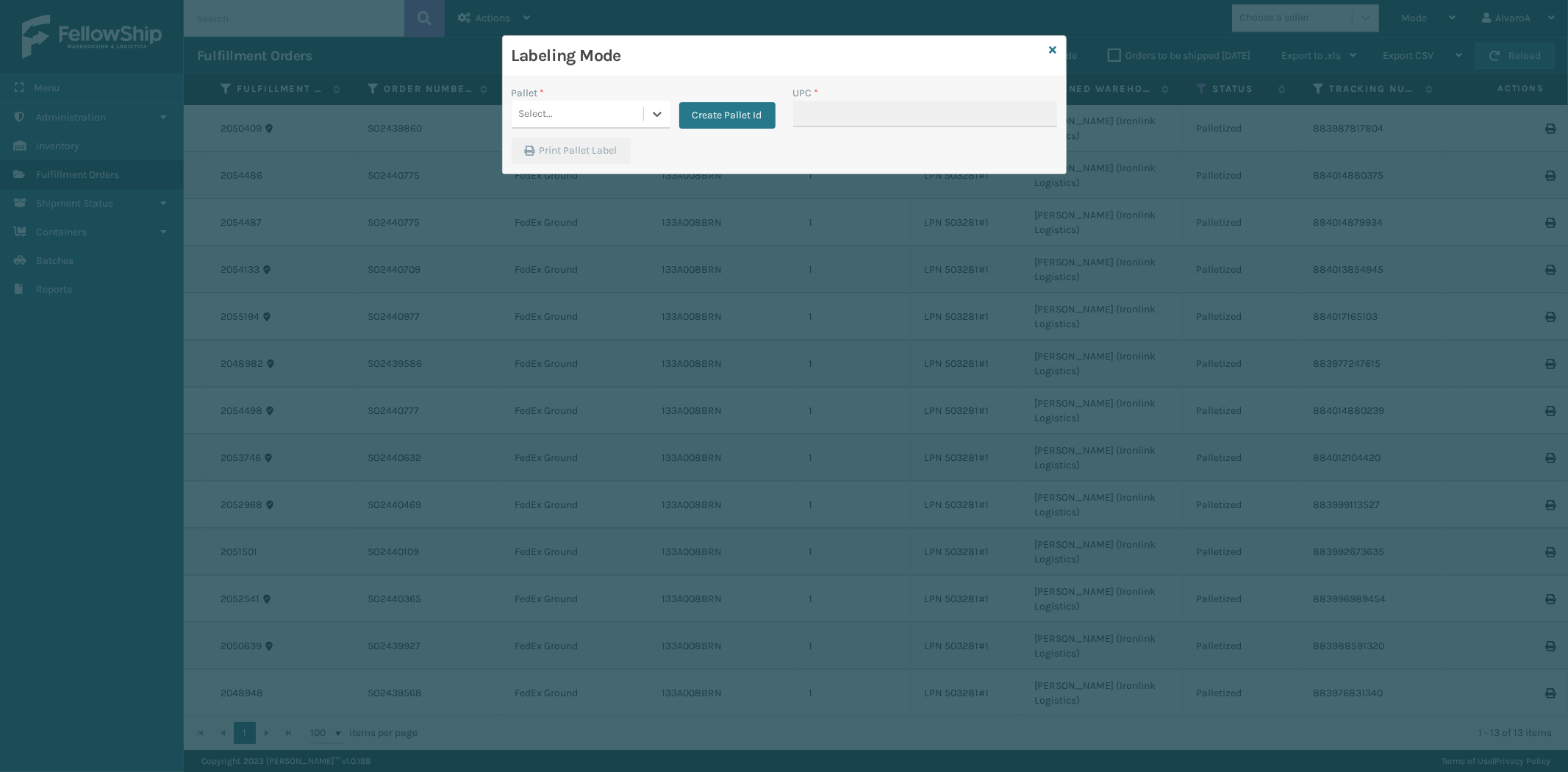
click at [642, 118] on div "Select..." at bounding box center [577, 114] width 131 height 25
click at [1049, 49] on icon at bounding box center [1053, 50] width 7 height 11
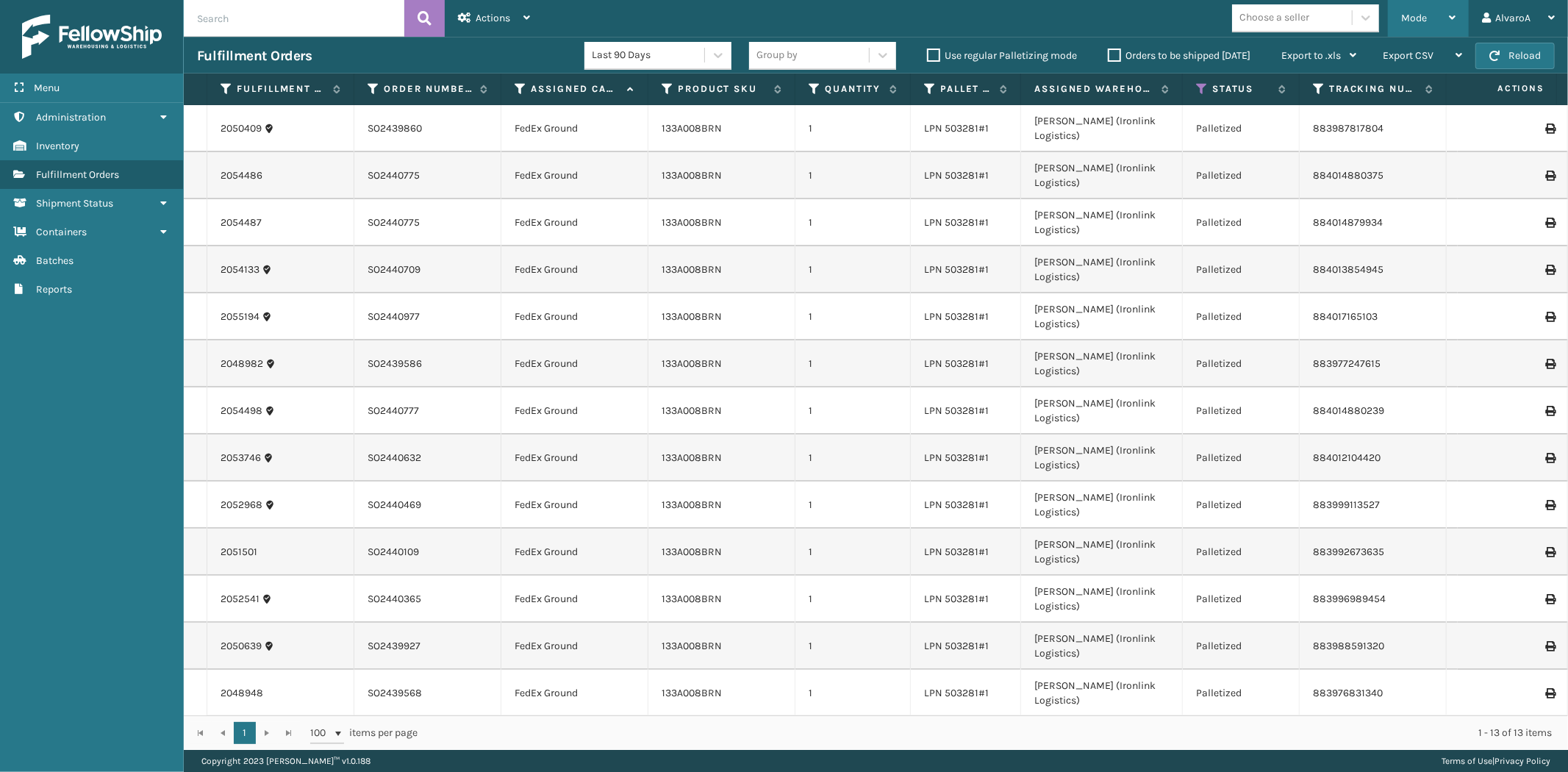
click at [1427, 16] on span "Mode" at bounding box center [1413, 18] width 26 height 12
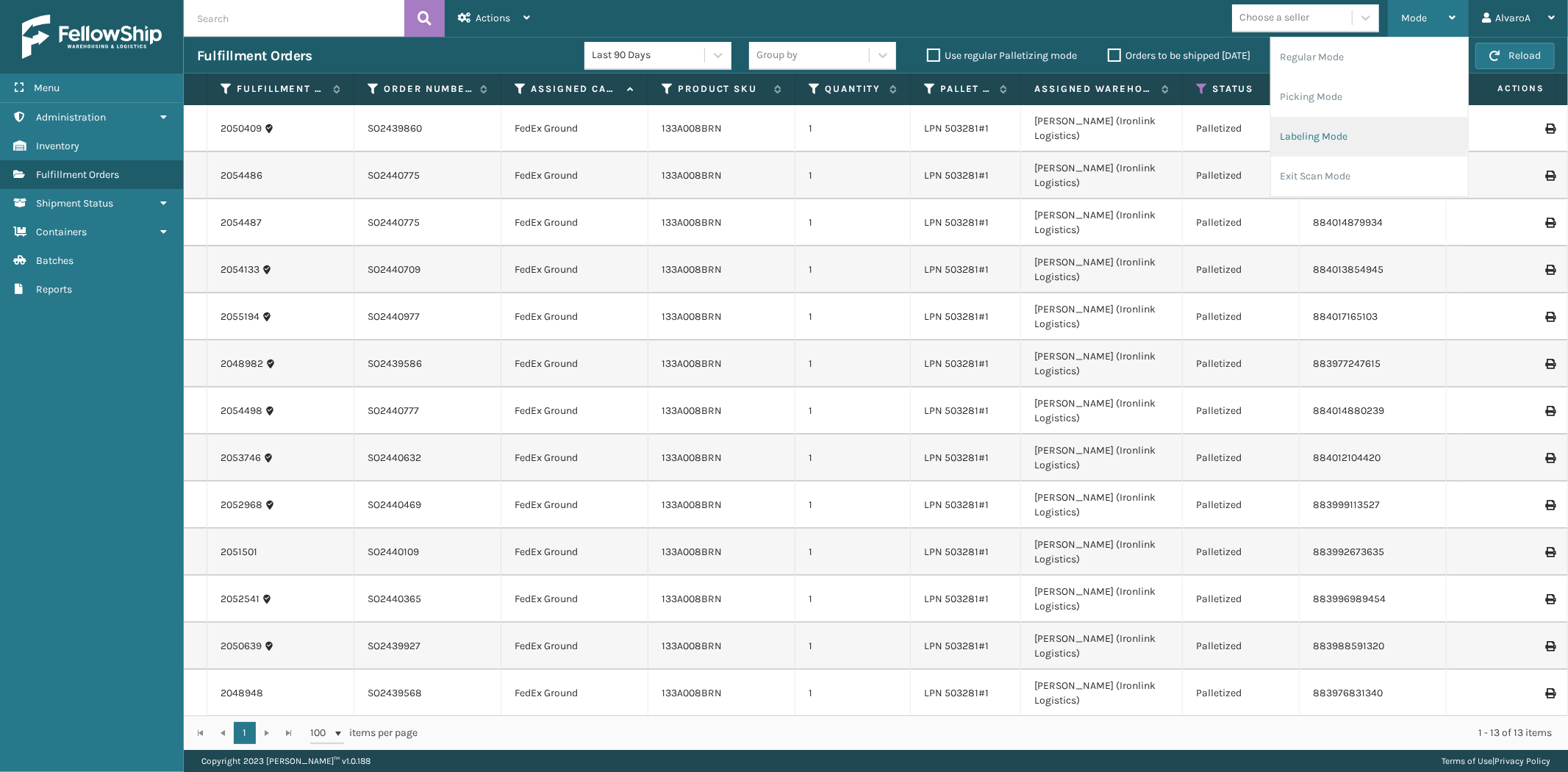
click at [1303, 142] on li "Labeling Mode" at bounding box center [1370, 136] width 197 height 40
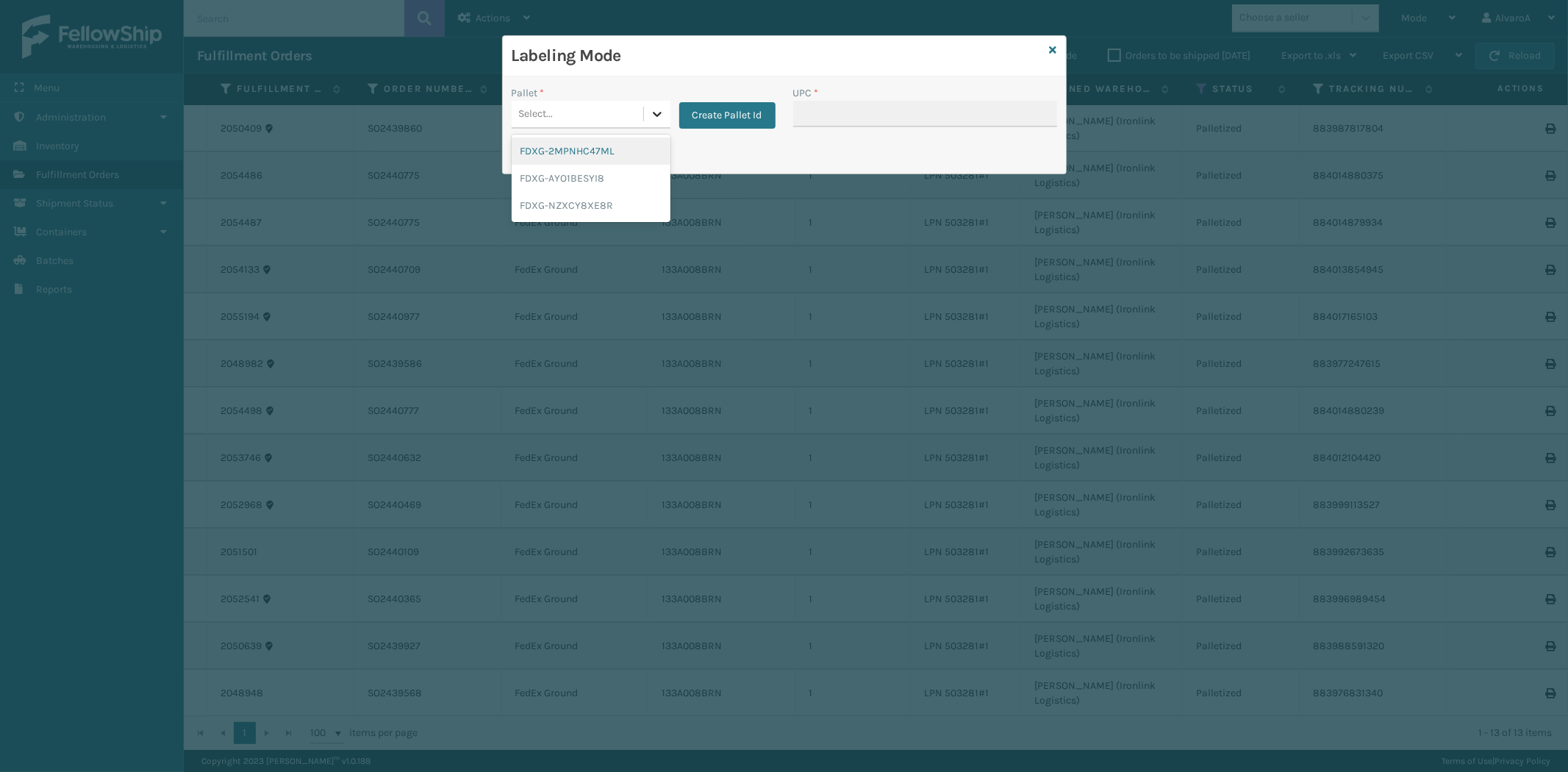
click at [650, 119] on icon at bounding box center [657, 114] width 15 height 15
click at [599, 206] on div "FDXG-NZXCY8XE8R" at bounding box center [591, 205] width 158 height 27
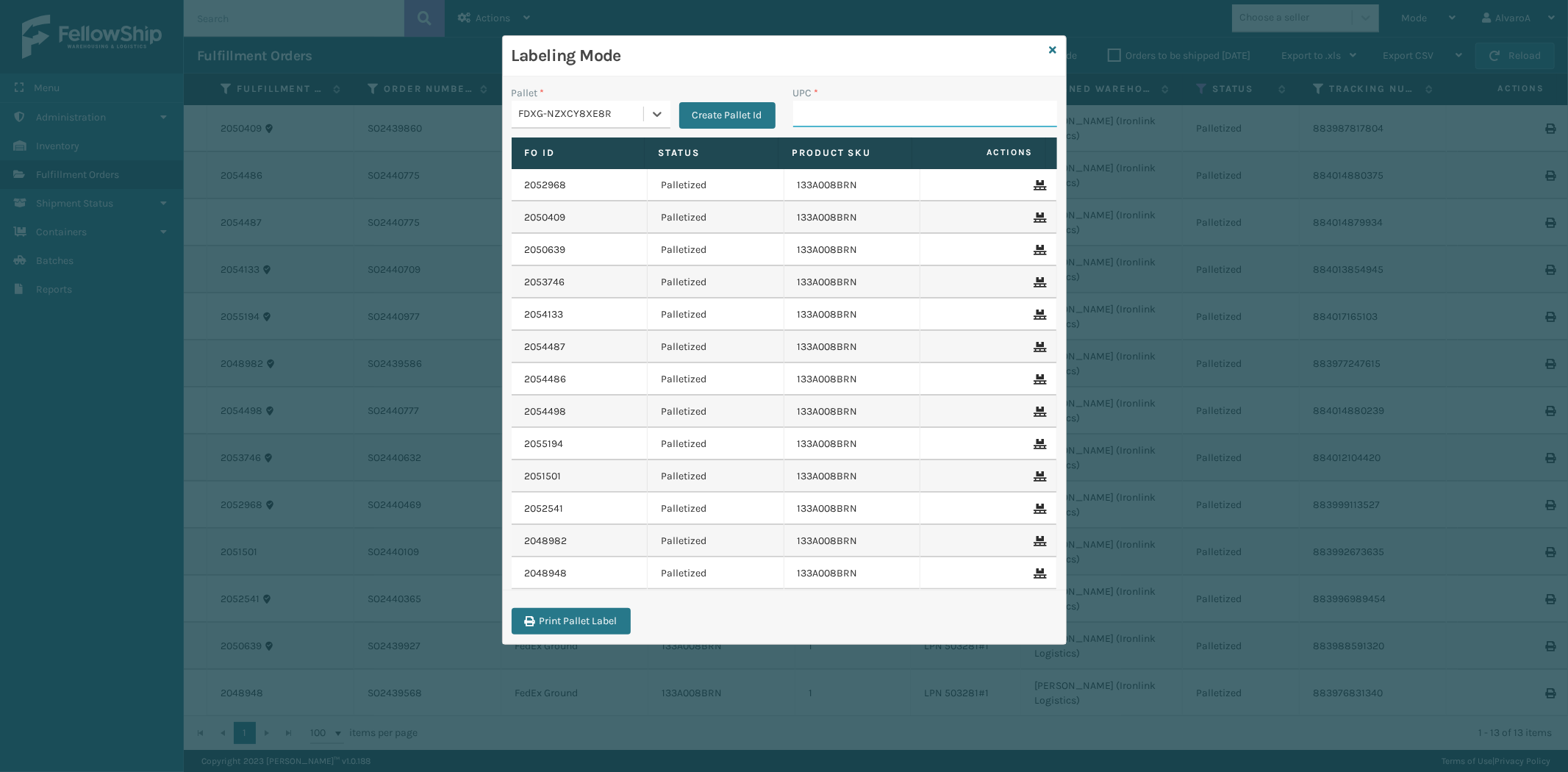
click at [832, 114] on input "UPC *" at bounding box center [925, 114] width 264 height 26
click at [826, 112] on input "UPC *" at bounding box center [925, 114] width 264 height 26
paste input "114A064BGE"
click at [1049, 48] on icon at bounding box center [1053, 50] width 7 height 11
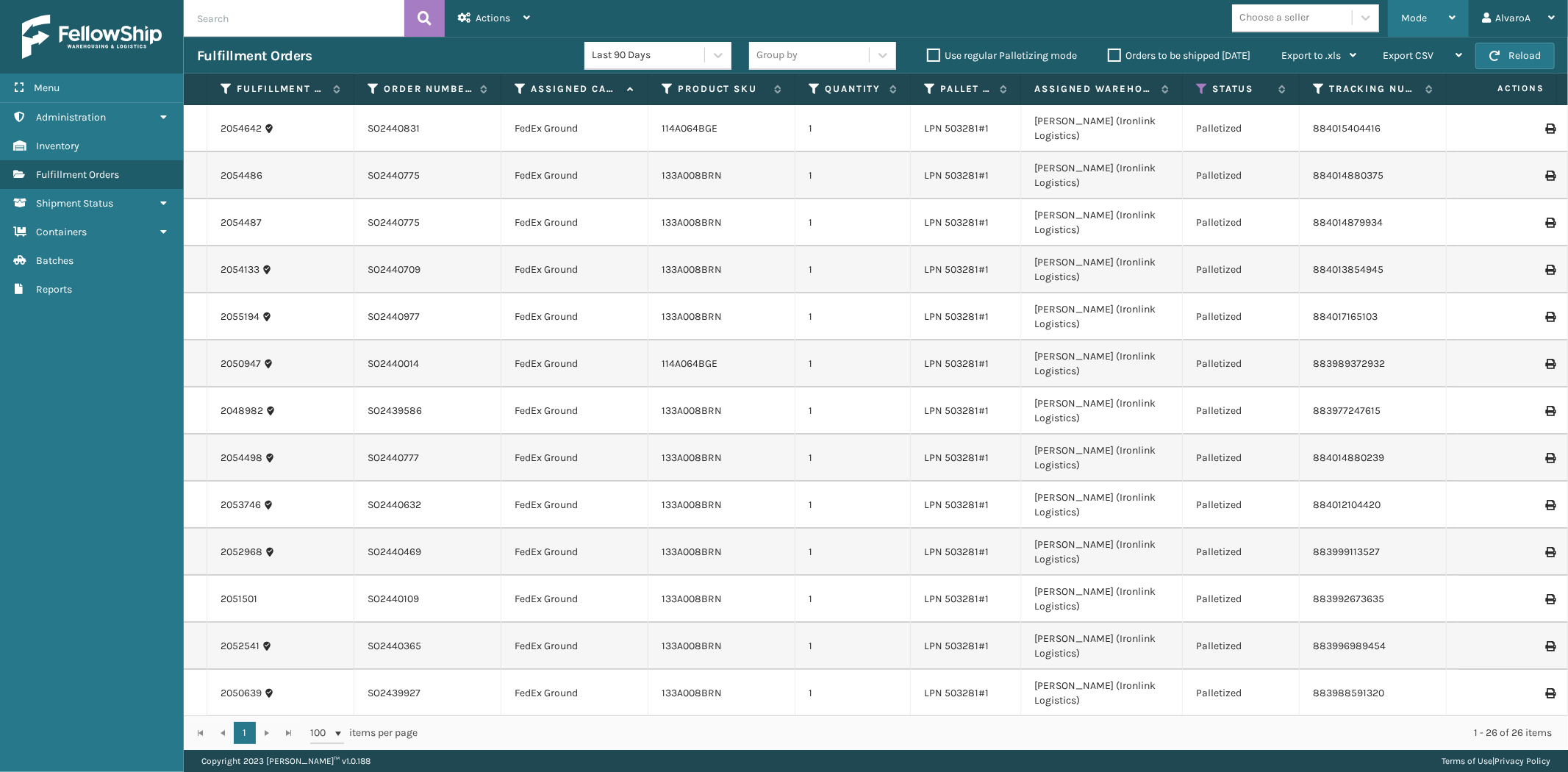
click at [1436, 11] on div "Mode" at bounding box center [1428, 18] width 55 height 37
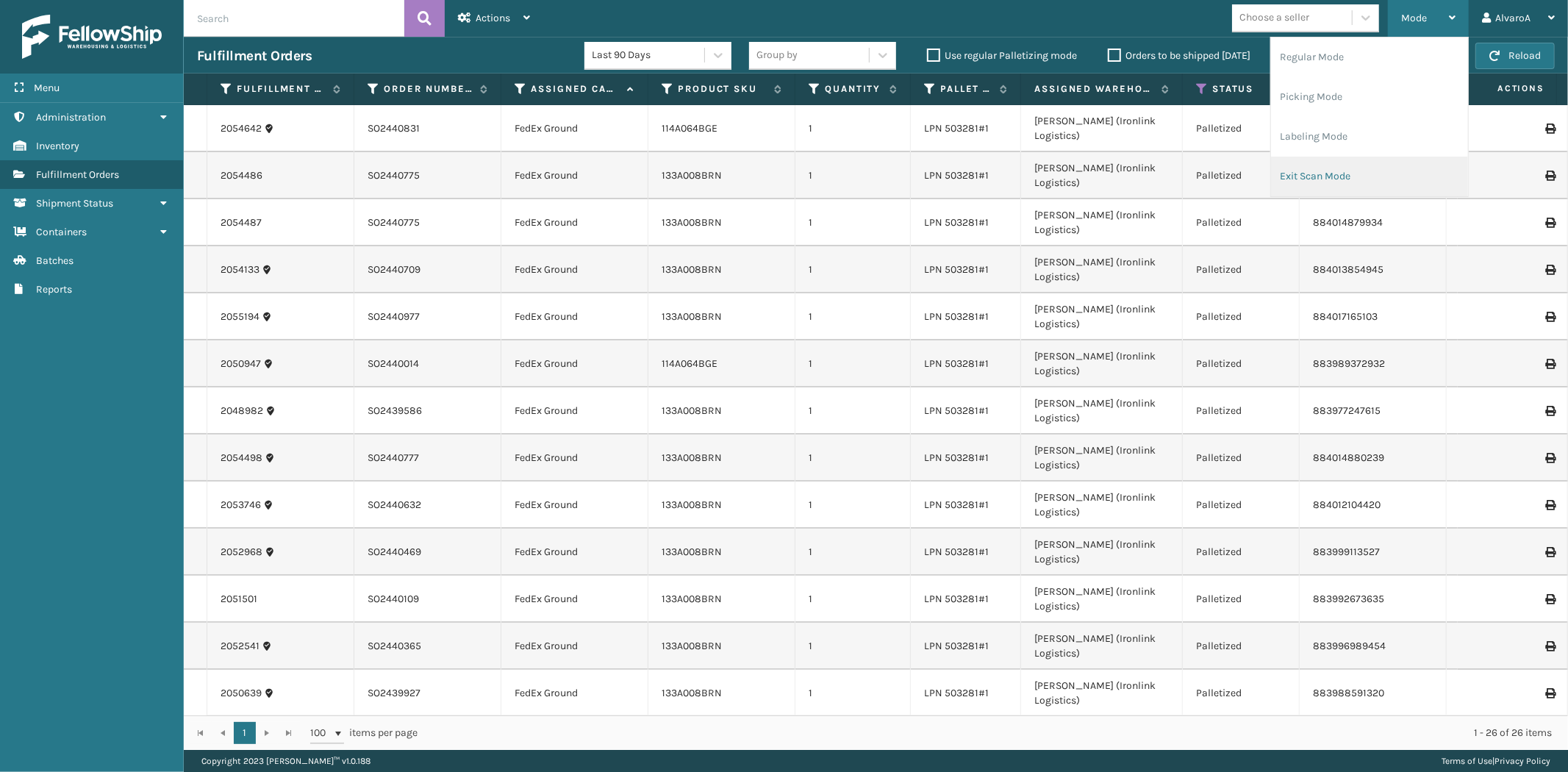
click at [1333, 164] on li "Exit Scan Mode" at bounding box center [1370, 176] width 197 height 40
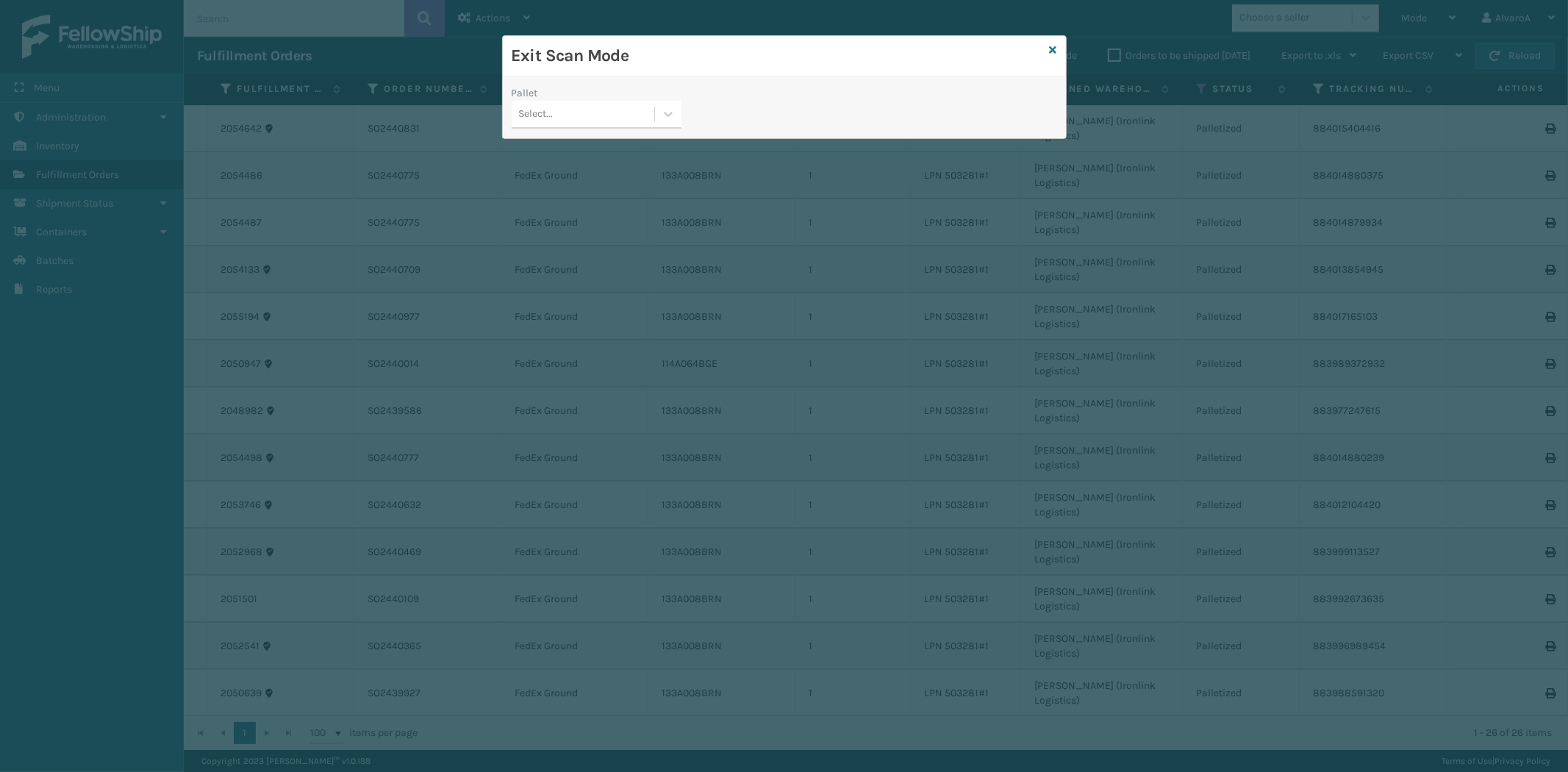
click at [683, 120] on div "Pallet Select..." at bounding box center [596, 111] width 188 height 52
drag, startPoint x: 658, startPoint y: 114, endPoint x: 652, endPoint y: 129, distance: 16.2
click at [658, 115] on div at bounding box center [668, 114] width 26 height 26
click at [589, 202] on div "FDXG-NZXCY8XE8R" at bounding box center [596, 205] width 170 height 27
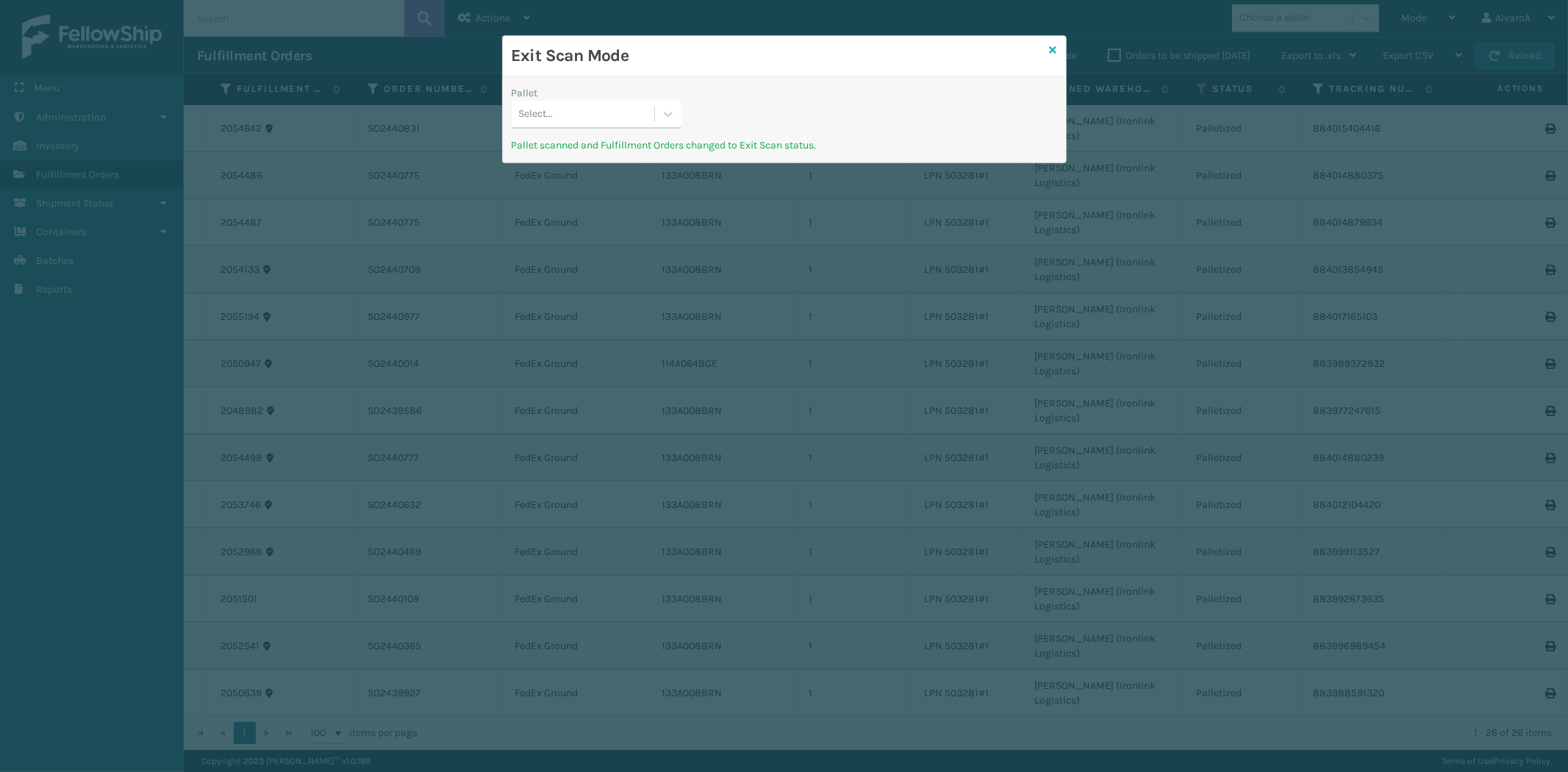
click at [1053, 50] on icon at bounding box center [1053, 50] width 7 height 11
